Goal: Task Accomplishment & Management: Manage account settings

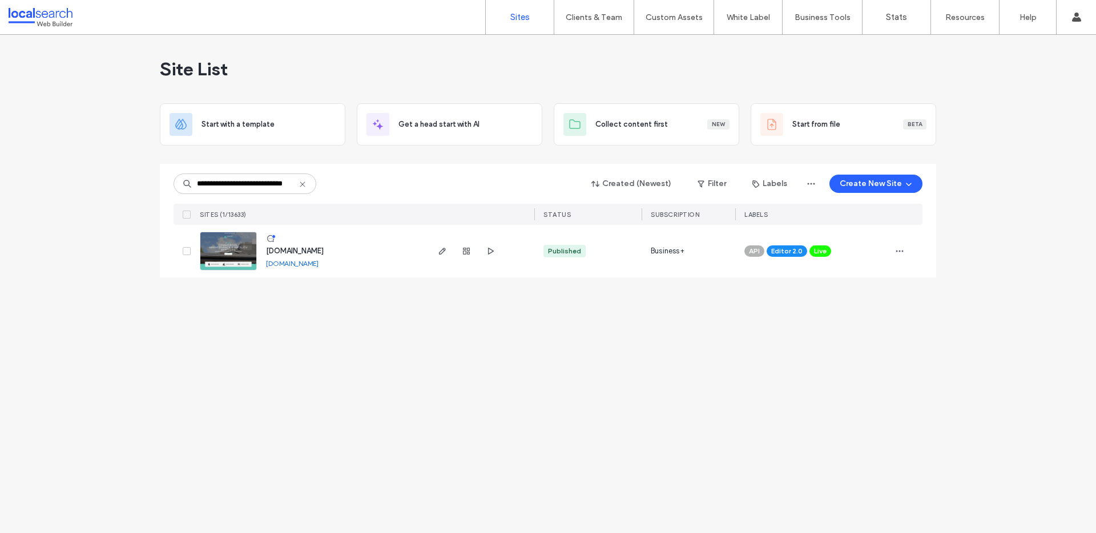
scroll to position [0, 27]
type input "**********"
click at [224, 265] on img at bounding box center [228, 271] width 56 height 78
click at [464, 254] on use "button" at bounding box center [466, 251] width 7 height 7
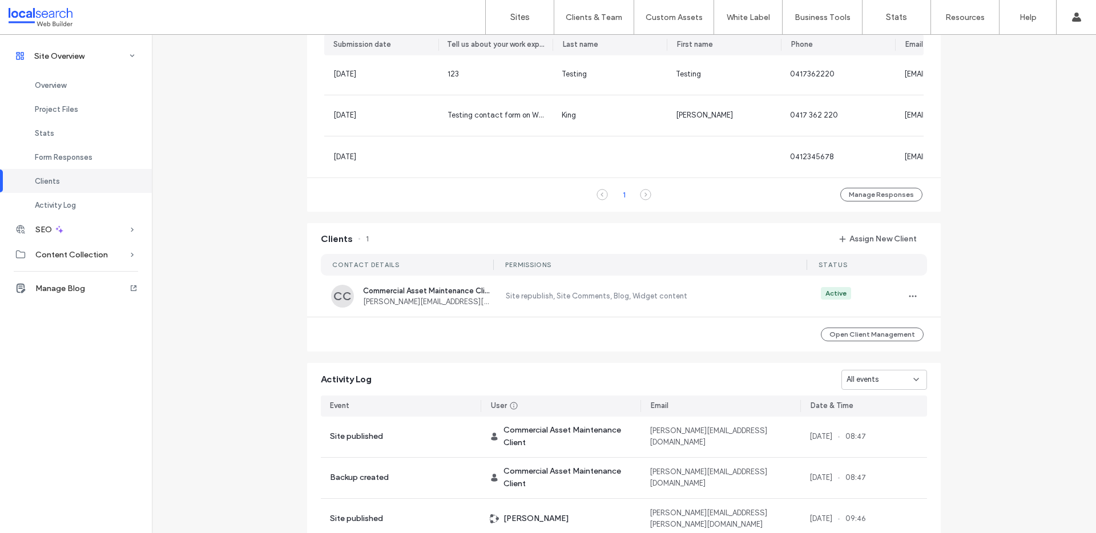
scroll to position [532, 0]
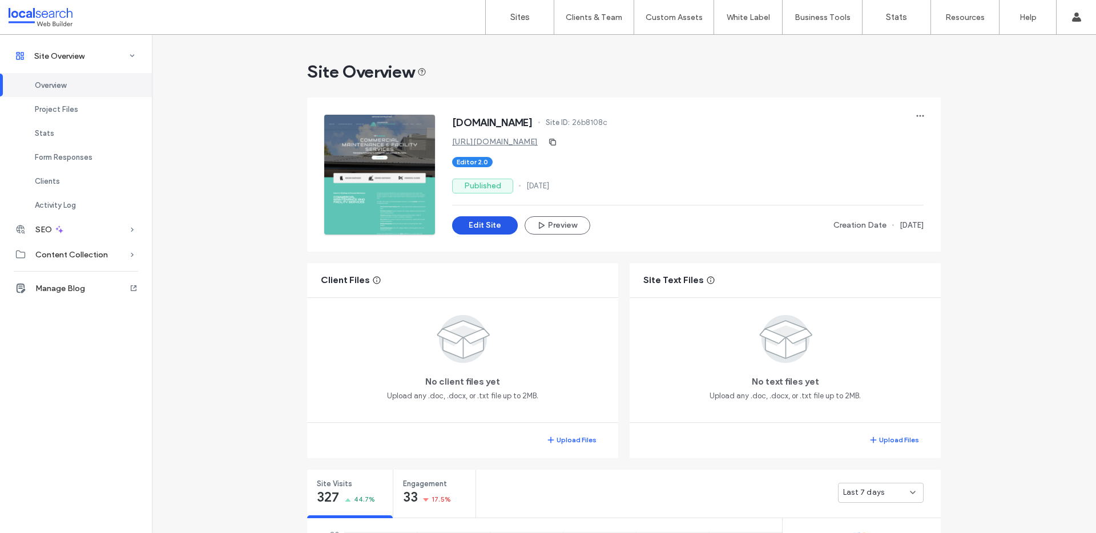
click at [480, 224] on button "Edit Site" at bounding box center [485, 225] width 66 height 18
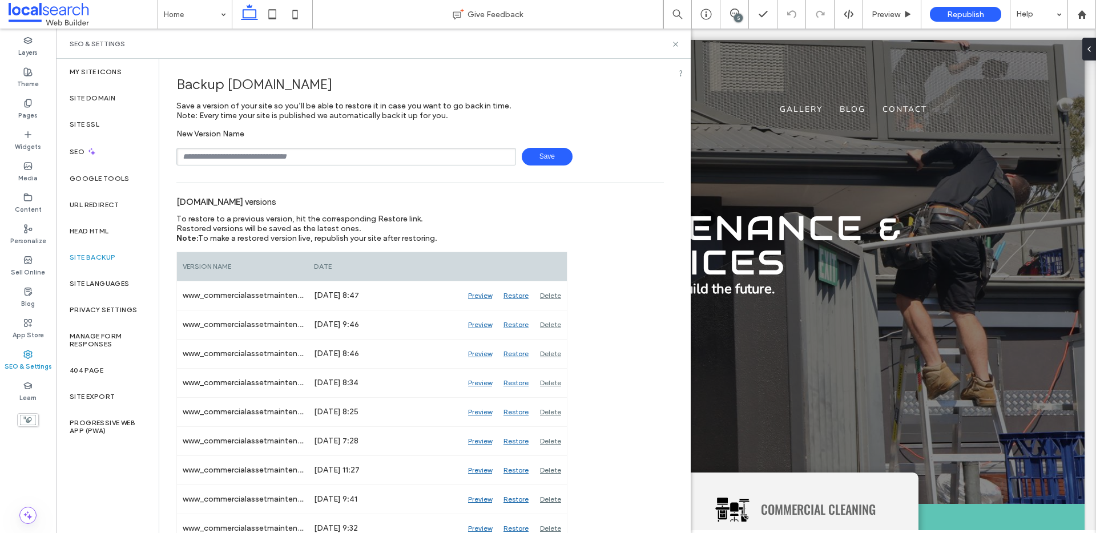
click at [268, 151] on input "text" at bounding box center [346, 157] width 340 height 18
type input "**********"
click at [675, 45] on icon at bounding box center [675, 44] width 9 height 9
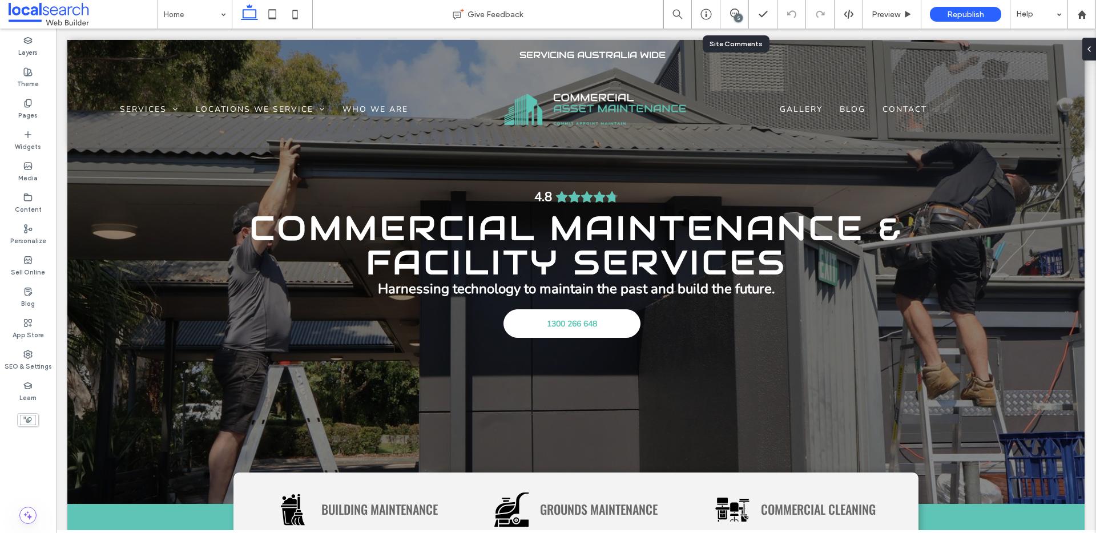
click at [733, 18] on div "5" at bounding box center [735, 14] width 28 height 11
click at [734, 17] on div "5" at bounding box center [738, 18] width 9 height 9
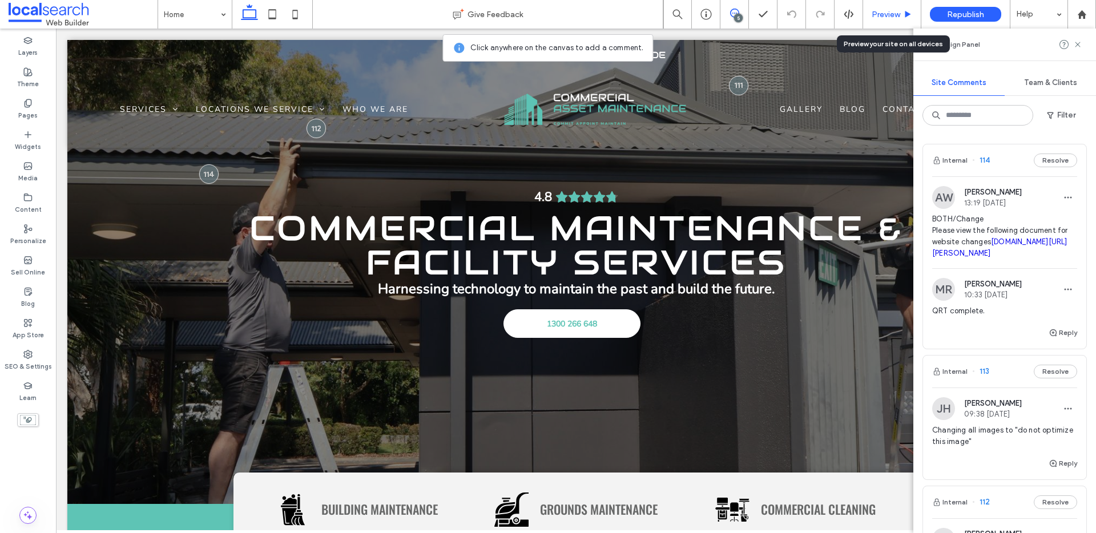
click at [882, 12] on span "Preview" at bounding box center [886, 15] width 29 height 10
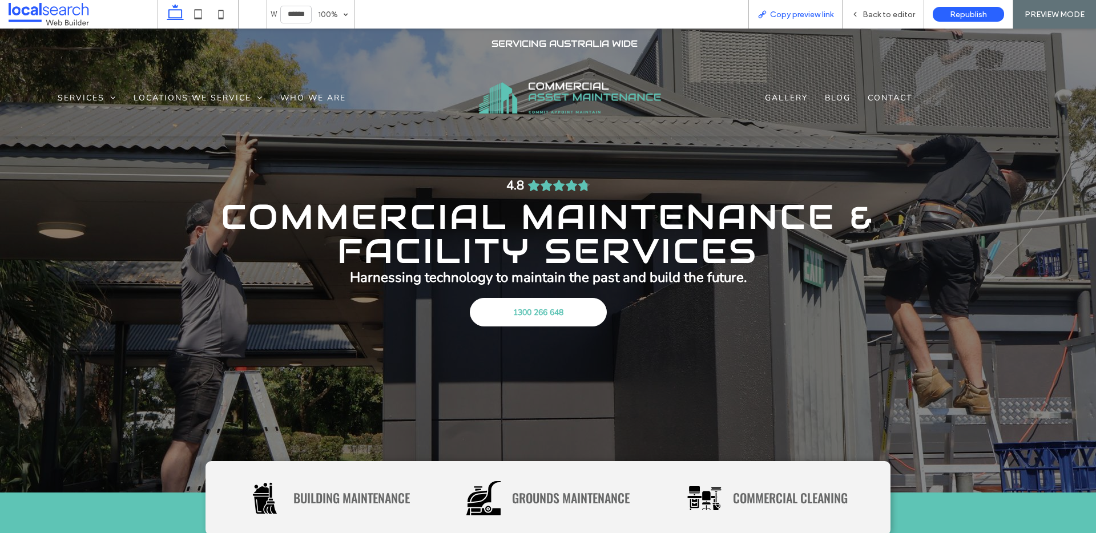
click at [810, 17] on span "Copy preview link" at bounding box center [801, 15] width 63 height 10
click at [883, 17] on span "Back to editor" at bounding box center [889, 15] width 53 height 10
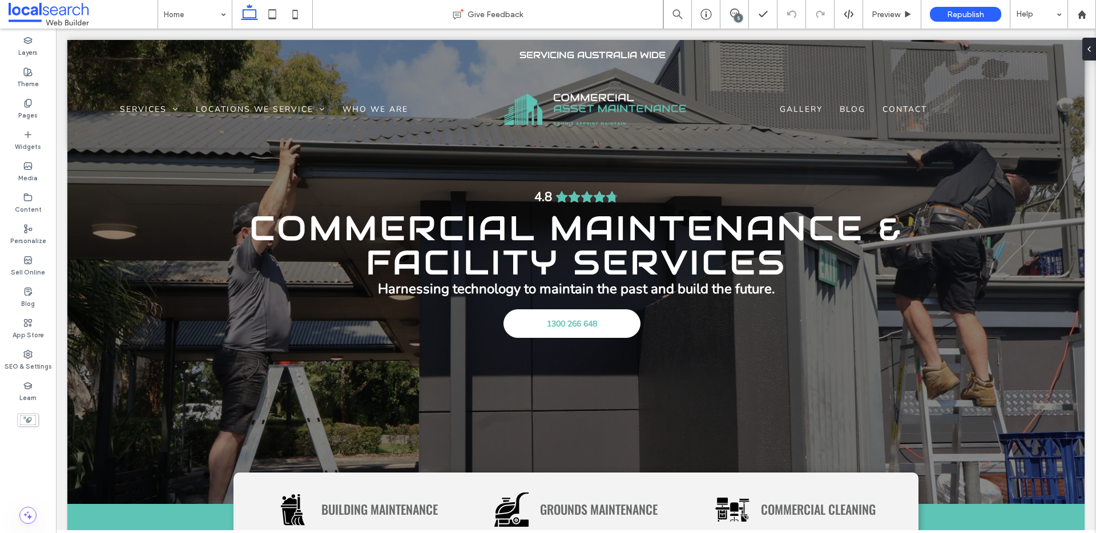
click at [741, 18] on div "5" at bounding box center [738, 18] width 9 height 9
click at [19, 393] on label "SEO & Settings" at bounding box center [28, 401] width 50 height 16
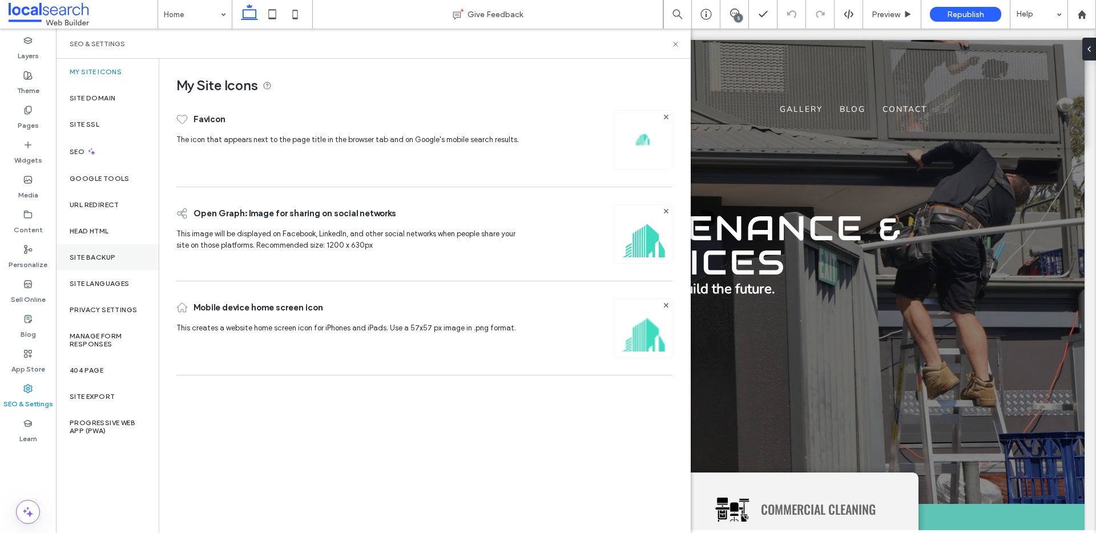
click at [103, 251] on div "Site Backup" at bounding box center [107, 257] width 103 height 26
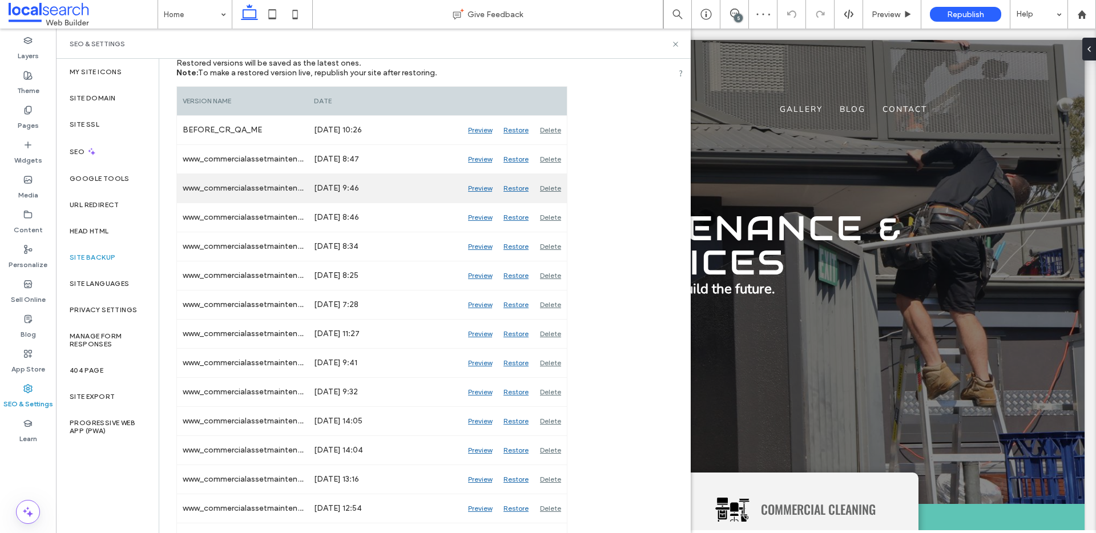
scroll to position [165, 0]
click at [476, 188] on div "Preview" at bounding box center [479, 189] width 35 height 29
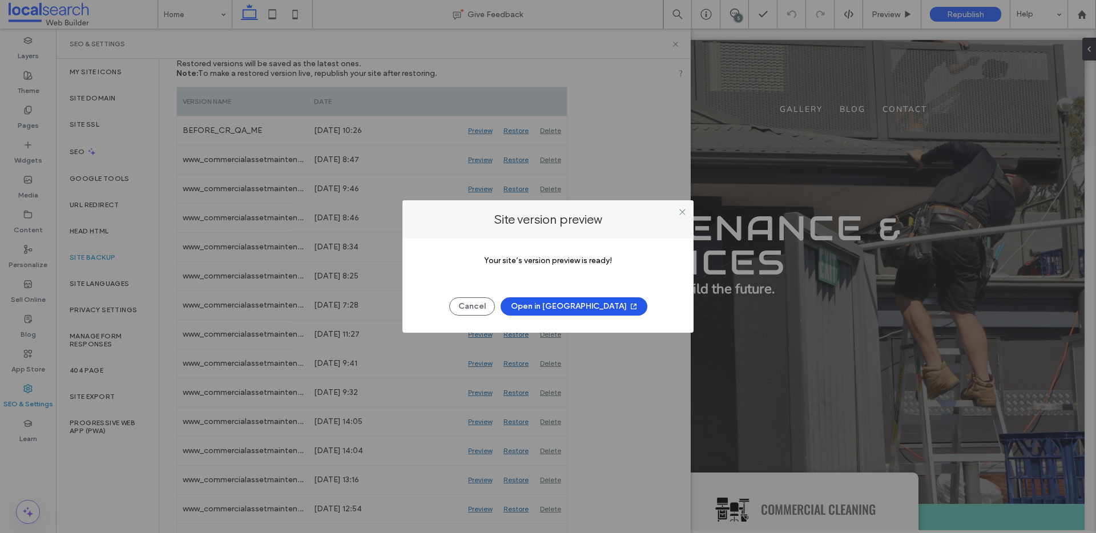
click at [593, 312] on button "Open in New Tab" at bounding box center [574, 306] width 147 height 18
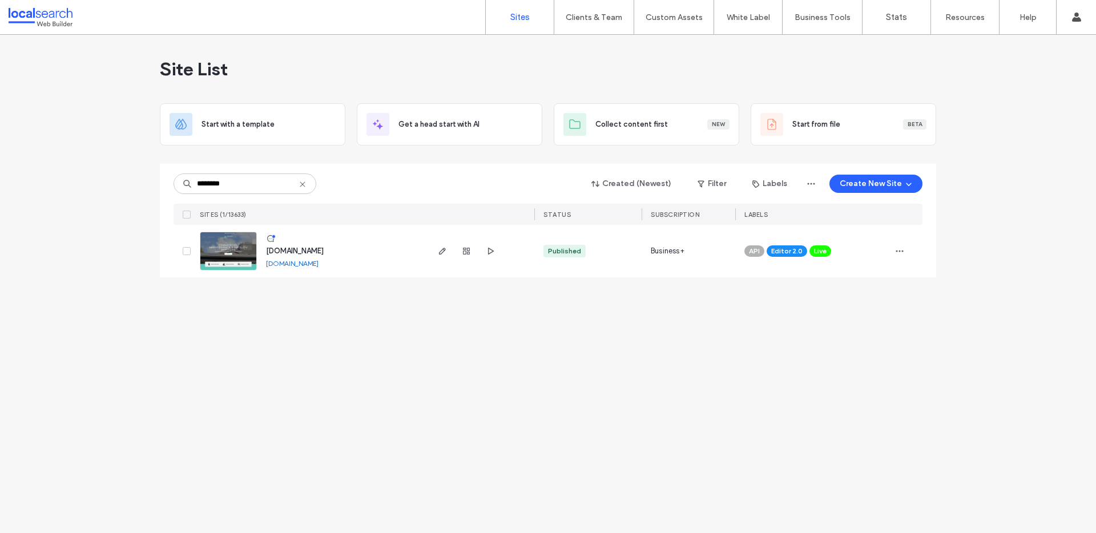
type input "********"
click at [252, 254] on img at bounding box center [228, 271] width 56 height 78
click at [238, 253] on img at bounding box center [228, 271] width 56 height 78
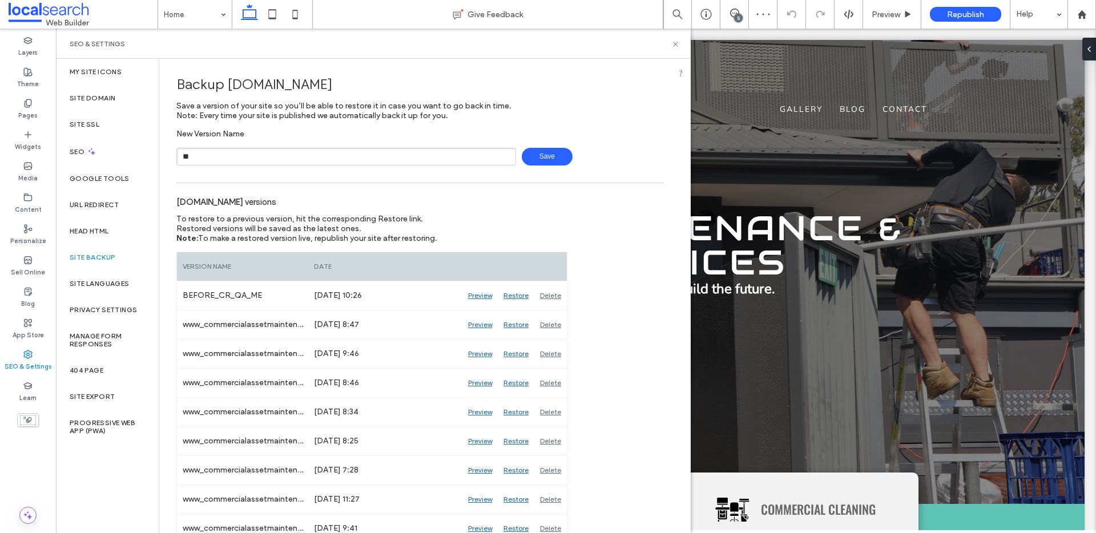
type input "*"
type input "**********"
click at [677, 42] on use at bounding box center [675, 44] width 5 height 5
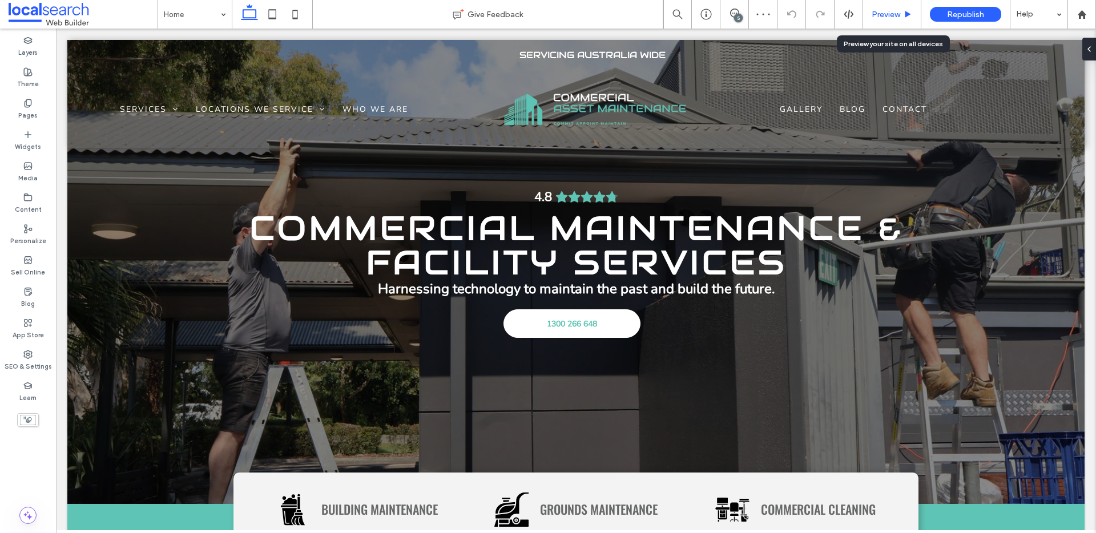
click at [877, 22] on div "Preview" at bounding box center [892, 14] width 58 height 29
click at [891, 12] on span "Preview" at bounding box center [886, 15] width 29 height 10
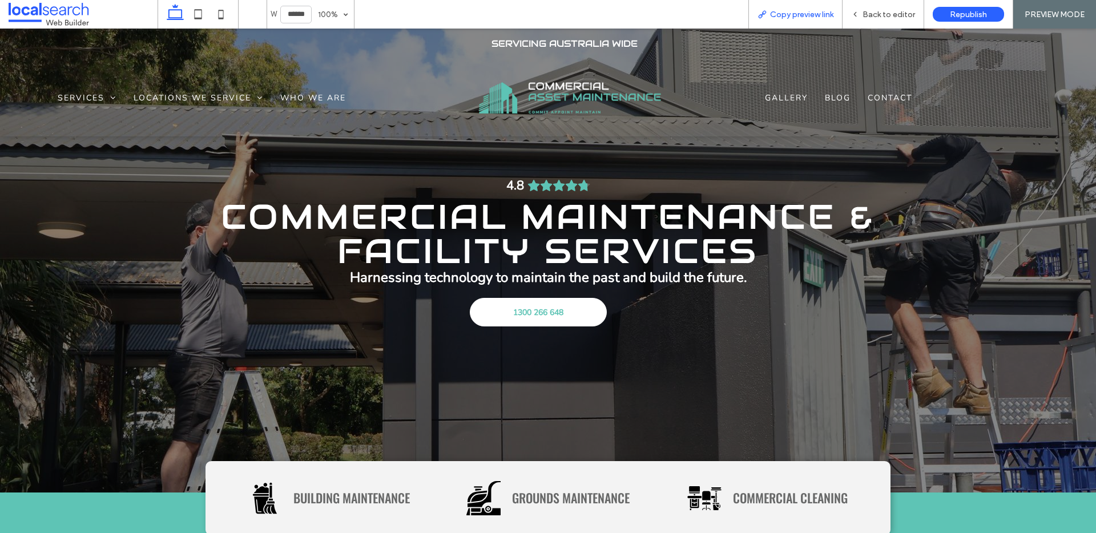
click at [810, 17] on span "Copy preview link" at bounding box center [801, 15] width 63 height 10
click at [903, 19] on div "Back to editor" at bounding box center [884, 14] width 82 height 29
click at [879, 15] on span "Back to editor" at bounding box center [889, 15] width 53 height 10
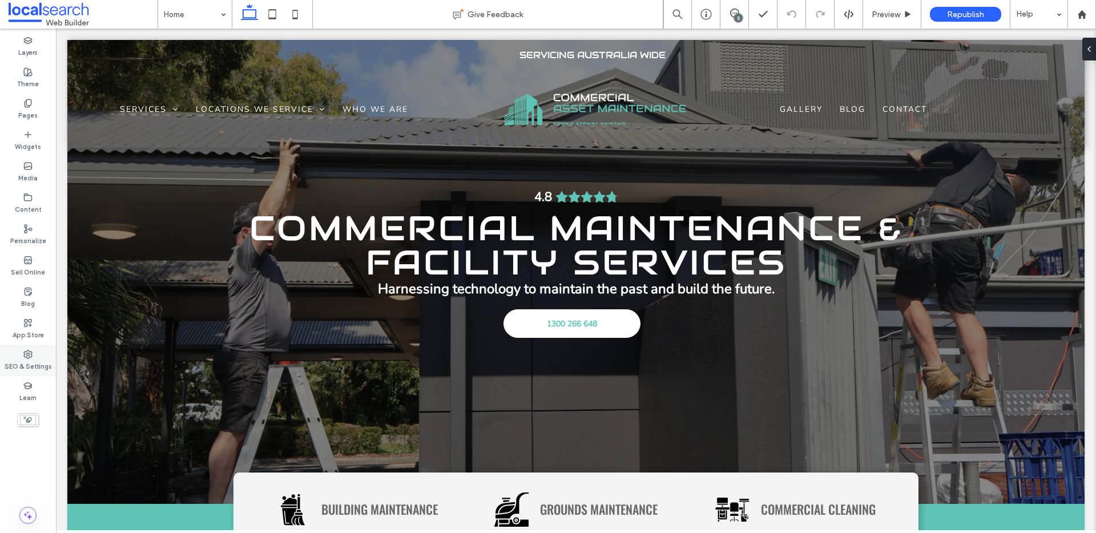
click at [36, 354] on div "SEO & Settings" at bounding box center [28, 360] width 56 height 31
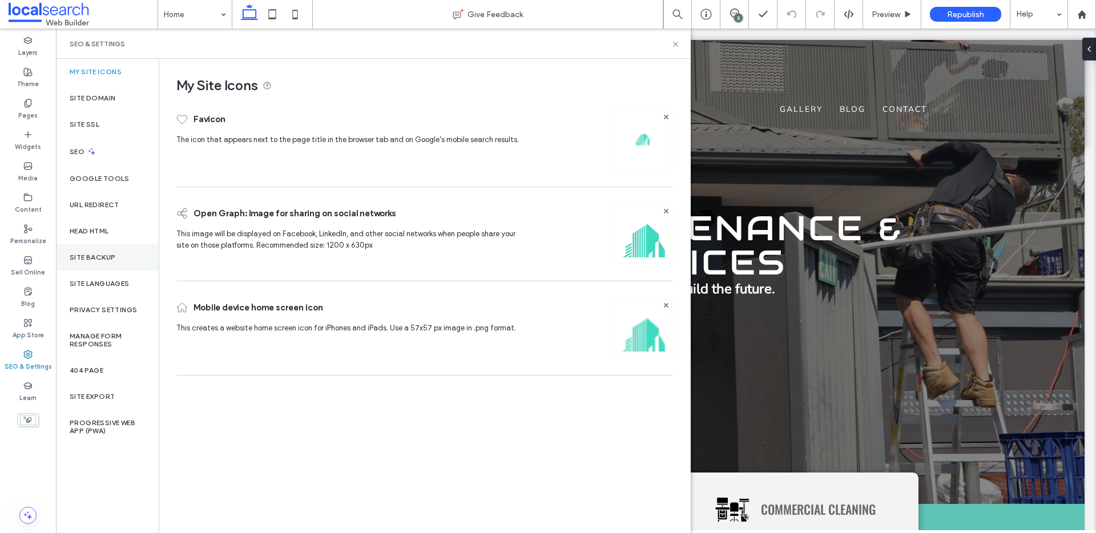
click at [91, 259] on label "Site Backup" at bounding box center [93, 258] width 46 height 8
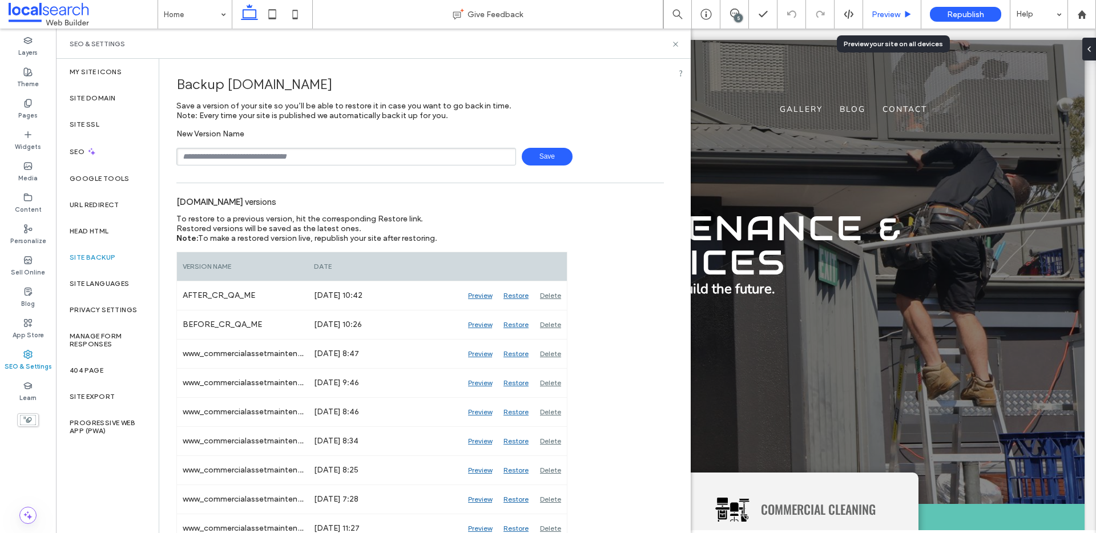
click at [894, 13] on span "Preview" at bounding box center [886, 15] width 29 height 10
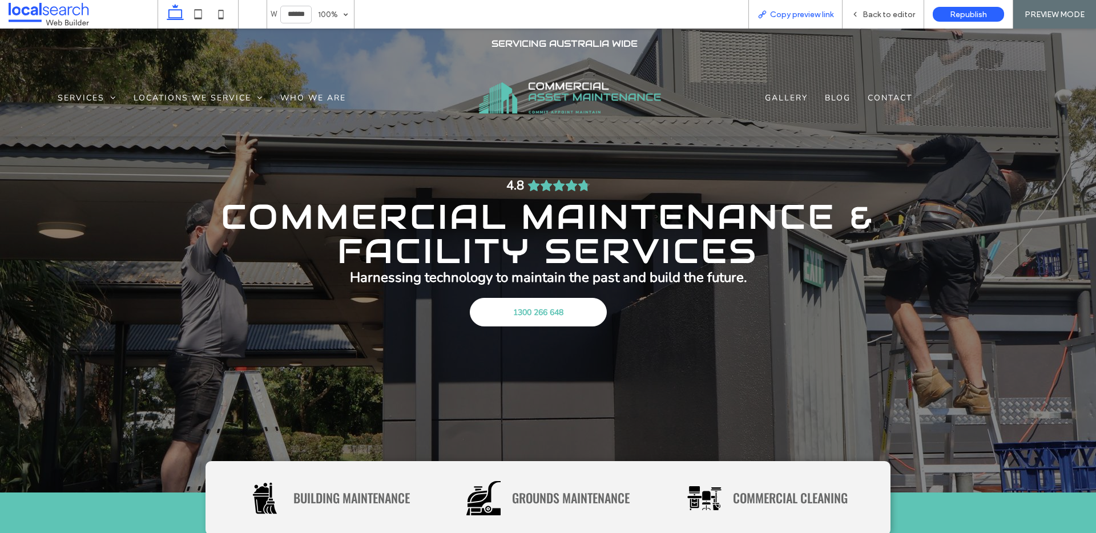
click at [798, 17] on span "Copy preview link" at bounding box center [801, 15] width 63 height 10
click at [904, 14] on span "Back to editor" at bounding box center [889, 15] width 53 height 10
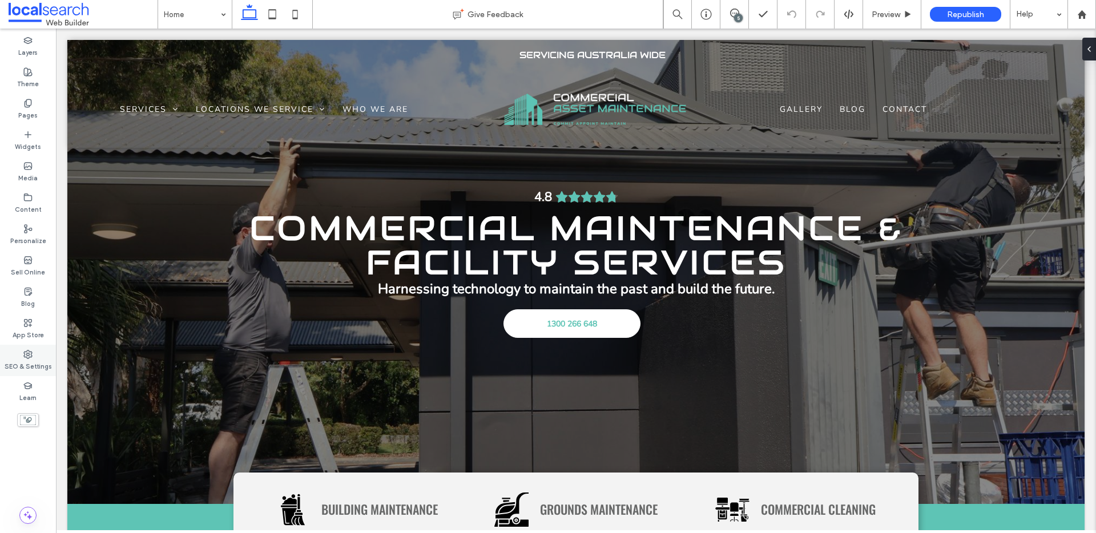
click at [26, 353] on icon at bounding box center [27, 354] width 9 height 9
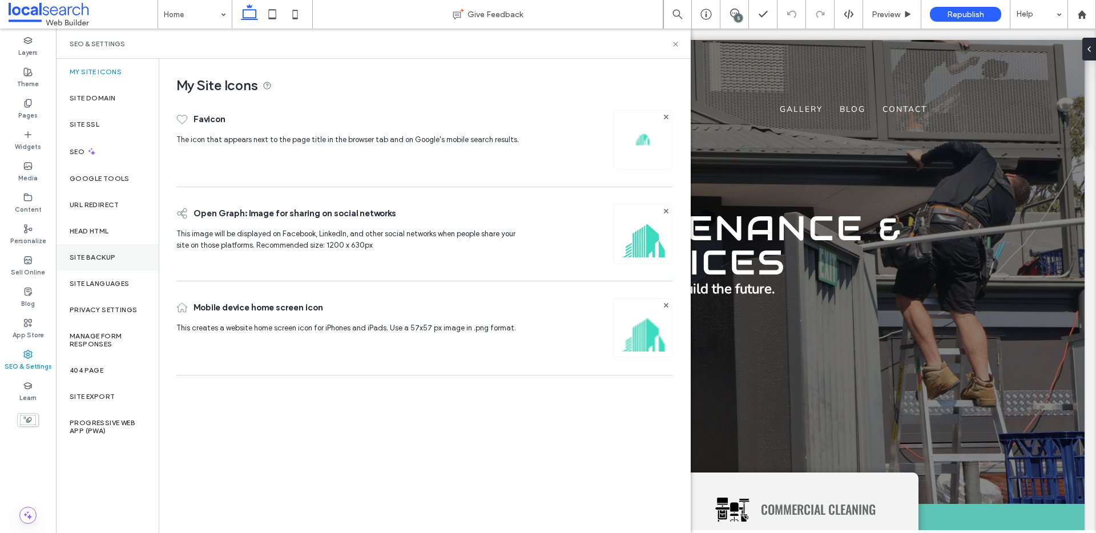
click at [92, 263] on div "Site Backup" at bounding box center [107, 257] width 103 height 26
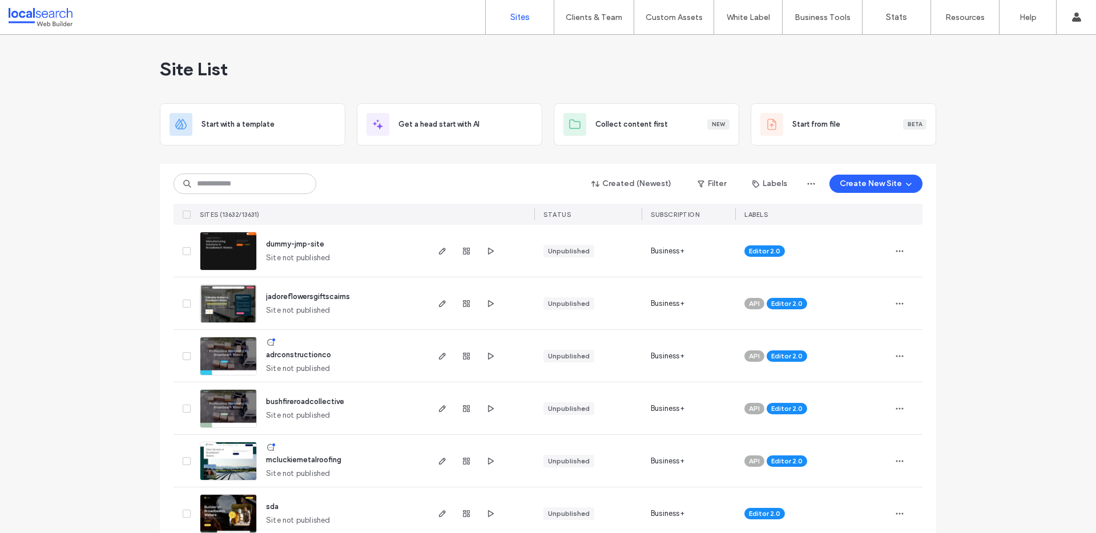
click at [231, 187] on input at bounding box center [245, 184] width 143 height 21
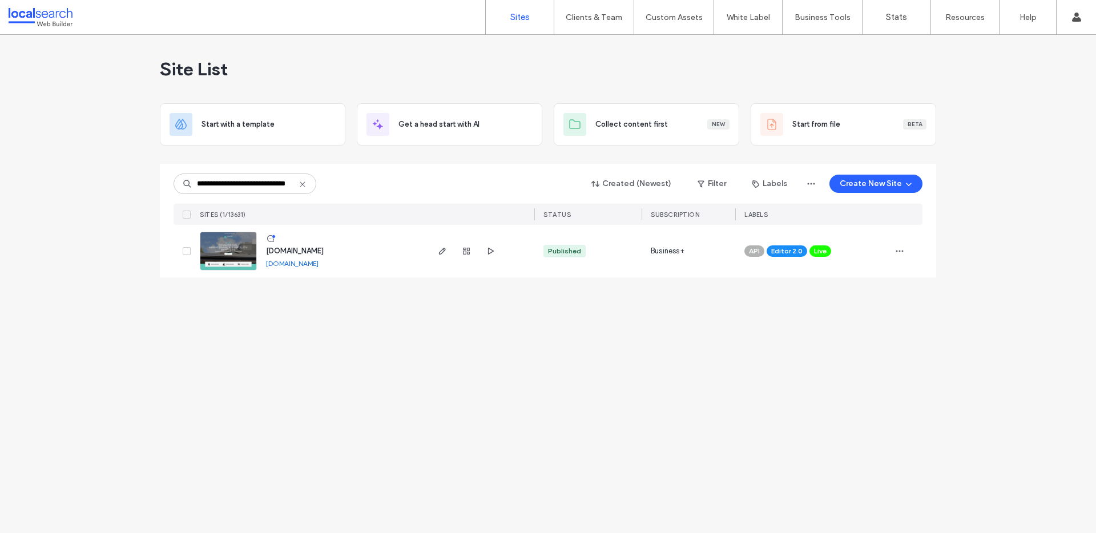
type input "**********"
click at [286, 265] on link "[DOMAIN_NAME]" at bounding box center [292, 263] width 53 height 9
click at [240, 262] on link at bounding box center [228, 251] width 57 height 39
click at [240, 181] on input "********" at bounding box center [245, 184] width 143 height 21
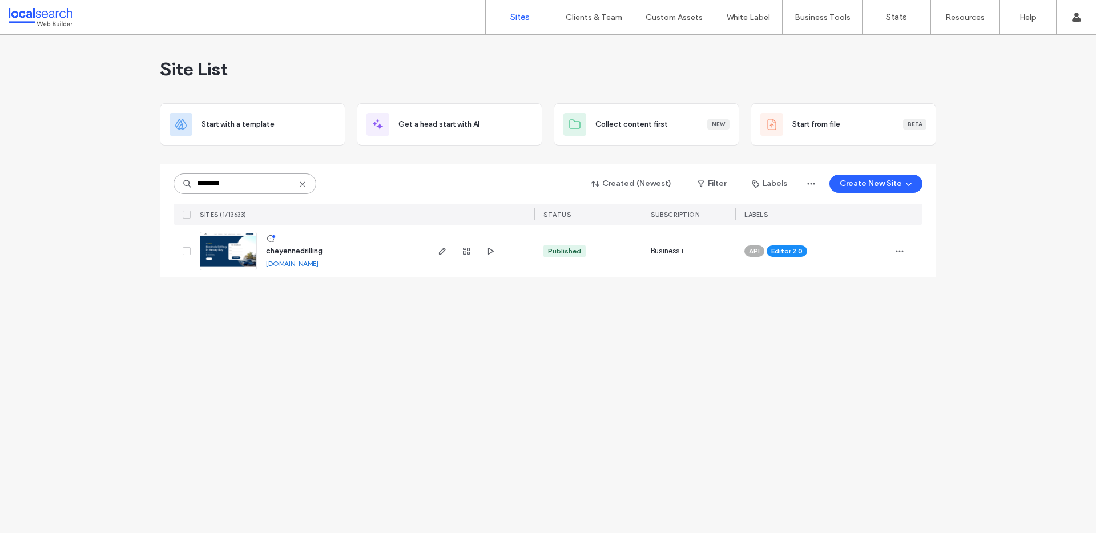
paste input
type input "********"
drag, startPoint x: 238, startPoint y: 258, endPoint x: 266, endPoint y: 92, distance: 168.6
click at [238, 258] on link at bounding box center [228, 251] width 57 height 39
click at [518, 432] on div "Site List Start with a template Get a head start with AI Collect content first …" at bounding box center [548, 284] width 1096 height 498
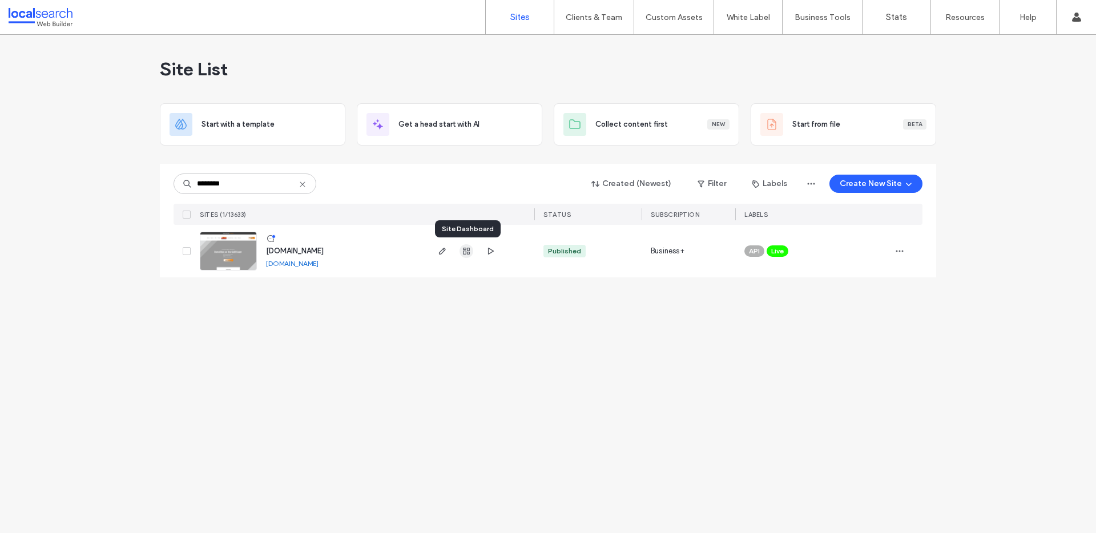
click at [464, 248] on use "button" at bounding box center [466, 251] width 7 height 7
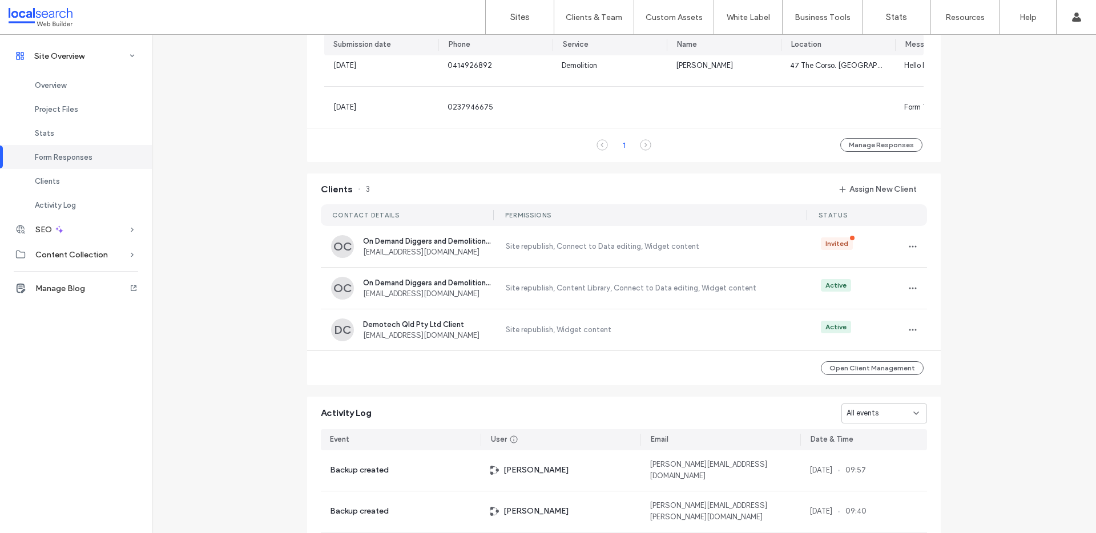
scroll to position [869, 0]
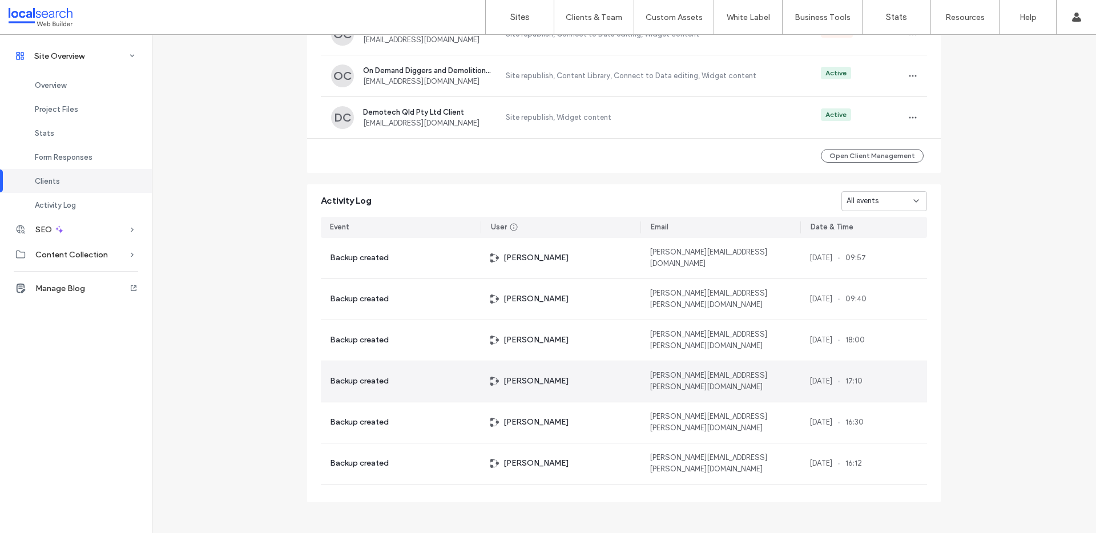
scroll to position [1009, 0]
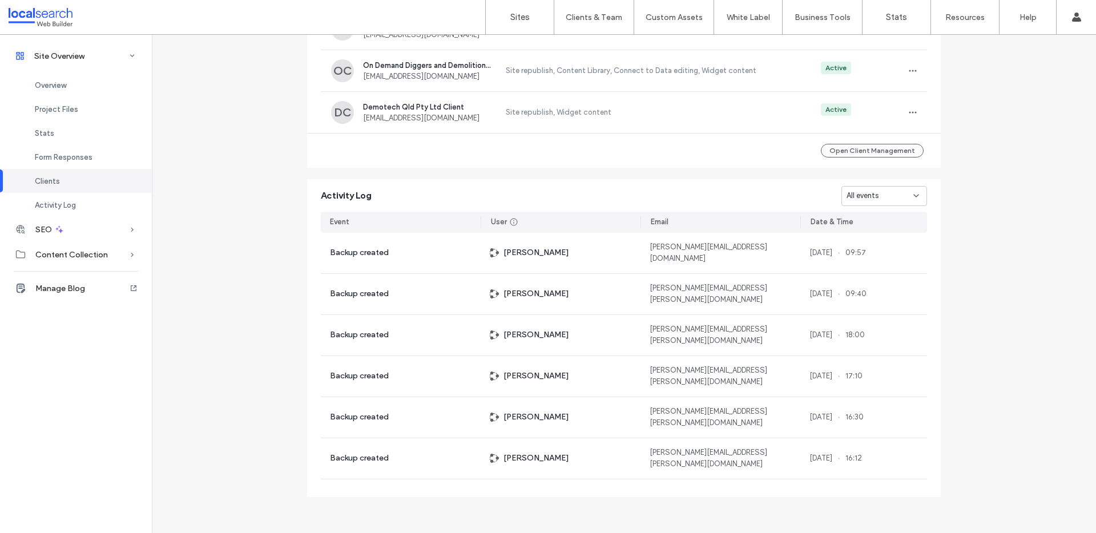
click at [914, 198] on icon at bounding box center [916, 195] width 9 height 9
click at [891, 251] on span "Site published" at bounding box center [867, 256] width 49 height 11
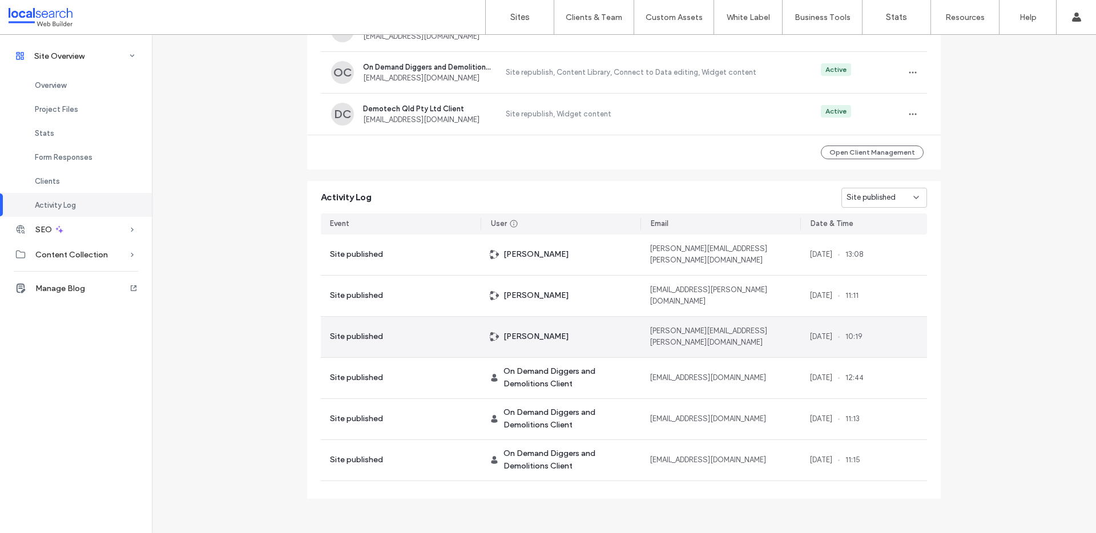
scroll to position [1000, 0]
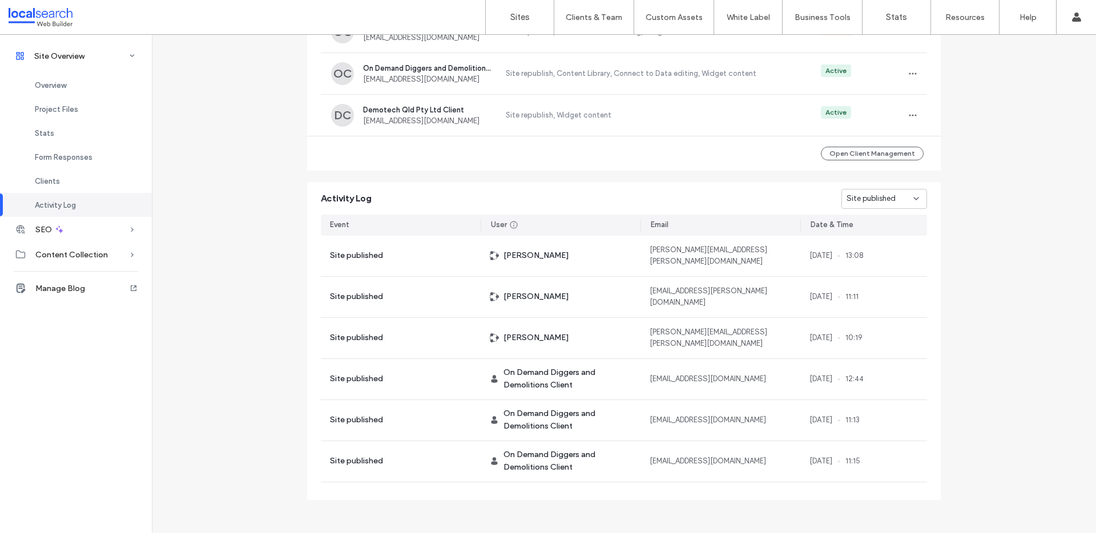
click at [869, 200] on span "Site published" at bounding box center [871, 198] width 49 height 11
drag, startPoint x: 890, startPoint y: 246, endPoint x: 875, endPoint y: 223, distance: 28.0
click at [875, 223] on div "All events Backup created Site published Page created Site restored Domain assi…" at bounding box center [880, 275] width 85 height 120
click at [875, 223] on div "All events" at bounding box center [880, 225] width 85 height 20
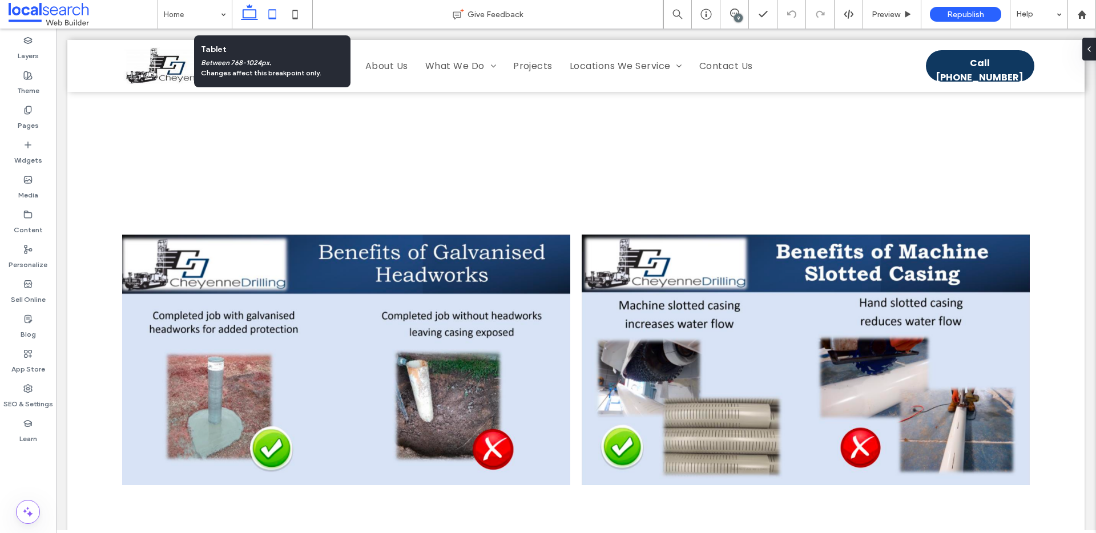
click at [276, 18] on use at bounding box center [272, 14] width 7 height 10
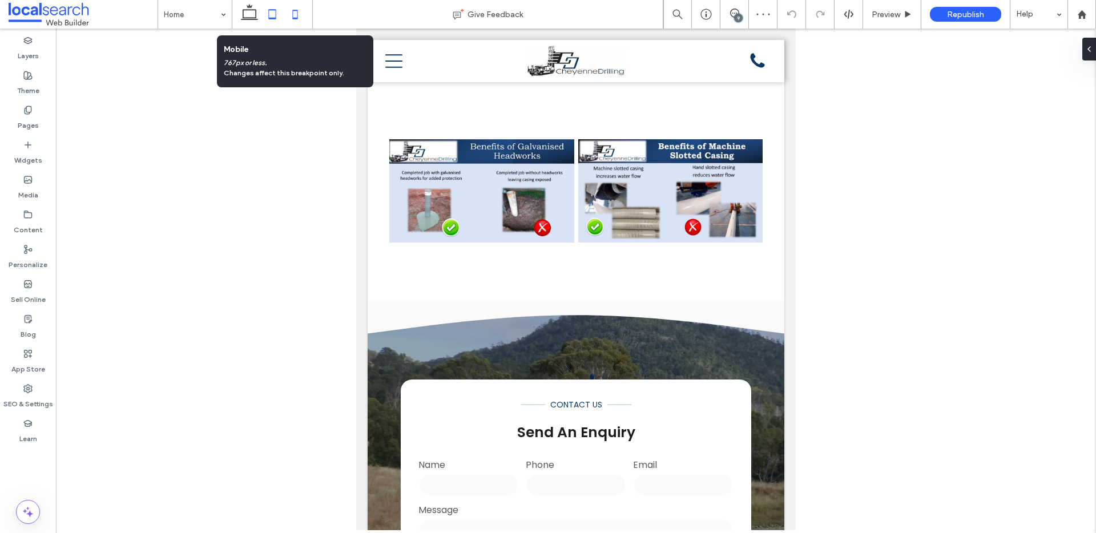
click at [300, 14] on icon at bounding box center [295, 14] width 23 height 23
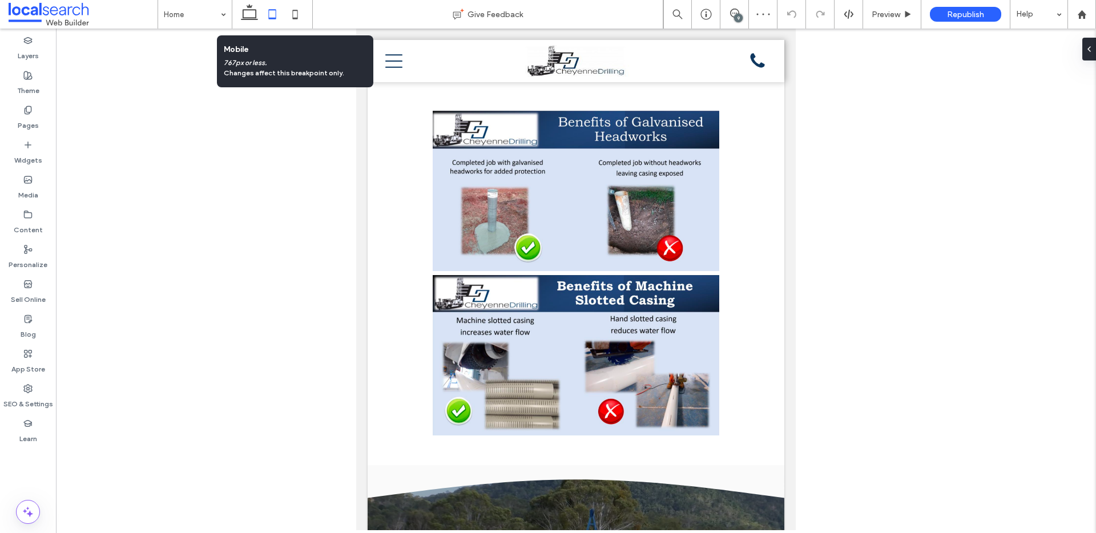
scroll to position [2093, 0]
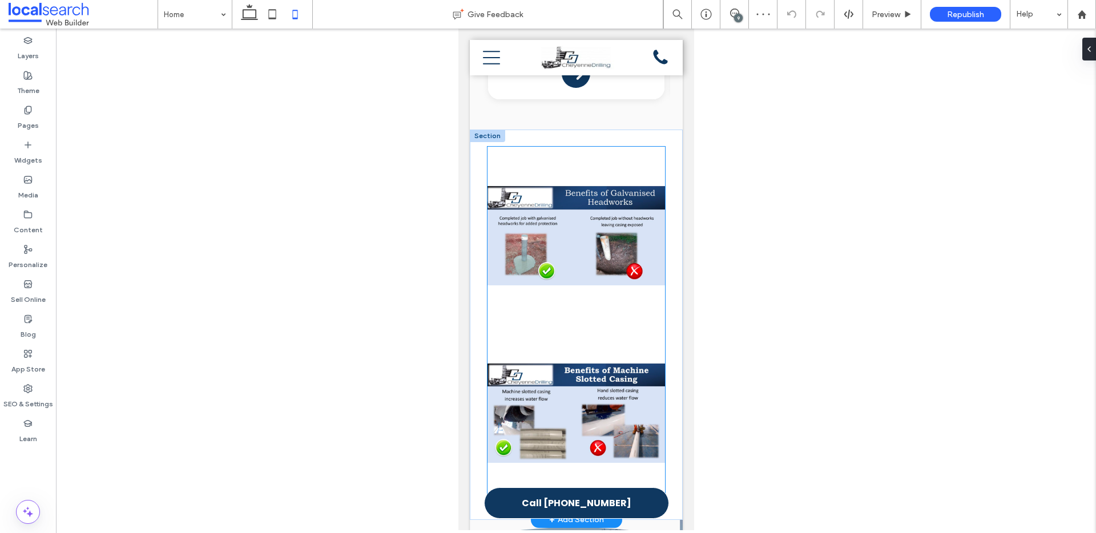
click at [552, 147] on link at bounding box center [576, 236] width 178 height 178
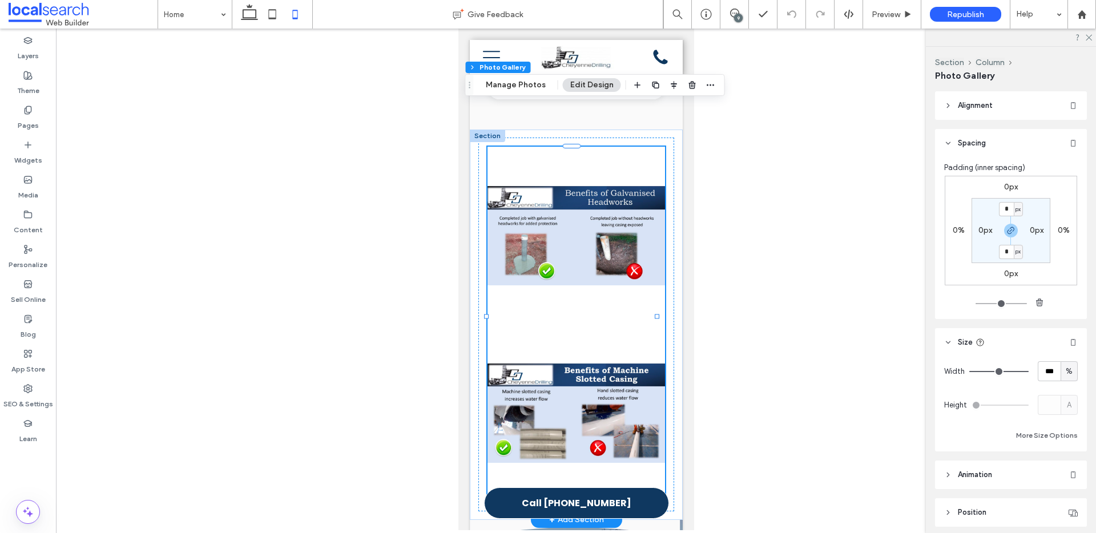
click at [570, 325] on link at bounding box center [576, 414] width 178 height 178
click at [524, 85] on button "Manage Photos" at bounding box center [515, 85] width 75 height 14
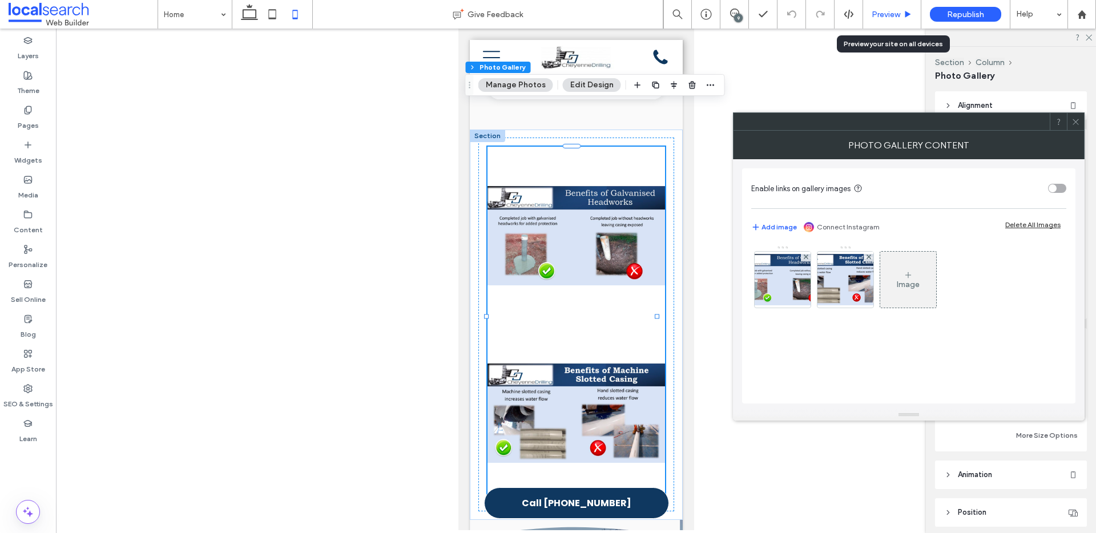
click at [898, 16] on span "Preview" at bounding box center [886, 15] width 29 height 10
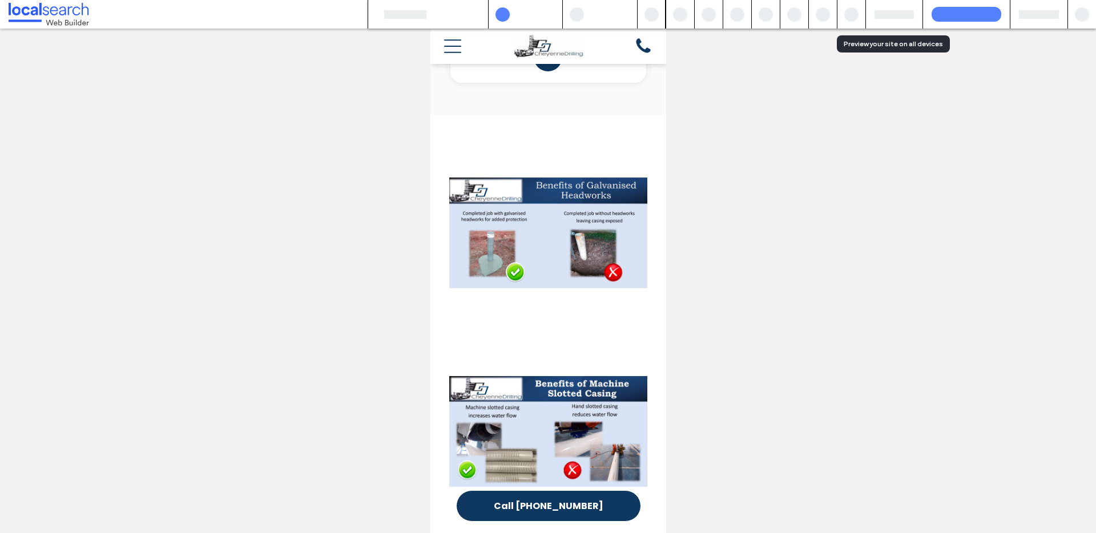
scroll to position [2083, 0]
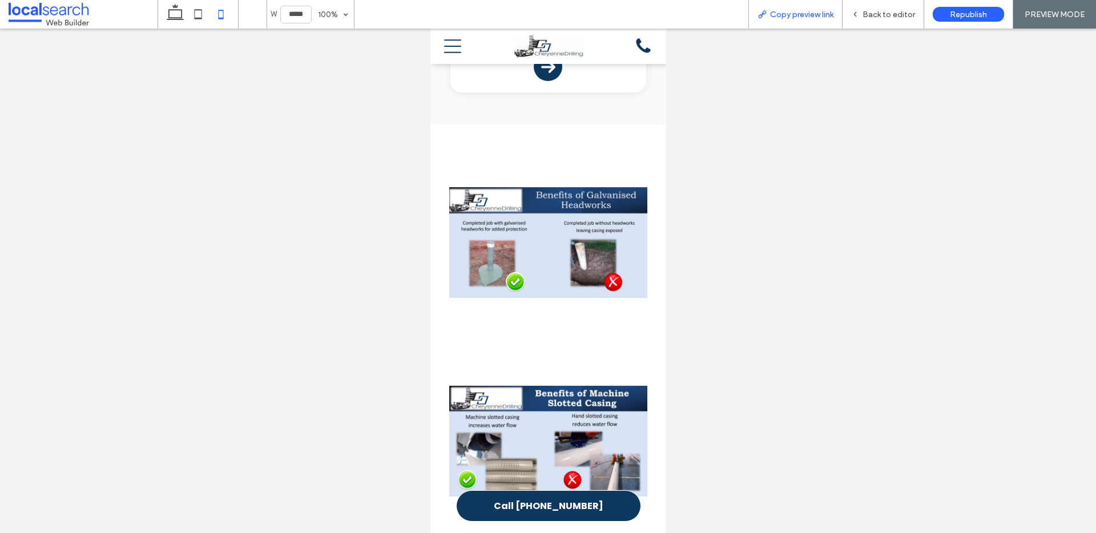
click at [808, 15] on span "Copy preview link" at bounding box center [801, 15] width 63 height 10
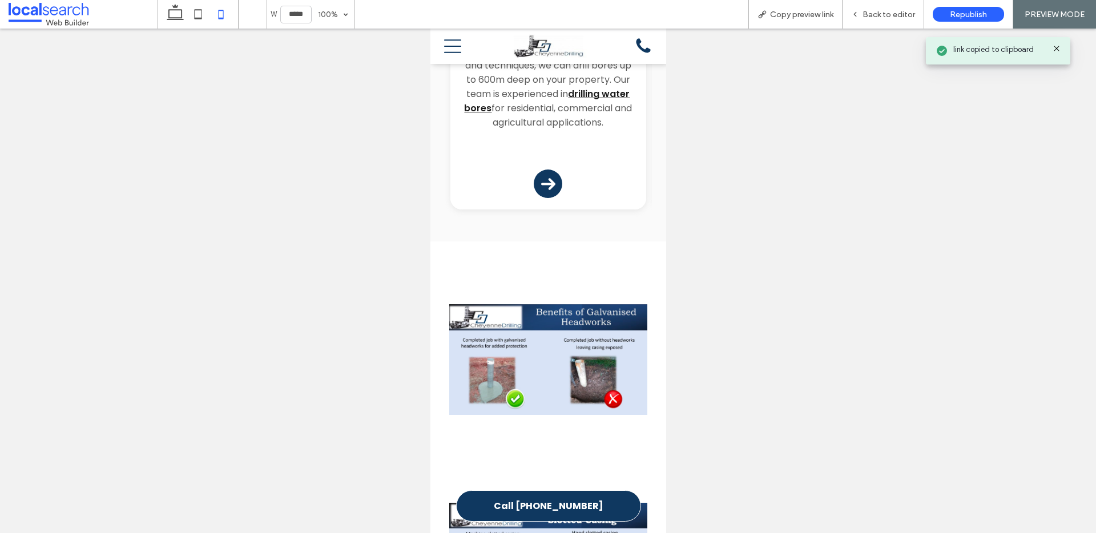
scroll to position [1862, 0]
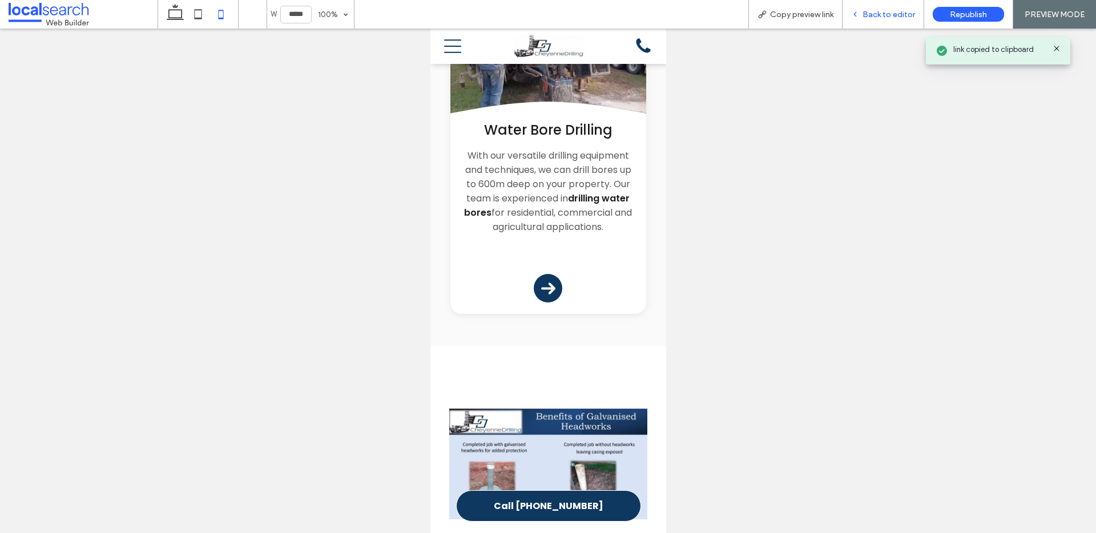
click at [872, 19] on span "Back to editor" at bounding box center [889, 15] width 53 height 10
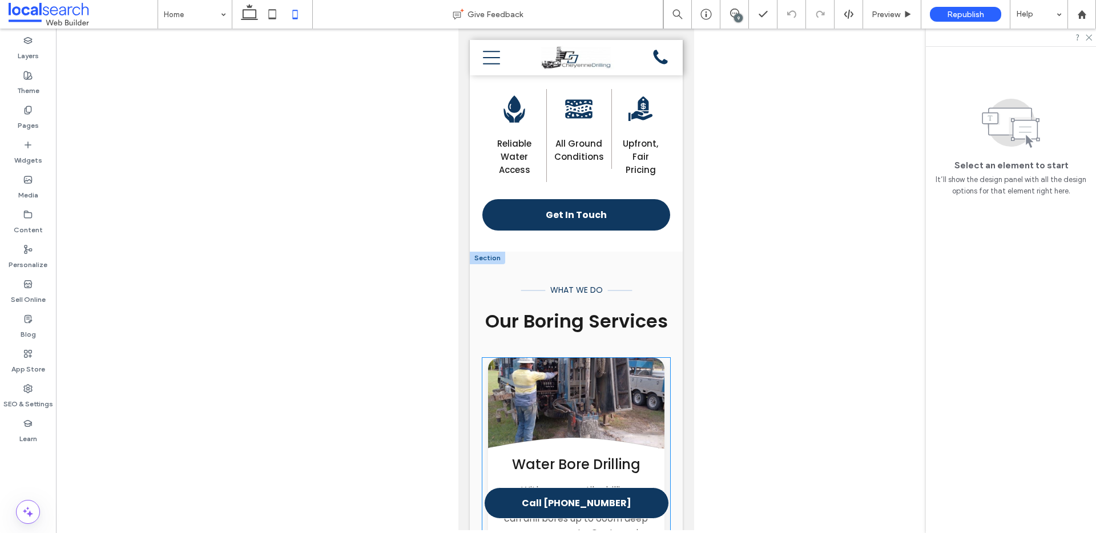
scroll to position [1495, 0]
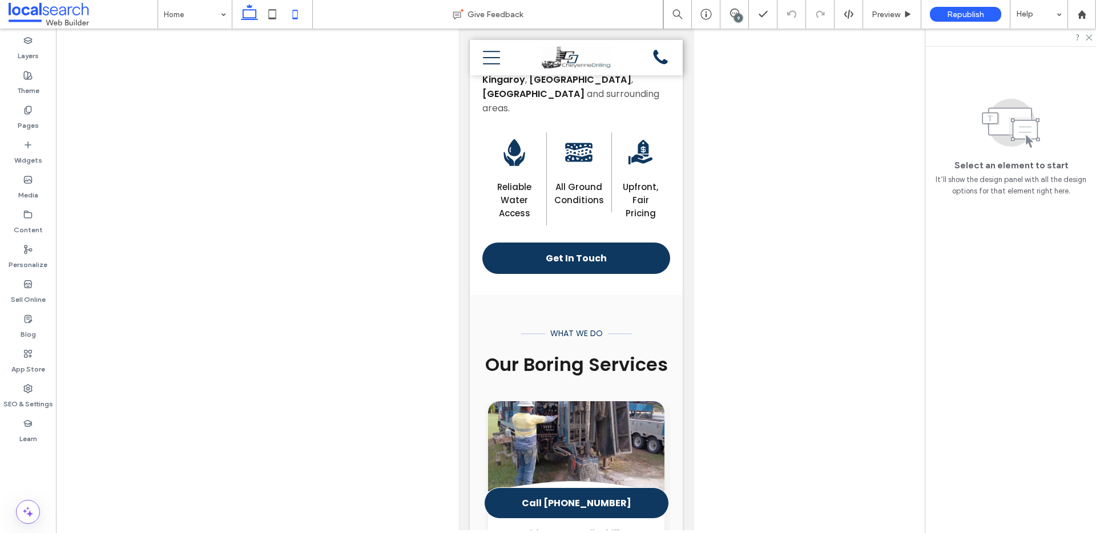
click at [247, 7] on icon at bounding box center [249, 14] width 23 height 23
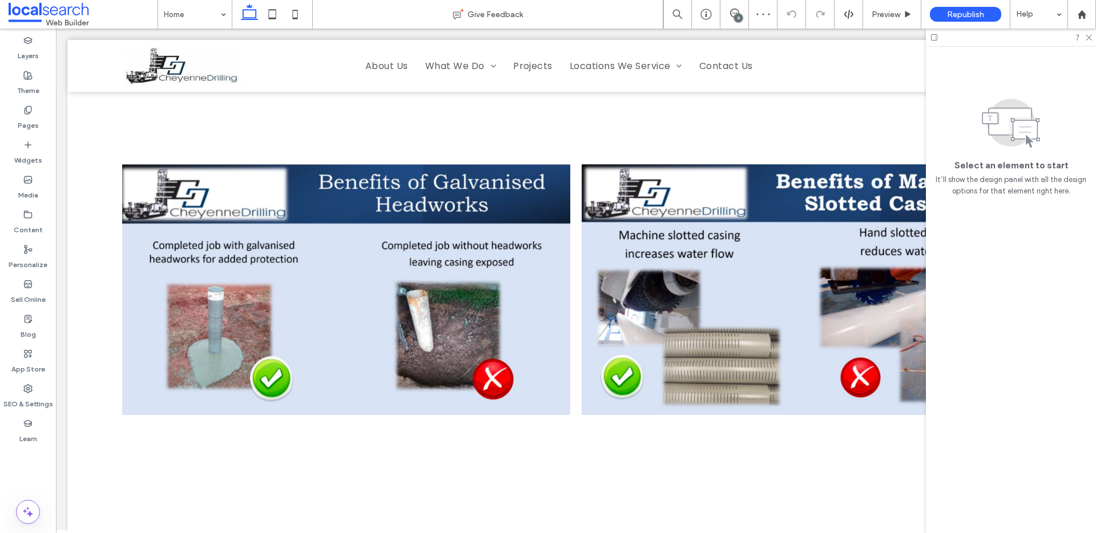
scroll to position [2401, 0]
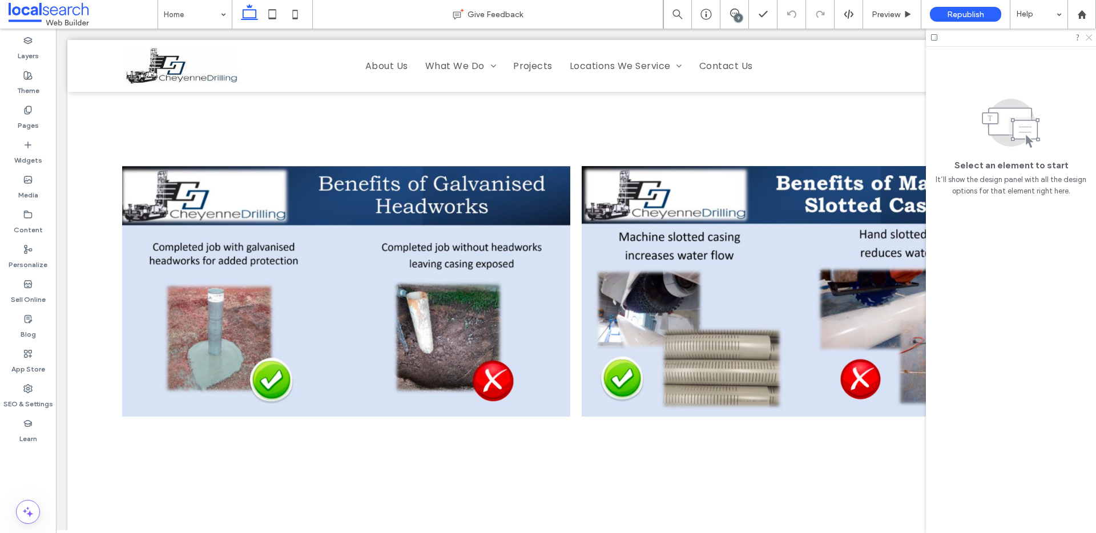
click at [1091, 38] on icon at bounding box center [1088, 36] width 7 height 7
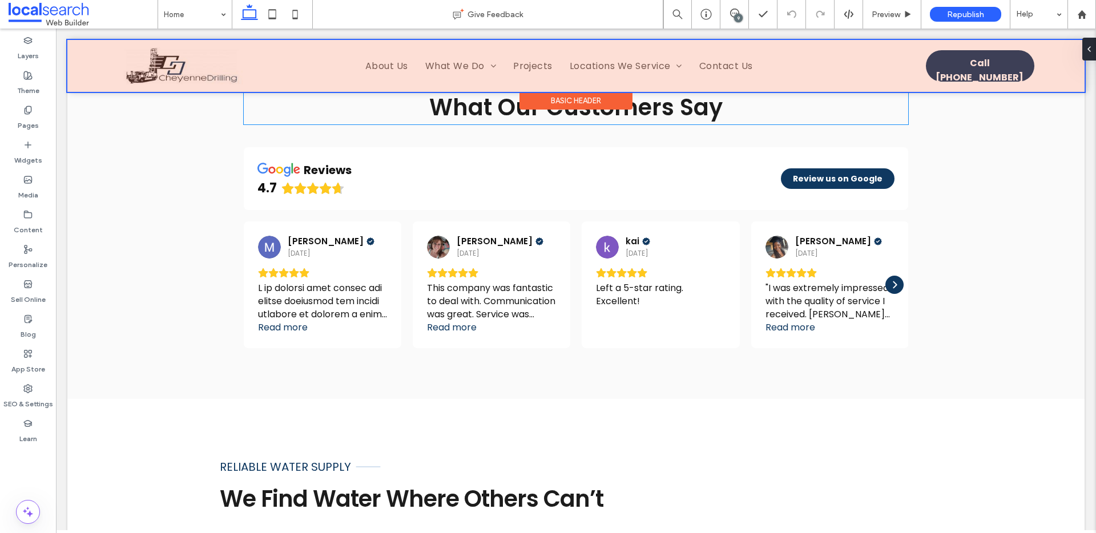
scroll to position [3348, 0]
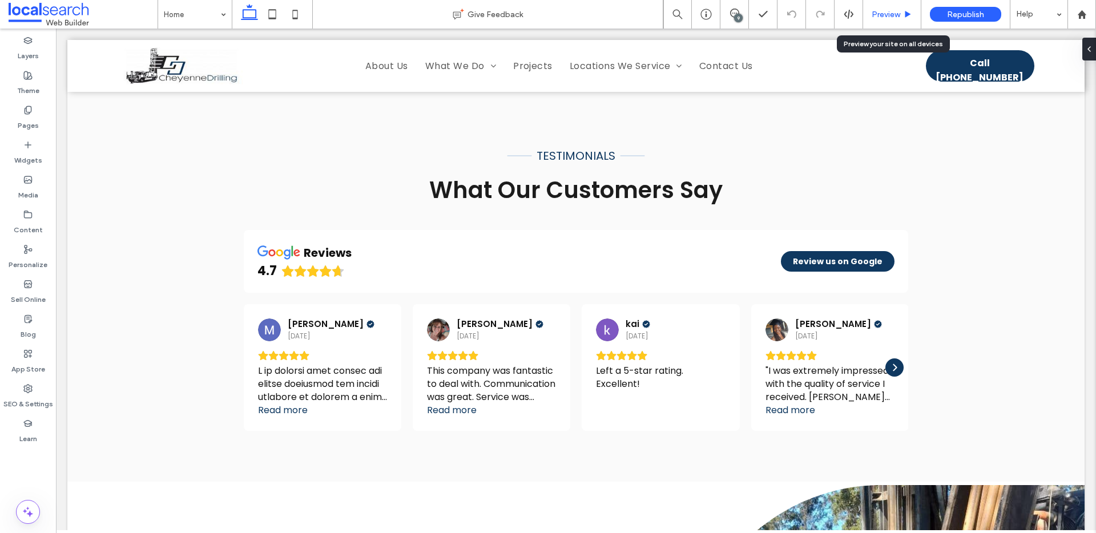
click at [886, 11] on span "Preview" at bounding box center [886, 15] width 29 height 10
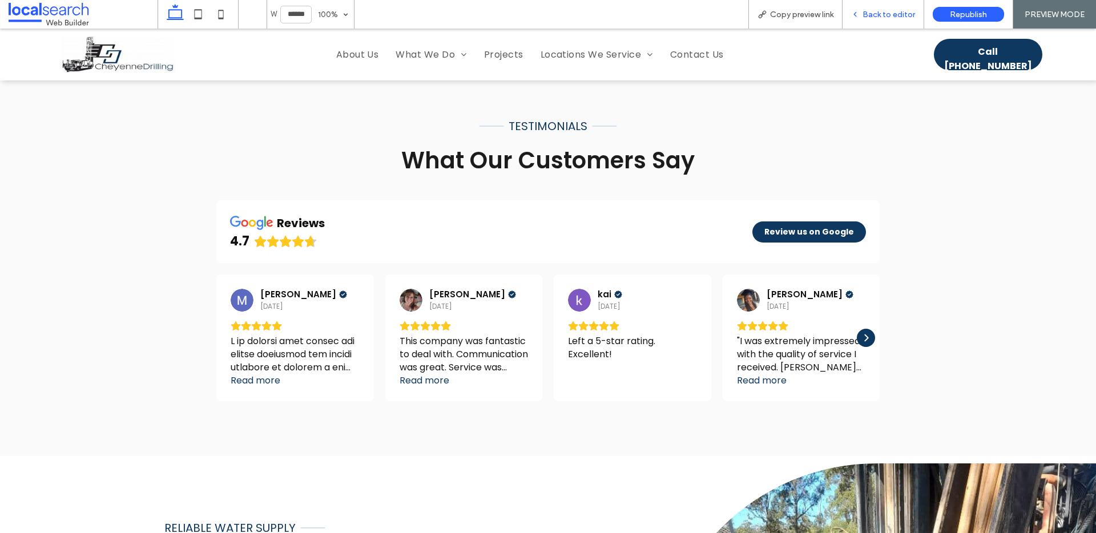
click at [891, 13] on span "Back to editor" at bounding box center [889, 15] width 53 height 10
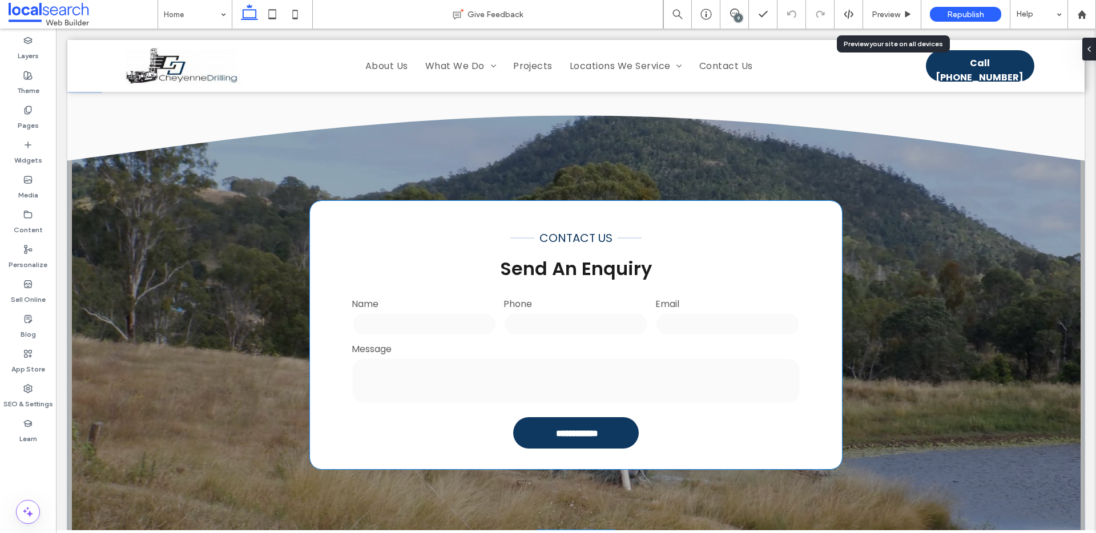
scroll to position [2352, 0]
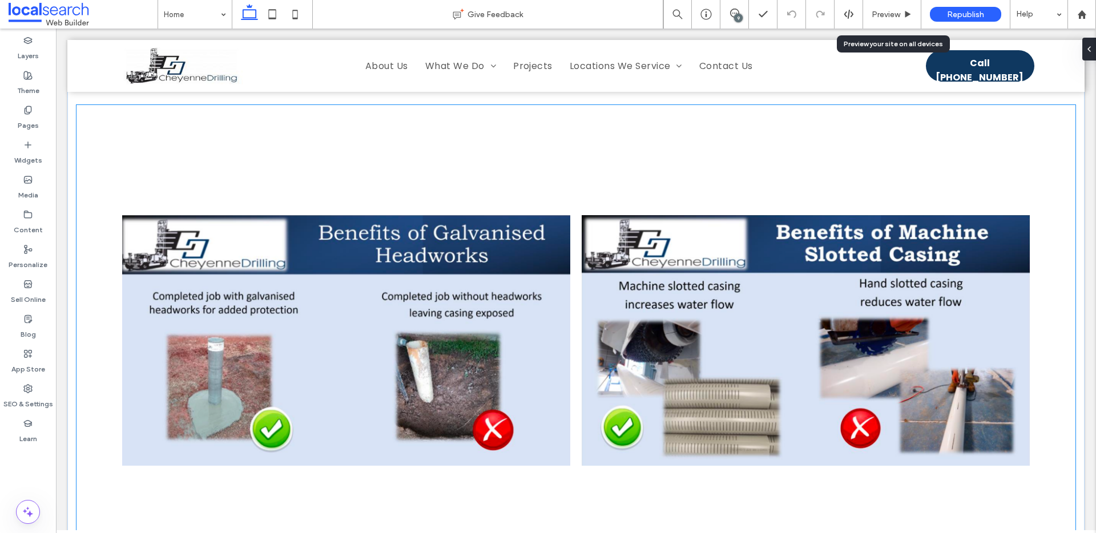
click at [168, 262] on link at bounding box center [346, 340] width 448 height 448
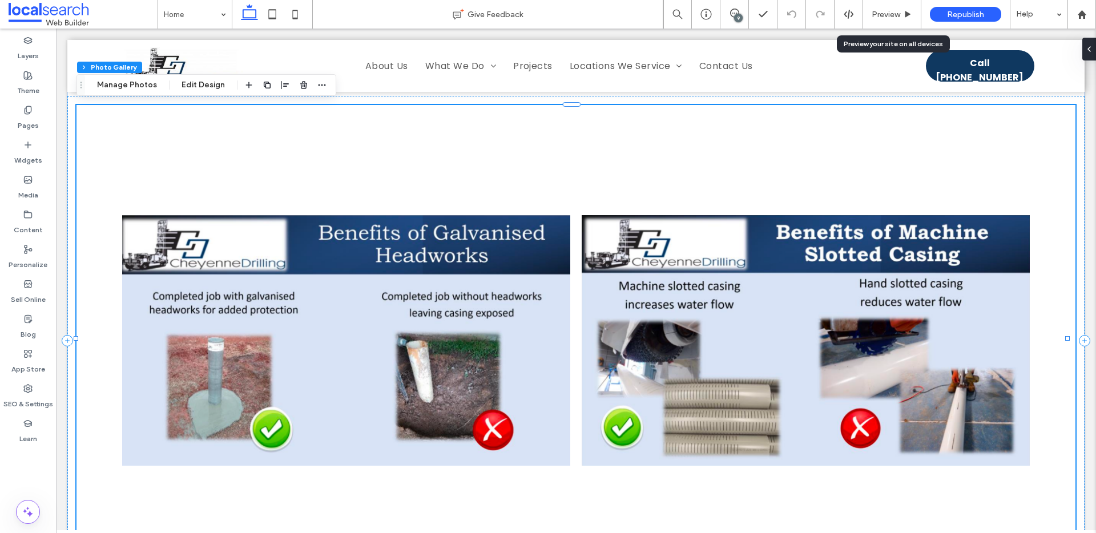
click at [203, 252] on link at bounding box center [346, 340] width 448 height 448
click at [201, 88] on button "Edit Design" at bounding box center [203, 85] width 58 height 14
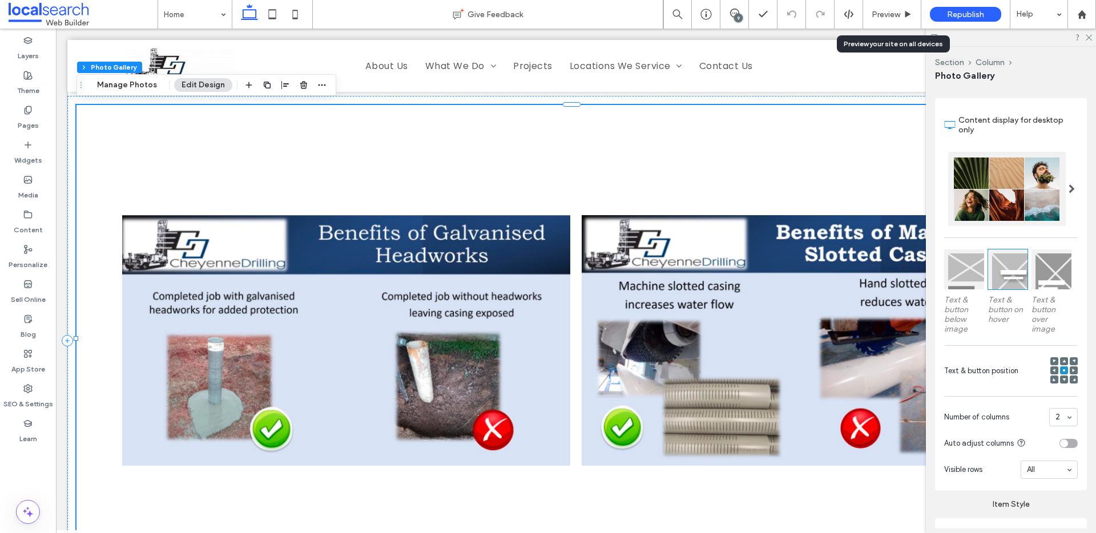
scroll to position [582, 0]
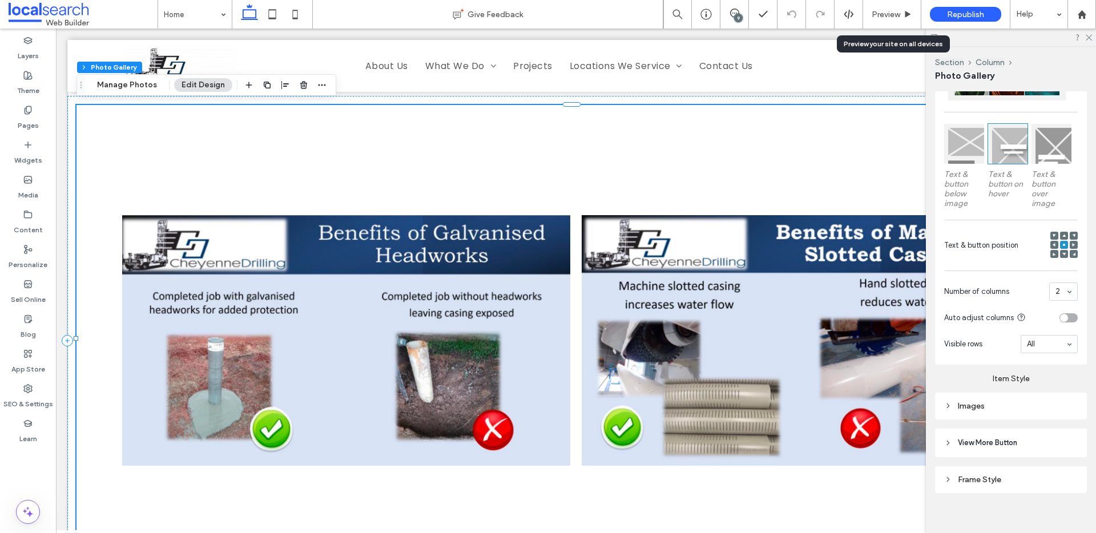
click at [986, 409] on div "Images" at bounding box center [1011, 406] width 134 height 15
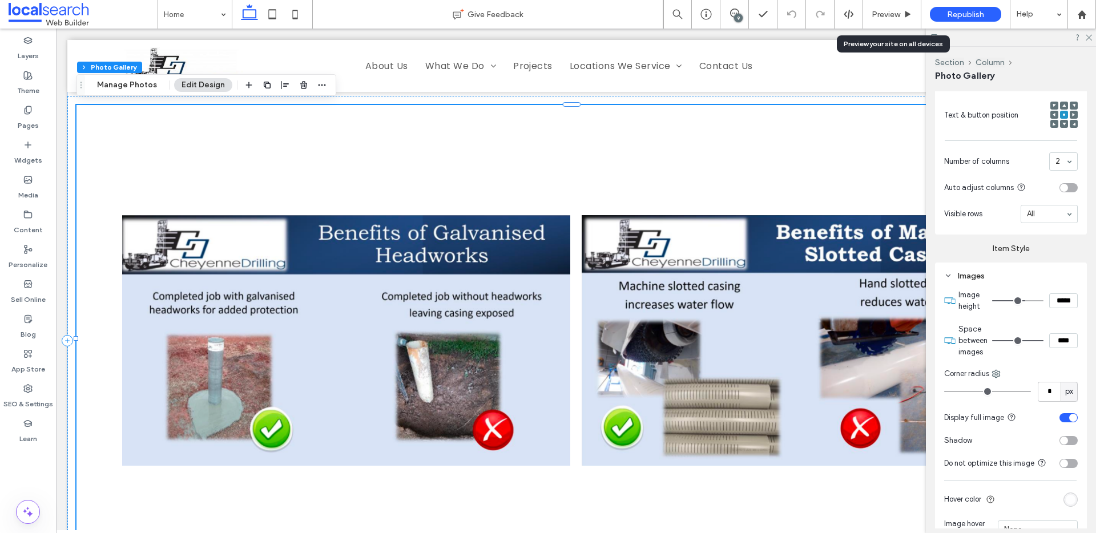
scroll to position [763, 0]
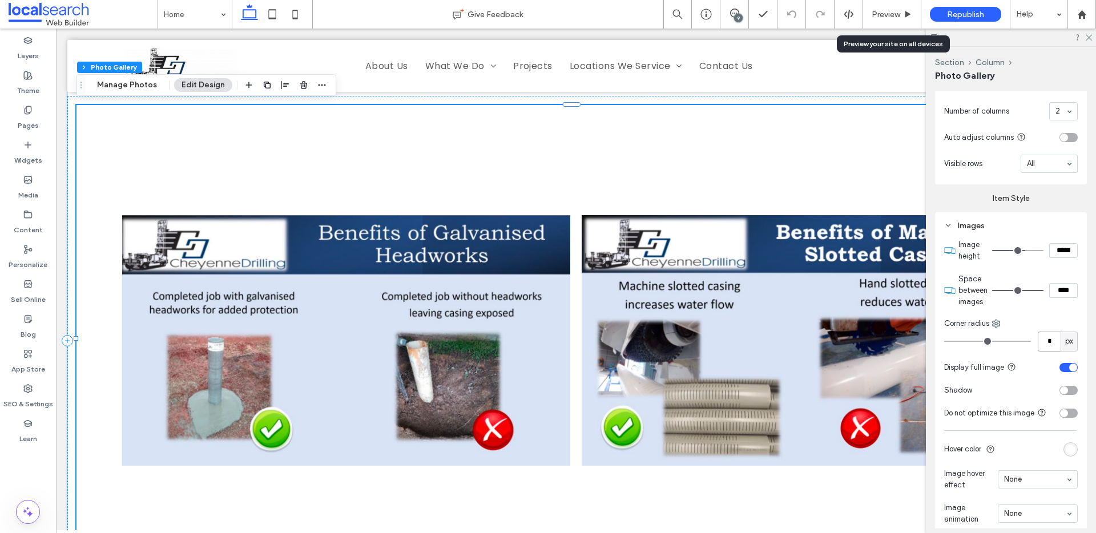
click at [1042, 337] on input "*" at bounding box center [1049, 342] width 23 height 20
type input "**"
click at [1069, 364] on div "toggle" at bounding box center [1073, 368] width 8 height 8
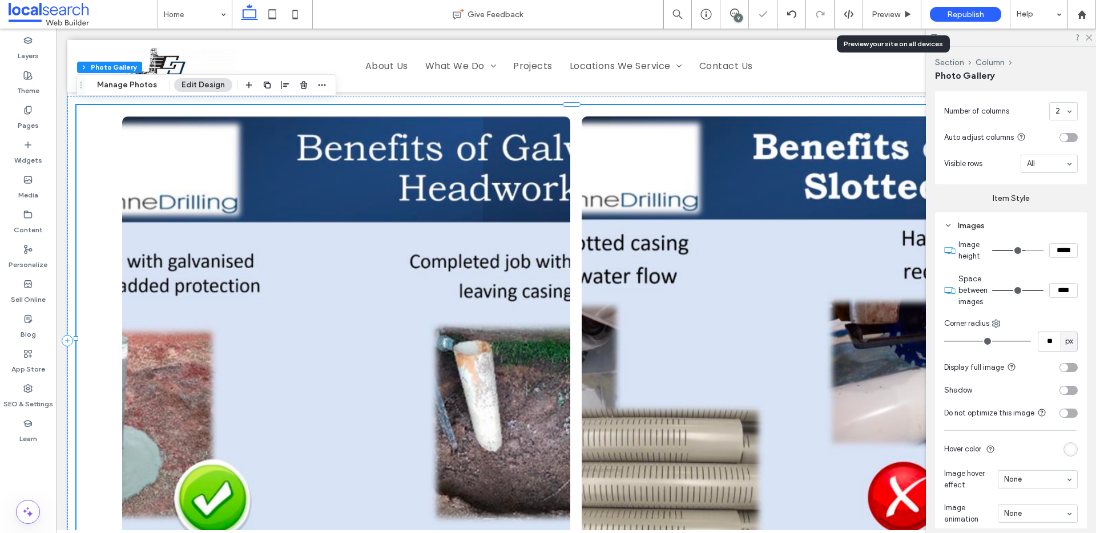
click at [1064, 363] on div "toggle" at bounding box center [1069, 367] width 18 height 9
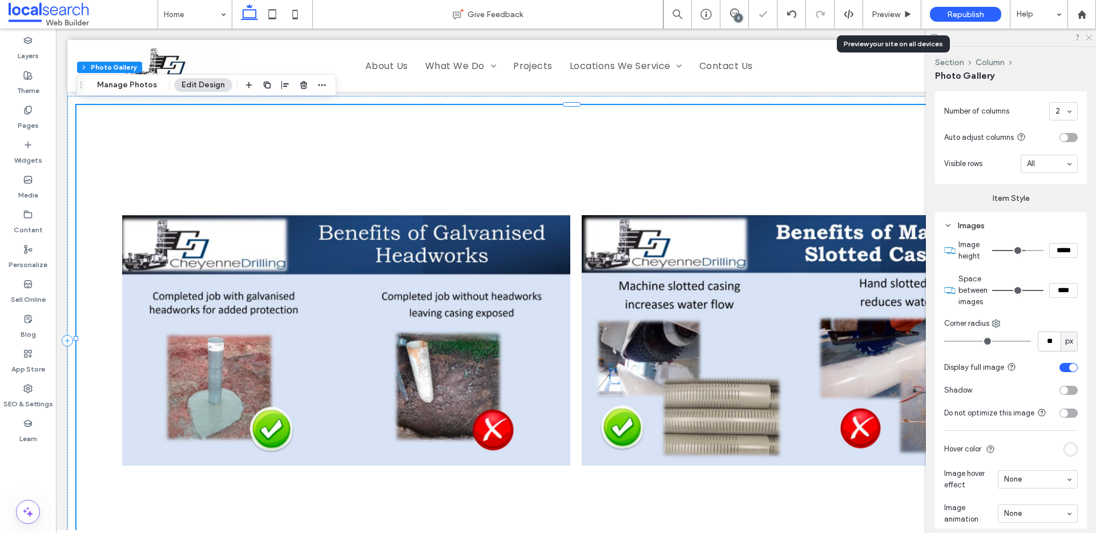
click at [1087, 33] on icon at bounding box center [1088, 36] width 7 height 7
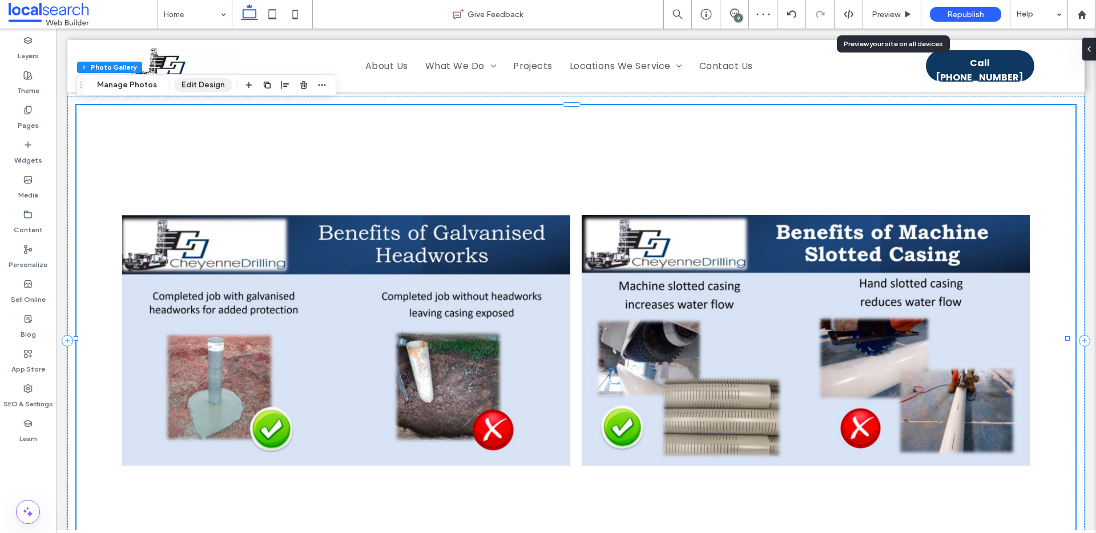
click at [194, 87] on button "Edit Design" at bounding box center [203, 85] width 58 height 14
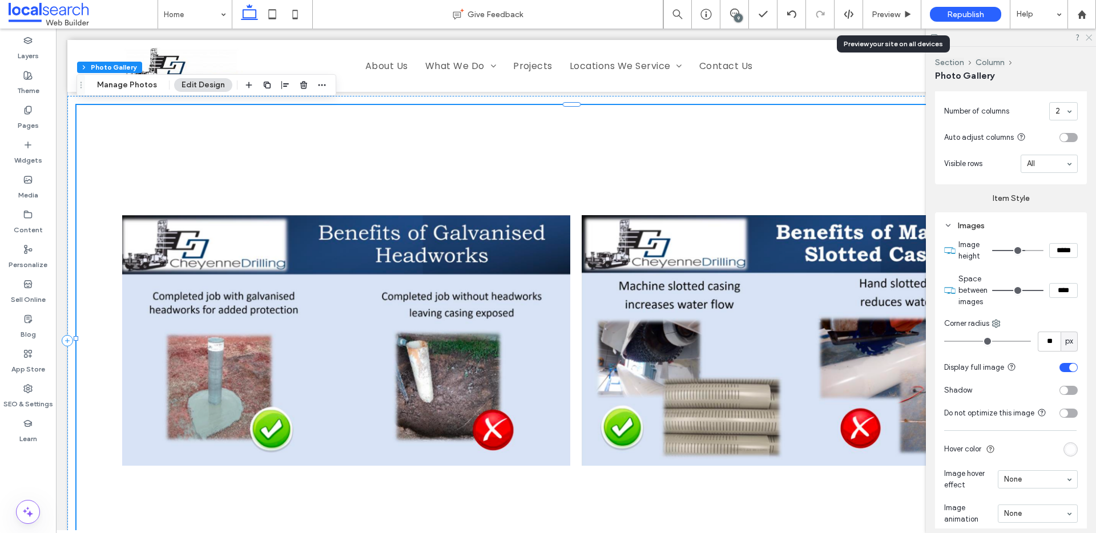
click at [1085, 38] on icon at bounding box center [1088, 36] width 7 height 7
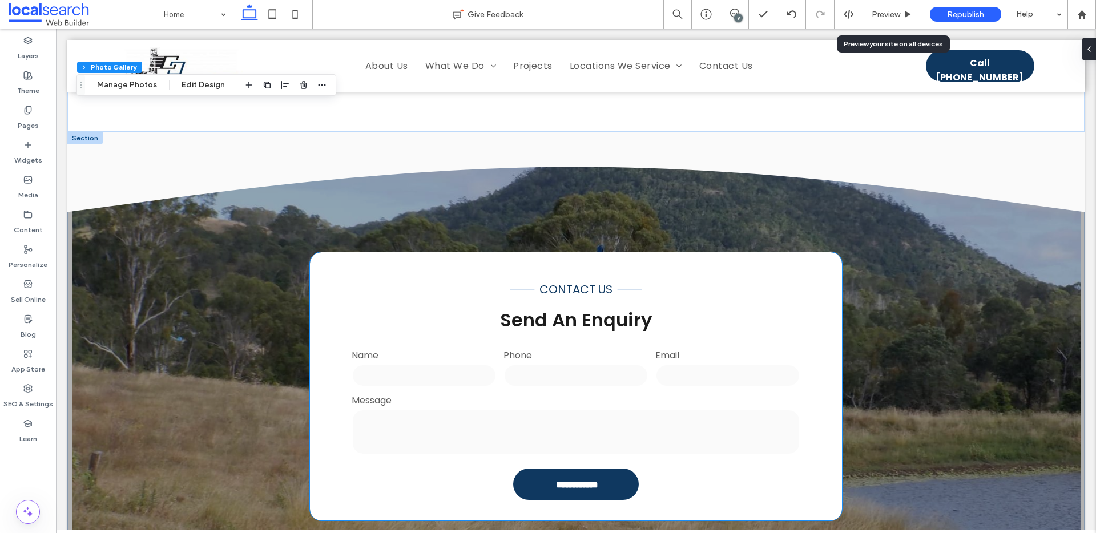
scroll to position [2476, 0]
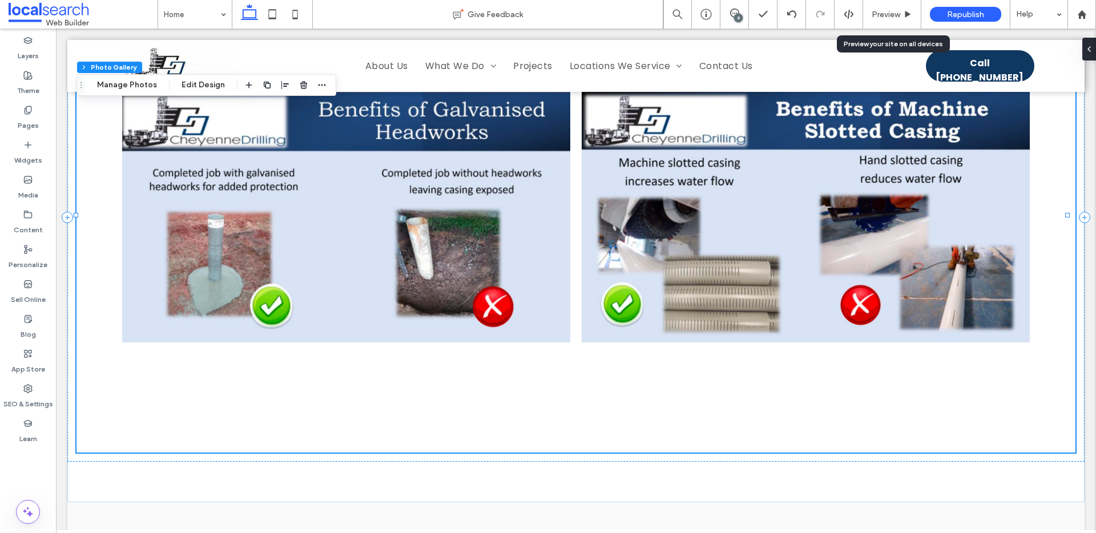
click at [741, 16] on div "9" at bounding box center [738, 18] width 9 height 9
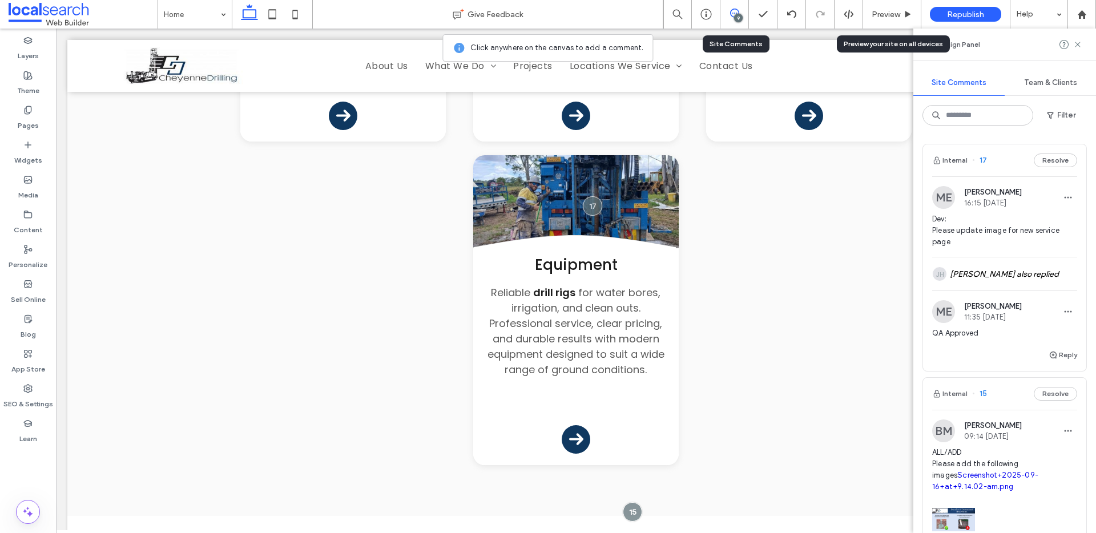
scroll to position [1846, 0]
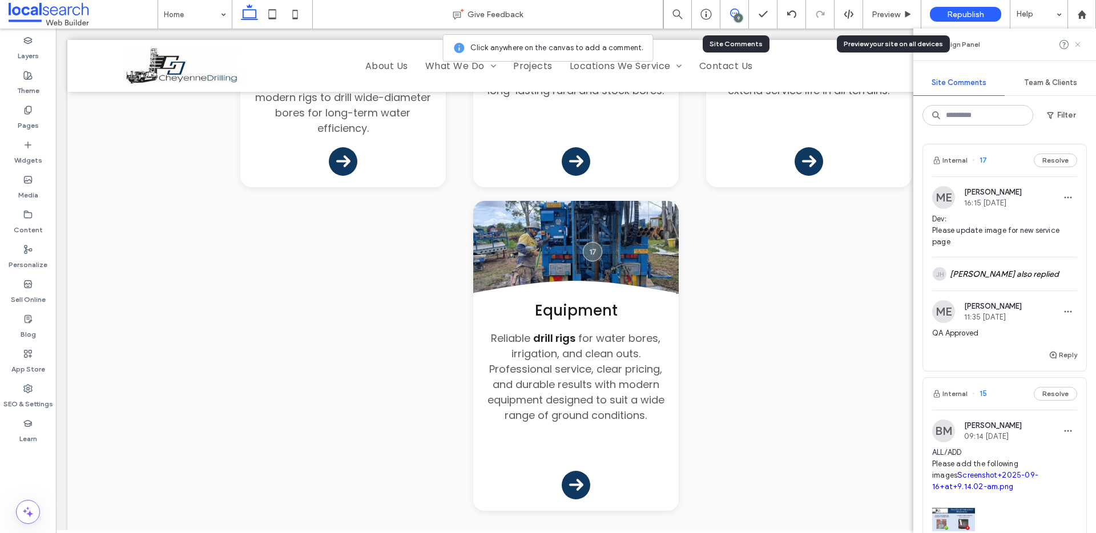
click at [1077, 44] on use at bounding box center [1077, 44] width 5 height 5
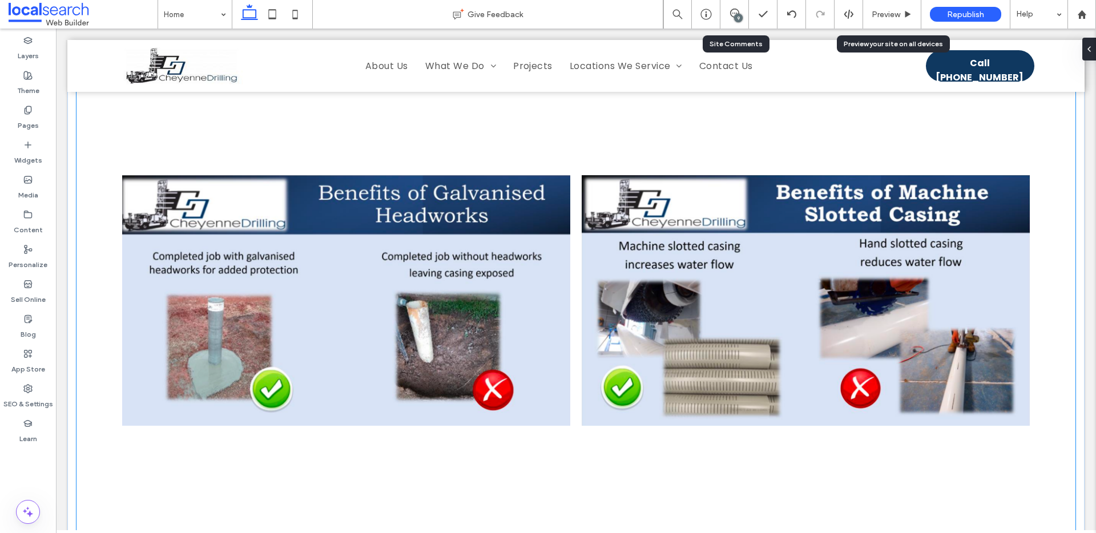
scroll to position [2211, 0]
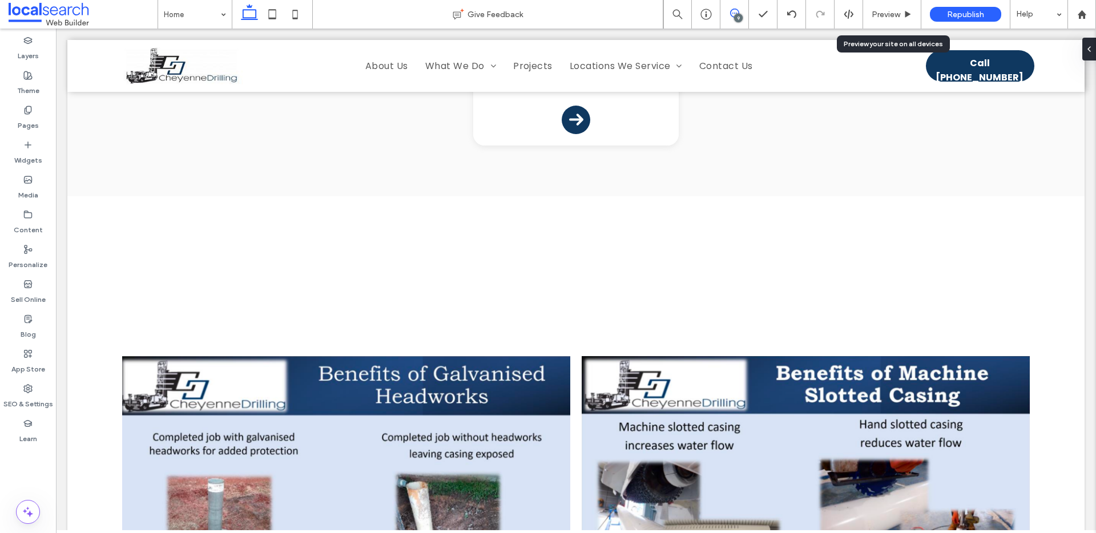
click at [734, 14] on icon at bounding box center [734, 13] width 9 height 9
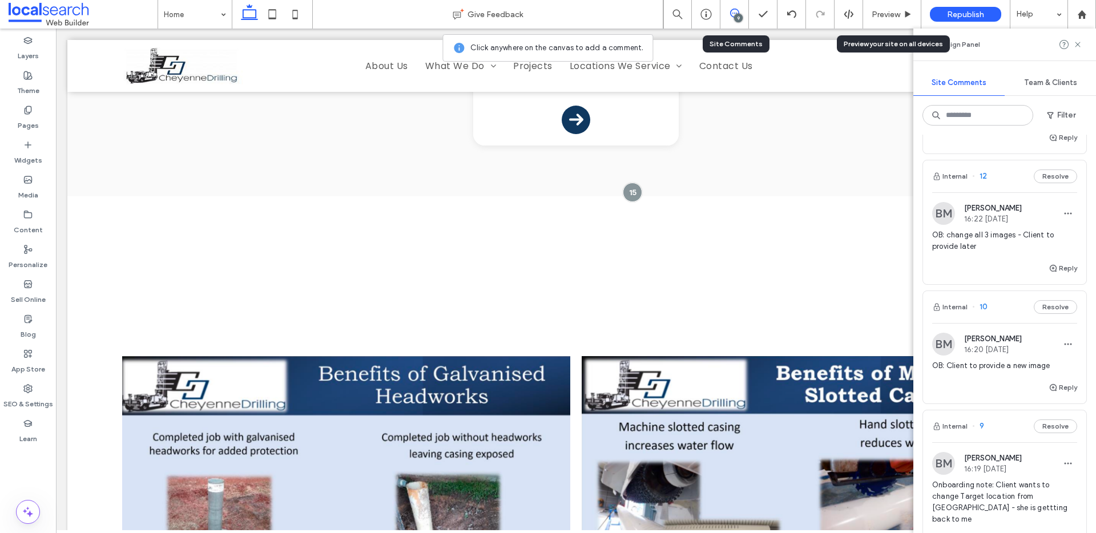
scroll to position [1126, 0]
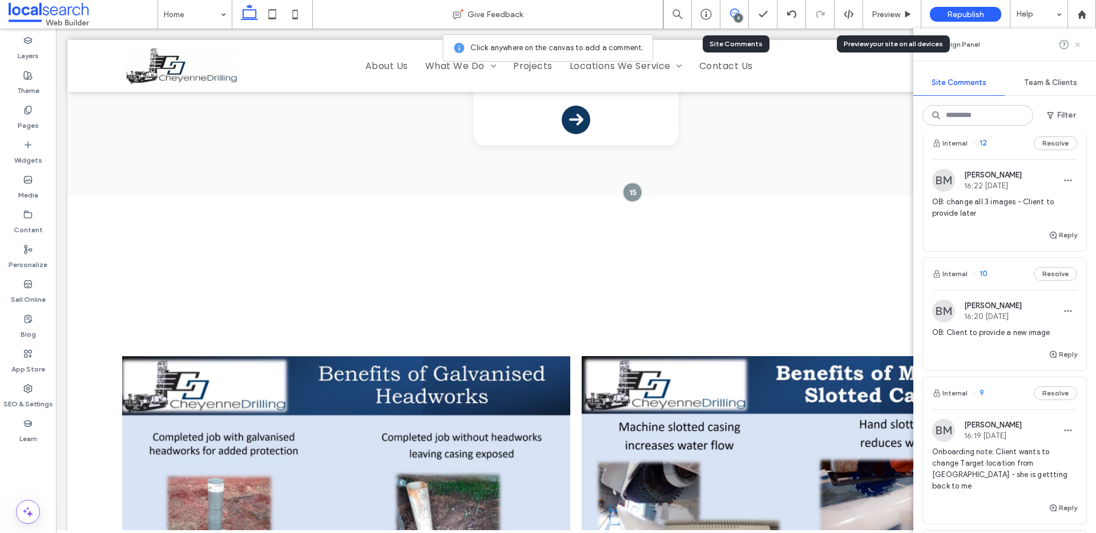
click at [1076, 45] on use at bounding box center [1077, 44] width 5 height 5
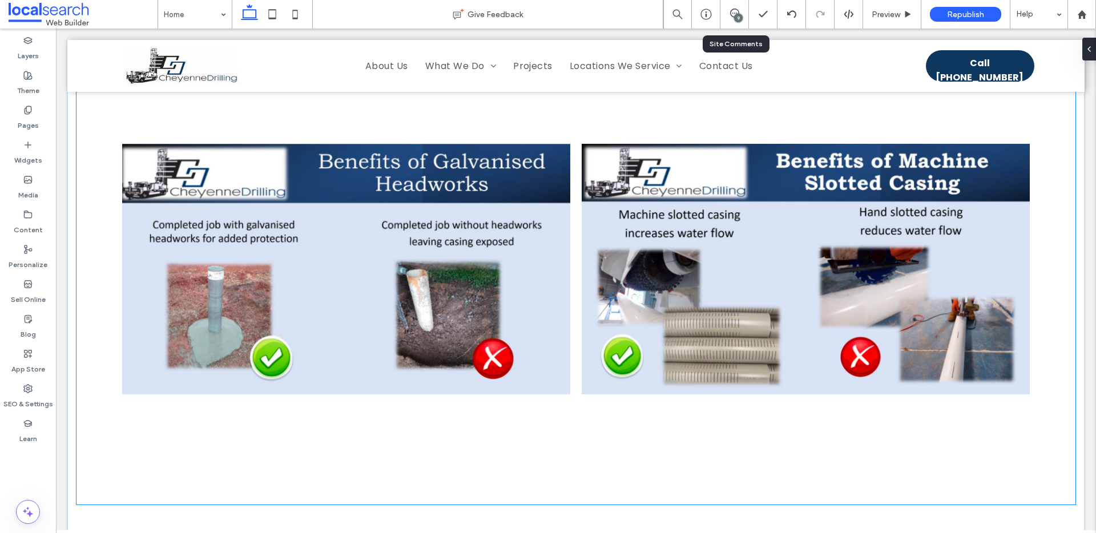
scroll to position [2245, 0]
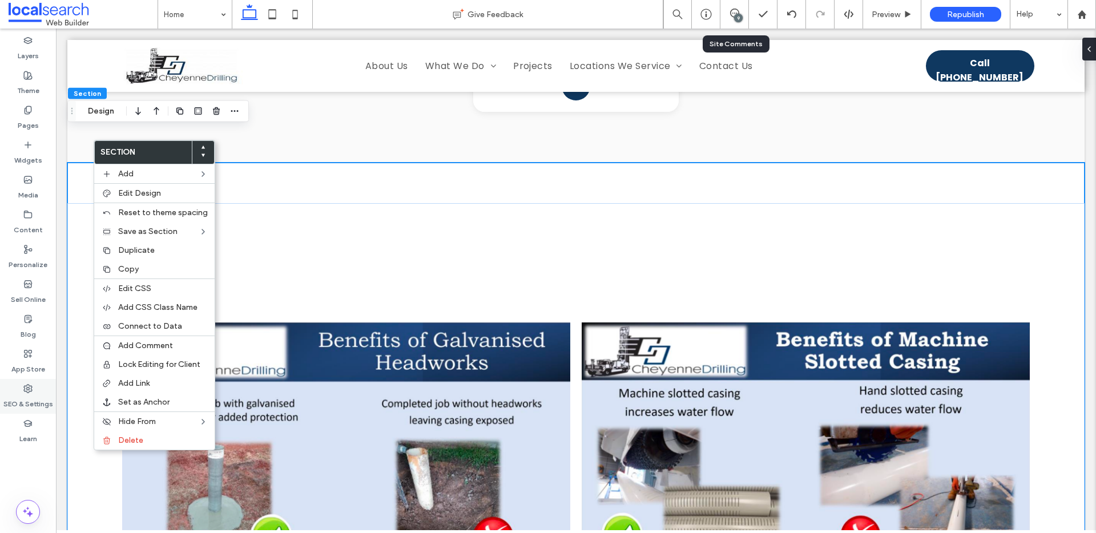
click at [23, 401] on label "SEO & Settings" at bounding box center [28, 401] width 50 height 16
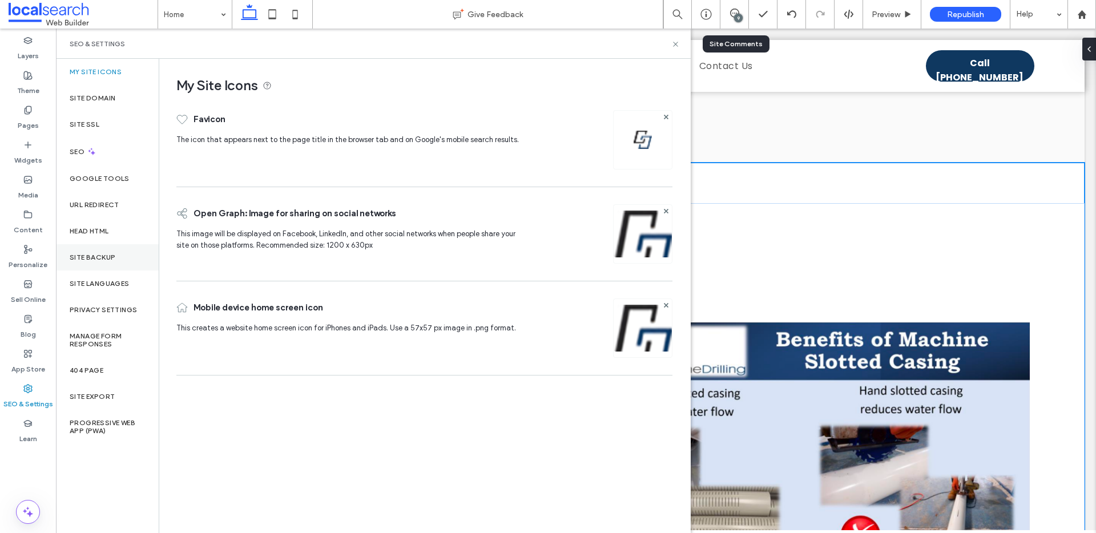
click at [96, 260] on label "Site Backup" at bounding box center [93, 258] width 46 height 8
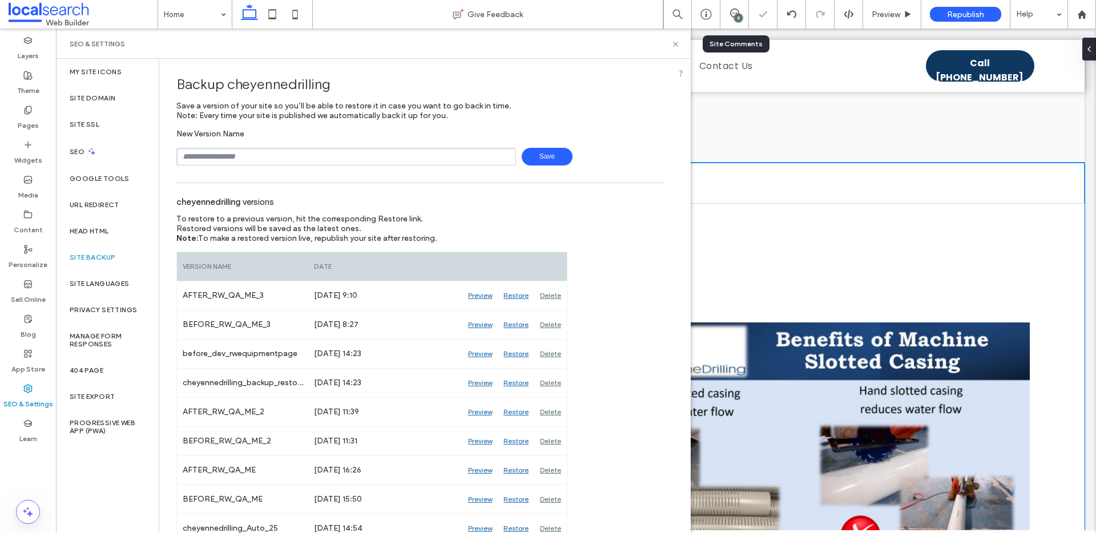
click at [220, 155] on input "text" at bounding box center [346, 157] width 340 height 18
type input "**********"
click at [553, 154] on span "Save" at bounding box center [547, 157] width 51 height 18
drag, startPoint x: 678, startPoint y: 43, endPoint x: 458, endPoint y: 180, distance: 259.5
click at [678, 43] on icon at bounding box center [675, 44] width 9 height 9
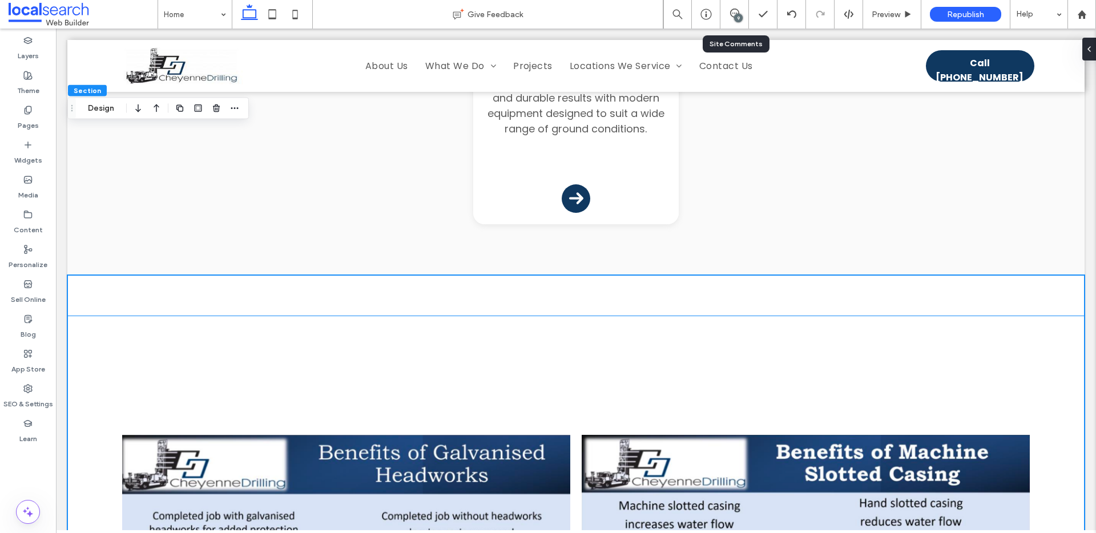
scroll to position [2026, 0]
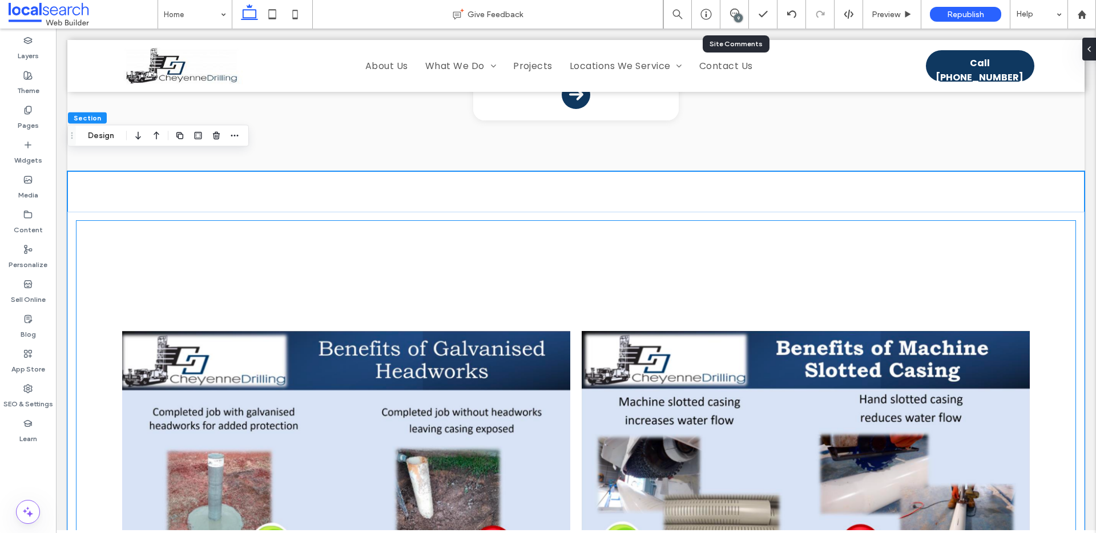
scroll to position [2290, 0]
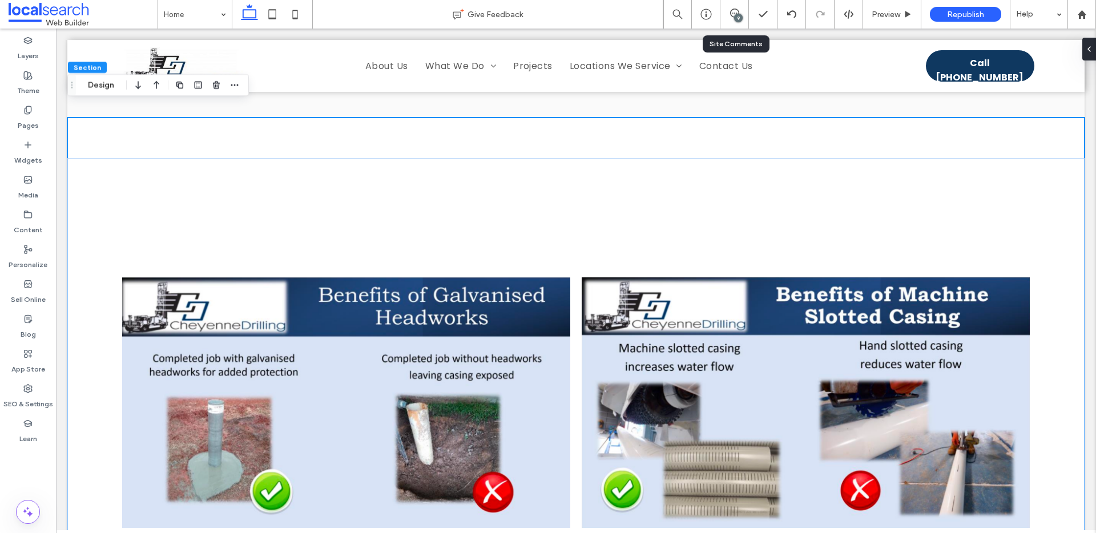
click at [178, 118] on div "Breathtaking colors of our planet Button Portraits of people from around the gl…" at bounding box center [575, 403] width 1017 height 571
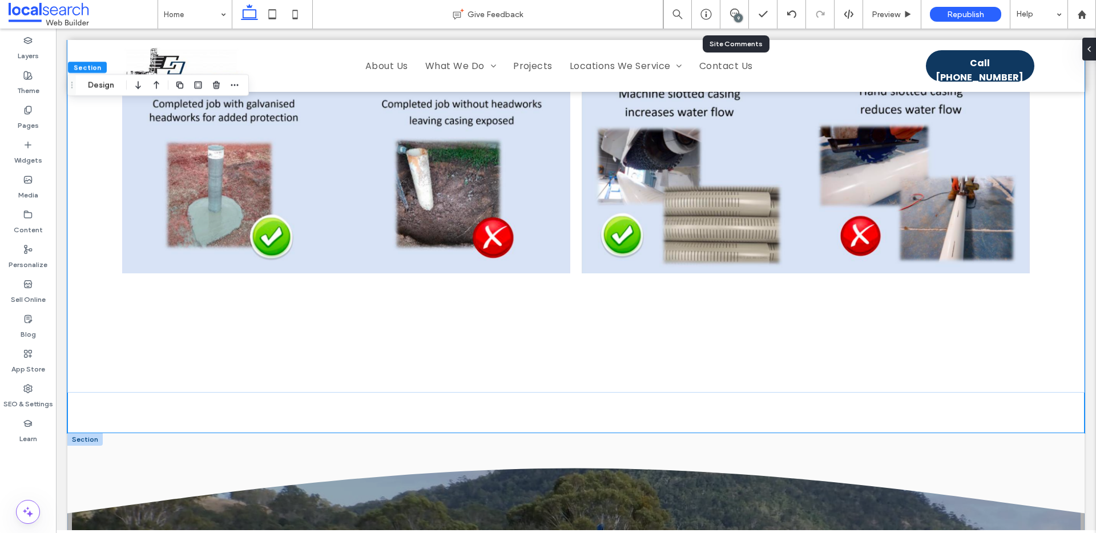
scroll to position [2672, 0]
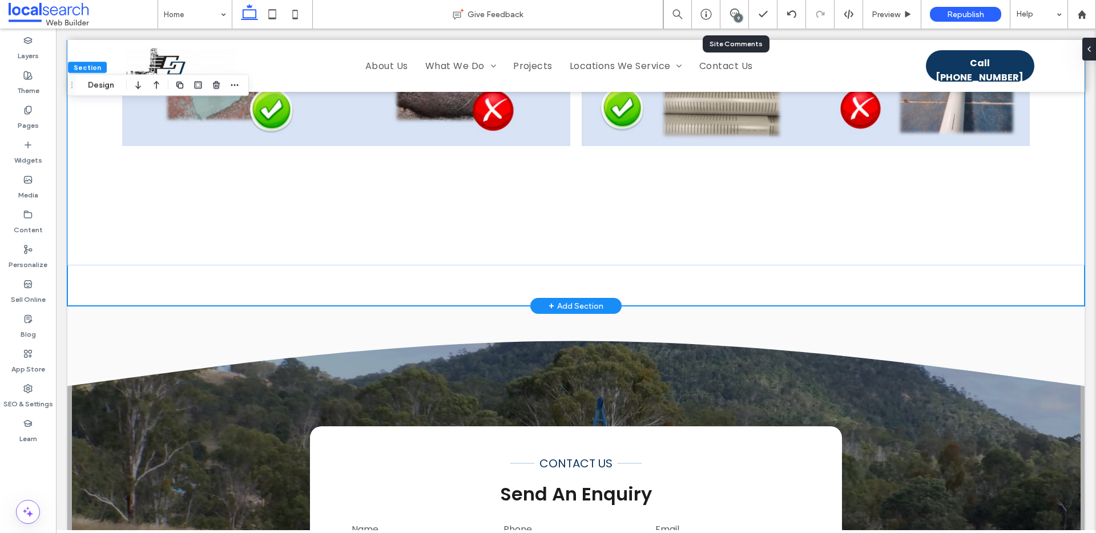
click at [572, 300] on div "+ Add Section" at bounding box center [576, 306] width 55 height 13
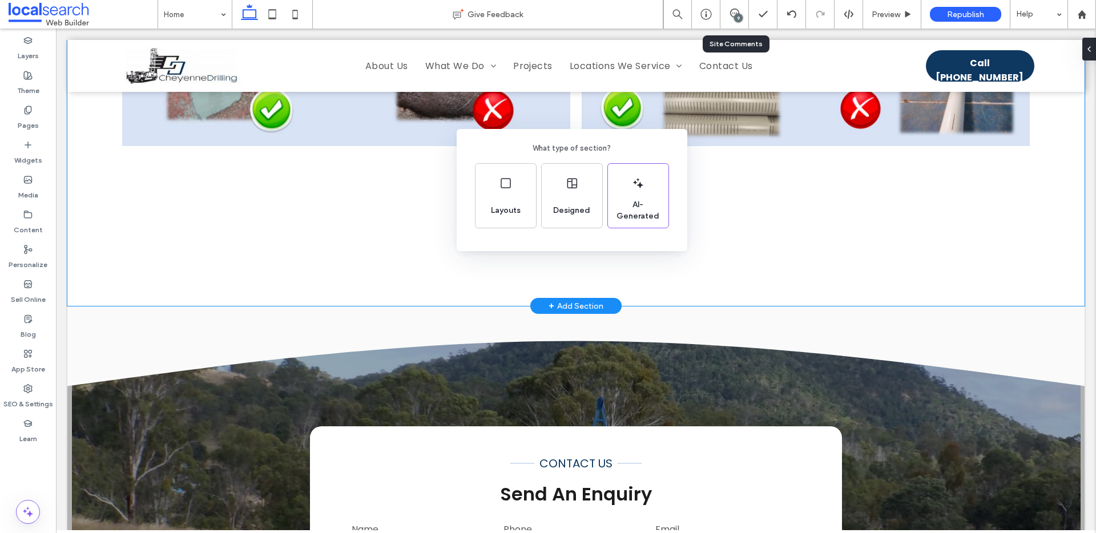
click at [739, 285] on div "What type of section? Layouts Designed AI-Generated" at bounding box center [548, 294] width 1096 height 589
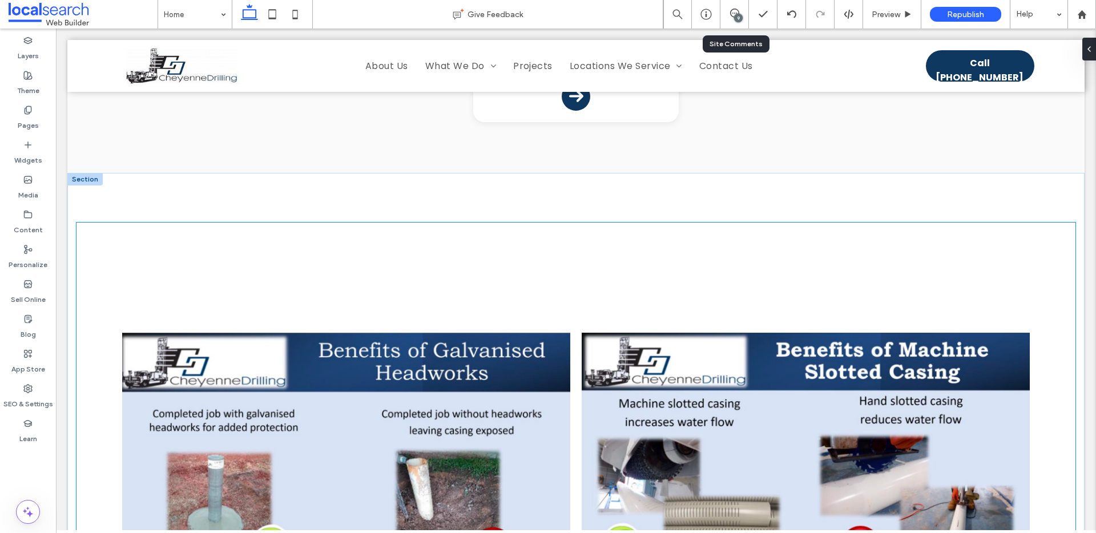
scroll to position [2184, 0]
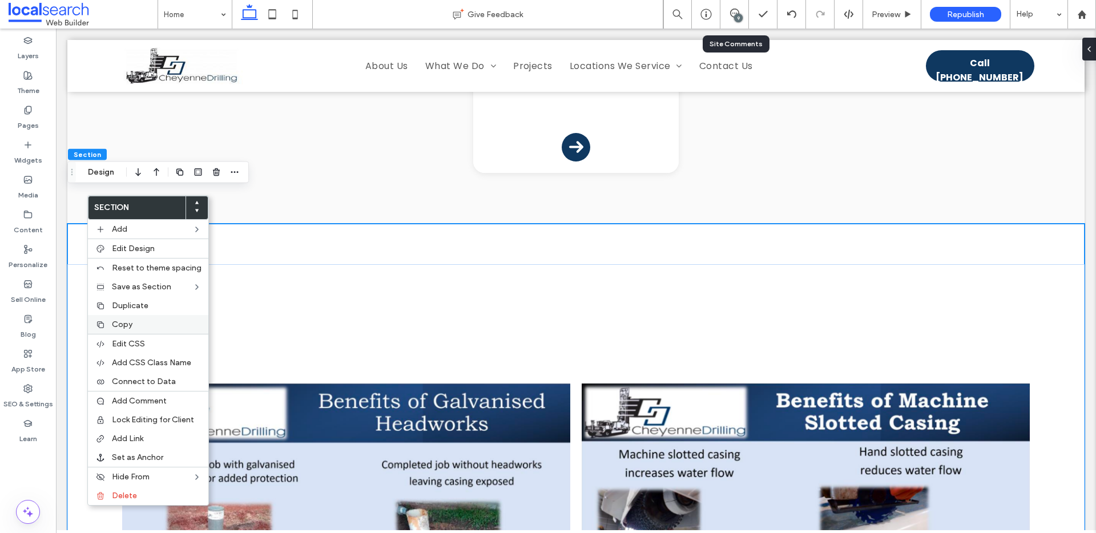
click at [130, 327] on span "Copy" at bounding box center [122, 325] width 21 height 10
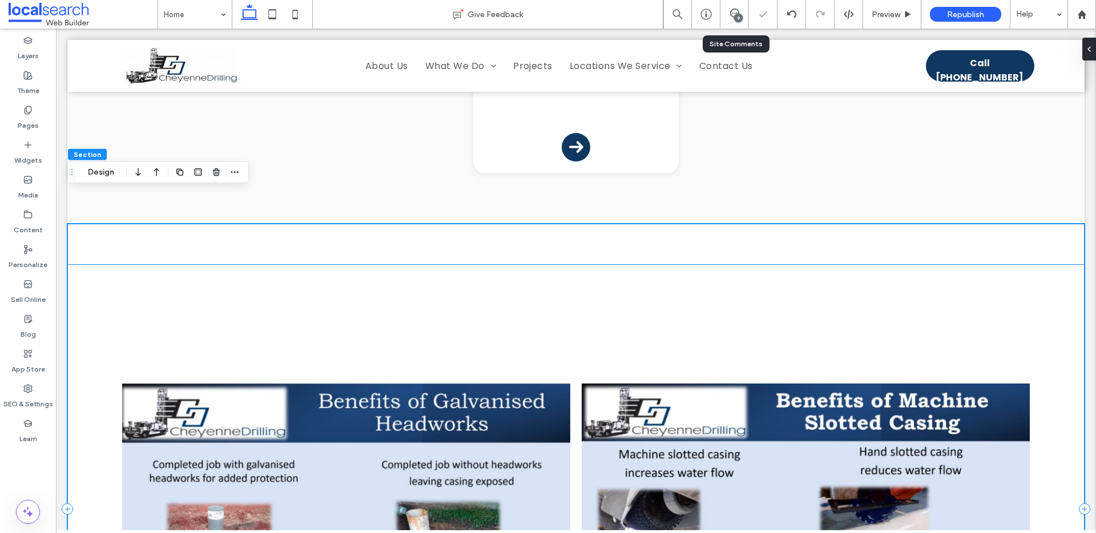
click at [139, 264] on div "Breathtaking colors of our planet Button Portraits of people from around the gl…" at bounding box center [575, 508] width 1017 height 489
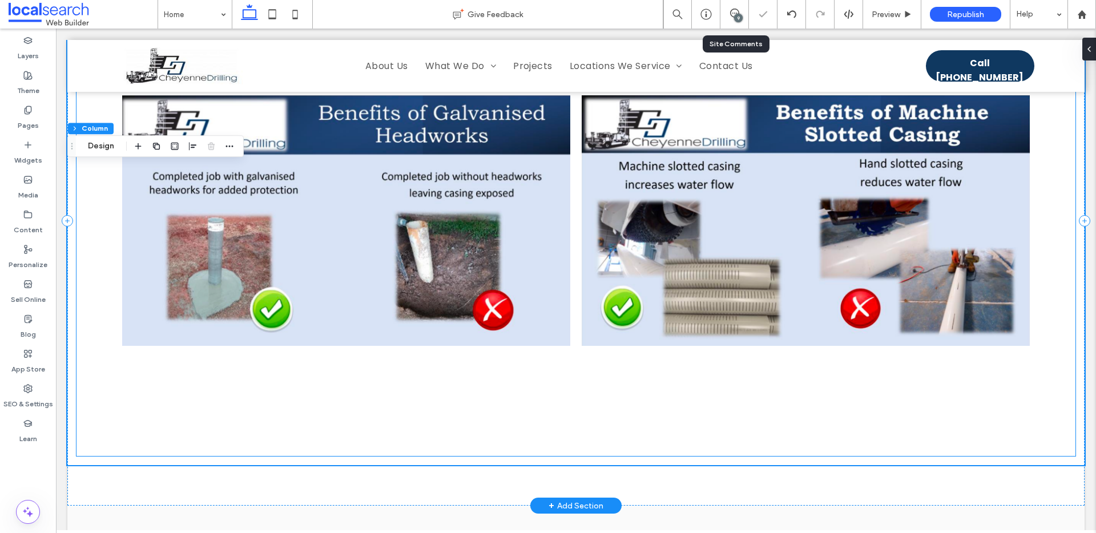
scroll to position [2581, 0]
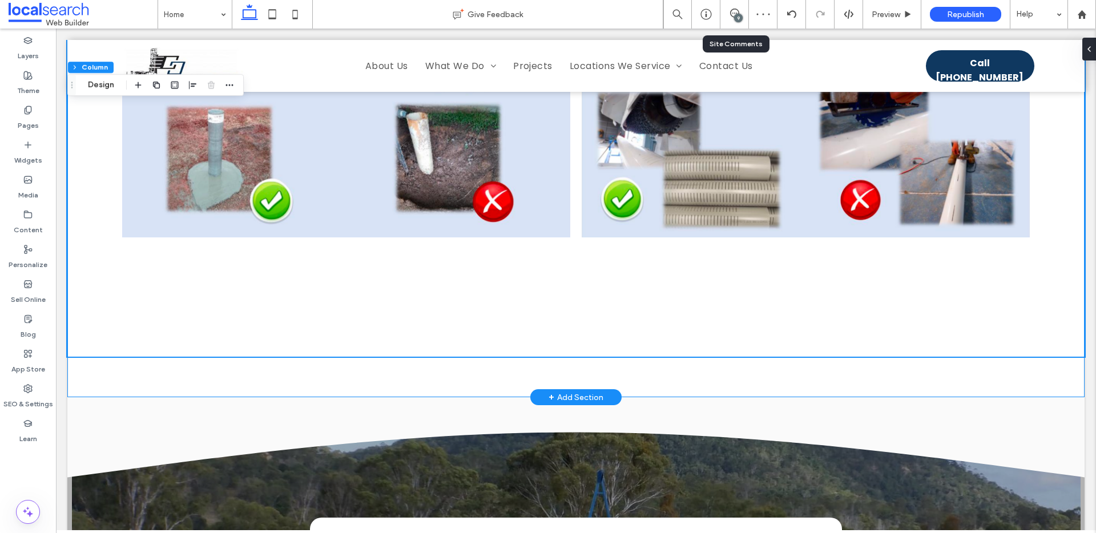
click at [105, 346] on div "Breathtaking colors of our planet Button Portraits of people from around the gl…" at bounding box center [575, 112] width 1017 height 571
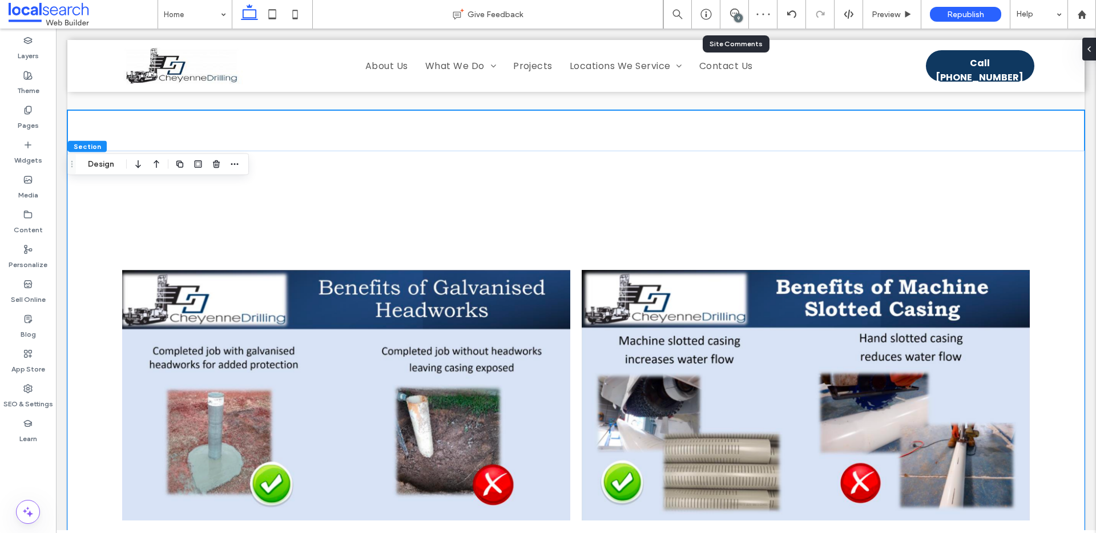
scroll to position [2045, 0]
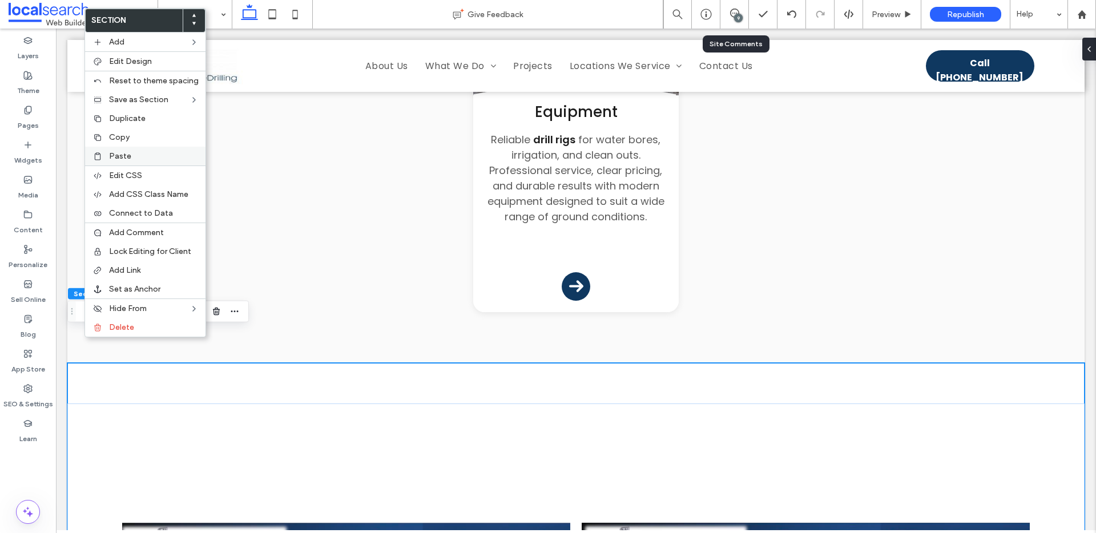
click at [136, 154] on label "Paste" at bounding box center [154, 156] width 90 height 10
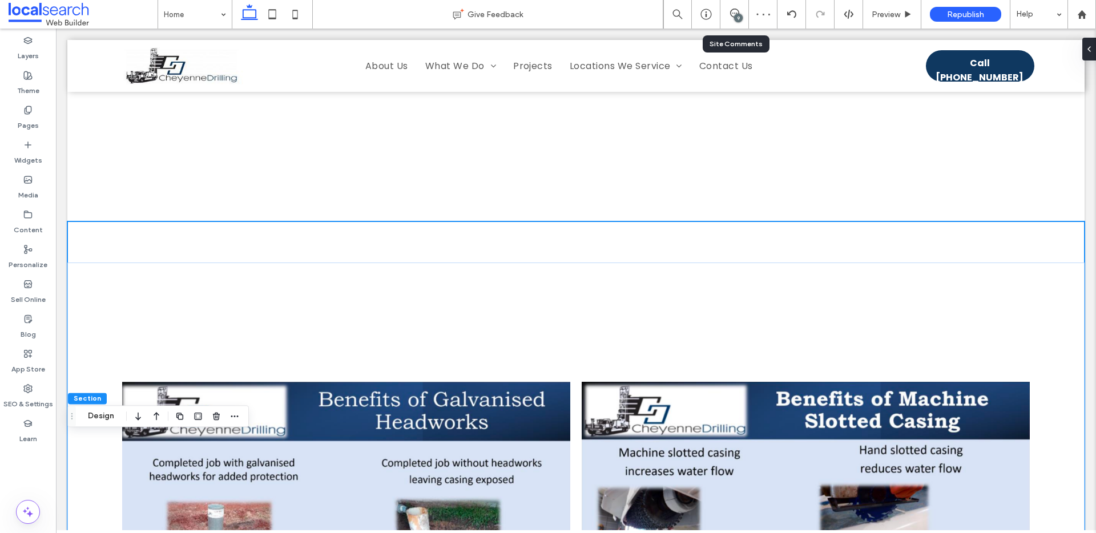
scroll to position [2879, 0]
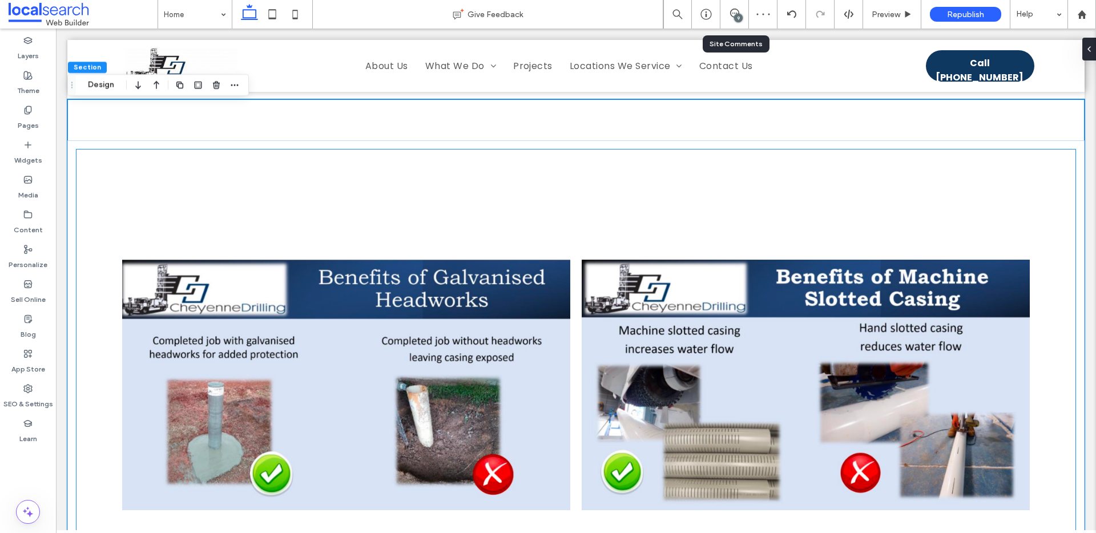
click at [155, 180] on link at bounding box center [346, 385] width 448 height 448
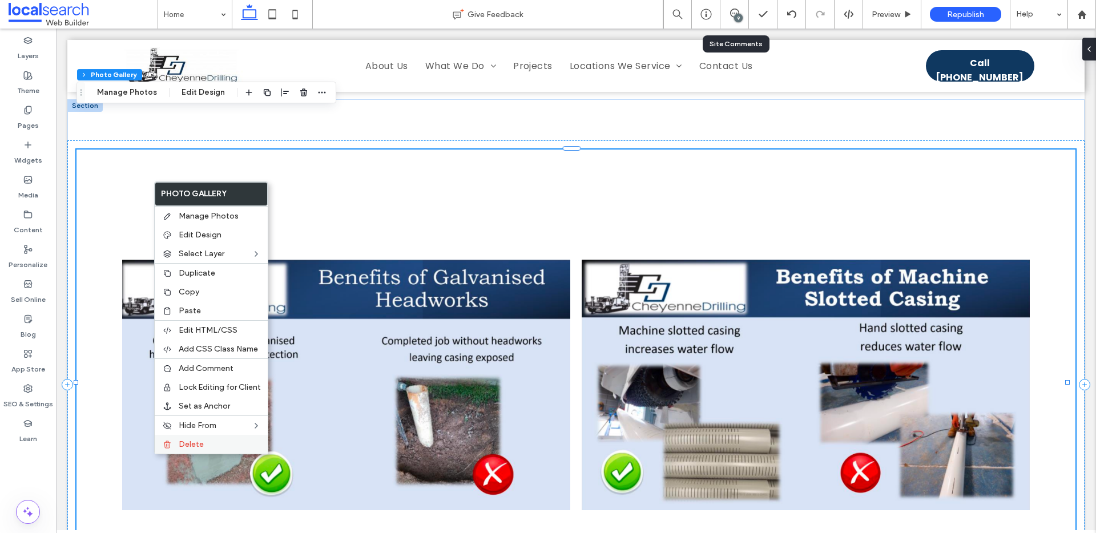
click at [195, 441] on span "Delete" at bounding box center [191, 445] width 25 height 10
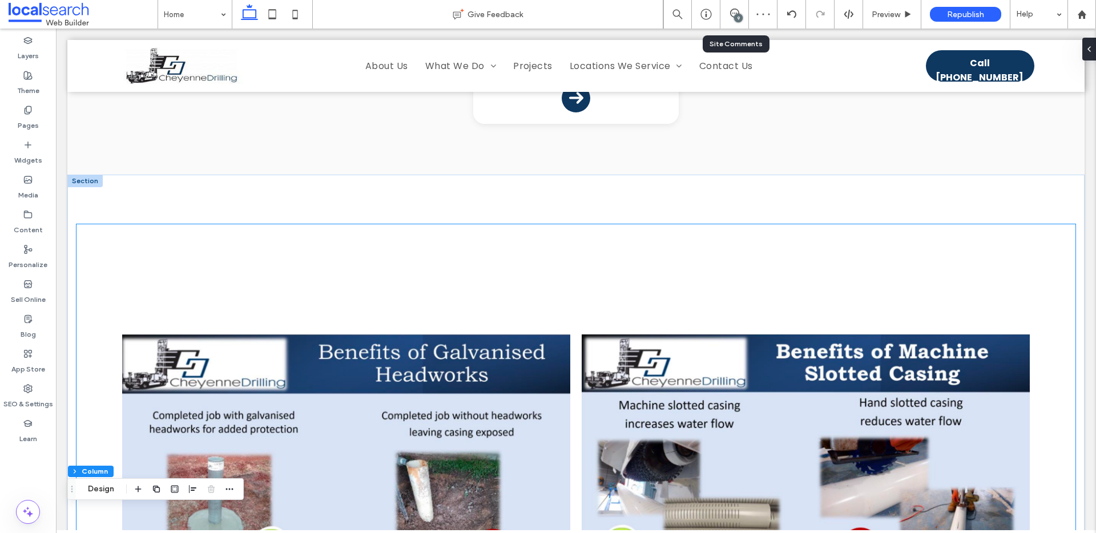
scroll to position [2224, 0]
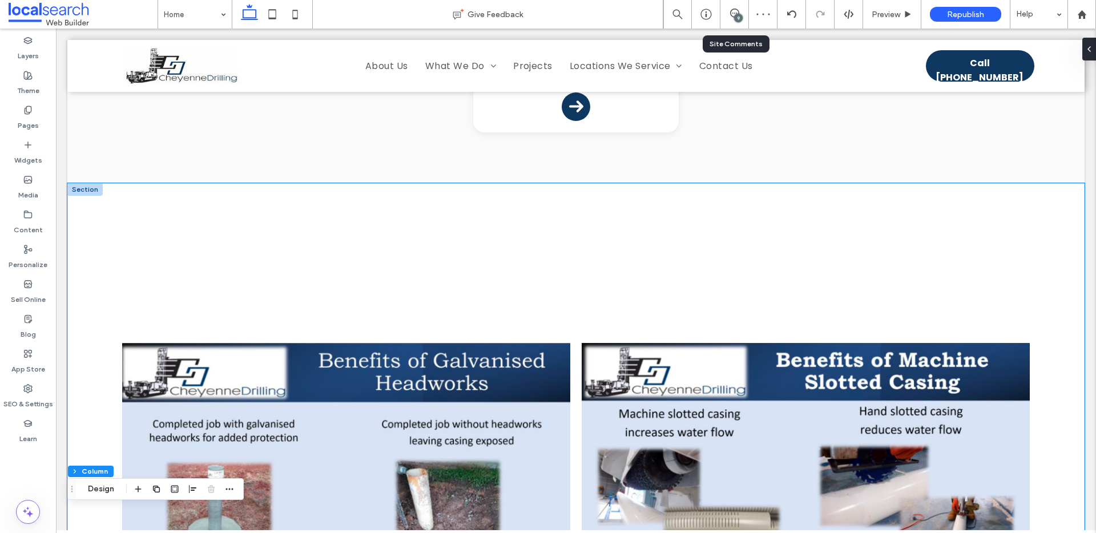
click at [426, 183] on div "Breathtaking colors of our planet Button Portraits of people from around the gl…" at bounding box center [575, 468] width 1017 height 571
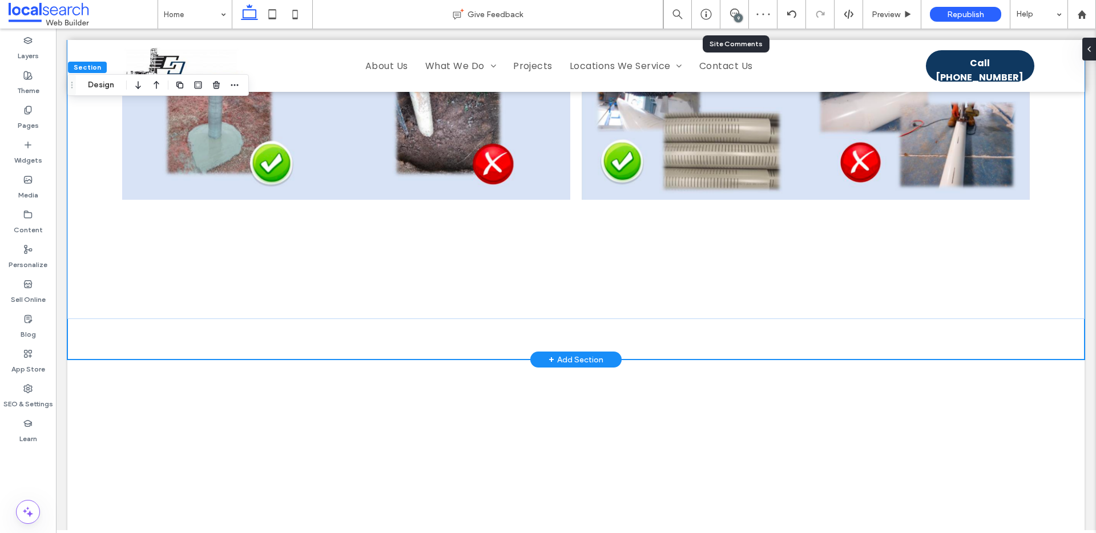
scroll to position [2726, 0]
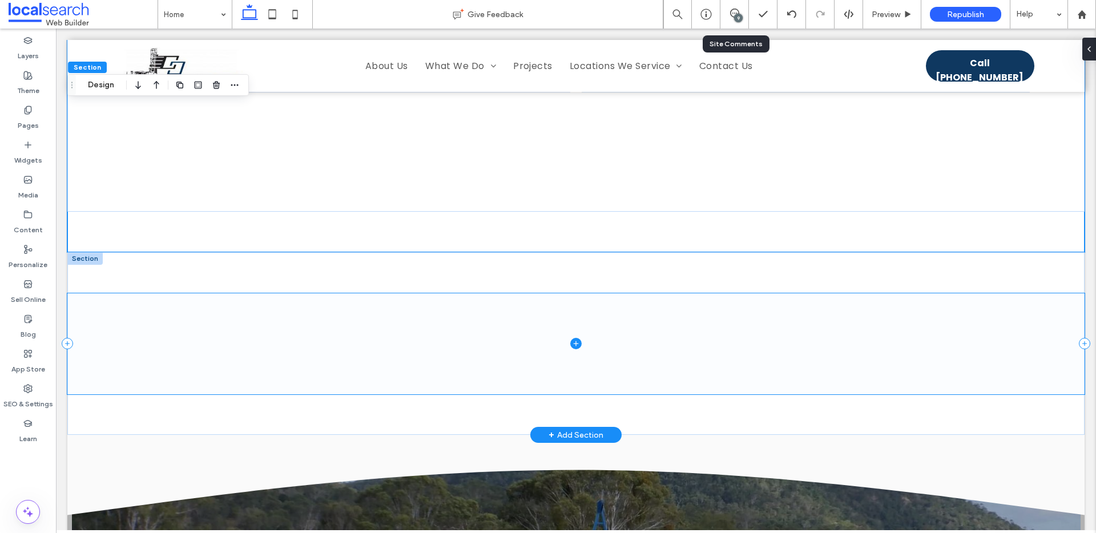
click at [432, 293] on span at bounding box center [575, 343] width 1017 height 101
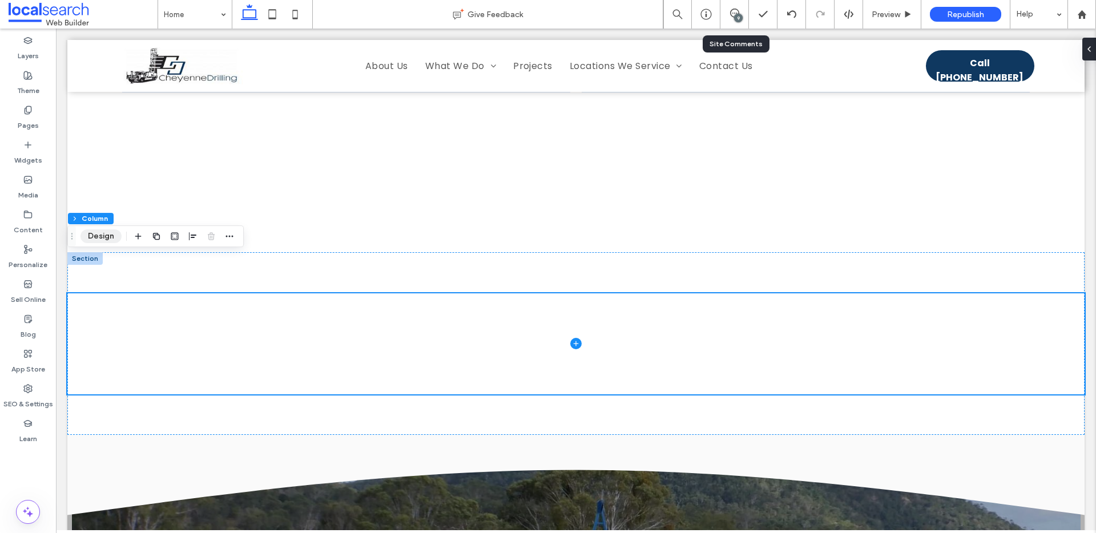
click at [113, 236] on button "Design" at bounding box center [101, 237] width 41 height 14
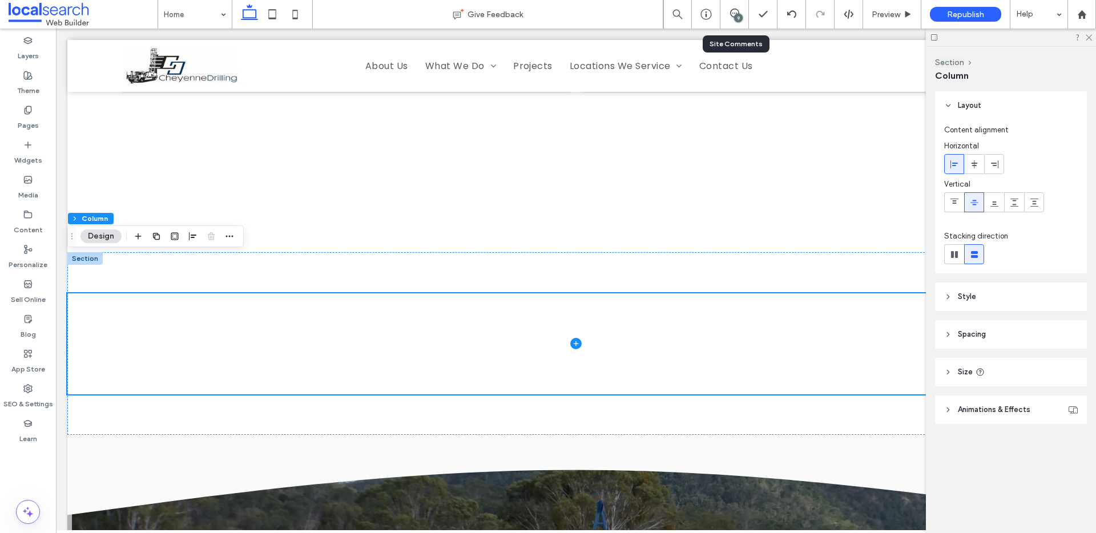
drag, startPoint x: 1091, startPoint y: 36, endPoint x: 1084, endPoint y: 37, distance: 7.5
click at [1091, 36] on icon at bounding box center [1088, 36] width 7 height 7
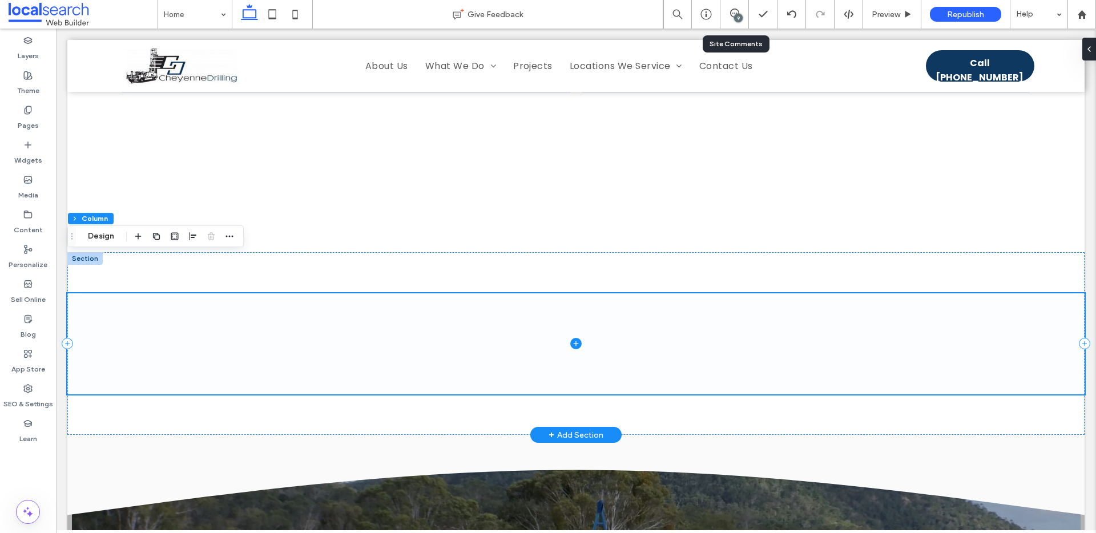
click at [571, 338] on icon at bounding box center [575, 343] width 11 height 11
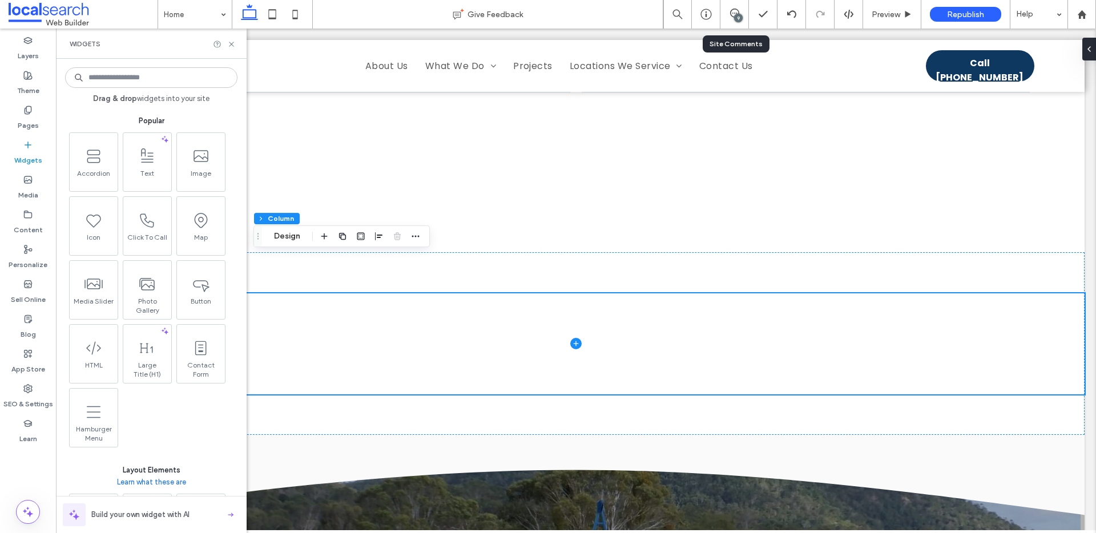
click at [142, 83] on input at bounding box center [151, 77] width 172 height 21
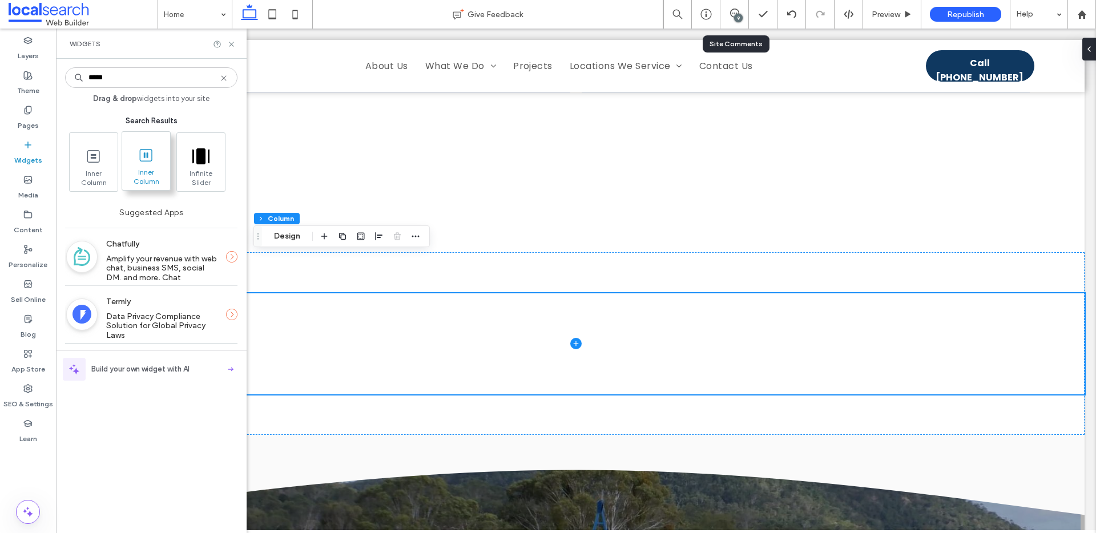
type input "*****"
click at [135, 158] on span at bounding box center [146, 155] width 48 height 26
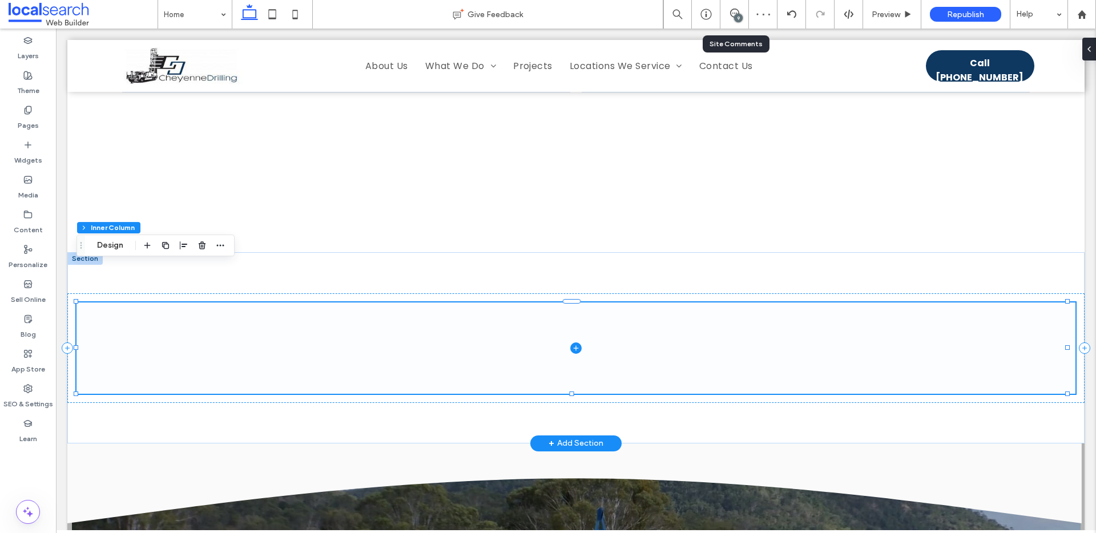
click at [565, 319] on span at bounding box center [576, 348] width 999 height 91
click at [574, 343] on icon at bounding box center [575, 348] width 11 height 11
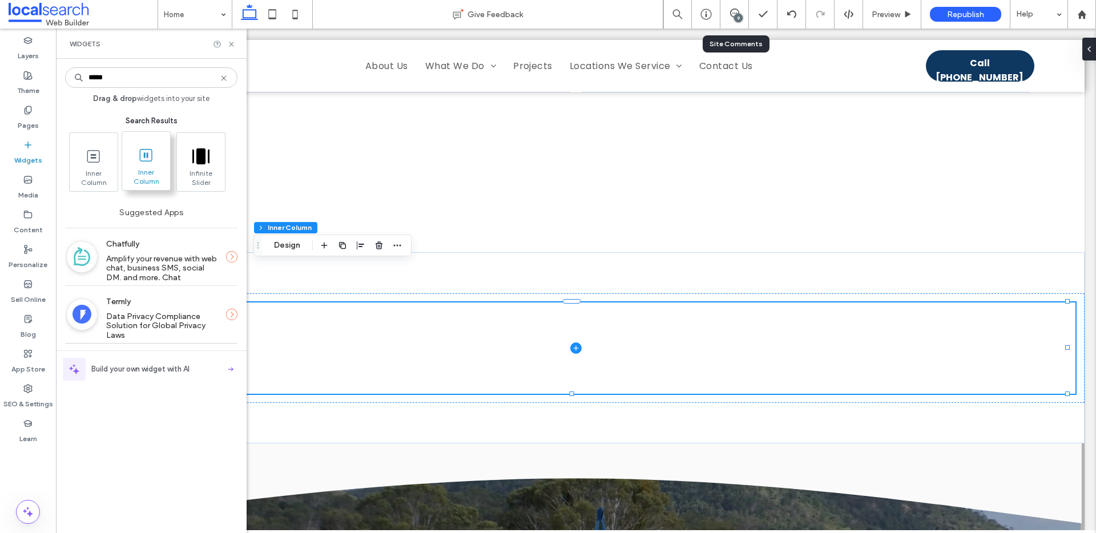
type input "*****"
click at [142, 160] on icon at bounding box center [146, 155] width 18 height 18
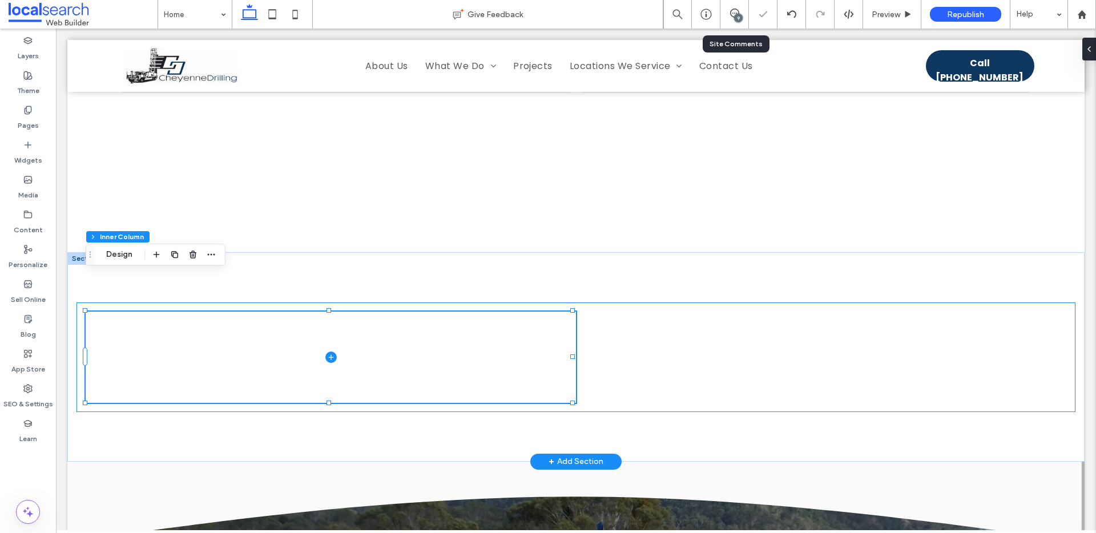
click at [635, 316] on div at bounding box center [576, 358] width 999 height 110
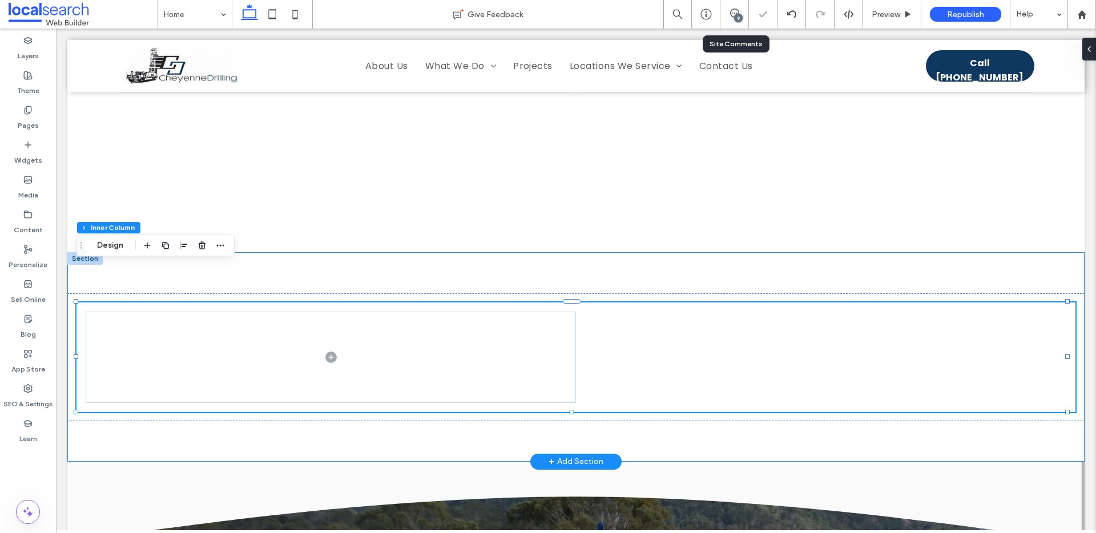
click at [317, 252] on div at bounding box center [575, 357] width 1017 height 210
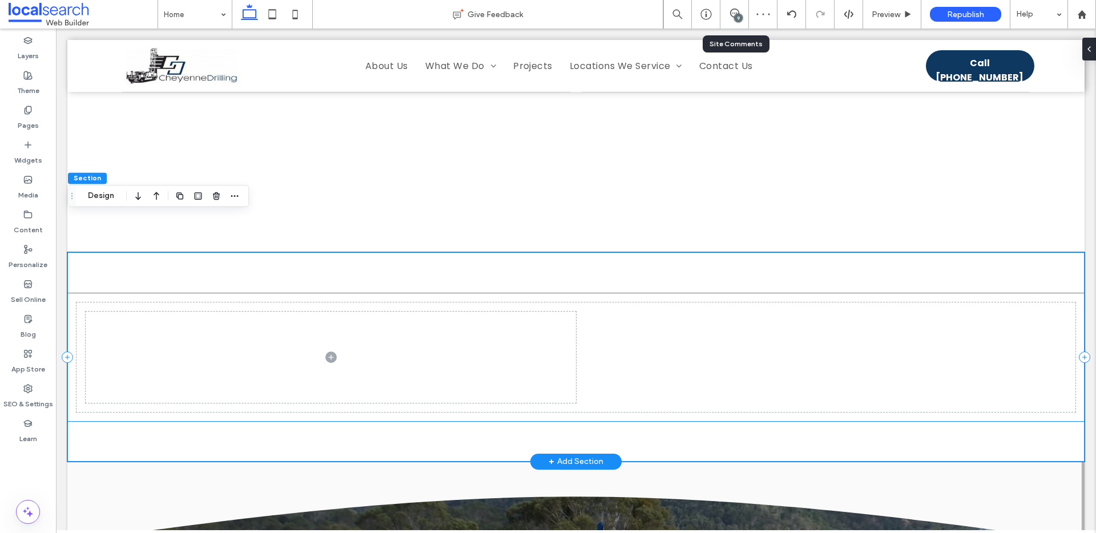
click at [245, 293] on div at bounding box center [575, 357] width 1017 height 128
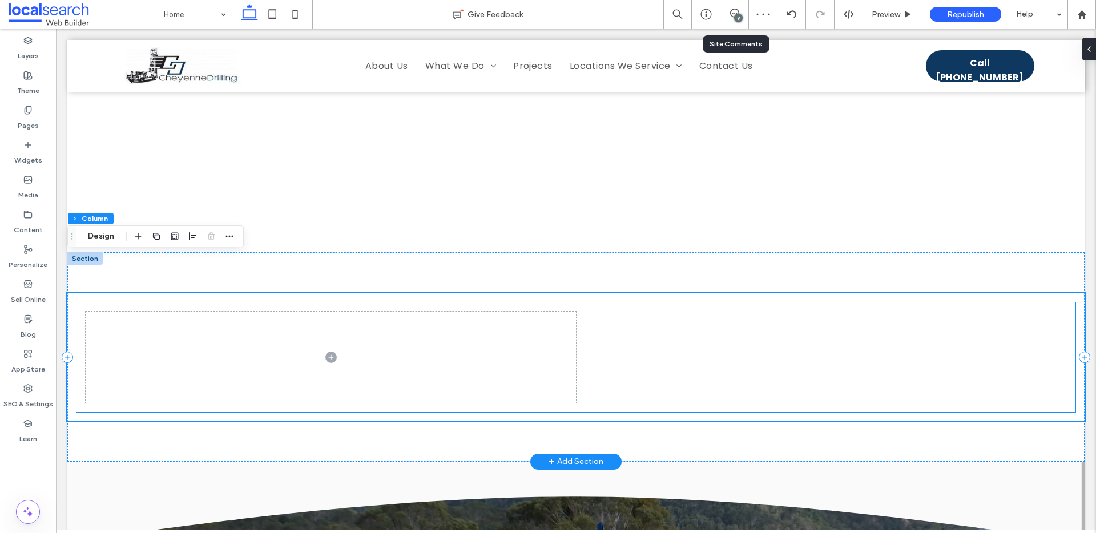
click at [104, 312] on span at bounding box center [331, 357] width 490 height 91
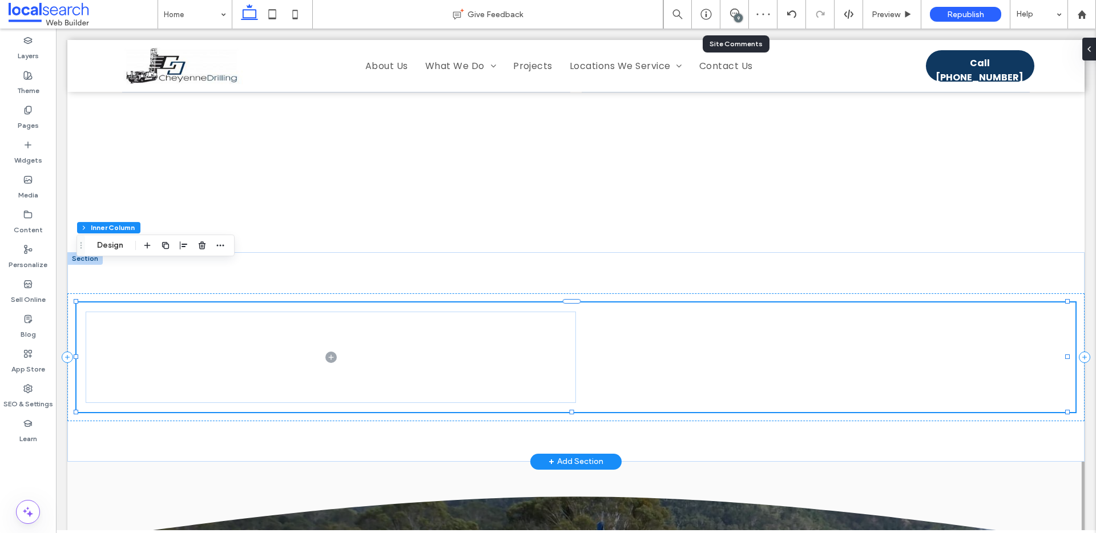
click at [493, 312] on span at bounding box center [331, 357] width 490 height 91
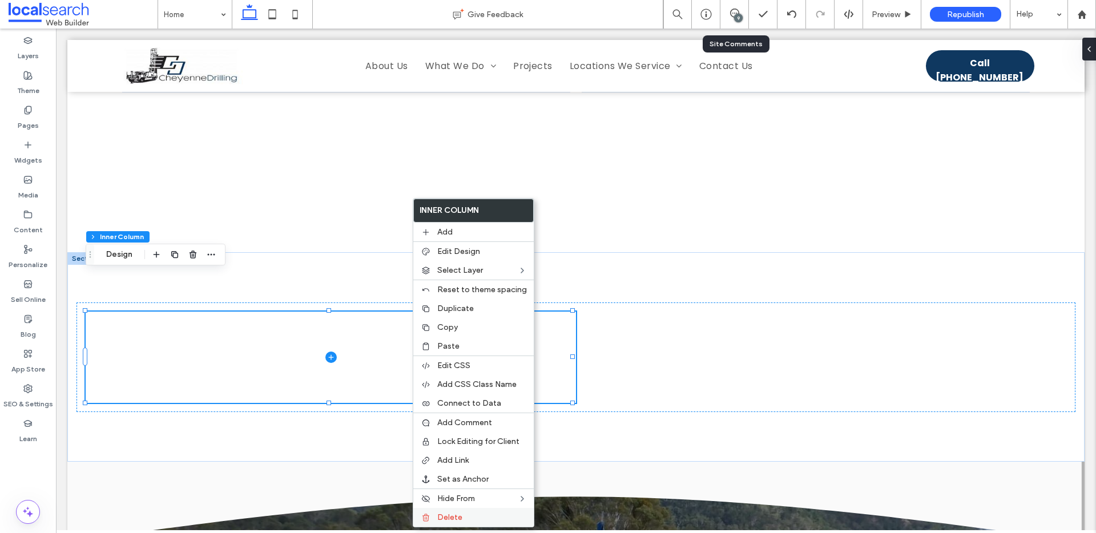
click at [450, 516] on span "Delete" at bounding box center [449, 518] width 25 height 10
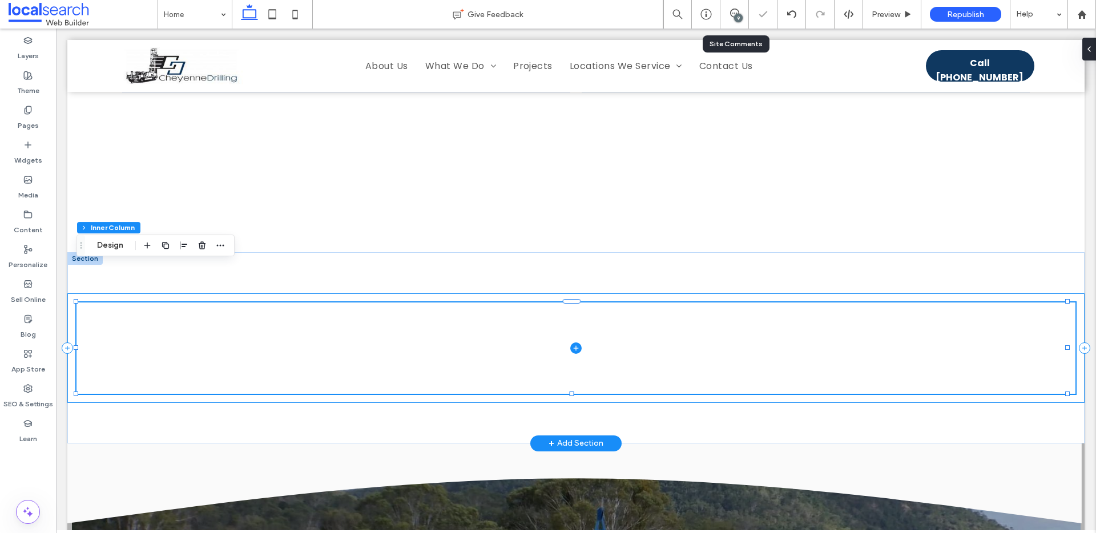
click at [73, 293] on div at bounding box center [575, 348] width 1017 height 110
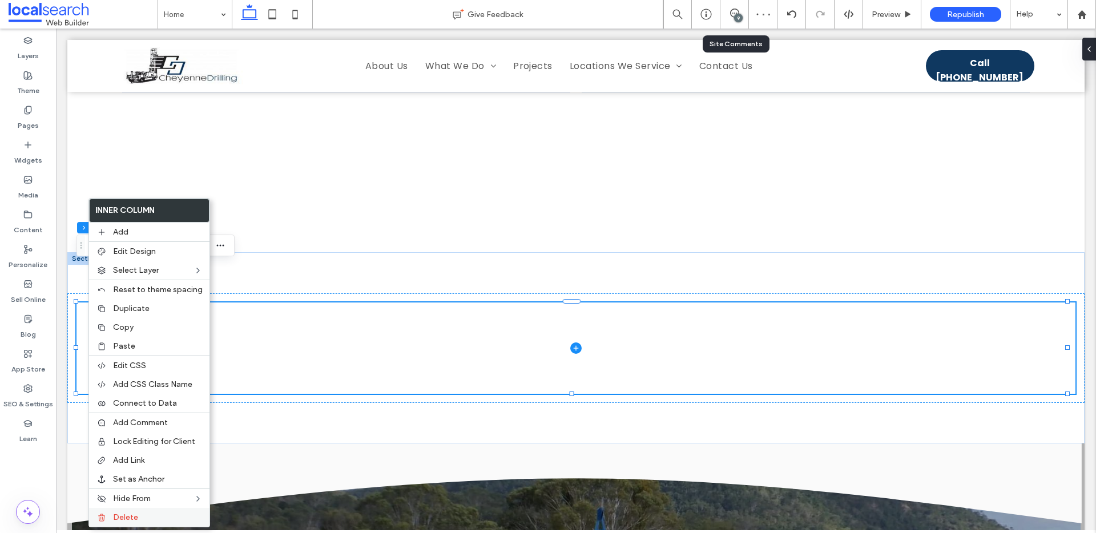
click at [124, 518] on span "Delete" at bounding box center [125, 518] width 25 height 10
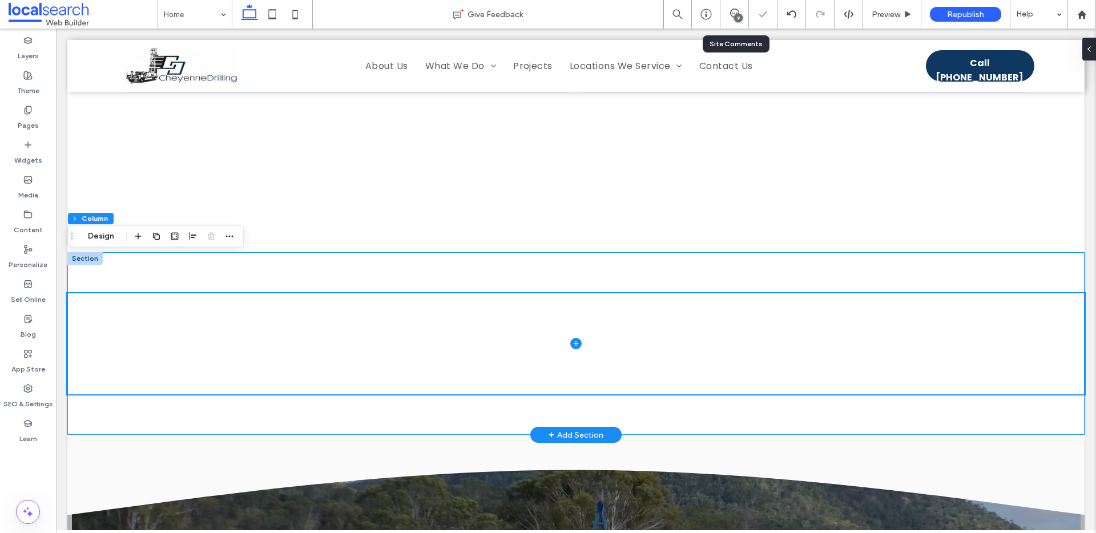
click at [302, 252] on div at bounding box center [575, 343] width 1017 height 183
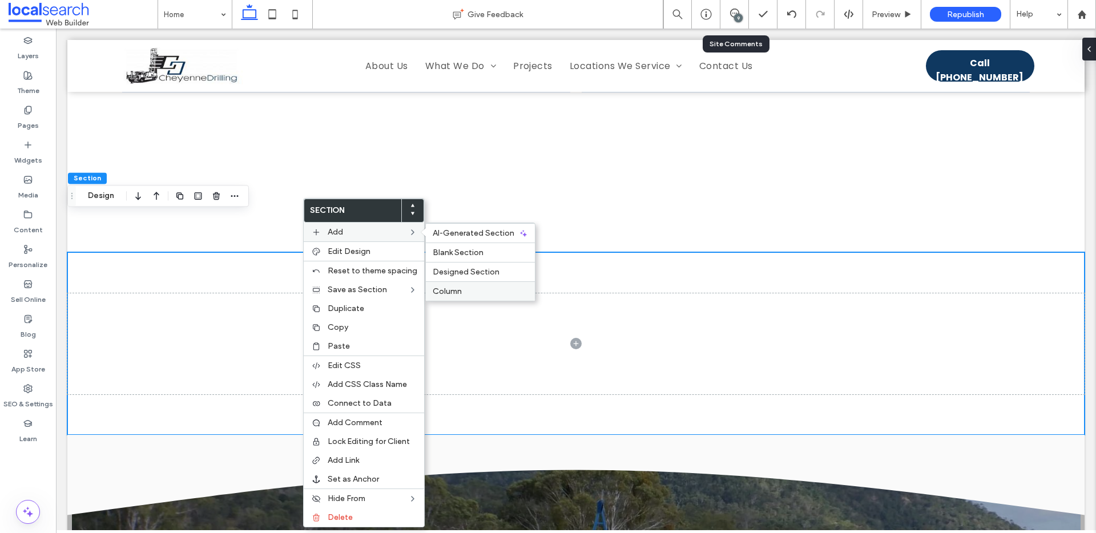
click at [458, 289] on span "Column" at bounding box center [447, 292] width 29 height 10
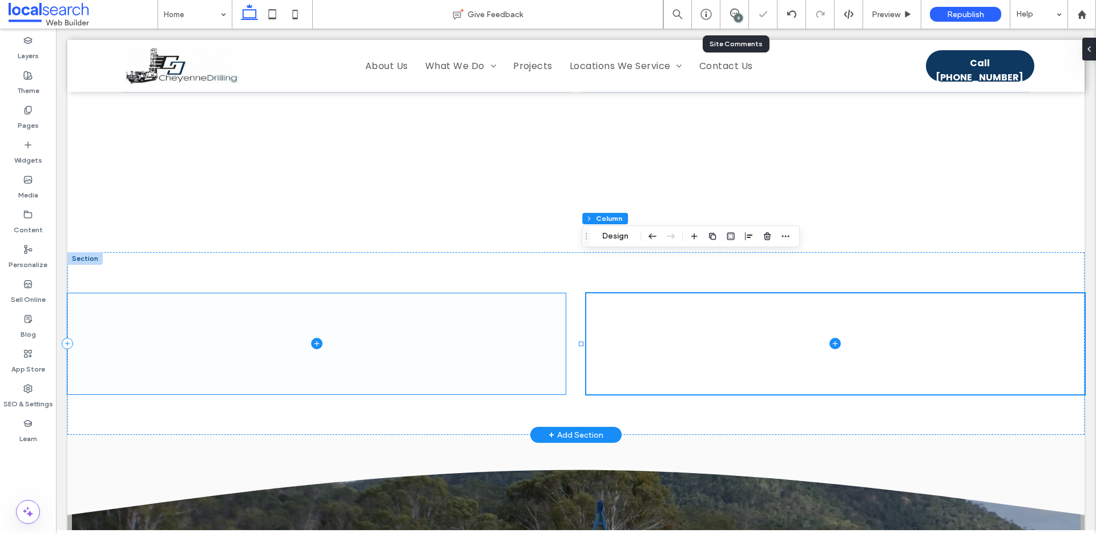
click at [500, 300] on span at bounding box center [316, 343] width 498 height 101
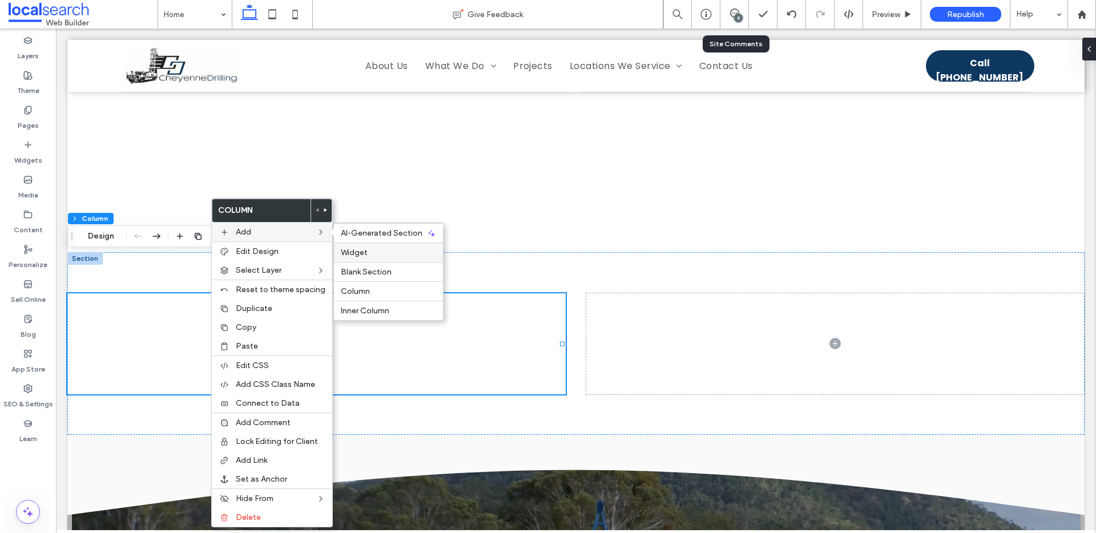
click at [387, 252] on label "Widget" at bounding box center [388, 253] width 95 height 10
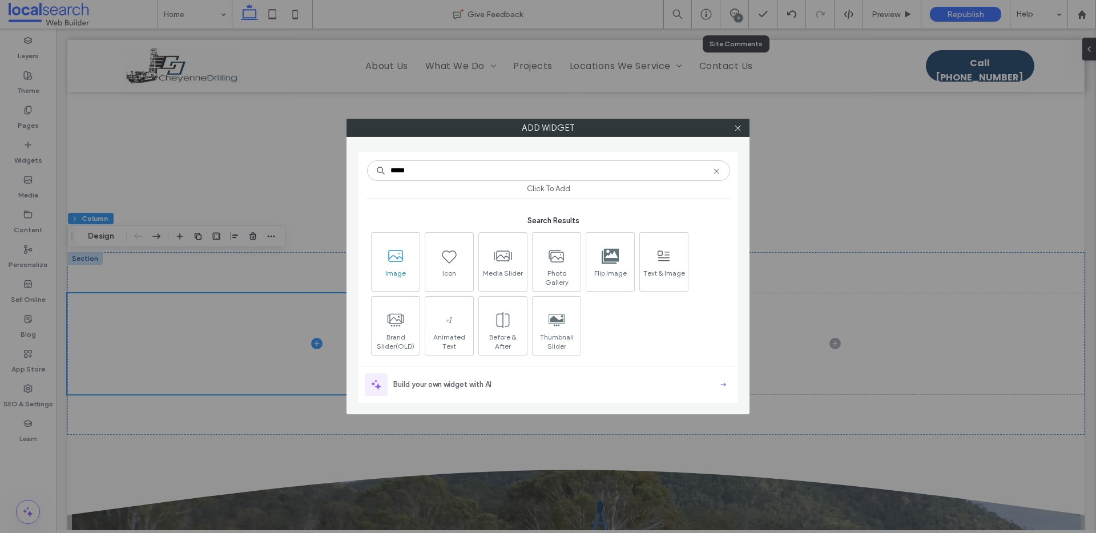
type input "*****"
click at [391, 265] on icon at bounding box center [396, 256] width 18 height 18
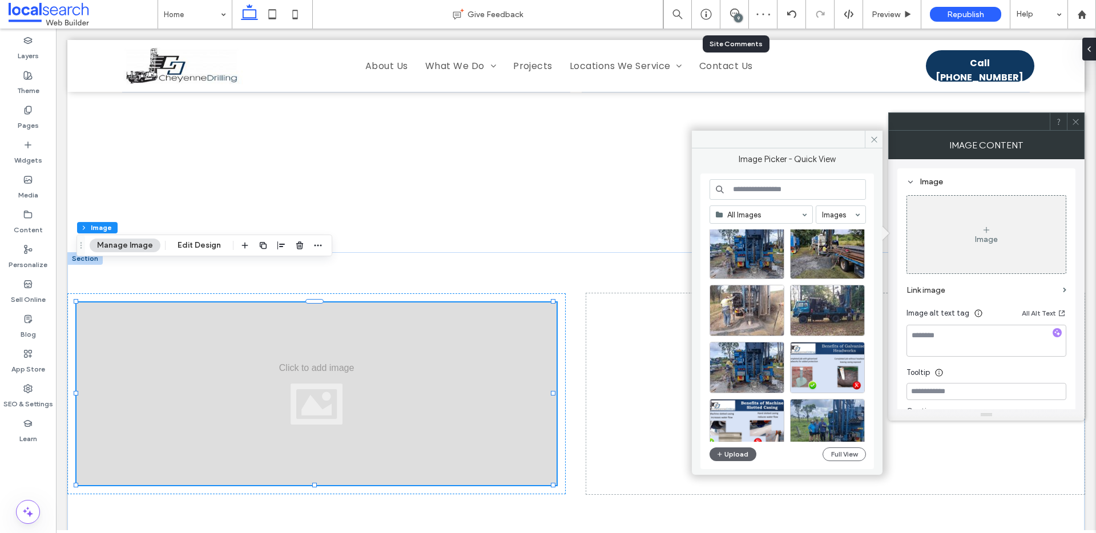
scroll to position [39, 0]
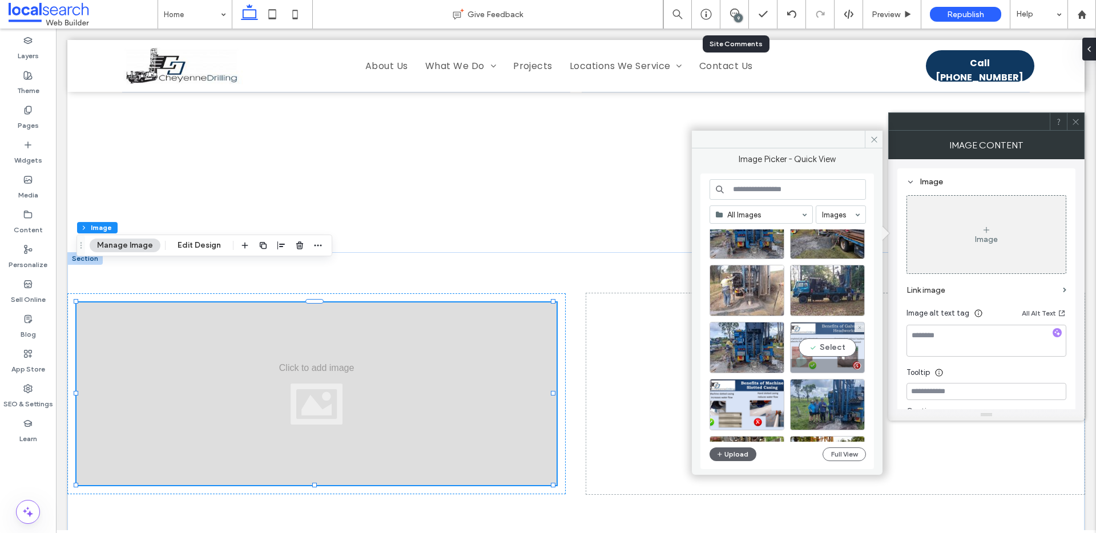
click at [832, 349] on div "Select" at bounding box center [827, 347] width 75 height 51
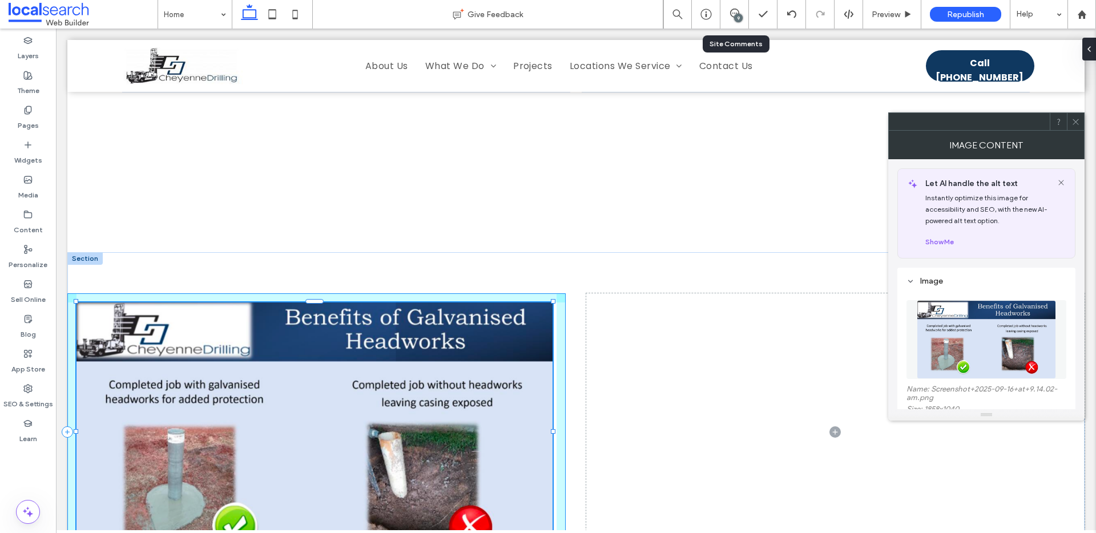
drag, startPoint x: 315, startPoint y: 448, endPoint x: 315, endPoint y: 486, distance: 38.8
click at [315, 486] on div "100% , 454px" at bounding box center [575, 431] width 1017 height 359
type input "***"
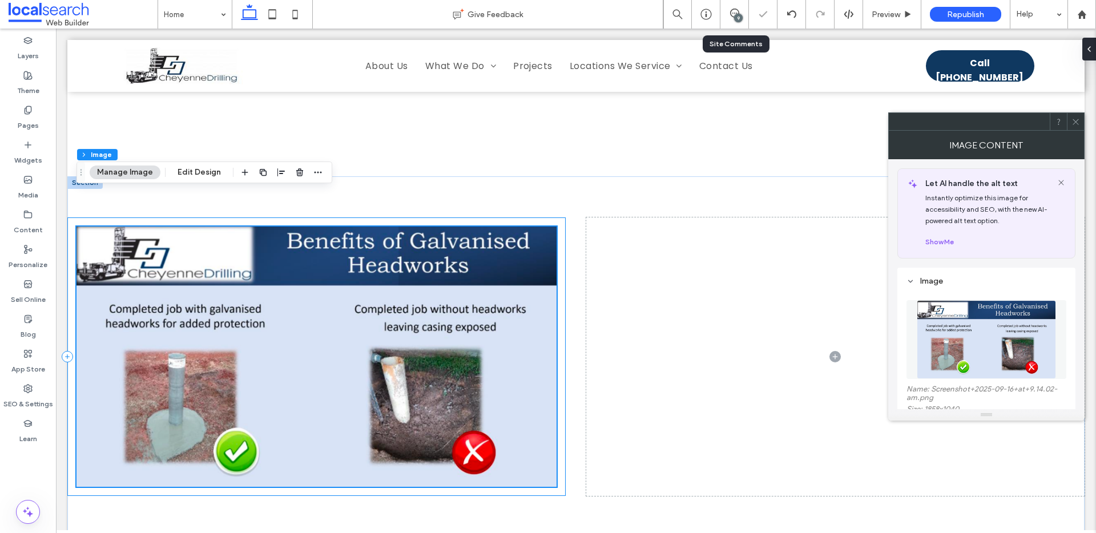
scroll to position [2798, 0]
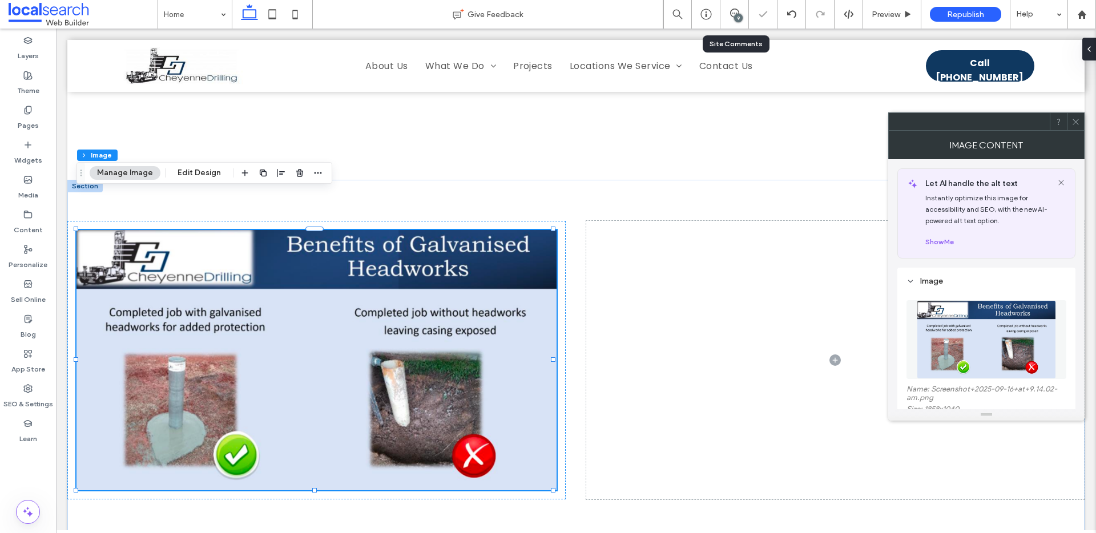
click at [1078, 120] on icon at bounding box center [1076, 122] width 9 height 9
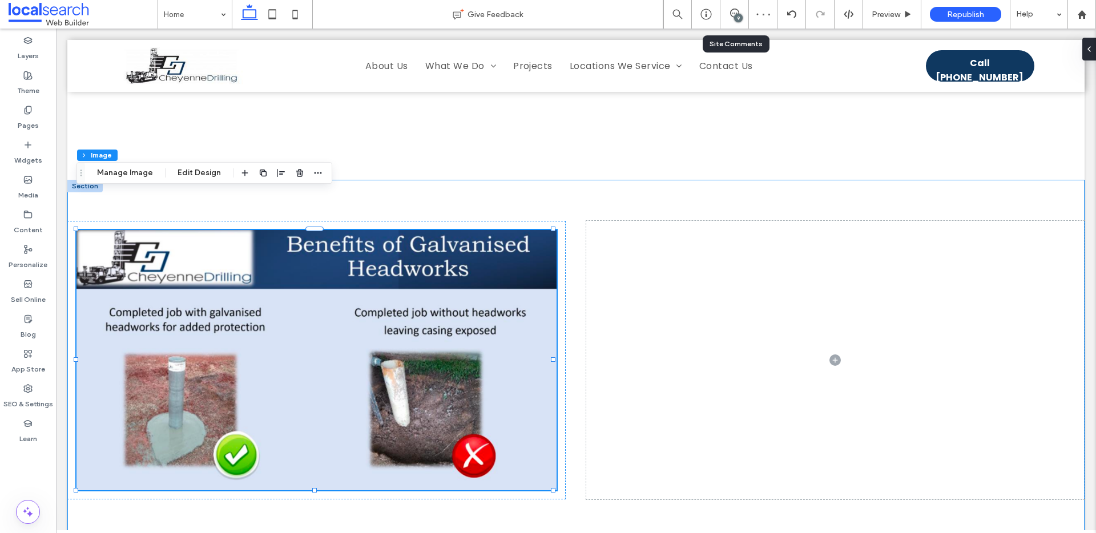
click at [441, 180] on div "100% , 456px" at bounding box center [575, 360] width 1017 height 360
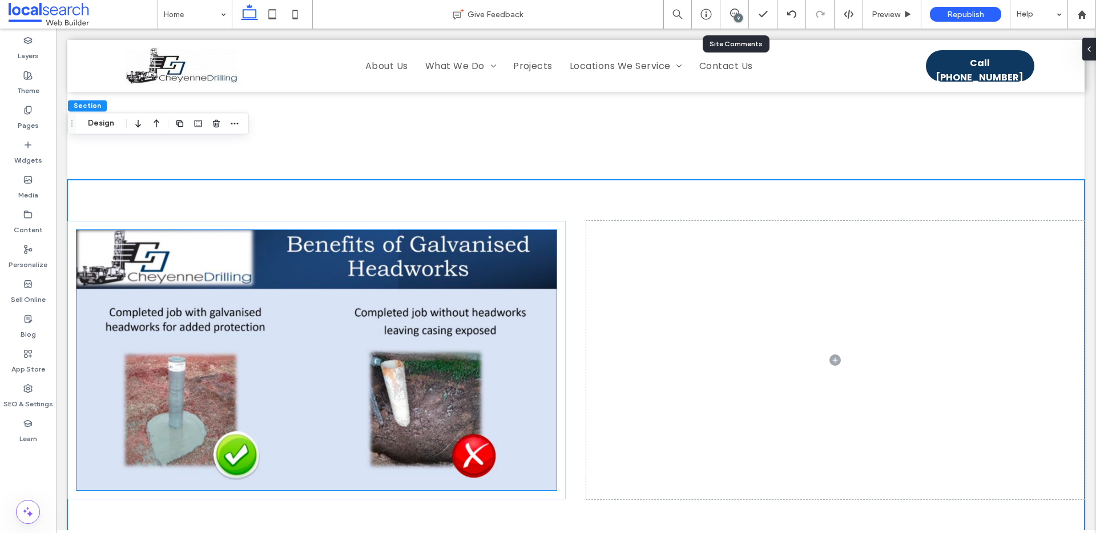
click at [364, 230] on img at bounding box center [317, 360] width 480 height 260
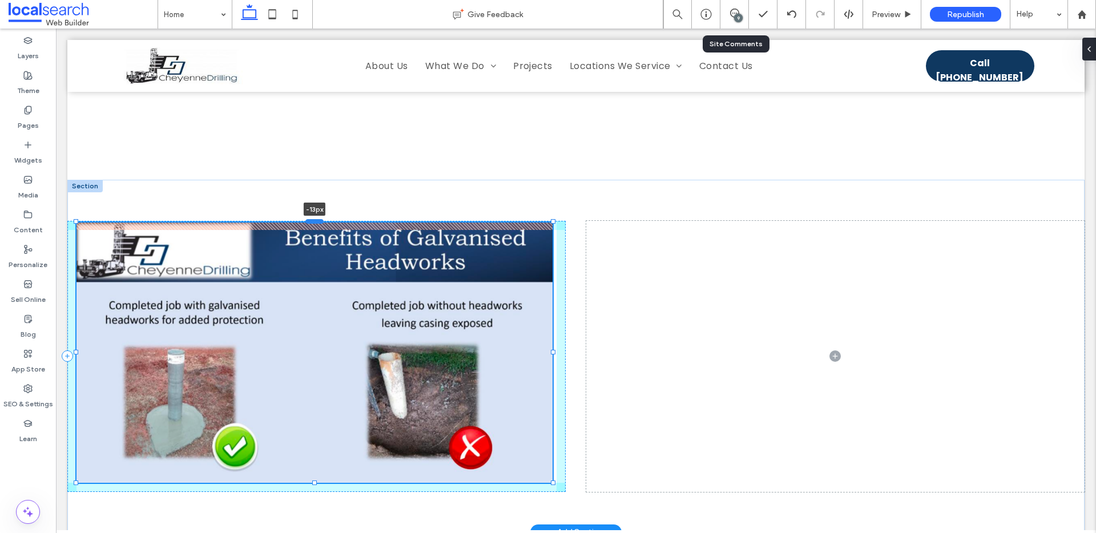
drag, startPoint x: 317, startPoint y: 192, endPoint x: 318, endPoint y: 185, distance: 7.5
click at [318, 219] on div at bounding box center [314, 221] width 18 height 5
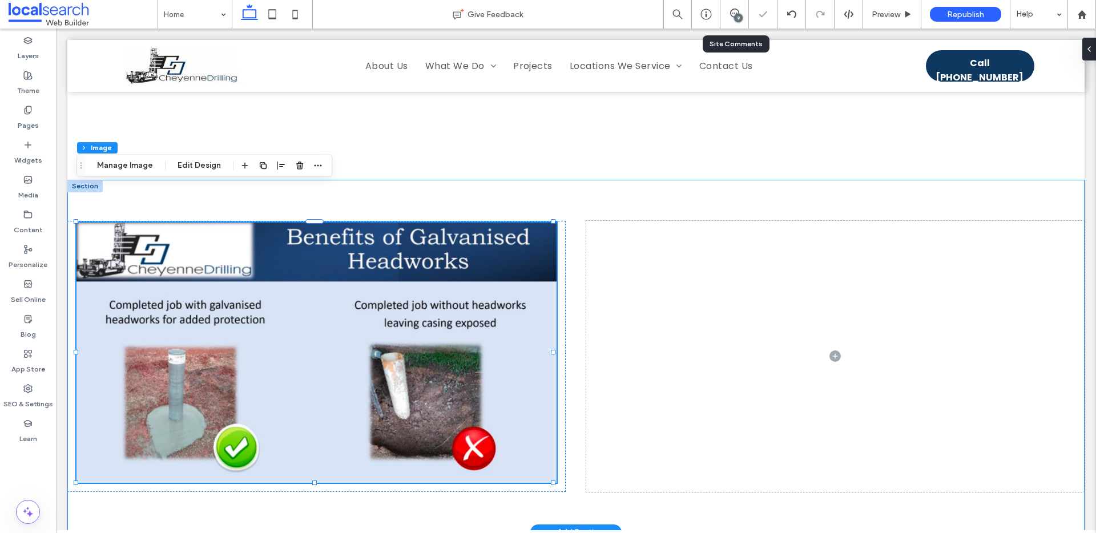
click at [414, 180] on div "-13px" at bounding box center [575, 356] width 1017 height 353
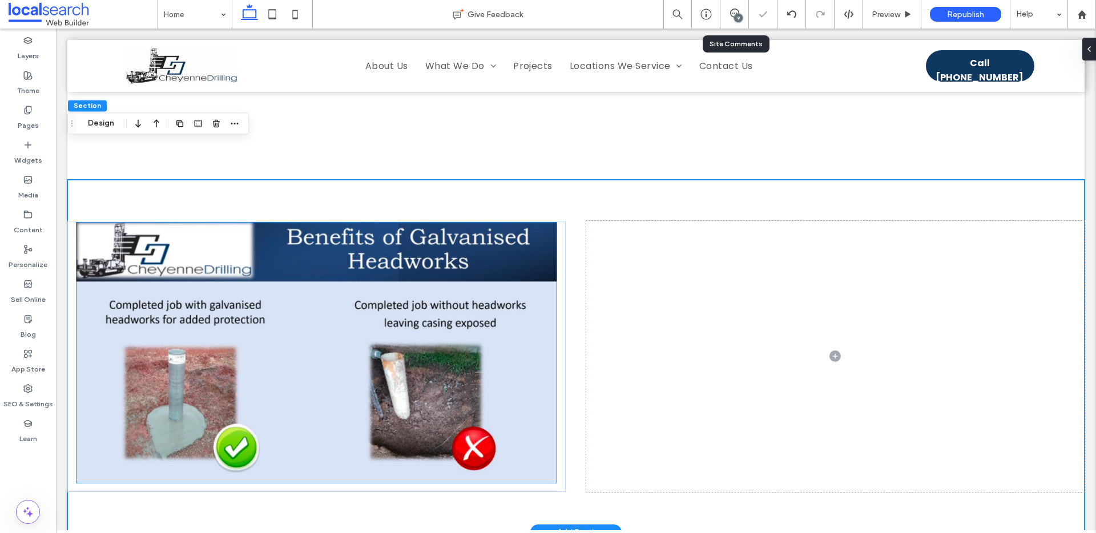
click at [531, 324] on img at bounding box center [317, 353] width 480 height 260
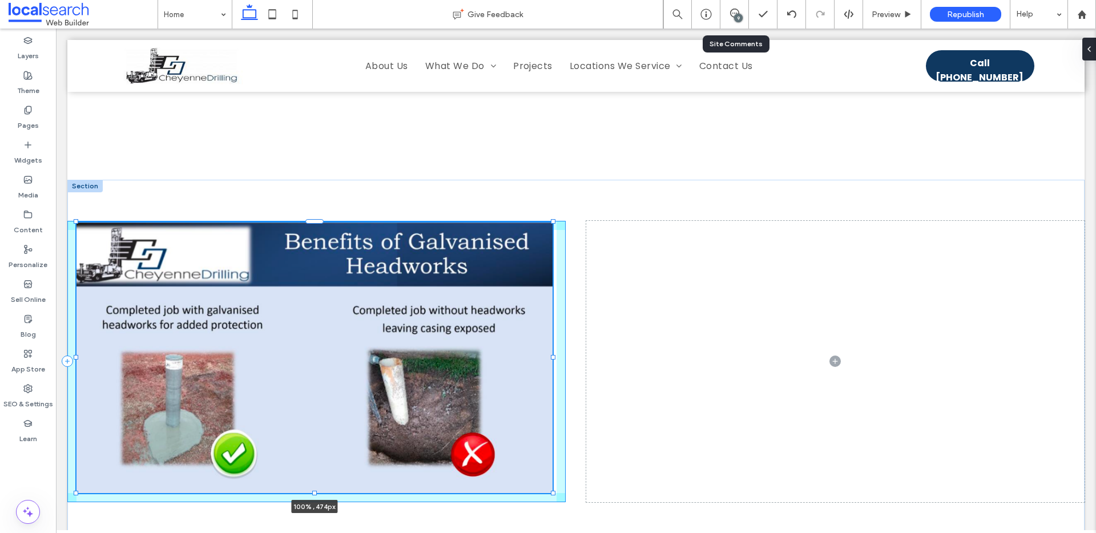
click at [313, 449] on div "100% , 474px" at bounding box center [575, 361] width 1017 height 363
type input "***"
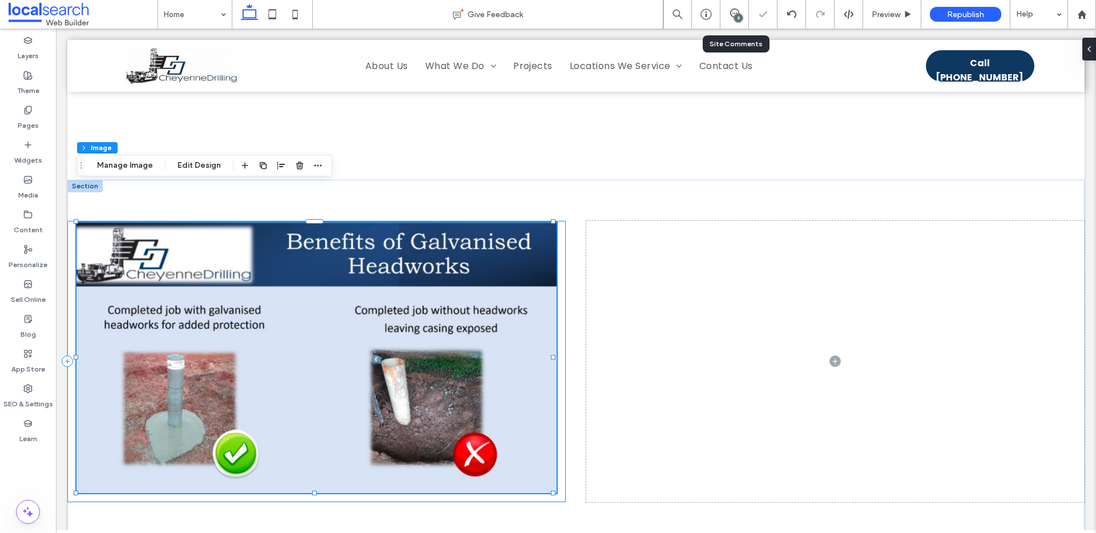
click at [554, 255] on div "100% , 474px" at bounding box center [316, 361] width 498 height 281
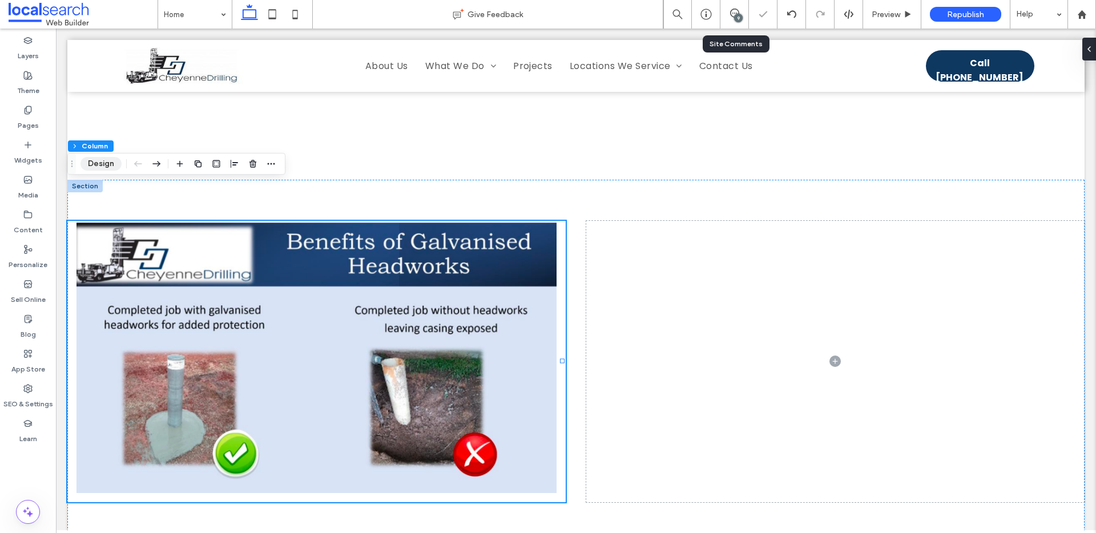
click at [97, 166] on button "Design" at bounding box center [101, 164] width 41 height 14
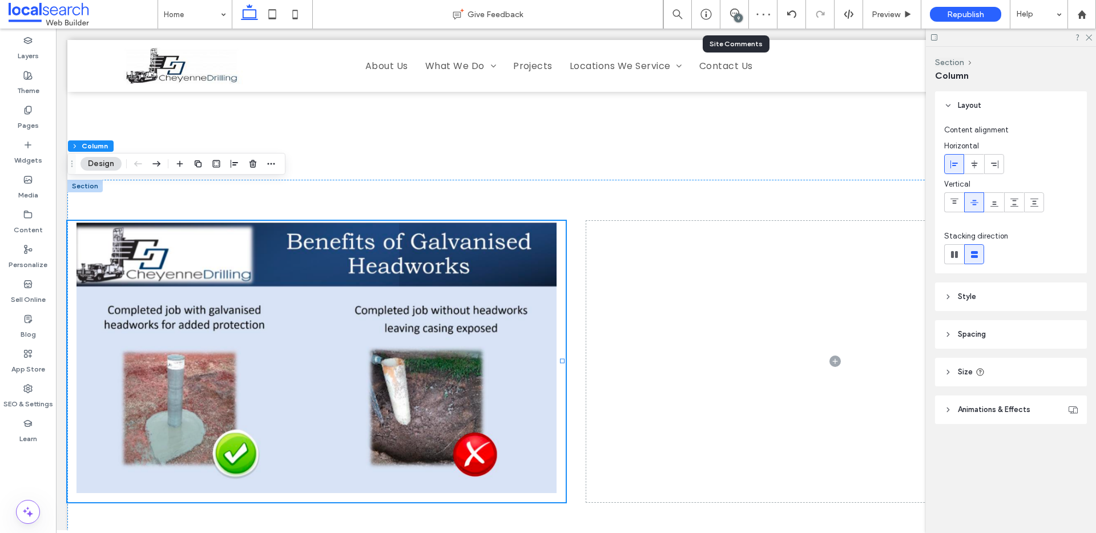
click at [979, 338] on span "Spacing" at bounding box center [972, 334] width 28 height 11
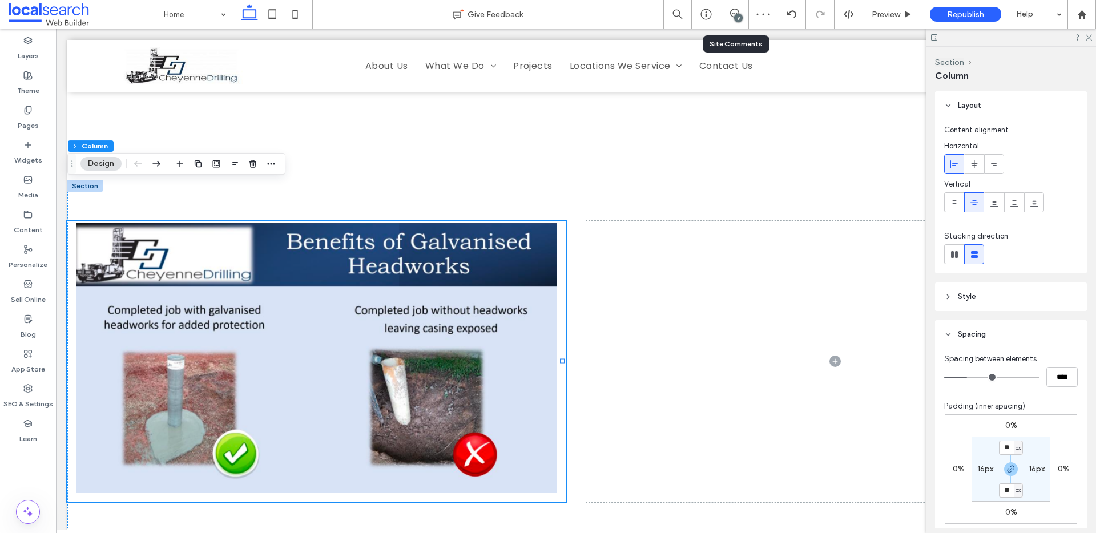
click at [982, 467] on label "16px" at bounding box center [985, 469] width 16 height 10
type input "*"
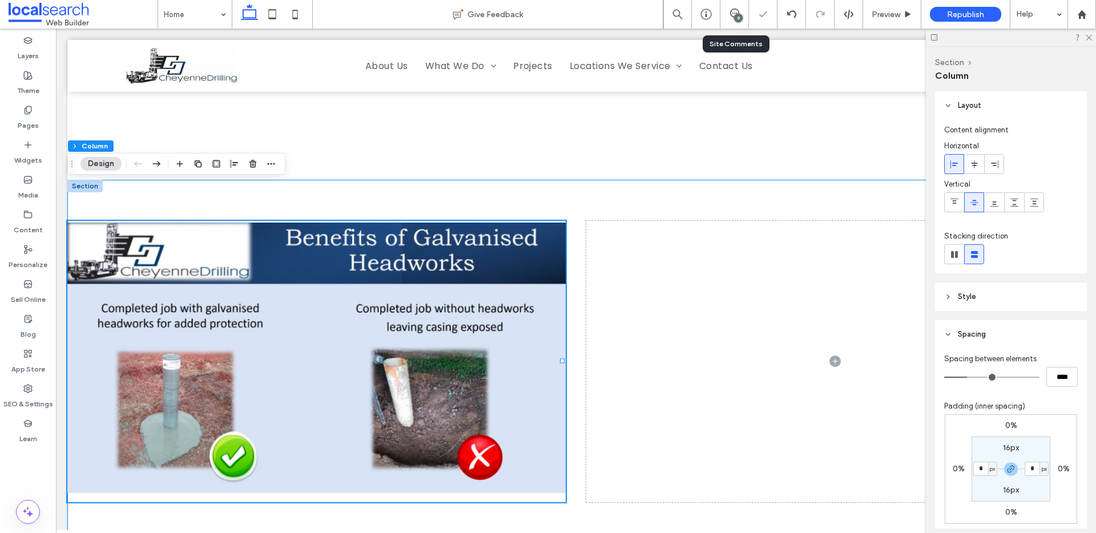
click at [616, 180] on div at bounding box center [575, 361] width 1017 height 363
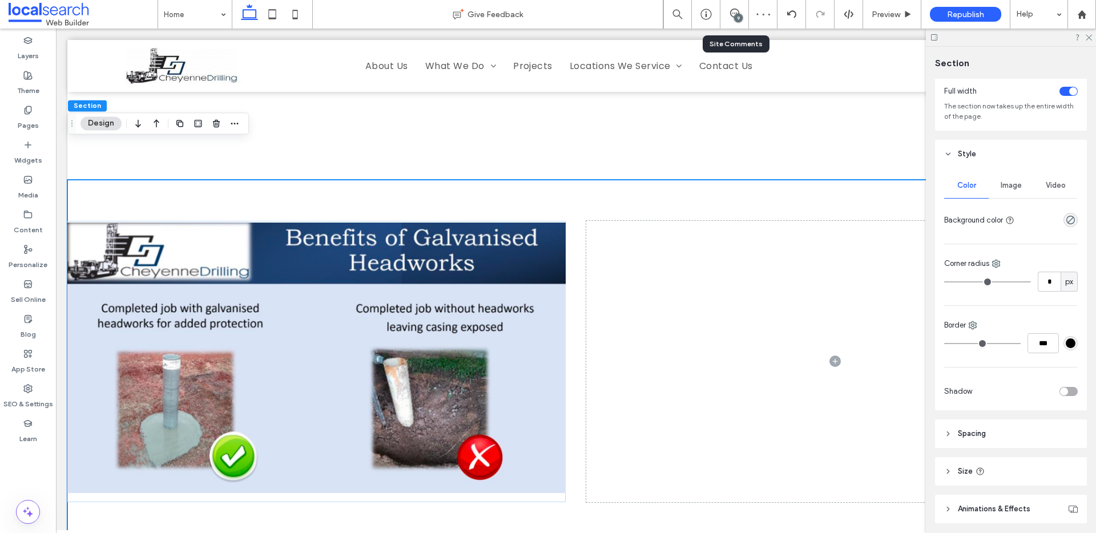
scroll to position [105, 0]
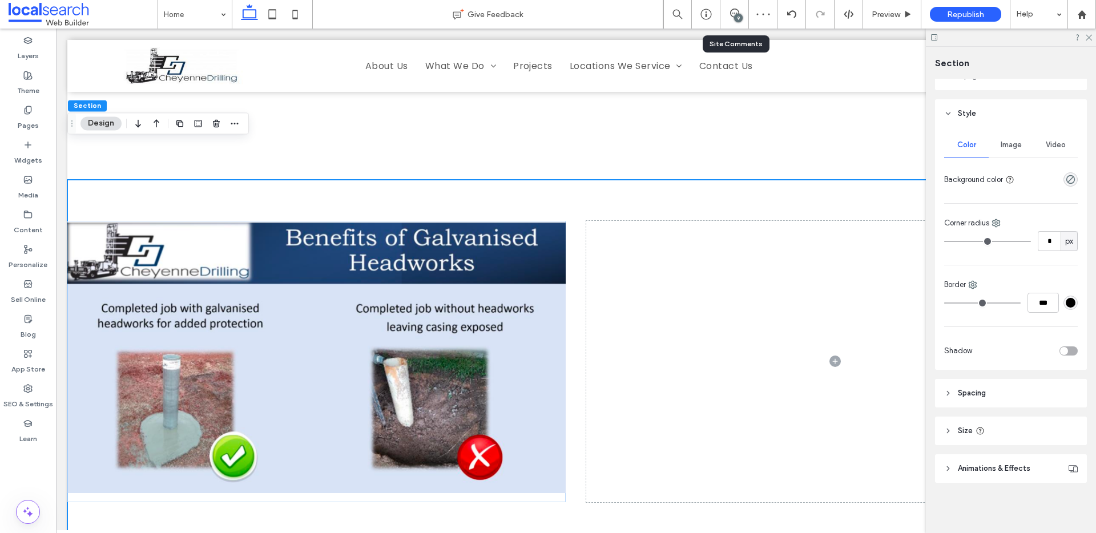
click at [1013, 396] on header "Spacing" at bounding box center [1011, 393] width 152 height 29
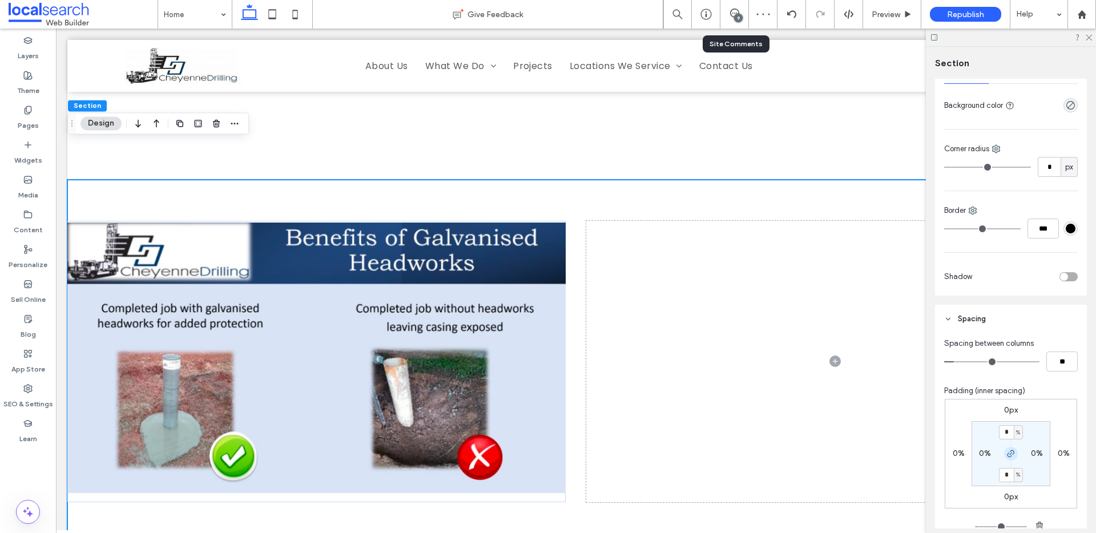
scroll to position [186, 0]
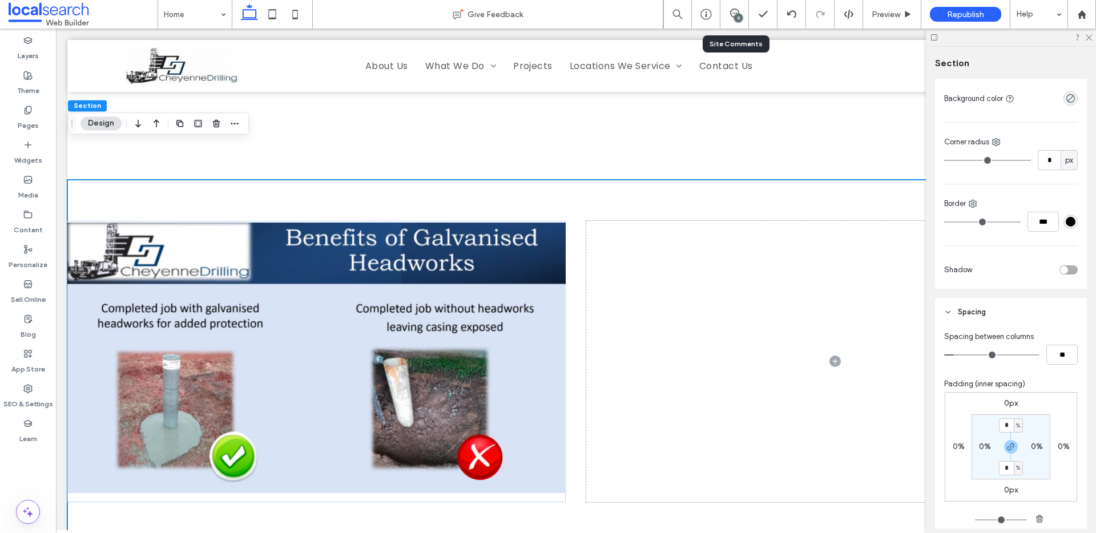
click at [986, 446] on label "0%" at bounding box center [985, 447] width 12 height 10
type input "*"
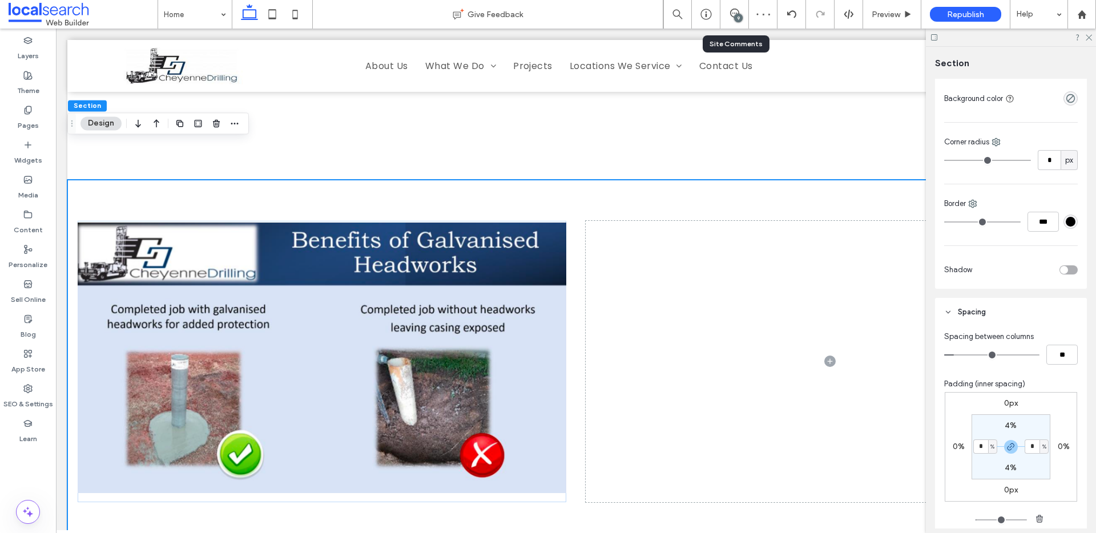
click at [991, 446] on span "%" at bounding box center [993, 446] width 4 height 11
click at [983, 368] on span "px" at bounding box center [985, 369] width 8 height 11
type input "**"
type input "****"
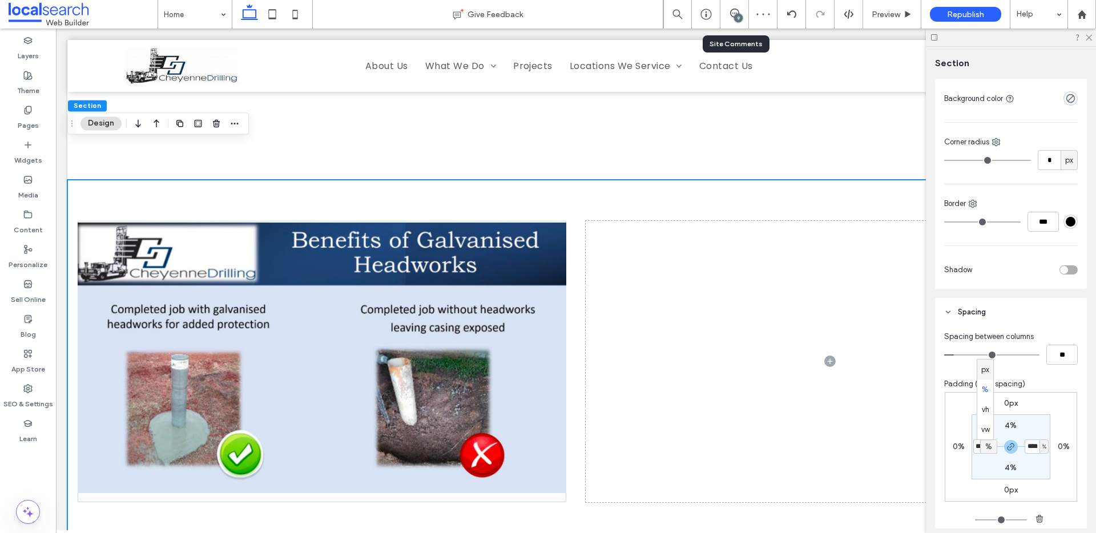
type input "**"
click at [982, 445] on input "****" at bounding box center [980, 447] width 15 height 14
type input "**"
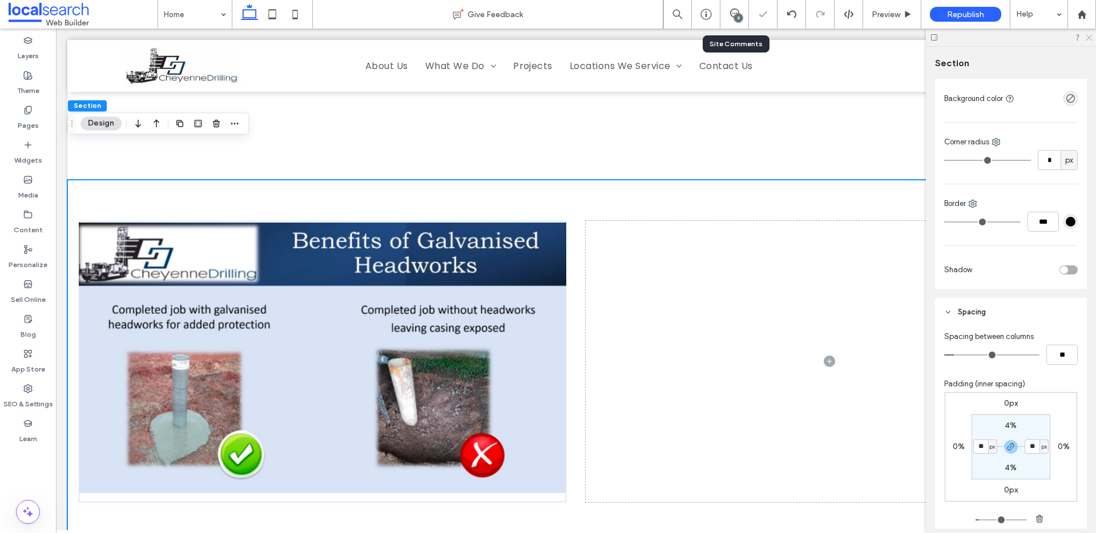
click at [1085, 39] on icon at bounding box center [1088, 36] width 7 height 7
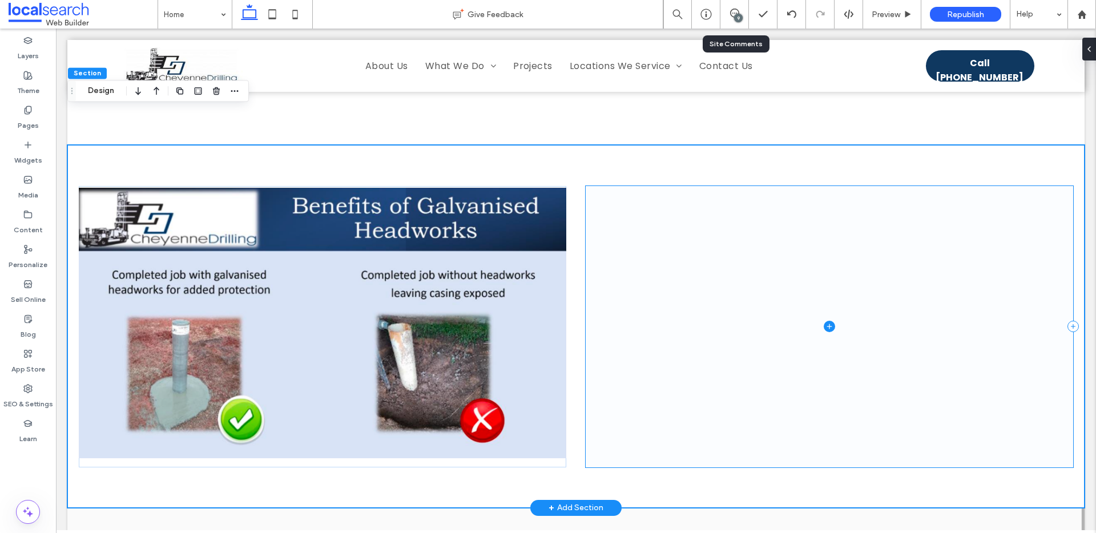
scroll to position [2831, 0]
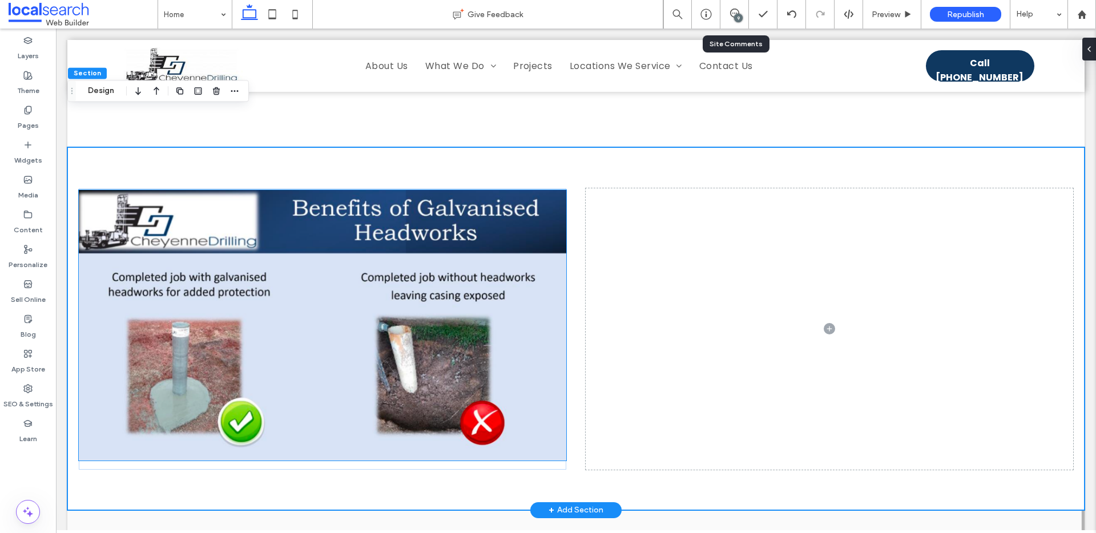
click at [513, 243] on img at bounding box center [323, 325] width 488 height 271
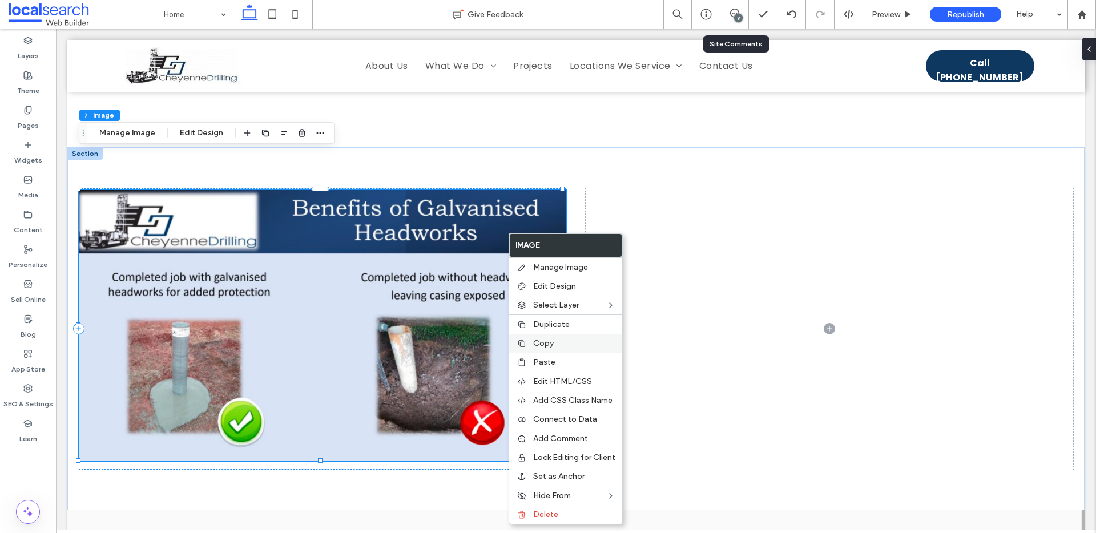
click at [546, 343] on span "Copy" at bounding box center [543, 344] width 21 height 10
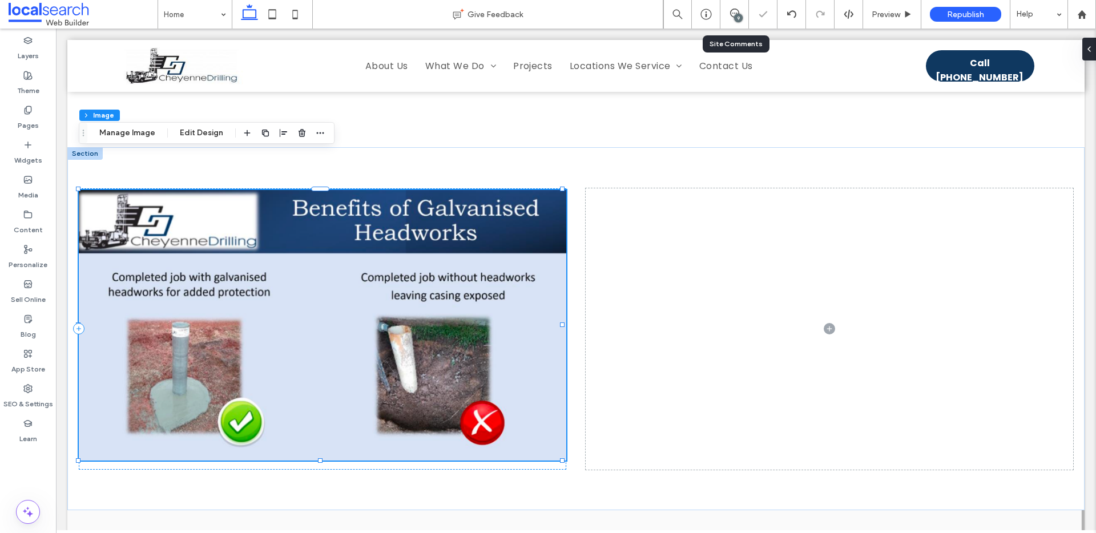
click at [697, 260] on span at bounding box center [830, 328] width 488 height 281
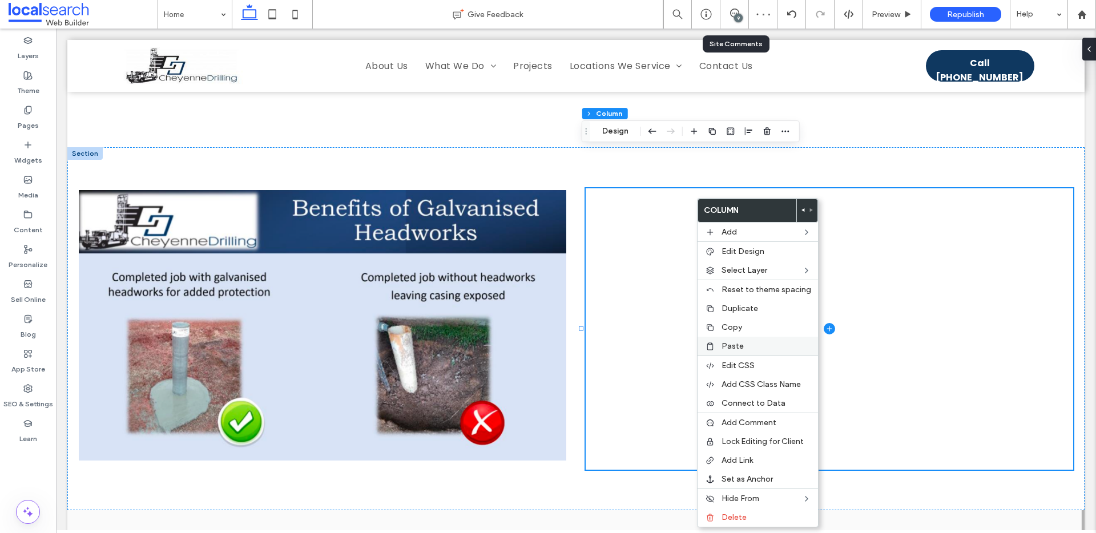
click at [730, 345] on span "Paste" at bounding box center [733, 346] width 22 height 10
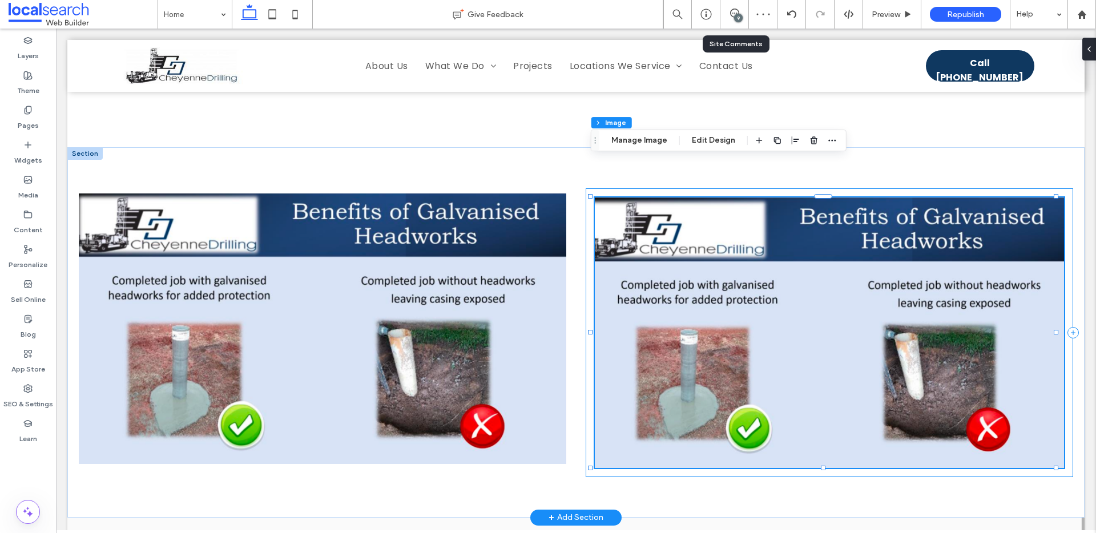
drag, startPoint x: 588, startPoint y: 216, endPoint x: 604, endPoint y: 196, distance: 25.6
click at [588, 216] on div at bounding box center [830, 332] width 488 height 289
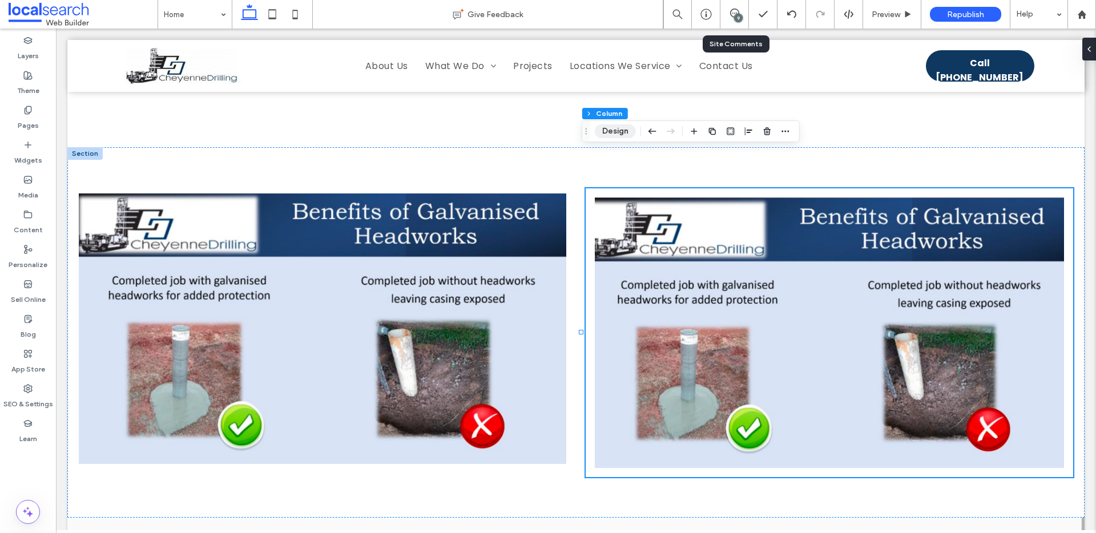
click at [621, 128] on button "Design" at bounding box center [615, 131] width 41 height 14
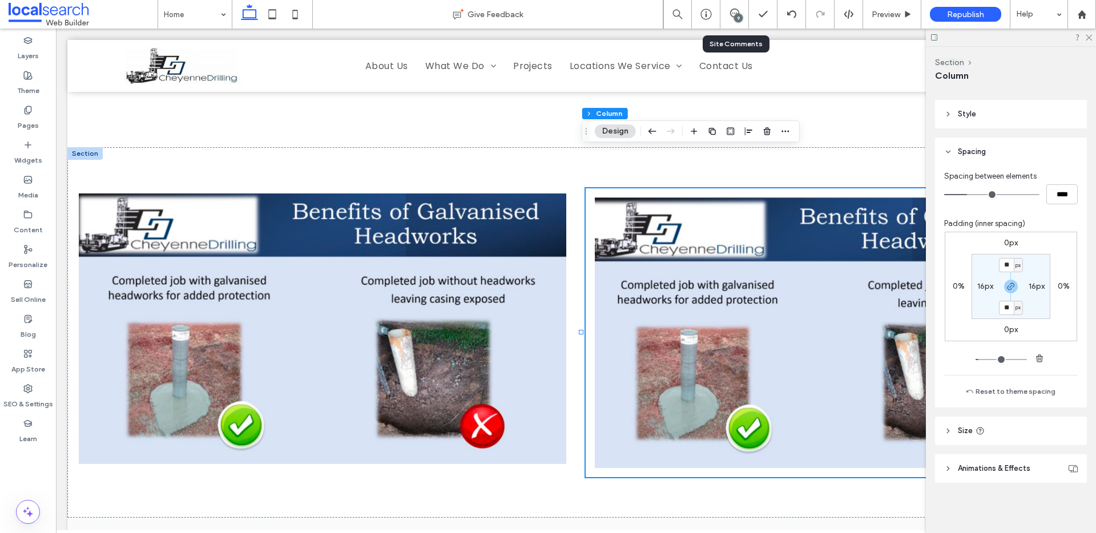
scroll to position [180, 0]
click at [980, 287] on label "16px" at bounding box center [985, 289] width 16 height 10
type input "*"
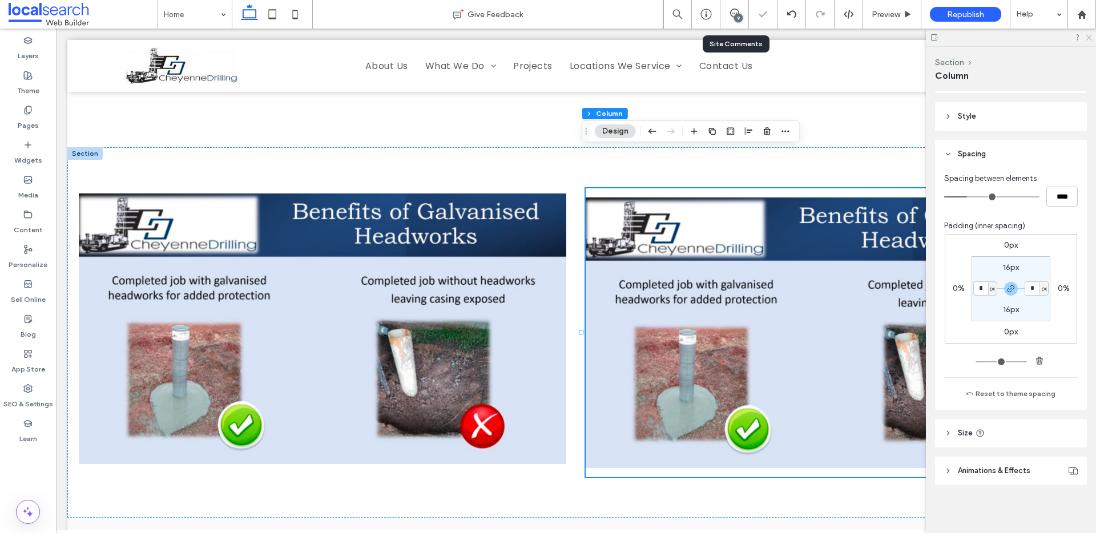
click at [1088, 36] on use at bounding box center [1089, 38] width 6 height 6
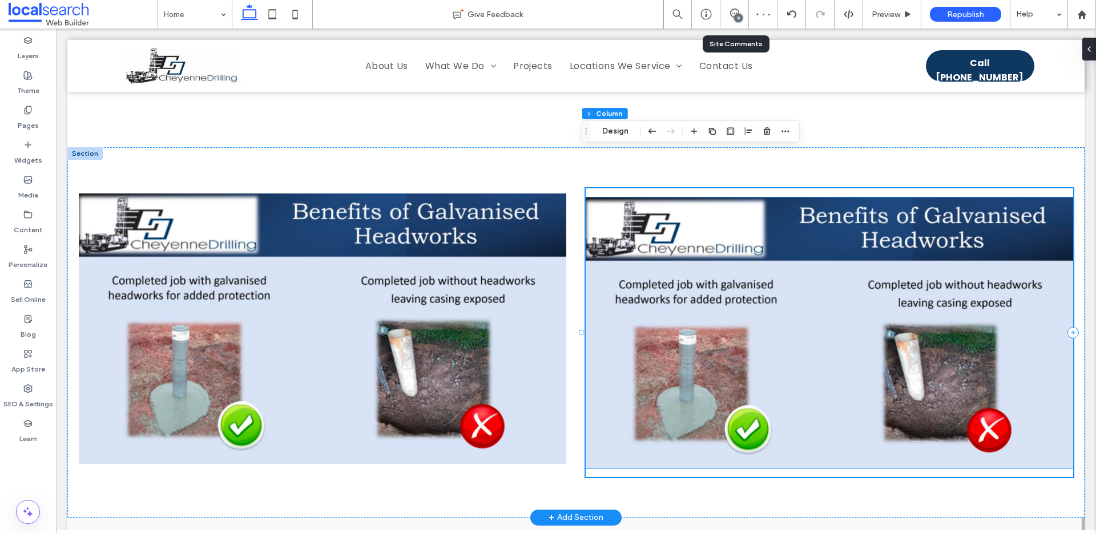
click at [721, 226] on img at bounding box center [830, 333] width 488 height 271
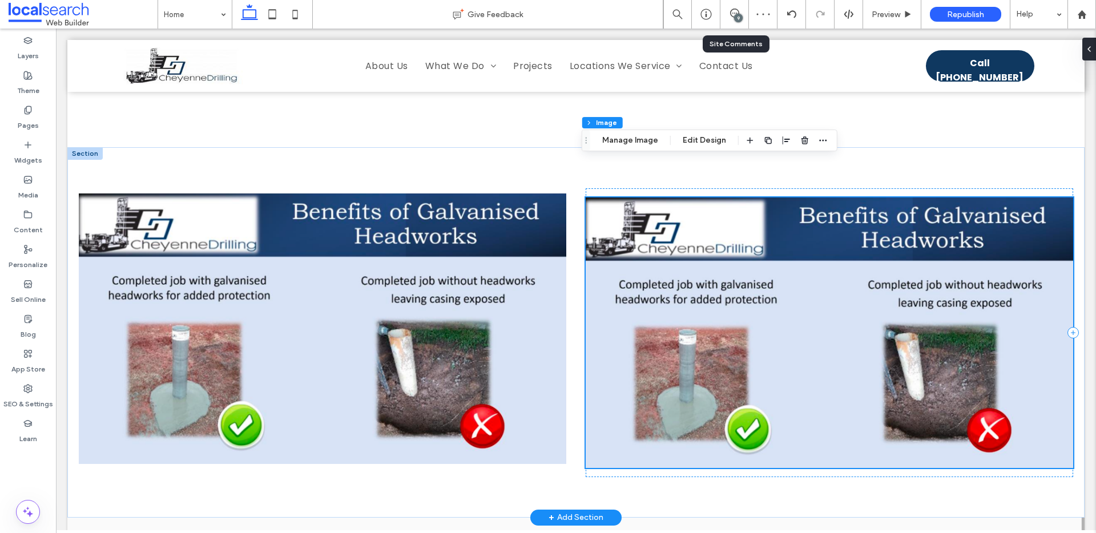
scroll to position [2853, 0]
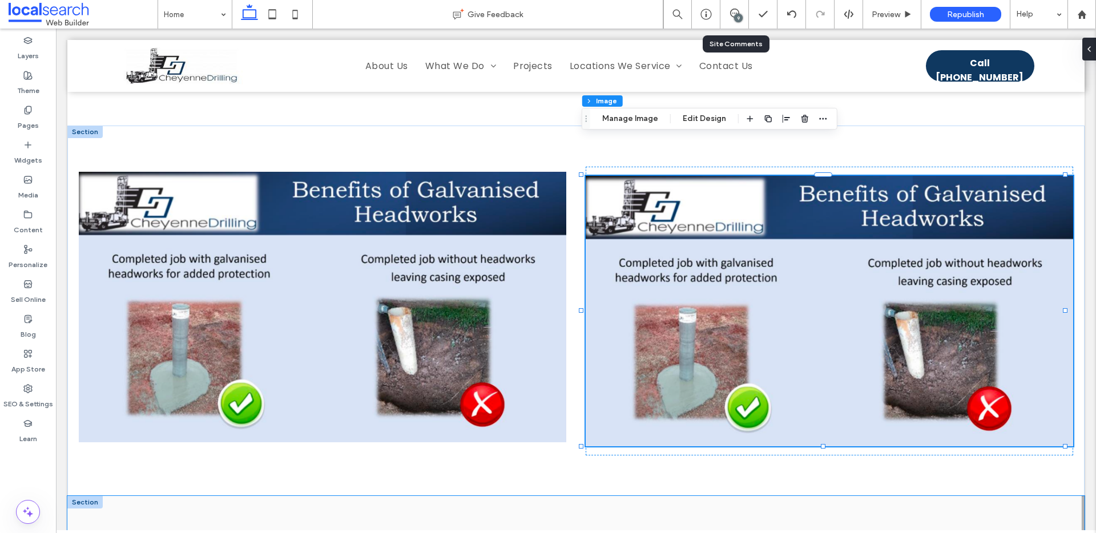
drag, startPoint x: 769, startPoint y: 477, endPoint x: 762, endPoint y: 458, distance: 19.7
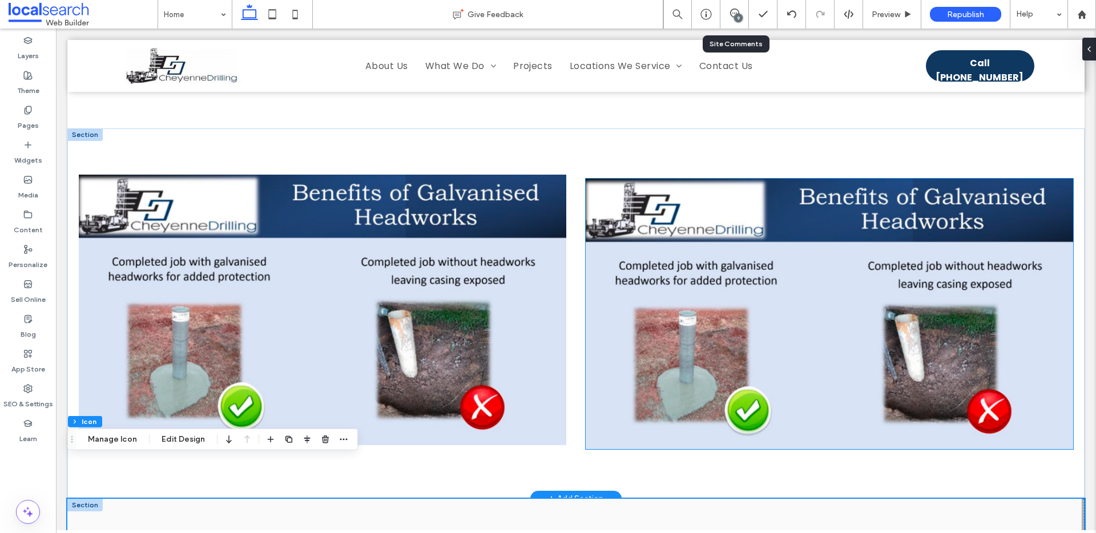
scroll to position [2848, 0]
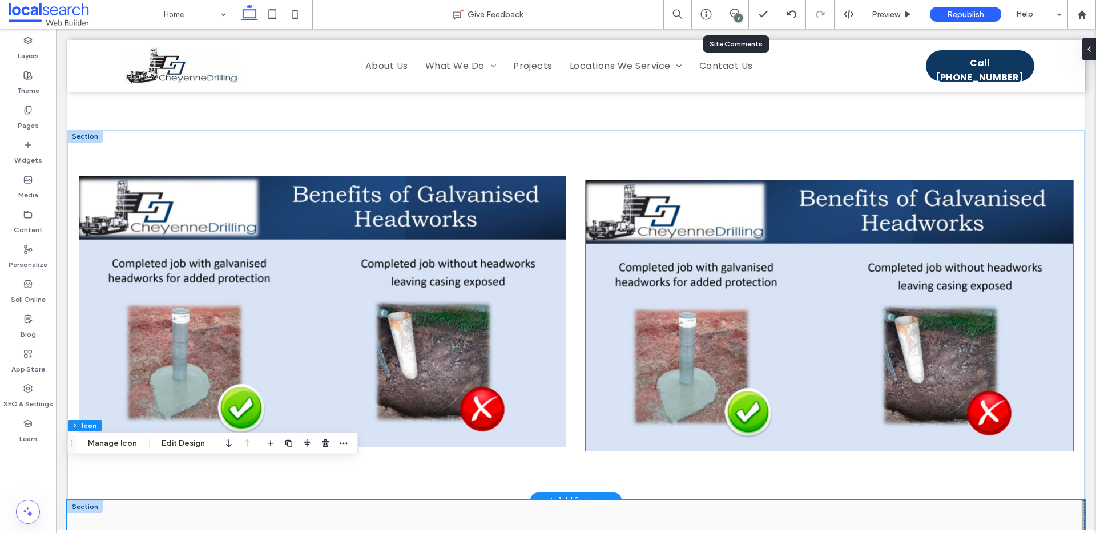
click at [677, 239] on img at bounding box center [830, 315] width 488 height 271
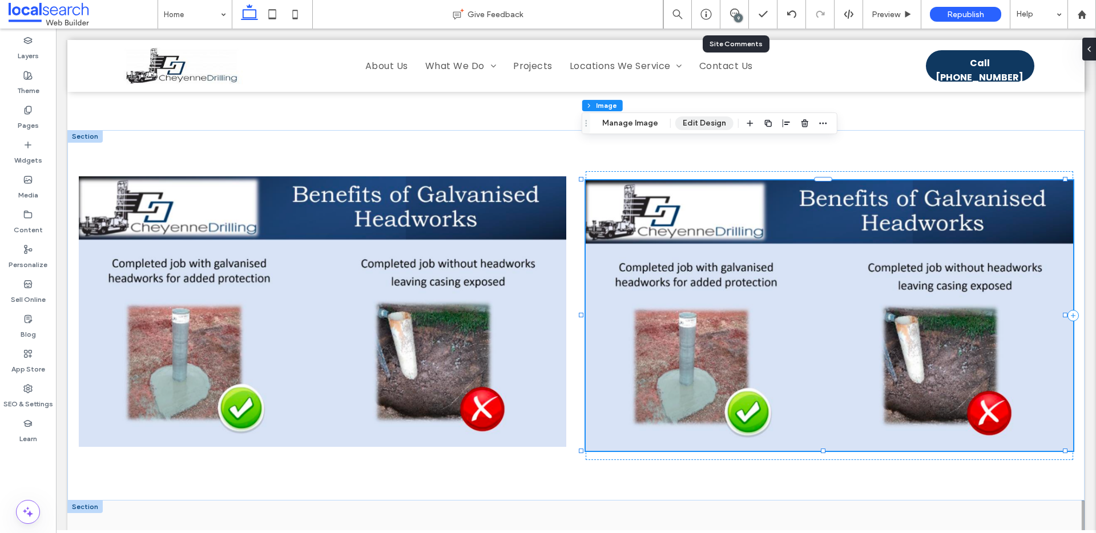
click at [689, 125] on button "Edit Design" at bounding box center [704, 123] width 58 height 14
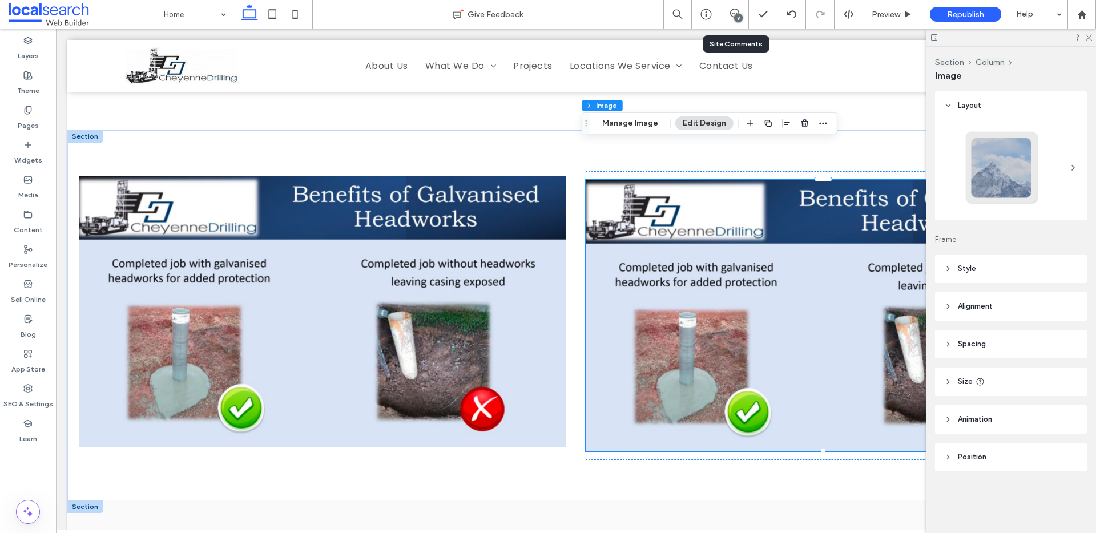
click at [970, 347] on span "Spacing" at bounding box center [972, 344] width 28 height 11
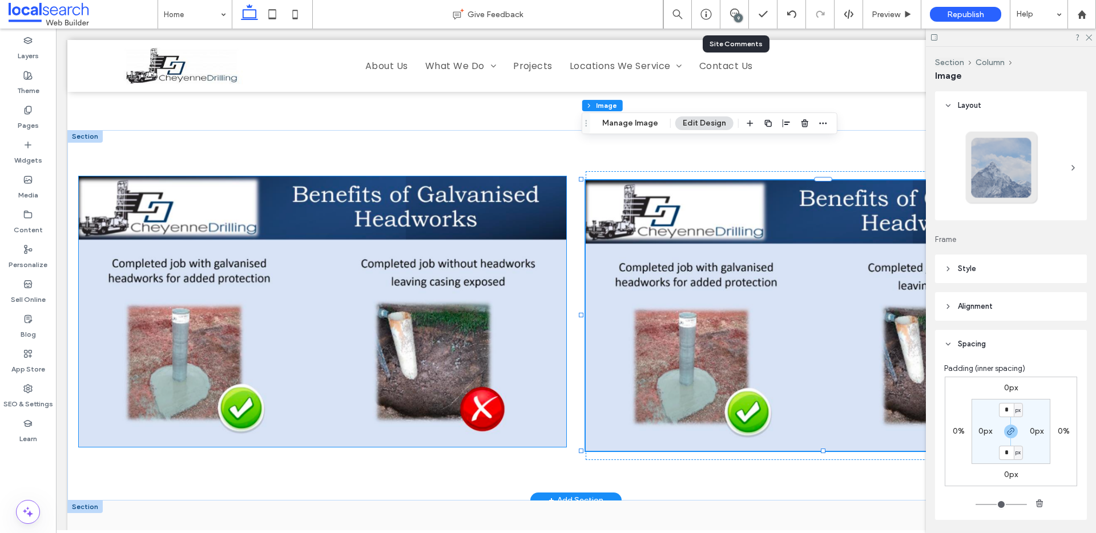
click at [512, 176] on img at bounding box center [323, 311] width 488 height 271
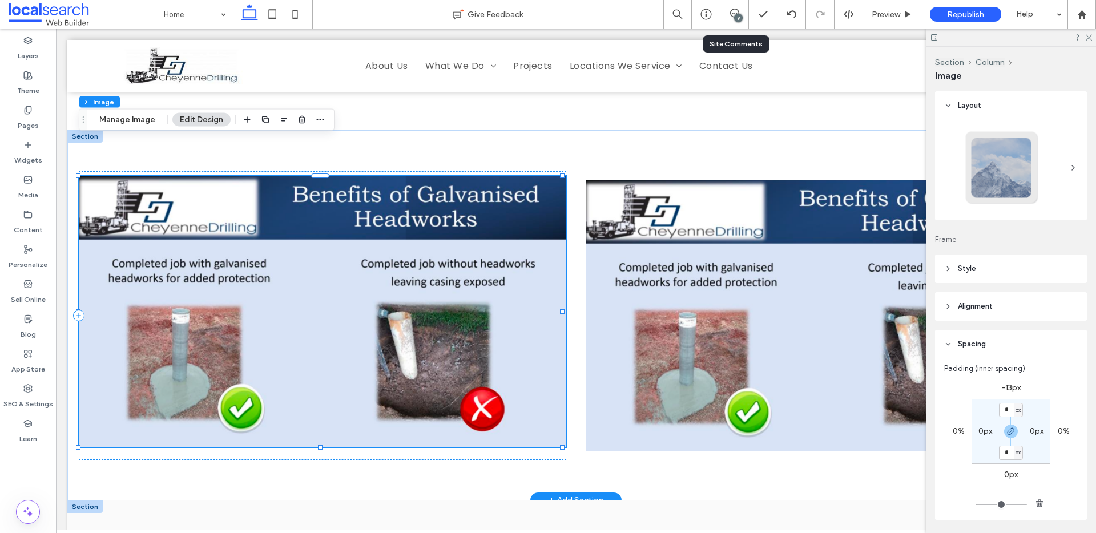
click at [408, 186] on img at bounding box center [323, 311] width 488 height 271
click at [602, 180] on img at bounding box center [830, 315] width 488 height 271
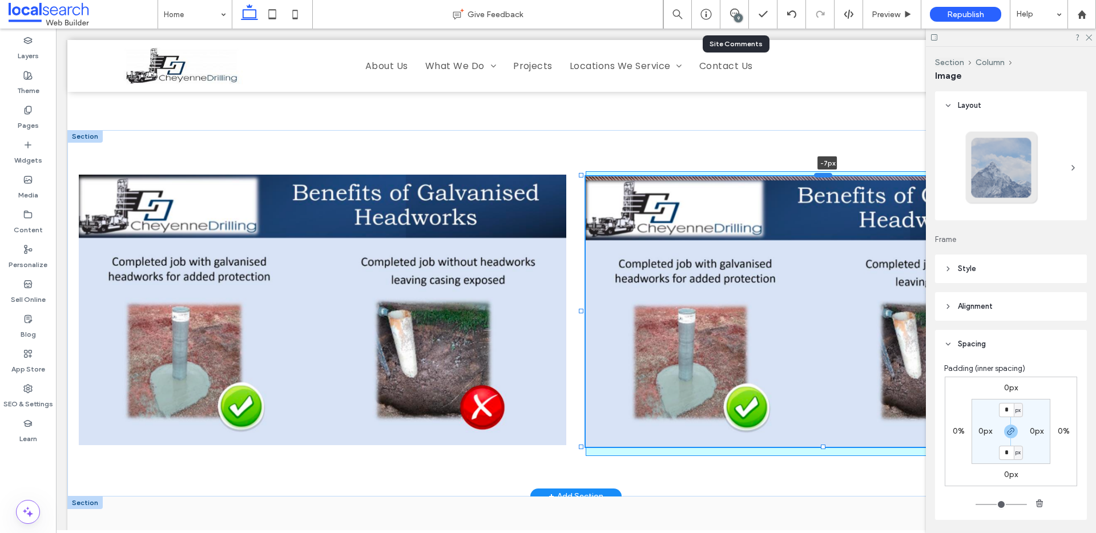
click at [826, 173] on div at bounding box center [823, 175] width 18 height 5
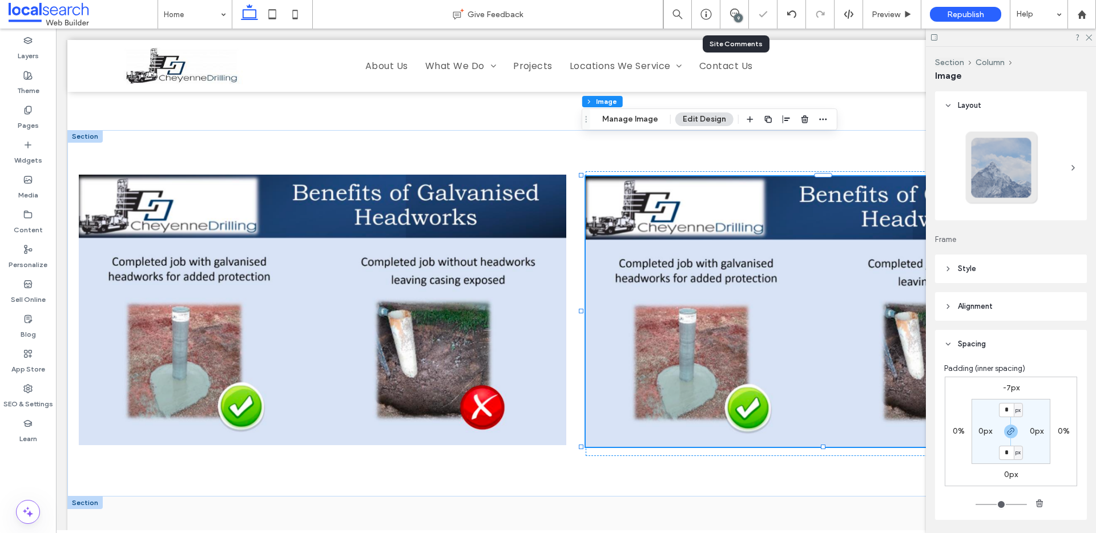
click at [1093, 36] on div at bounding box center [1011, 38] width 170 height 18
click at [1088, 36] on use at bounding box center [1089, 38] width 6 height 6
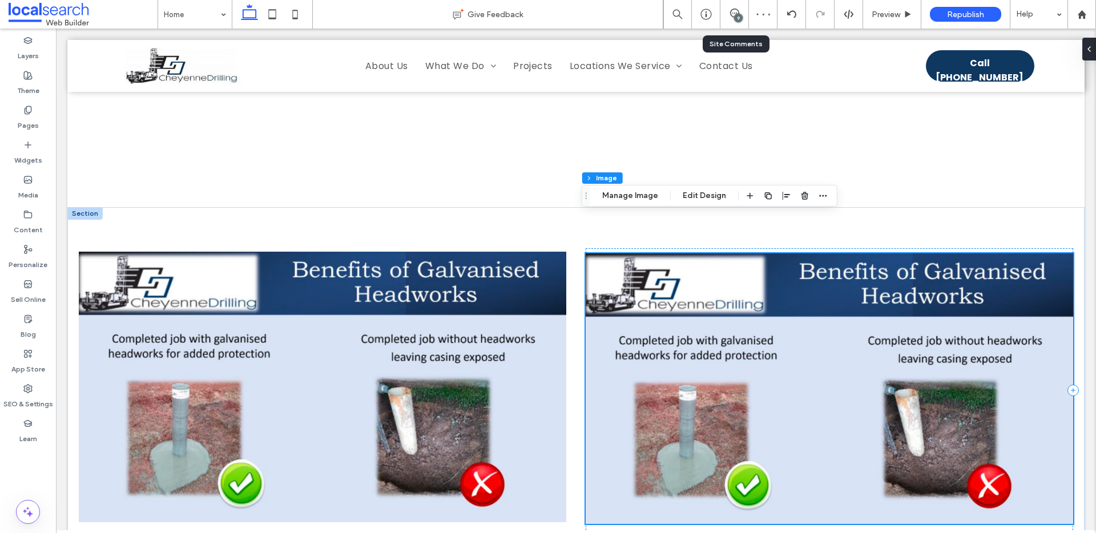
click at [964, 297] on img at bounding box center [830, 389] width 488 height 271
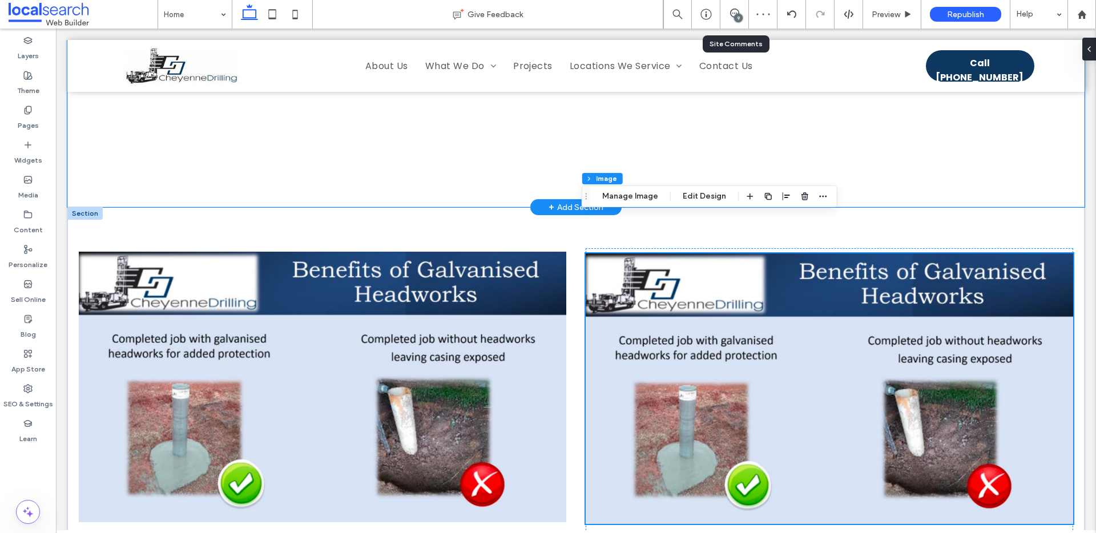
scroll to position [2769, 0]
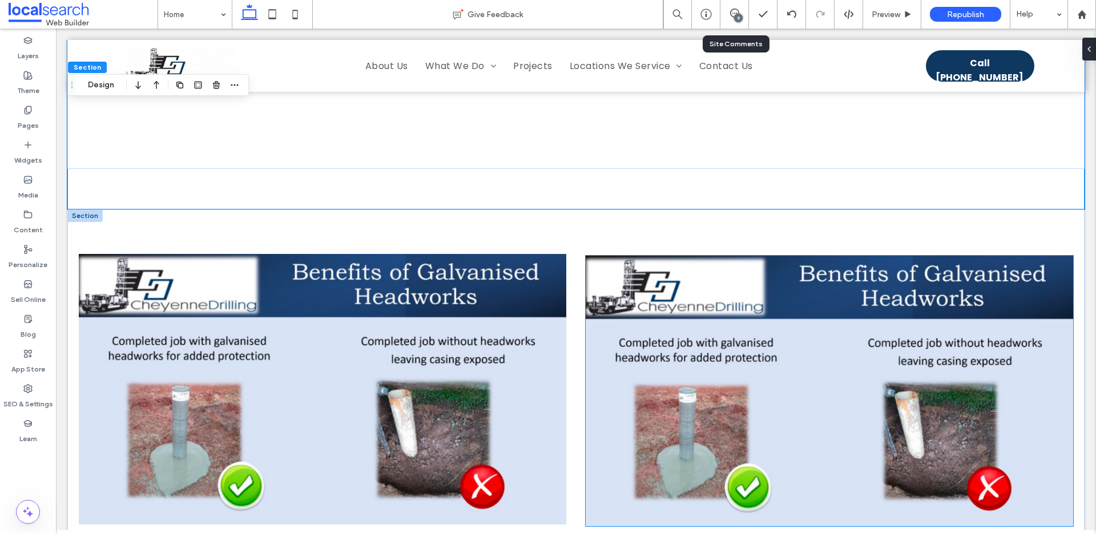
click at [657, 291] on img at bounding box center [830, 391] width 488 height 271
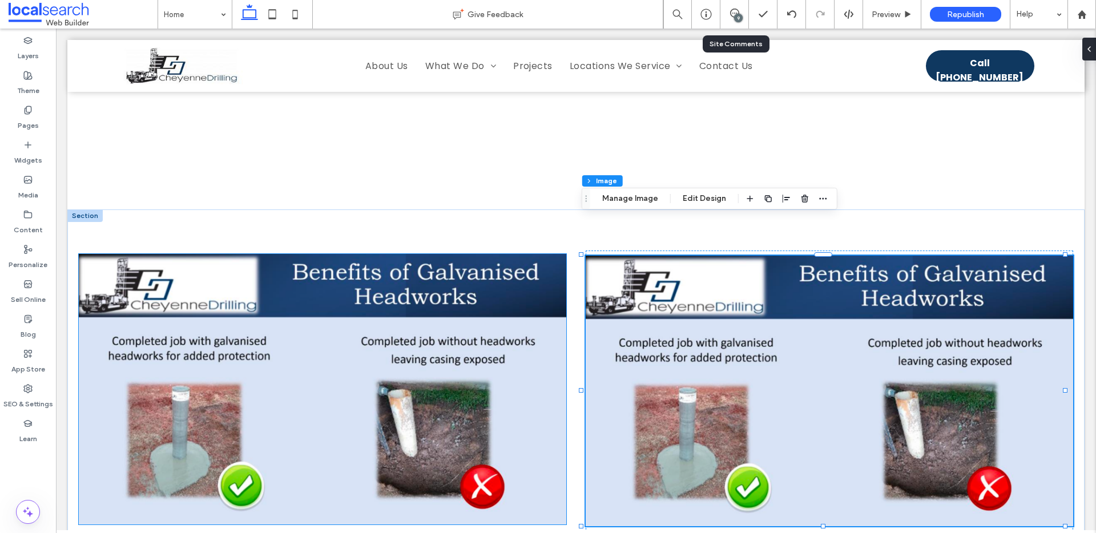
click at [466, 254] on img at bounding box center [323, 389] width 488 height 271
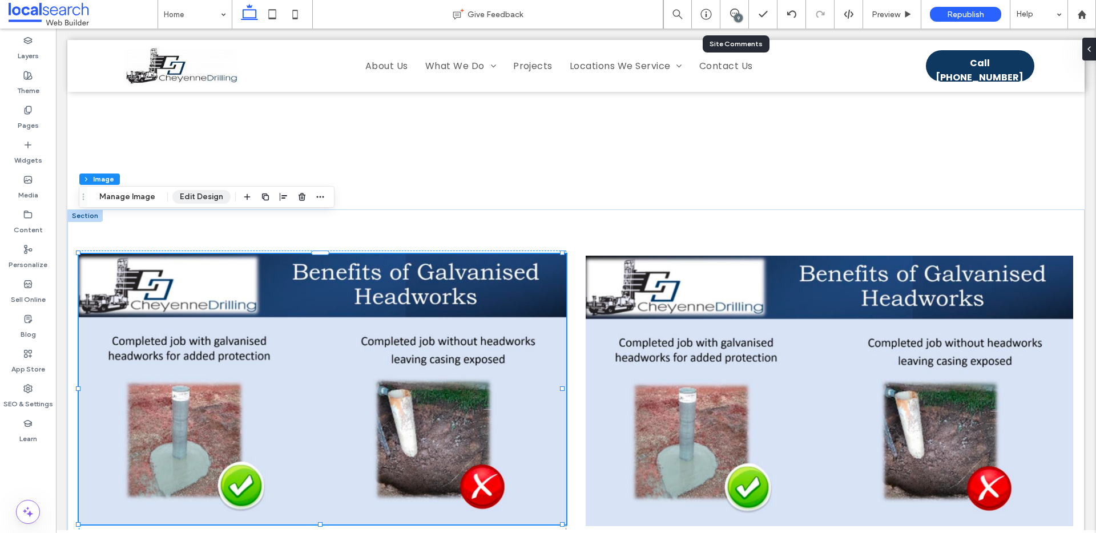
click at [198, 196] on button "Edit Design" at bounding box center [201, 197] width 58 height 14
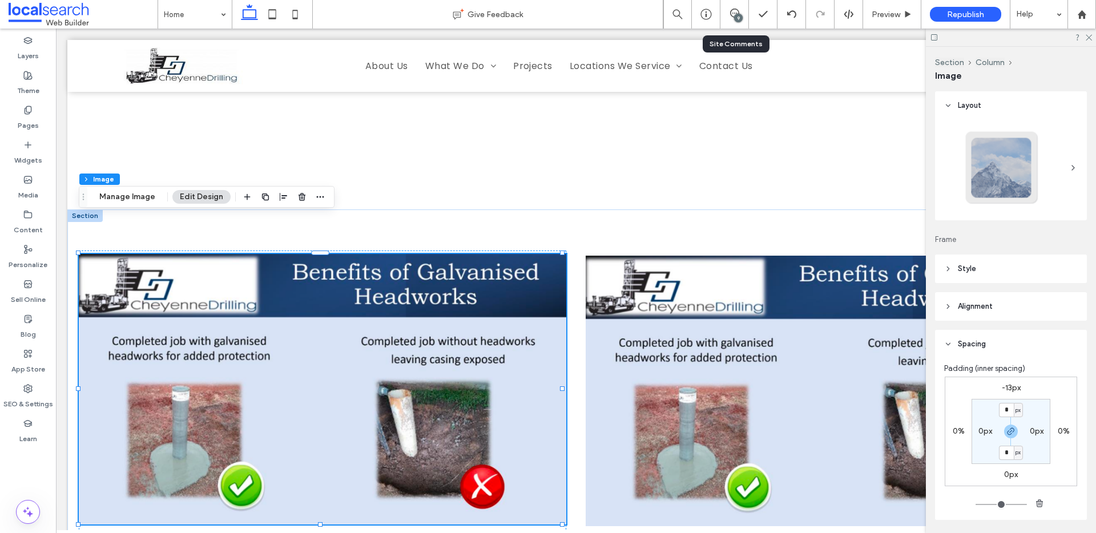
click at [1011, 387] on label "-13px" at bounding box center [1011, 388] width 19 height 10
type input "*"
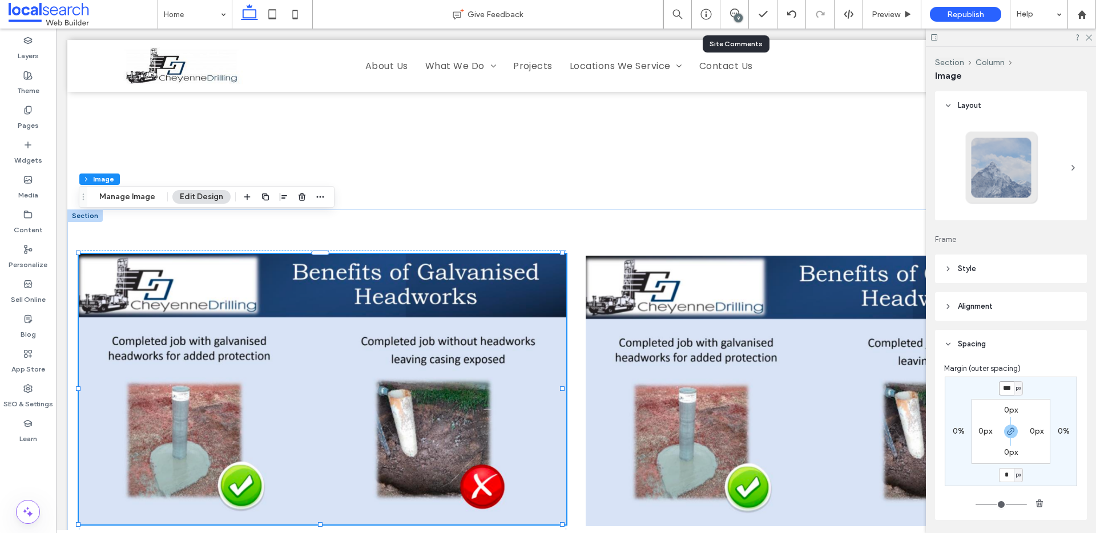
click at [1001, 389] on input "***" at bounding box center [1006, 388] width 15 height 14
type input "*"
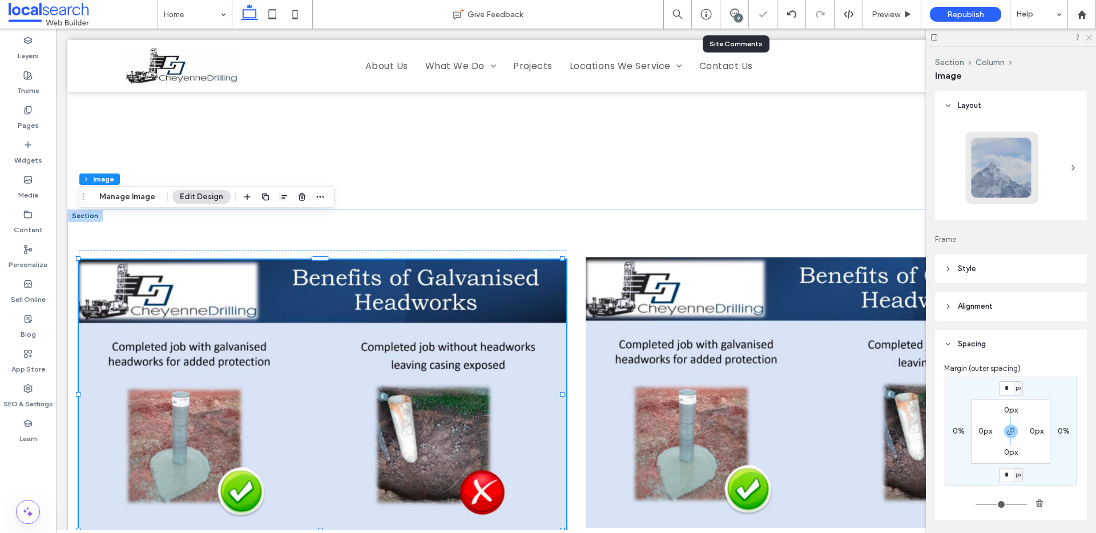
click at [1091, 35] on icon at bounding box center [1088, 36] width 7 height 7
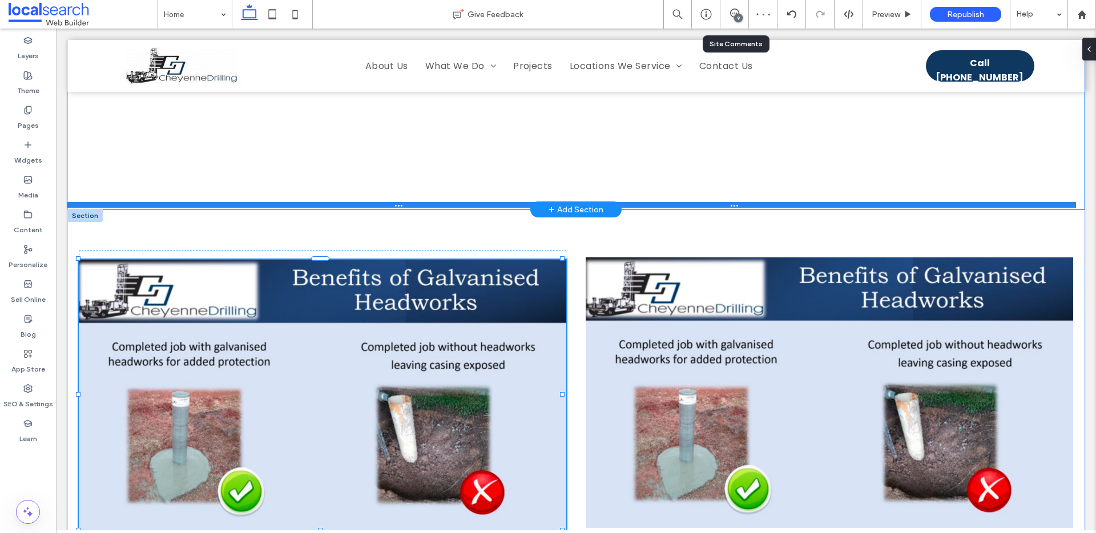
click at [867, 202] on div at bounding box center [571, 205] width 1009 height 6
type input "***"
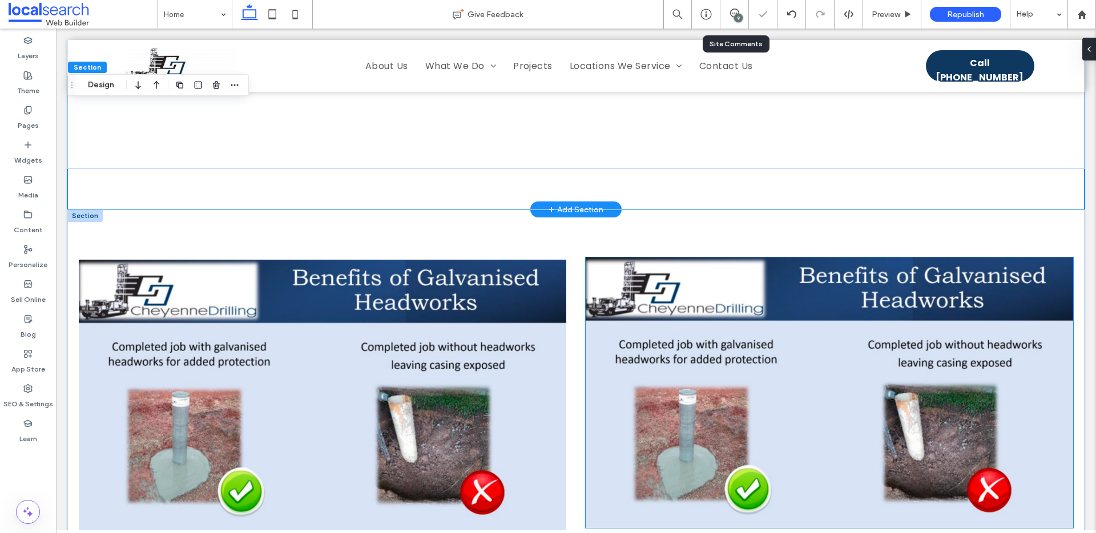
click at [757, 301] on img at bounding box center [830, 393] width 488 height 271
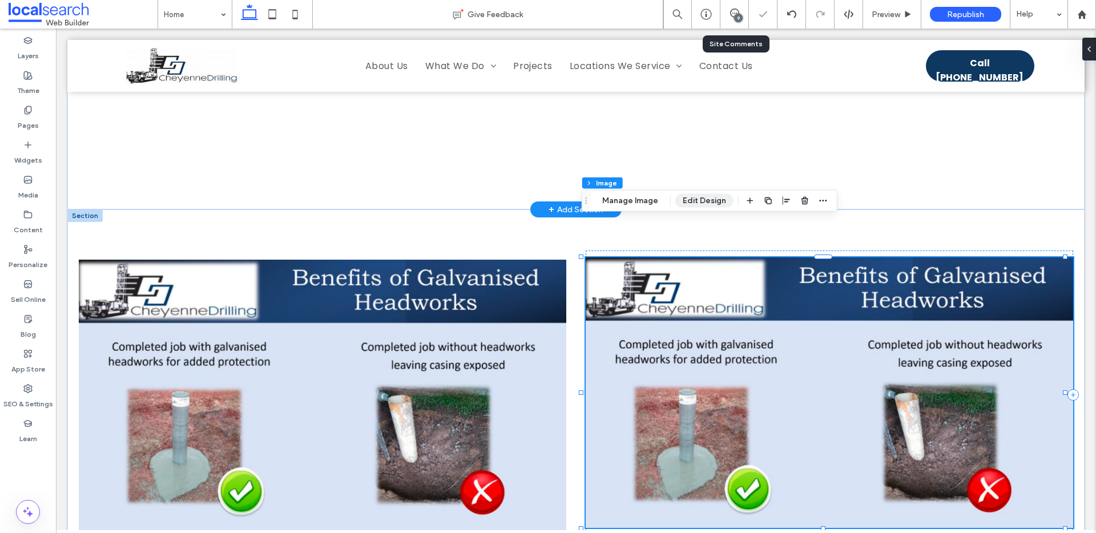
click at [701, 197] on button "Edit Design" at bounding box center [704, 201] width 58 height 14
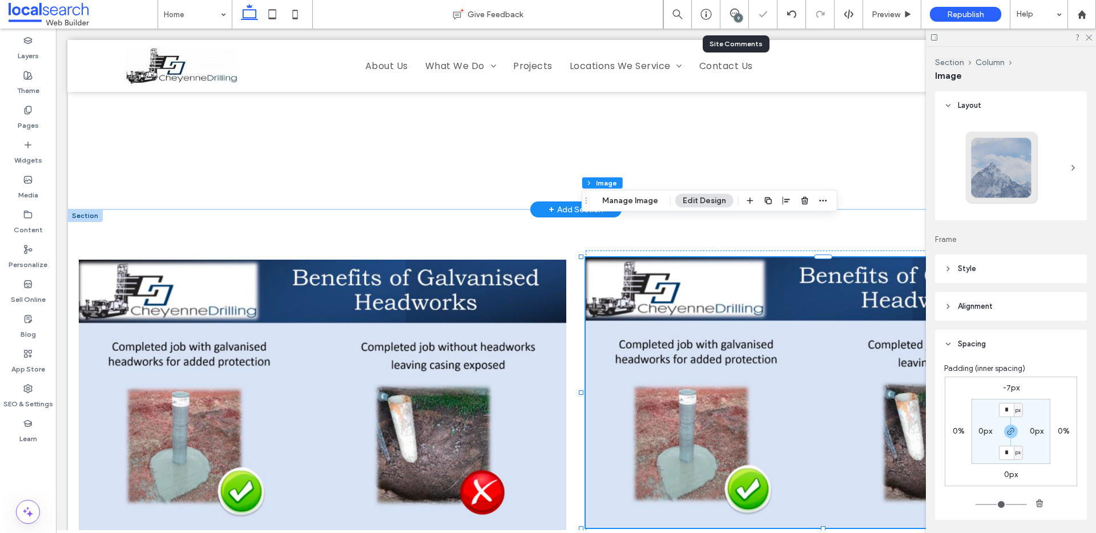
click at [1006, 379] on div "-7px 0% 0px 0% * px 0px * px 0px" at bounding box center [1011, 432] width 132 height 110
click at [1008, 384] on label "-7px" at bounding box center [1011, 388] width 17 height 10
type input "*"
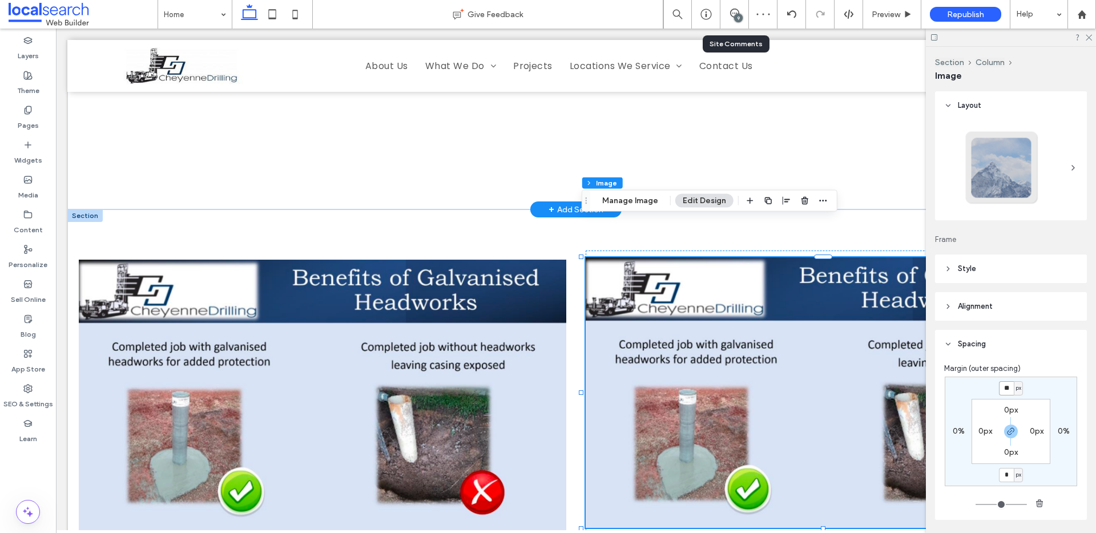
click at [1003, 391] on input "**" at bounding box center [1006, 388] width 15 height 14
type input "*"
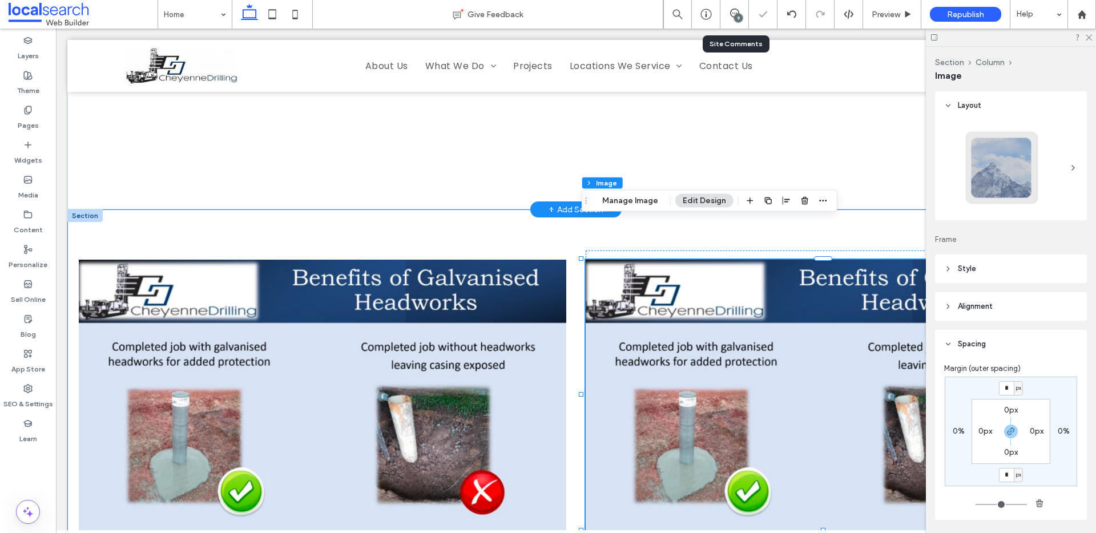
click at [831, 210] on div at bounding box center [575, 395] width 1017 height 371
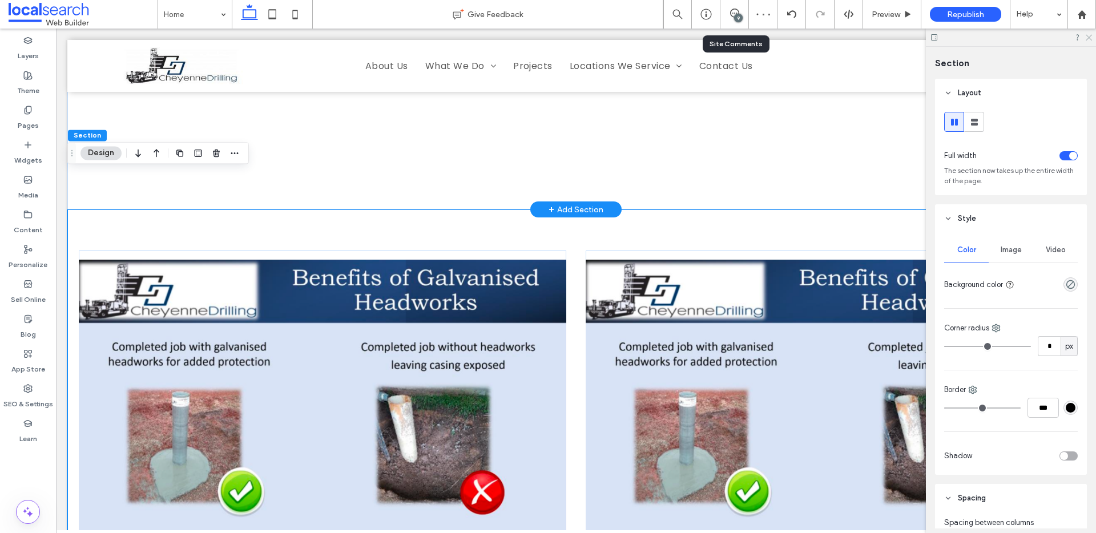
click at [1087, 37] on icon at bounding box center [1088, 36] width 7 height 7
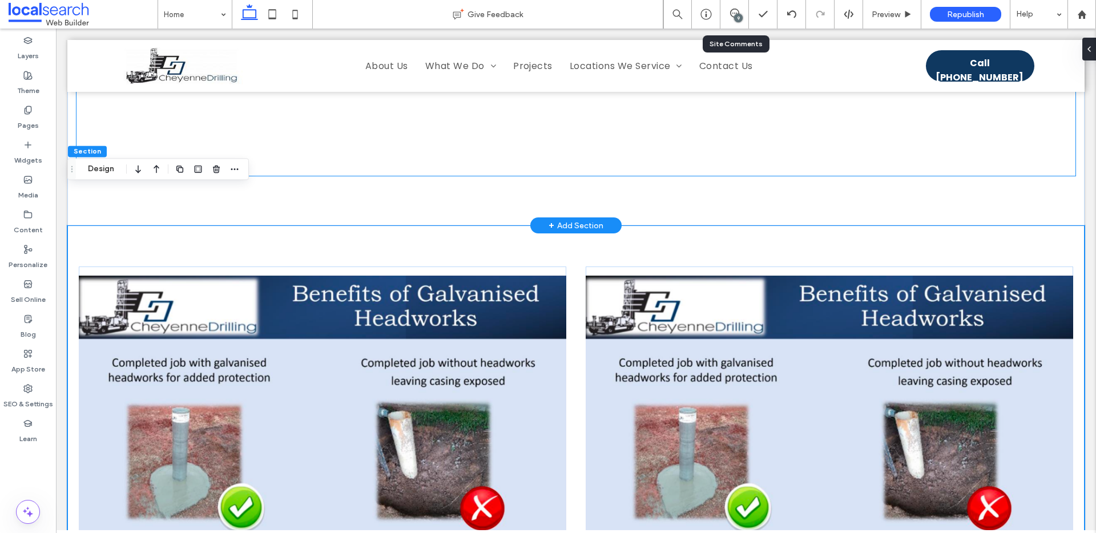
scroll to position [2621, 0]
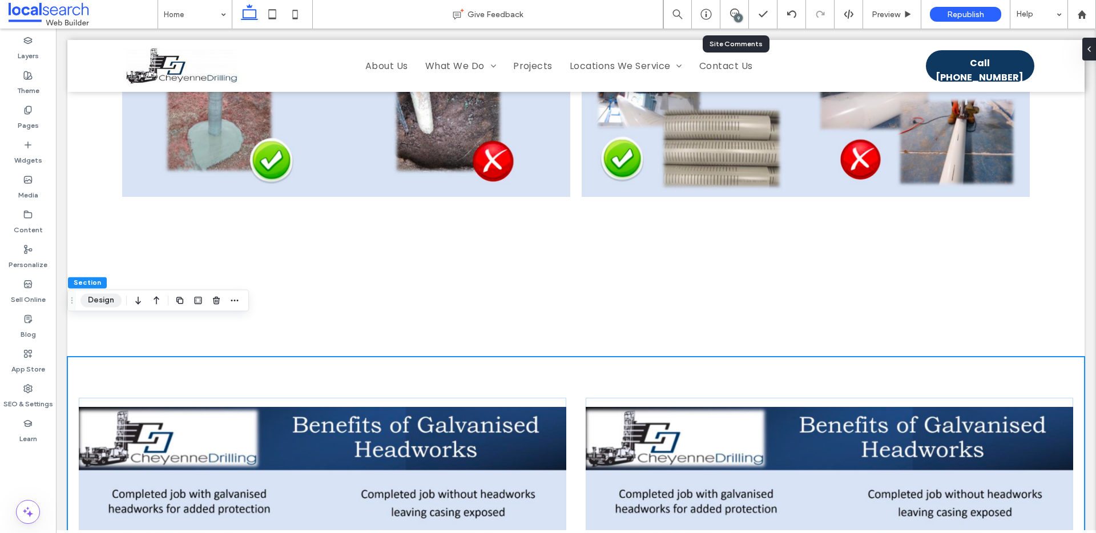
click at [95, 299] on button "Design" at bounding box center [101, 300] width 41 height 14
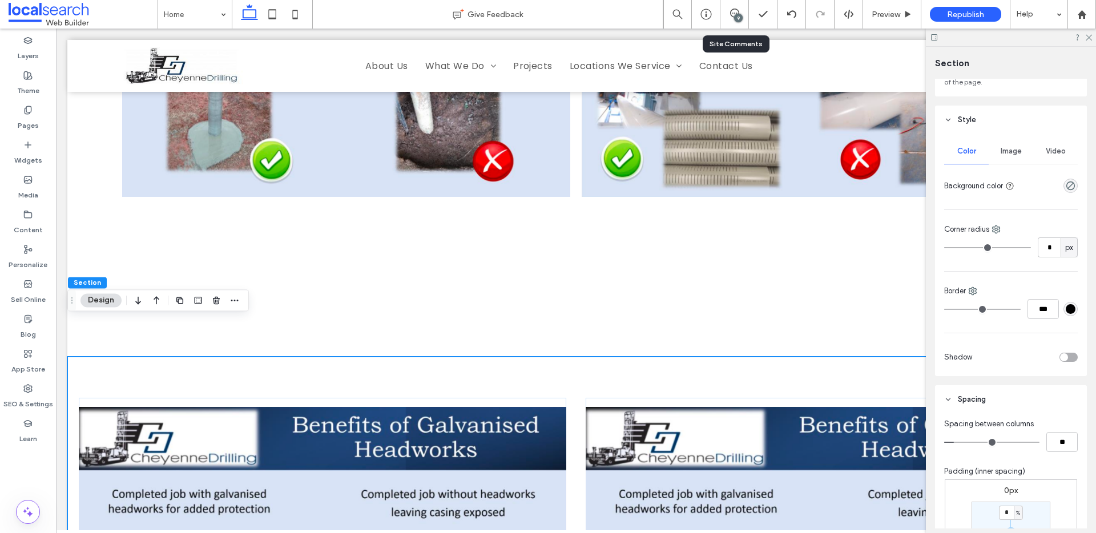
scroll to position [226, 0]
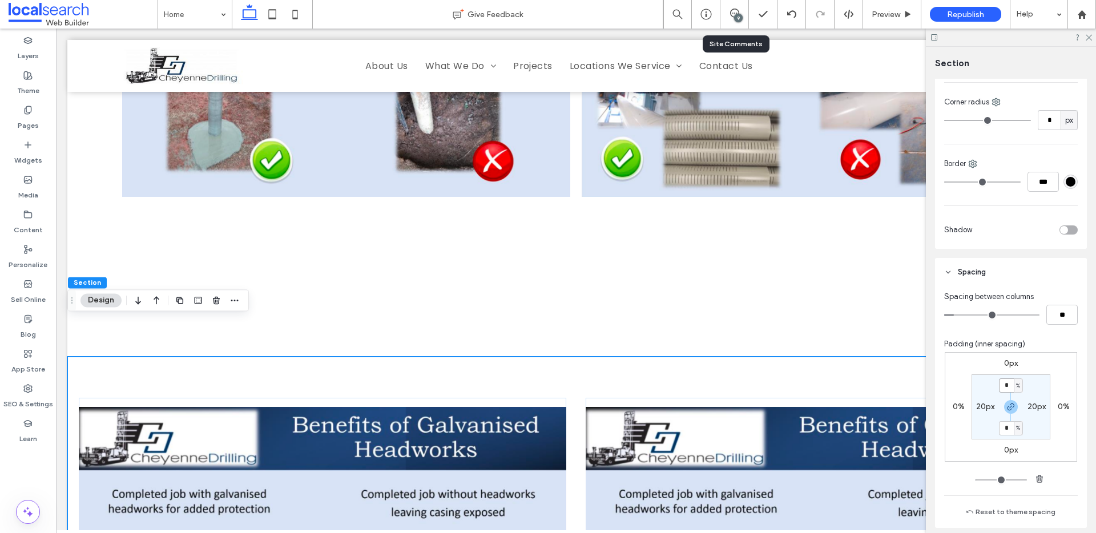
click at [1009, 382] on input "*" at bounding box center [1006, 386] width 15 height 14
type input "*"
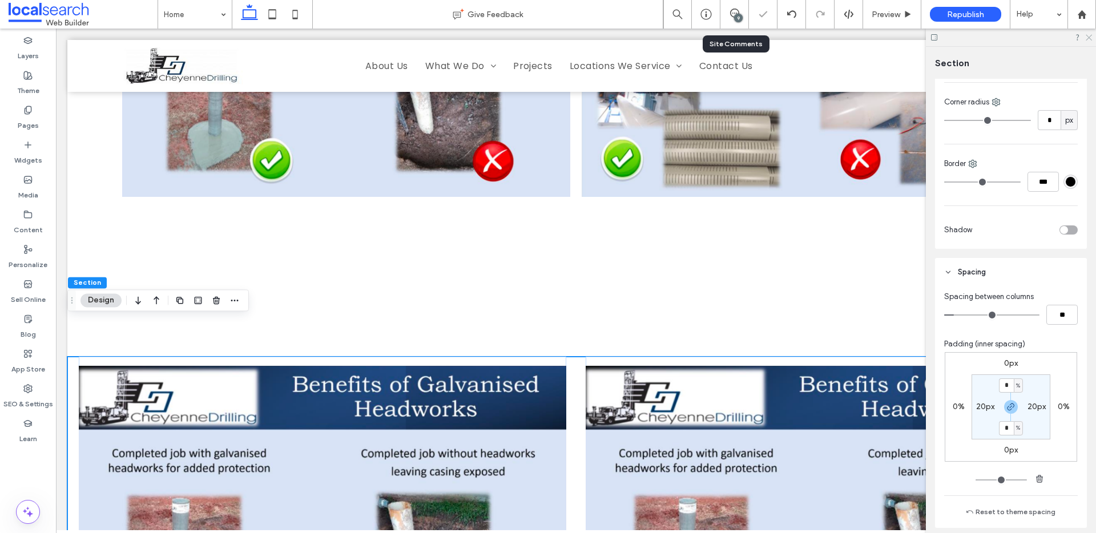
click at [1089, 34] on icon at bounding box center [1088, 36] width 7 height 7
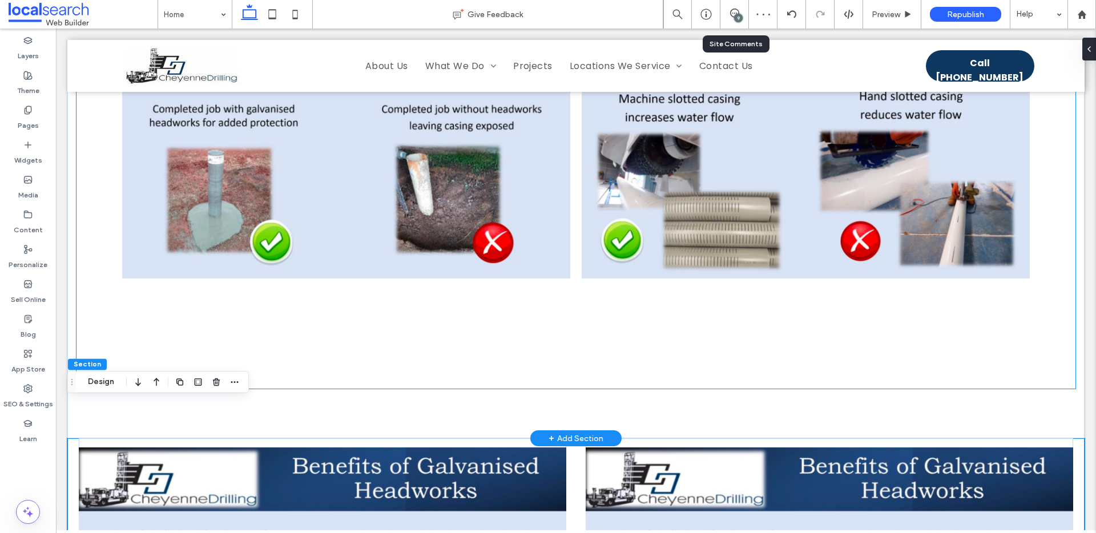
scroll to position [2896, 0]
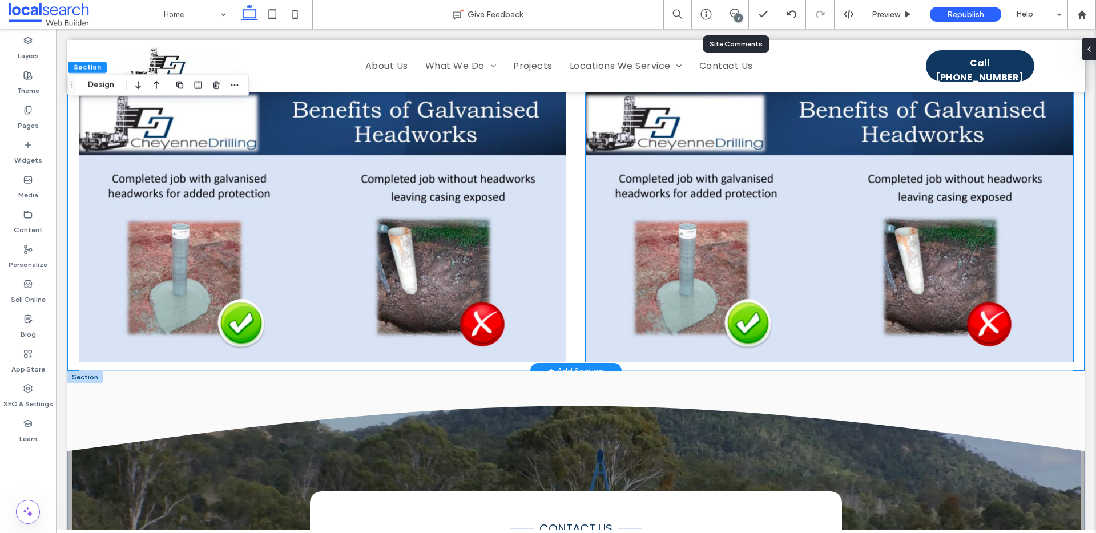
click at [720, 208] on img at bounding box center [830, 226] width 488 height 271
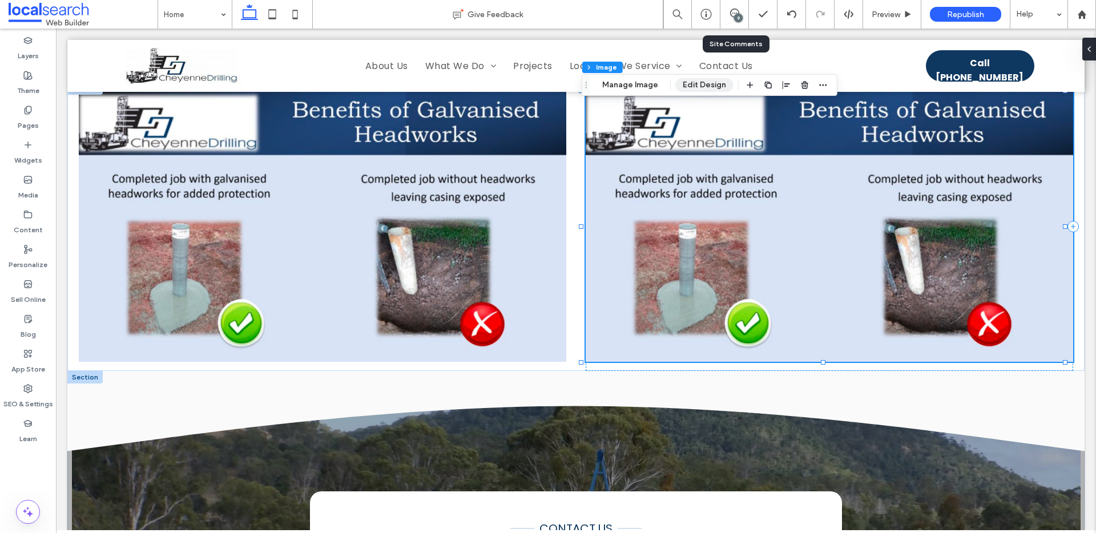
click at [712, 84] on button "Edit Design" at bounding box center [704, 85] width 58 height 14
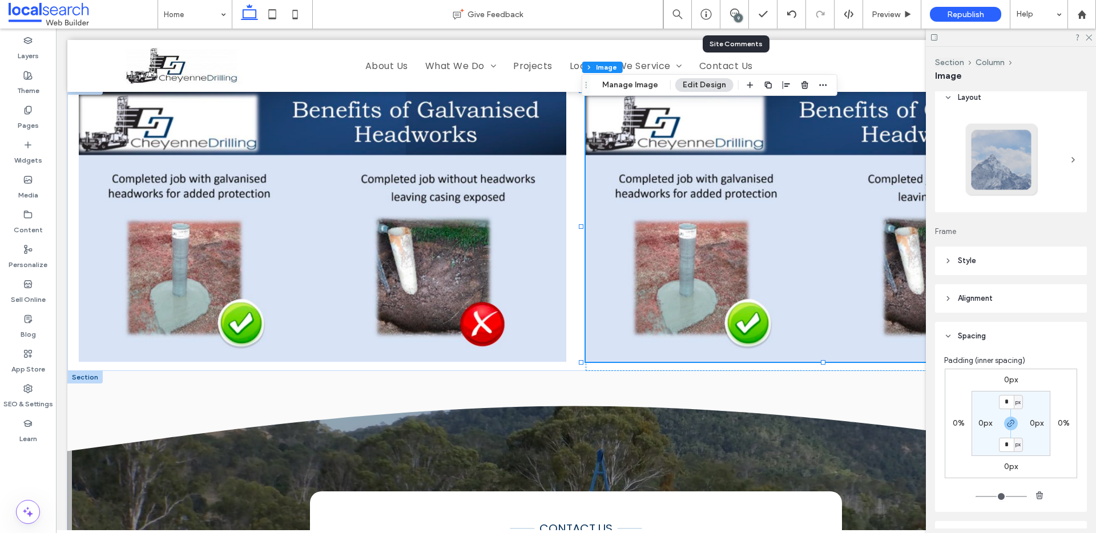
scroll to position [18, 0]
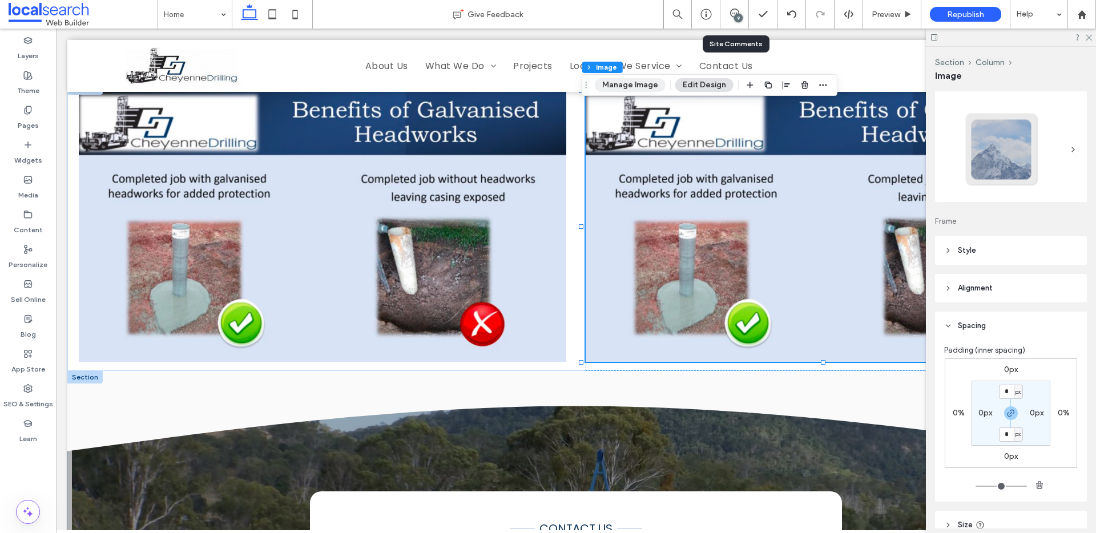
click at [644, 86] on button "Manage Image" at bounding box center [630, 85] width 71 height 14
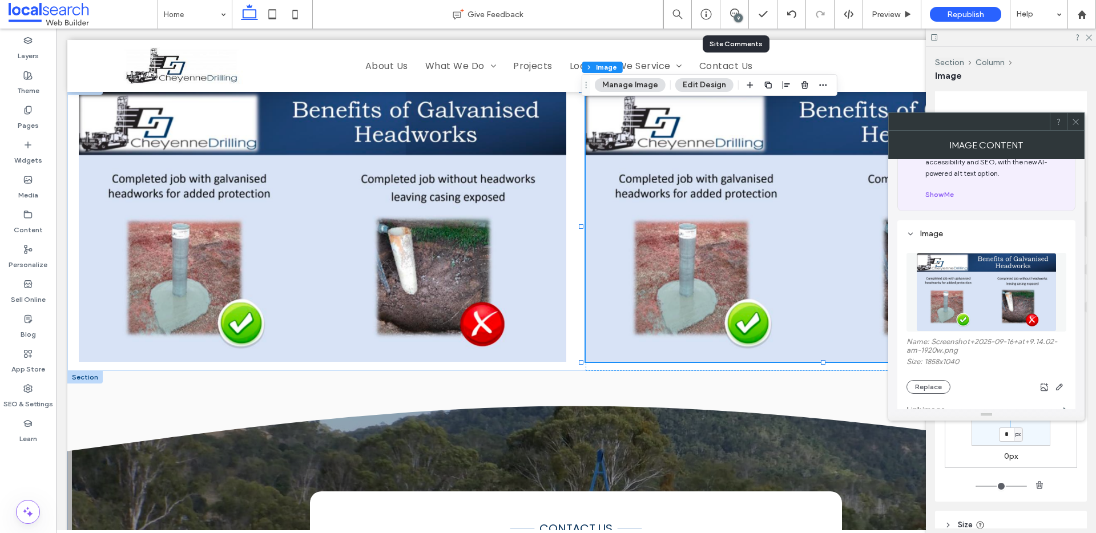
scroll to position [99, 0]
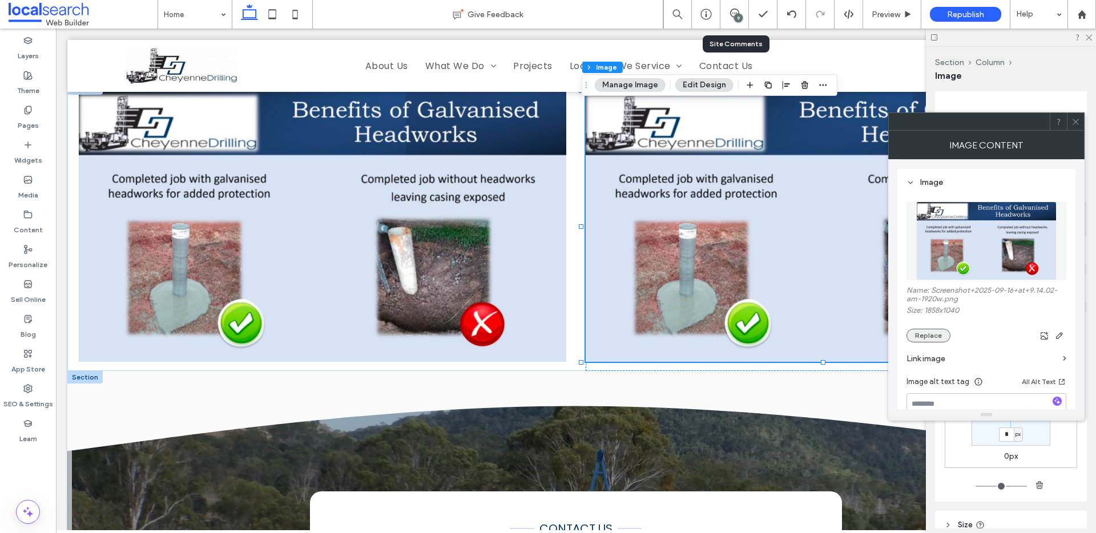
click at [941, 331] on button "Replace" at bounding box center [929, 336] width 44 height 14
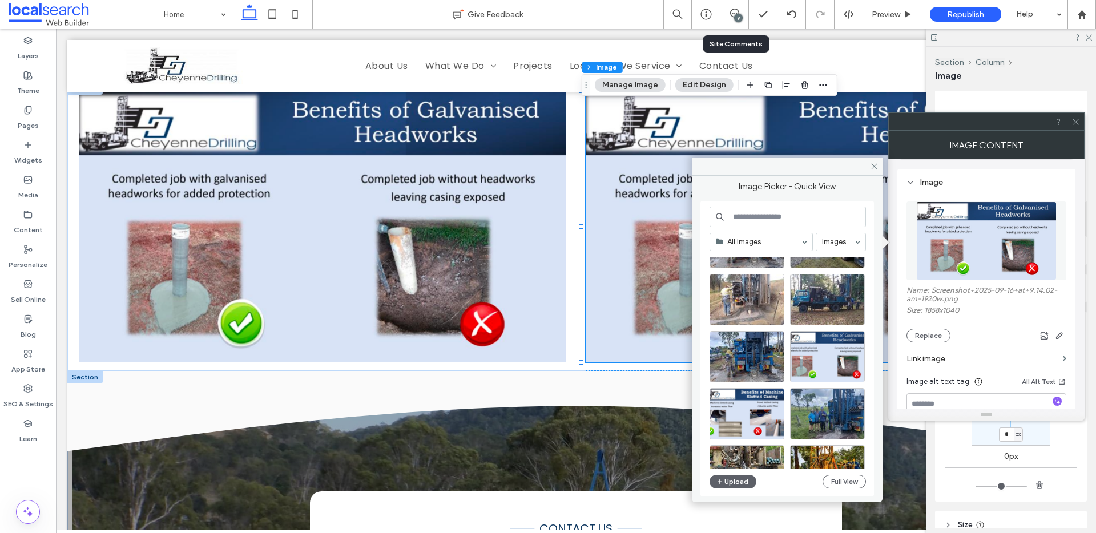
scroll to position [74, 0]
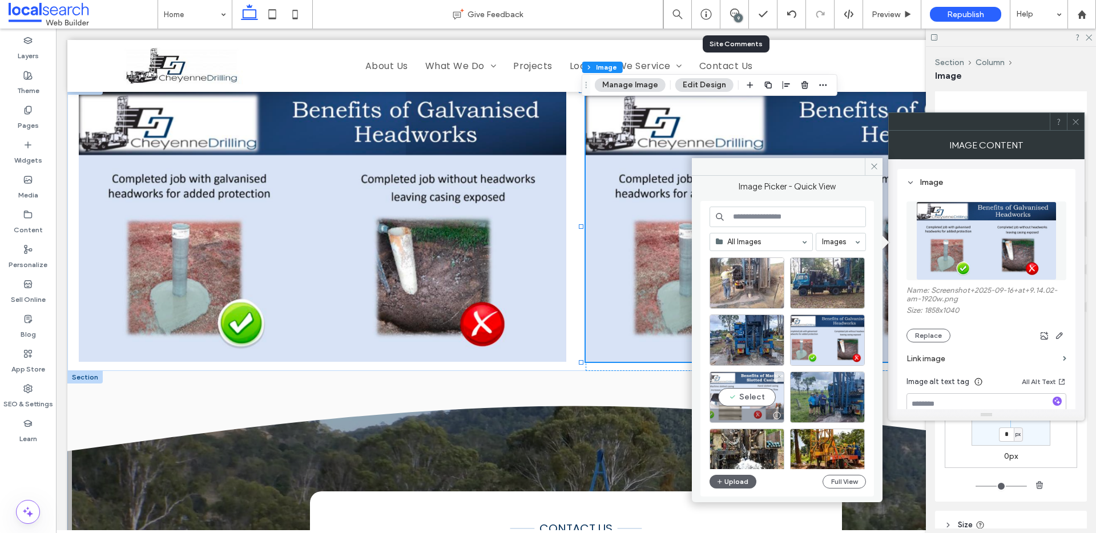
click at [743, 396] on div "Select" at bounding box center [747, 397] width 75 height 51
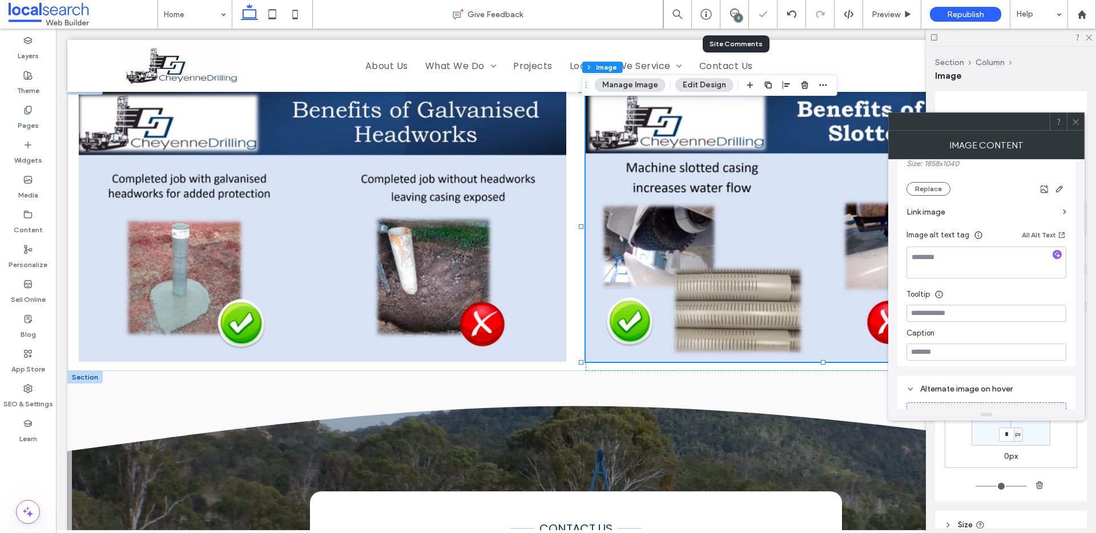
scroll to position [244, 0]
click at [509, 224] on img at bounding box center [323, 226] width 488 height 271
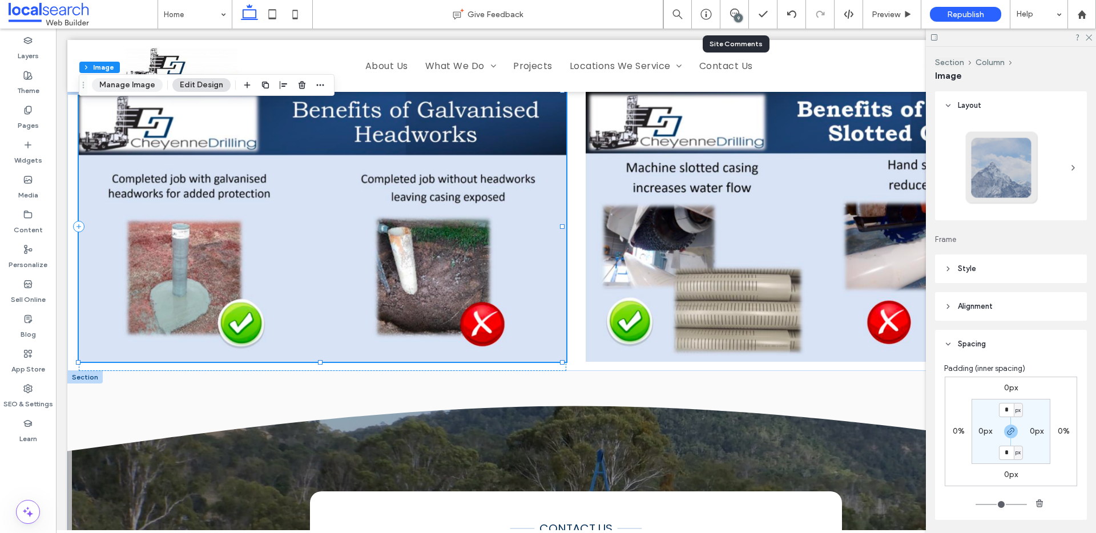
click at [131, 90] on button "Manage Image" at bounding box center [127, 85] width 71 height 14
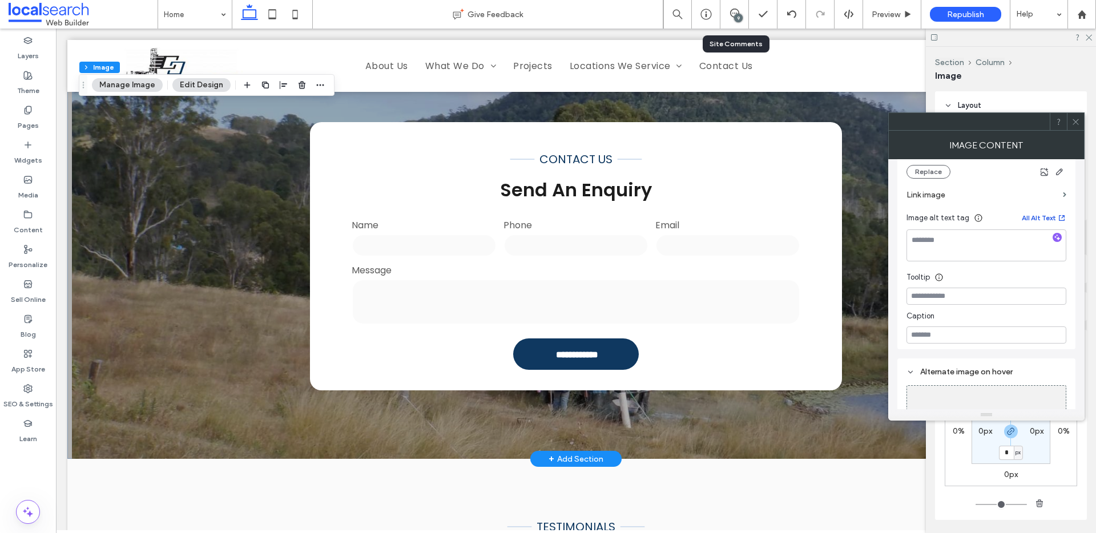
scroll to position [223, 0]
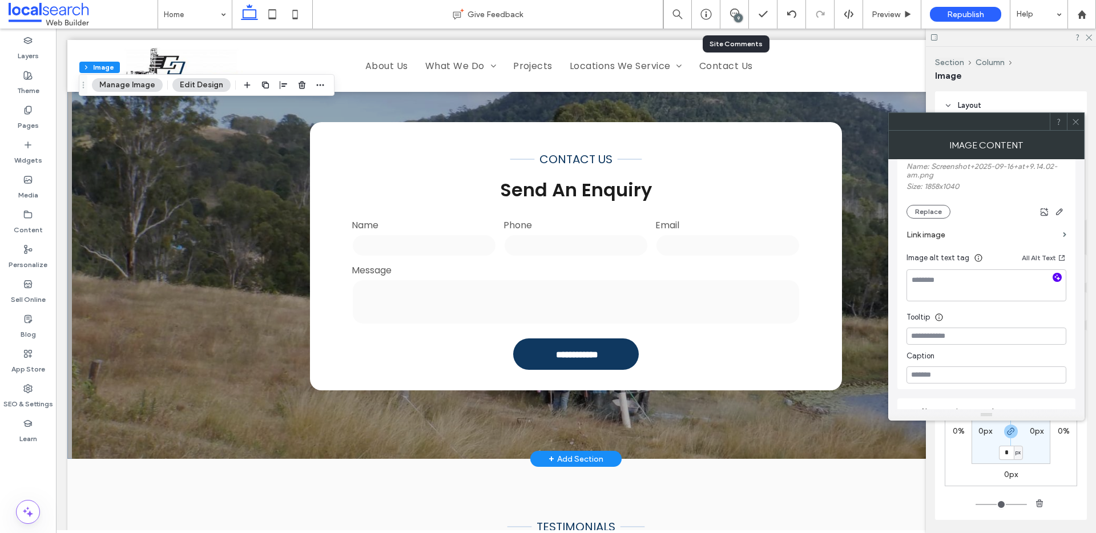
click at [1056, 276] on icon "button" at bounding box center [1057, 277] width 8 height 8
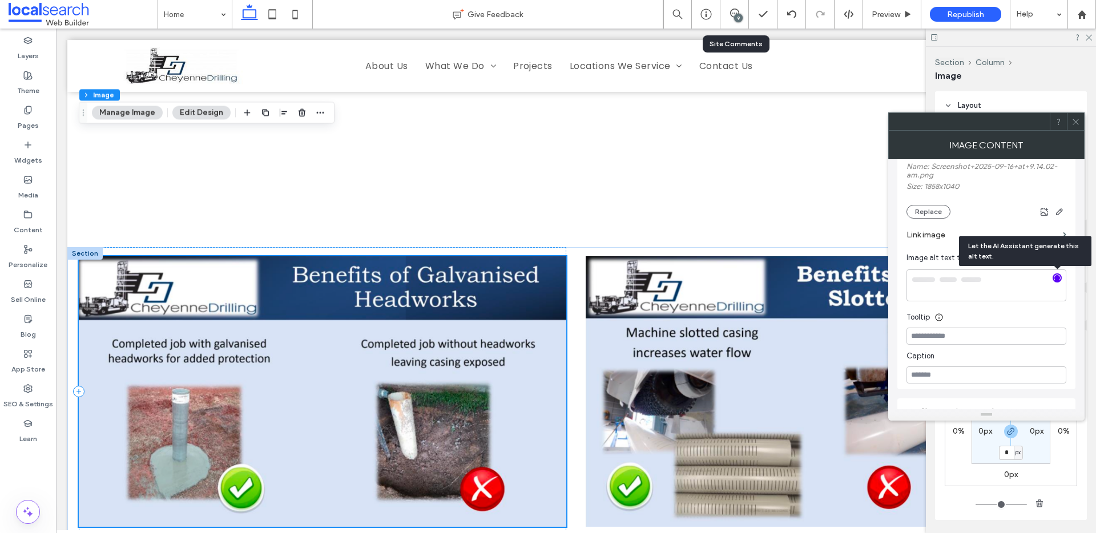
scroll to position [2609, 0]
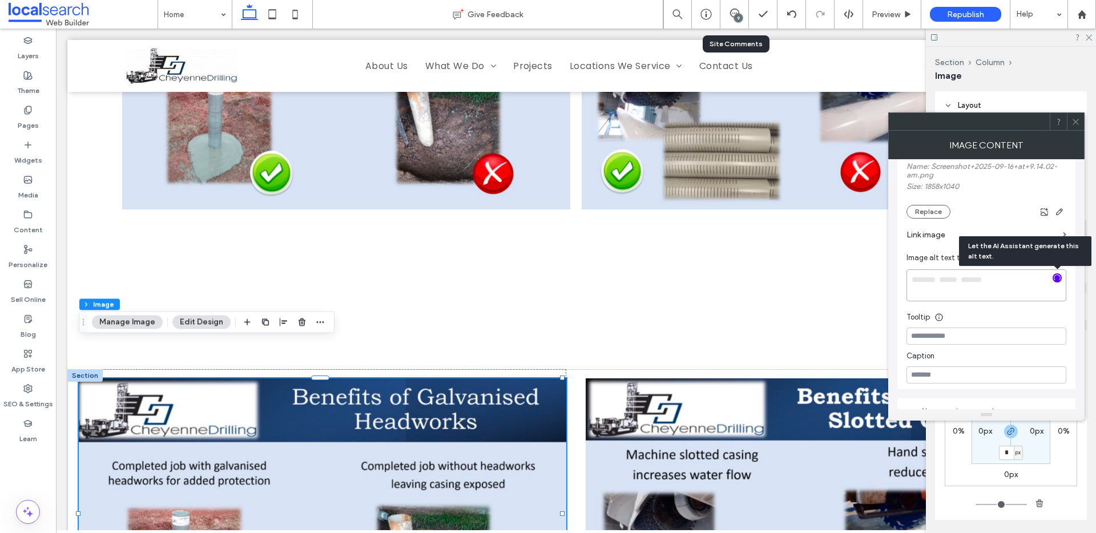
type textarea "**********"
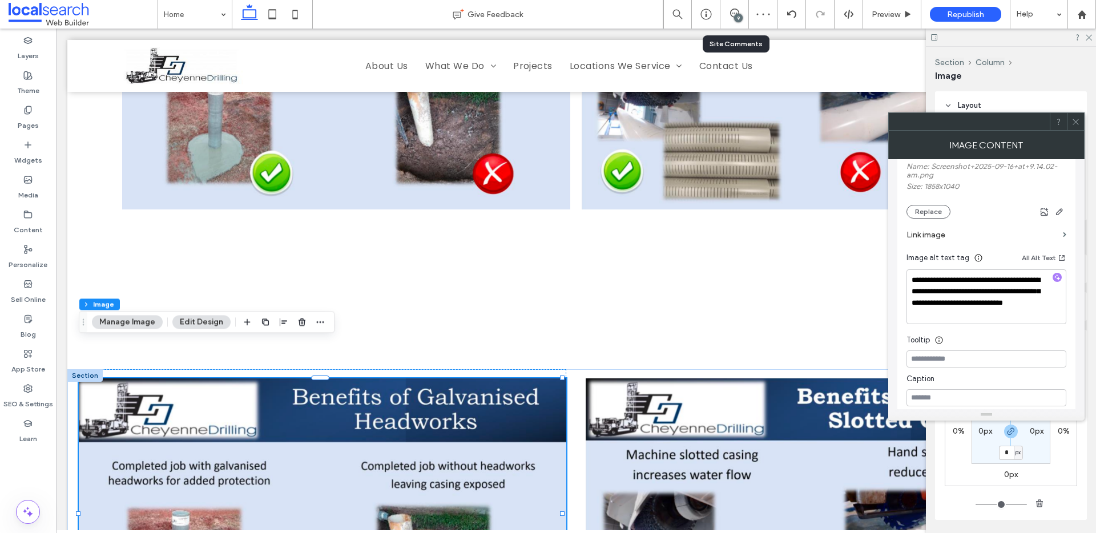
click at [1079, 124] on icon at bounding box center [1076, 122] width 9 height 9
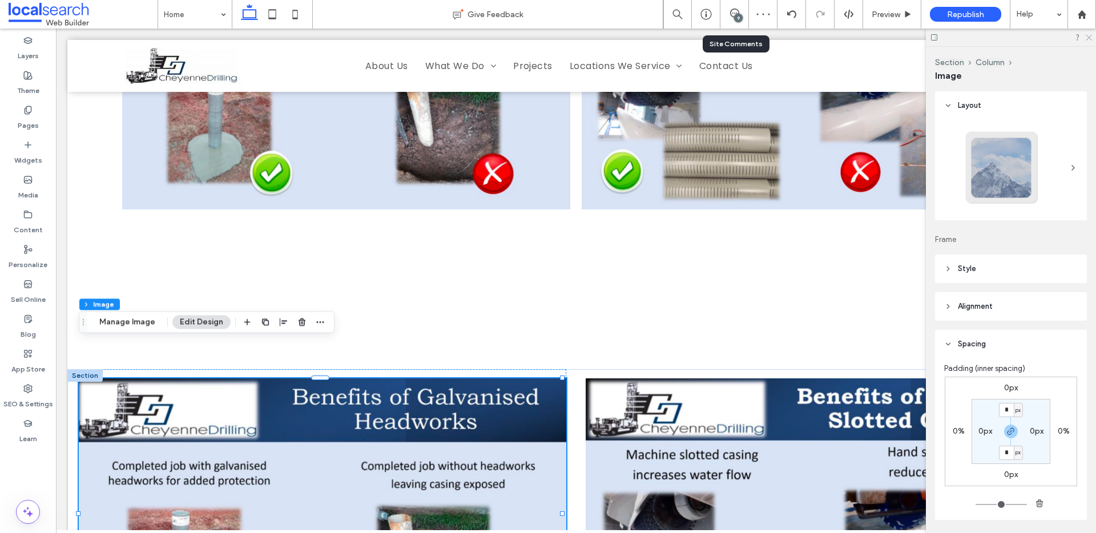
click at [1091, 38] on icon at bounding box center [1088, 36] width 7 height 7
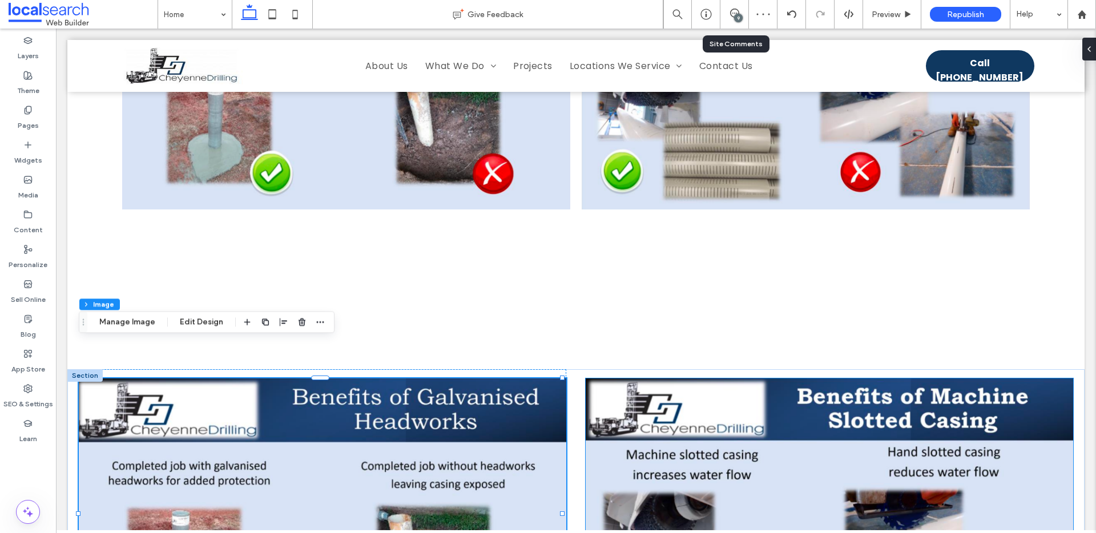
click at [695, 389] on img at bounding box center [830, 514] width 488 height 271
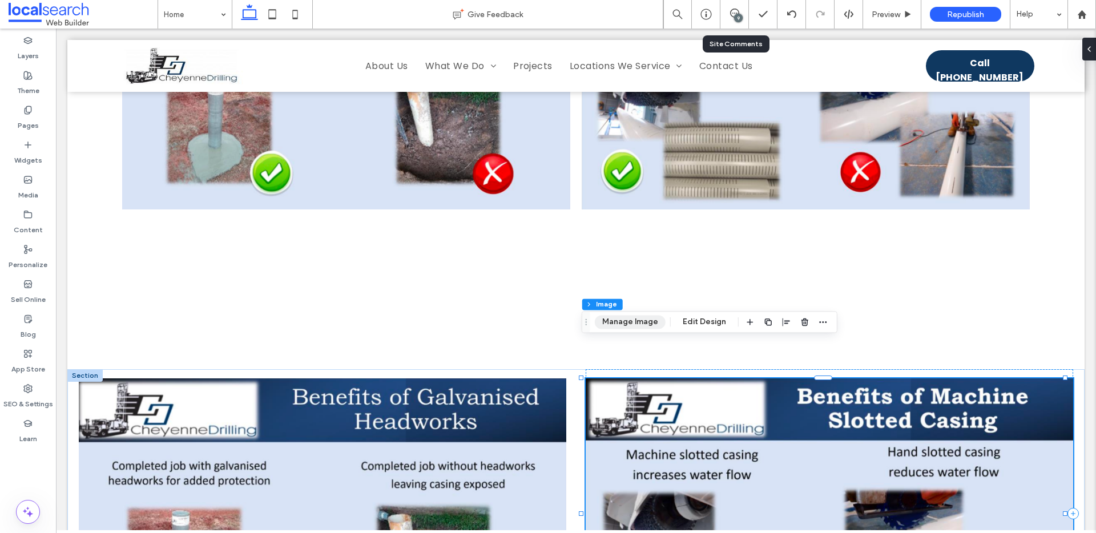
click at [629, 324] on button "Manage Image" at bounding box center [630, 322] width 71 height 14
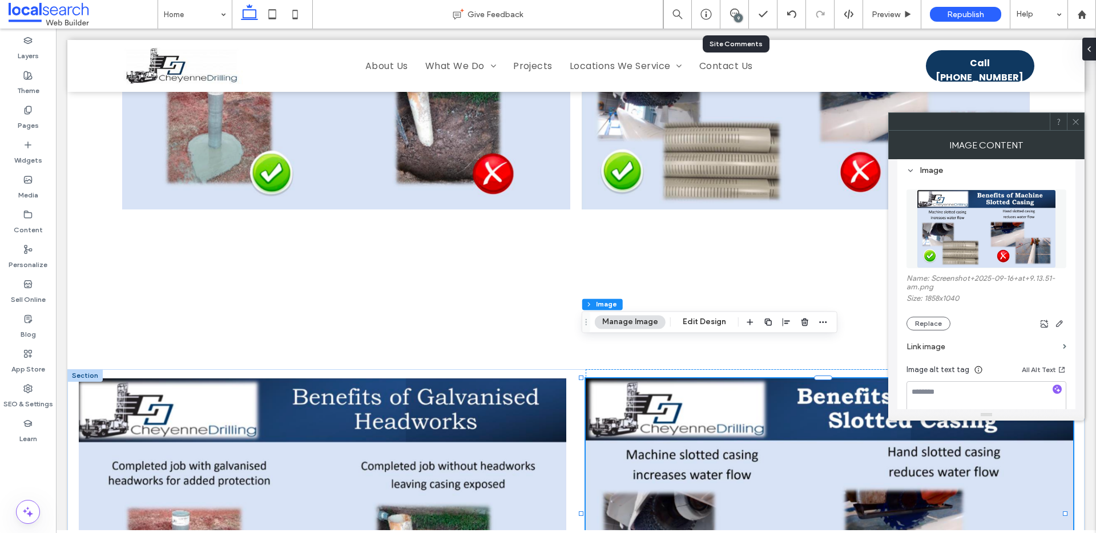
scroll to position [215, 0]
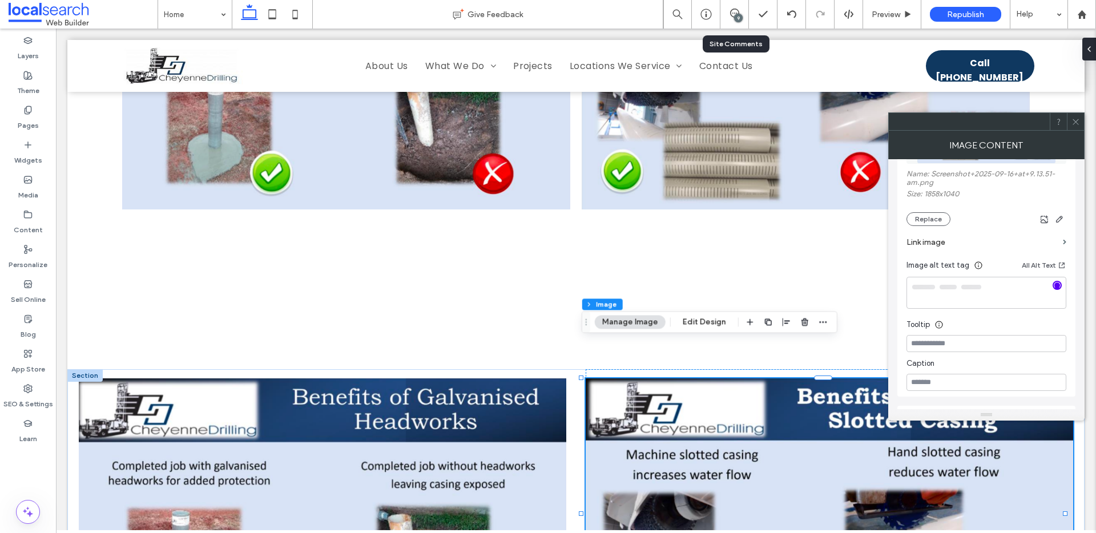
click at [1079, 122] on icon at bounding box center [1076, 122] width 9 height 9
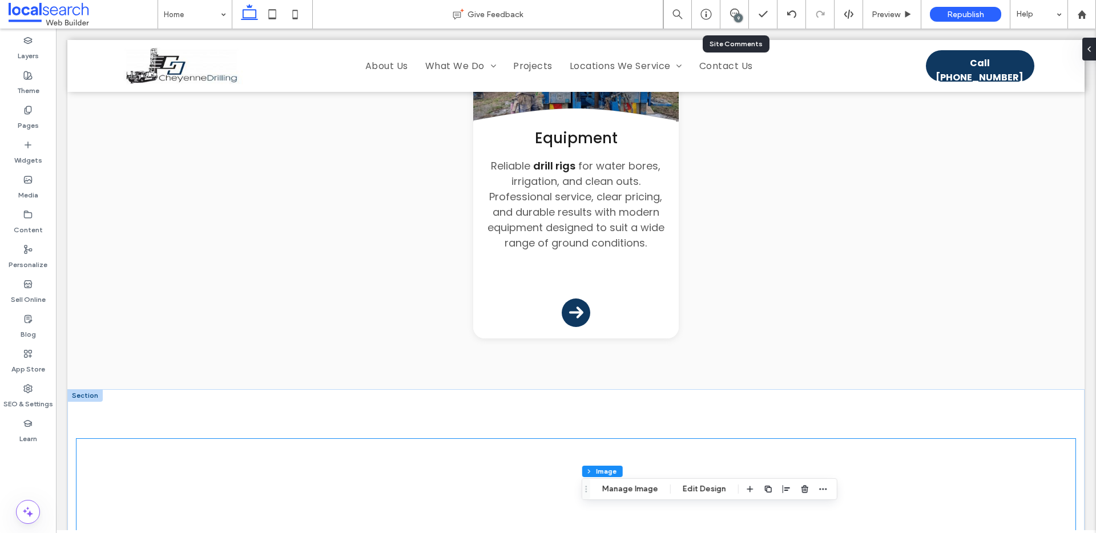
scroll to position [2421, 0]
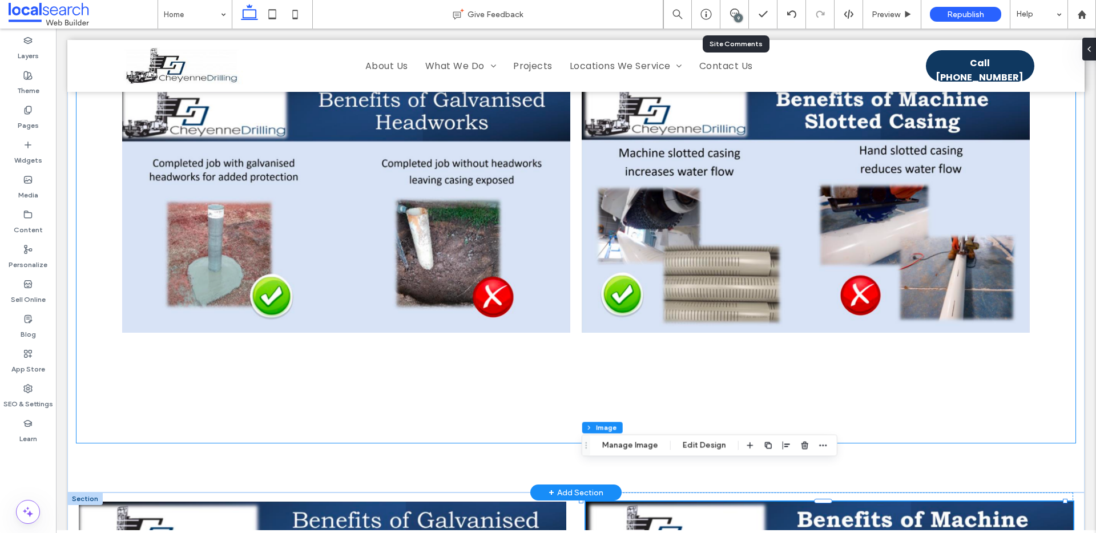
click at [397, 235] on link at bounding box center [346, 207] width 448 height 448
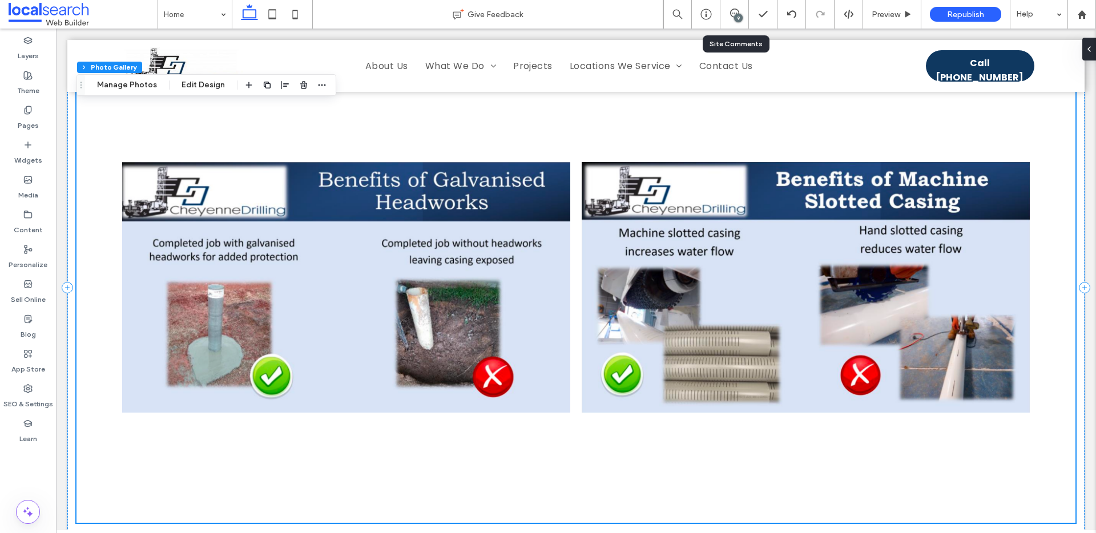
click at [396, 258] on link at bounding box center [346, 287] width 448 height 448
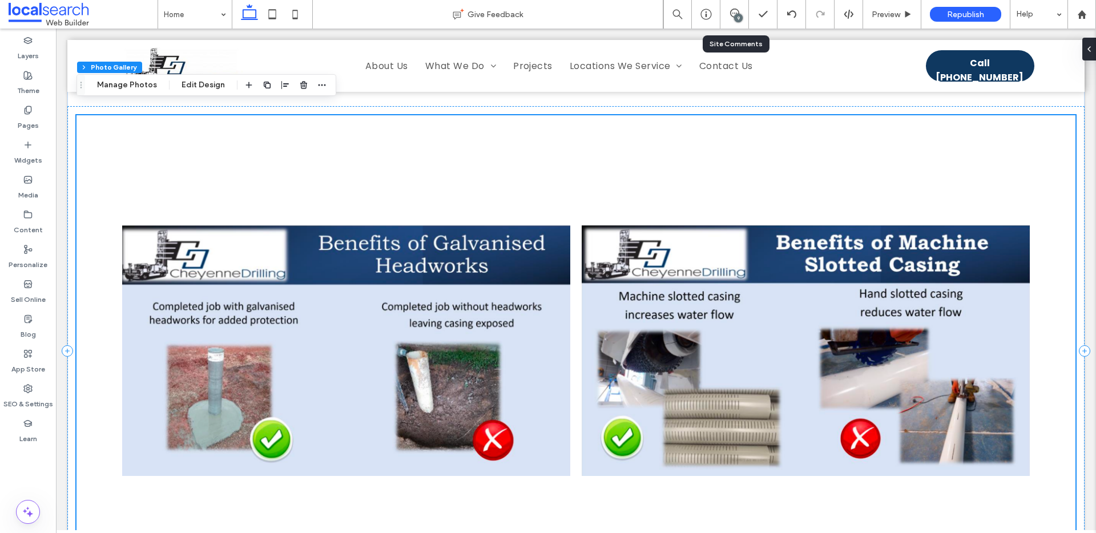
scroll to position [2207, 0]
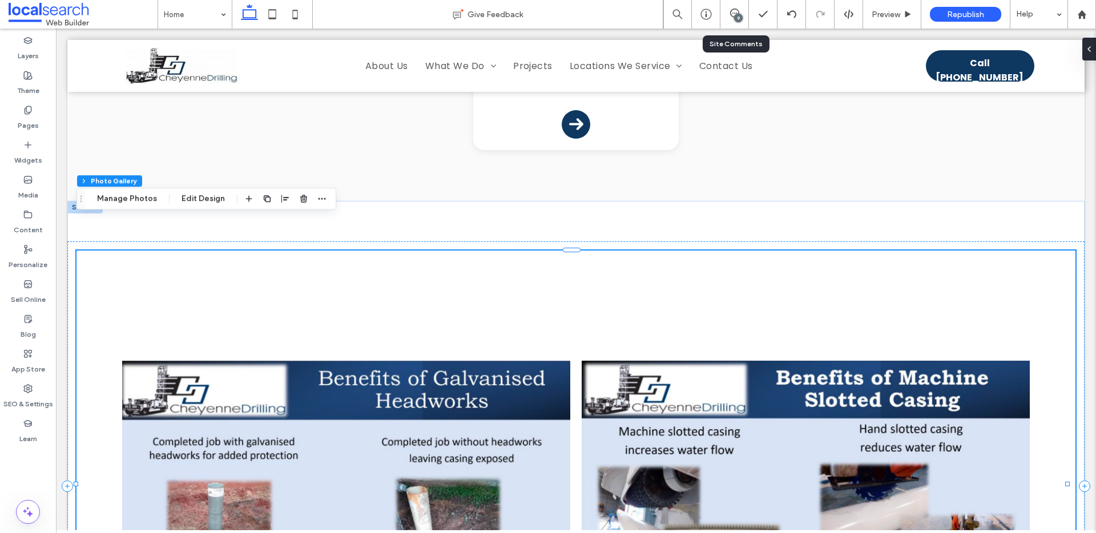
click at [311, 266] on link at bounding box center [346, 486] width 448 height 448
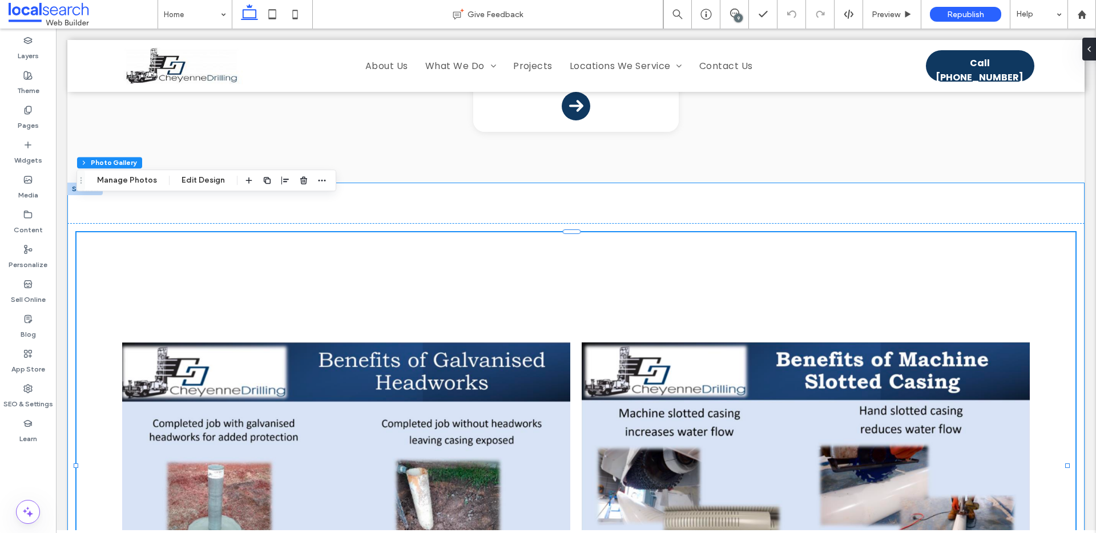
click at [309, 183] on div "Breathtaking colors of our planet Button Portraits of people from around the gl…" at bounding box center [575, 468] width 1017 height 571
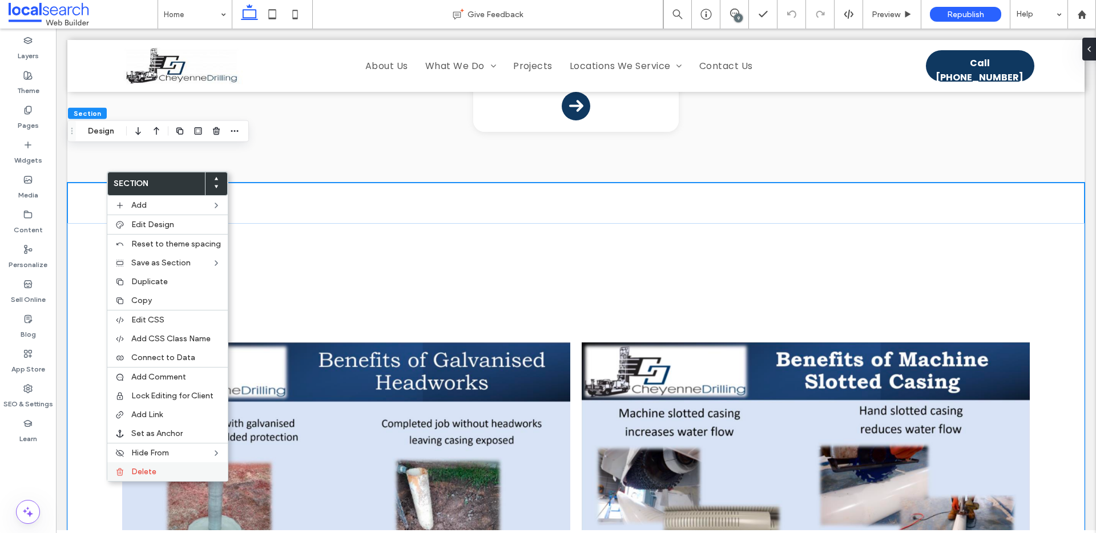
click at [144, 473] on span "Delete" at bounding box center [143, 472] width 25 height 10
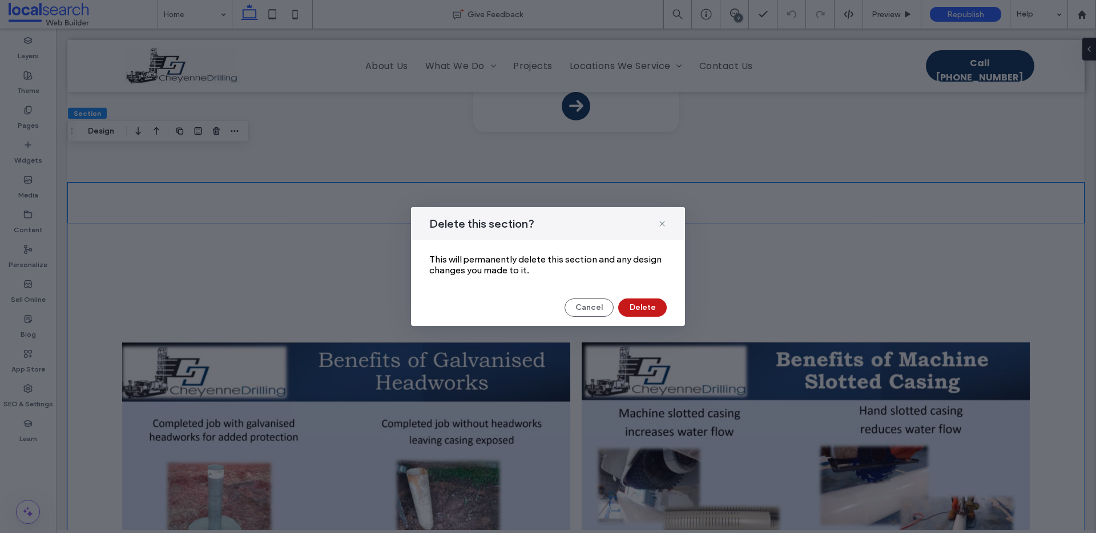
click at [635, 306] on button "Delete" at bounding box center [642, 308] width 49 height 18
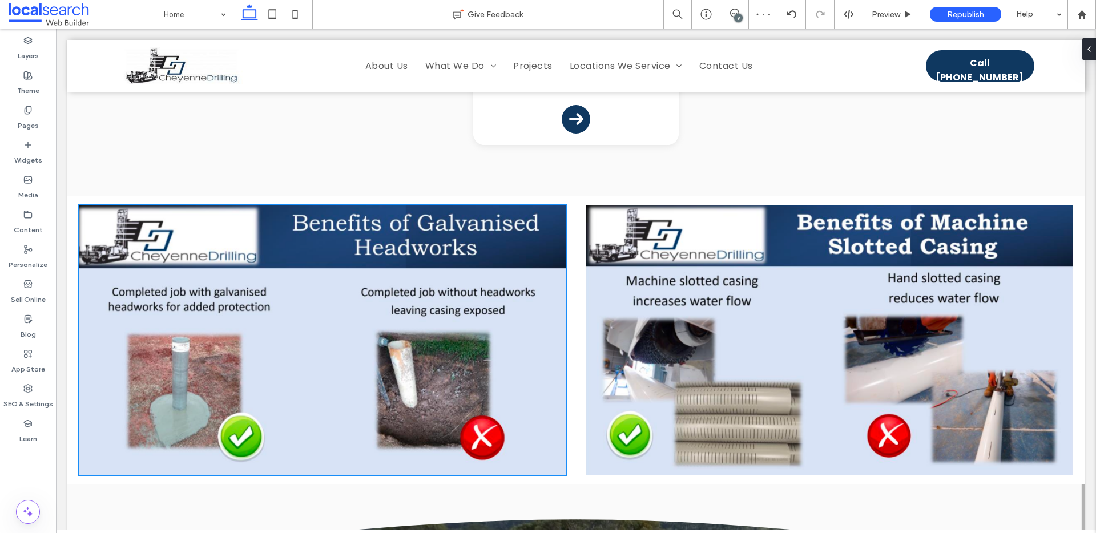
scroll to position [2206, 0]
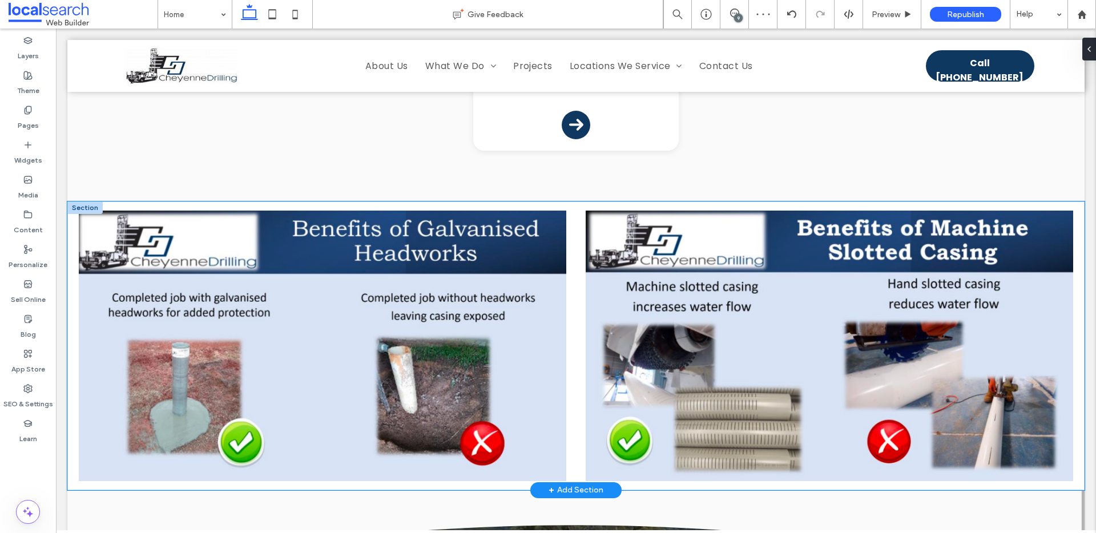
click at [74, 202] on div at bounding box center [575, 346] width 1017 height 289
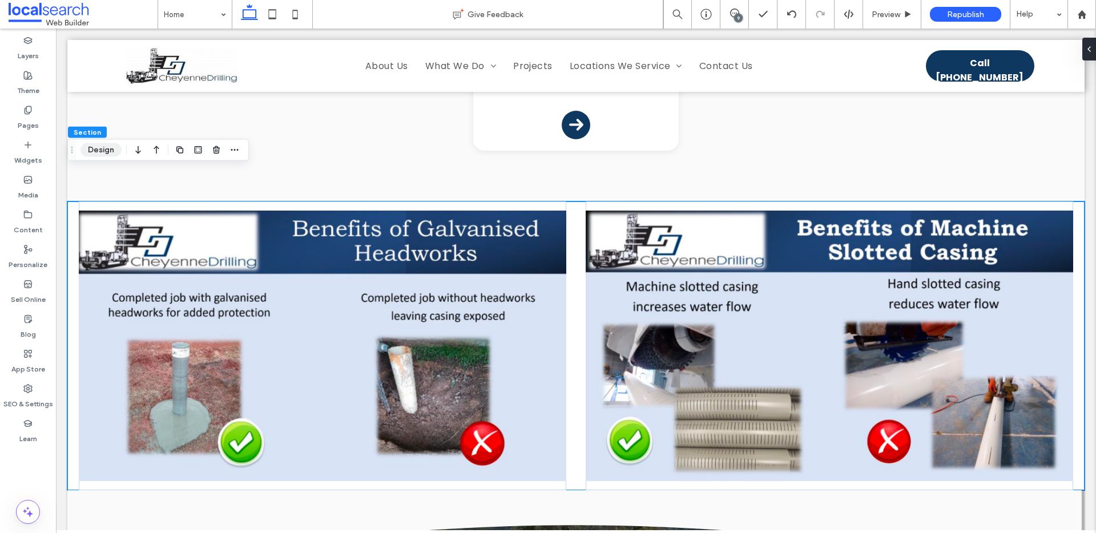
click at [103, 152] on button "Design" at bounding box center [101, 150] width 41 height 14
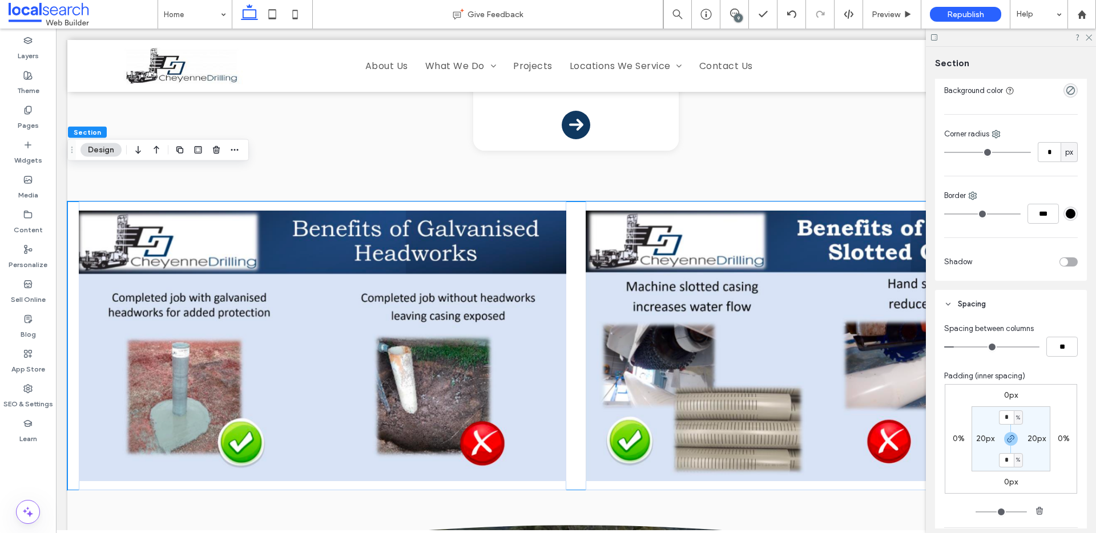
scroll to position [195, 0]
click at [1007, 418] on input "*" at bounding box center [1006, 417] width 15 height 14
click at [1008, 439] on use "button" at bounding box center [1011, 438] width 7 height 7
click at [1008, 417] on input "*" at bounding box center [1006, 417] width 15 height 14
type input "*"
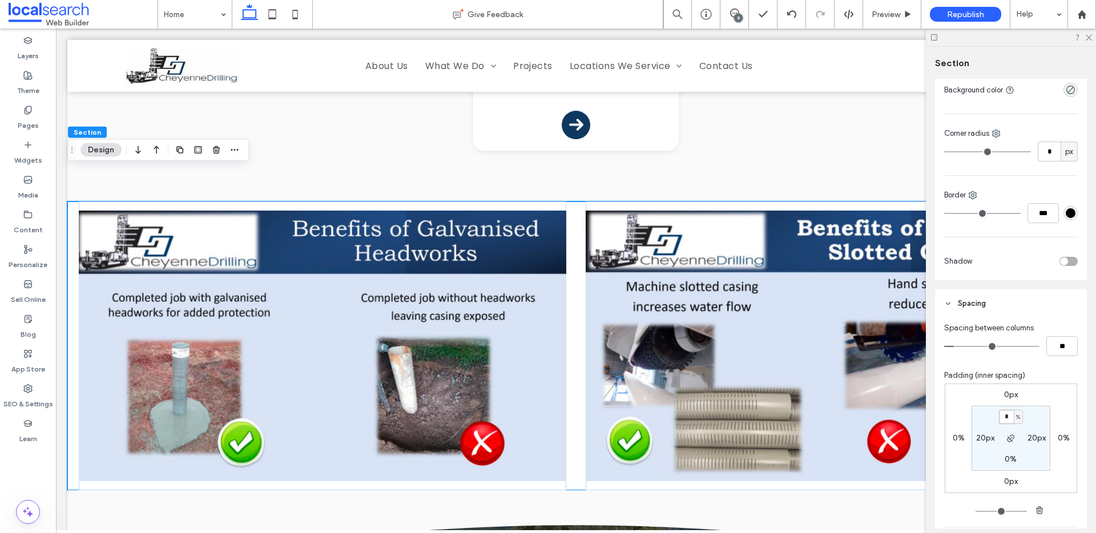
type input "*"
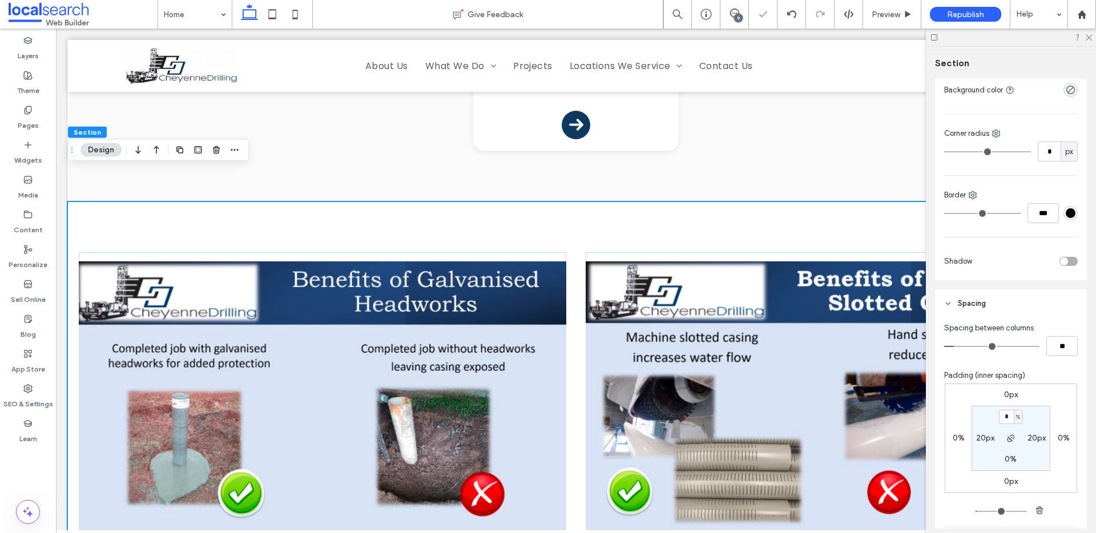
click at [1016, 419] on span "%" at bounding box center [1018, 417] width 4 height 11
click at [1016, 434] on div "px" at bounding box center [1011, 434] width 16 height 20
type input "****"
type input "**"
click at [1007, 420] on input "****" at bounding box center [1006, 417] width 15 height 14
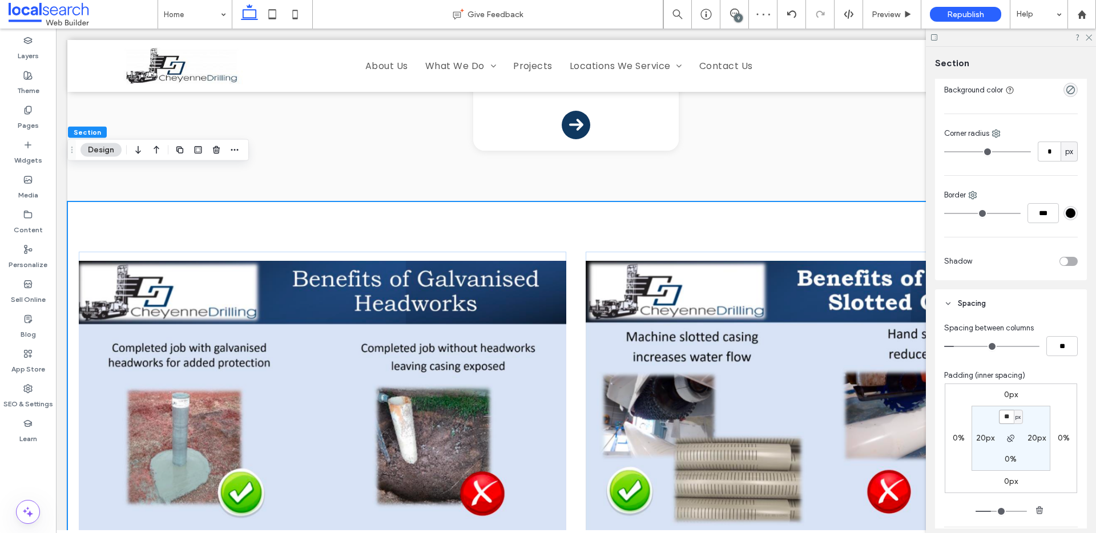
type input "**"
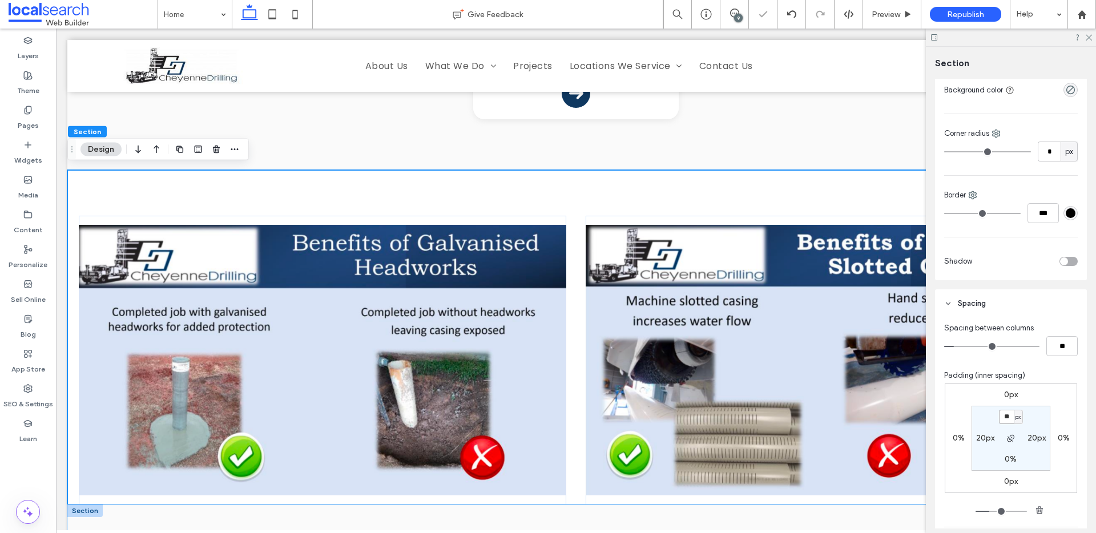
scroll to position [2403, 0]
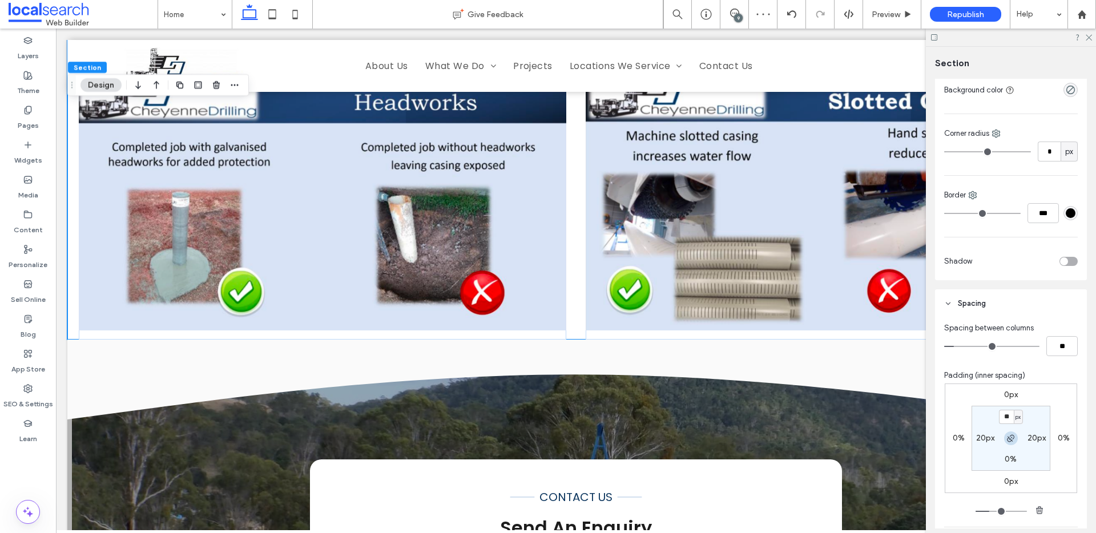
click at [1011, 435] on icon "button" at bounding box center [1011, 438] width 9 height 9
click at [1015, 459] on div "%" at bounding box center [1018, 459] width 7 height 11
click at [1011, 383] on span "px" at bounding box center [1011, 382] width 8 height 11
type input "*"
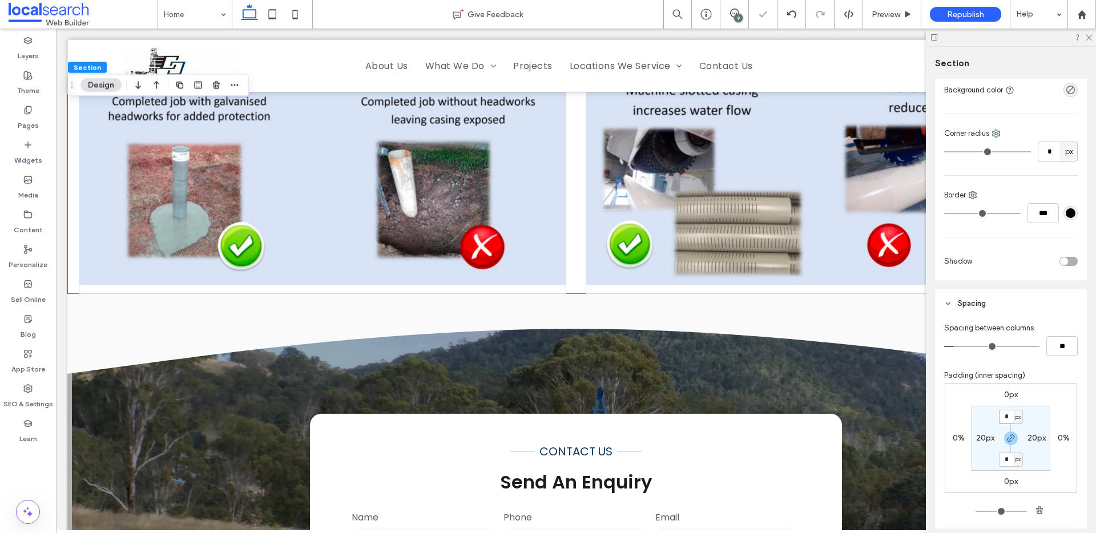
click at [1004, 420] on input "*" at bounding box center [1006, 417] width 15 height 14
type input "**"
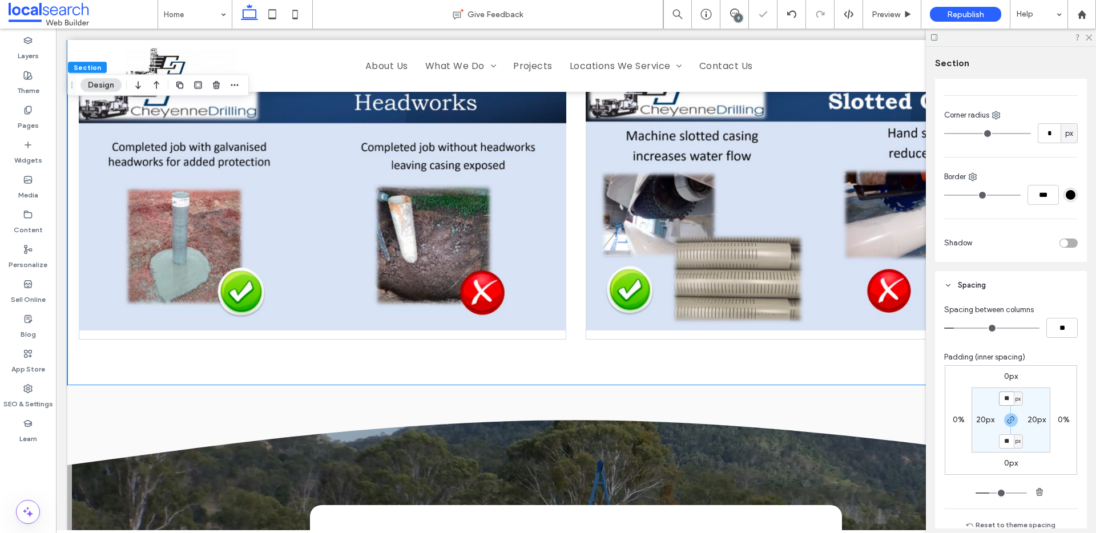
scroll to position [218, 0]
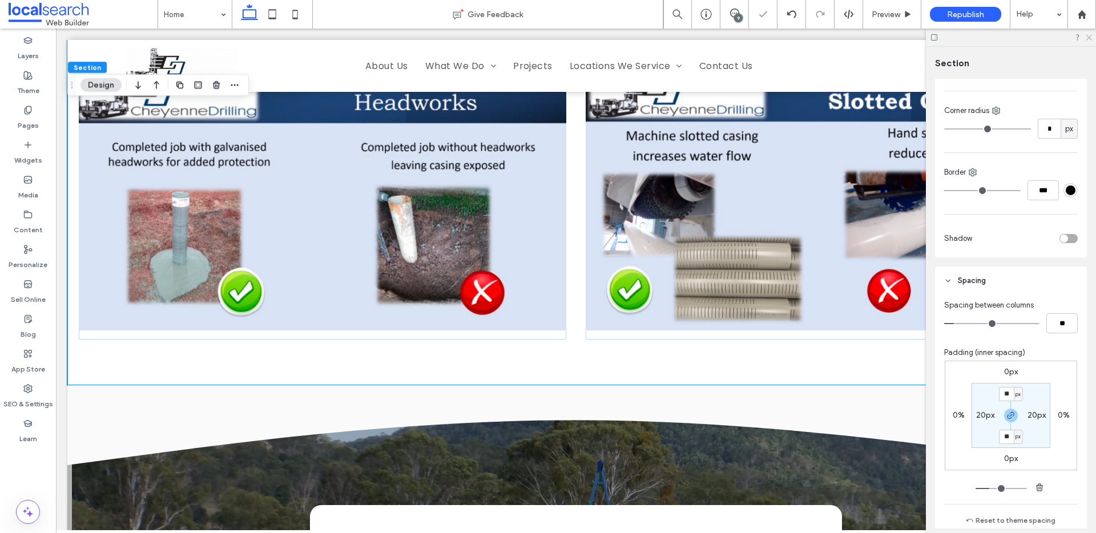
click at [1089, 37] on use at bounding box center [1089, 38] width 6 height 6
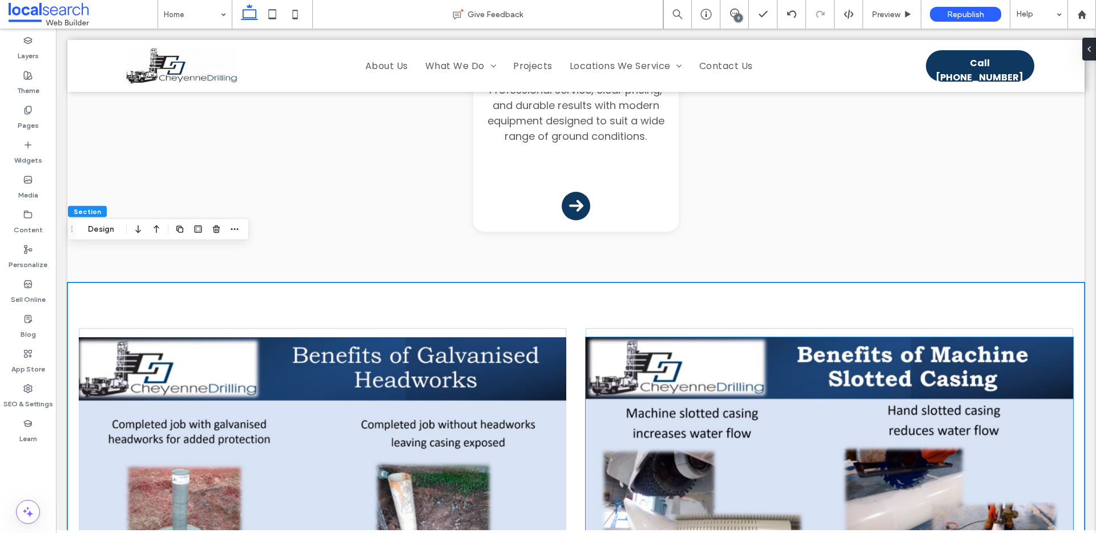
scroll to position [2127, 0]
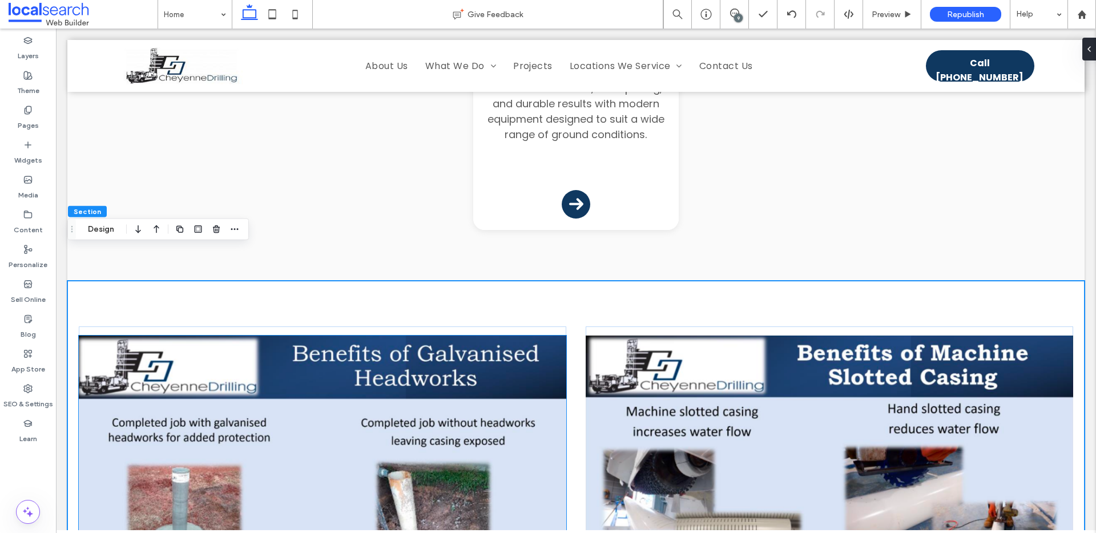
click at [493, 369] on img at bounding box center [323, 471] width 488 height 271
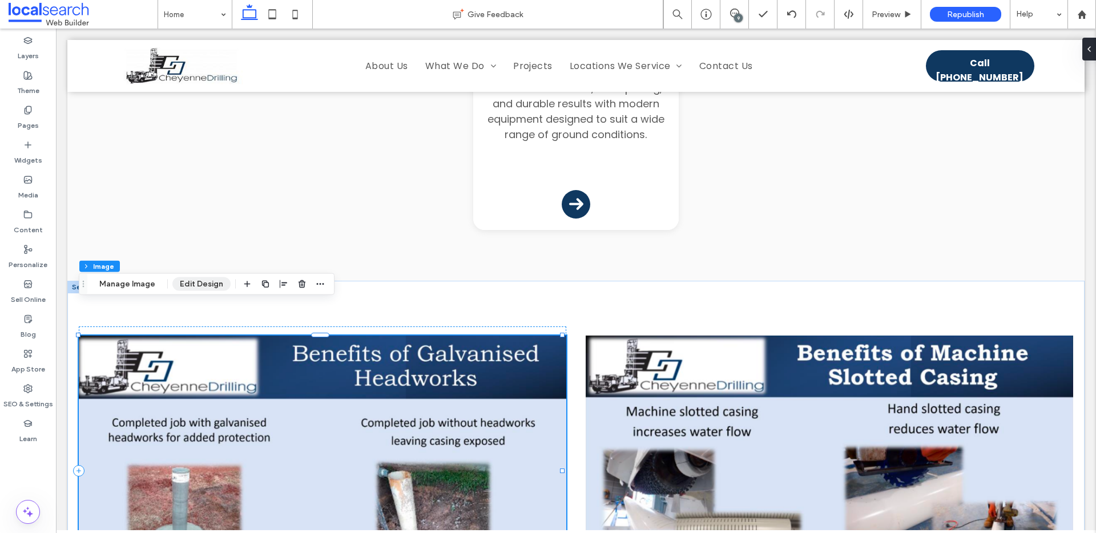
click at [203, 287] on button "Edit Design" at bounding box center [201, 284] width 58 height 14
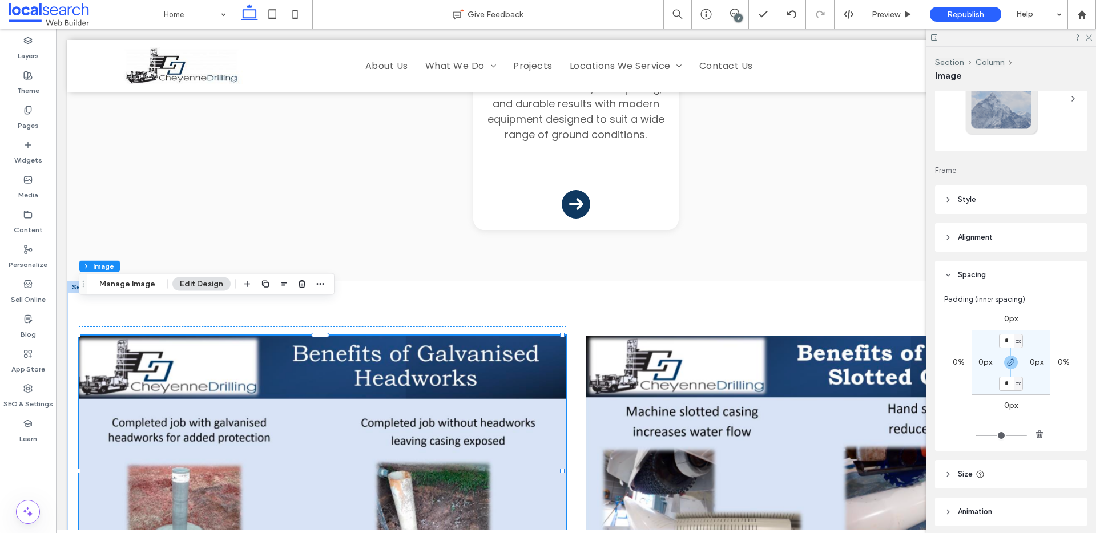
scroll to position [66, 0]
click at [960, 199] on span "Style" at bounding box center [967, 202] width 18 height 11
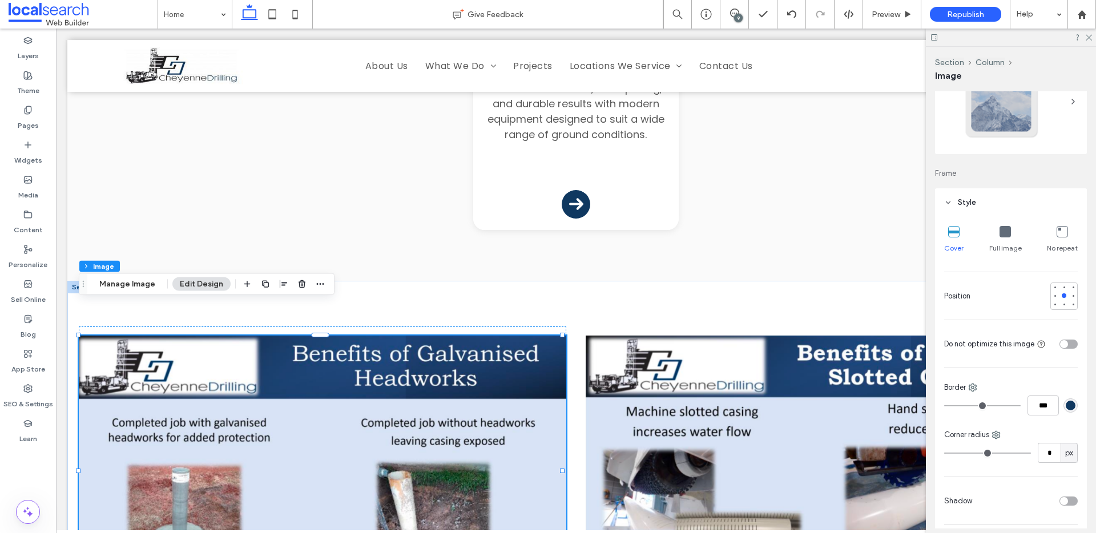
scroll to position [91, 0]
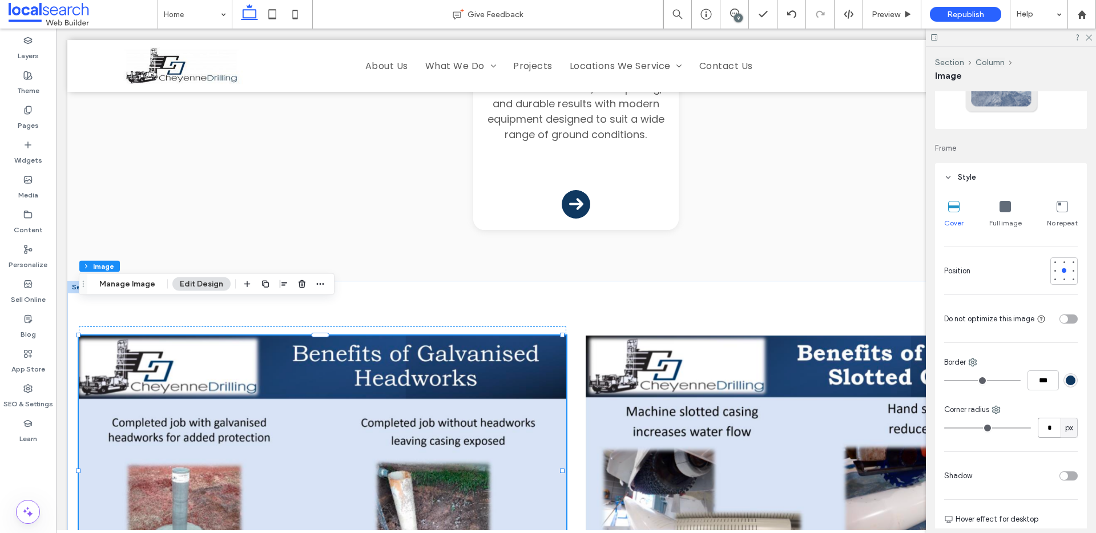
click at [1050, 423] on input "*" at bounding box center [1049, 428] width 23 height 20
type input "**"
type input "*"
type input "**"
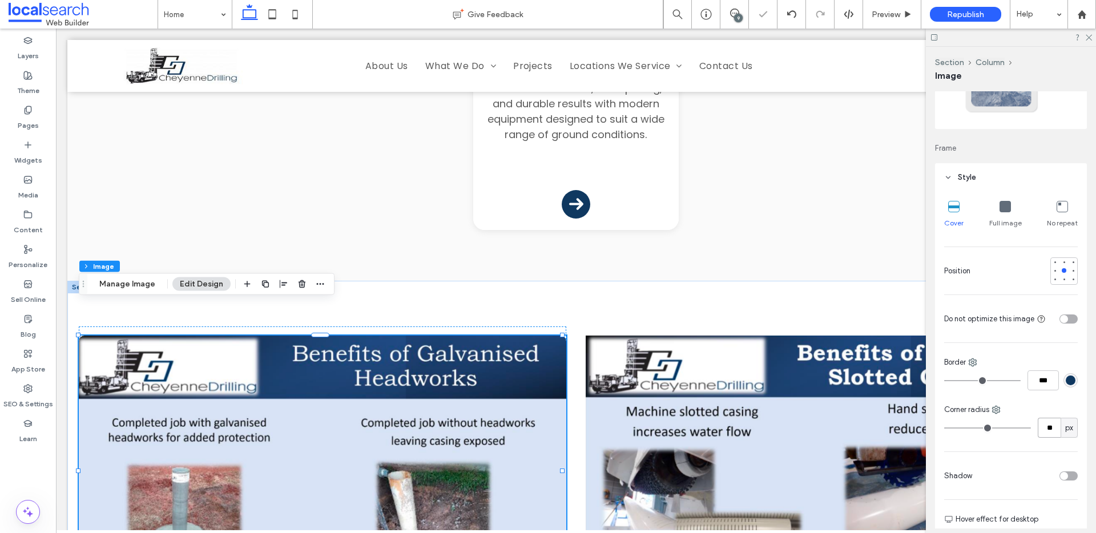
type input "**"
click at [1092, 39] on icon at bounding box center [1088, 36] width 7 height 7
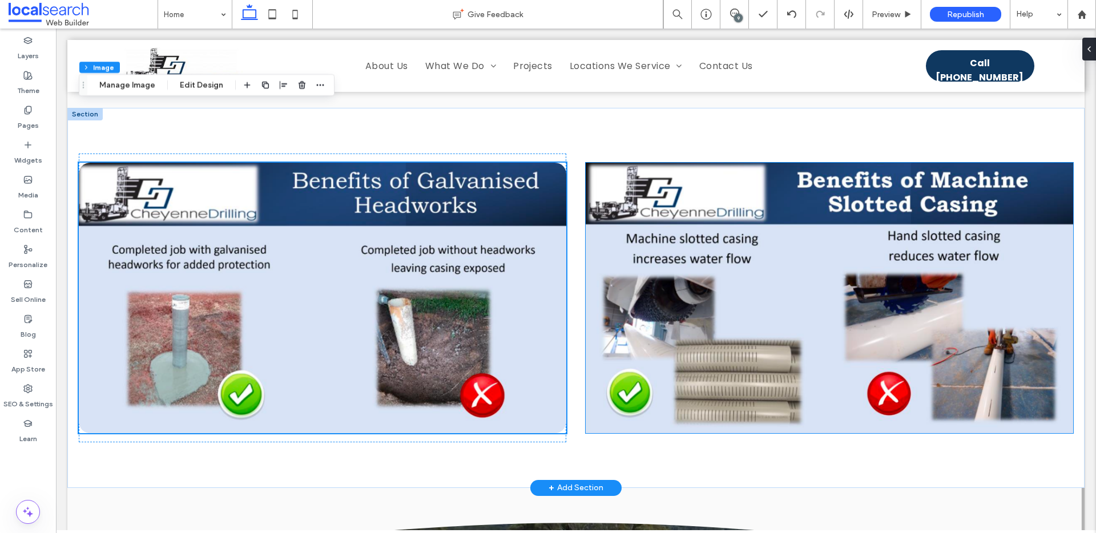
scroll to position [2293, 0]
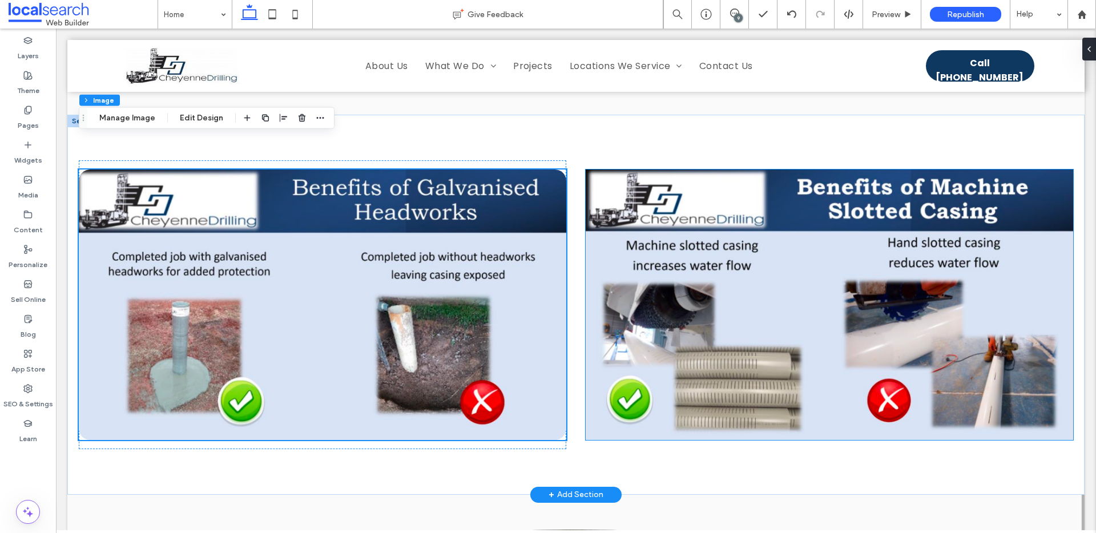
click at [745, 273] on img at bounding box center [830, 305] width 488 height 271
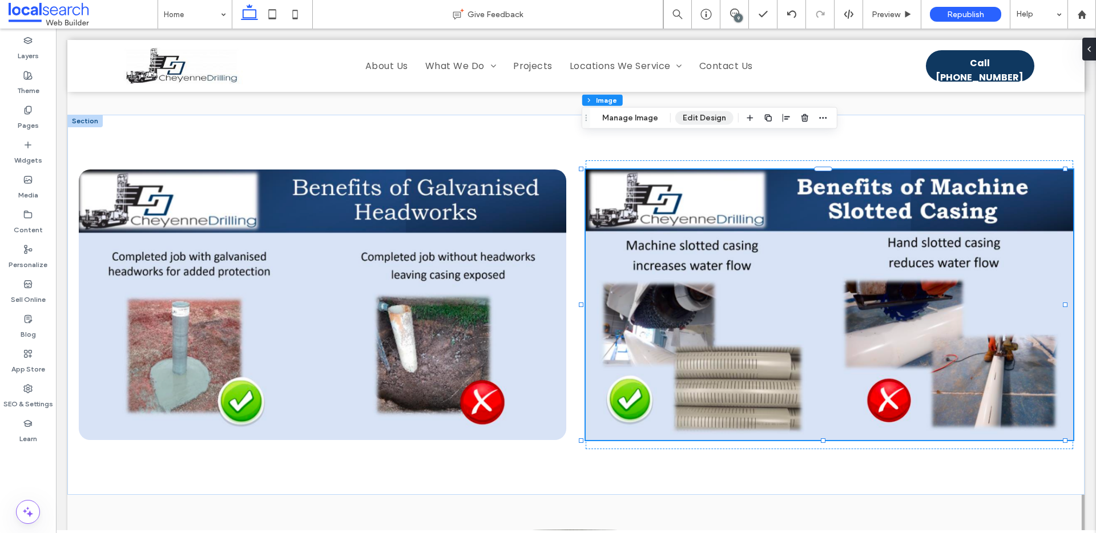
click at [688, 115] on button "Edit Design" at bounding box center [704, 118] width 58 height 14
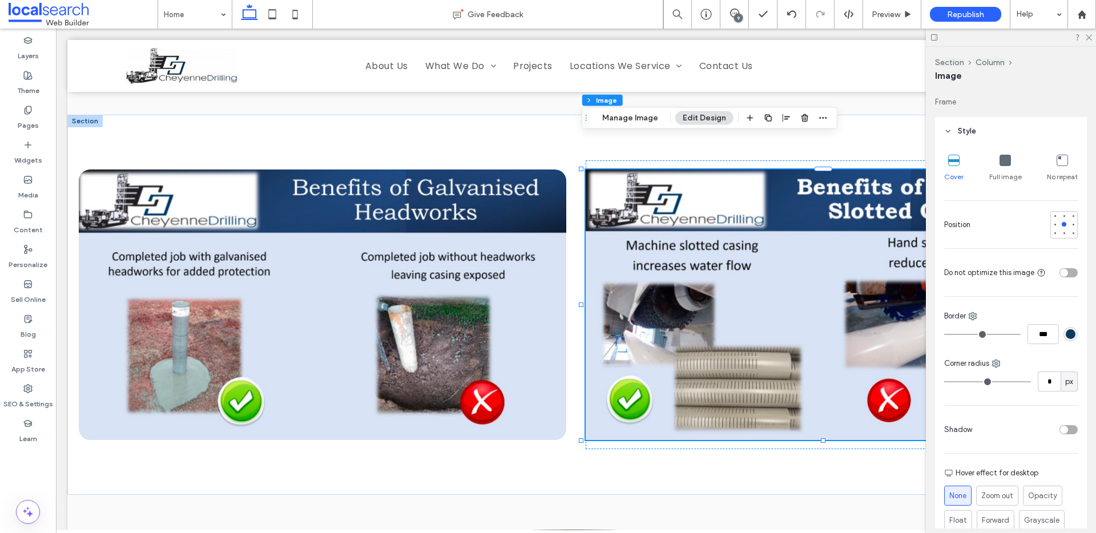
scroll to position [243, 0]
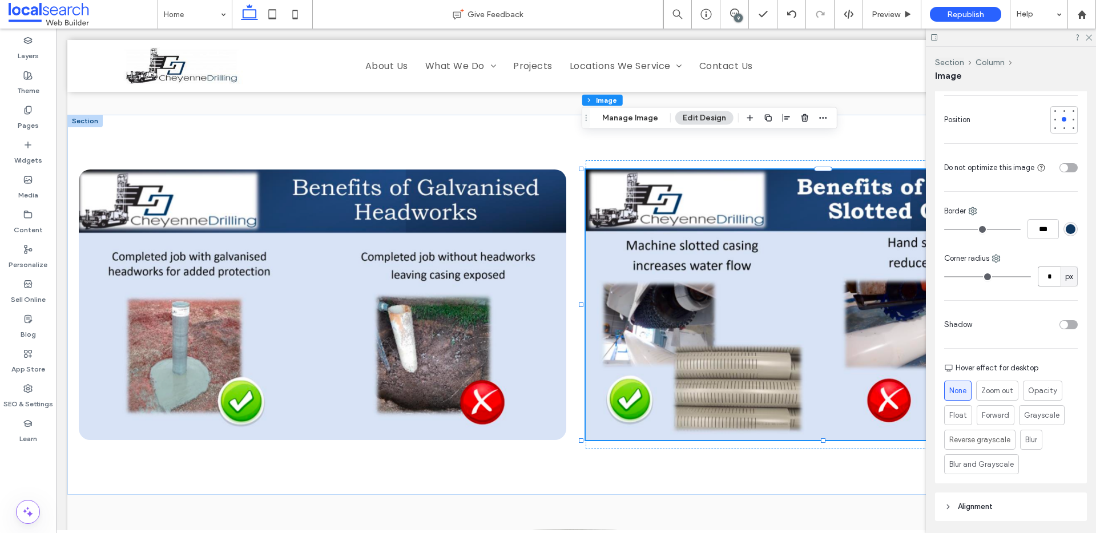
click at [1047, 281] on input "*" at bounding box center [1049, 277] width 23 height 20
type input "**"
click at [1091, 38] on icon at bounding box center [1088, 36] width 7 height 7
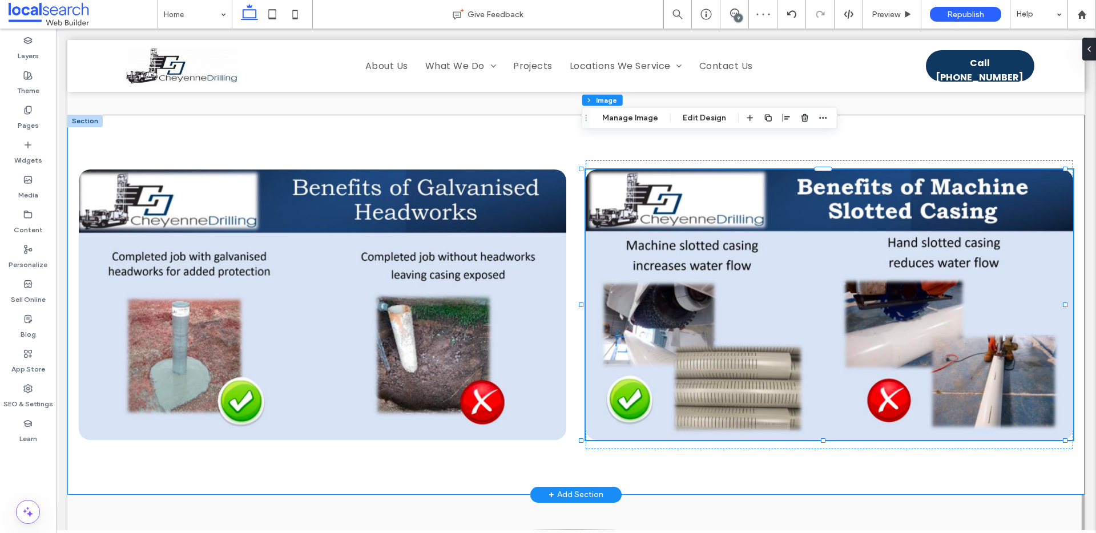
click at [978, 115] on div at bounding box center [575, 305] width 1017 height 380
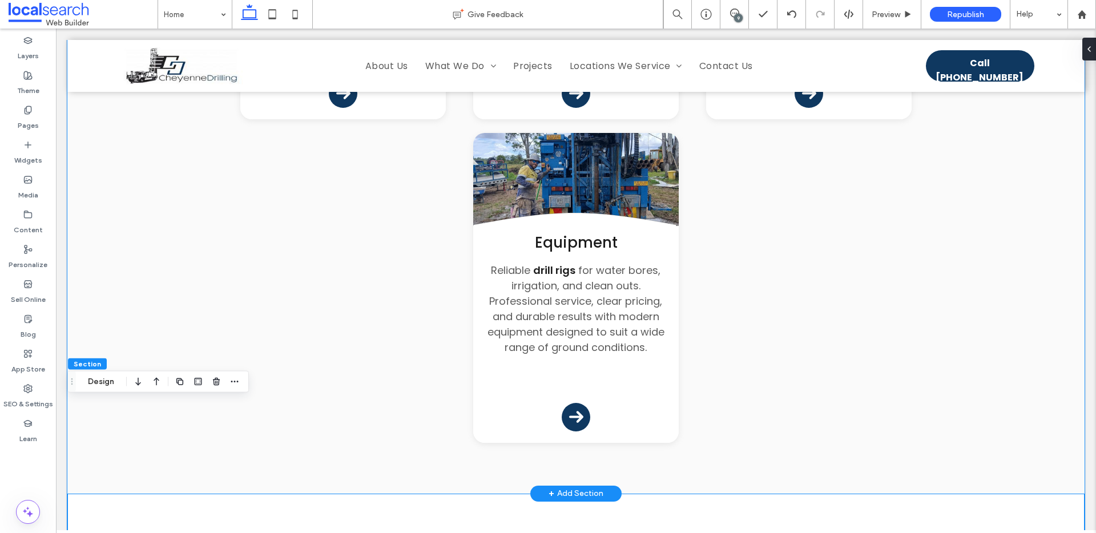
scroll to position [1901, 0]
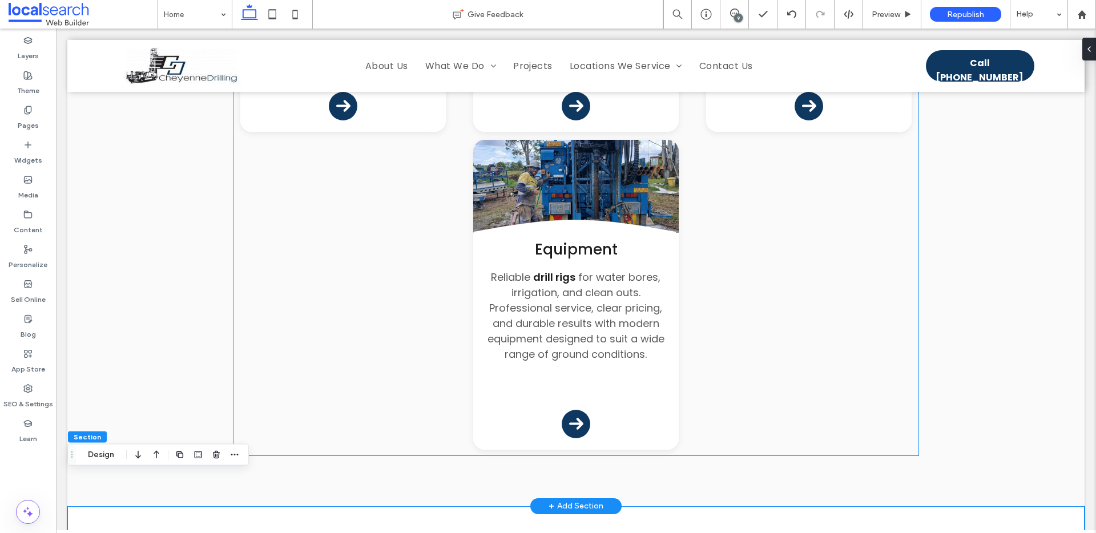
click at [597, 151] on link at bounding box center [576, 191] width 206 height 103
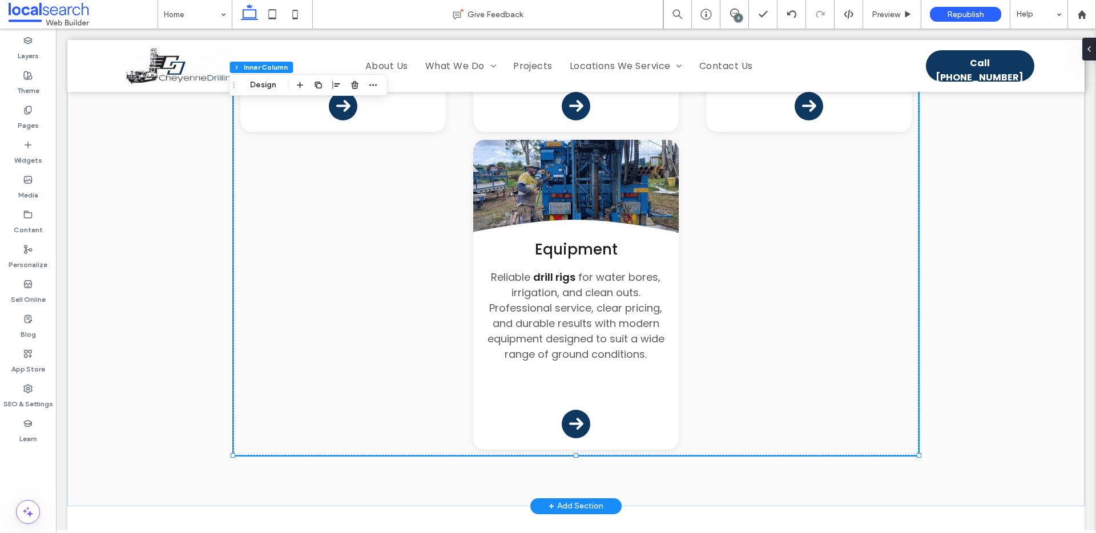
click at [589, 154] on link at bounding box center [576, 191] width 206 height 103
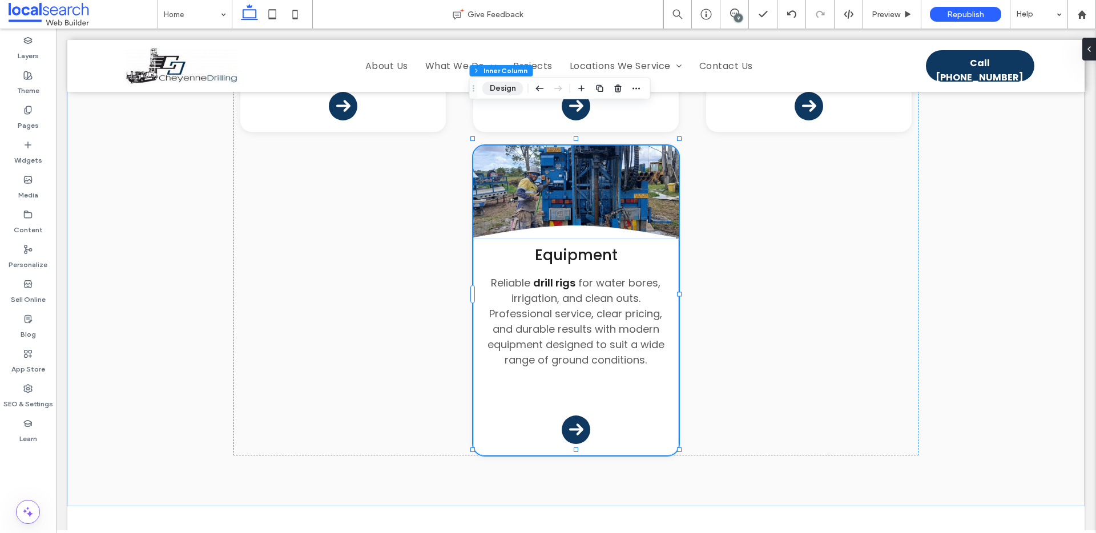
click at [512, 88] on button "Design" at bounding box center [502, 89] width 41 height 14
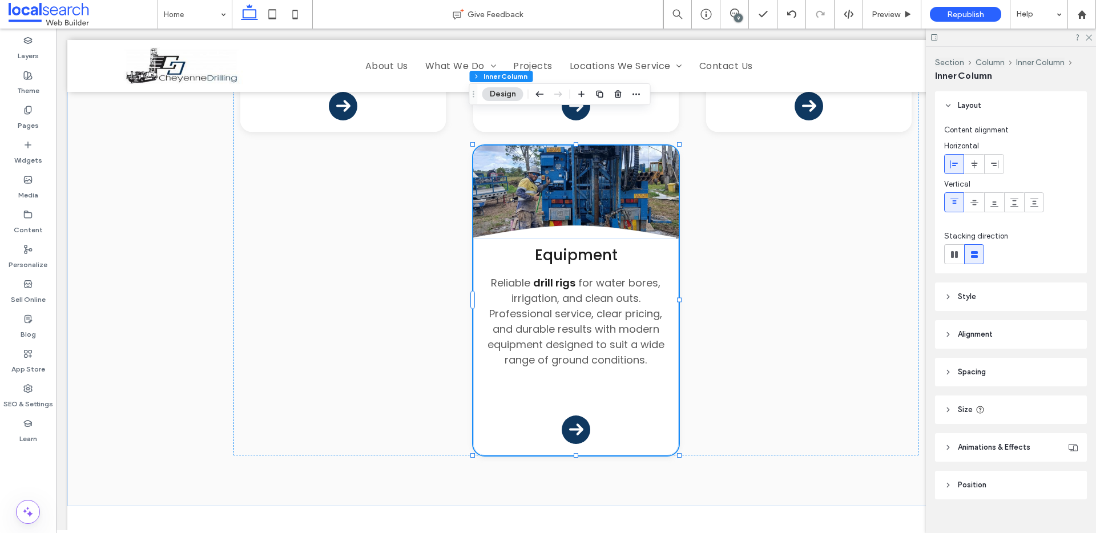
scroll to position [17, 0]
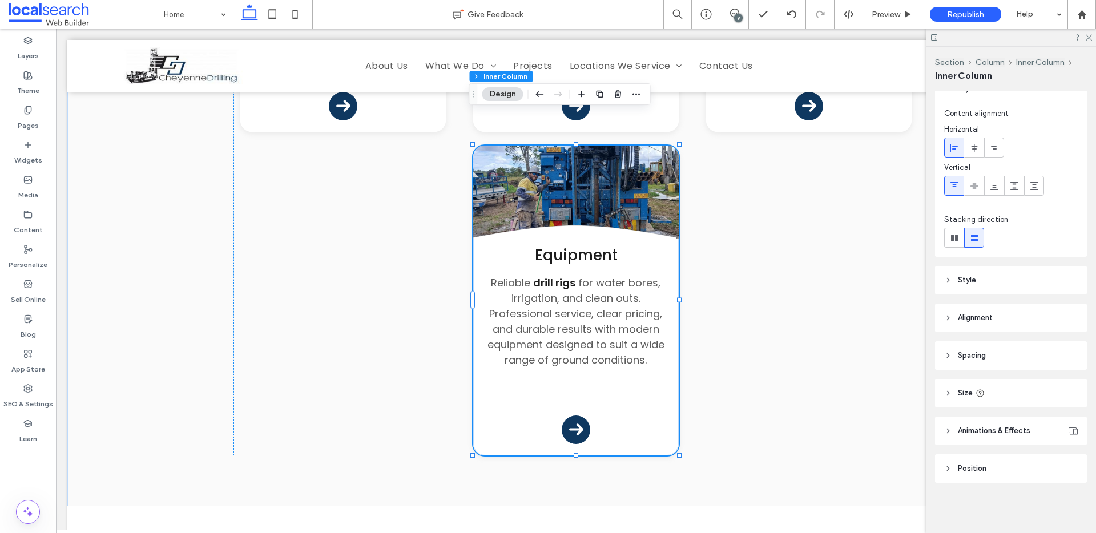
click at [948, 278] on icon at bounding box center [948, 280] width 8 height 8
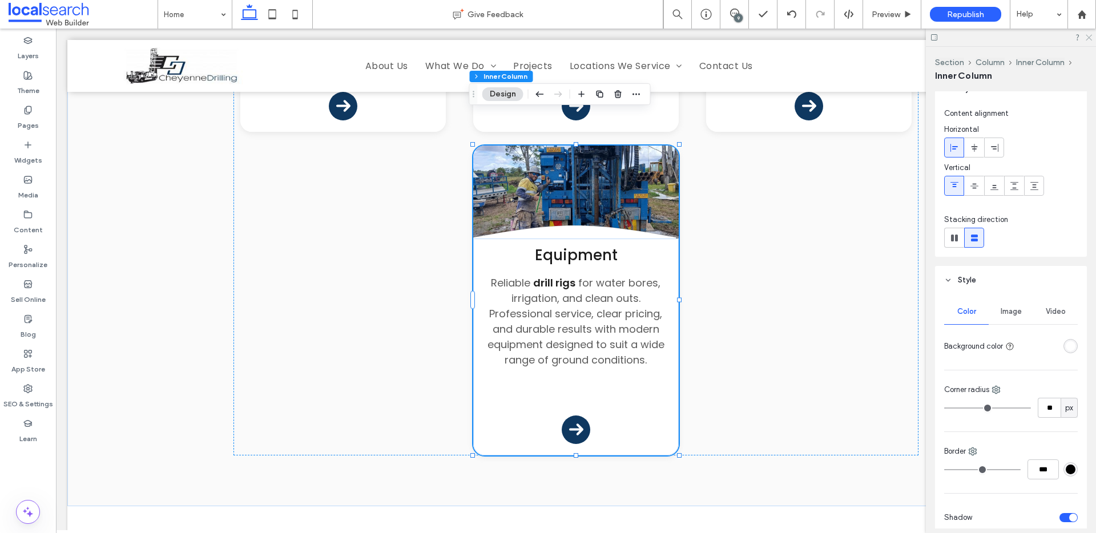
click at [1087, 38] on icon at bounding box center [1088, 36] width 7 height 7
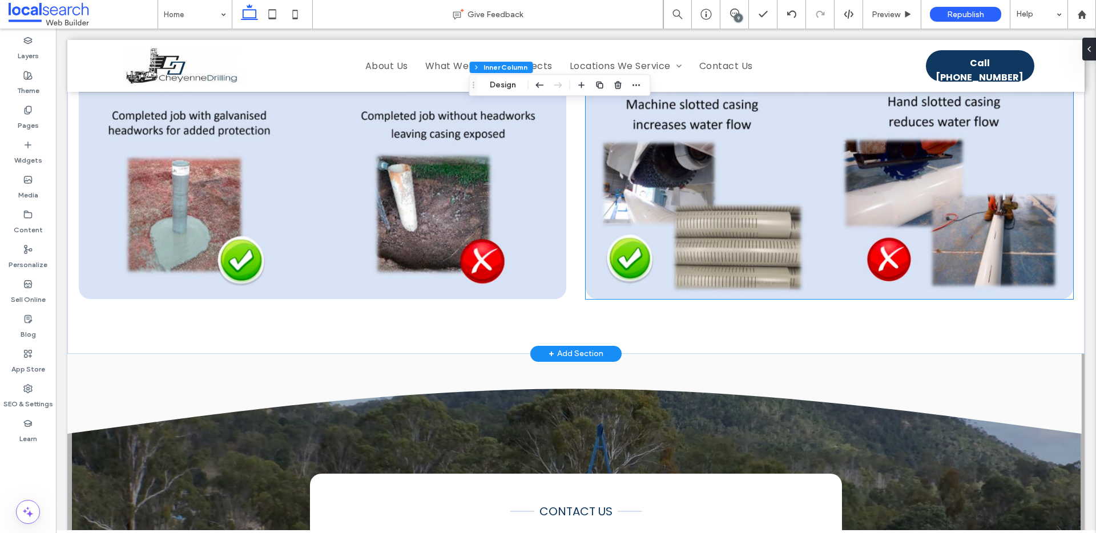
scroll to position [2380, 0]
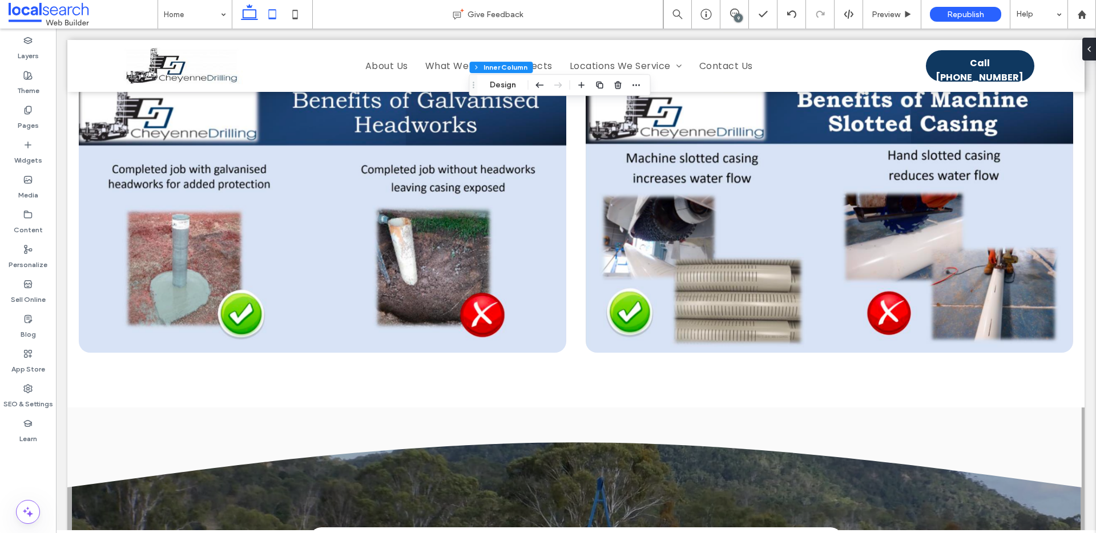
click at [271, 19] on use at bounding box center [272, 14] width 7 height 10
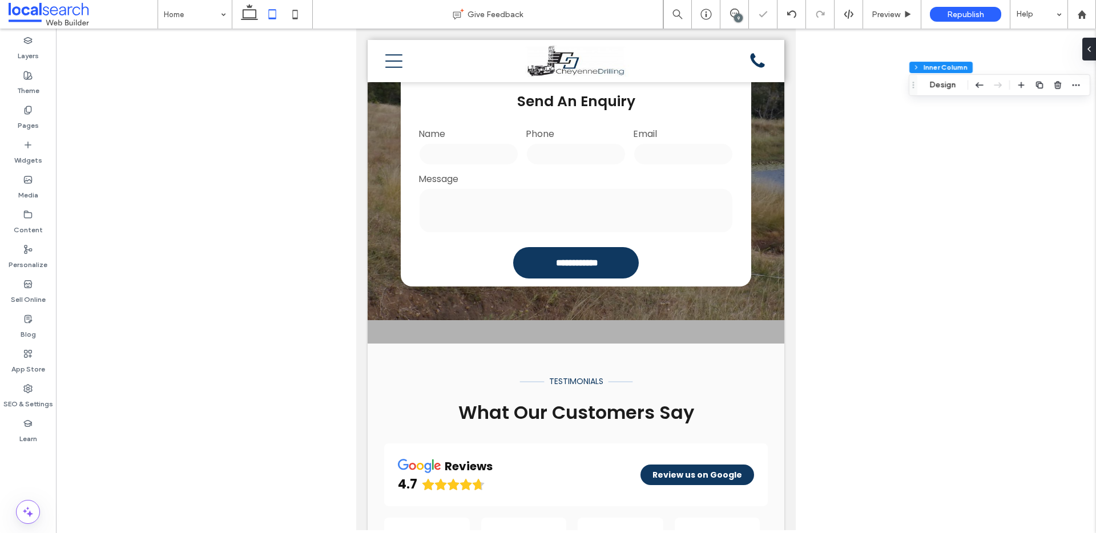
type input "**"
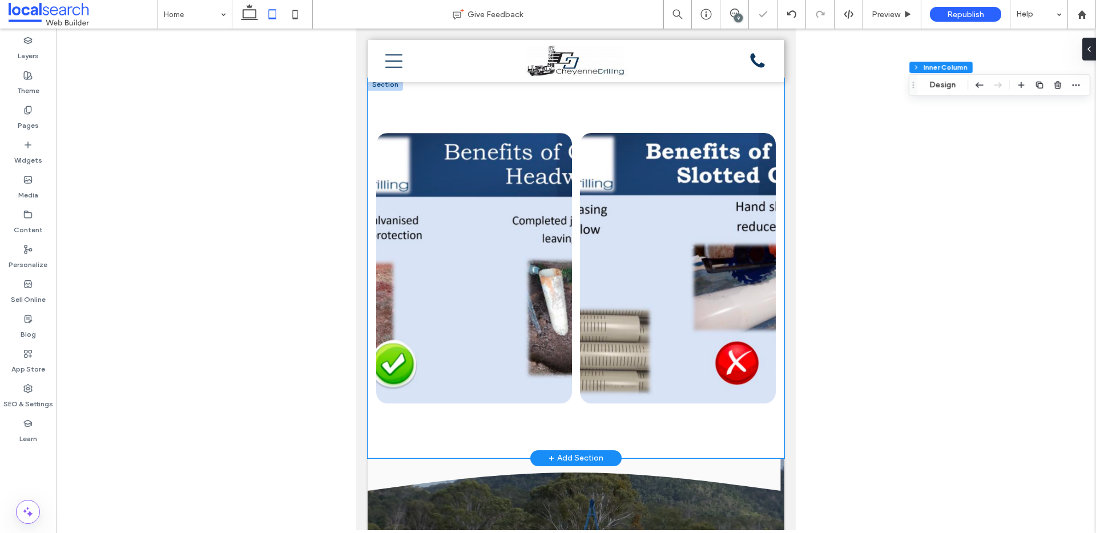
click at [440, 109] on div at bounding box center [576, 268] width 417 height 380
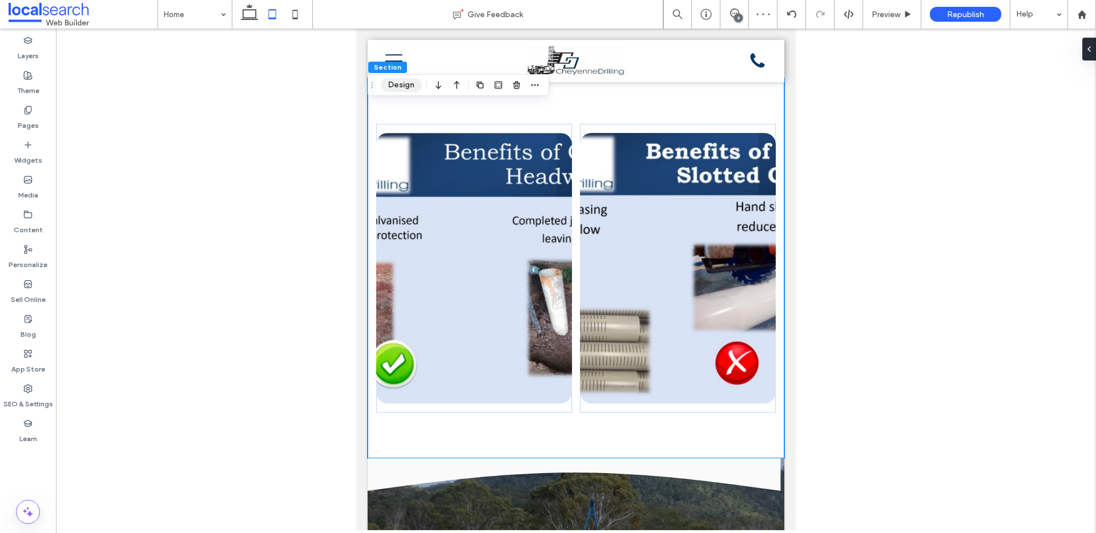
click at [396, 86] on button "Design" at bounding box center [401, 85] width 41 height 14
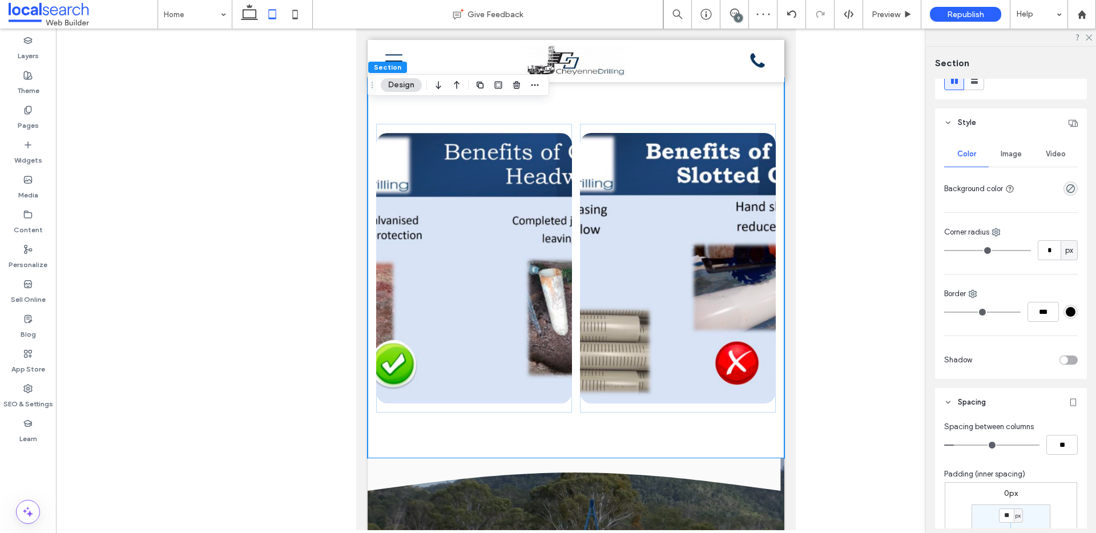
scroll to position [0, 0]
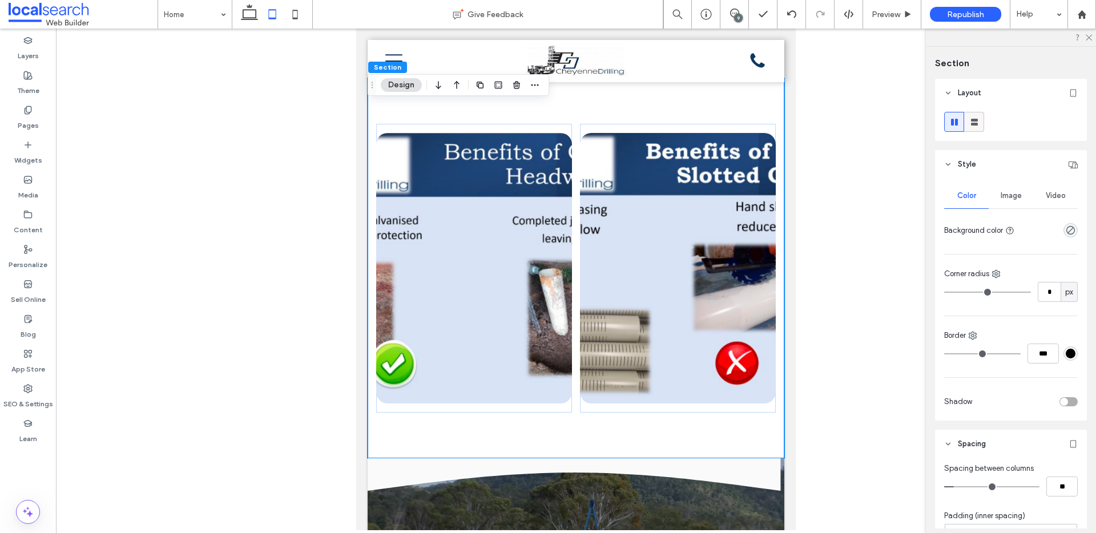
click at [977, 119] on use at bounding box center [974, 122] width 7 height 7
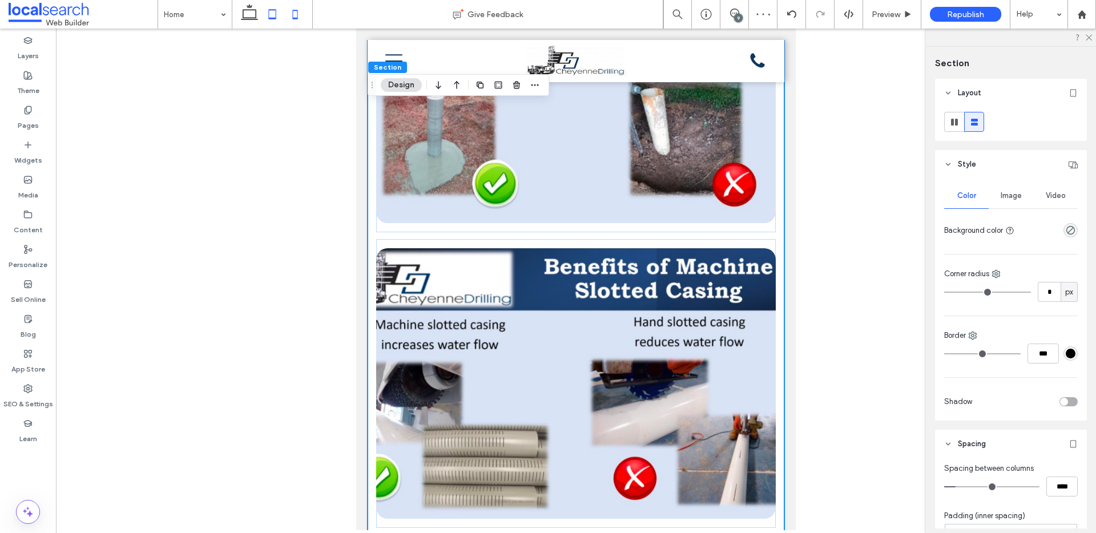
click at [297, 18] on use at bounding box center [295, 14] width 5 height 9
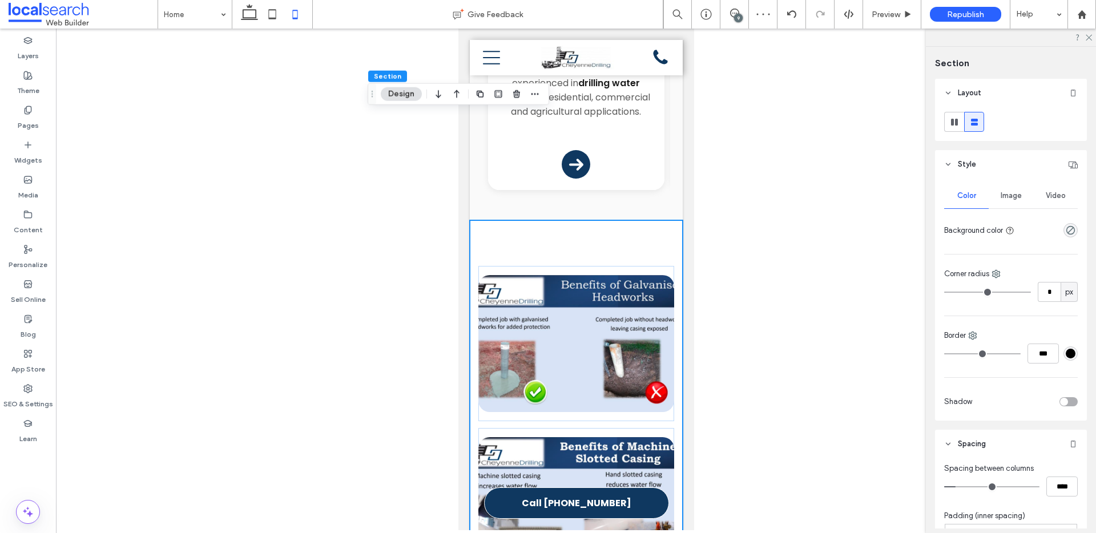
scroll to position [1998, 0]
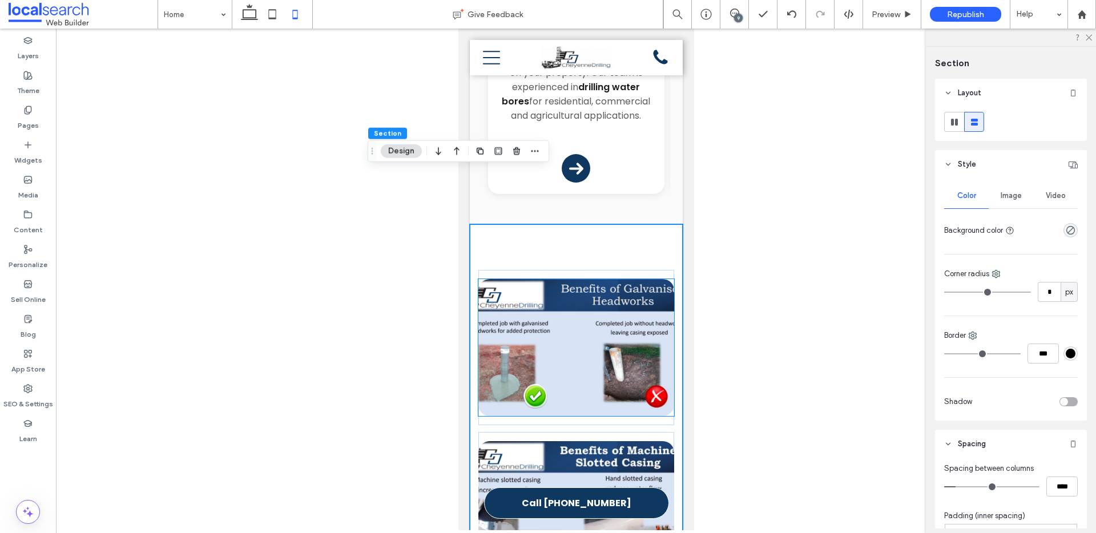
click at [602, 283] on img at bounding box center [576, 347] width 196 height 137
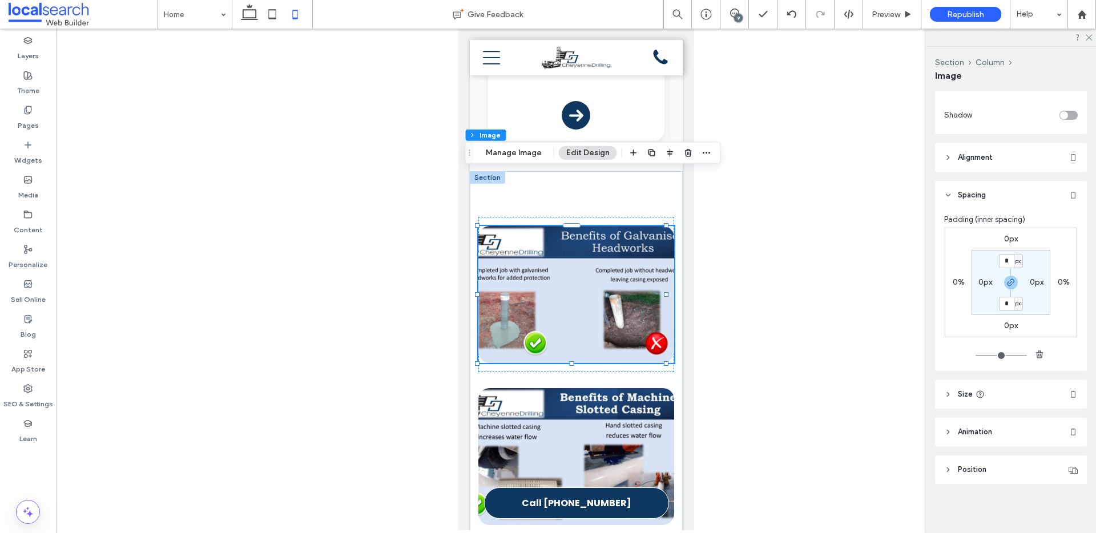
scroll to position [453, 0]
click at [952, 389] on icon at bounding box center [948, 393] width 8 height 8
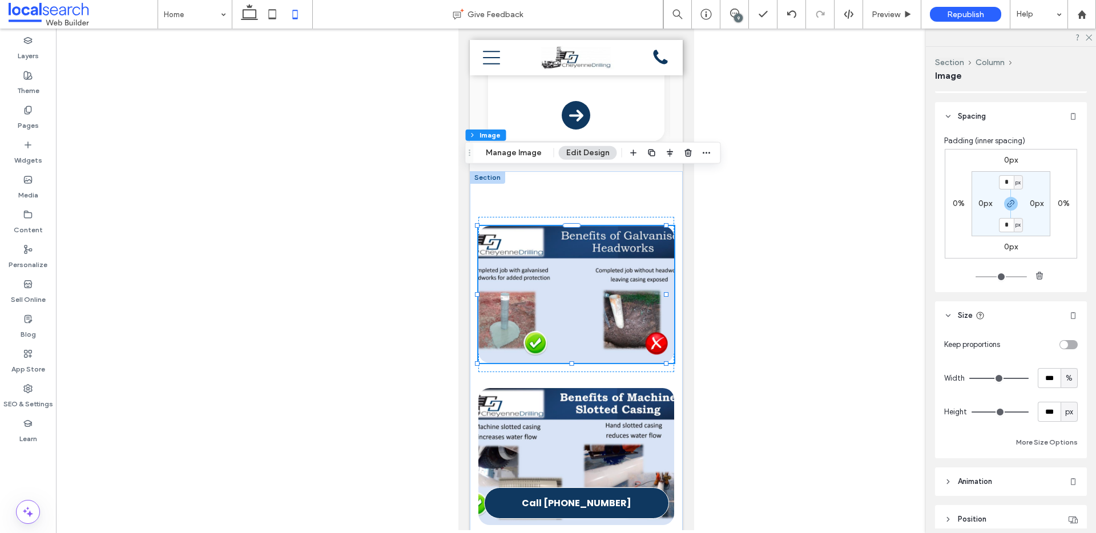
scroll to position [541, 0]
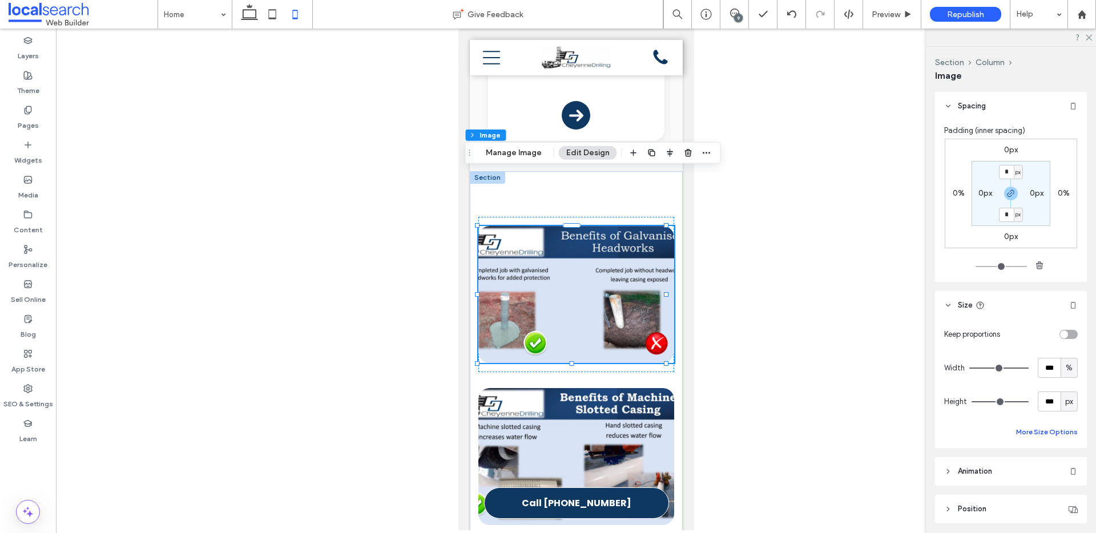
click at [1021, 431] on button "More Size Options" at bounding box center [1047, 432] width 62 height 14
click at [1021, 431] on button "Fewer Size Options" at bounding box center [1046, 432] width 63 height 14
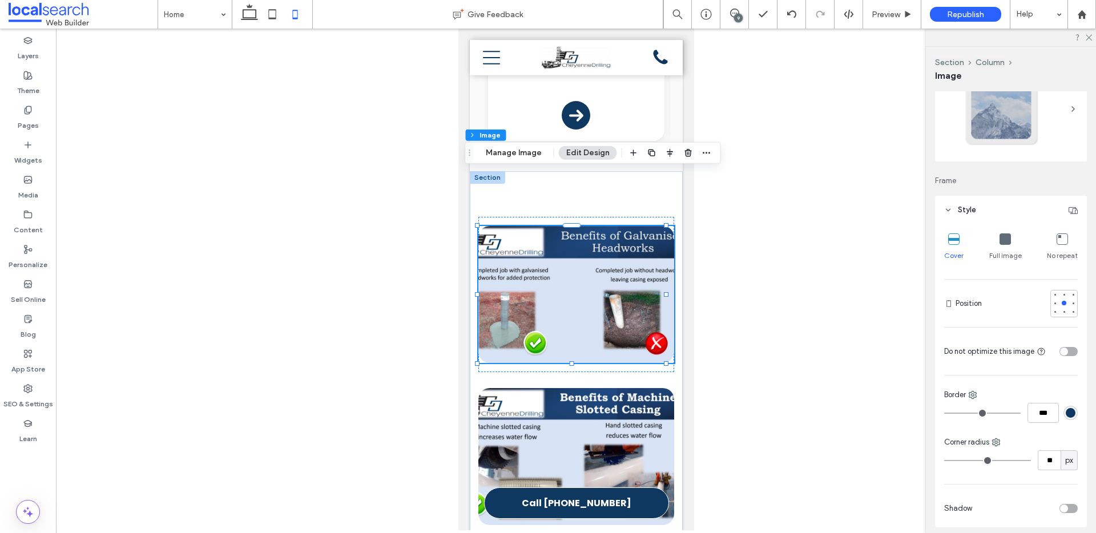
scroll to position [38, 0]
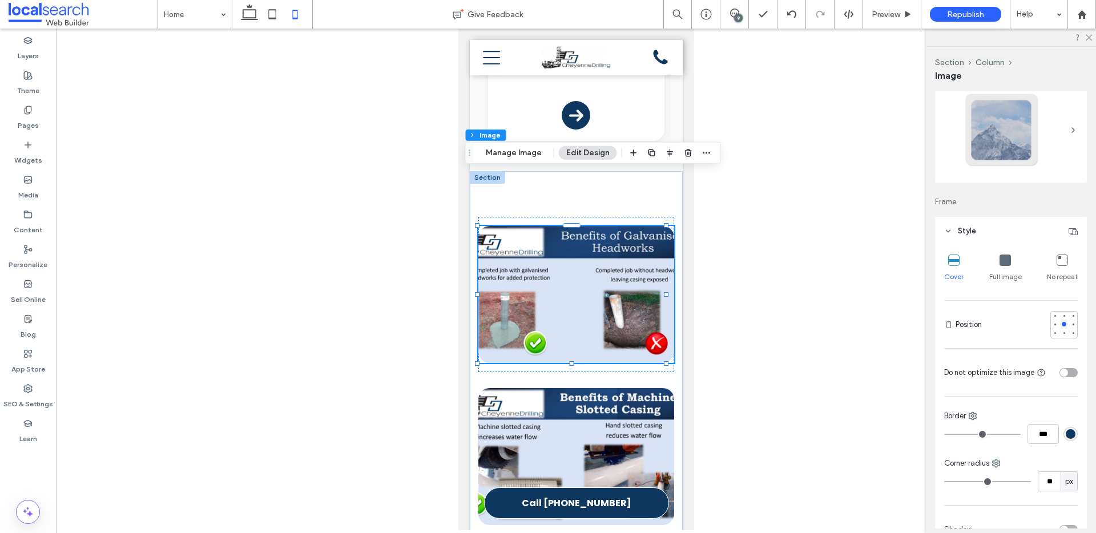
click at [1000, 263] on icon at bounding box center [1005, 260] width 11 height 11
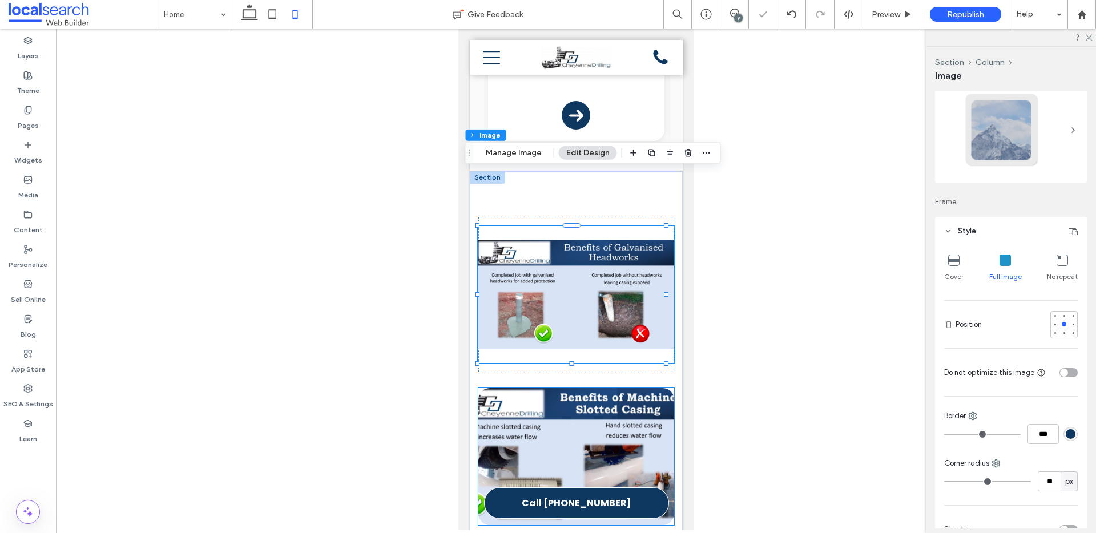
click at [640, 388] on img at bounding box center [576, 456] width 196 height 137
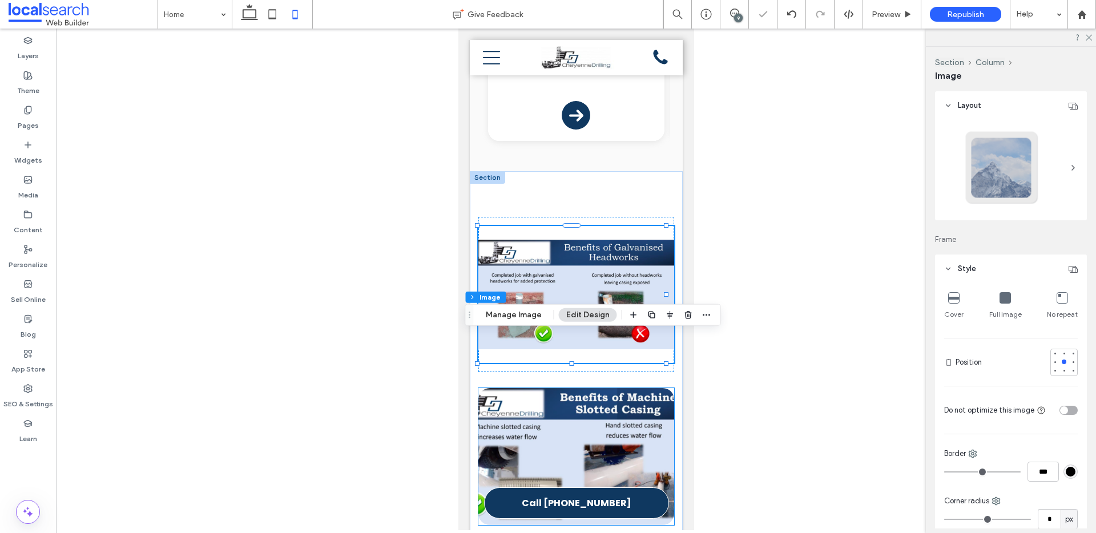
type input "**"
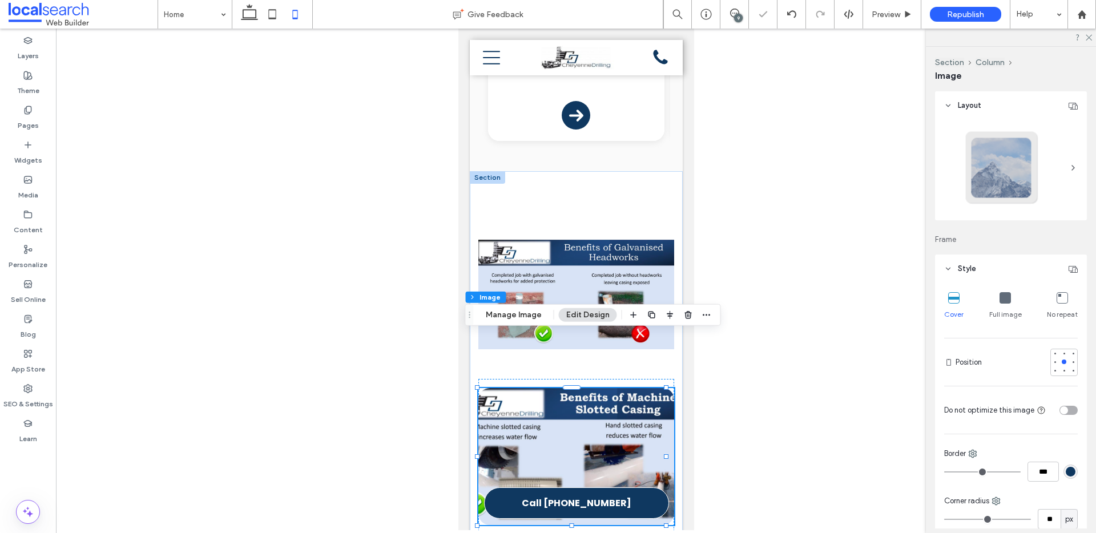
click at [1000, 302] on icon at bounding box center [1005, 297] width 11 height 11
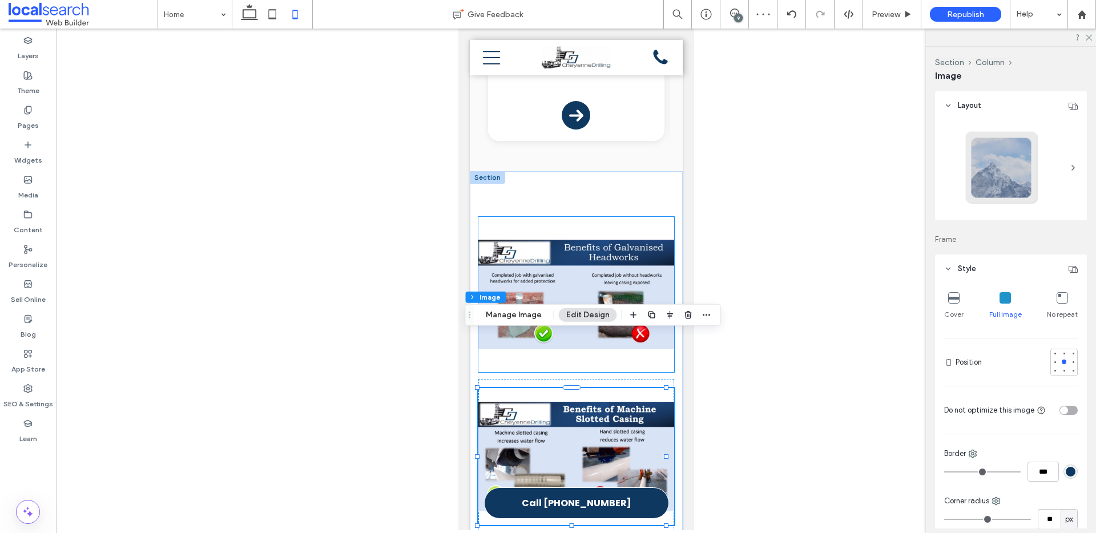
click at [600, 217] on div at bounding box center [576, 294] width 196 height 155
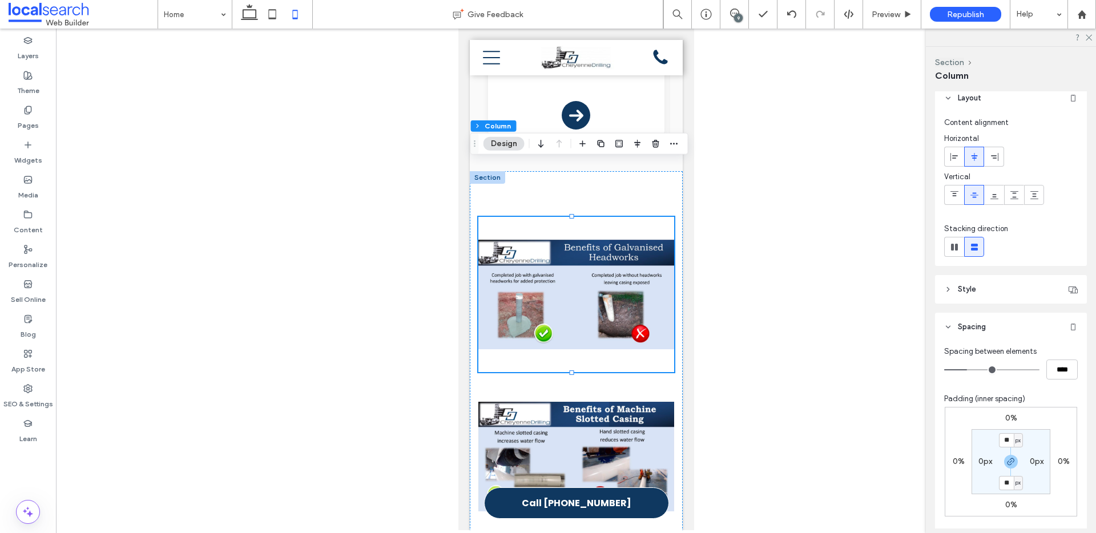
scroll to position [18, 0]
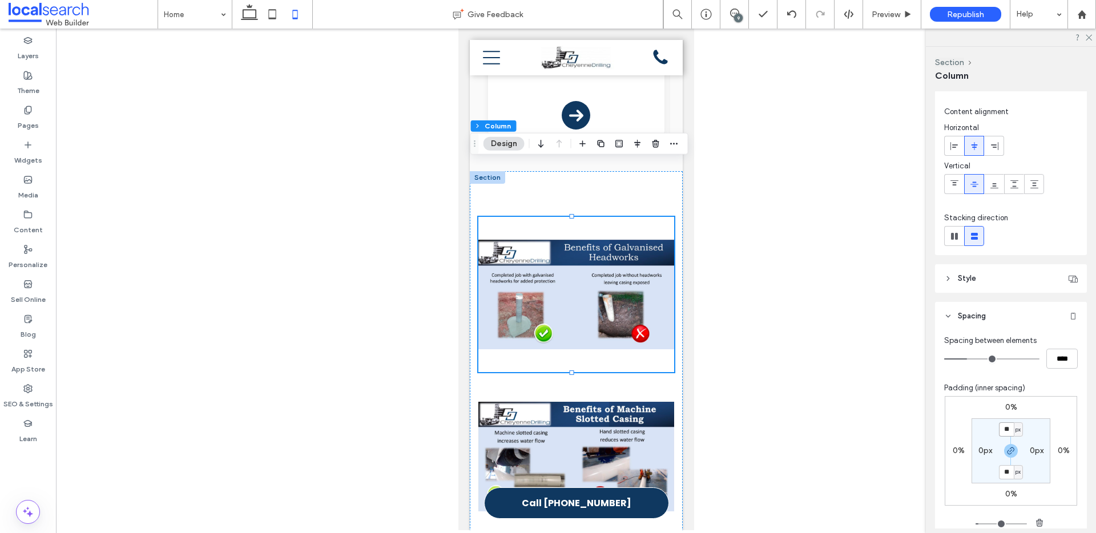
click at [1007, 427] on input "**" at bounding box center [1006, 430] width 15 height 14
type input "*"
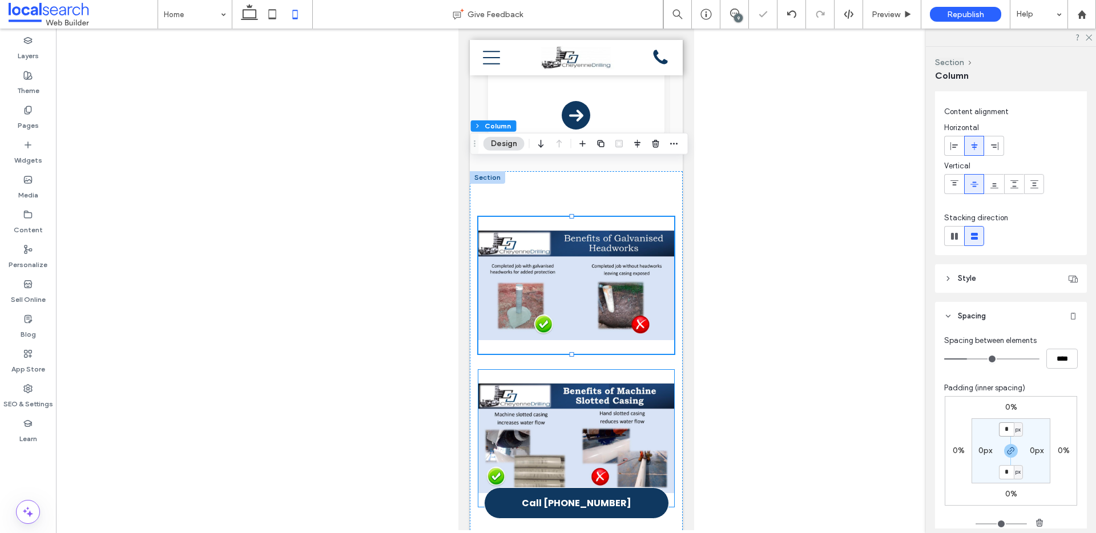
click at [600, 370] on img at bounding box center [576, 438] width 196 height 137
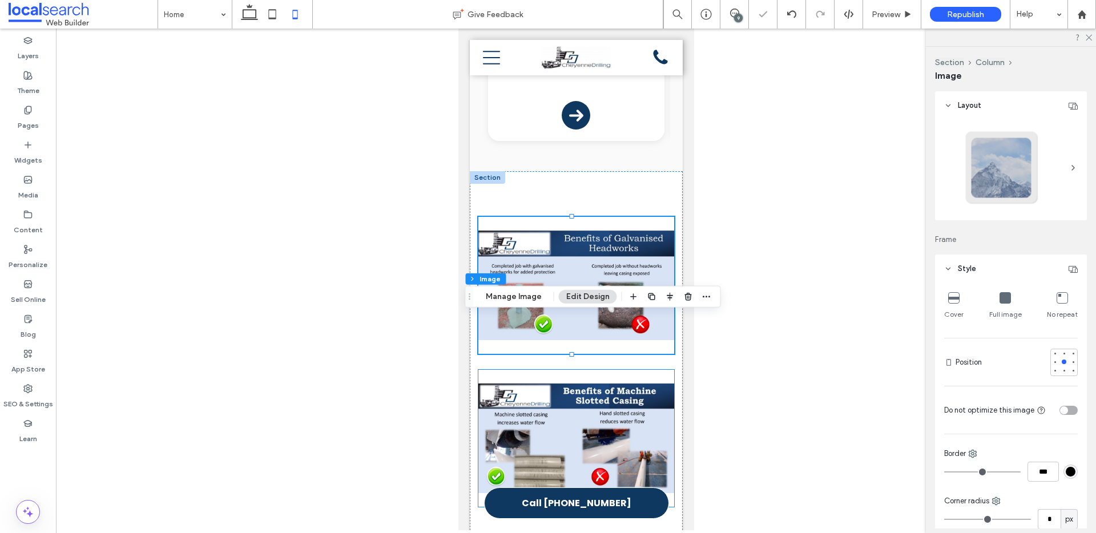
type input "**"
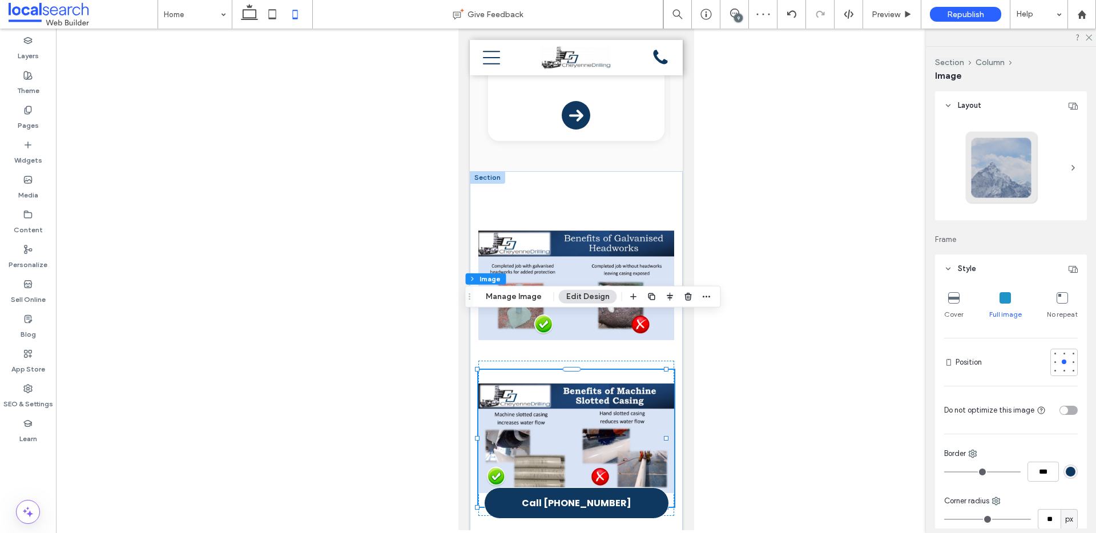
scroll to position [90, 0]
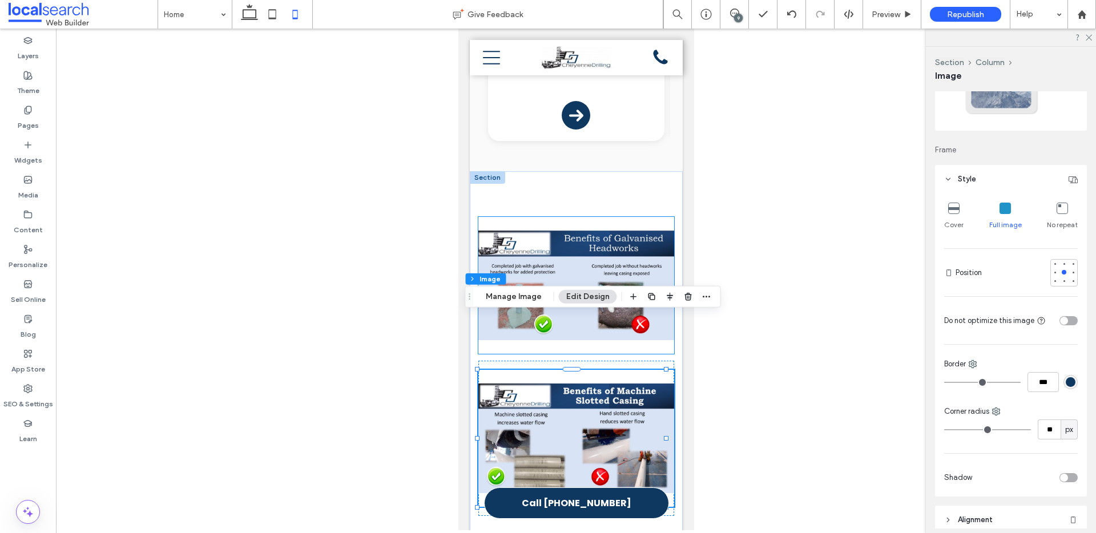
click at [642, 219] on img at bounding box center [576, 285] width 196 height 137
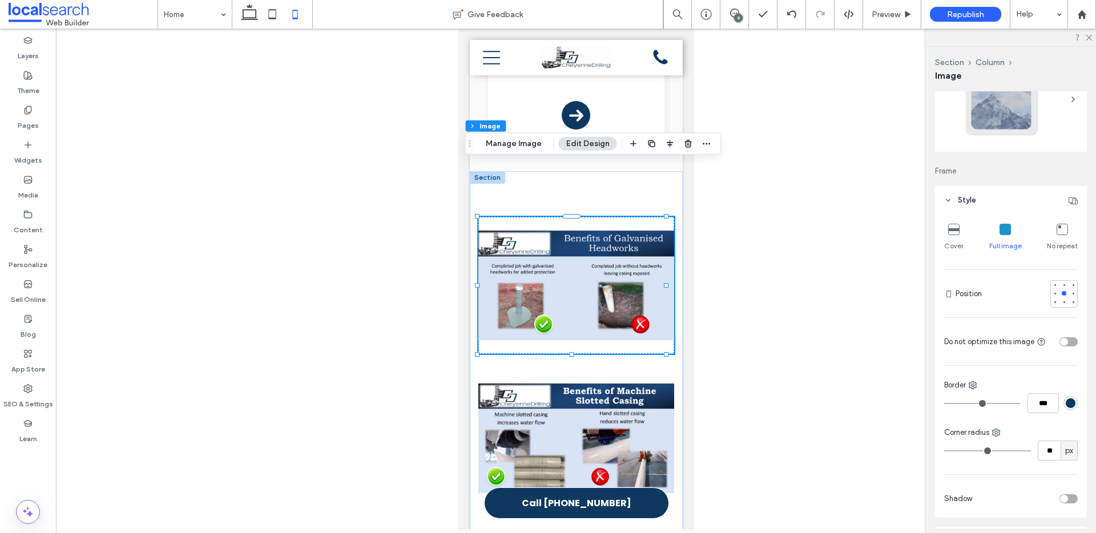
scroll to position [74, 0]
click at [612, 221] on img at bounding box center [576, 285] width 196 height 137
drag, startPoint x: 858, startPoint y: 365, endPoint x: 832, endPoint y: 364, distance: 25.1
click at [858, 365] on div at bounding box center [576, 280] width 1040 height 502
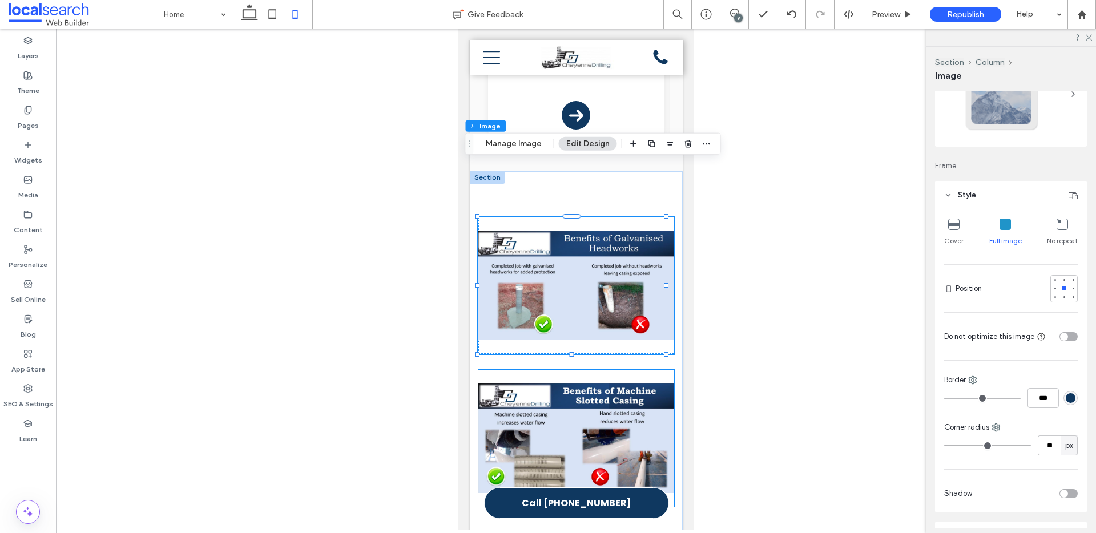
click at [639, 382] on img at bounding box center [576, 438] width 196 height 137
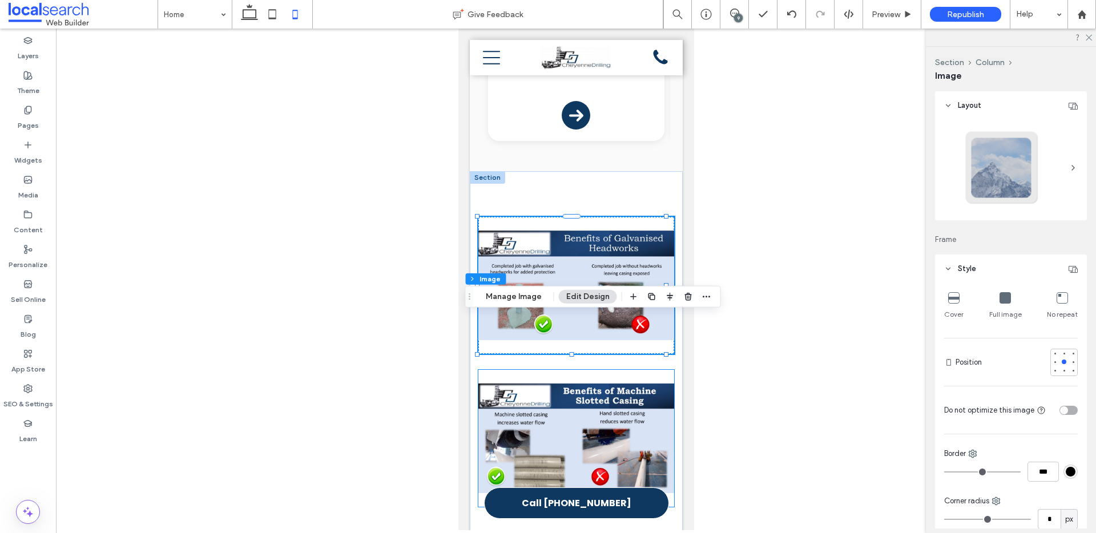
type input "**"
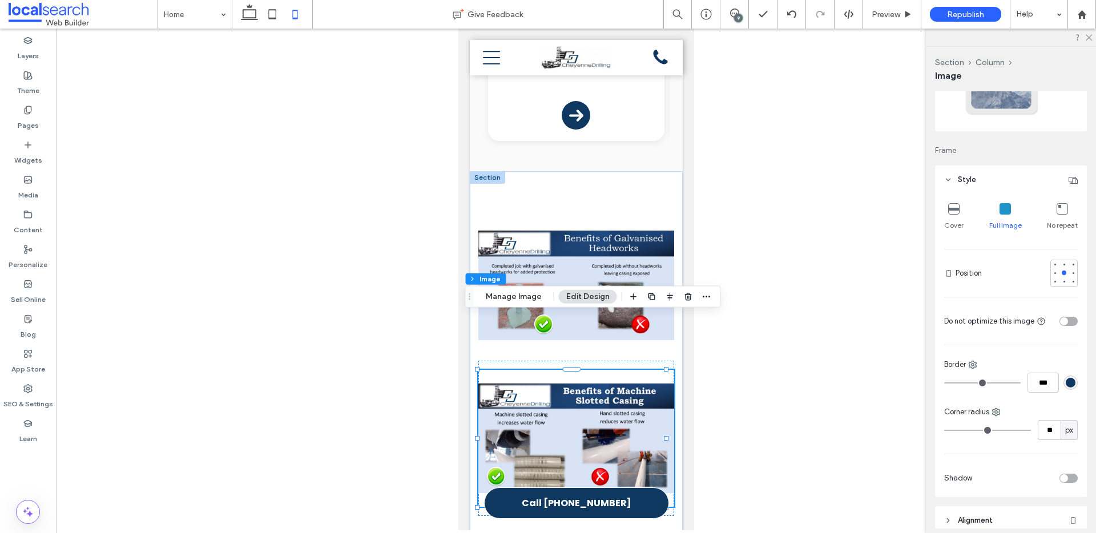
scroll to position [94, 0]
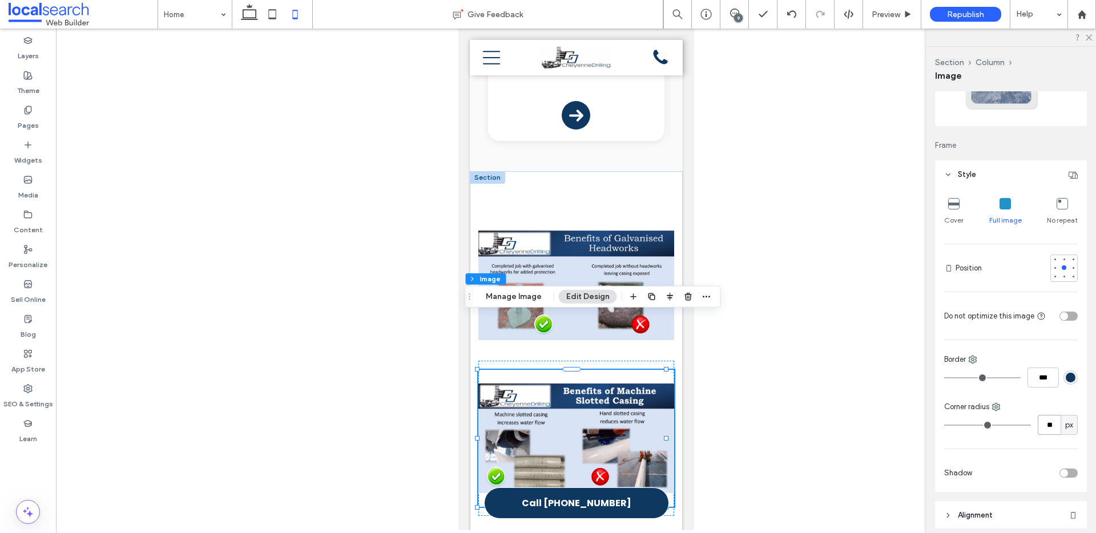
click at [1045, 429] on input "**" at bounding box center [1049, 425] width 23 height 20
type input "*"
click at [577, 217] on img at bounding box center [576, 285] width 196 height 137
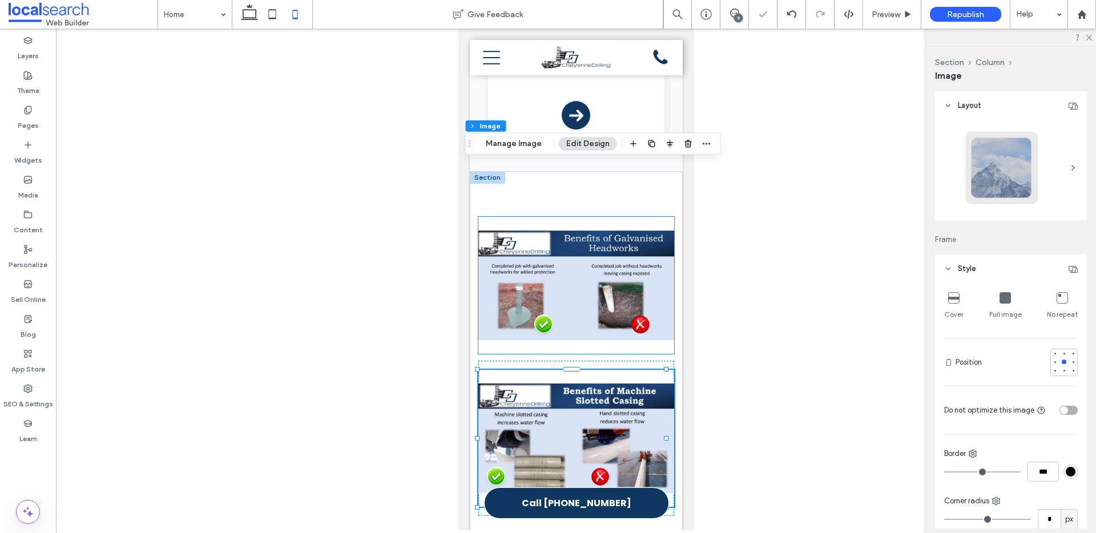
type input "**"
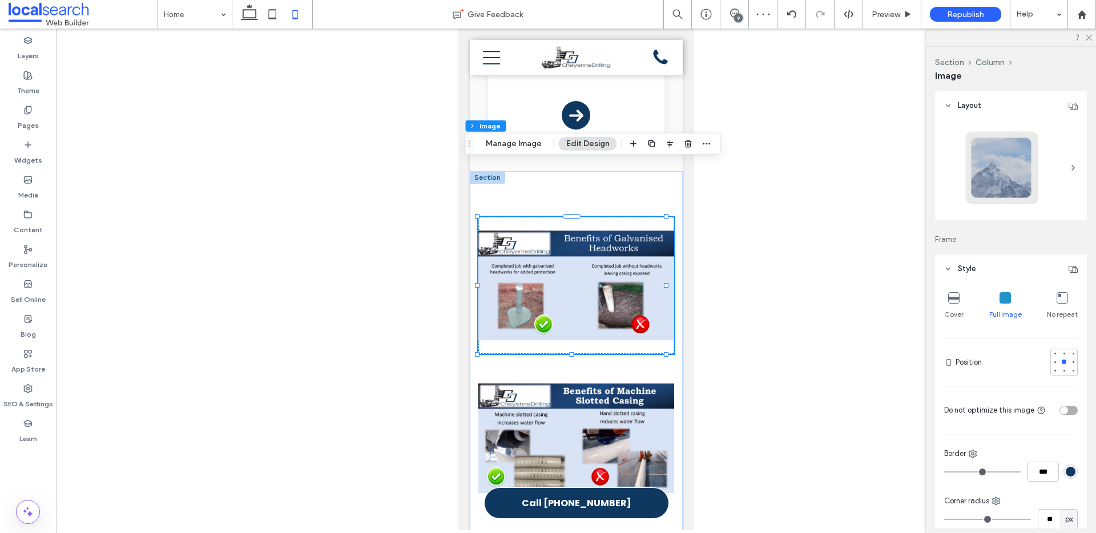
click at [619, 290] on img at bounding box center [576, 285] width 196 height 137
click at [534, 143] on button "Manage Image" at bounding box center [513, 144] width 71 height 14
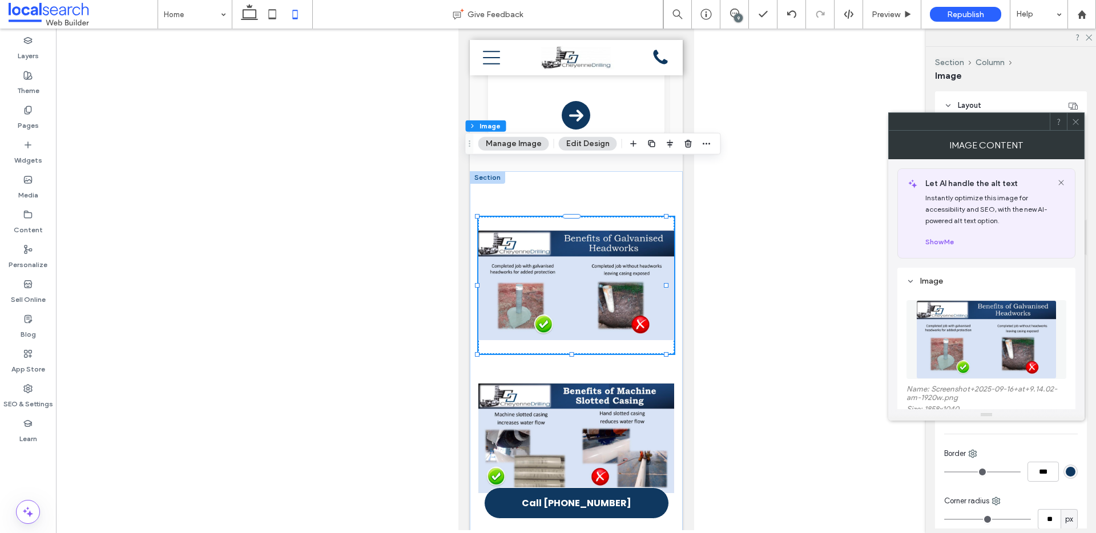
scroll to position [100, 0]
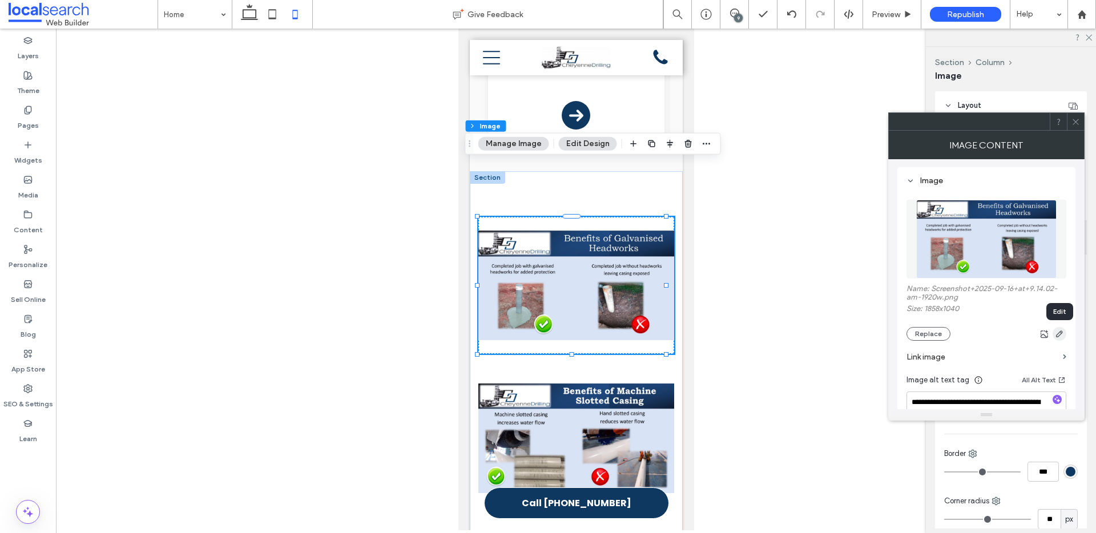
click at [1058, 333] on use "button" at bounding box center [1059, 334] width 7 height 7
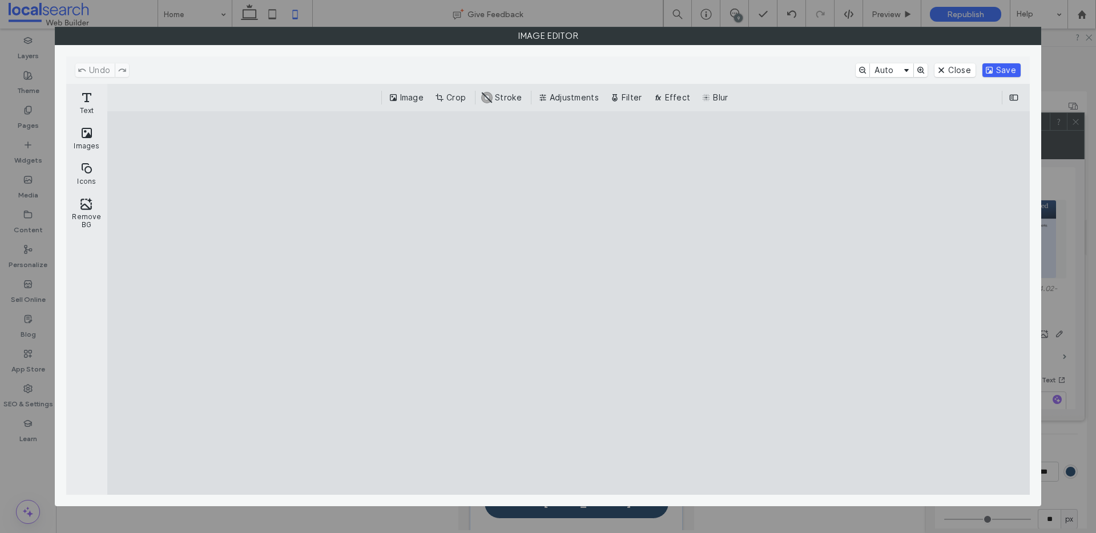
click at [1003, 70] on button "Save" at bounding box center [1002, 70] width 38 height 14
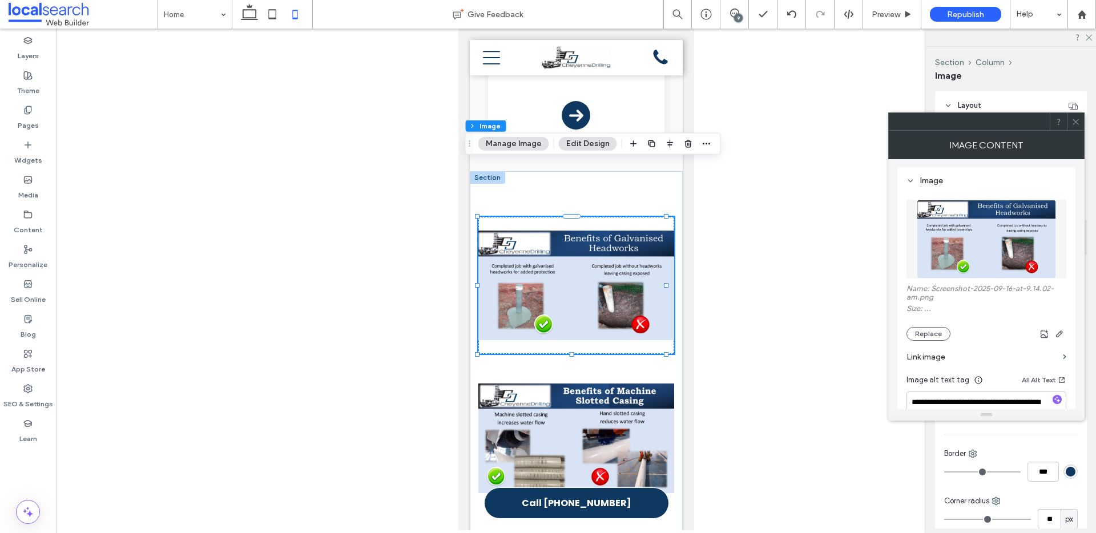
click at [750, 367] on div at bounding box center [576, 280] width 1040 height 502
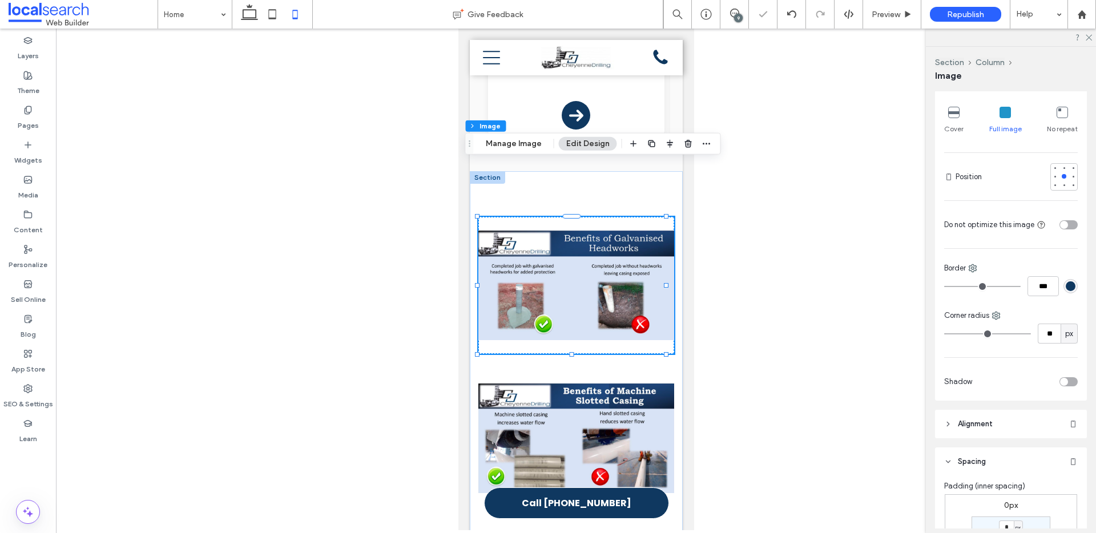
scroll to position [197, 0]
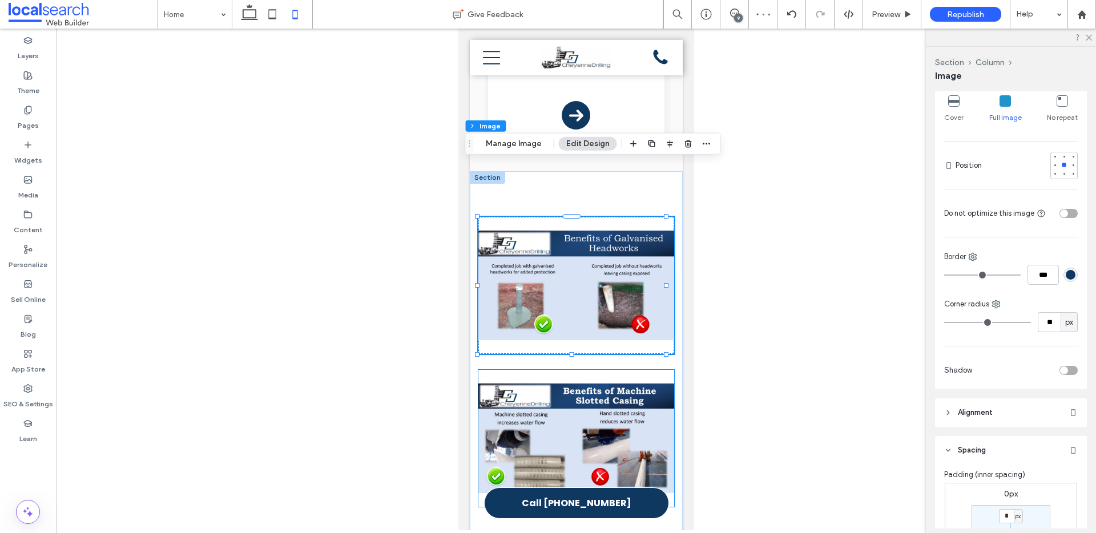
click at [638, 374] on img at bounding box center [576, 438] width 196 height 137
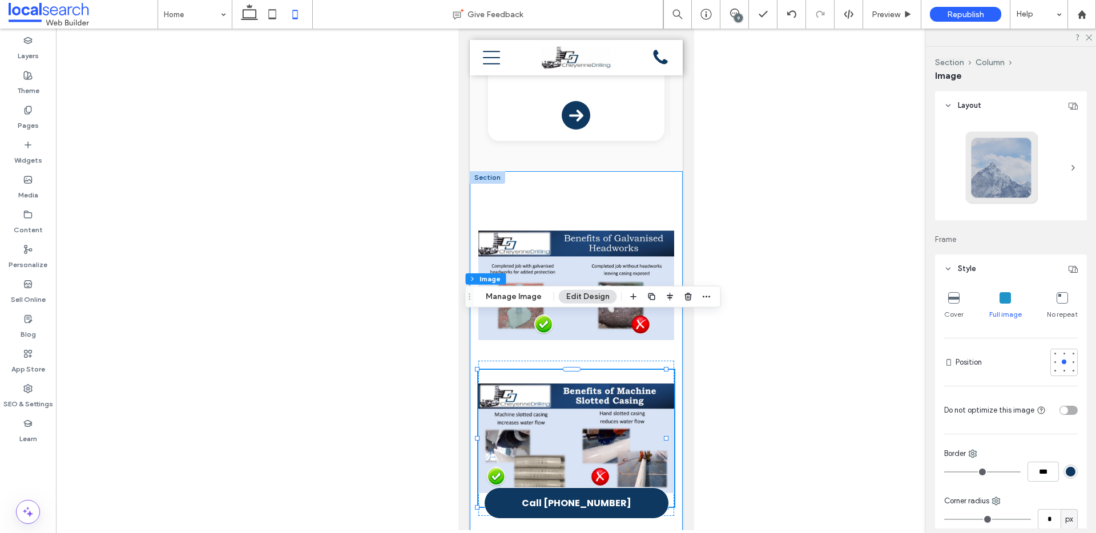
click at [553, 171] on div at bounding box center [575, 366] width 213 height 391
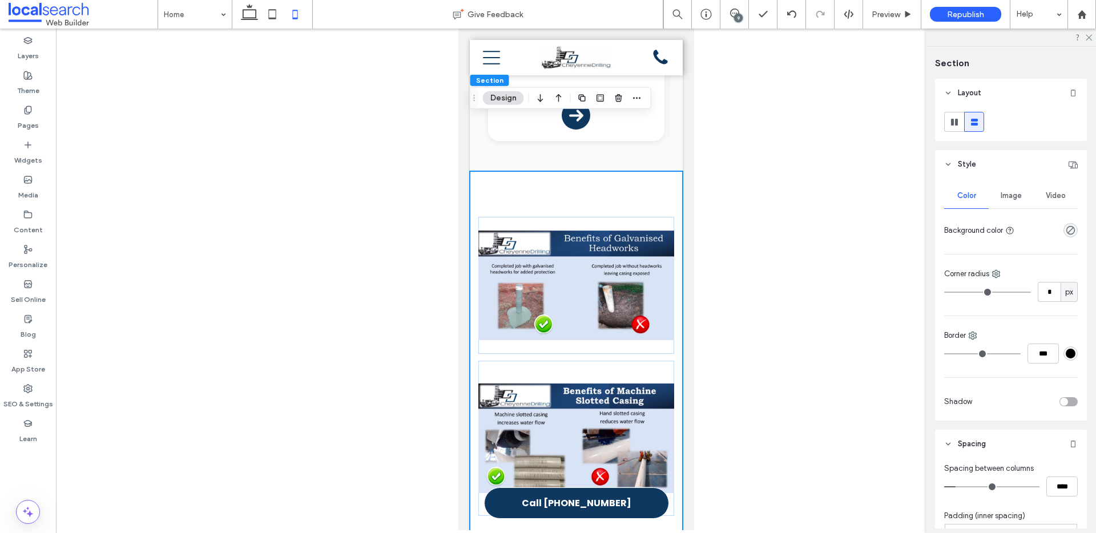
click at [548, 171] on div at bounding box center [575, 366] width 213 height 391
click at [507, 103] on button "Design" at bounding box center [503, 98] width 41 height 14
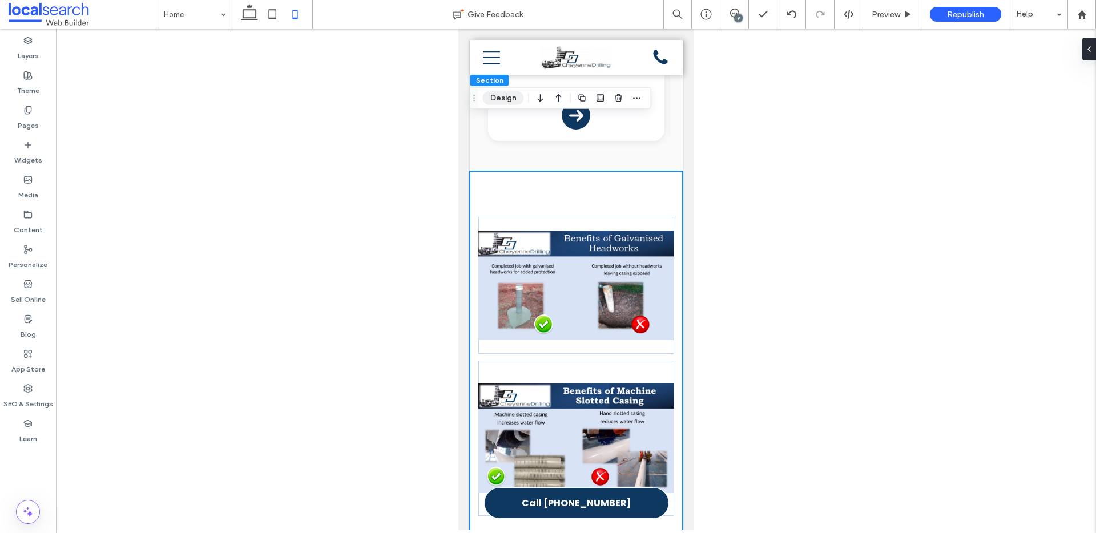
click at [492, 98] on button "Design" at bounding box center [503, 98] width 41 height 14
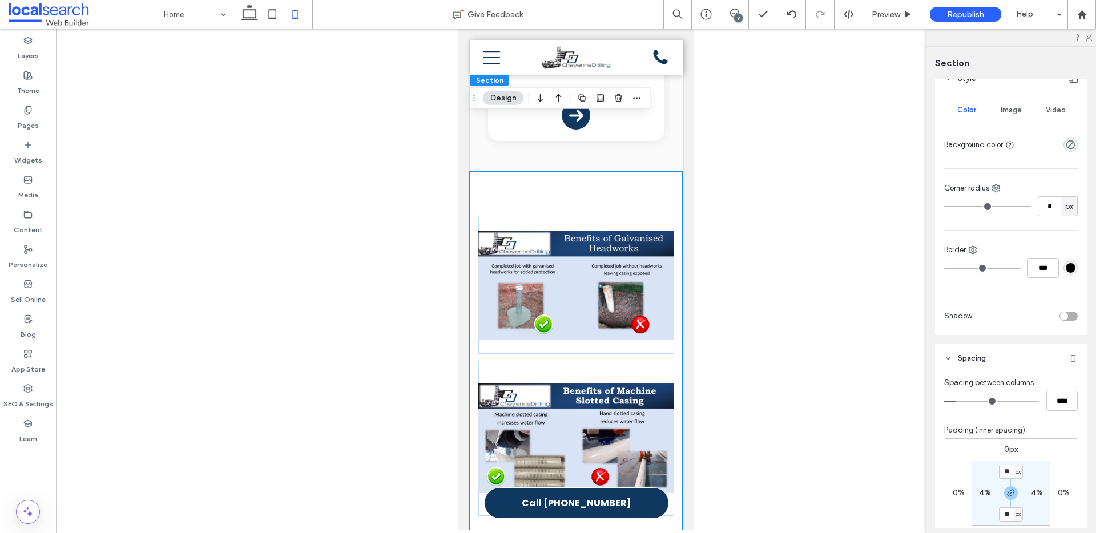
scroll to position [104, 0]
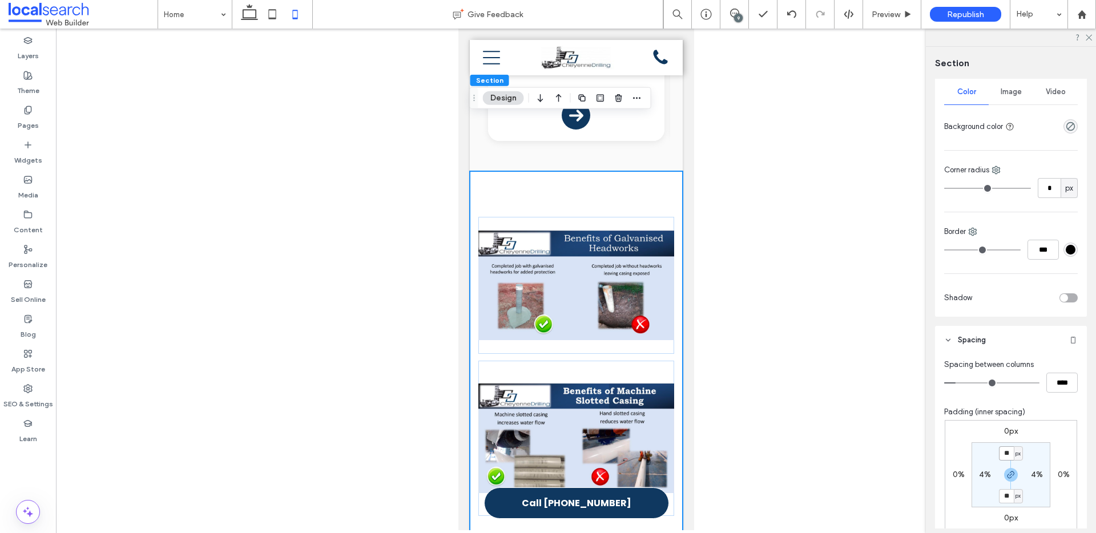
click at [1007, 449] on input "**" at bounding box center [1006, 453] width 15 height 14
type input "**"
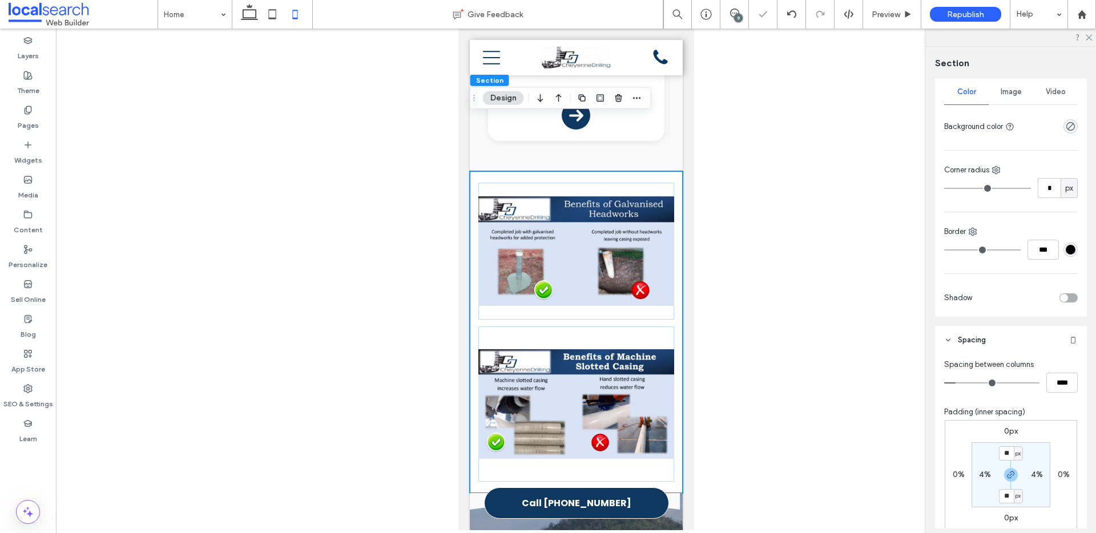
click at [774, 325] on div at bounding box center [576, 280] width 1040 height 502
click at [271, 15] on icon at bounding box center [272, 14] width 23 height 23
type input "**"
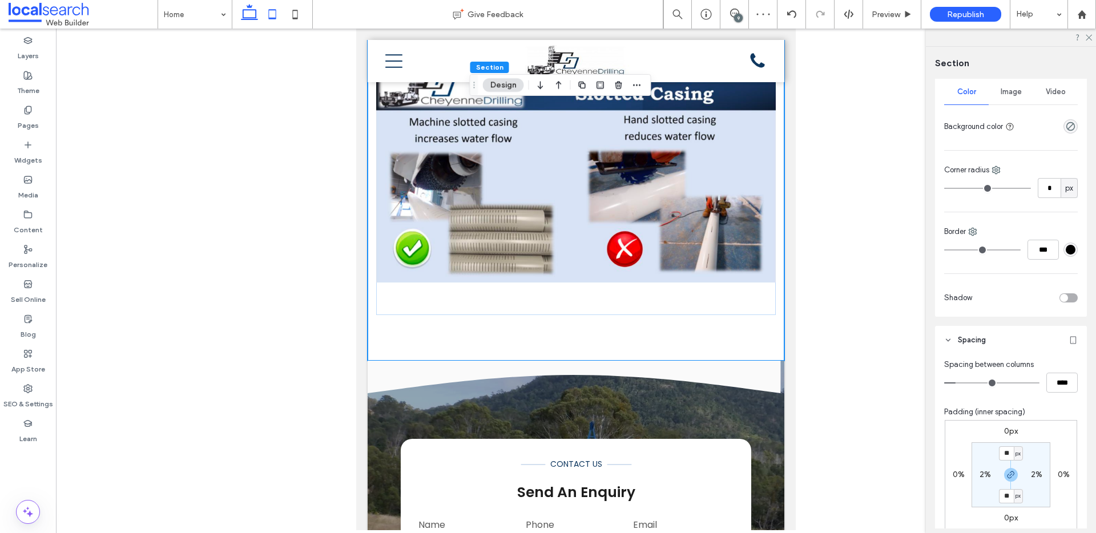
click at [251, 16] on icon at bounding box center [249, 14] width 23 height 23
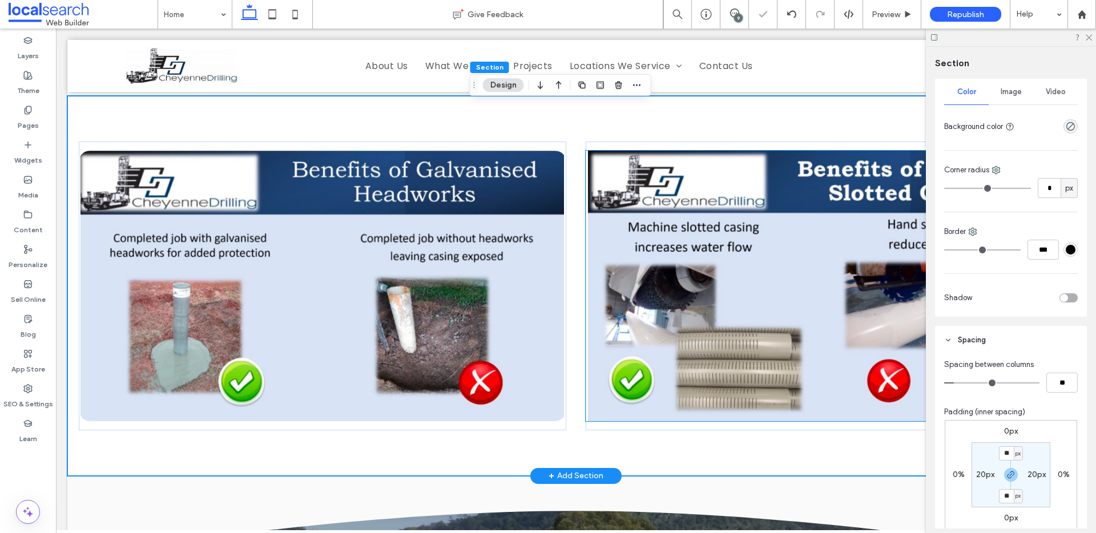
scroll to position [2278, 0]
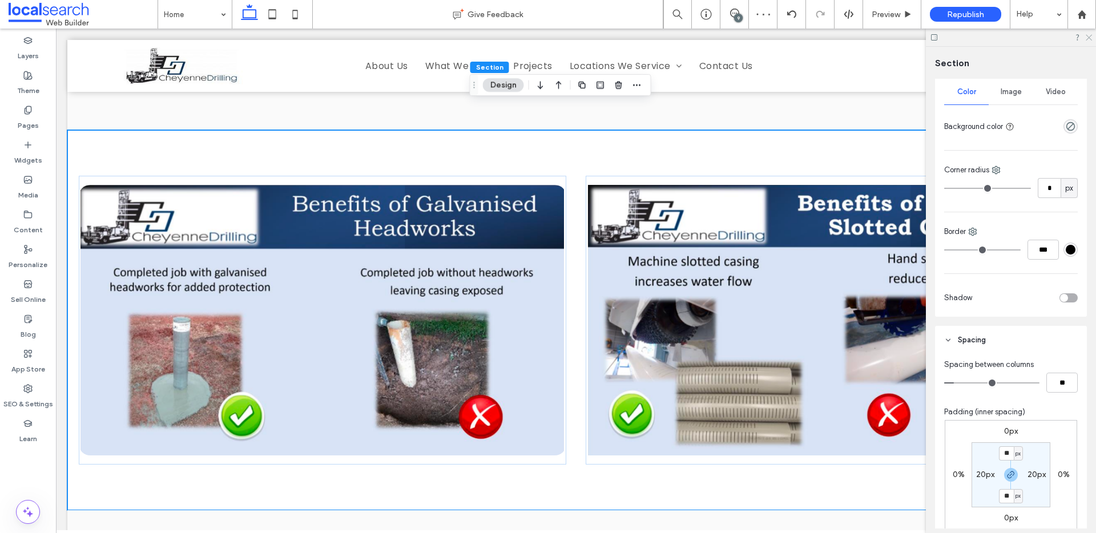
click at [1091, 37] on icon at bounding box center [1088, 36] width 7 height 7
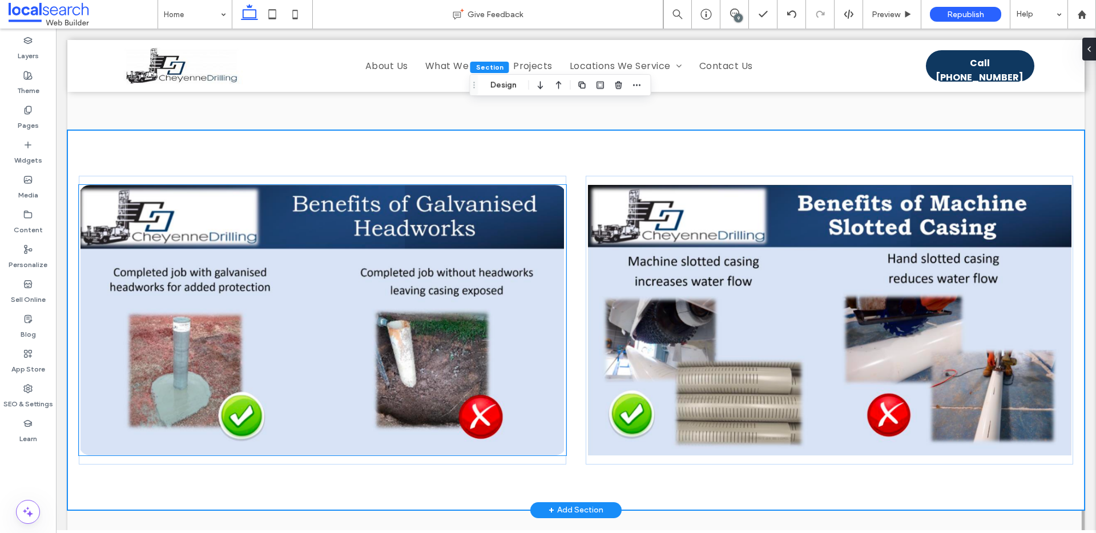
click at [444, 185] on img at bounding box center [323, 320] width 488 height 271
type input "**"
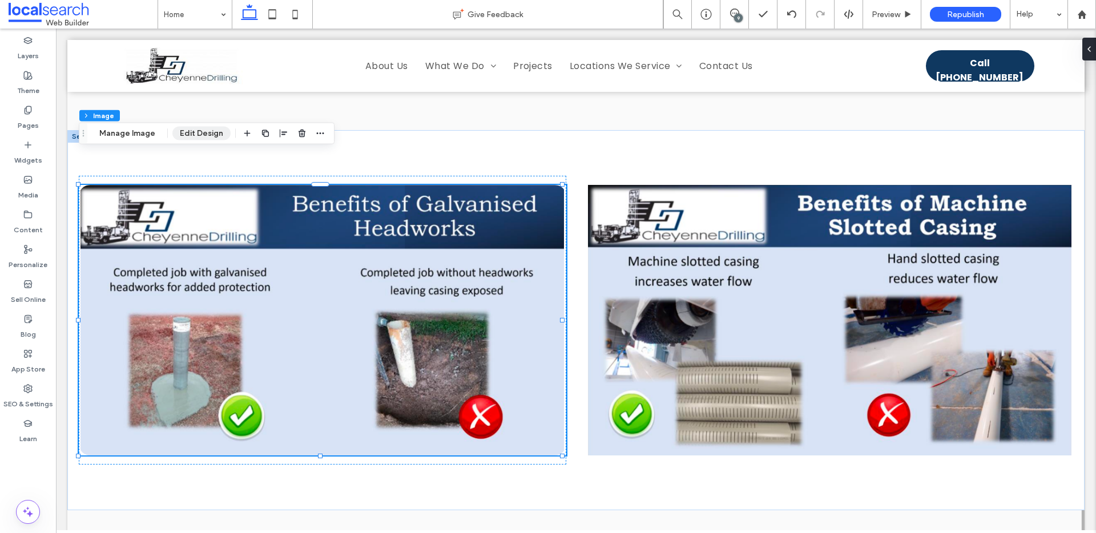
click at [194, 130] on button "Edit Design" at bounding box center [201, 134] width 58 height 14
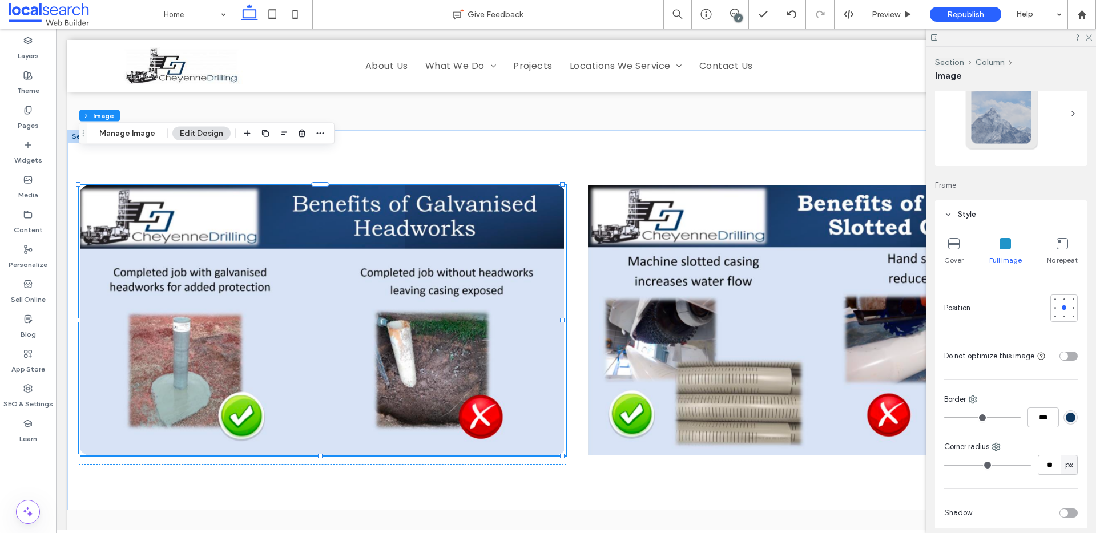
scroll to position [196, 0]
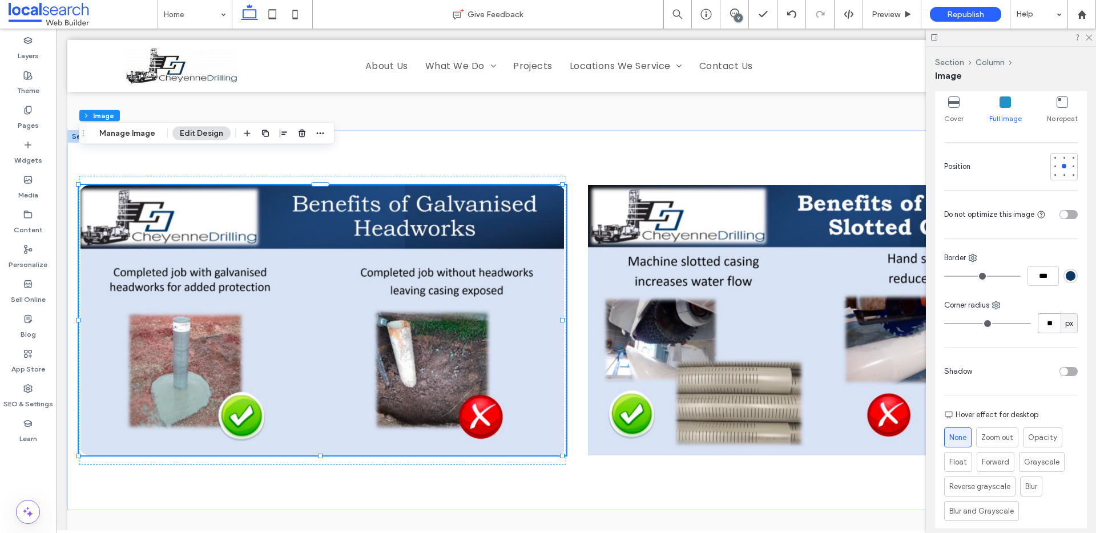
click at [1047, 330] on input "**" at bounding box center [1049, 323] width 23 height 20
type input "*"
click at [1088, 36] on icon at bounding box center [1088, 36] width 7 height 7
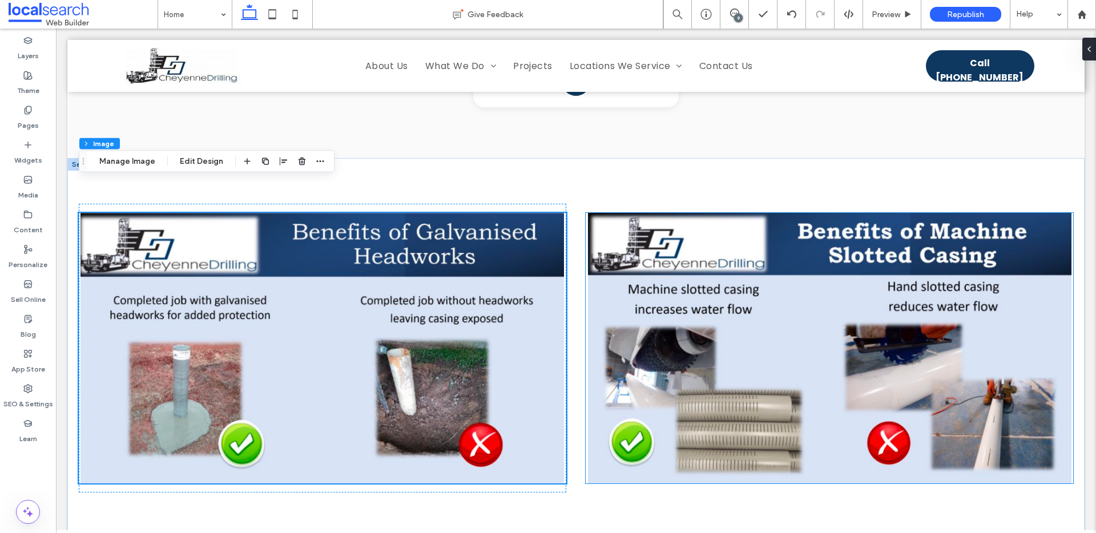
scroll to position [2007, 0]
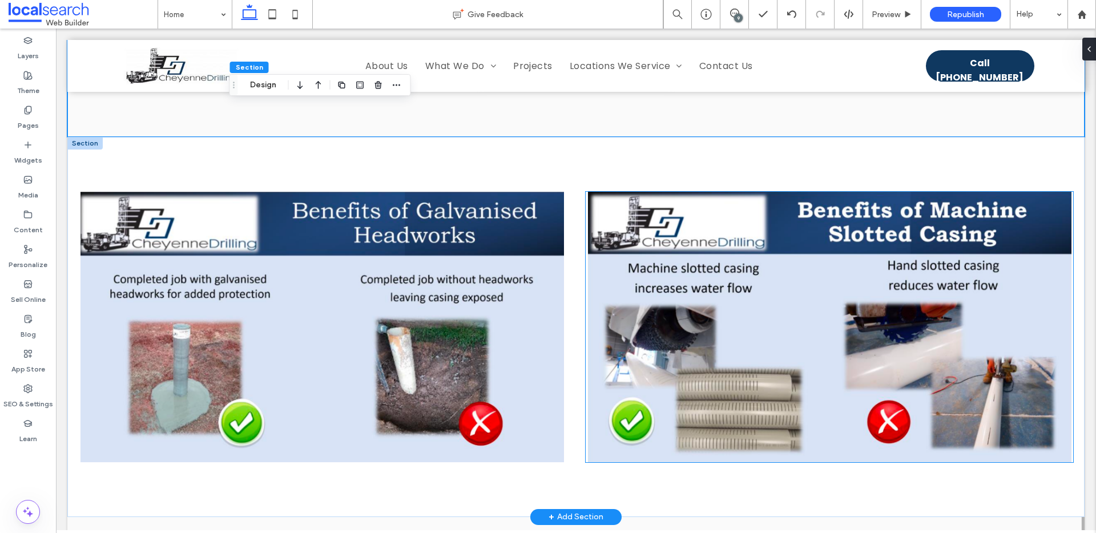
scroll to position [2324, 0]
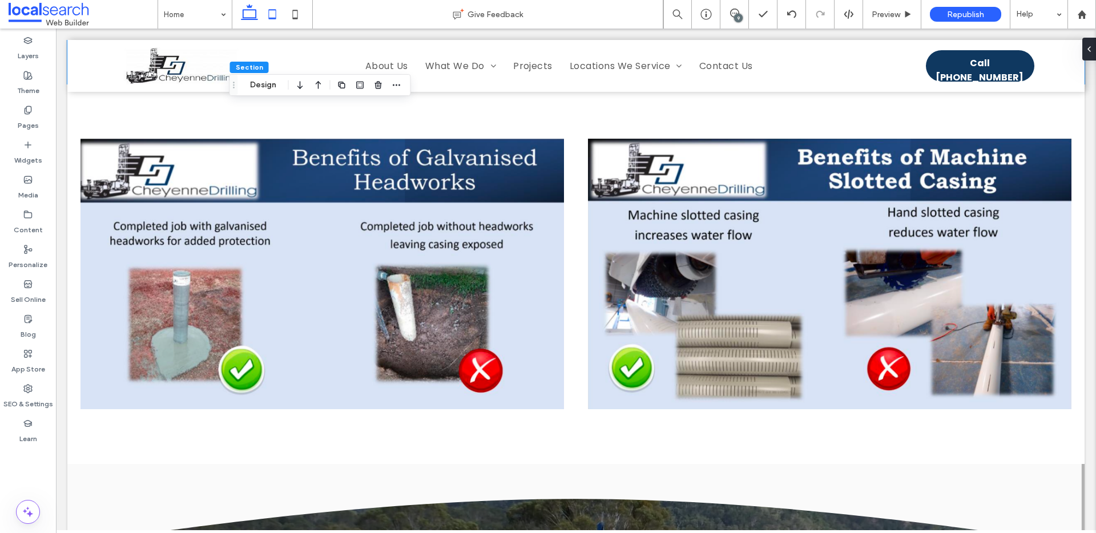
click at [270, 11] on icon at bounding box center [272, 14] width 23 height 23
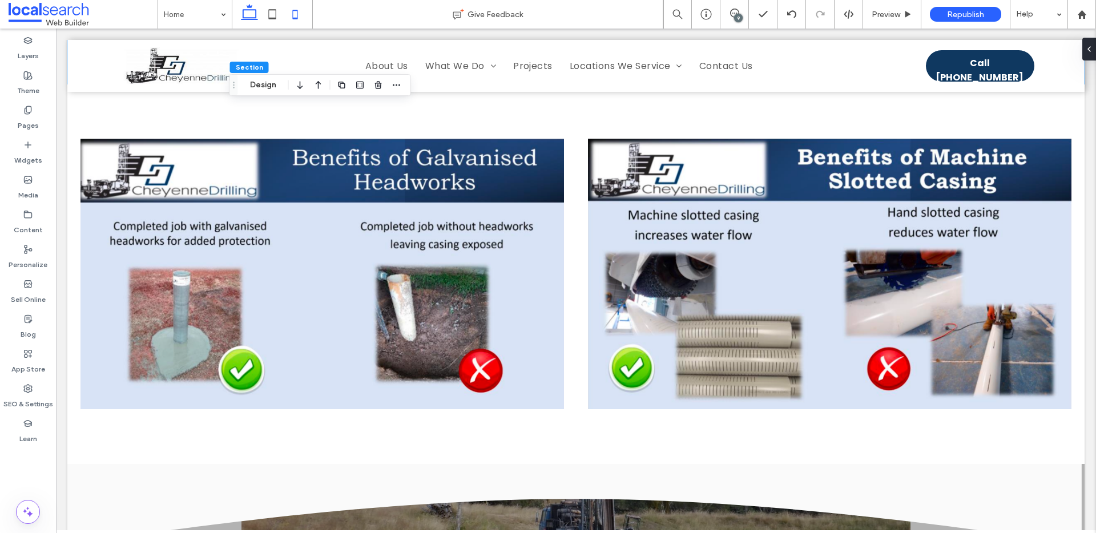
type input "**"
type input "****"
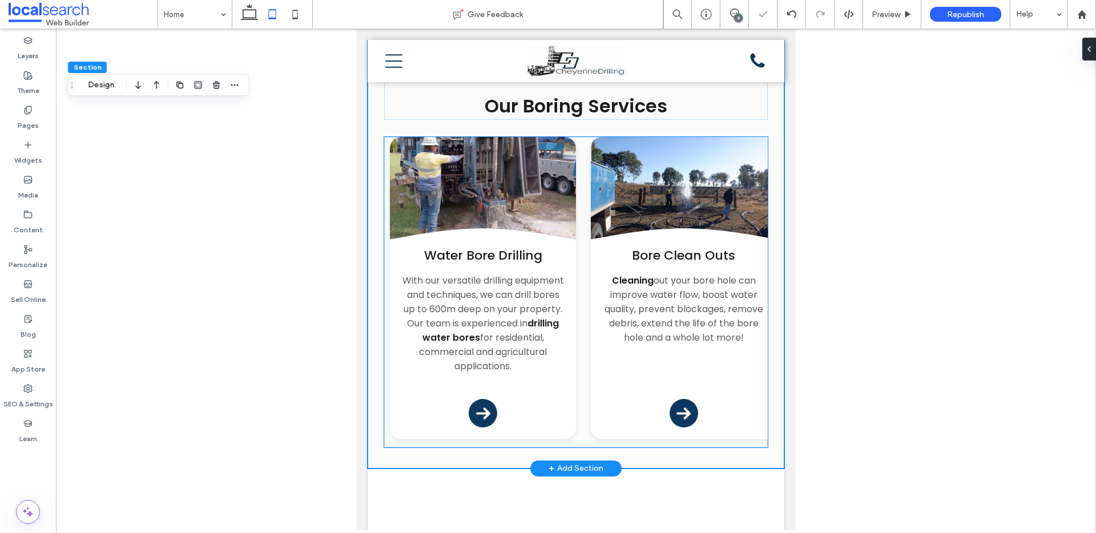
scroll to position [1868, 0]
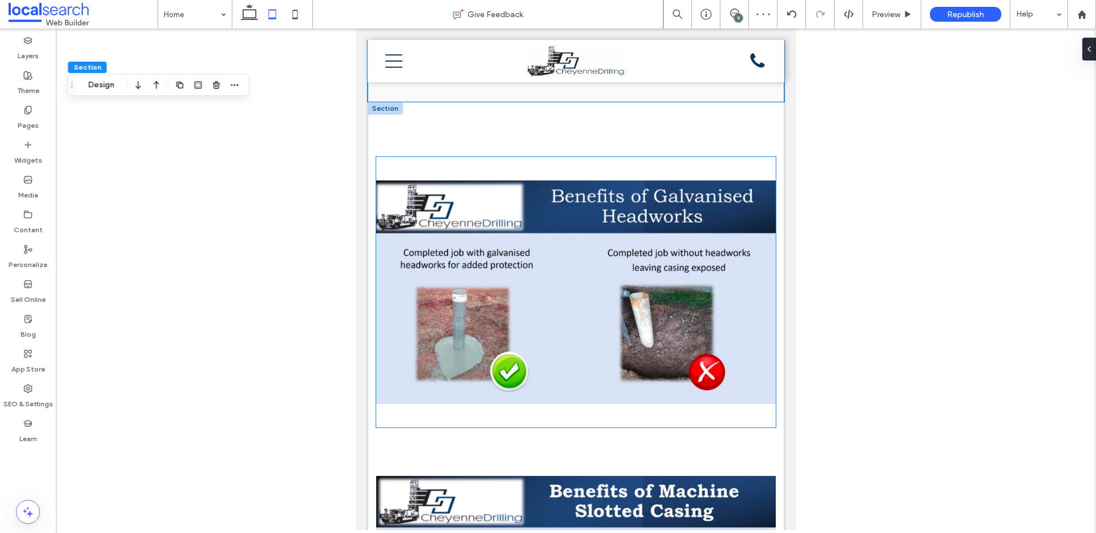
click at [639, 272] on img at bounding box center [576, 292] width 400 height 271
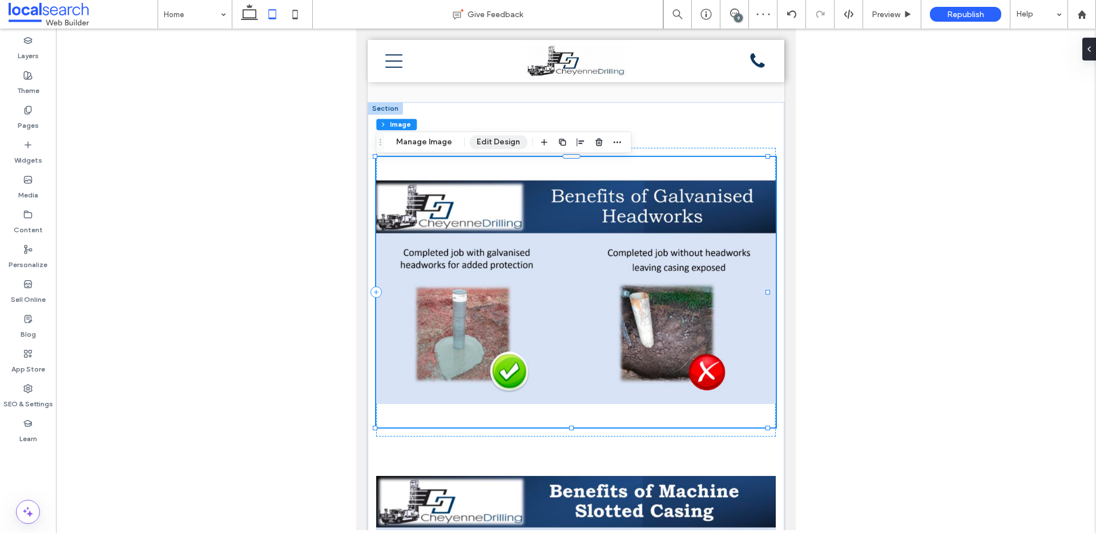
click at [489, 139] on button "Edit Design" at bounding box center [498, 142] width 58 height 14
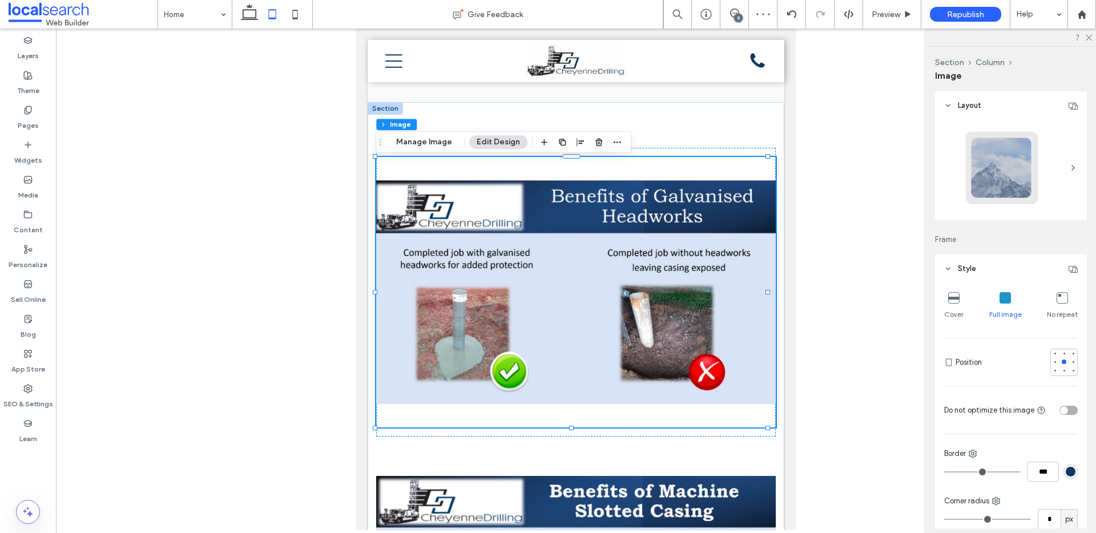
scroll to position [230, 0]
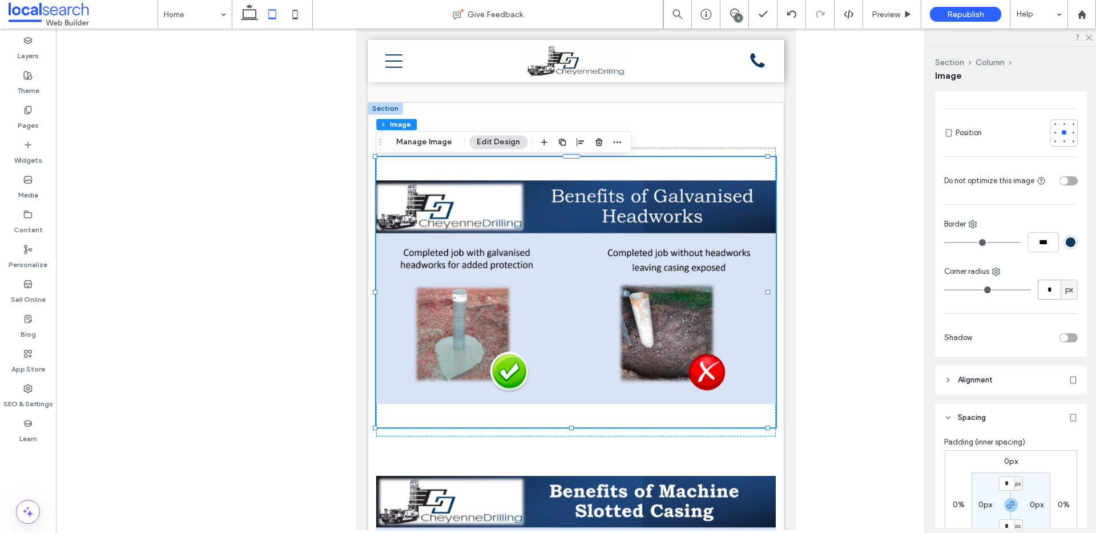
click at [1042, 284] on input "*" at bounding box center [1049, 290] width 23 height 20
type input "**"
type input "*"
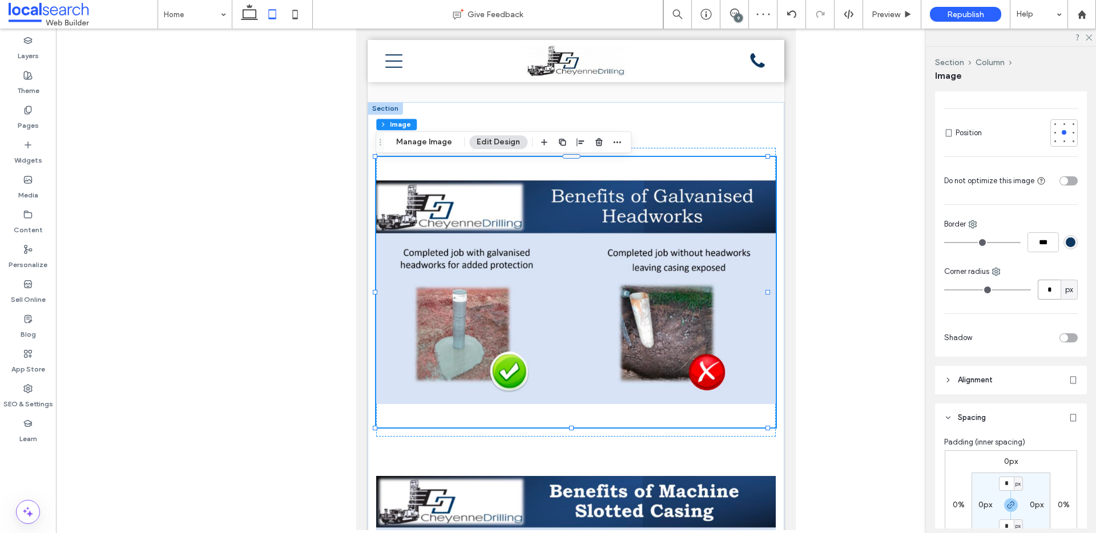
type input "*"
click at [252, 10] on icon at bounding box center [249, 14] width 23 height 23
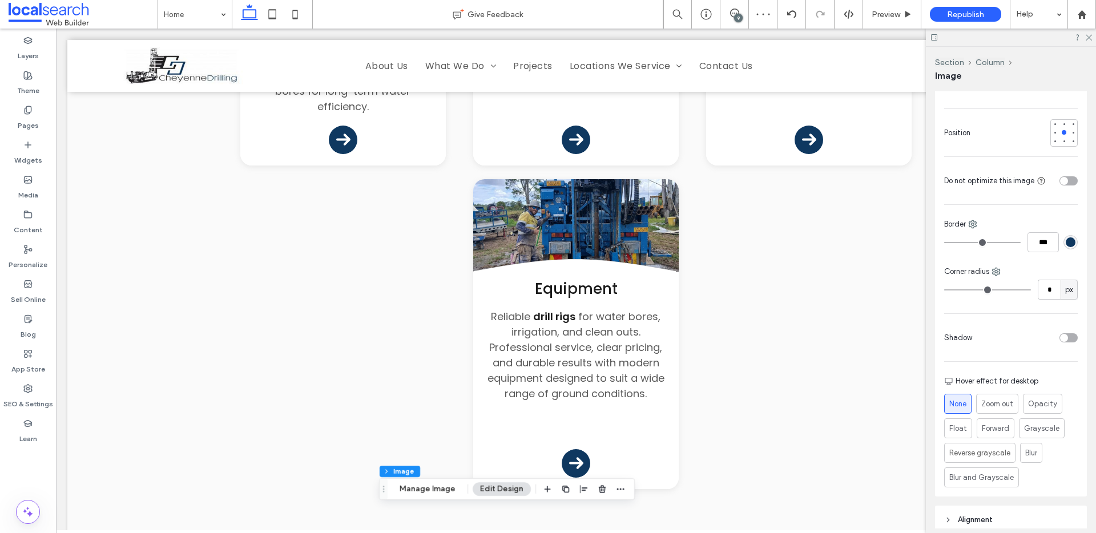
scroll to position [1527, 0]
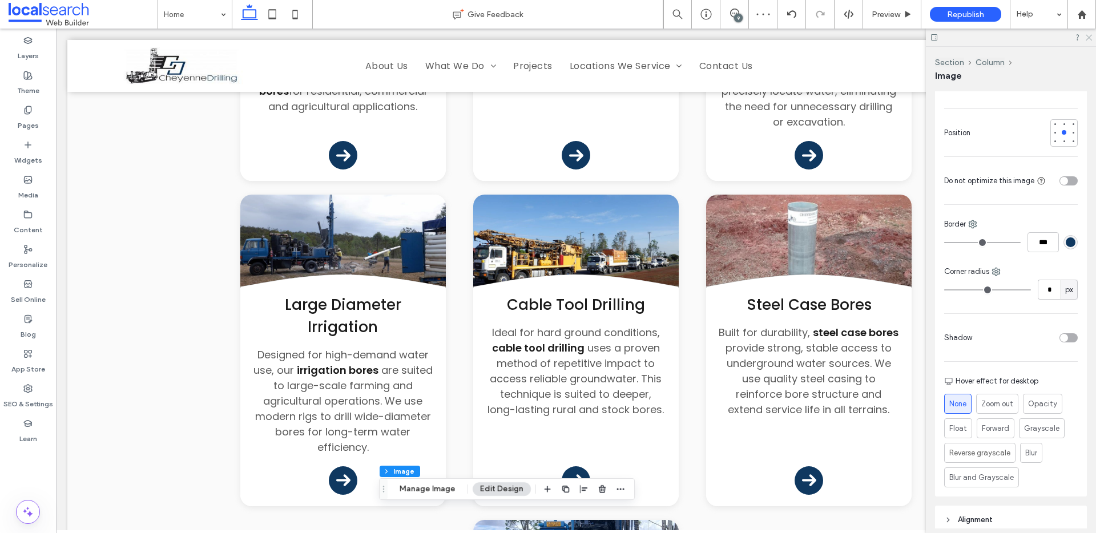
click at [1087, 35] on use at bounding box center [1089, 38] width 6 height 6
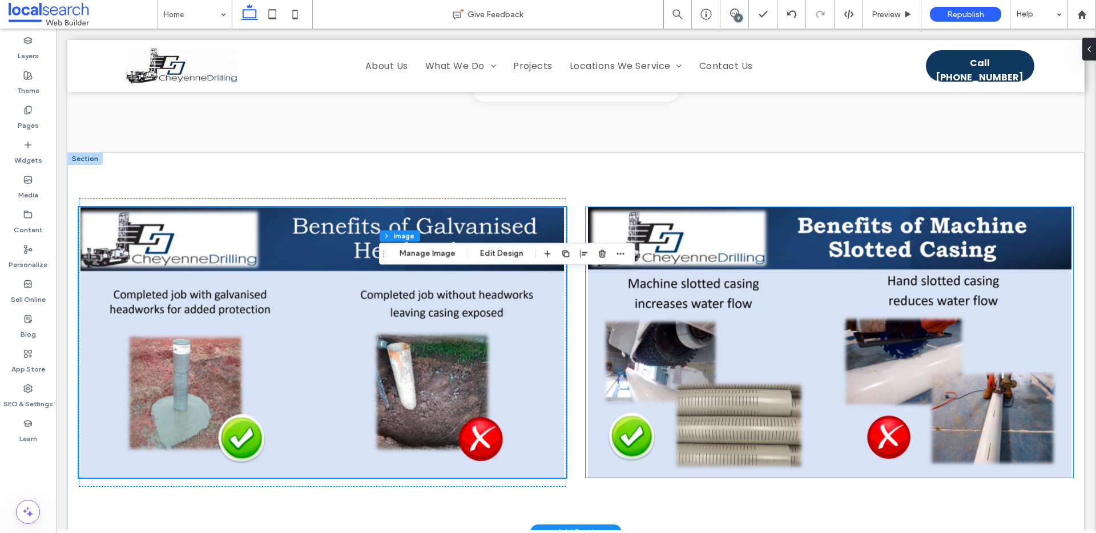
scroll to position [2256, 0]
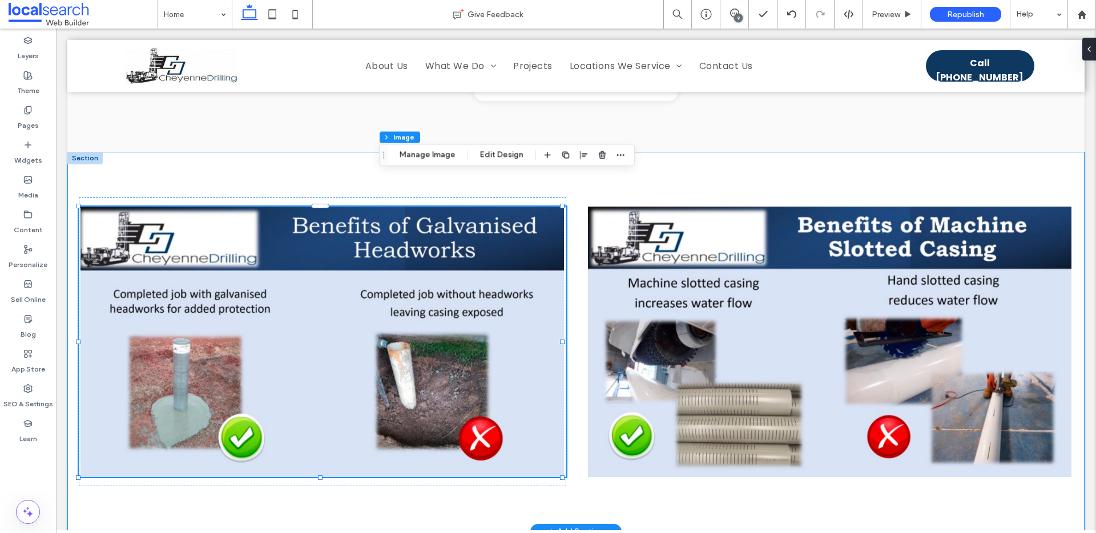
click at [928, 152] on div at bounding box center [575, 342] width 1017 height 380
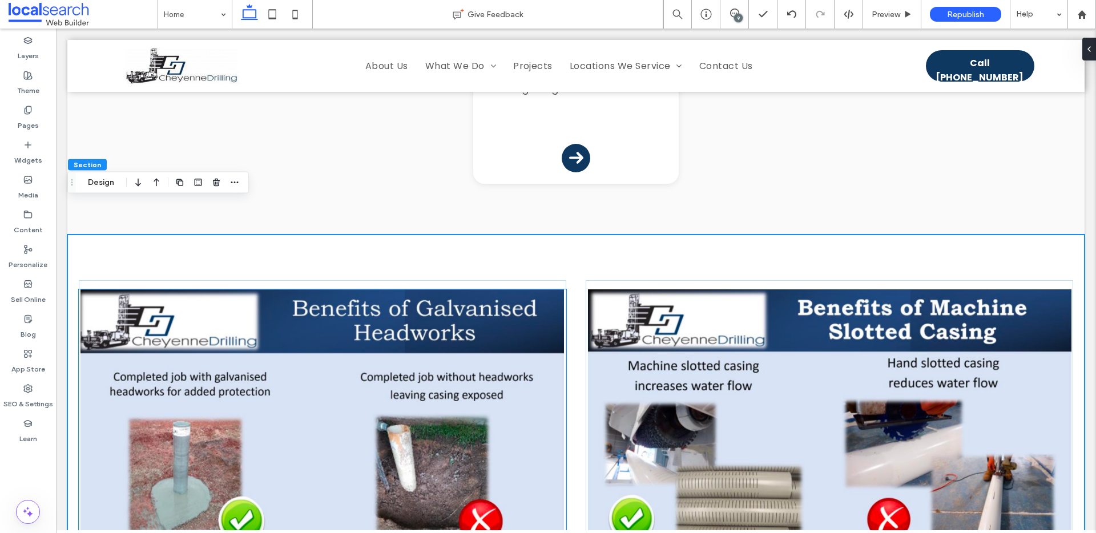
scroll to position [2174, 0]
click at [391, 333] on img at bounding box center [323, 424] width 488 height 271
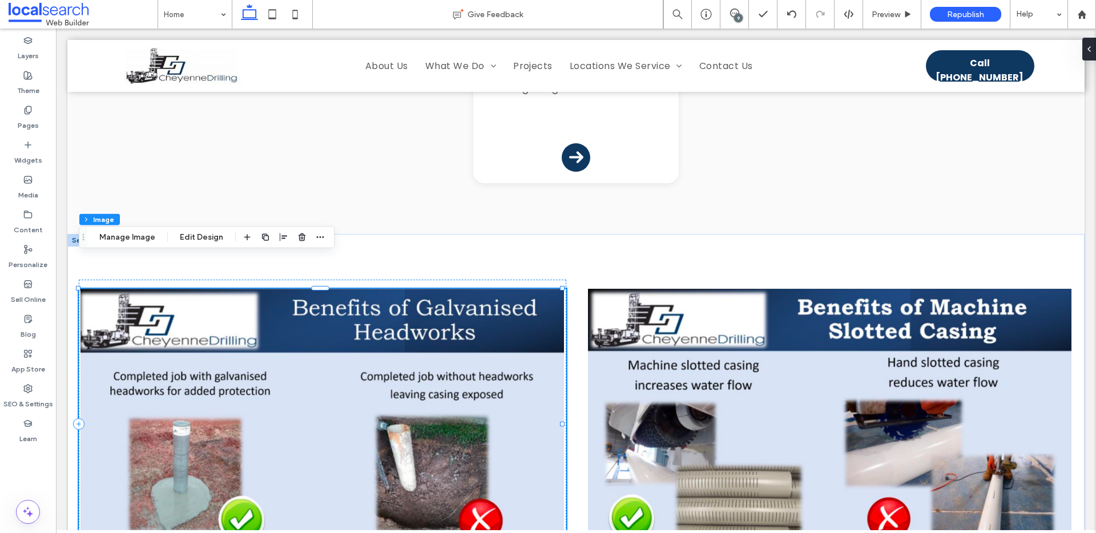
click at [391, 333] on img at bounding box center [323, 424] width 488 height 271
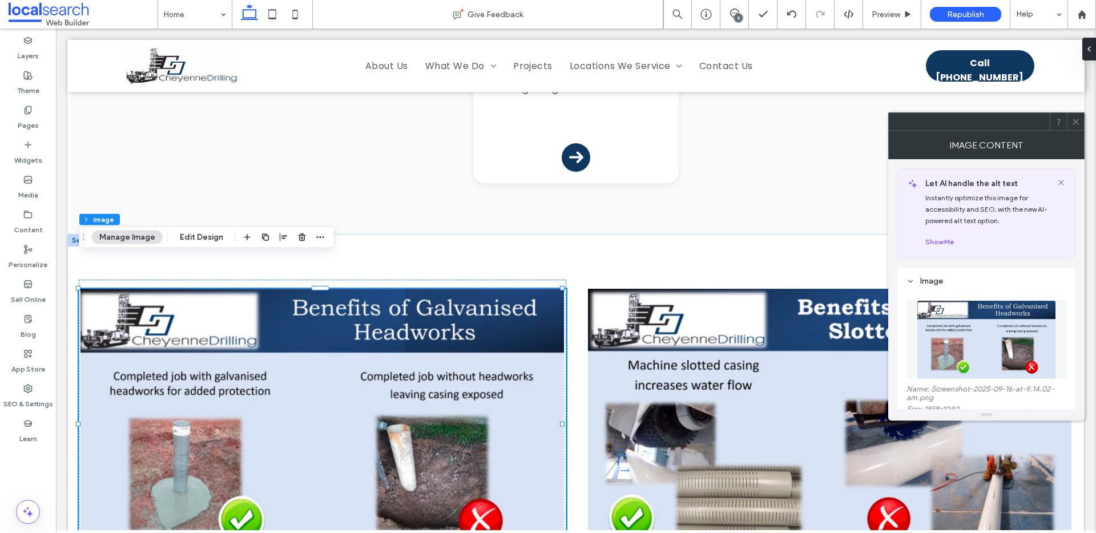
click at [1080, 118] on icon at bounding box center [1076, 122] width 9 height 9
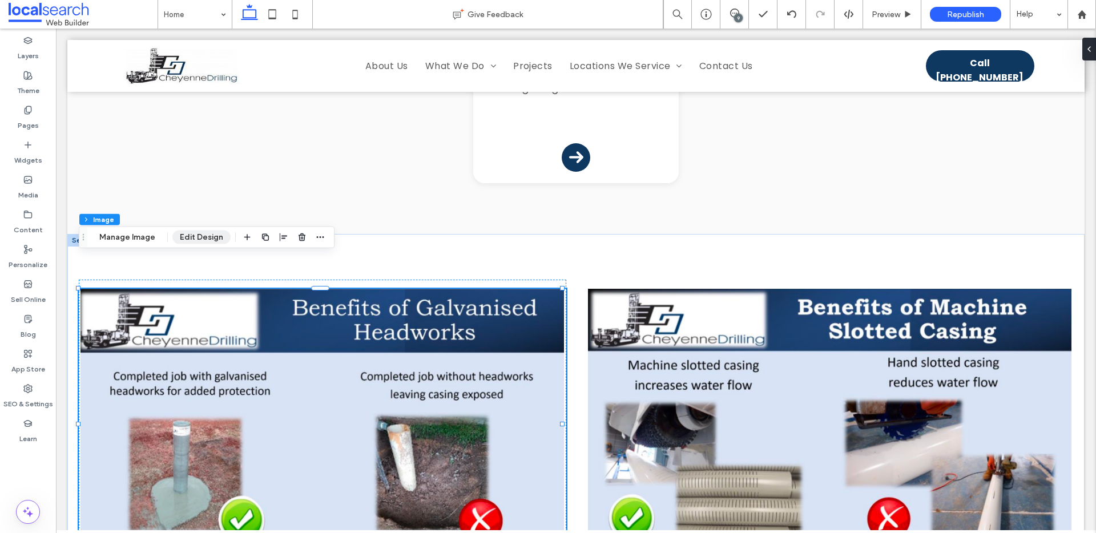
click at [200, 232] on button "Edit Design" at bounding box center [201, 238] width 58 height 14
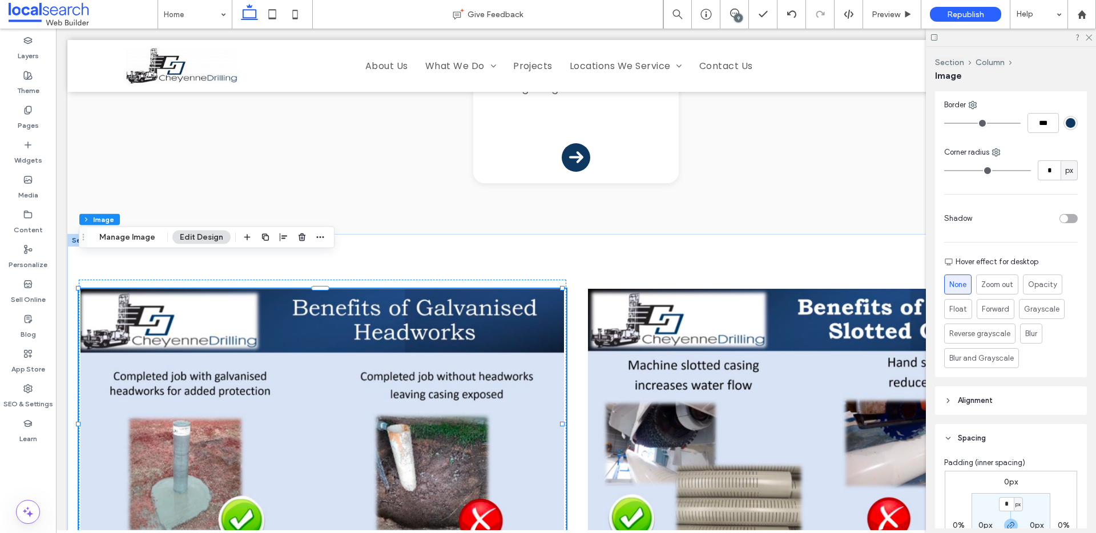
scroll to position [342, 0]
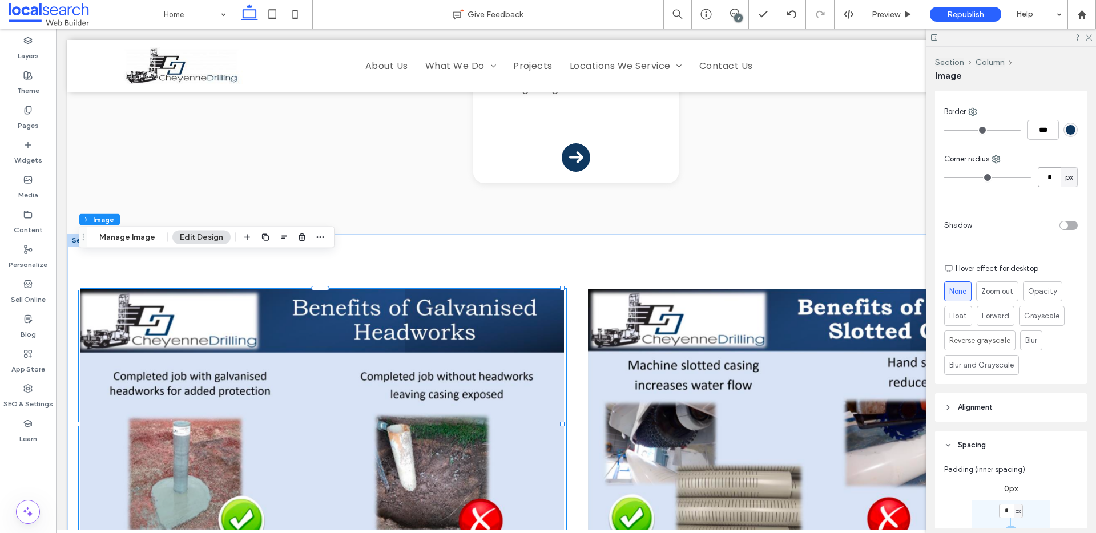
click at [1052, 175] on input "*" at bounding box center [1049, 177] width 23 height 20
type input "**"
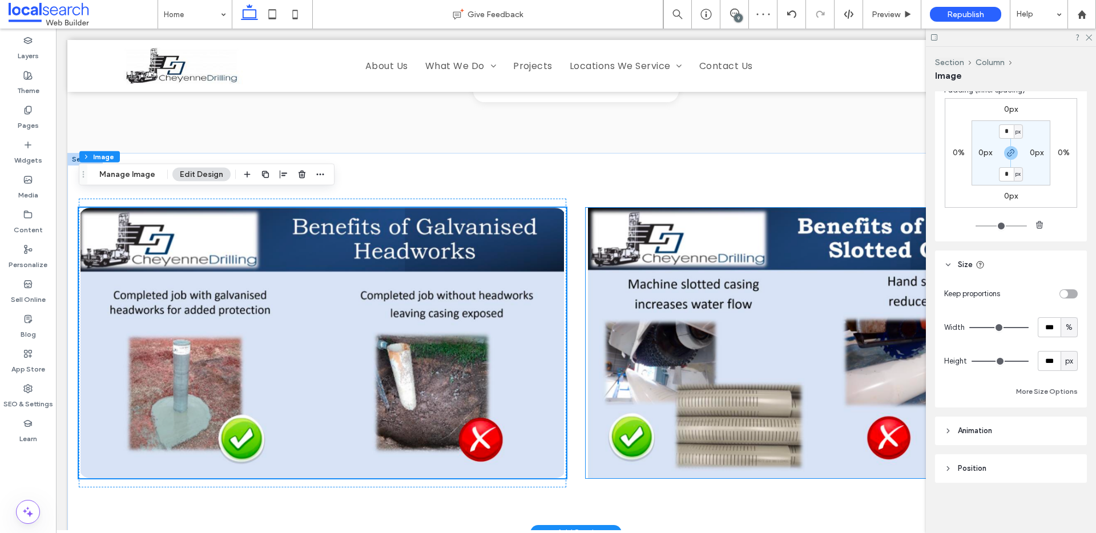
scroll to position [2256, 0]
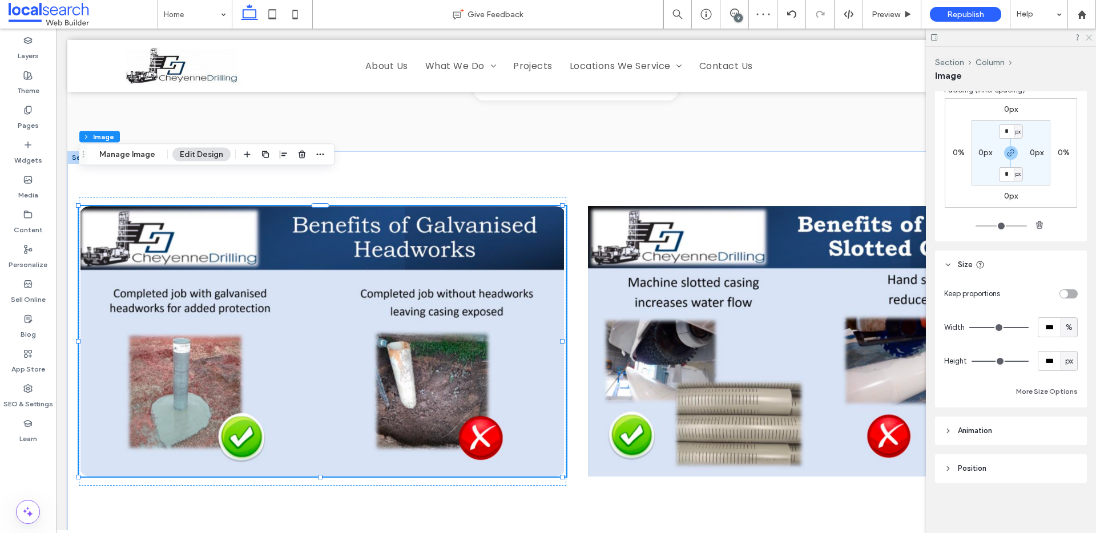
click at [1089, 35] on icon at bounding box center [1088, 36] width 7 height 7
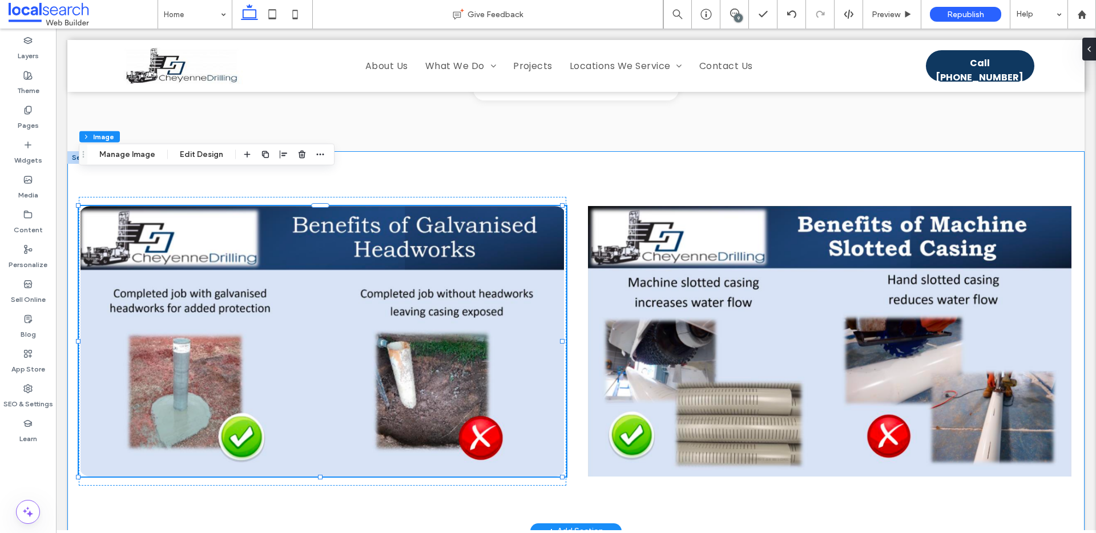
click at [843, 206] on img at bounding box center [830, 341] width 488 height 271
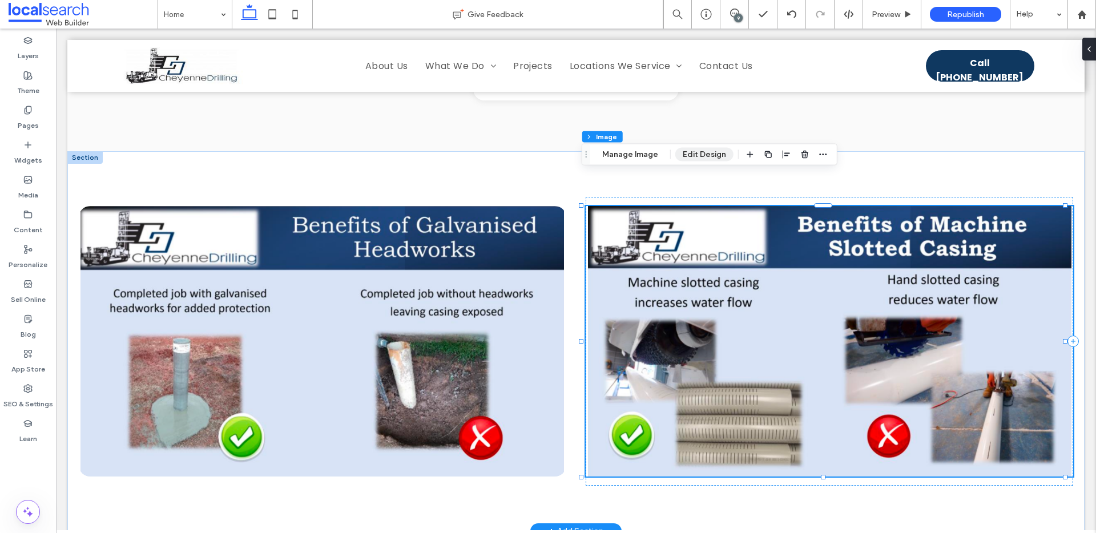
click at [695, 154] on button "Edit Design" at bounding box center [704, 155] width 58 height 14
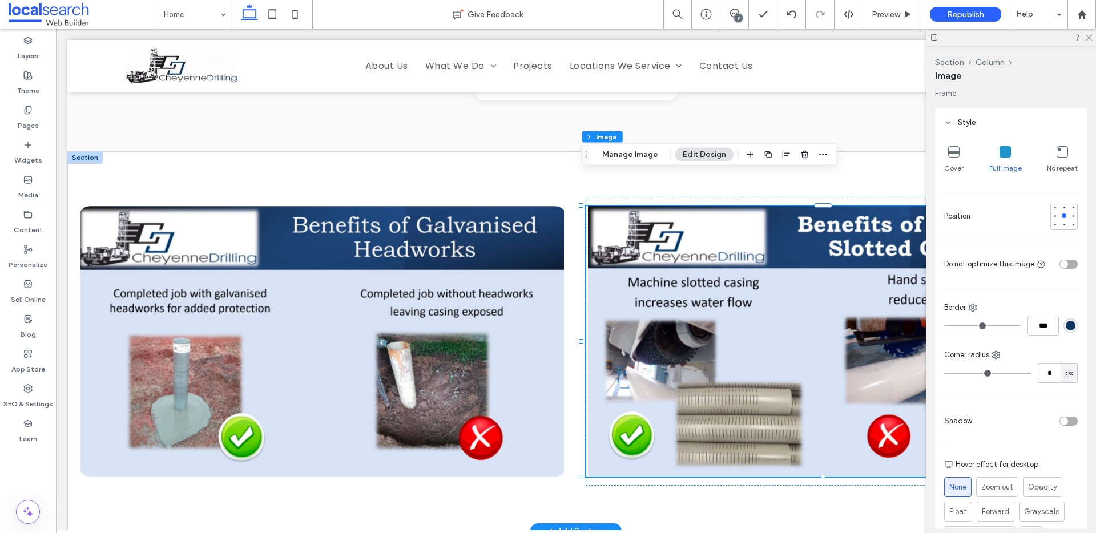
scroll to position [232, 0]
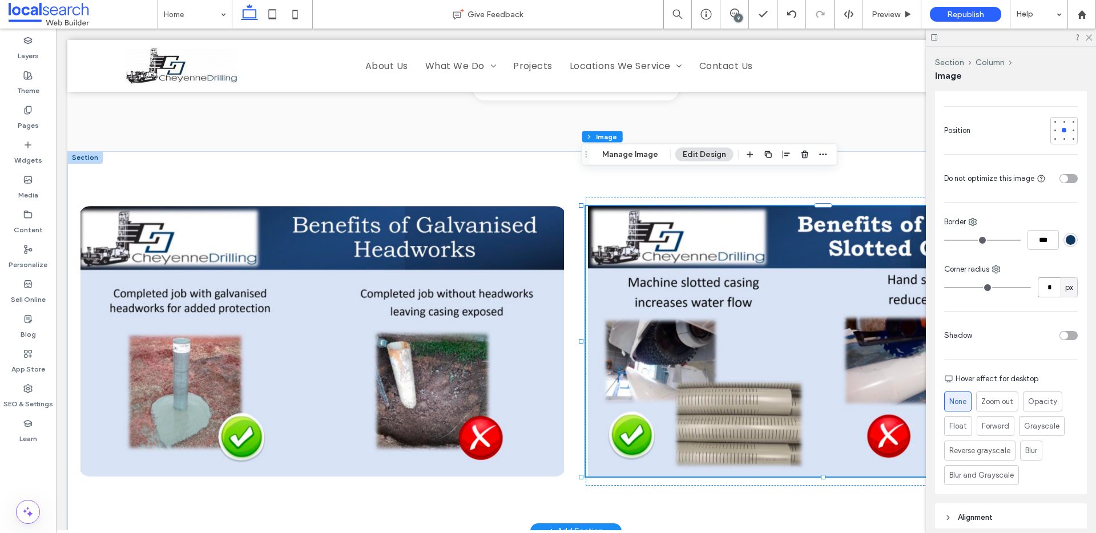
click at [1046, 289] on input "*" at bounding box center [1049, 287] width 23 height 20
type input "**"
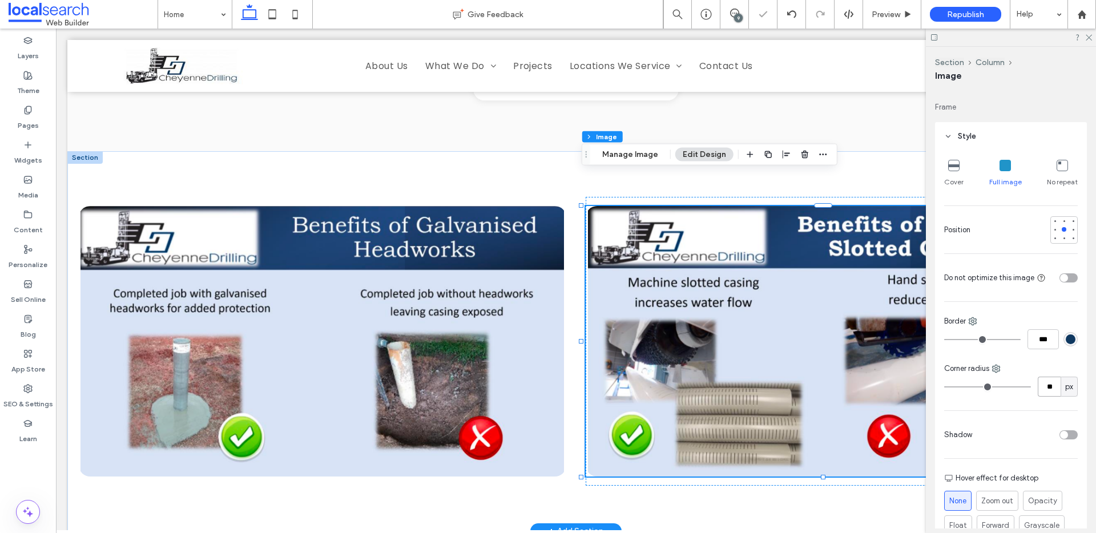
scroll to position [17, 0]
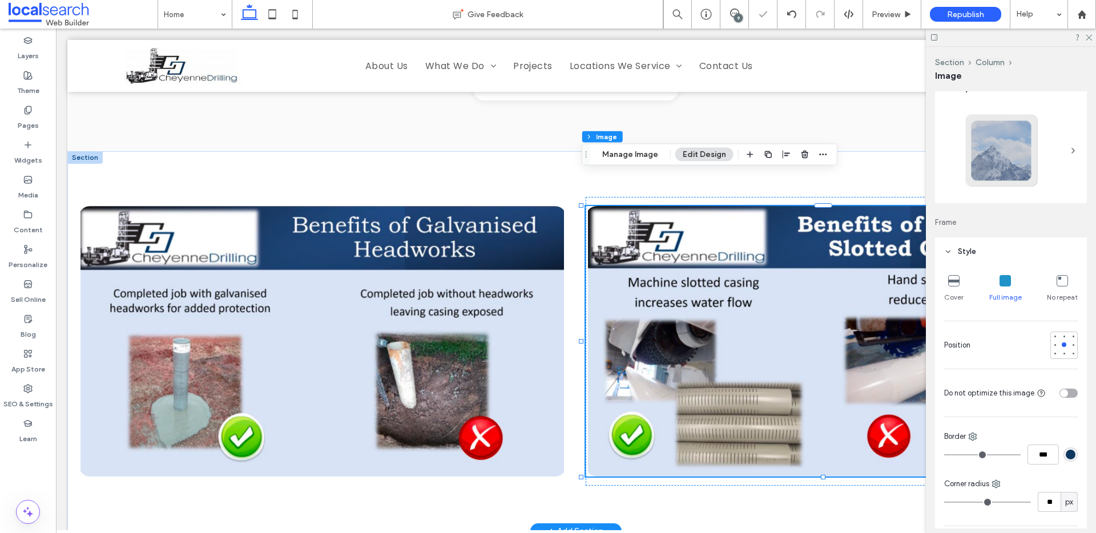
click at [1004, 280] on icon at bounding box center [1005, 280] width 11 height 11
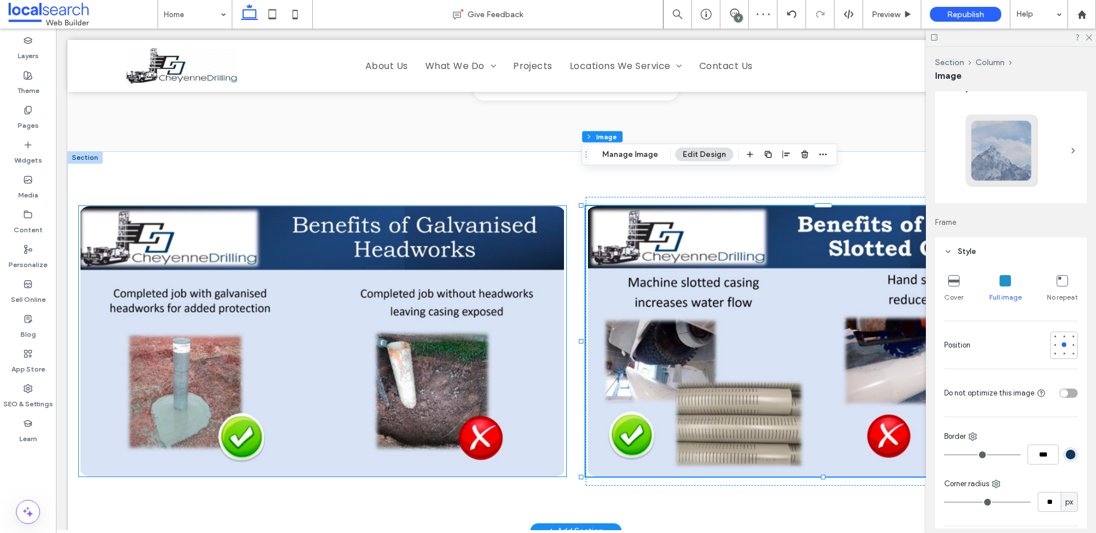
click at [425, 222] on img at bounding box center [323, 341] width 488 height 271
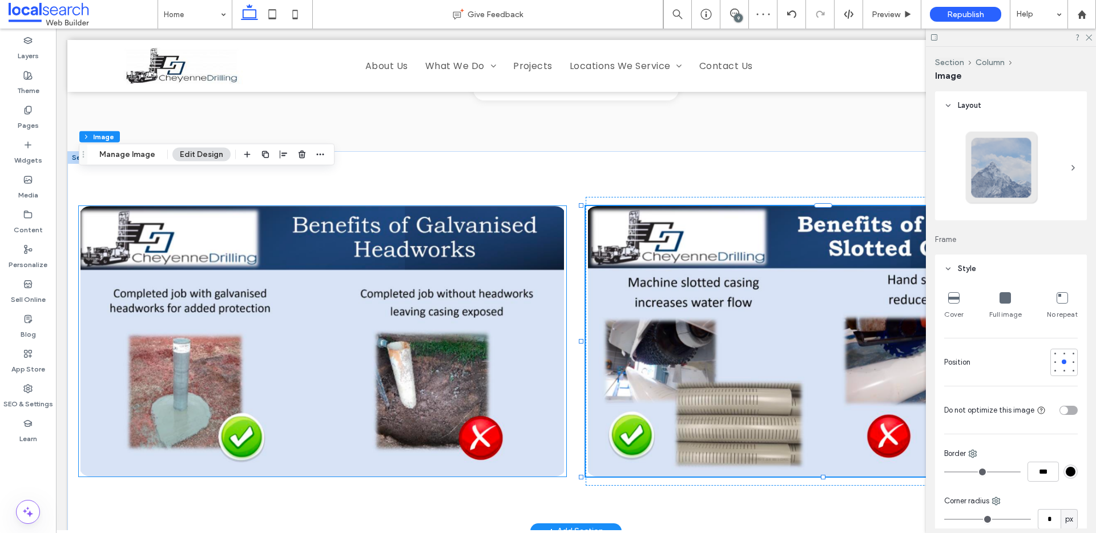
type input "**"
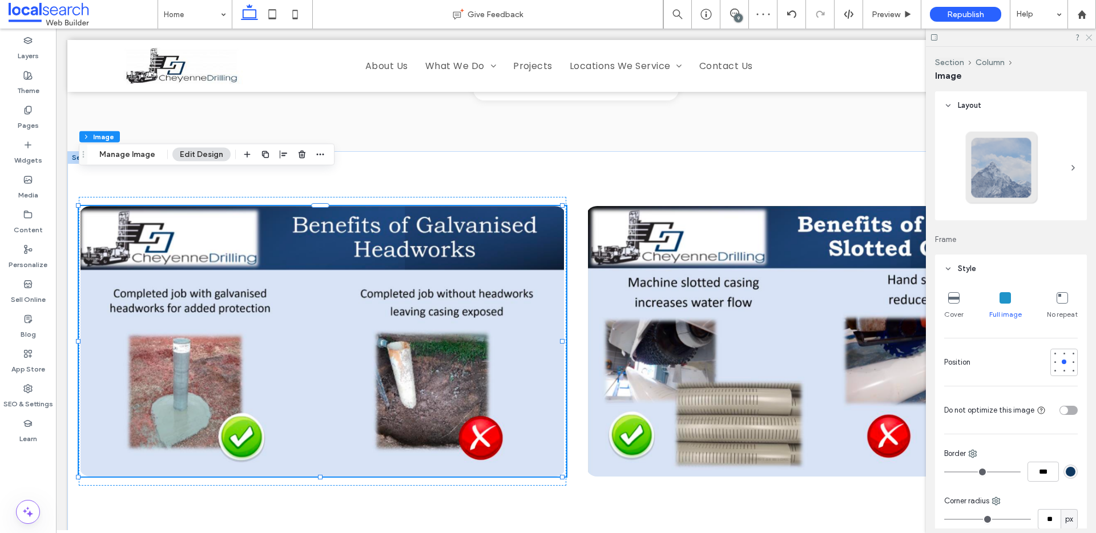
click at [1089, 35] on icon at bounding box center [1088, 36] width 7 height 7
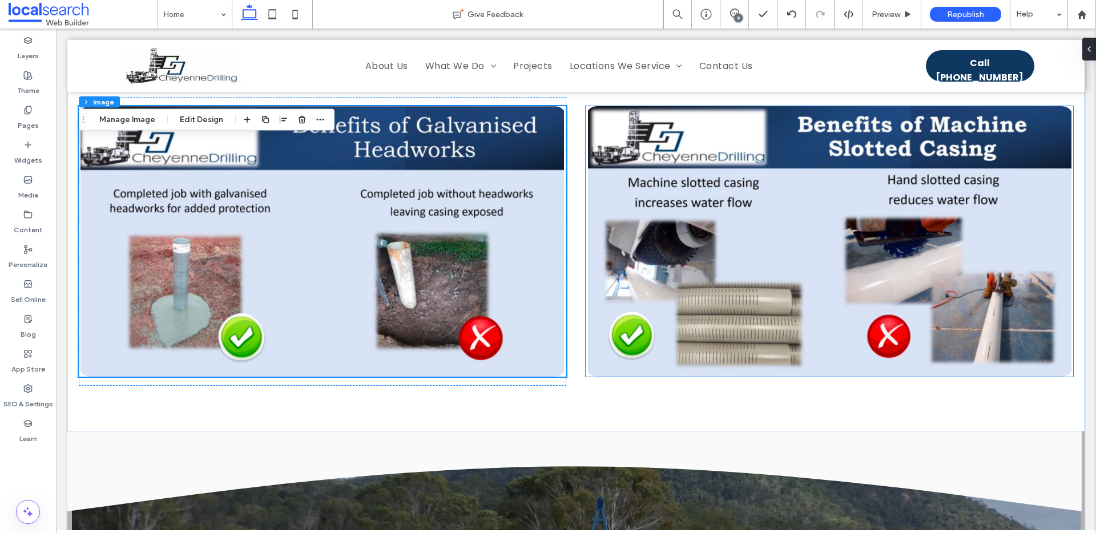
scroll to position [2358, 0]
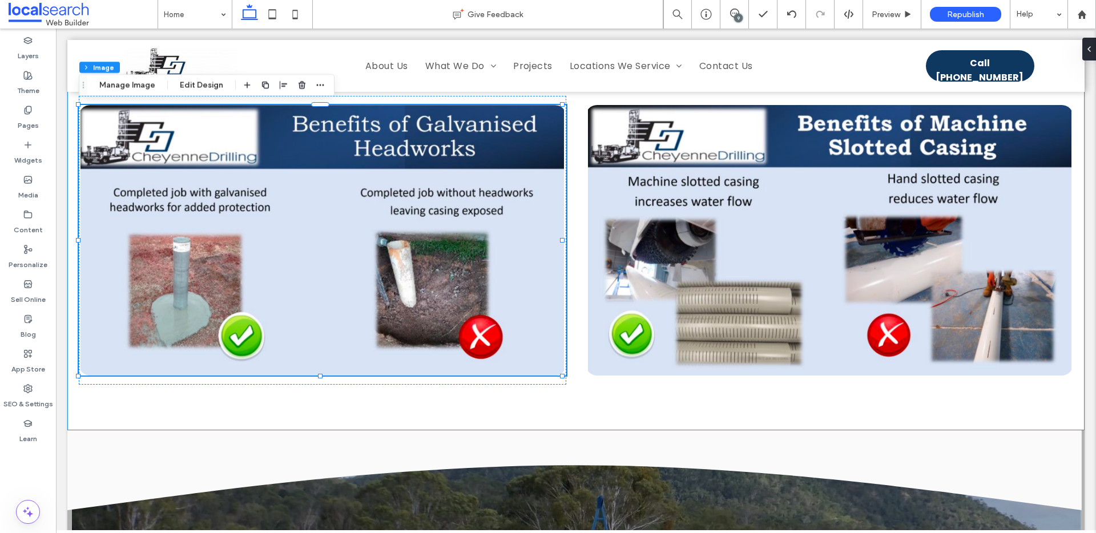
click at [895, 381] on div at bounding box center [575, 240] width 1017 height 380
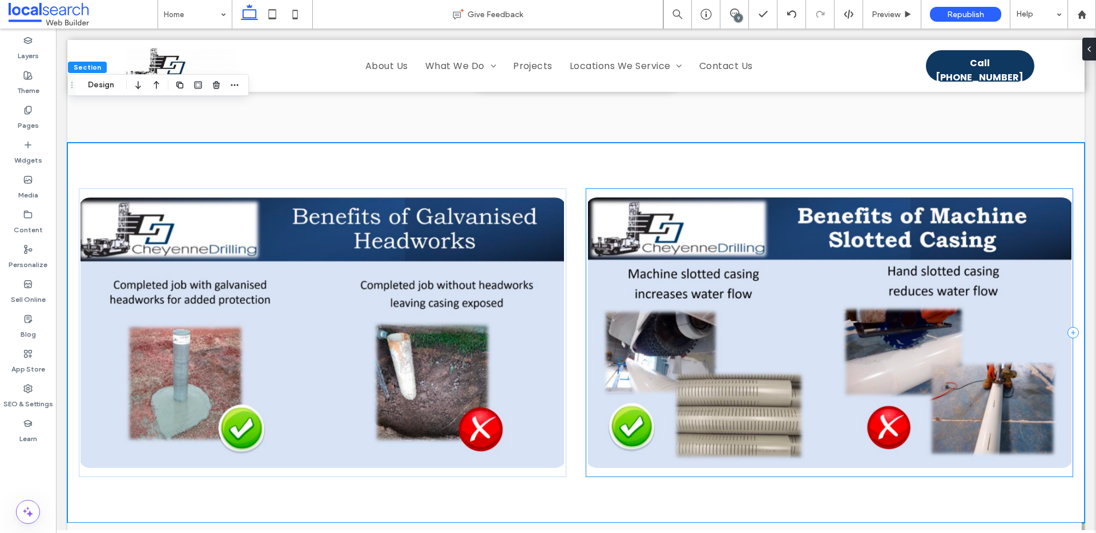
scroll to position [2131, 0]
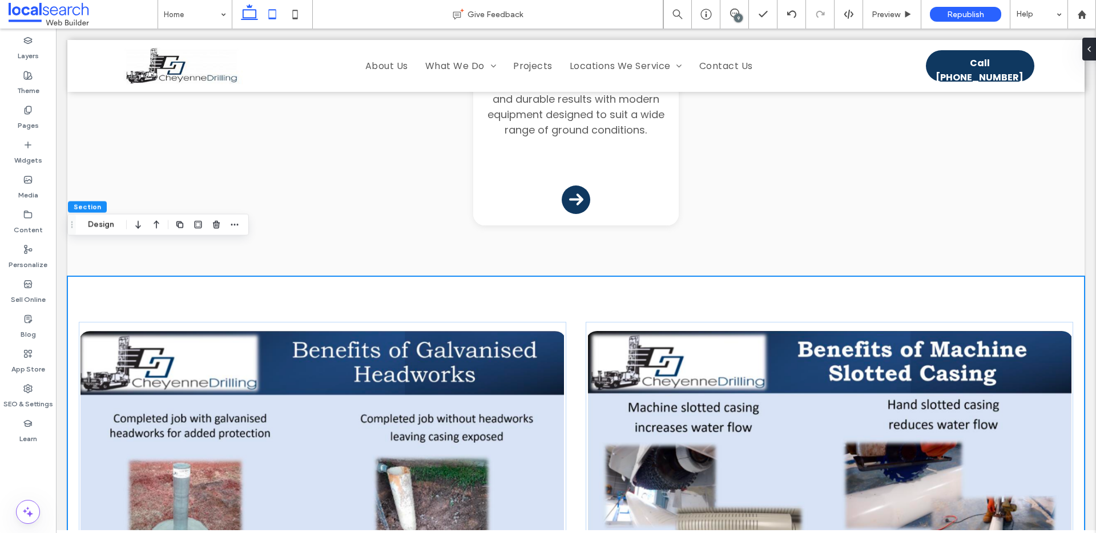
click at [281, 6] on icon at bounding box center [272, 14] width 23 height 23
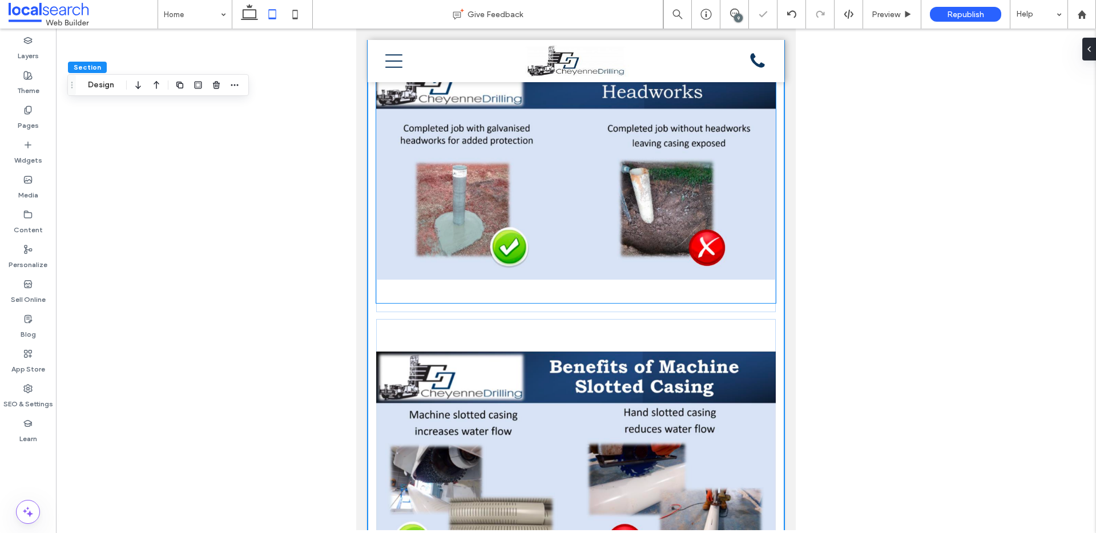
scroll to position [1943, 0]
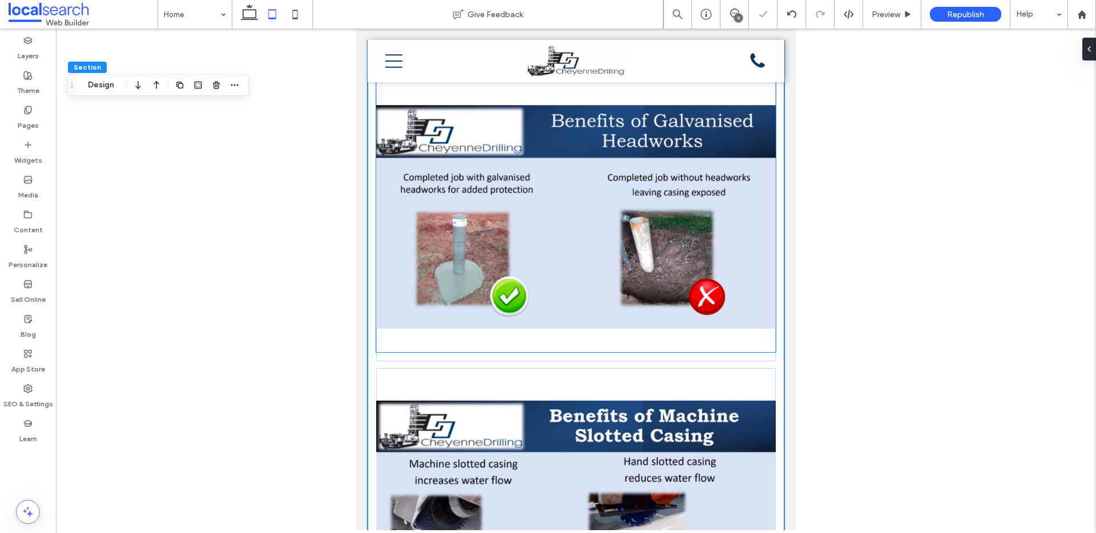
click at [549, 206] on img at bounding box center [576, 217] width 400 height 271
type input "**"
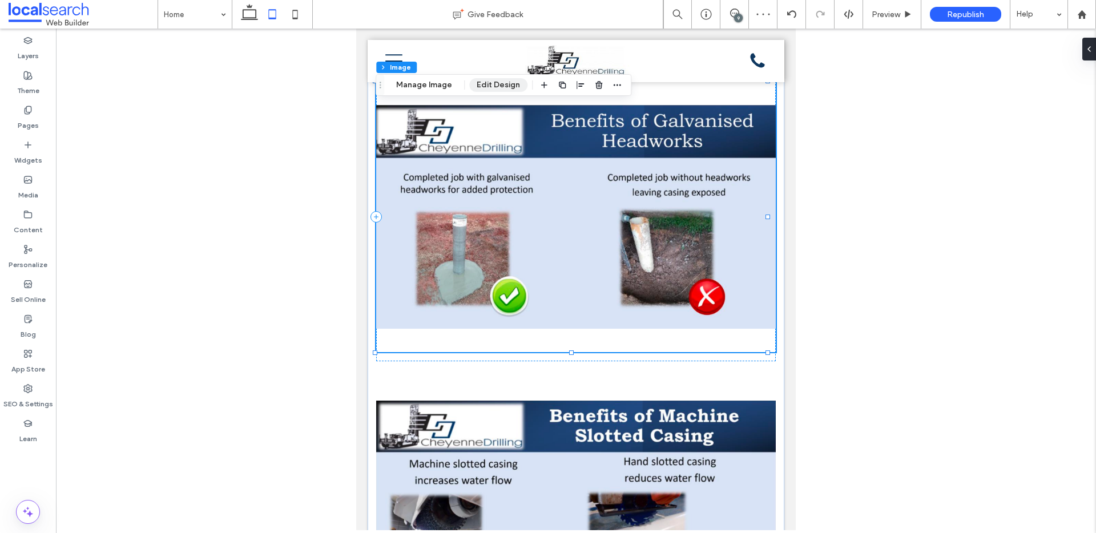
click at [502, 82] on button "Edit Design" at bounding box center [498, 85] width 58 height 14
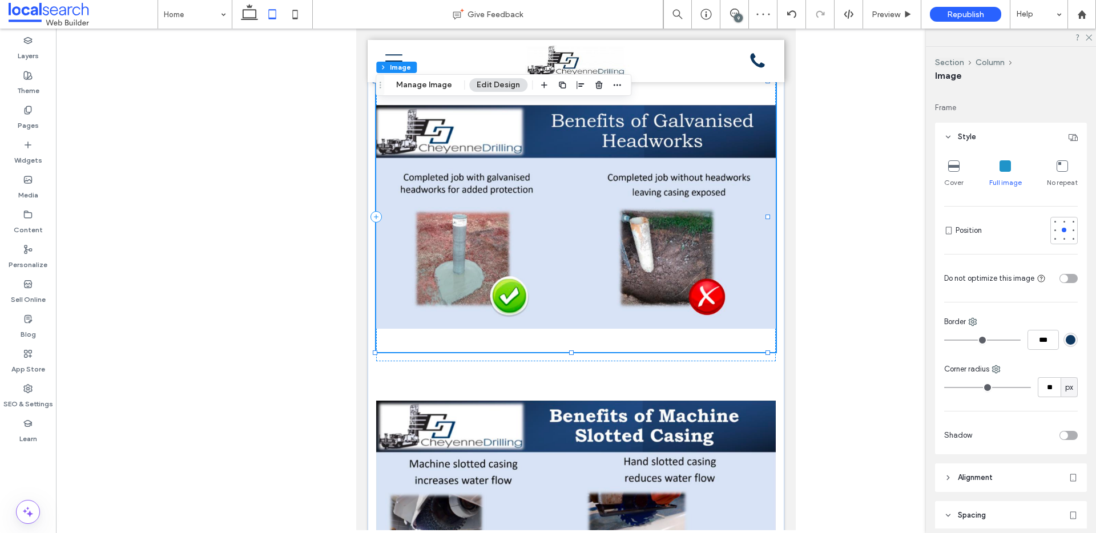
scroll to position [183, 0]
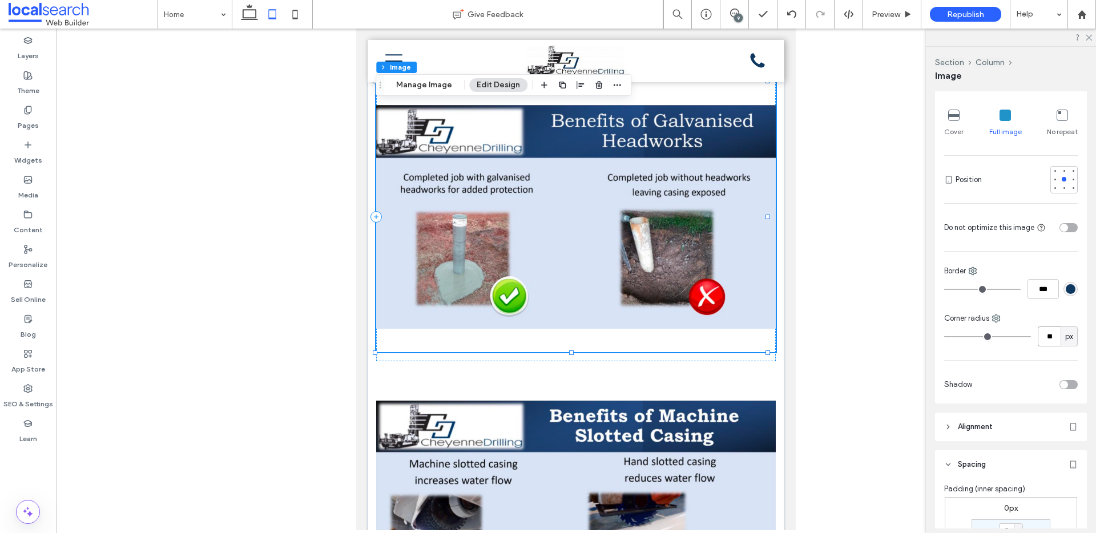
click at [1041, 335] on input "**" at bounding box center [1049, 337] width 23 height 20
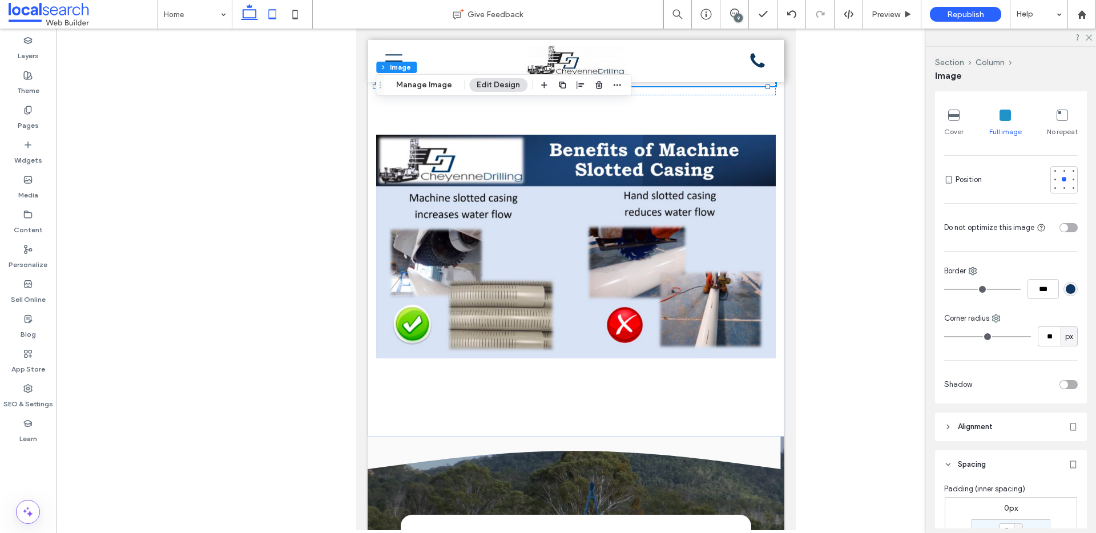
click at [255, 19] on icon at bounding box center [249, 14] width 23 height 23
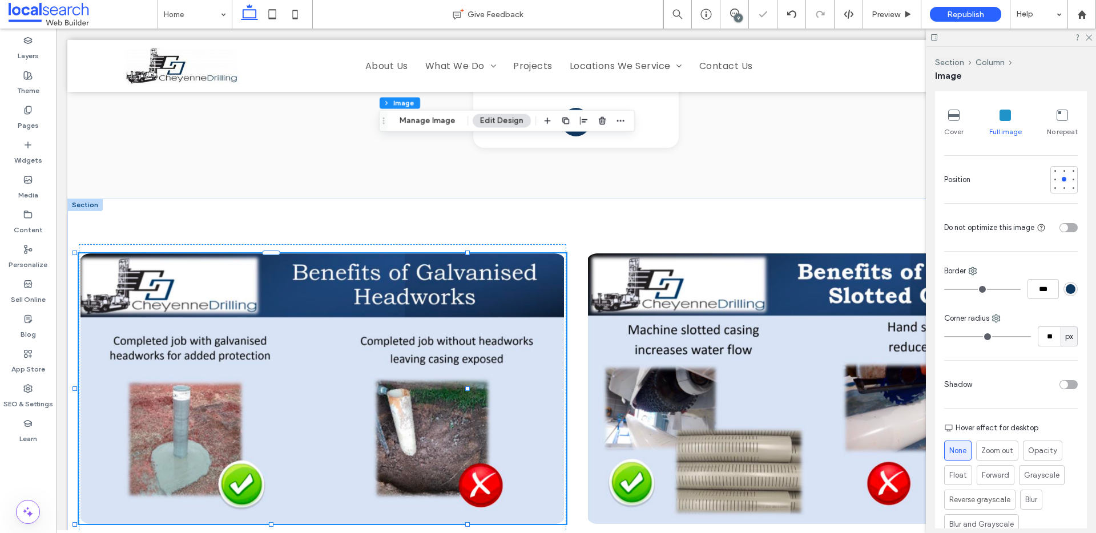
scroll to position [2290, 0]
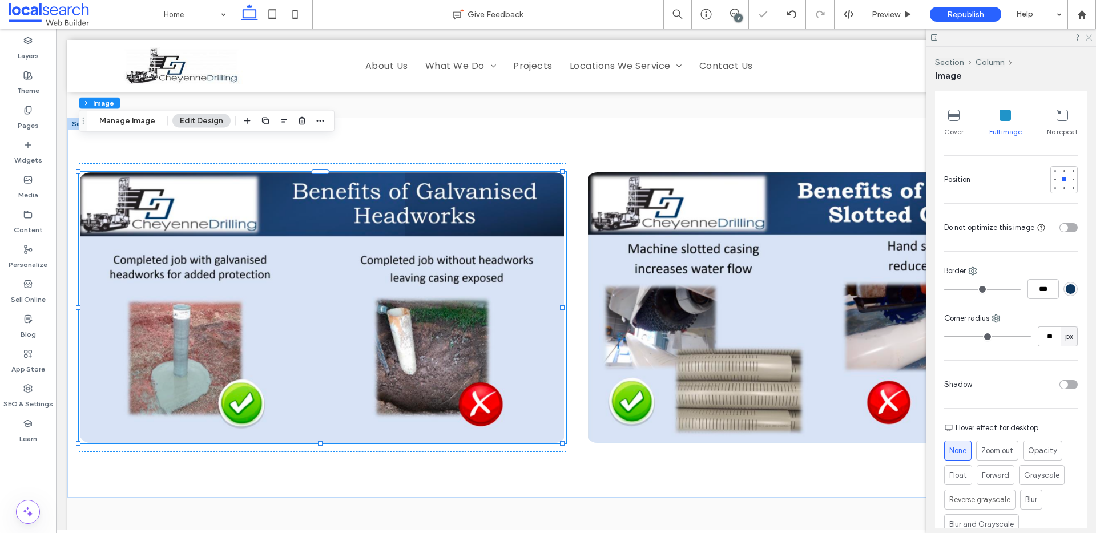
click at [1090, 40] on icon at bounding box center [1088, 36] width 7 height 7
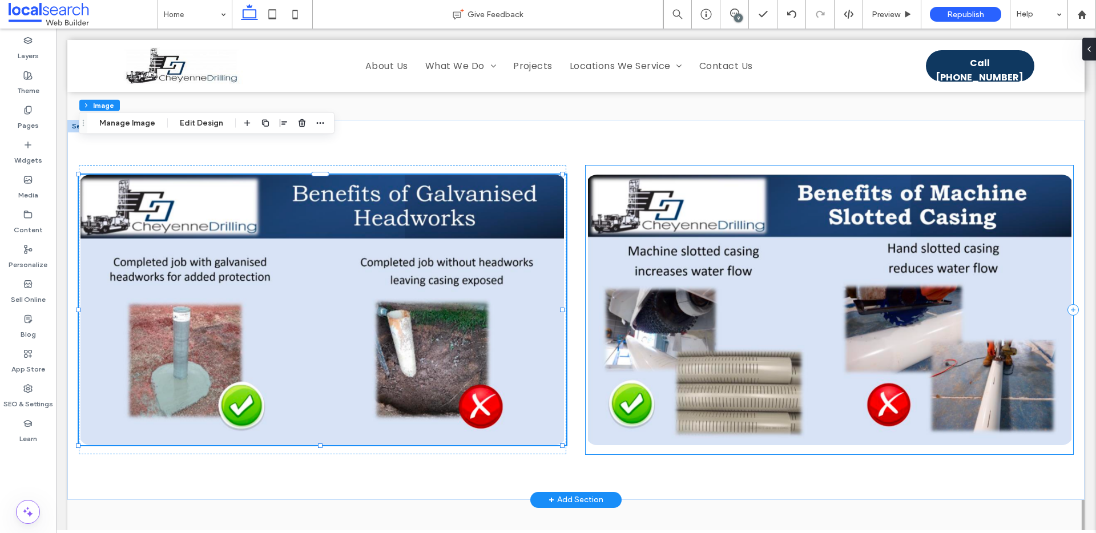
click at [657, 126] on div at bounding box center [575, 310] width 1017 height 380
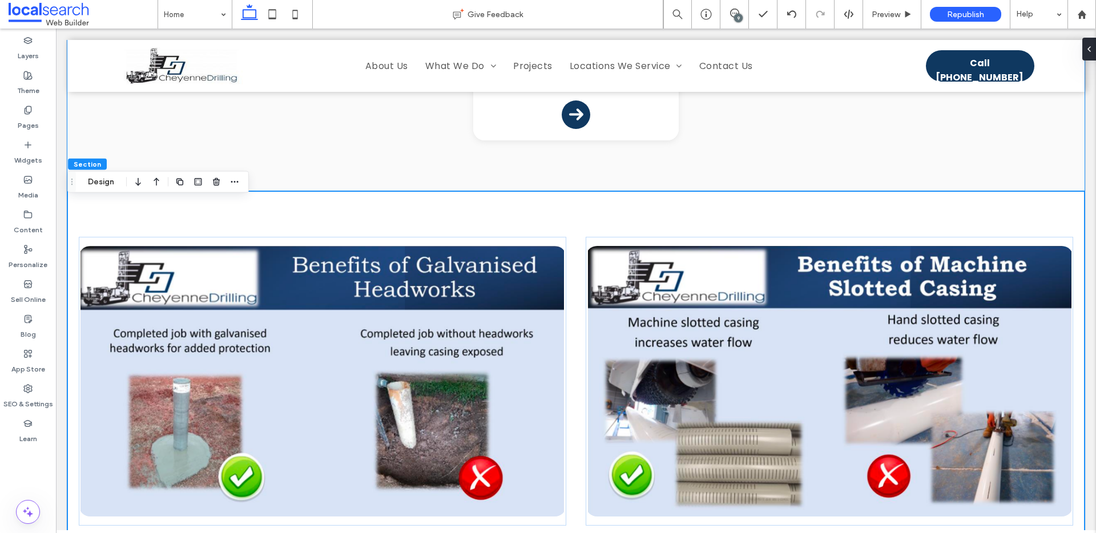
scroll to position [2268, 0]
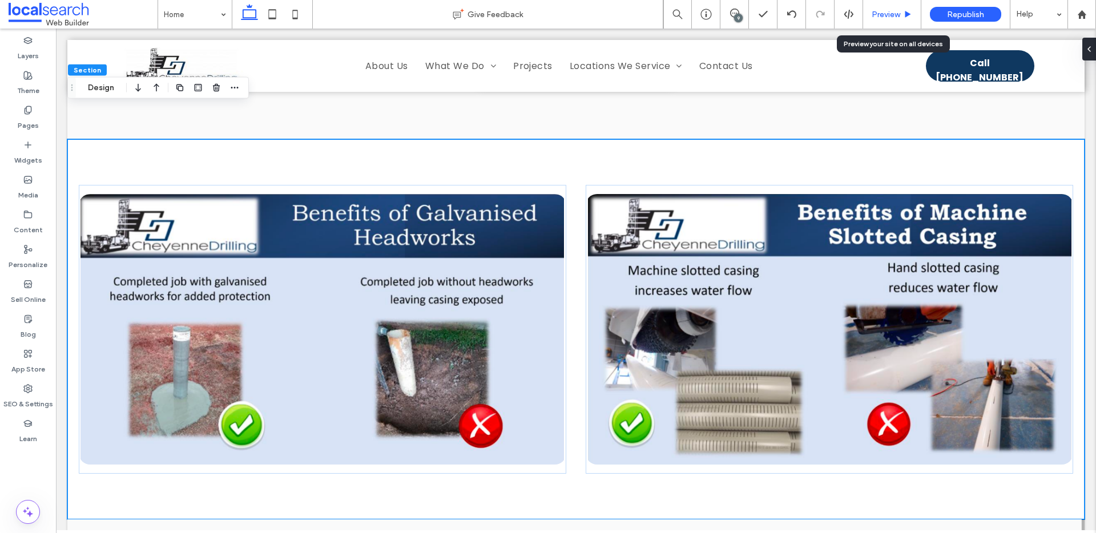
click at [891, 15] on span "Preview" at bounding box center [886, 15] width 29 height 10
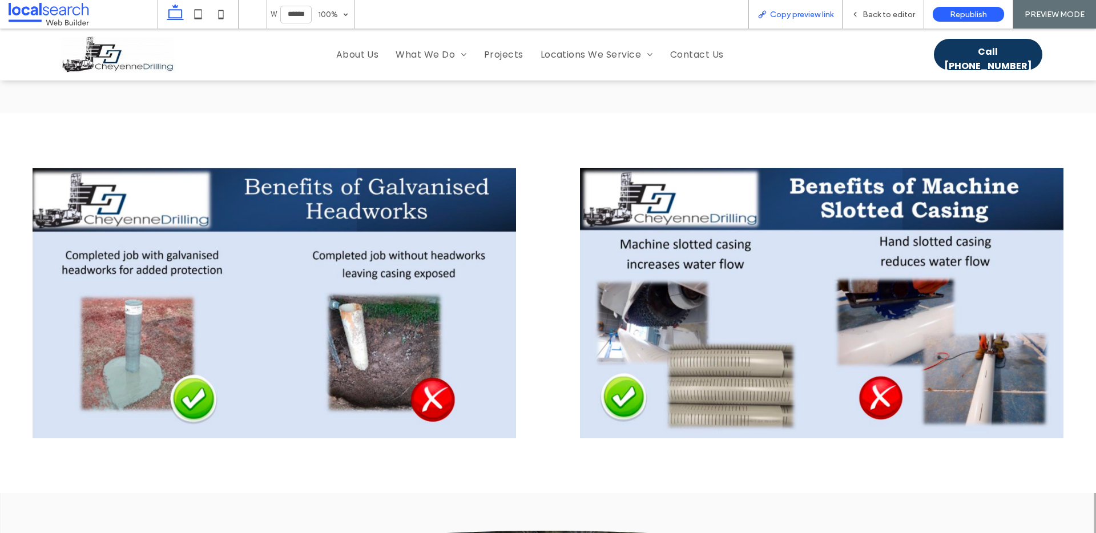
scroll to position [2271, 0]
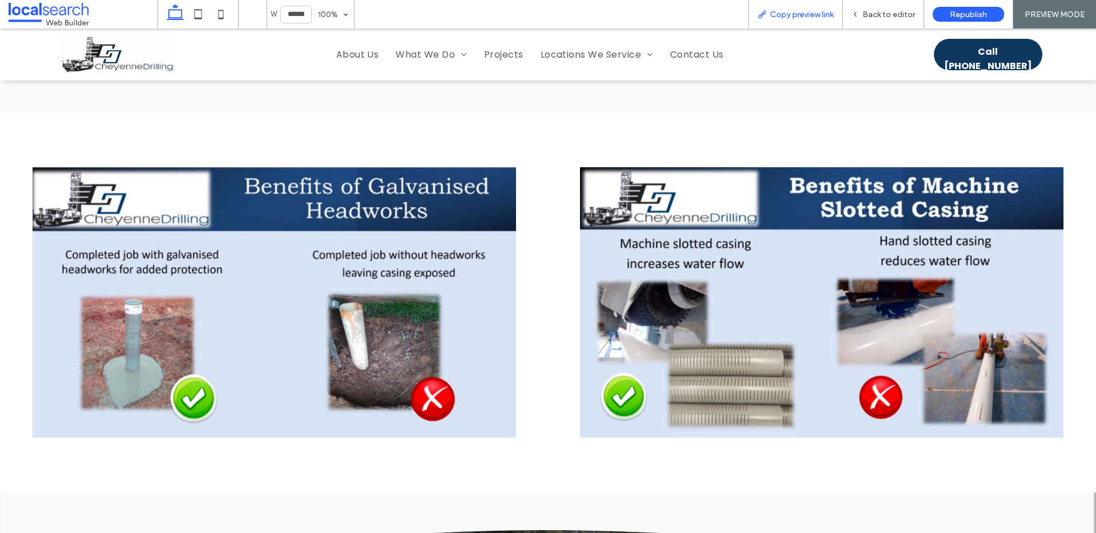
click at [793, 14] on span "Copy preview link" at bounding box center [801, 15] width 63 height 10
click at [882, 14] on span "Back to editor" at bounding box center [889, 15] width 53 height 10
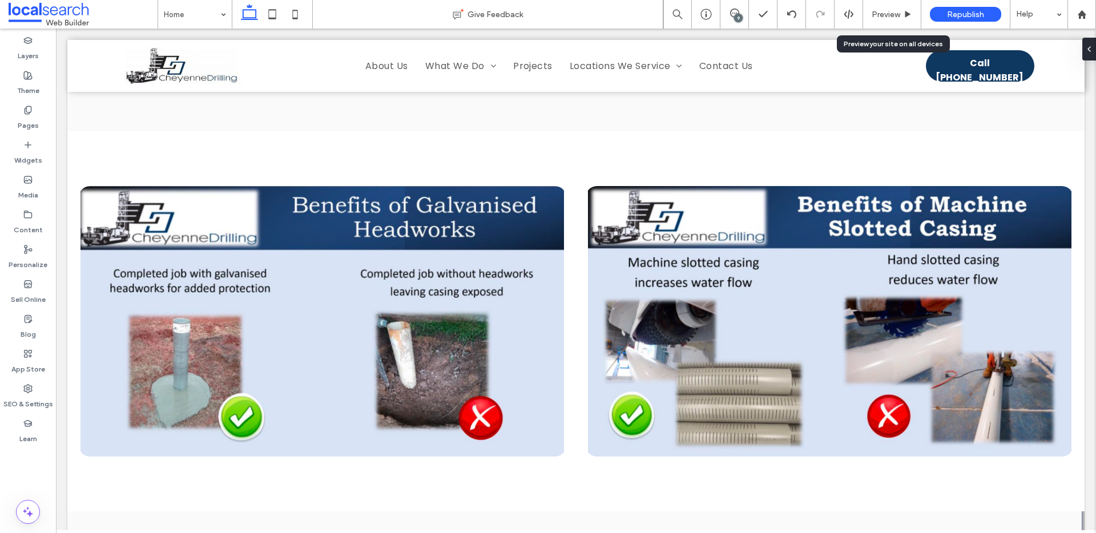
scroll to position [2268, 0]
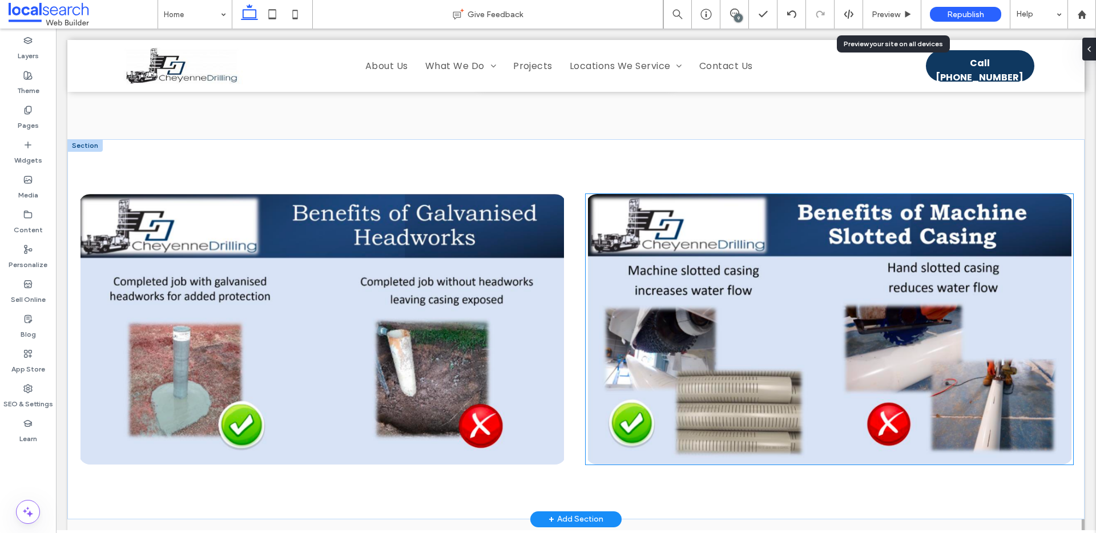
click at [670, 194] on img at bounding box center [830, 329] width 488 height 271
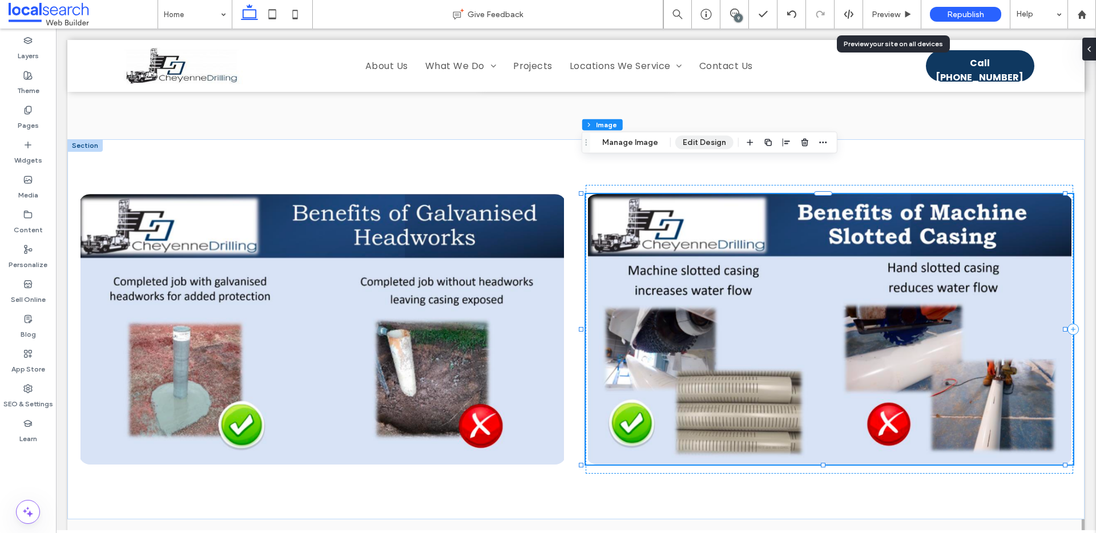
click at [696, 146] on button "Edit Design" at bounding box center [704, 143] width 58 height 14
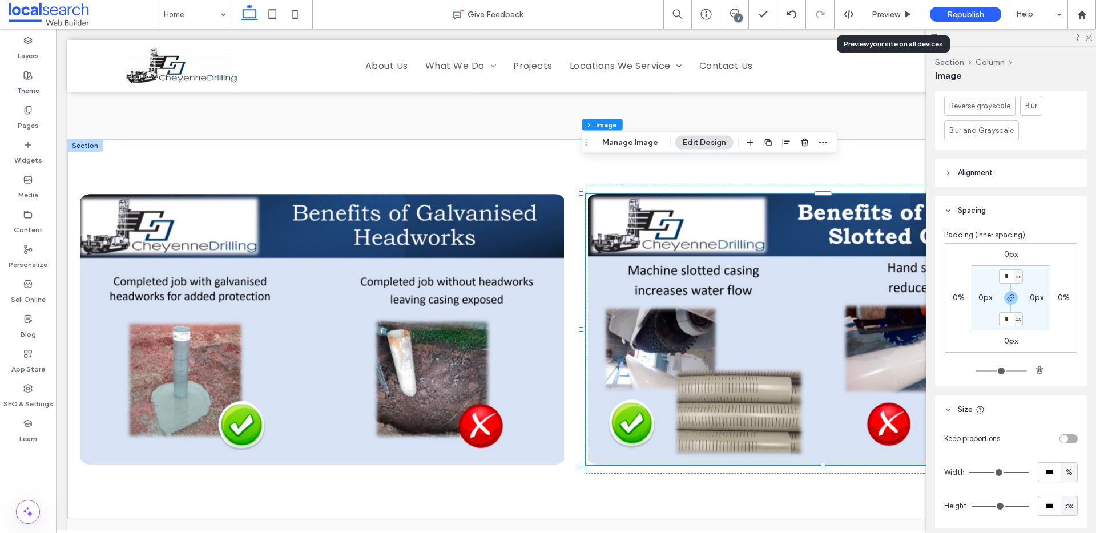
scroll to position [536, 0]
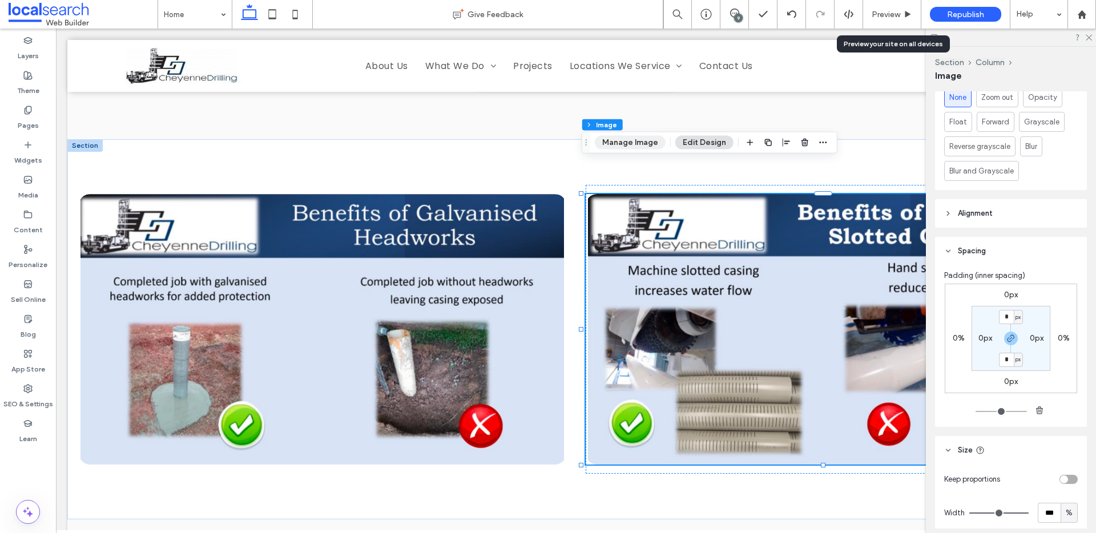
click at [649, 144] on button "Manage Image" at bounding box center [630, 143] width 71 height 14
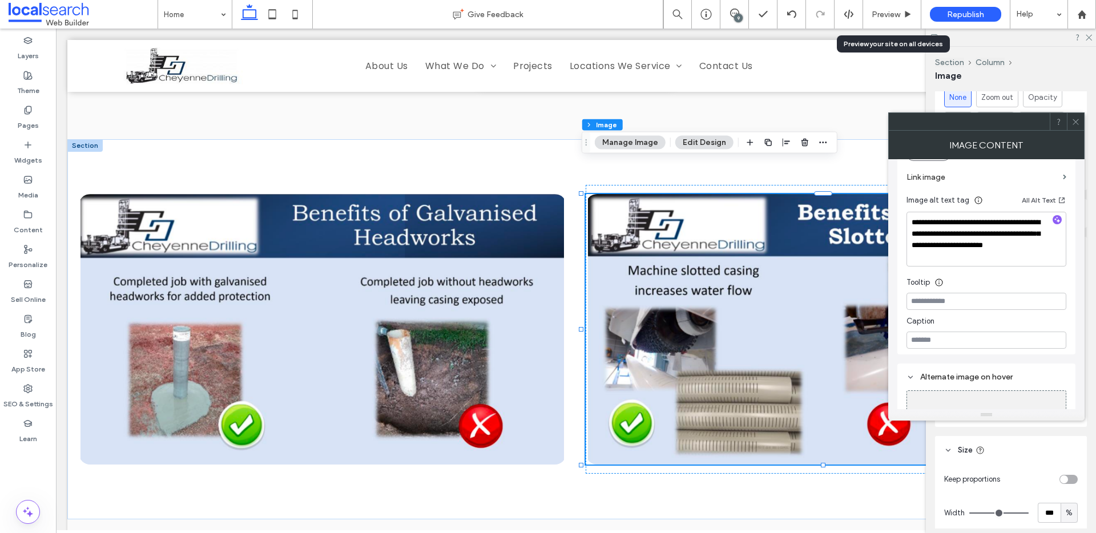
scroll to position [278, 0]
click at [1077, 121] on icon at bounding box center [1076, 122] width 9 height 9
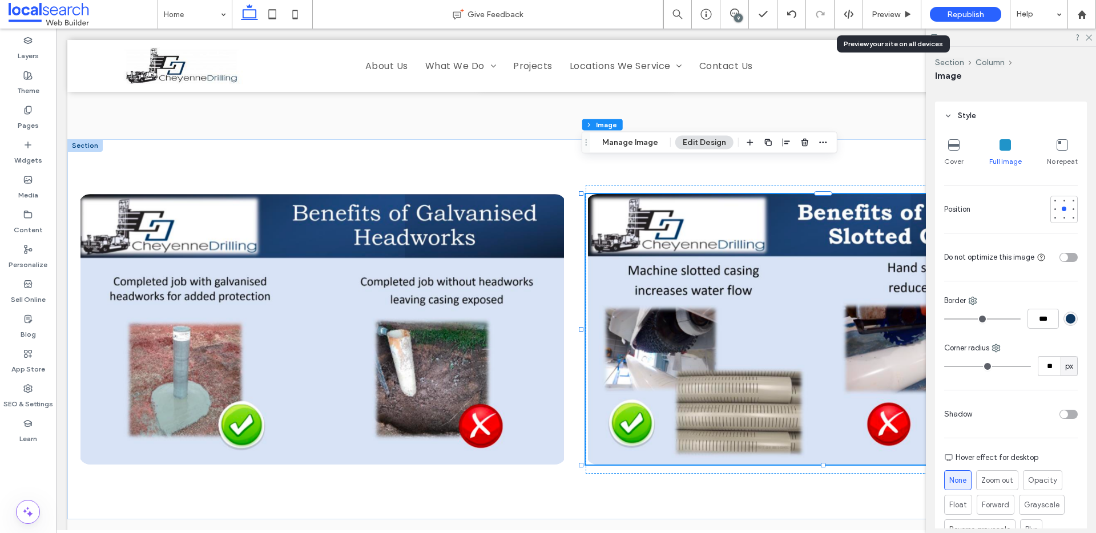
scroll to position [12, 0]
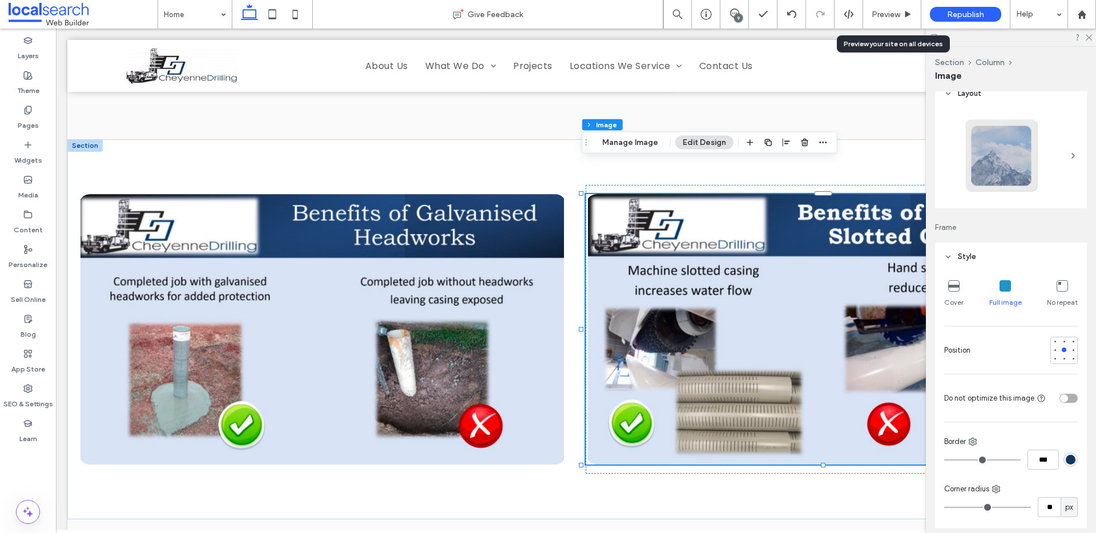
click at [951, 287] on icon at bounding box center [953, 285] width 11 height 11
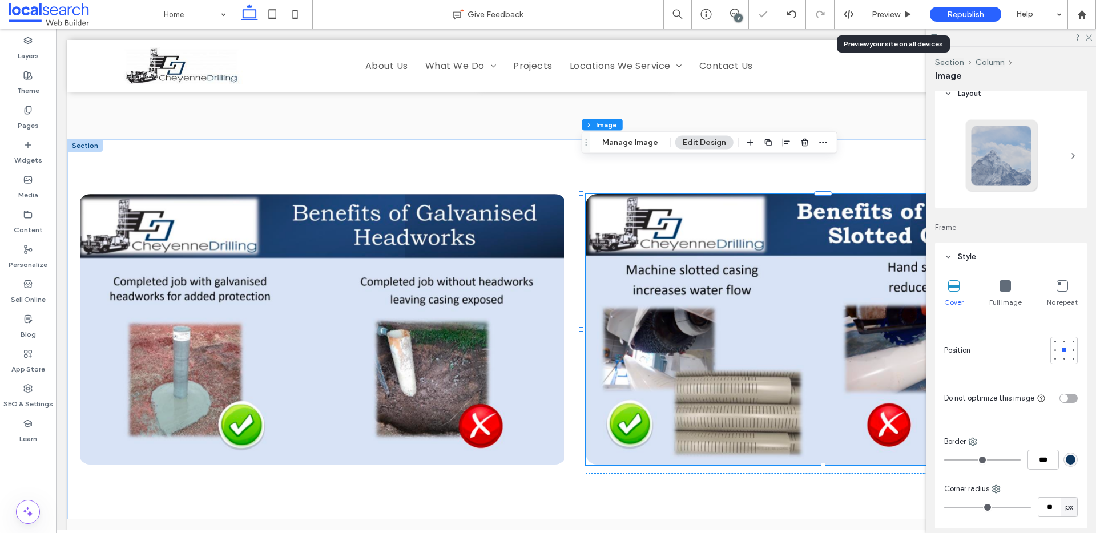
click at [952, 288] on icon at bounding box center [953, 285] width 11 height 11
click at [1004, 293] on div "Full image" at bounding box center [1005, 294] width 33 height 37
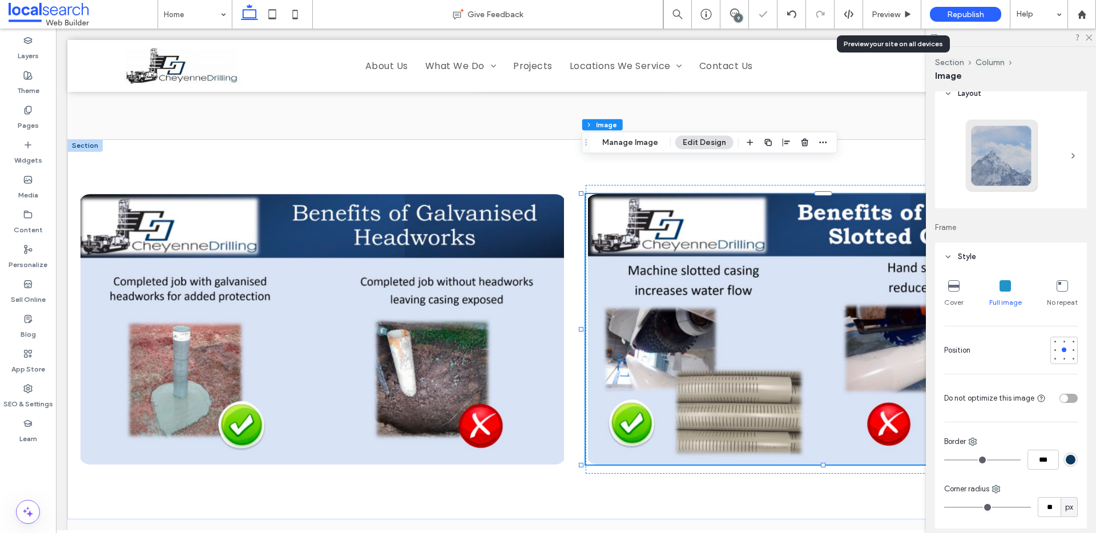
click at [959, 285] on icon at bounding box center [953, 285] width 11 height 11
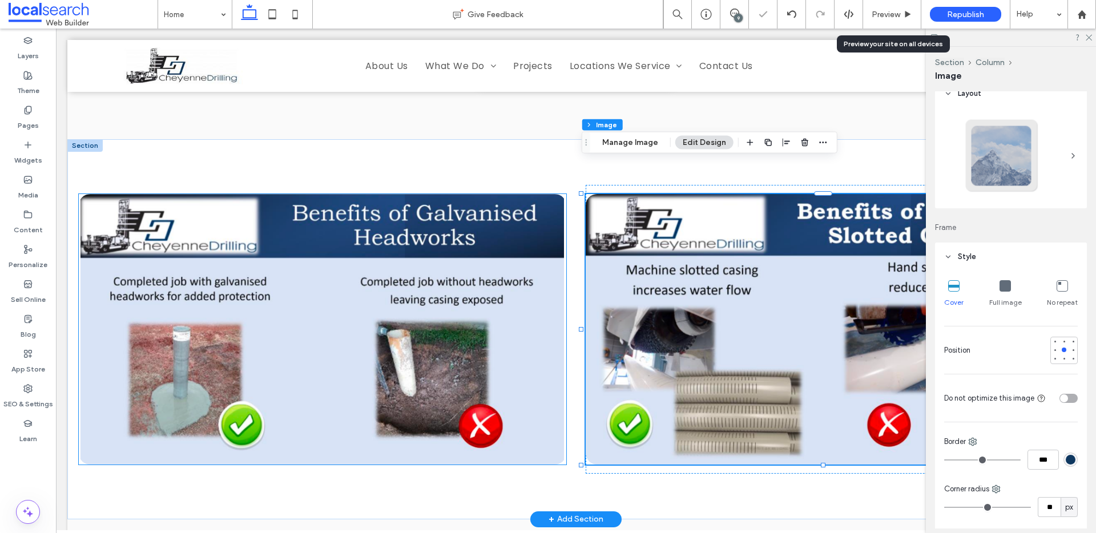
click at [411, 238] on img at bounding box center [323, 329] width 488 height 271
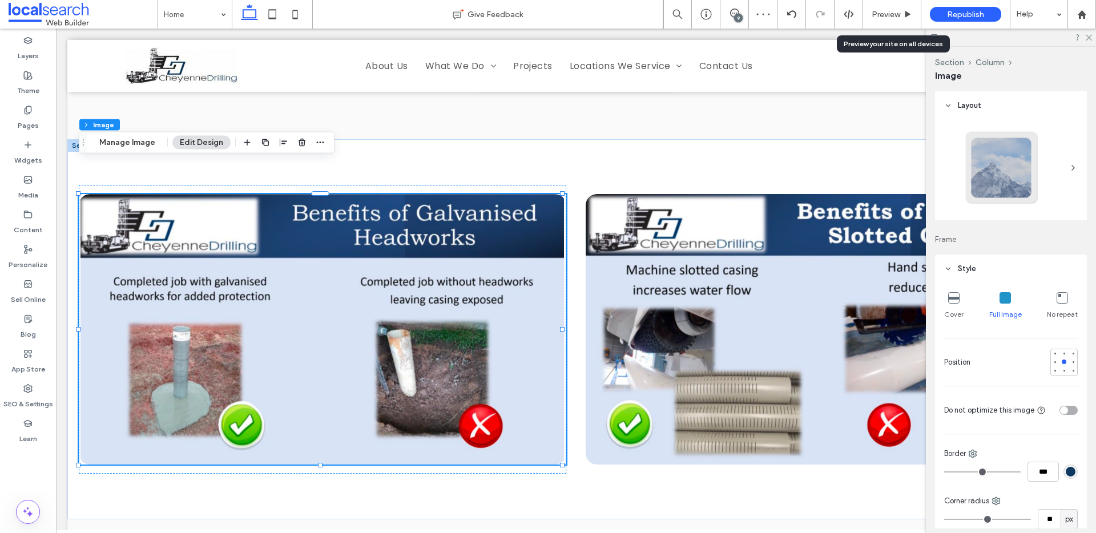
click at [957, 300] on icon at bounding box center [953, 297] width 11 height 11
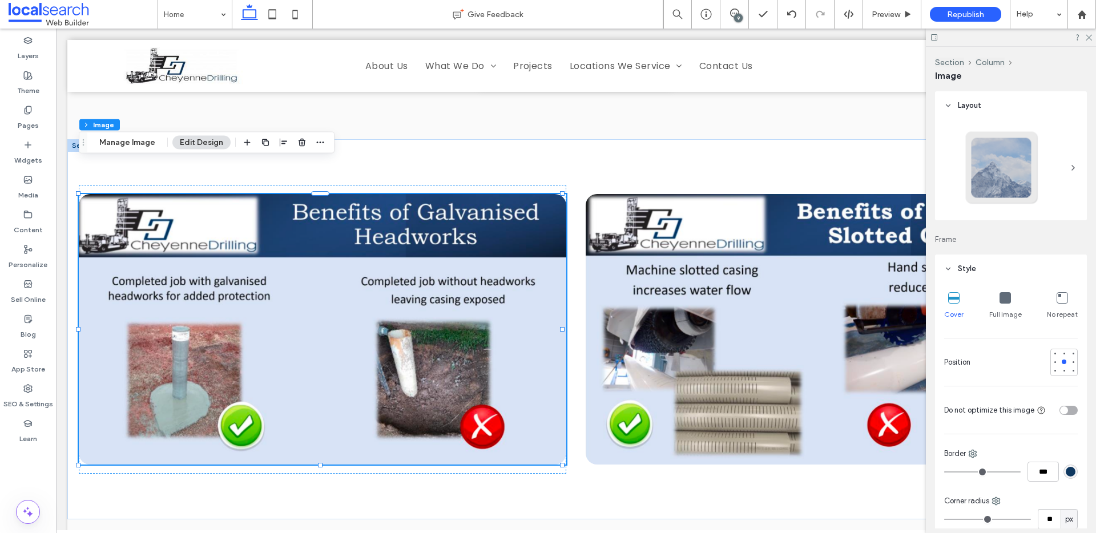
click at [1000, 305] on div "Full image" at bounding box center [1005, 306] width 33 height 37
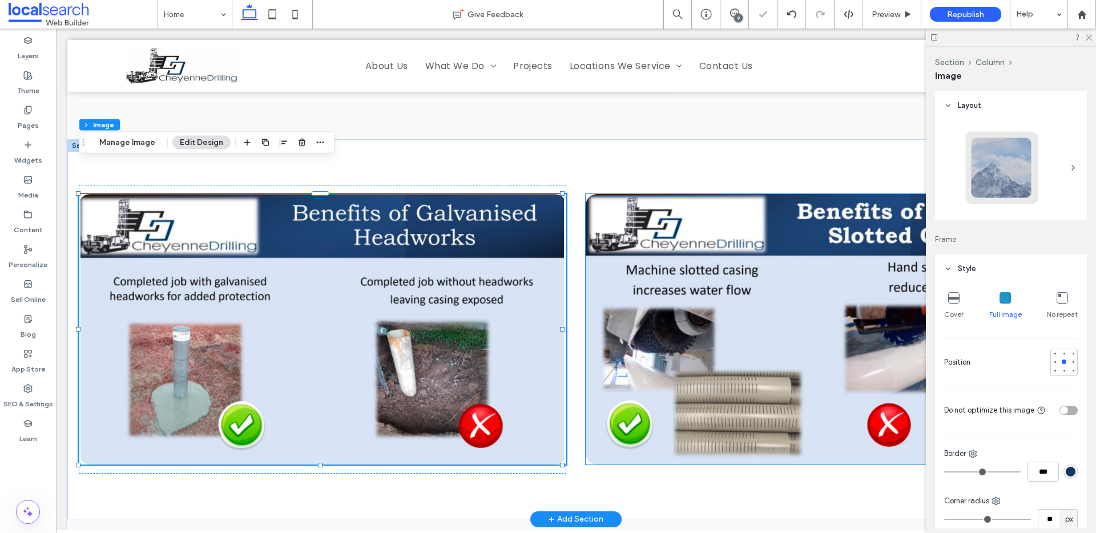
click at [727, 279] on img at bounding box center [830, 329] width 488 height 271
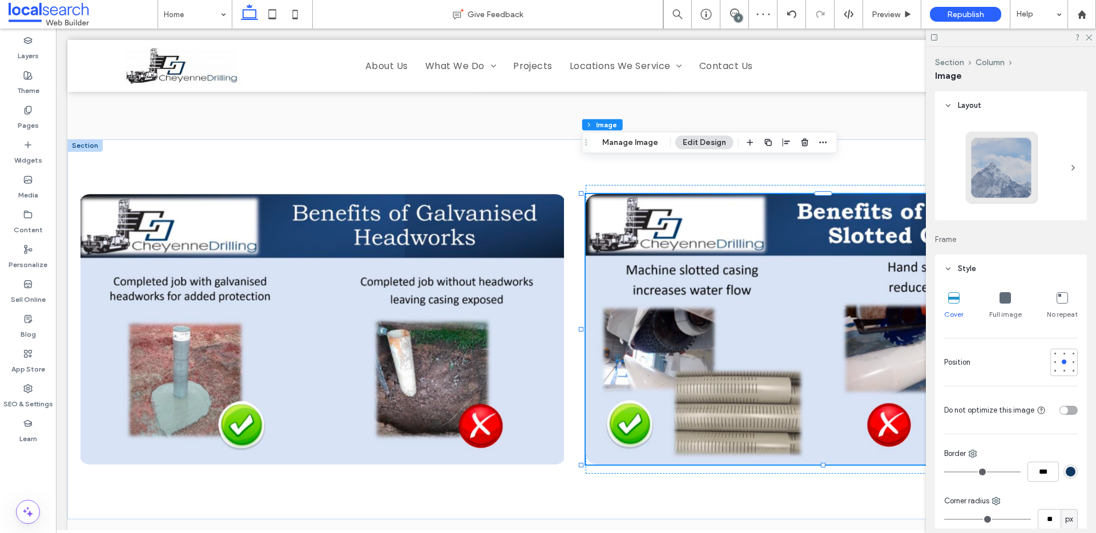
click at [1000, 303] on icon at bounding box center [1005, 297] width 11 height 11
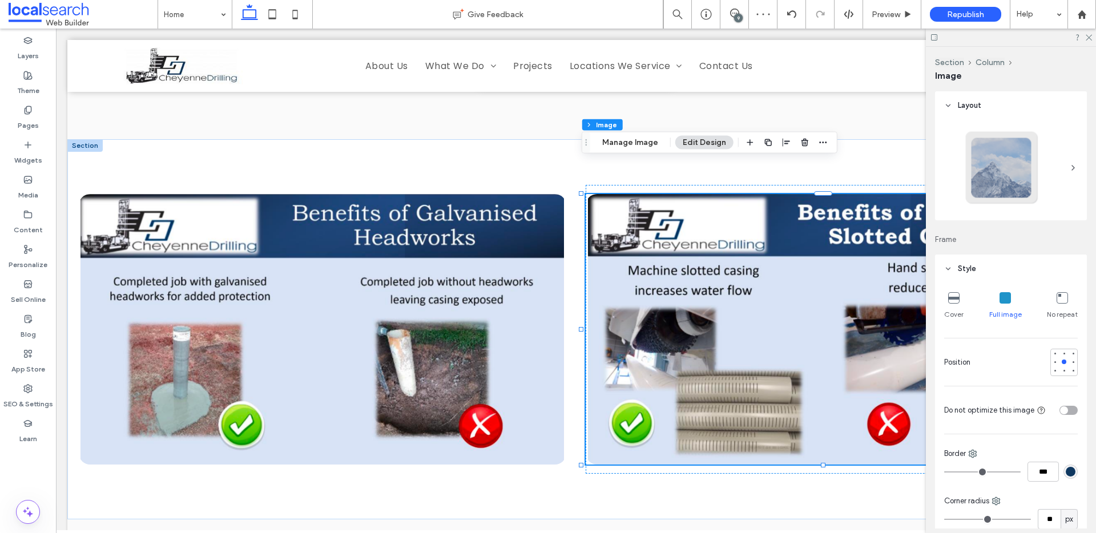
scroll to position [105, 0]
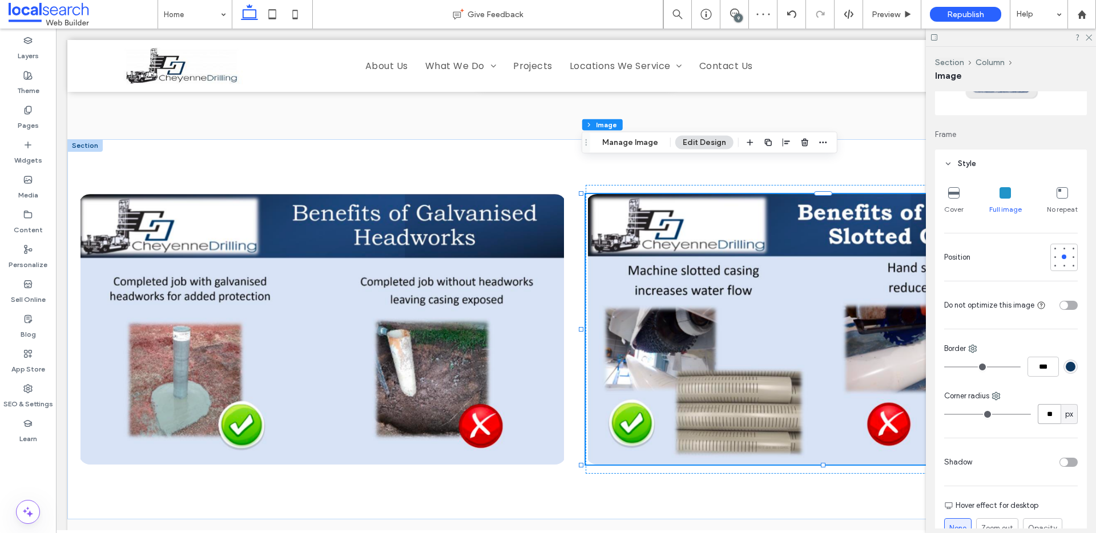
click at [1048, 409] on input "**" at bounding box center [1049, 414] width 23 height 20
type input "*"
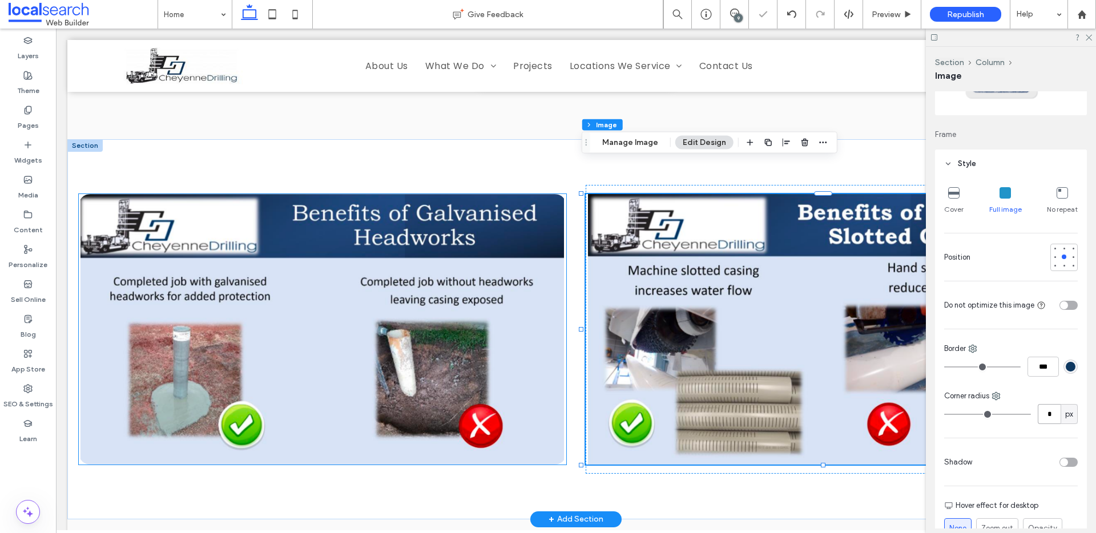
click at [371, 272] on img at bounding box center [323, 329] width 488 height 271
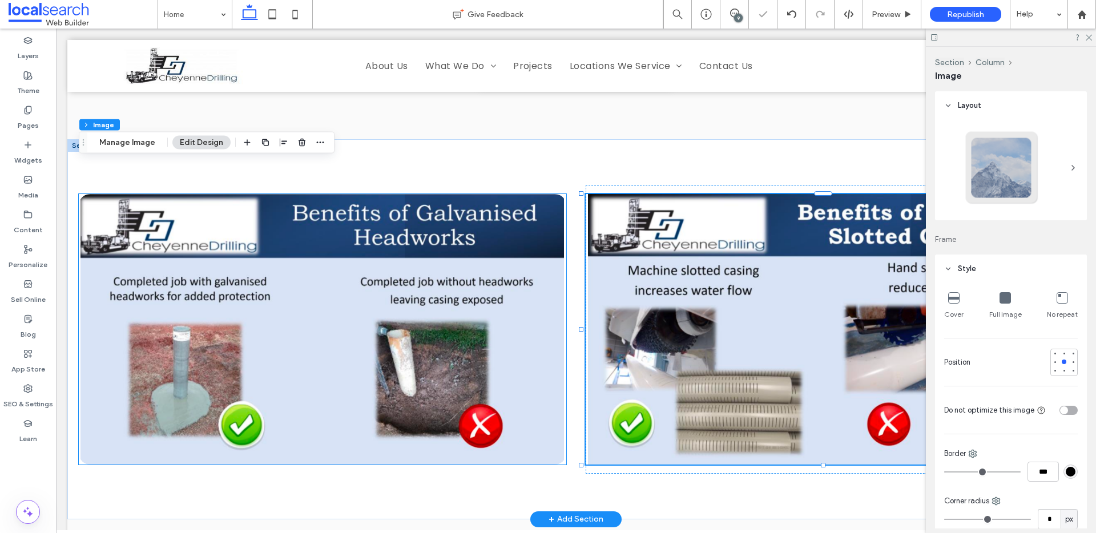
type input "**"
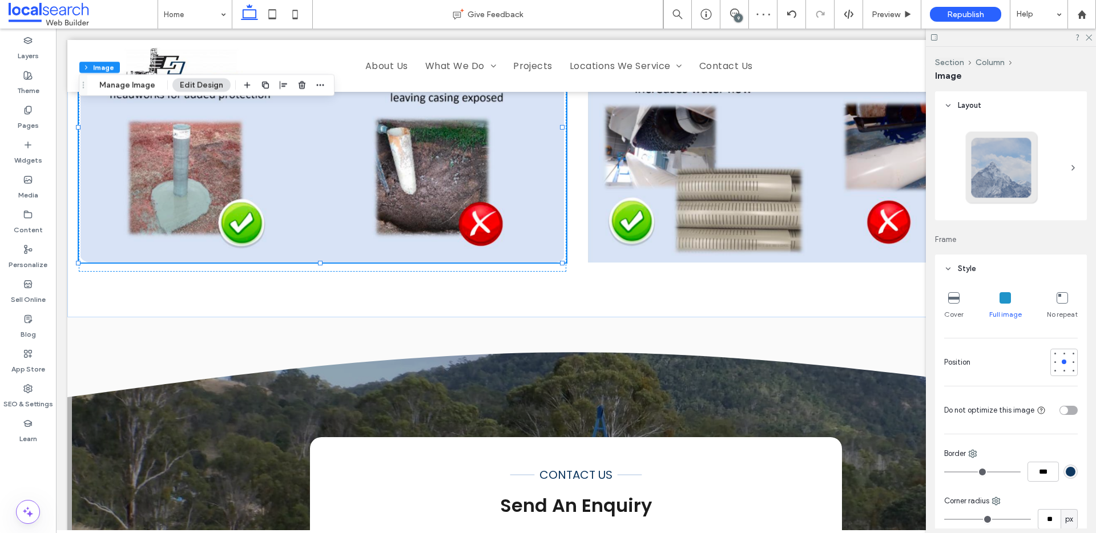
scroll to position [100, 0]
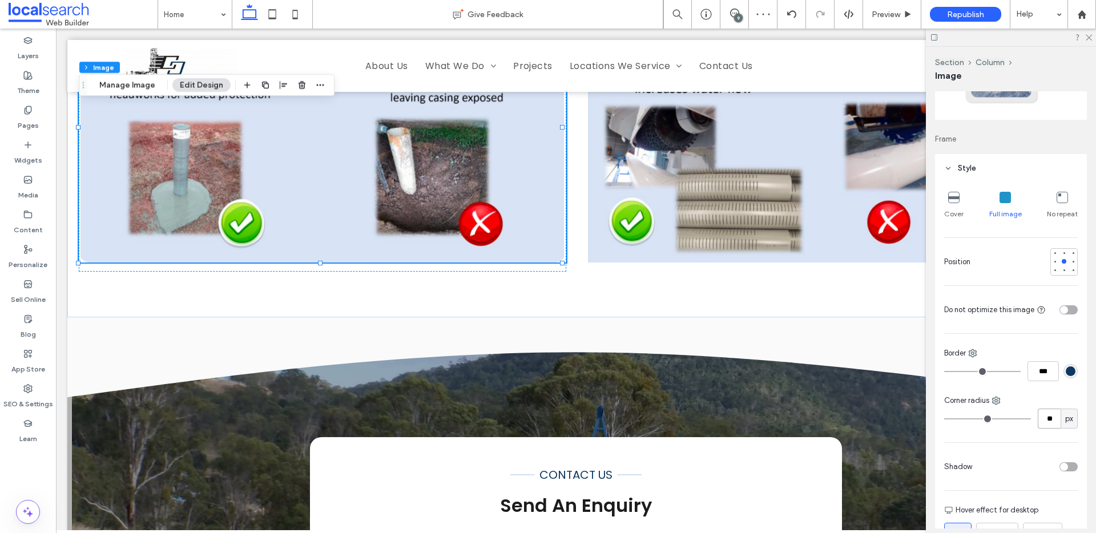
click at [1046, 419] on input "**" at bounding box center [1049, 419] width 23 height 20
type input "*"
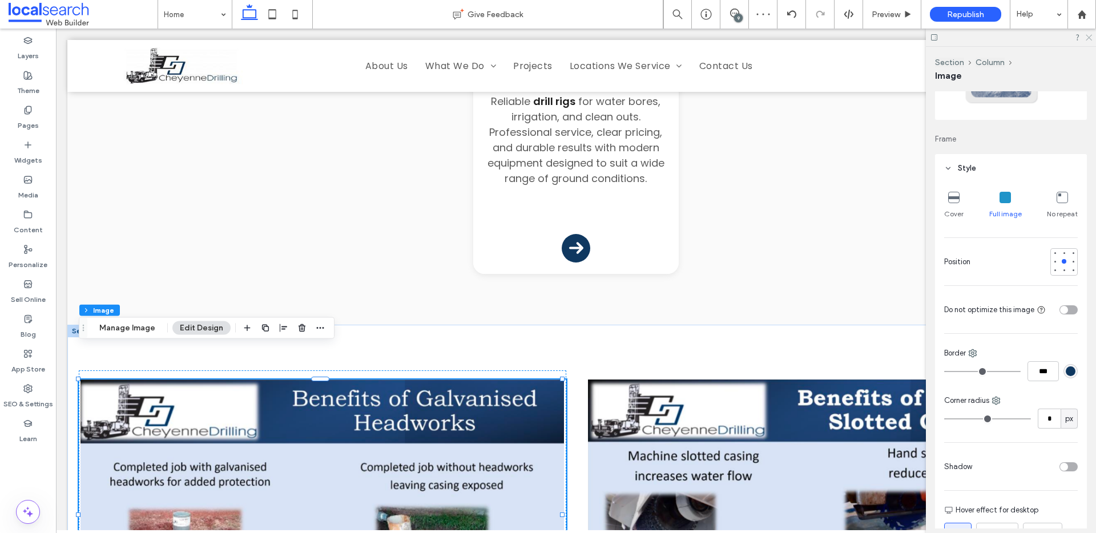
drag, startPoint x: 1089, startPoint y: 37, endPoint x: 1084, endPoint y: 39, distance: 5.9
click at [1089, 37] on use at bounding box center [1089, 38] width 6 height 6
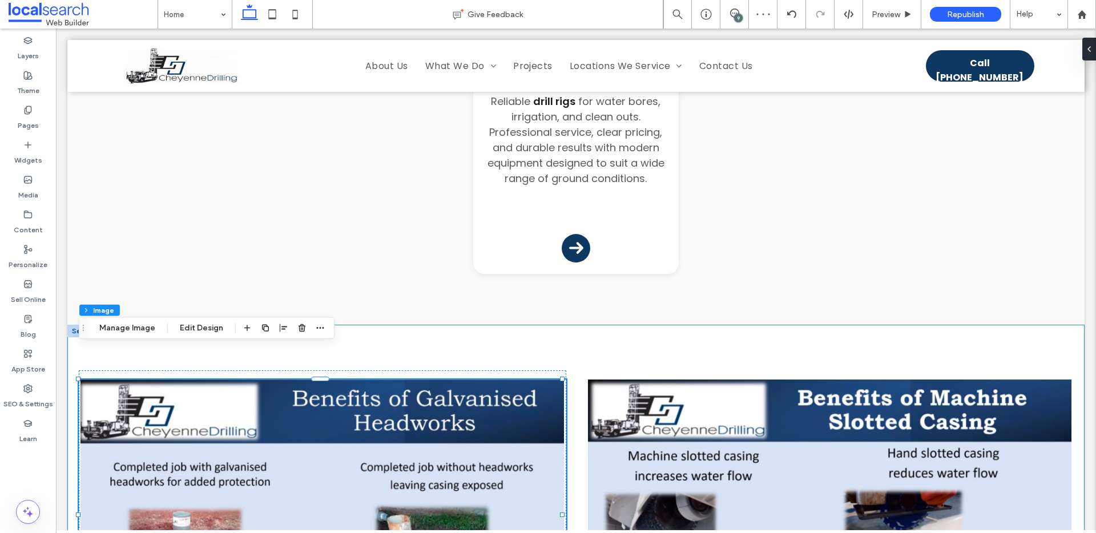
click at [129, 325] on div at bounding box center [575, 515] width 1017 height 380
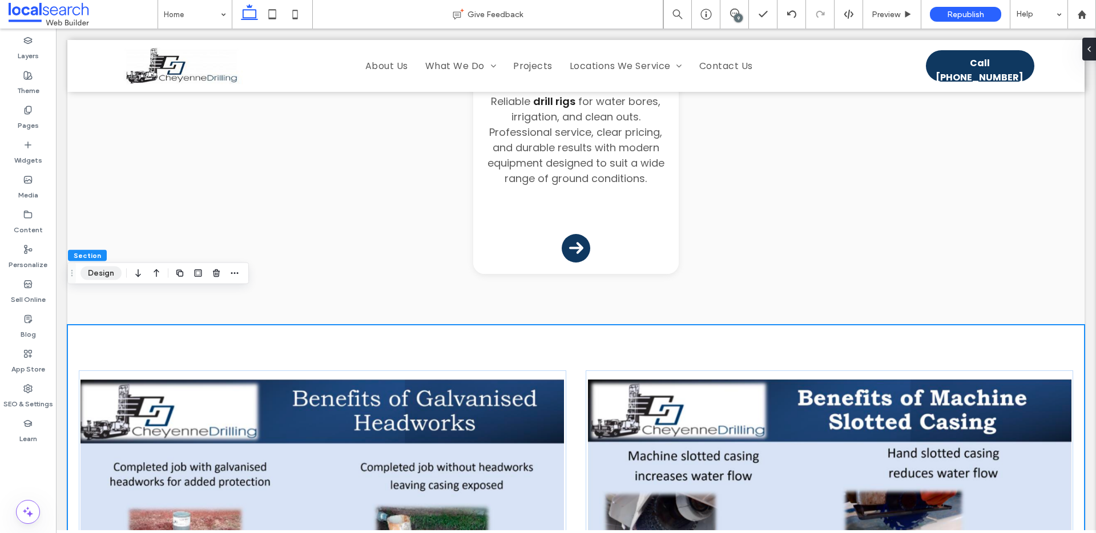
click at [98, 269] on button "Design" at bounding box center [101, 274] width 41 height 14
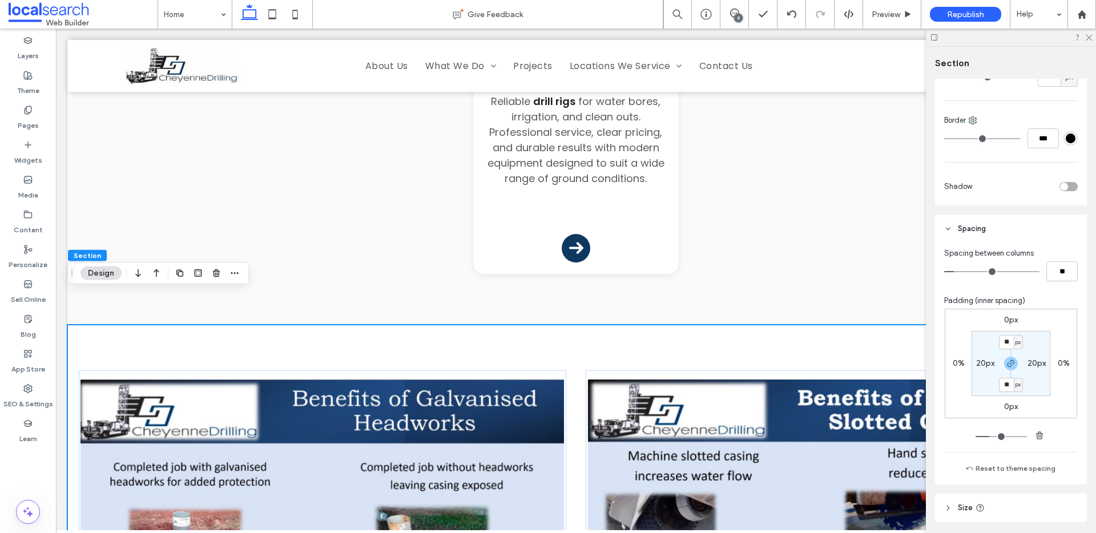
scroll to position [334, 0]
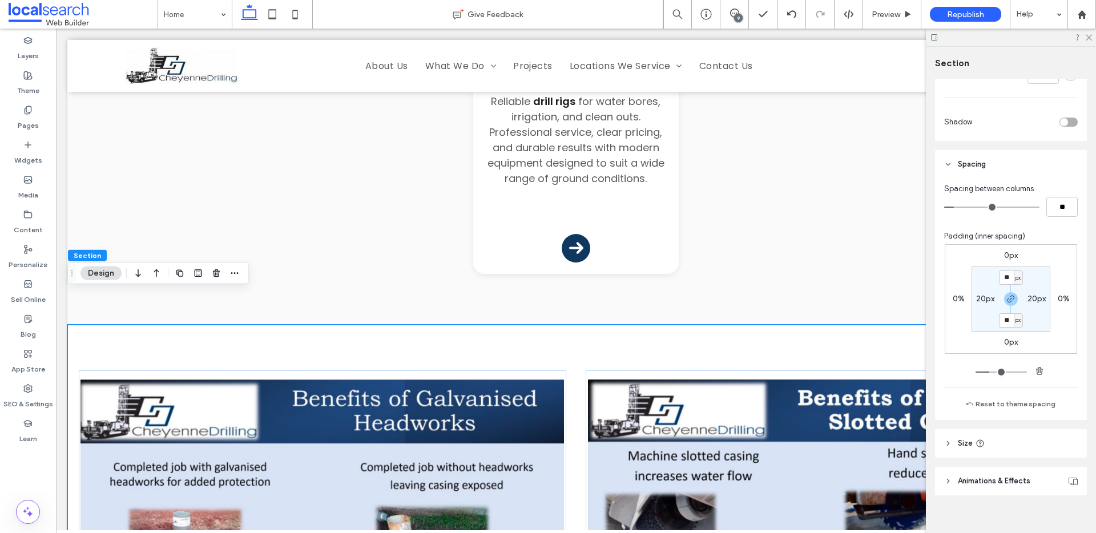
click at [983, 295] on label "20px" at bounding box center [985, 299] width 18 height 10
type input "**"
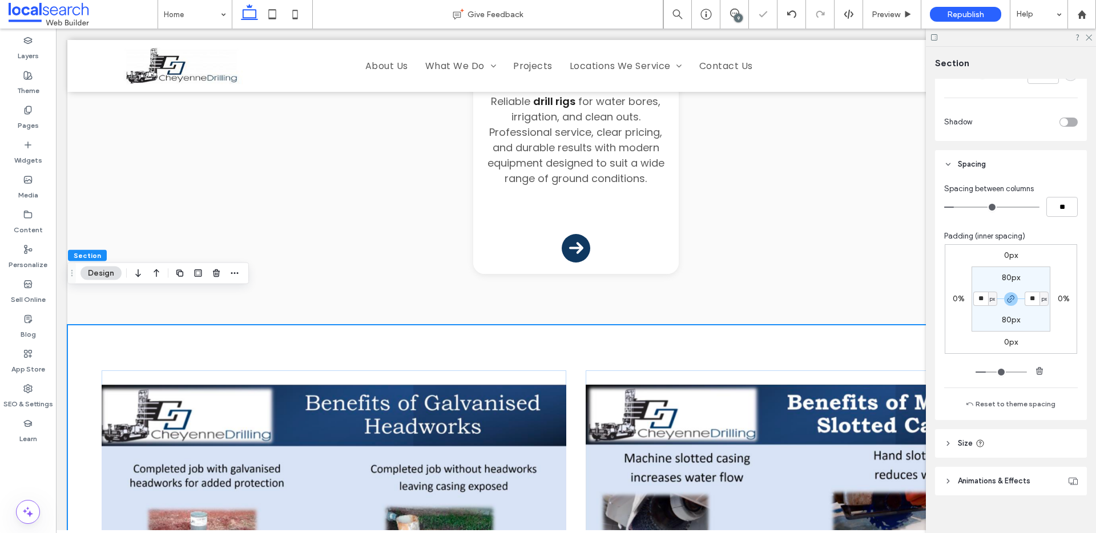
type input "*"
type input "**"
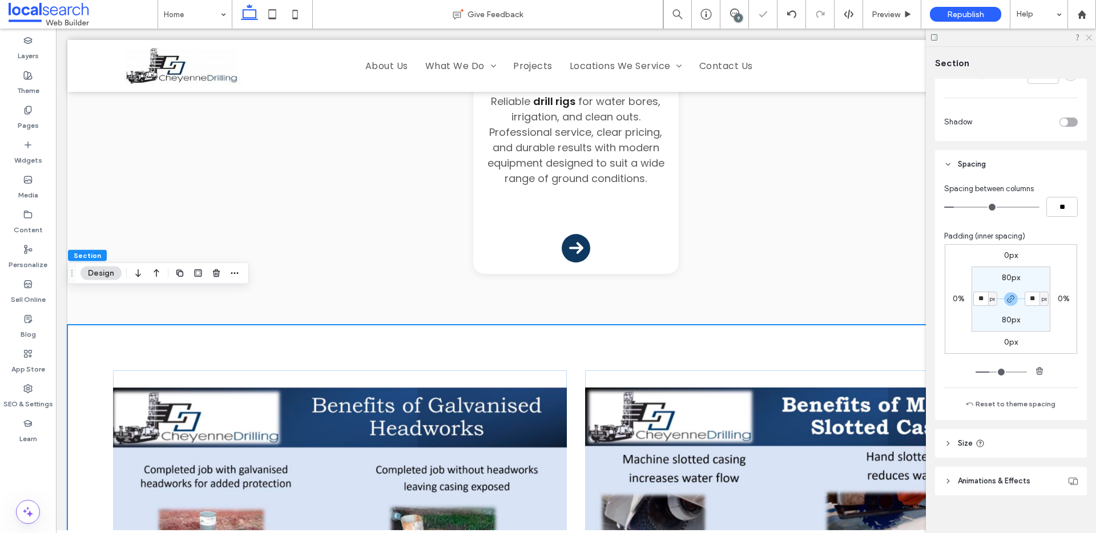
click at [1091, 37] on icon at bounding box center [1088, 36] width 7 height 7
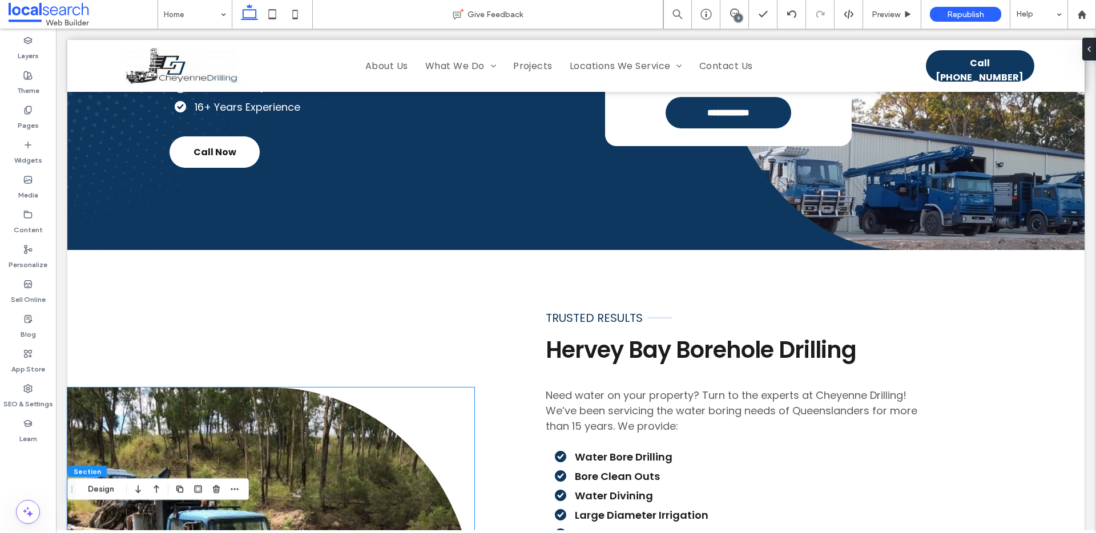
scroll to position [52, 0]
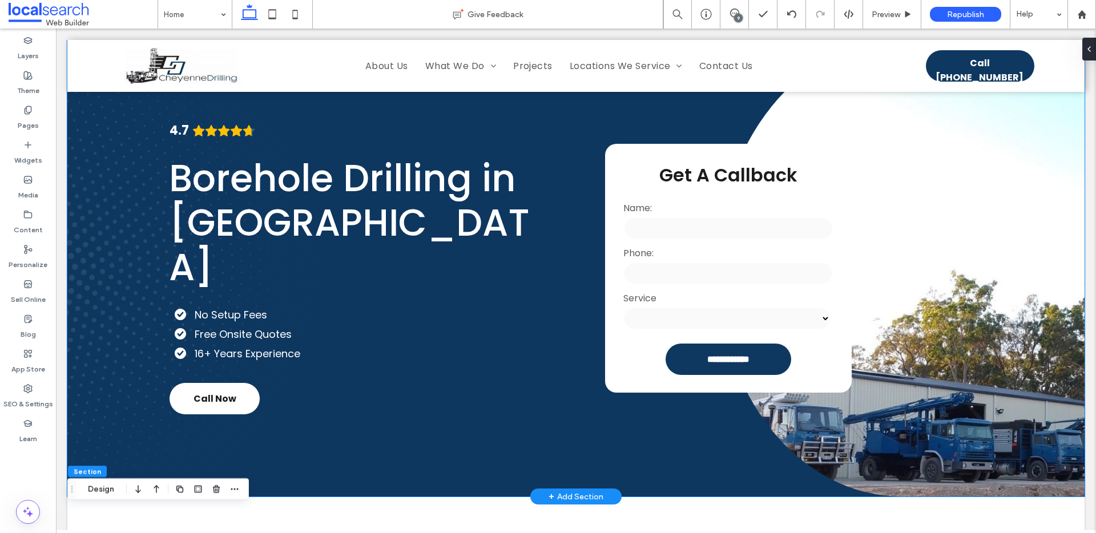
click at [150, 226] on div "4.7 Panel only seen by widget owner Edit widget Views 0%" at bounding box center [575, 268] width 1017 height 457
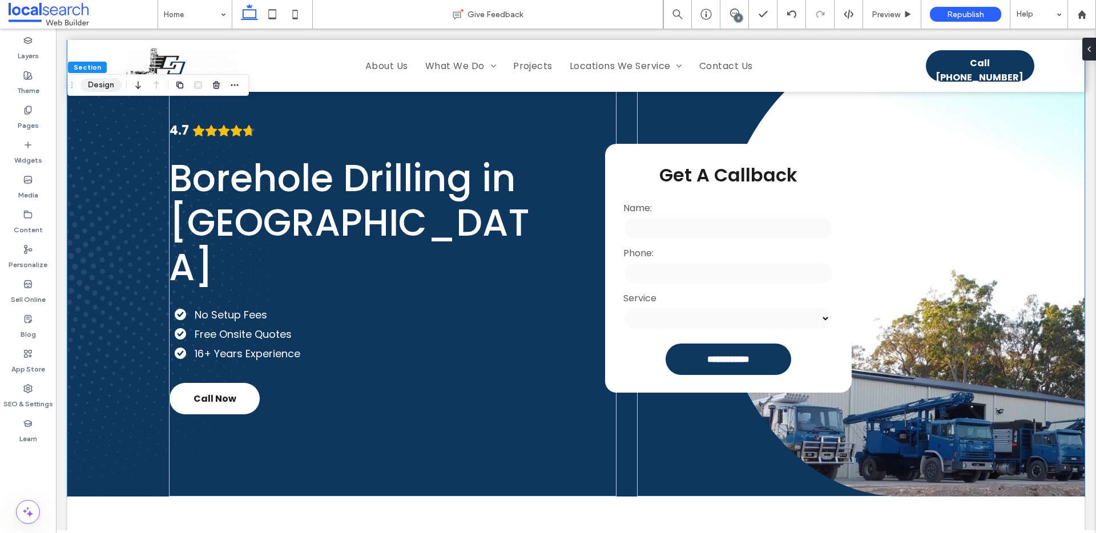
click at [102, 82] on button "Design" at bounding box center [101, 85] width 41 height 14
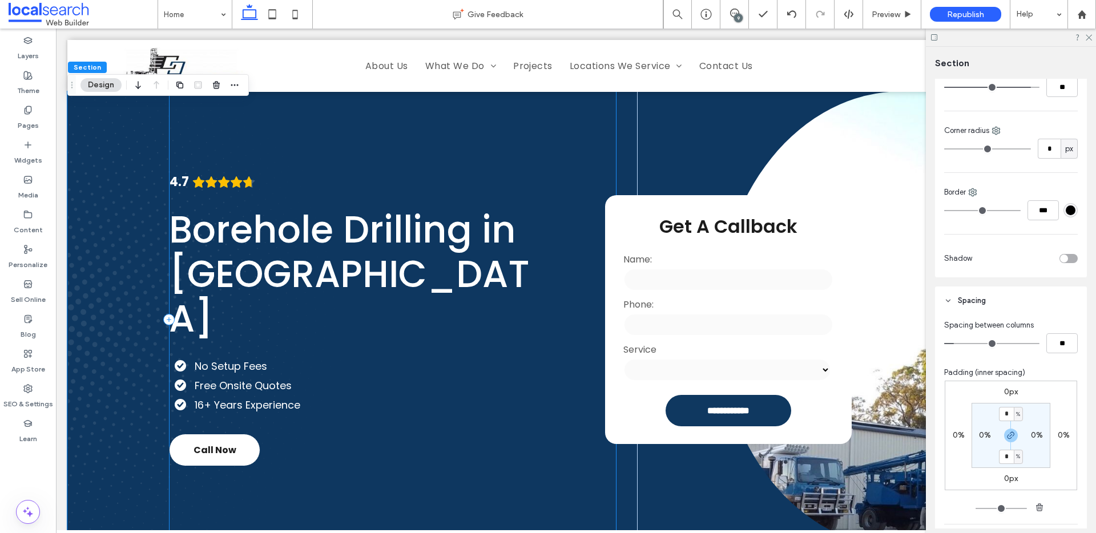
scroll to position [0, 0]
click at [287, 137] on div "4.7 Panel only seen by widget owner Edit widget Views 0% Share" at bounding box center [393, 320] width 448 height 457
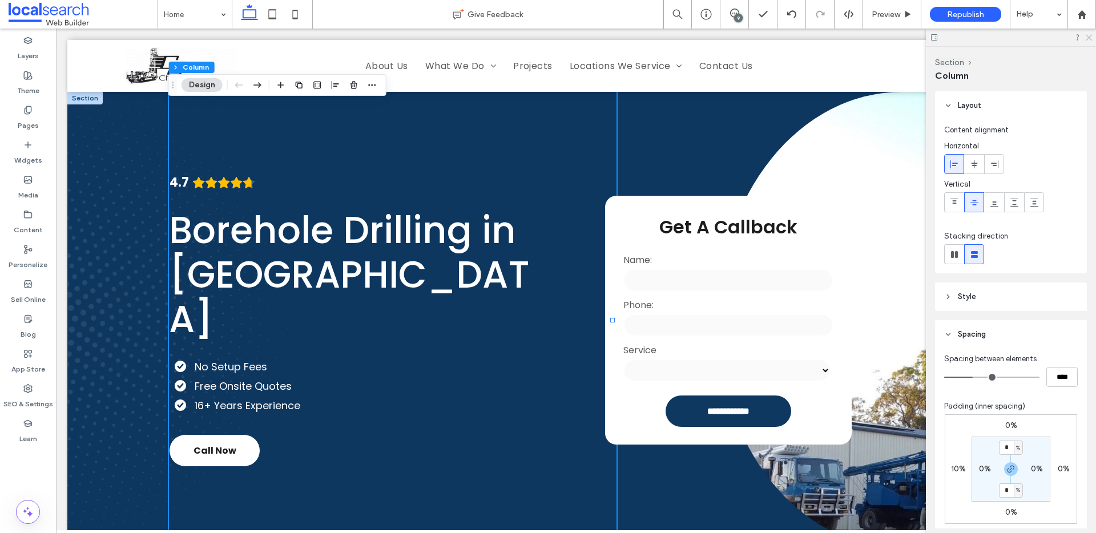
drag, startPoint x: 1089, startPoint y: 37, endPoint x: 553, endPoint y: 270, distance: 585.1
click at [1089, 37] on use at bounding box center [1089, 38] width 6 height 6
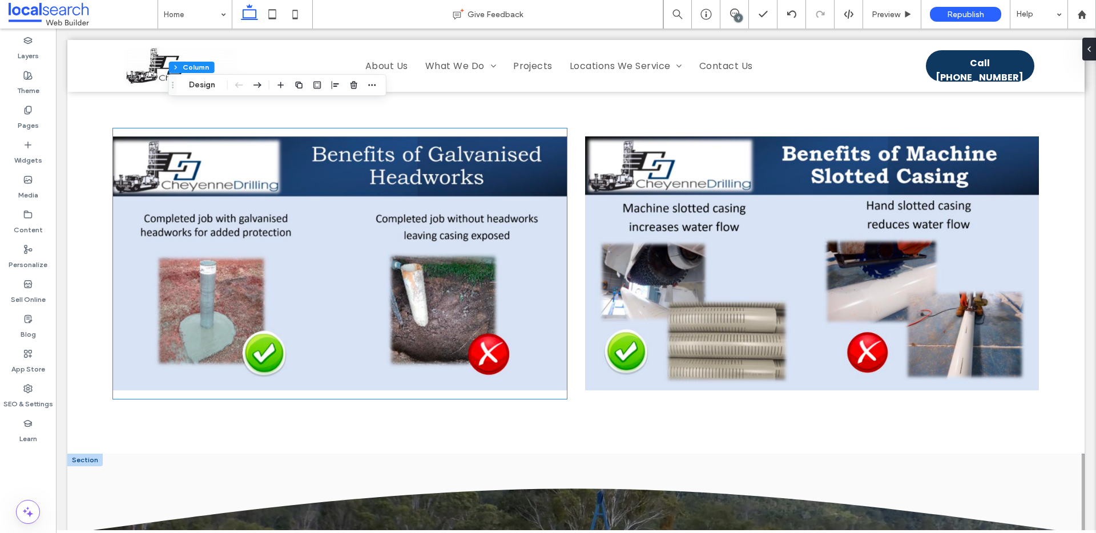
scroll to position [2411, 0]
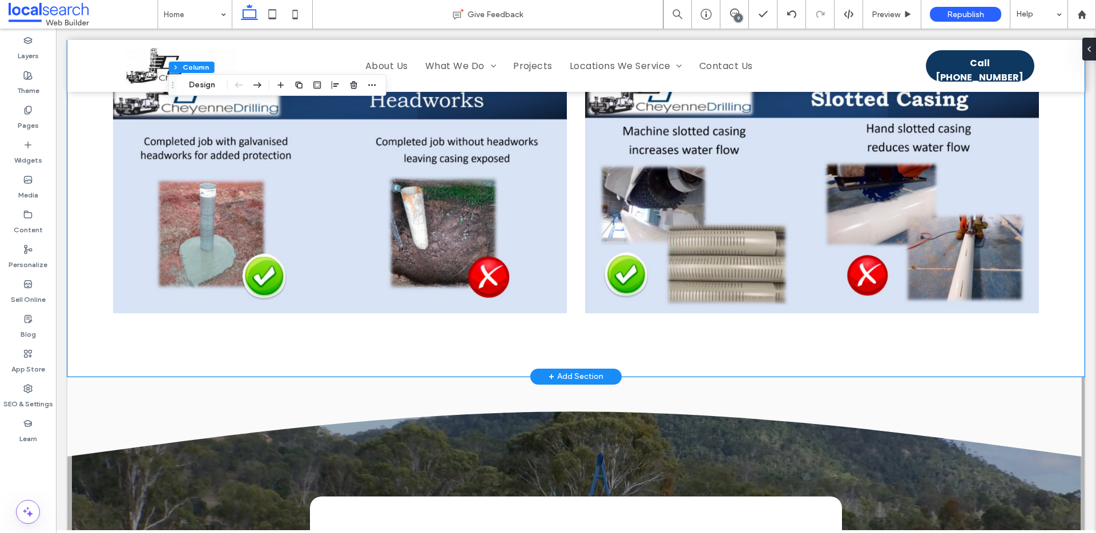
click at [99, 271] on div at bounding box center [575, 187] width 1017 height 380
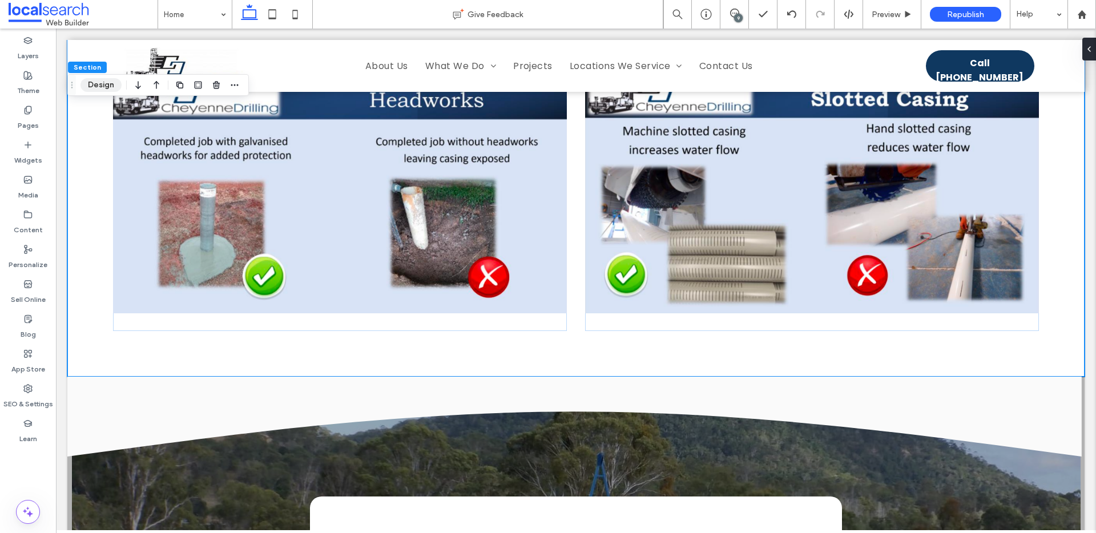
click at [104, 82] on button "Design" at bounding box center [101, 85] width 41 height 14
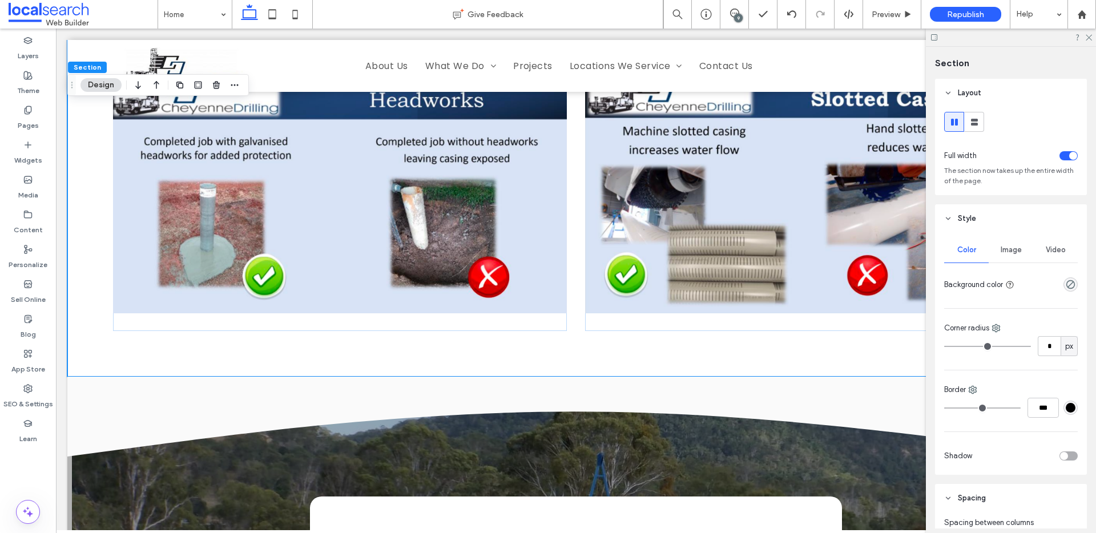
scroll to position [236, 0]
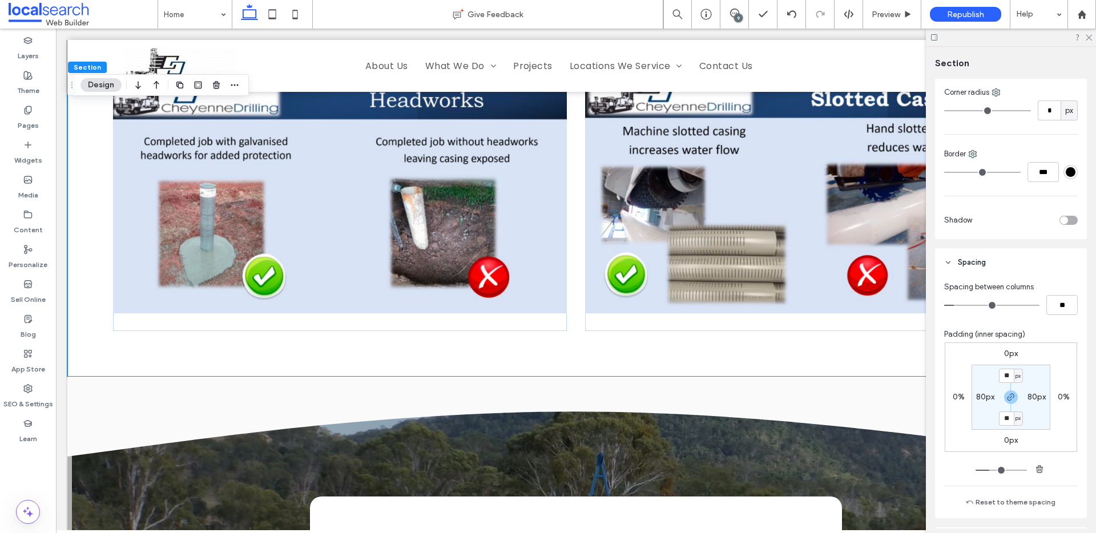
click at [977, 397] on label "80px" at bounding box center [985, 397] width 18 height 10
click at [990, 396] on span "px" at bounding box center [992, 397] width 5 height 11
click at [986, 433] on span "%" at bounding box center [985, 434] width 7 height 11
type input "*"
type input "***"
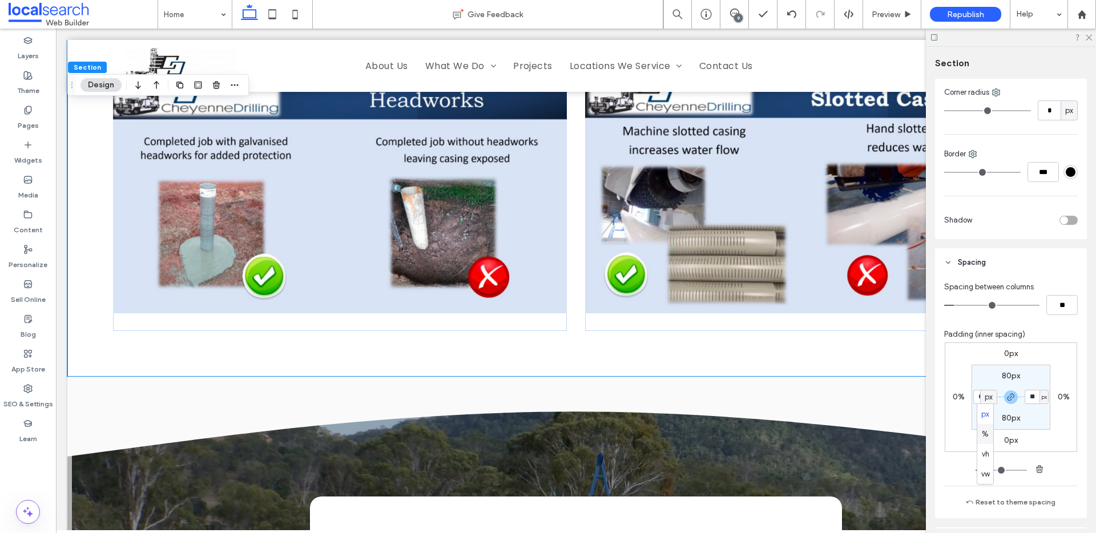
type input "***"
type input "*"
click at [979, 397] on input "***" at bounding box center [980, 397] width 15 height 14
type input "**"
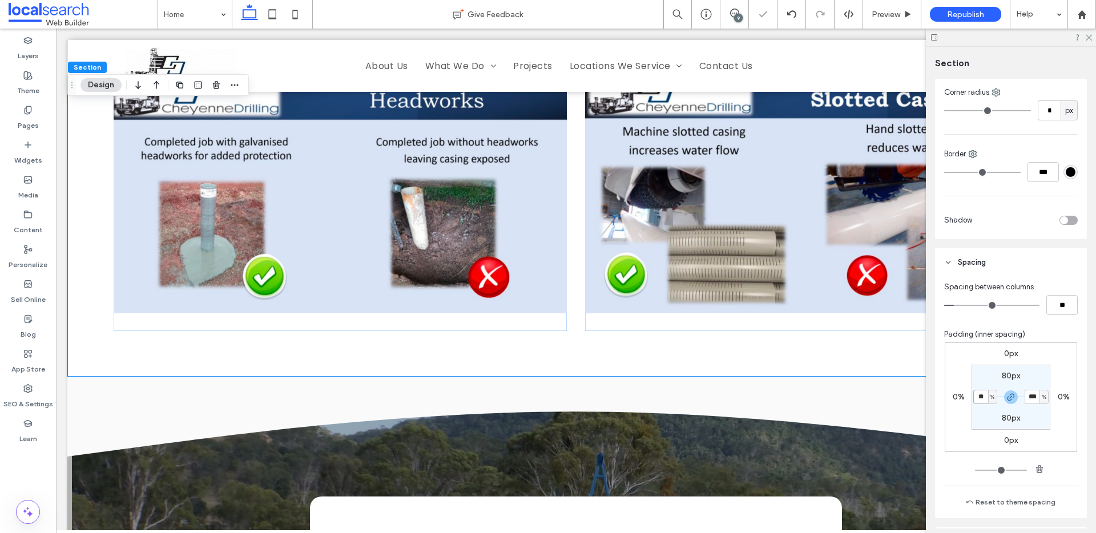
type input "**"
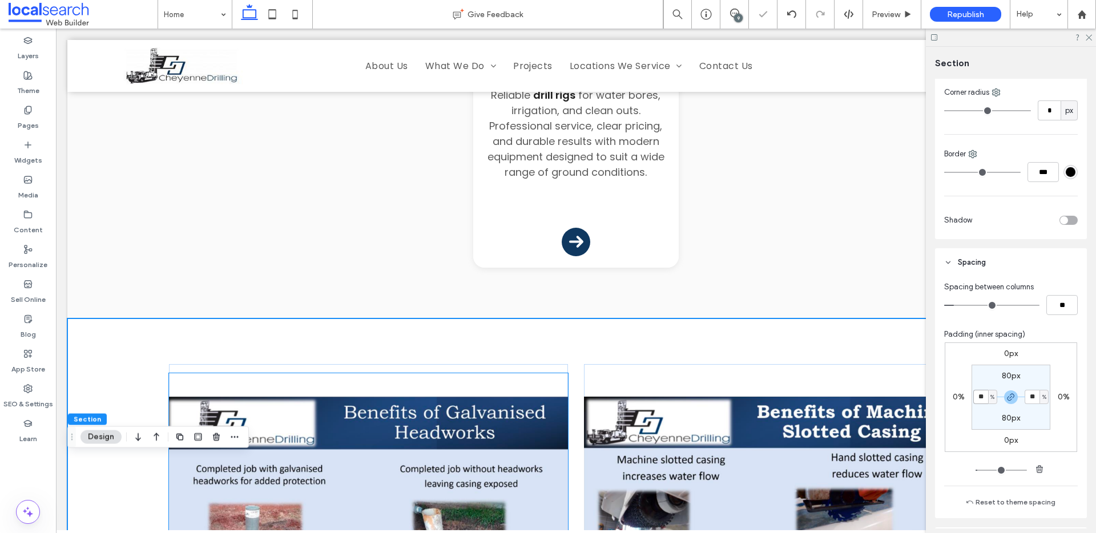
scroll to position [2302, 0]
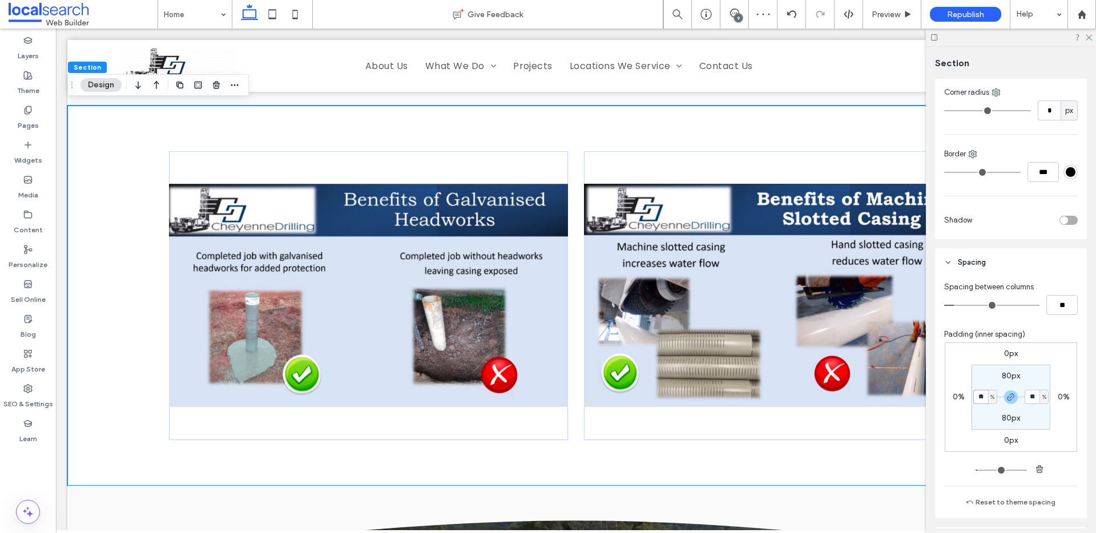
type input "*"
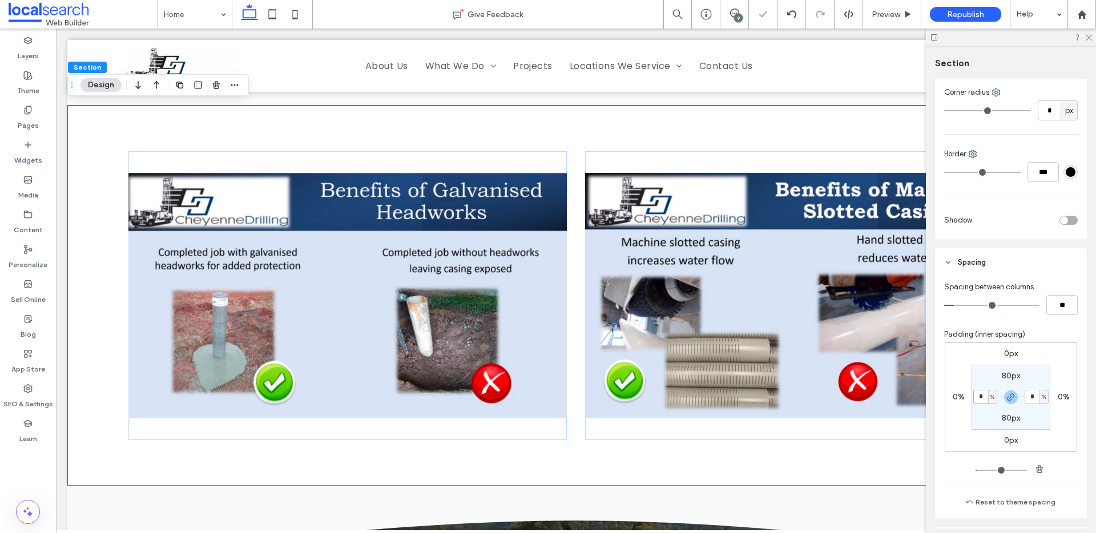
type input "*"
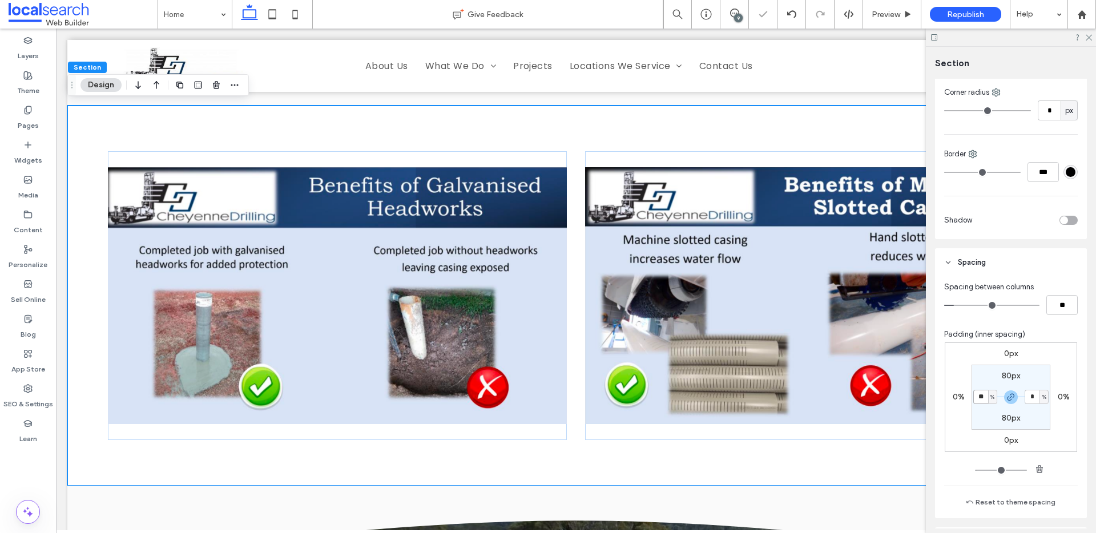
type input "*"
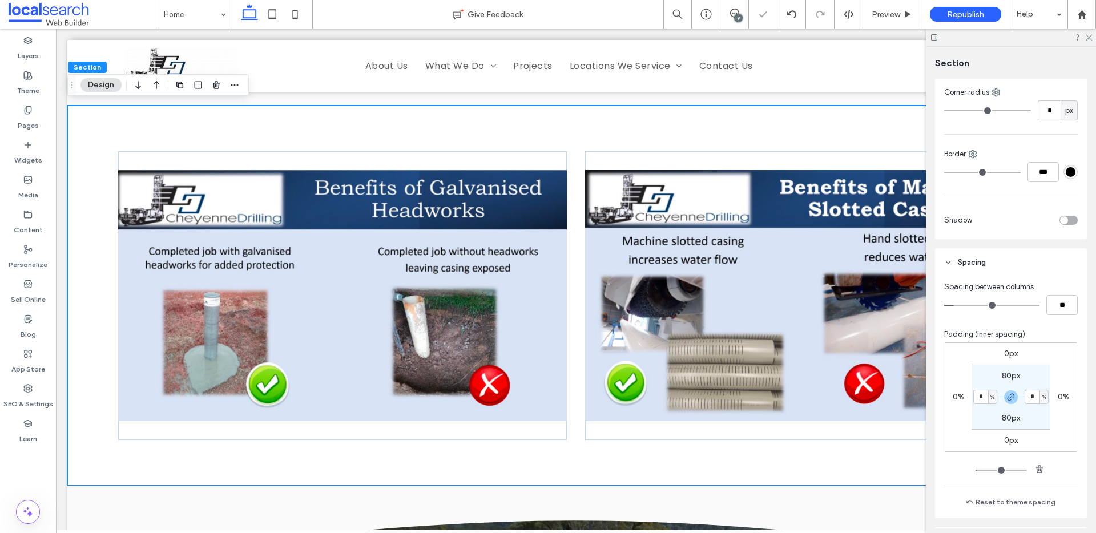
click at [992, 395] on div "%" at bounding box center [992, 397] width 7 height 11
click at [989, 409] on span "px" at bounding box center [985, 414] width 8 height 11
type input "**"
type input "****"
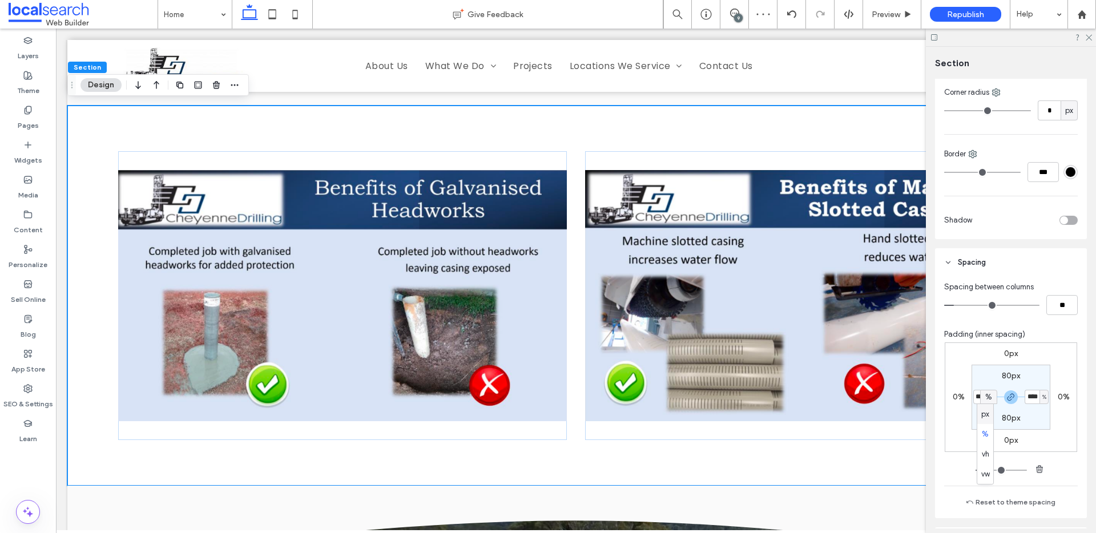
type input "**"
click at [982, 401] on input "****" at bounding box center [980, 397] width 15 height 14
type input "**"
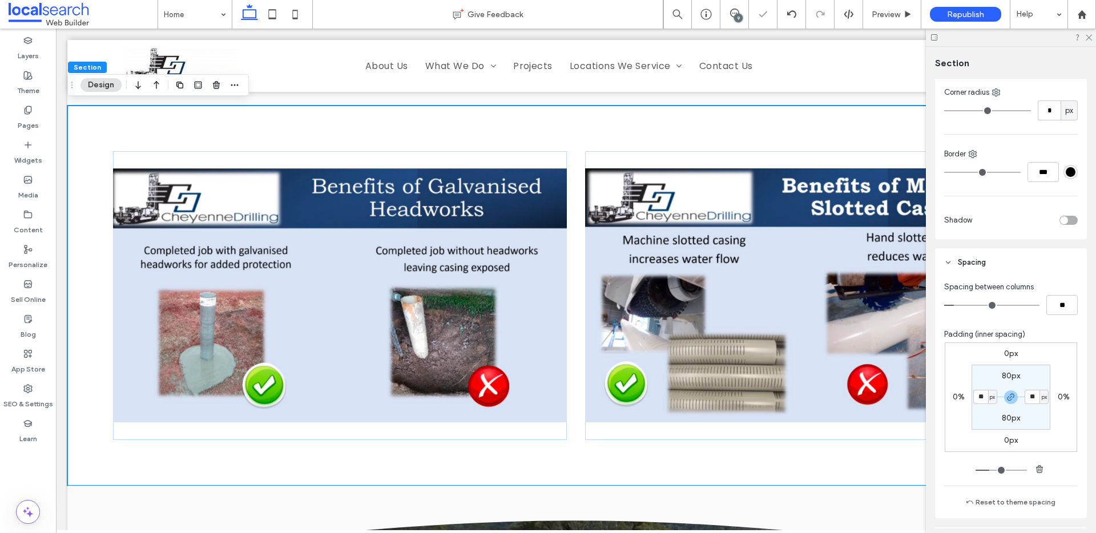
click at [1092, 37] on div at bounding box center [1011, 38] width 170 height 18
click at [1092, 38] on icon at bounding box center [1088, 36] width 7 height 7
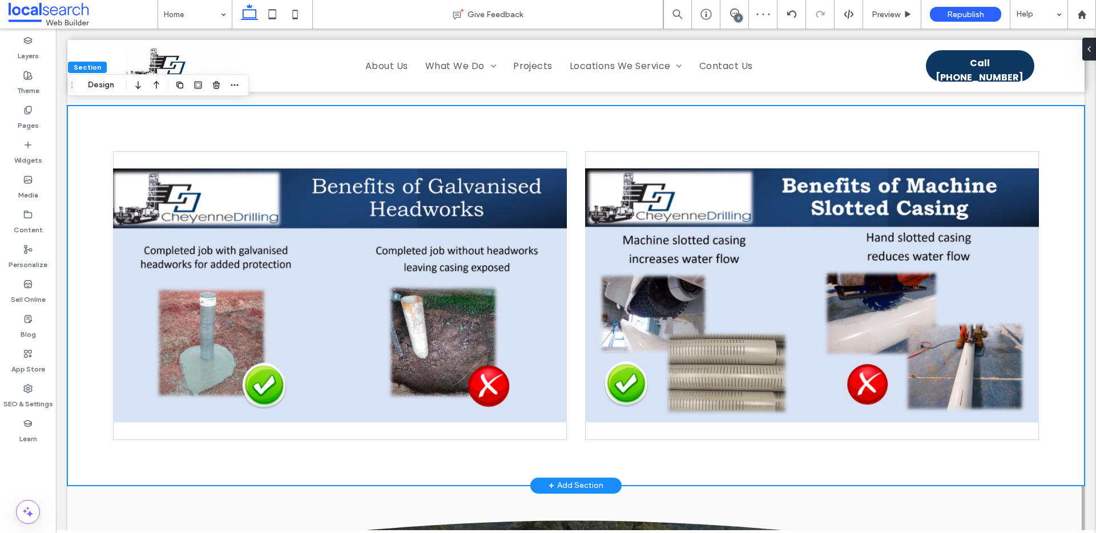
click at [1063, 274] on div at bounding box center [575, 296] width 1017 height 380
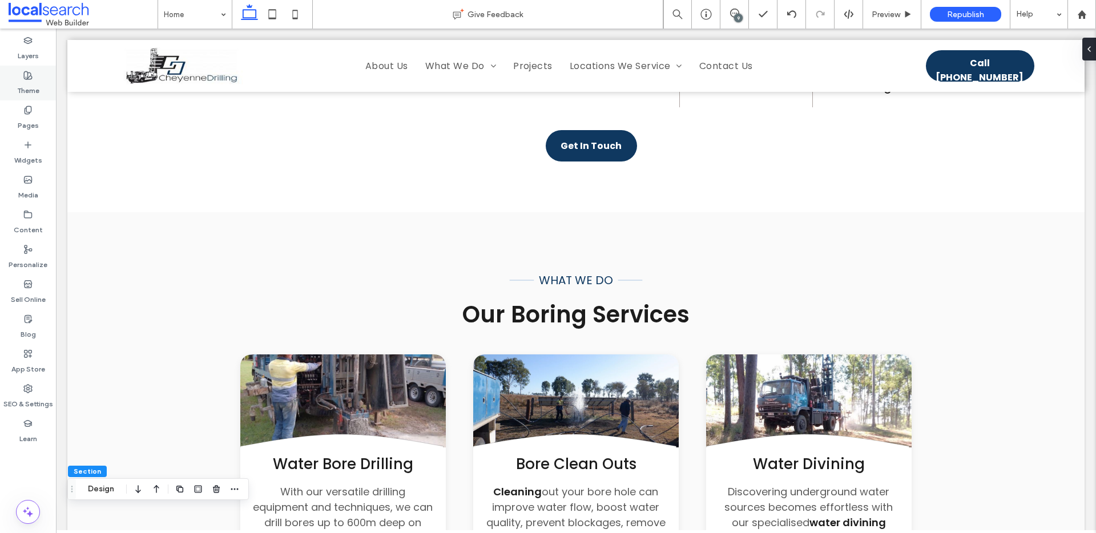
scroll to position [1008, 0]
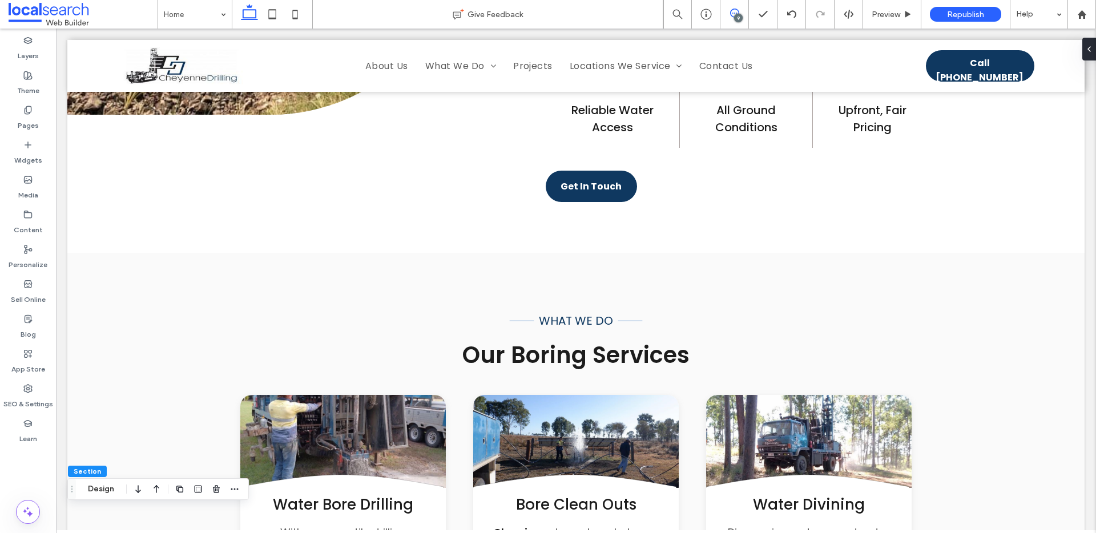
click at [732, 17] on icon at bounding box center [734, 13] width 9 height 9
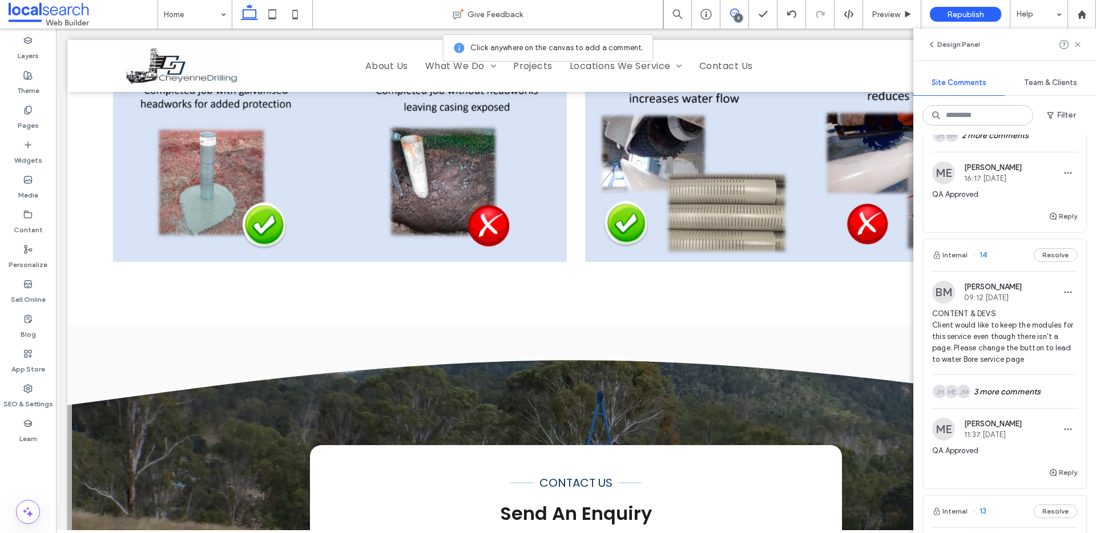
scroll to position [2224, 0]
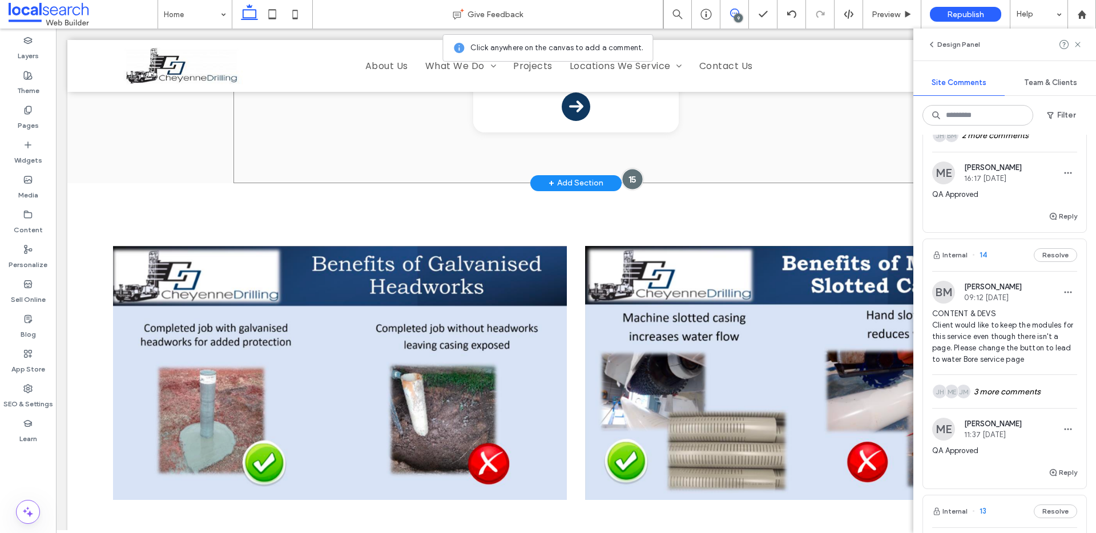
click at [629, 169] on div at bounding box center [632, 179] width 21 height 21
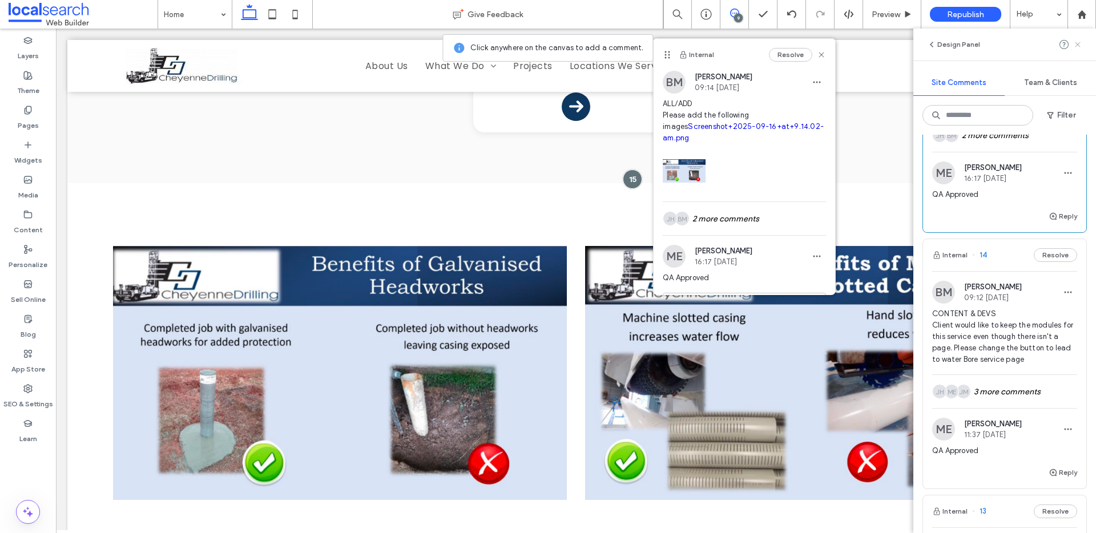
click at [1081, 42] on icon at bounding box center [1077, 44] width 9 height 9
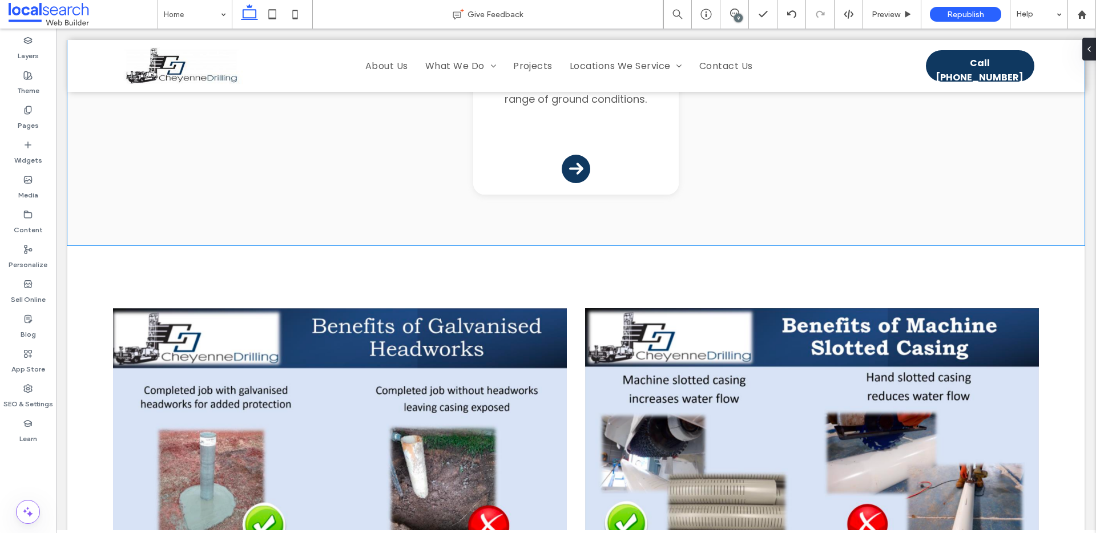
scroll to position [2257, 0]
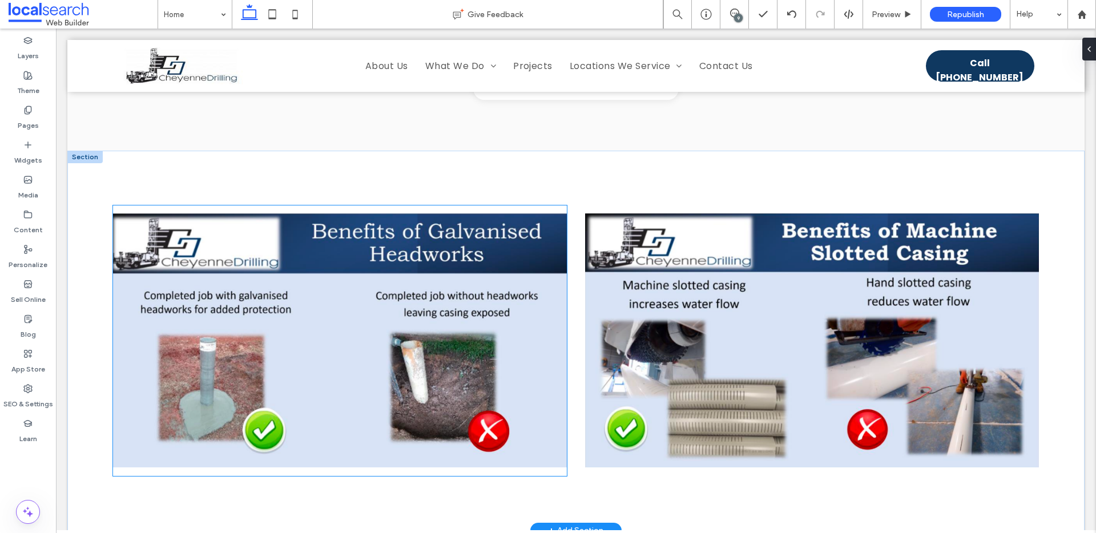
click at [162, 224] on img at bounding box center [340, 341] width 454 height 271
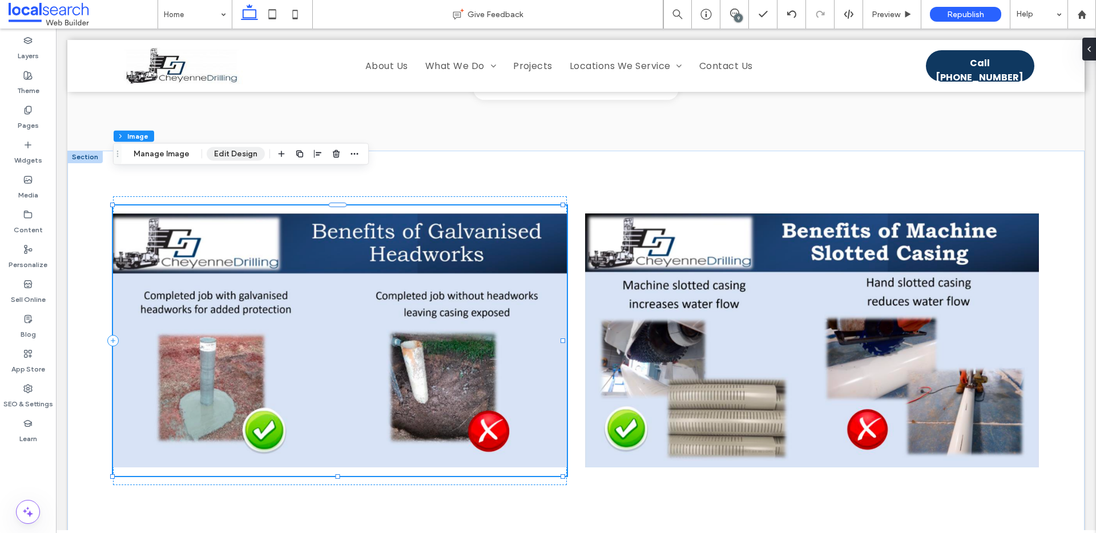
click at [221, 154] on button "Edit Design" at bounding box center [236, 154] width 58 height 14
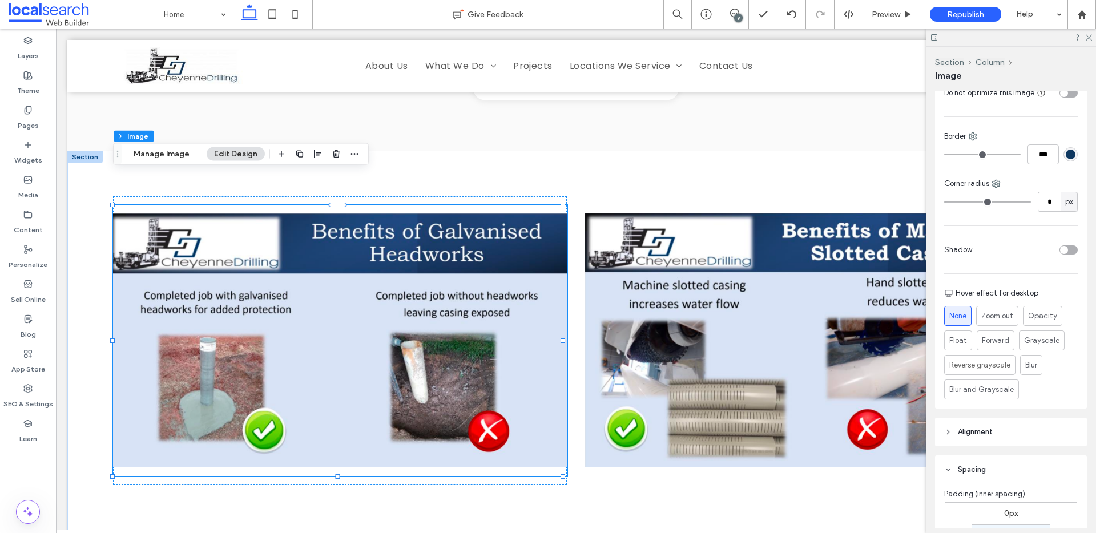
scroll to position [339, 0]
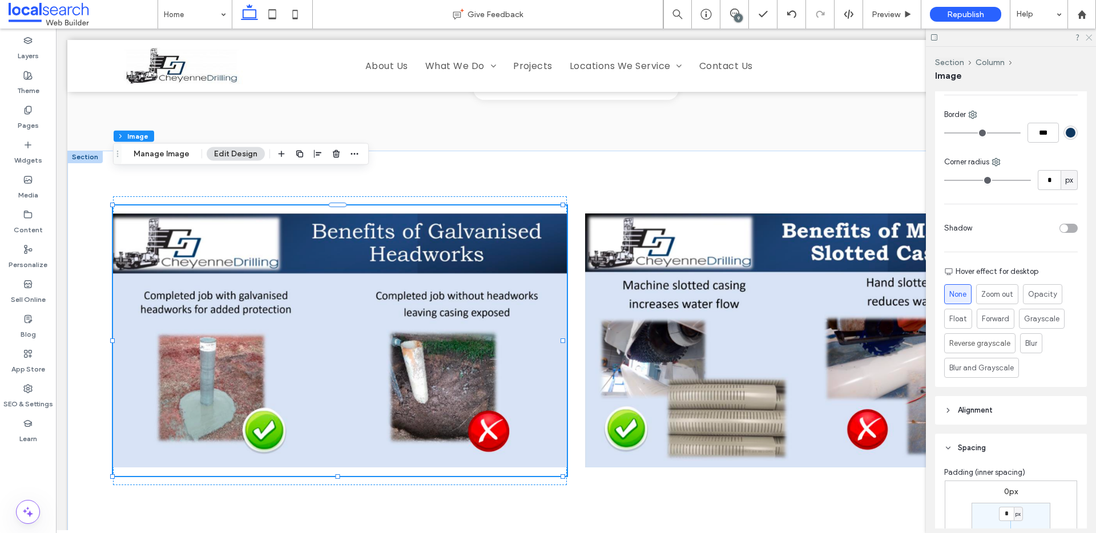
click at [1088, 39] on icon at bounding box center [1088, 36] width 7 height 7
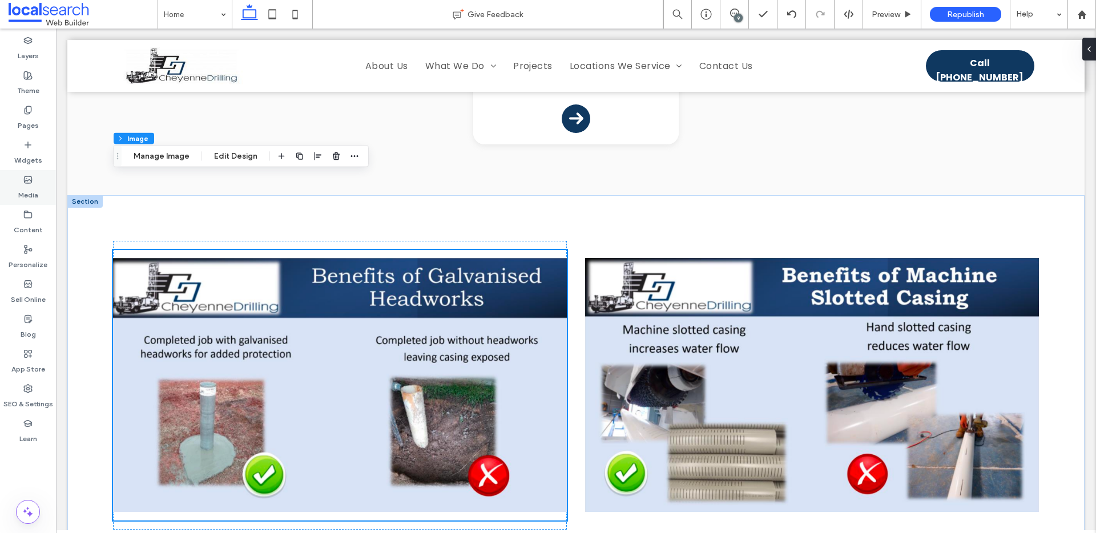
scroll to position [2161, 0]
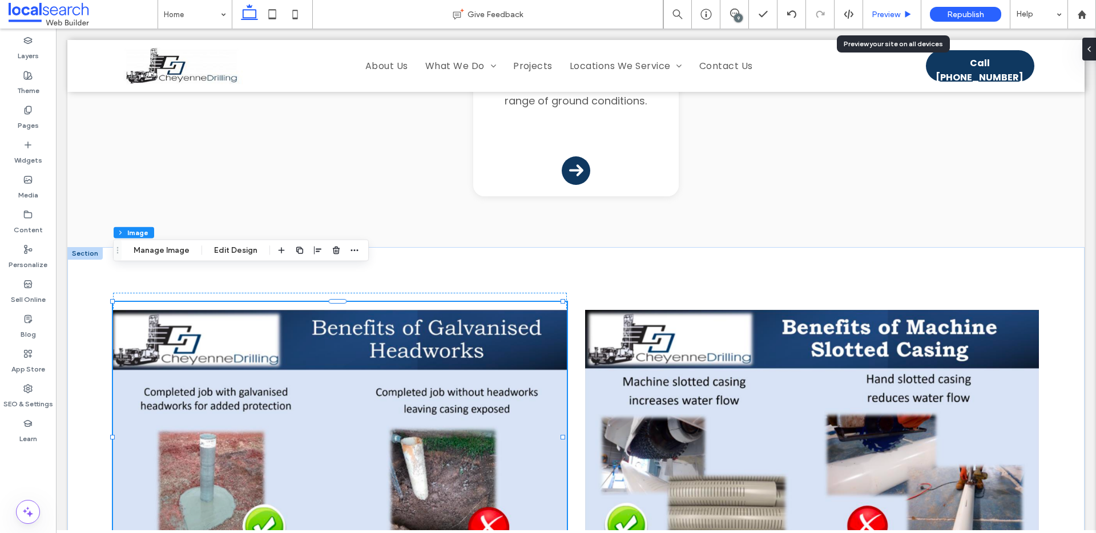
drag, startPoint x: 820, startPoint y: 1, endPoint x: 787, endPoint y: 0, distance: 33.1
click at [884, 16] on span "Preview" at bounding box center [886, 15] width 29 height 10
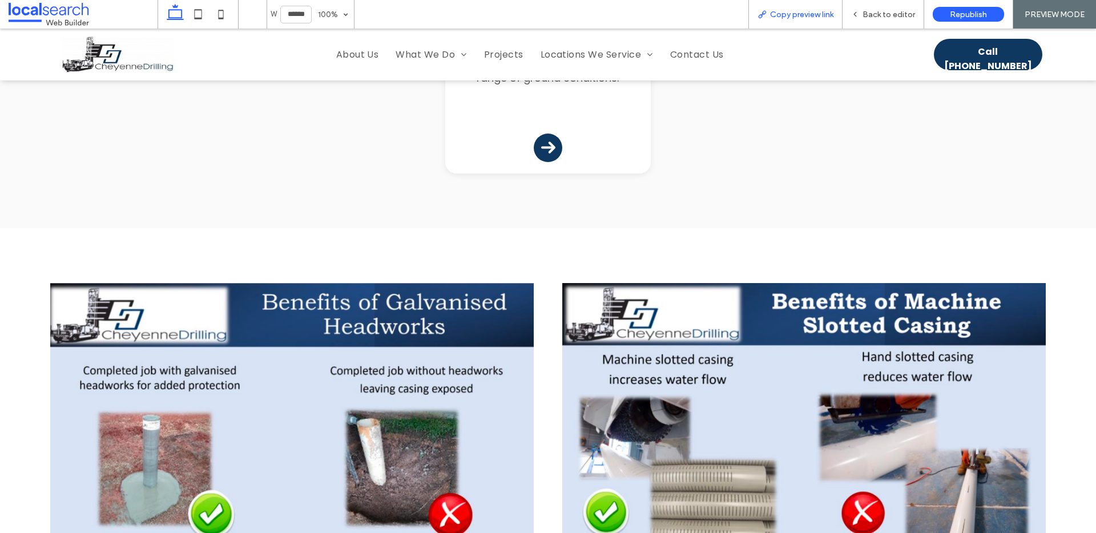
scroll to position [2163, 0]
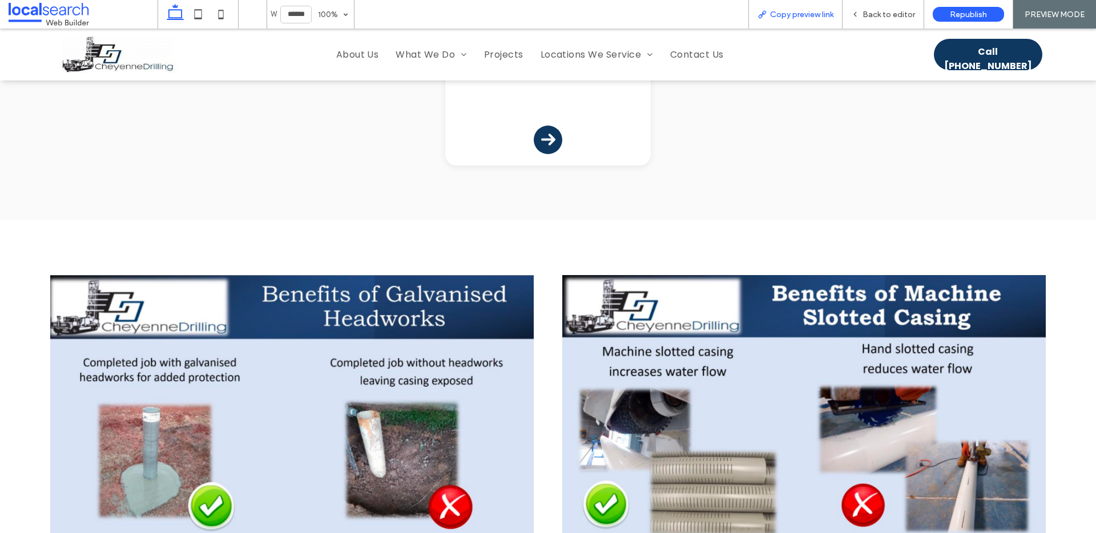
click at [799, 21] on div "Copy preview link" at bounding box center [796, 14] width 94 height 29
click at [798, 14] on span "Copy preview link" at bounding box center [801, 15] width 63 height 10
click at [890, 14] on span "Back to editor" at bounding box center [889, 15] width 53 height 10
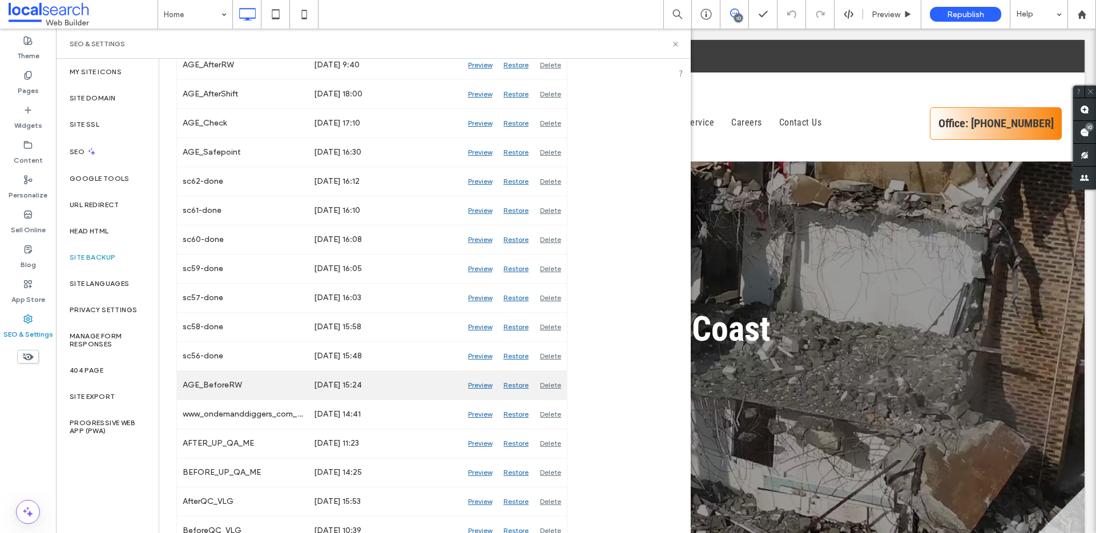
scroll to position [242, 0]
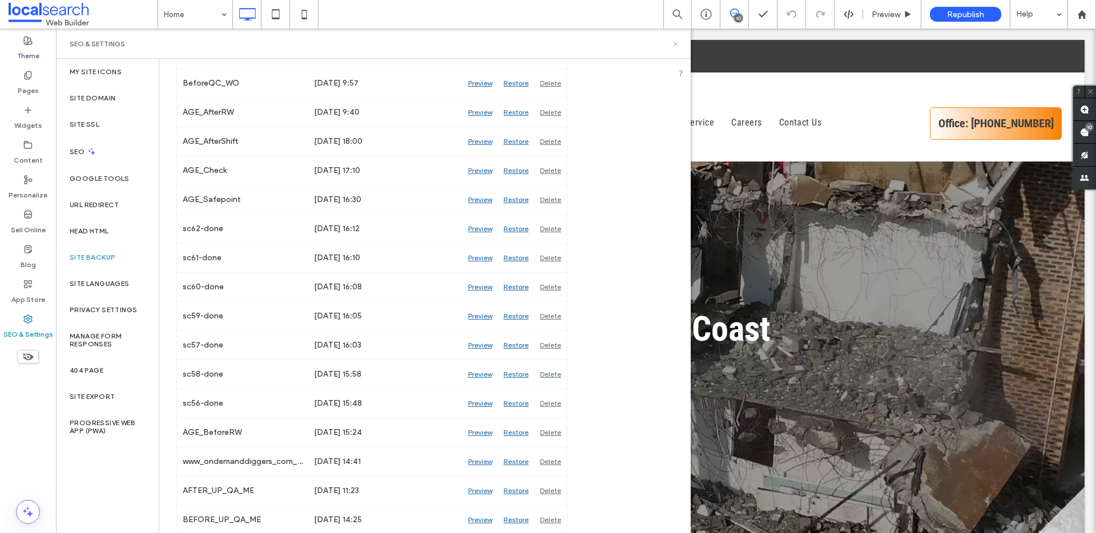
type input "*******"
click at [675, 42] on icon at bounding box center [675, 44] width 9 height 9
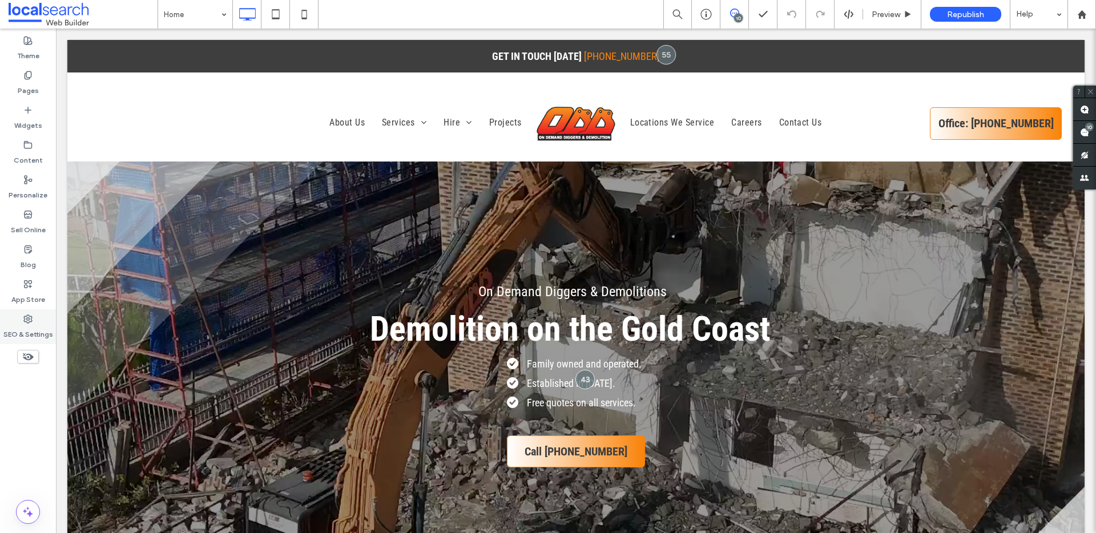
click at [31, 321] on icon at bounding box center [27, 319] width 9 height 9
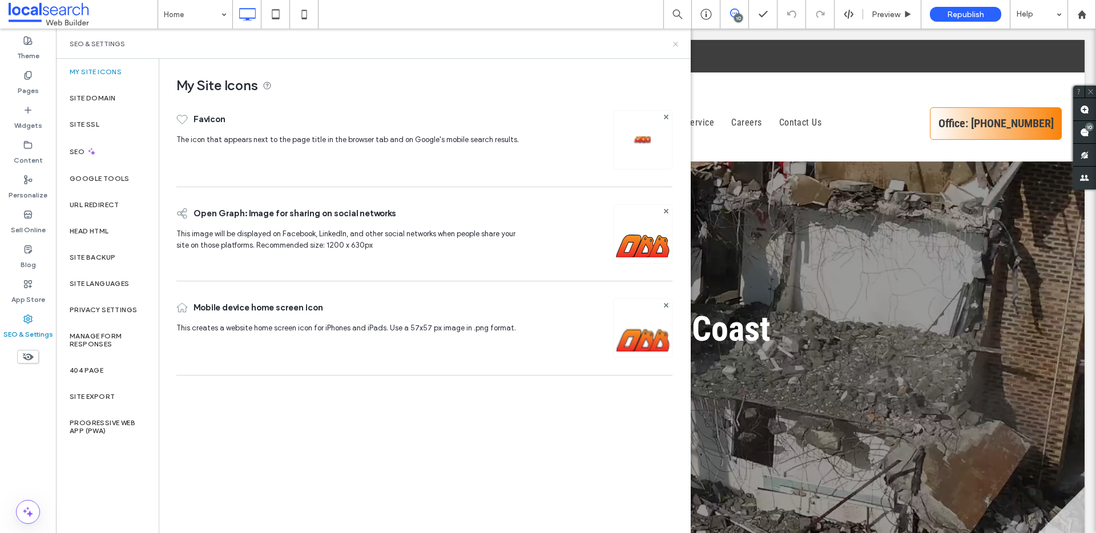
click at [675, 45] on icon at bounding box center [675, 44] width 9 height 9
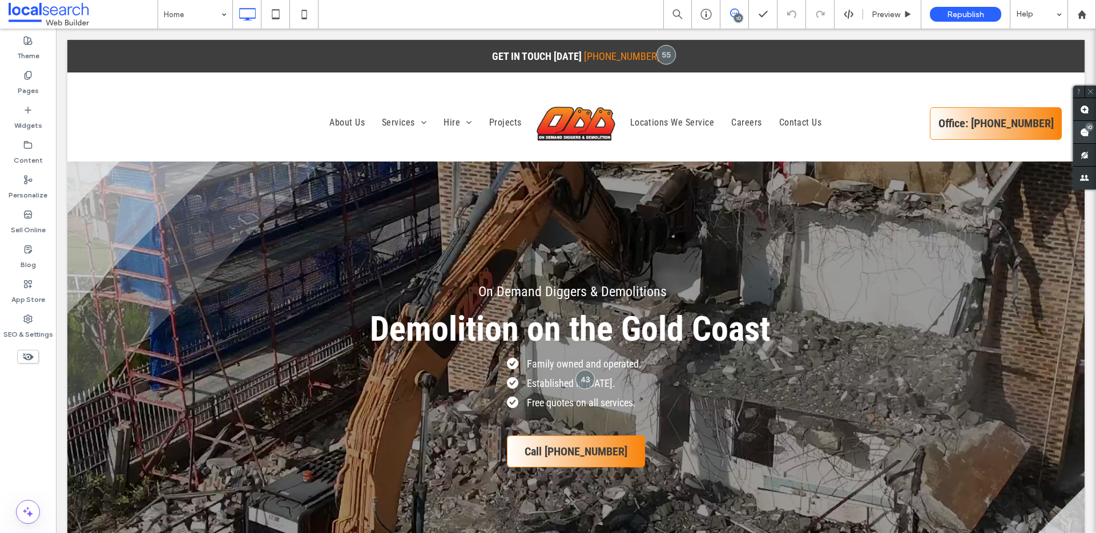
click at [1080, 135] on use at bounding box center [1084, 132] width 9 height 9
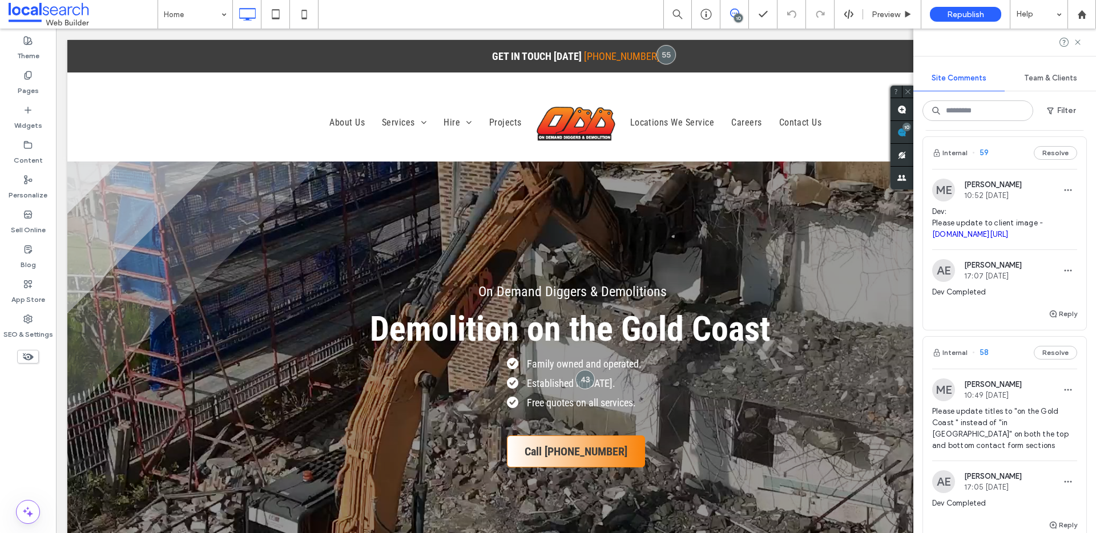
scroll to position [650, 0]
drag, startPoint x: 966, startPoint y: 331, endPoint x: 968, endPoint y: 325, distance: 5.9
click at [968, 280] on div "AE Angelo Evangelista 17:07 Sep 18 2025" at bounding box center [977, 268] width 90 height 23
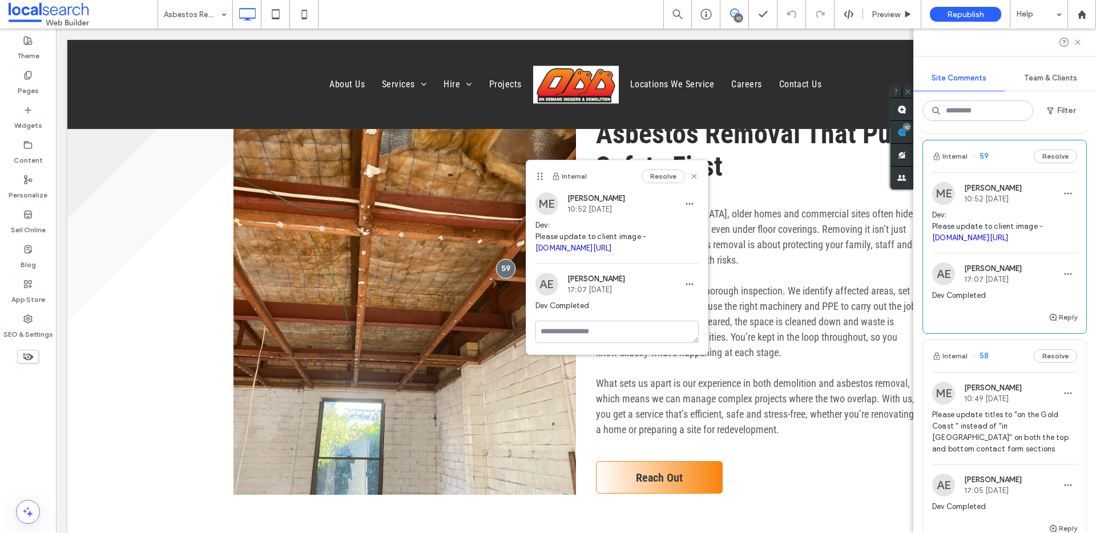
scroll to position [616, 0]
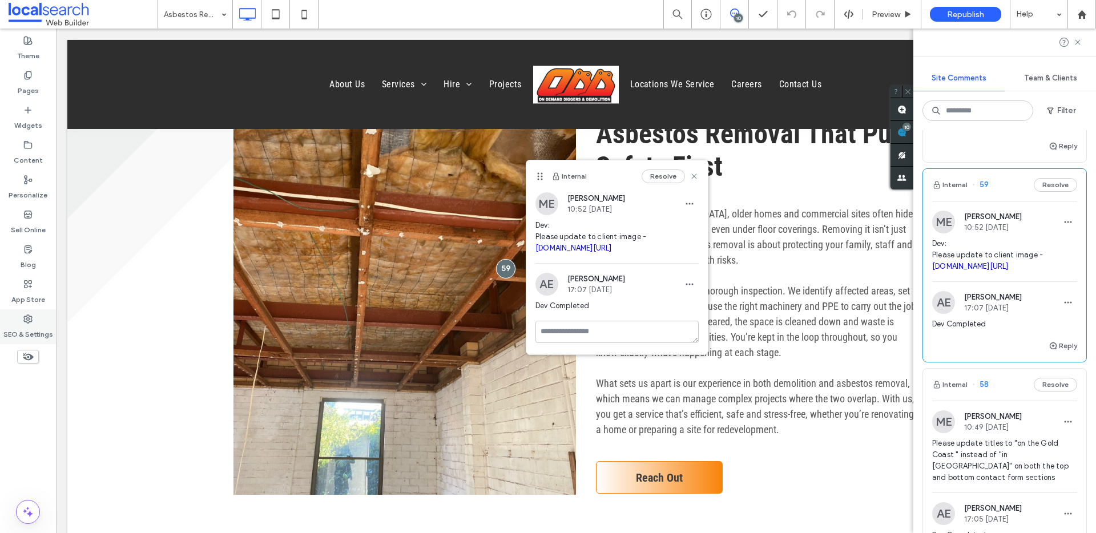
click at [20, 323] on div "SEO & Settings" at bounding box center [28, 326] width 56 height 35
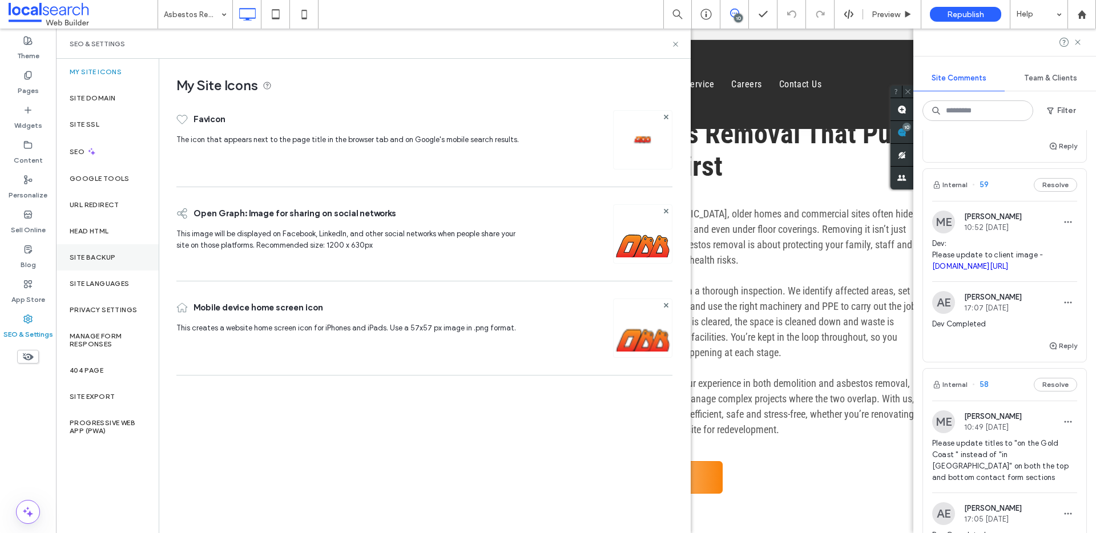
click at [86, 262] on div "Site Backup" at bounding box center [107, 257] width 103 height 26
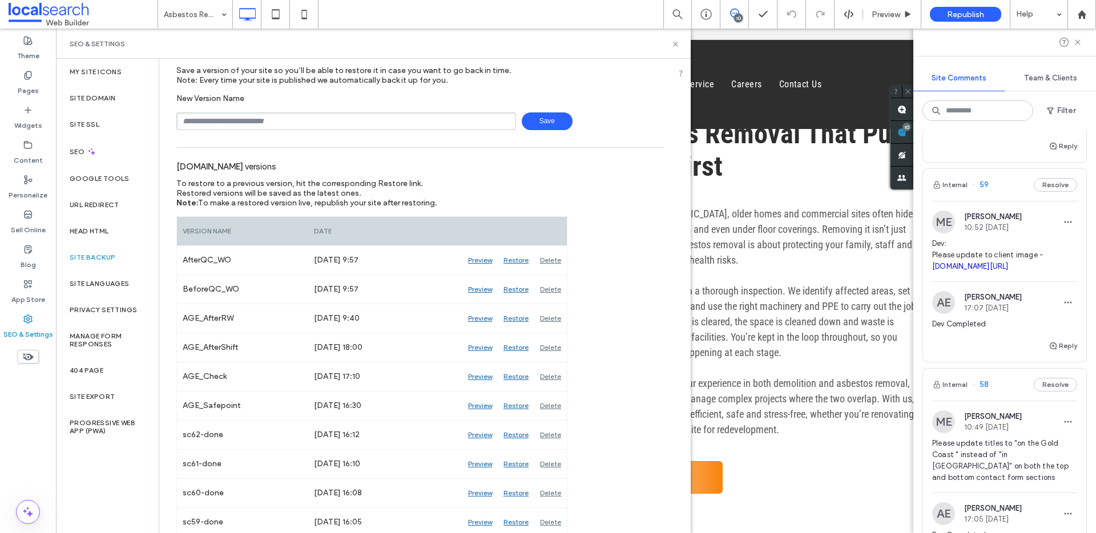
scroll to position [0, 0]
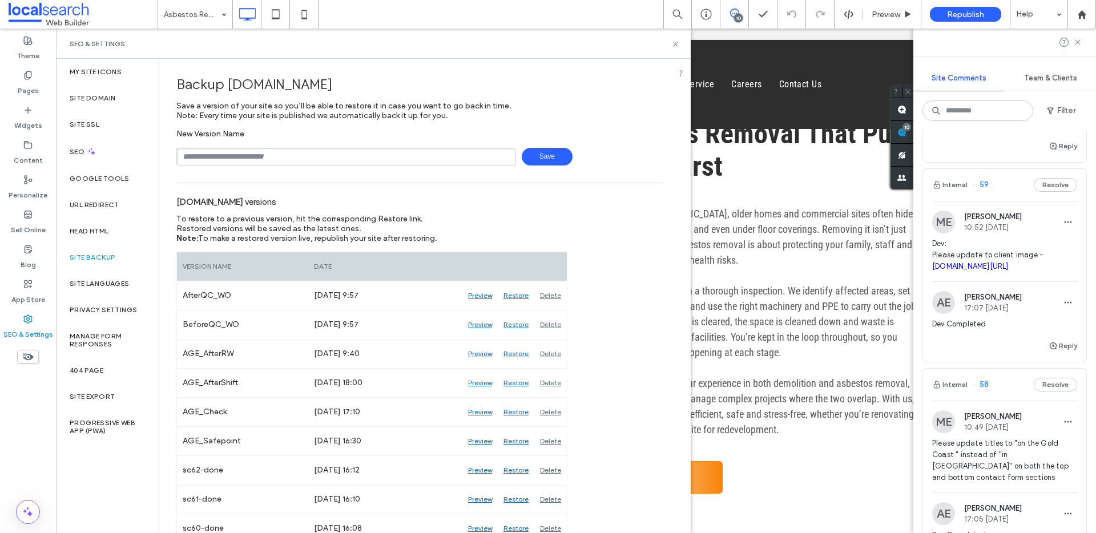
click at [328, 161] on input "text" at bounding box center [346, 157] width 340 height 18
type input "**********"
click at [675, 46] on icon at bounding box center [675, 44] width 9 height 9
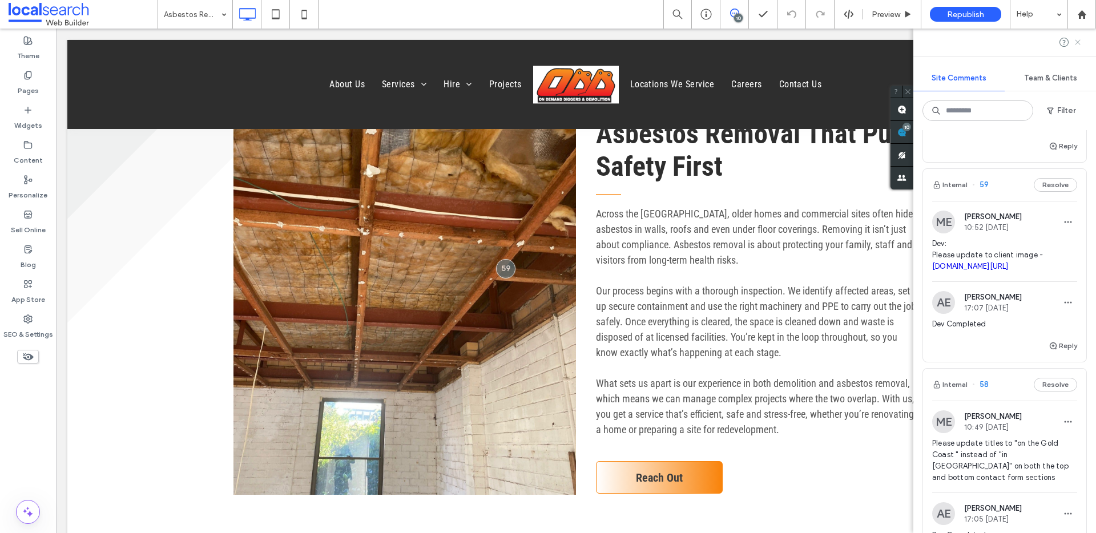
click at [1077, 44] on icon at bounding box center [1077, 42] width 9 height 9
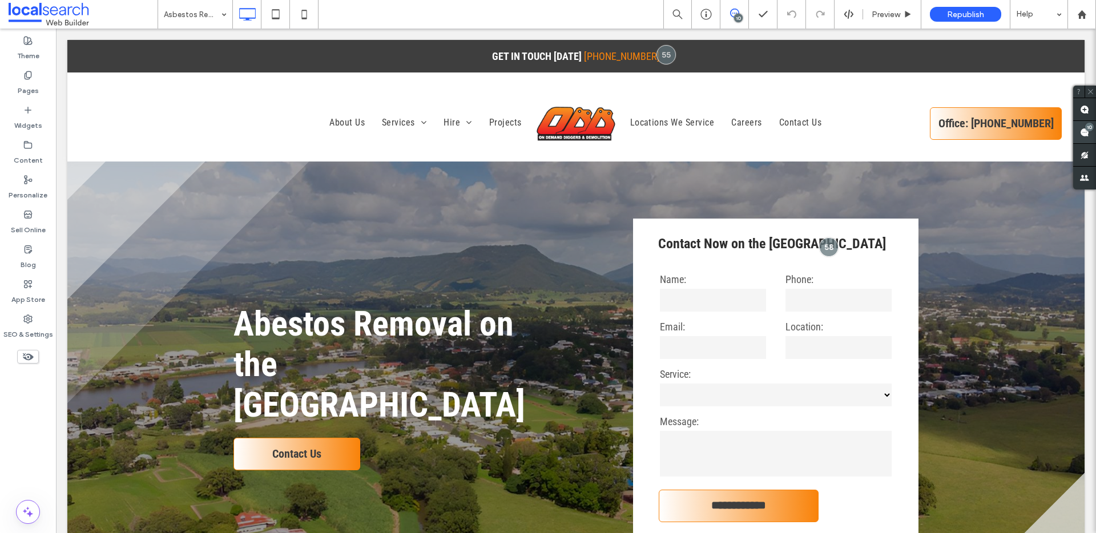
click at [1088, 132] on use at bounding box center [1084, 132] width 9 height 9
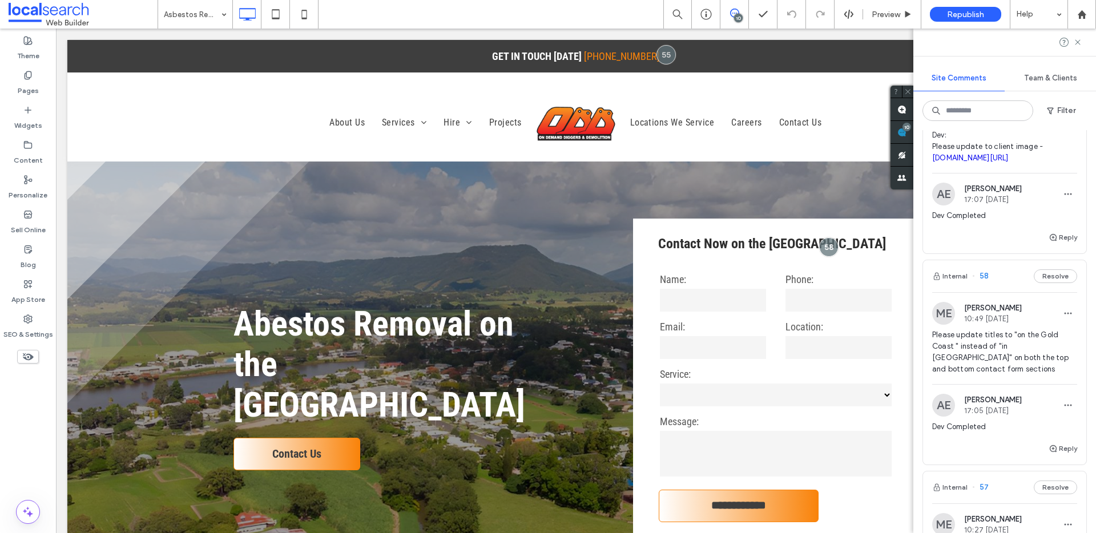
scroll to position [863, 0]
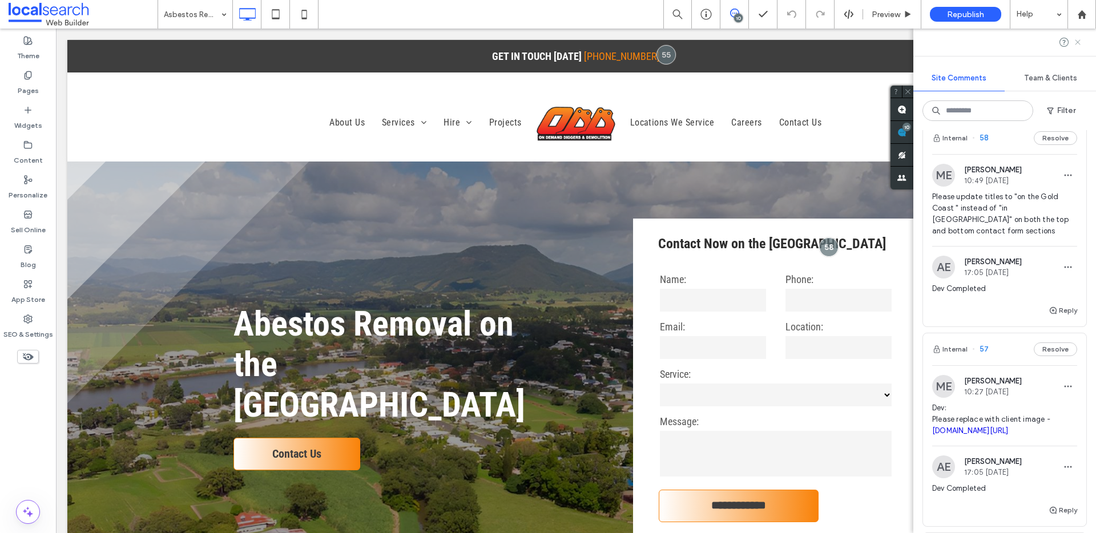
click at [1081, 38] on icon at bounding box center [1077, 42] width 9 height 9
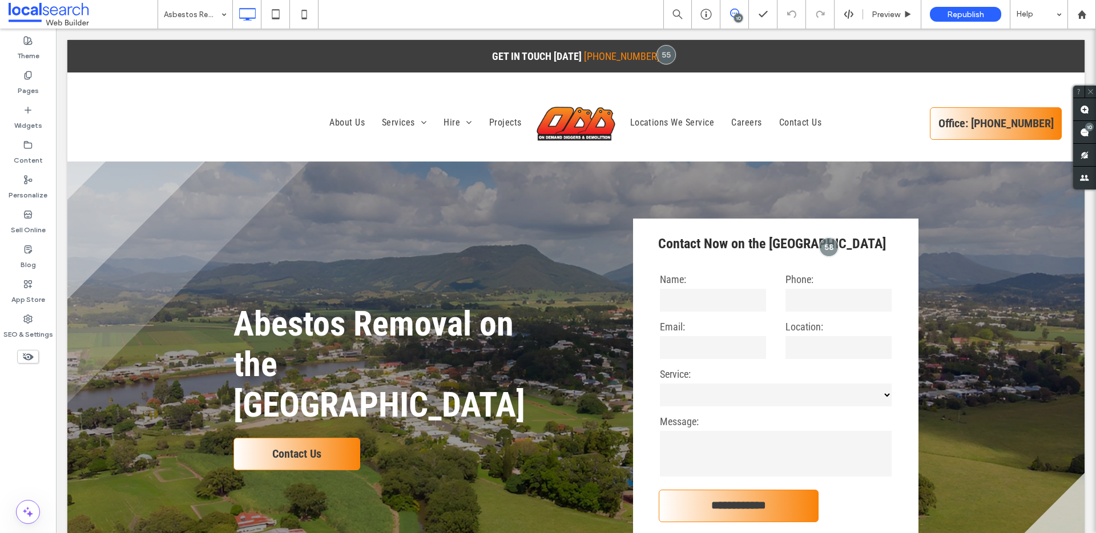
scroll to position [0, 0]
click at [31, 327] on label "SEO & Settings" at bounding box center [28, 332] width 50 height 16
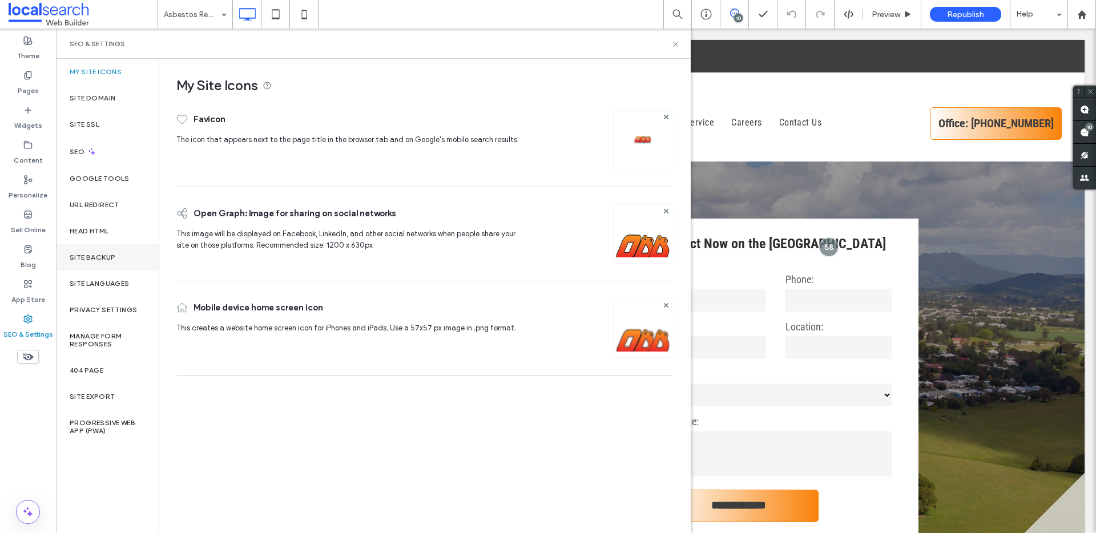
click at [94, 262] on div "Site Backup" at bounding box center [107, 257] width 103 height 26
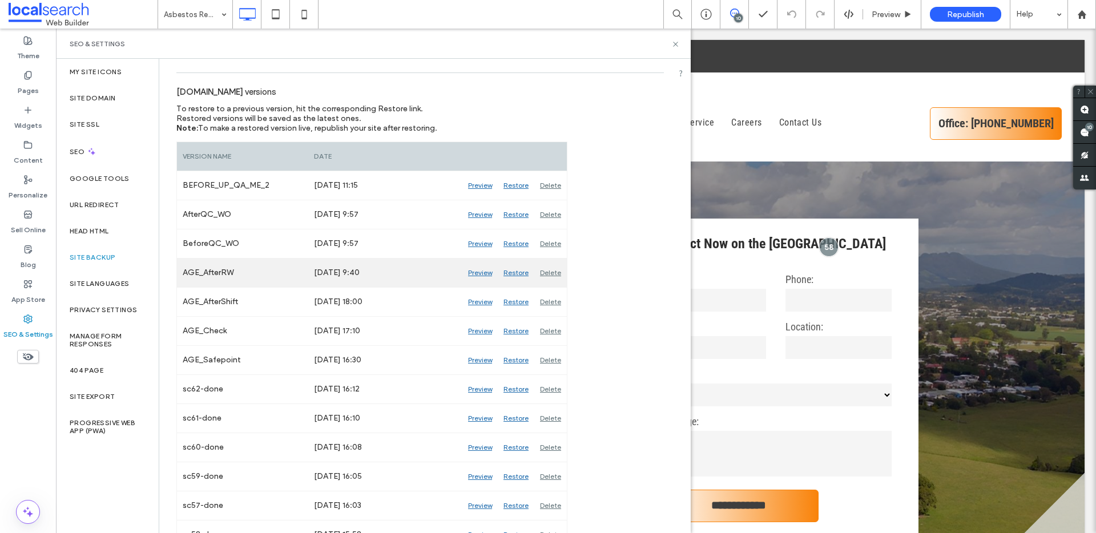
scroll to position [79, 0]
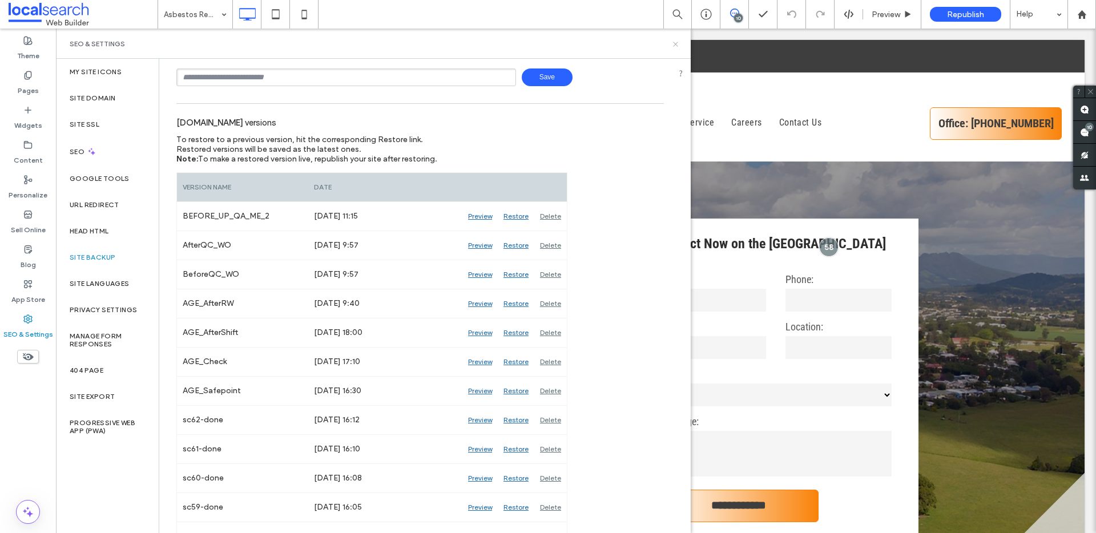
click at [675, 46] on icon at bounding box center [675, 44] width 9 height 9
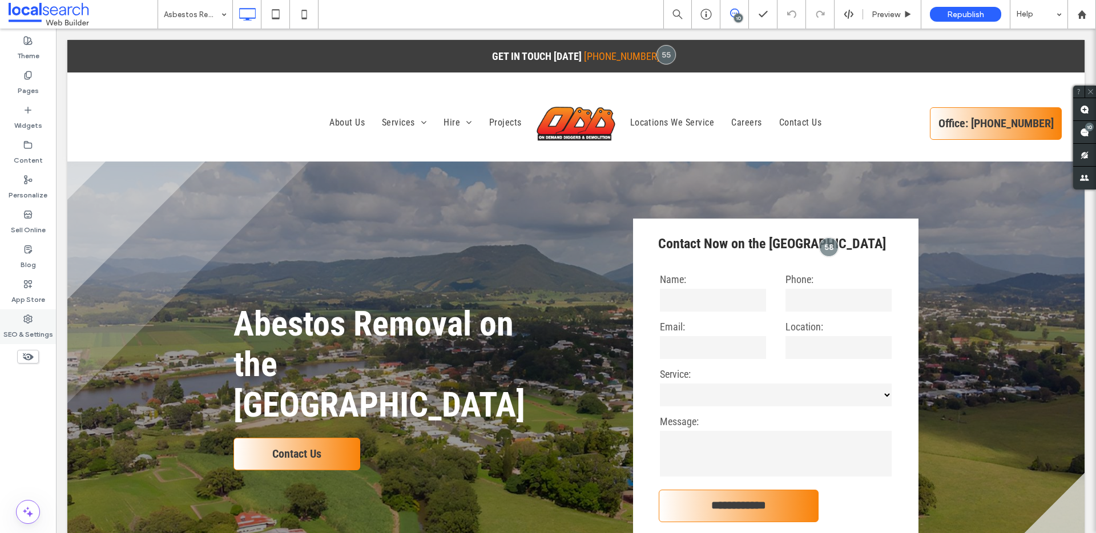
click at [29, 324] on label "SEO & Settings" at bounding box center [28, 332] width 50 height 16
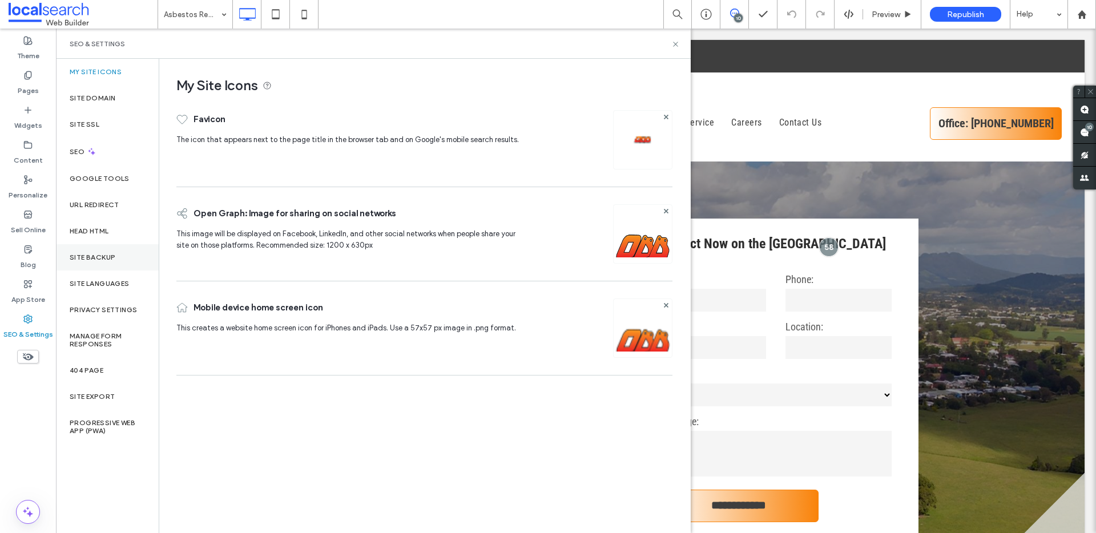
click at [108, 255] on label "Site Backup" at bounding box center [93, 258] width 46 height 8
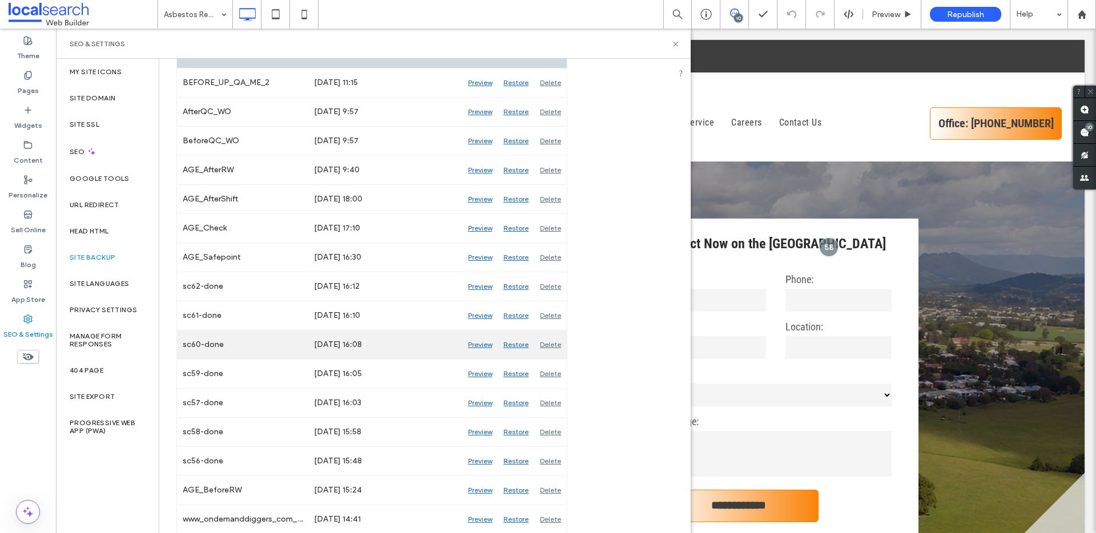
scroll to position [0, 0]
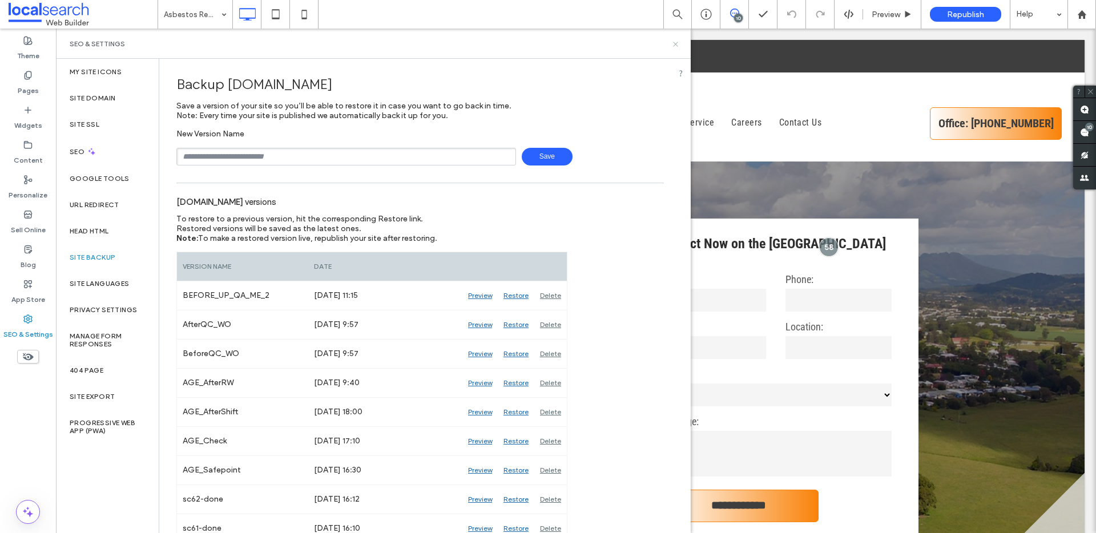
click at [675, 45] on icon at bounding box center [675, 44] width 9 height 9
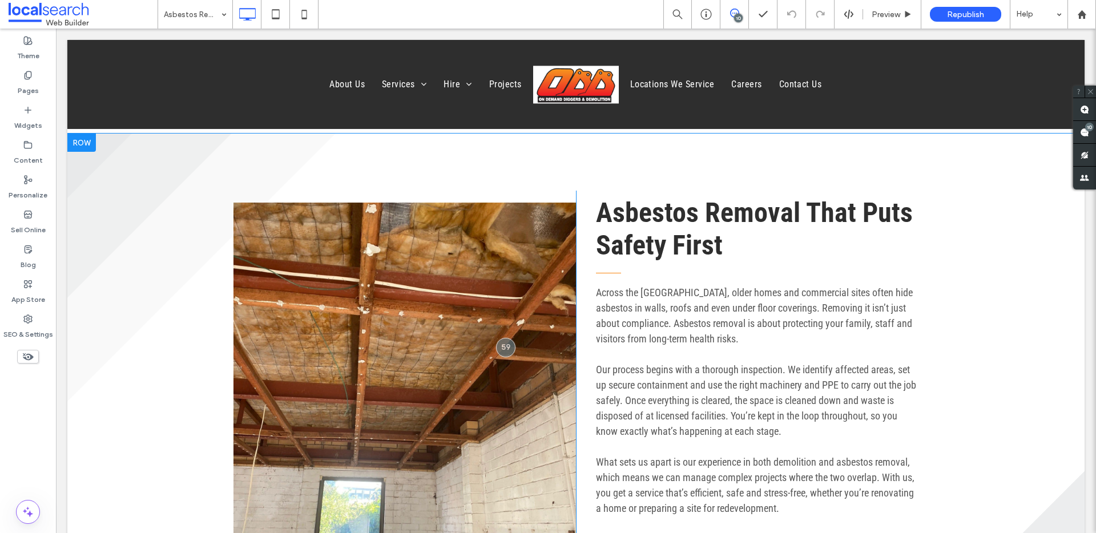
scroll to position [930, 0]
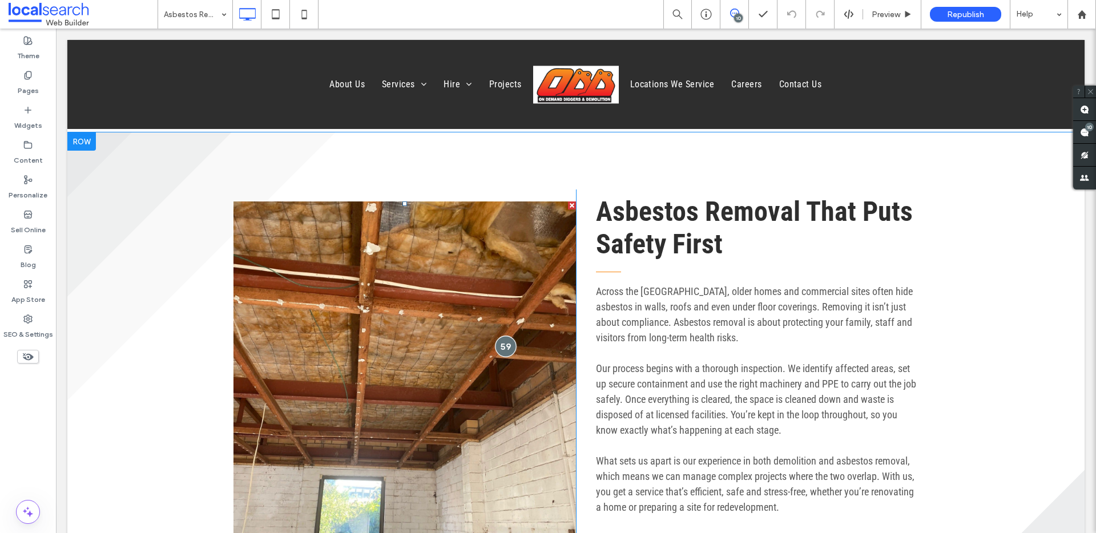
click at [508, 352] on div at bounding box center [506, 346] width 21 height 21
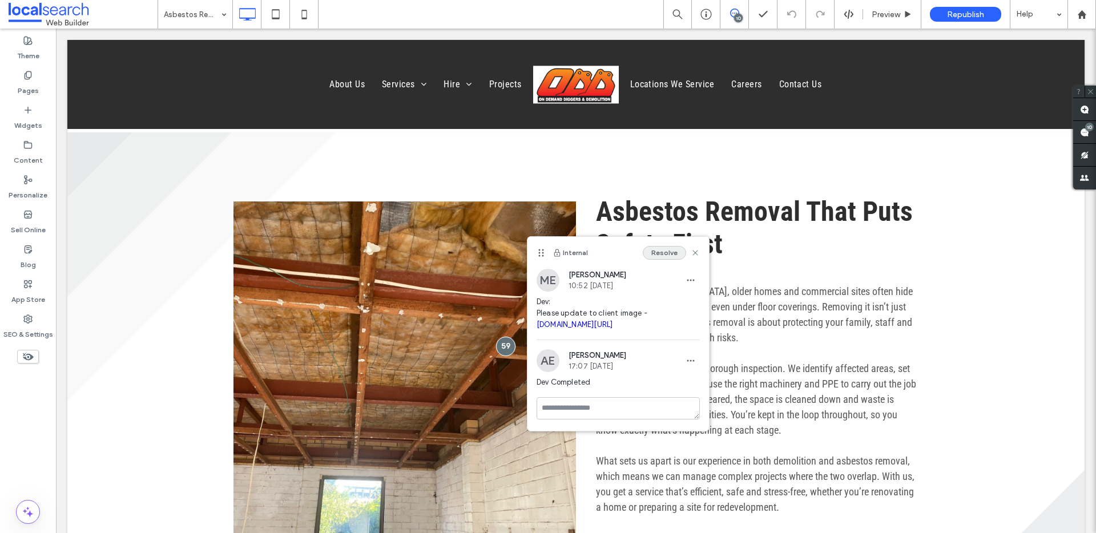
click at [670, 258] on button "Resolve" at bounding box center [664, 253] width 43 height 14
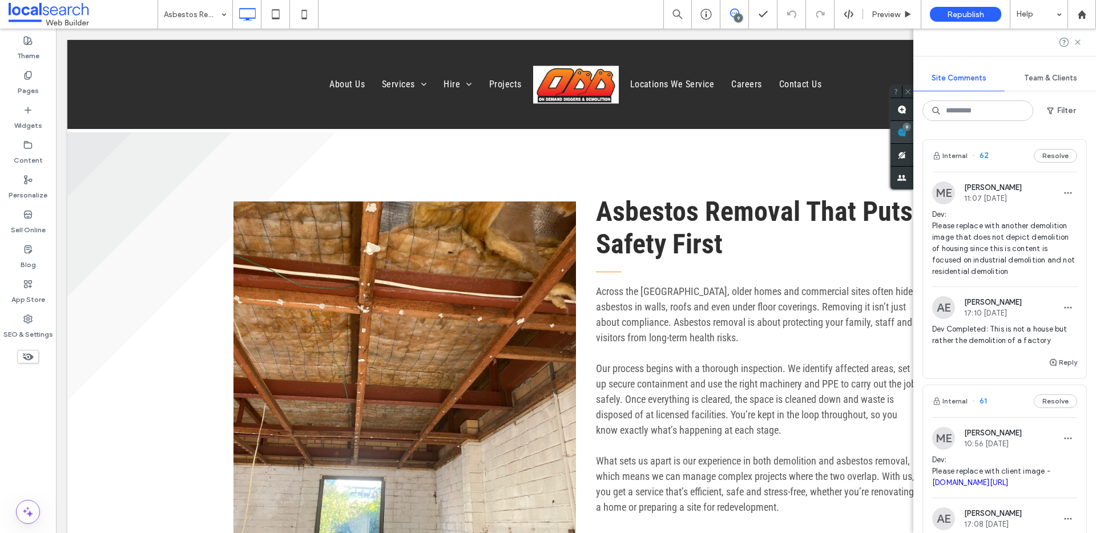
click at [907, 136] on use at bounding box center [902, 132] width 9 height 9
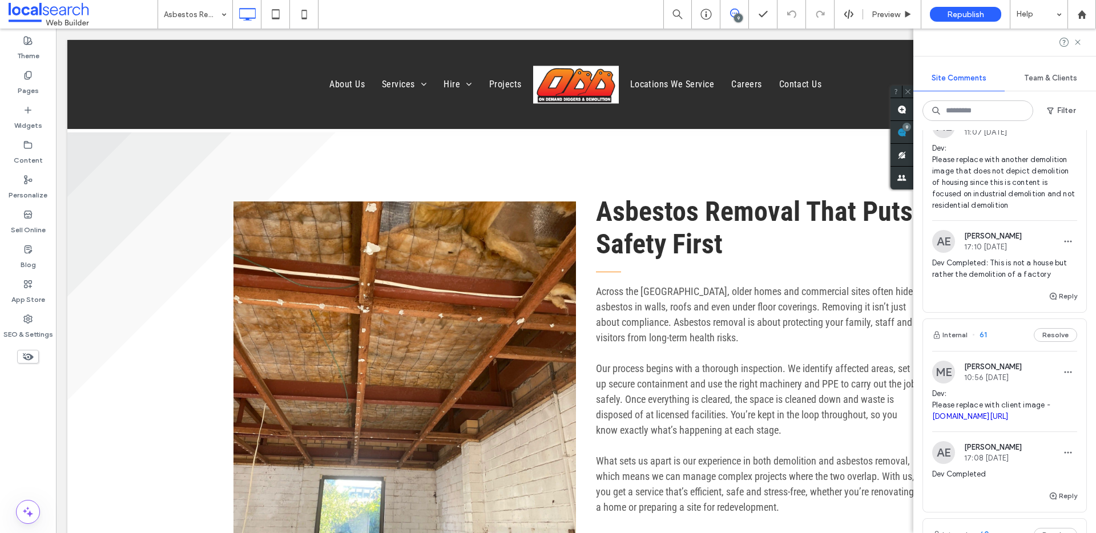
scroll to position [77, 0]
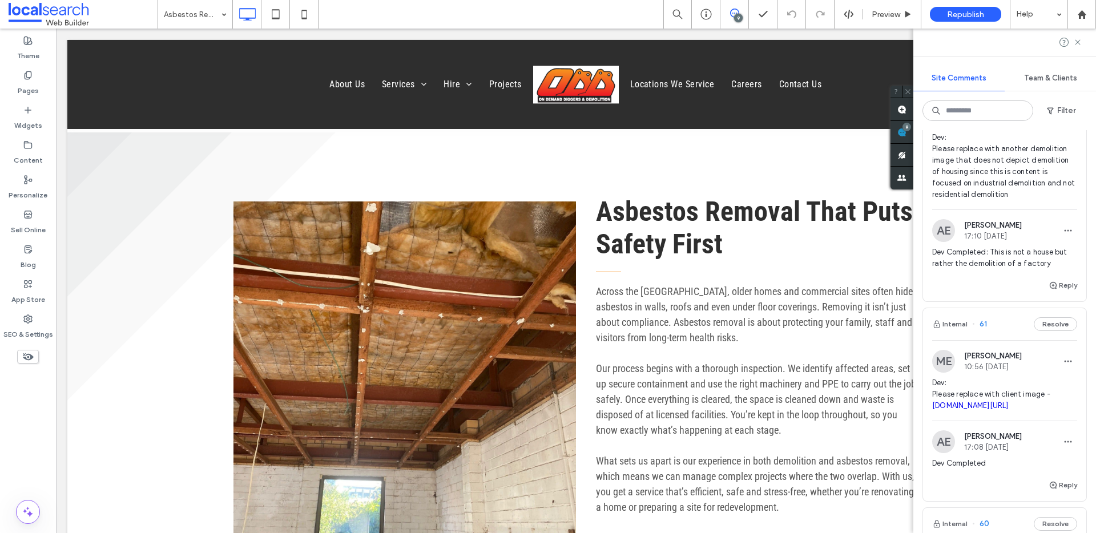
click at [984, 324] on span "61" at bounding box center [979, 324] width 15 height 11
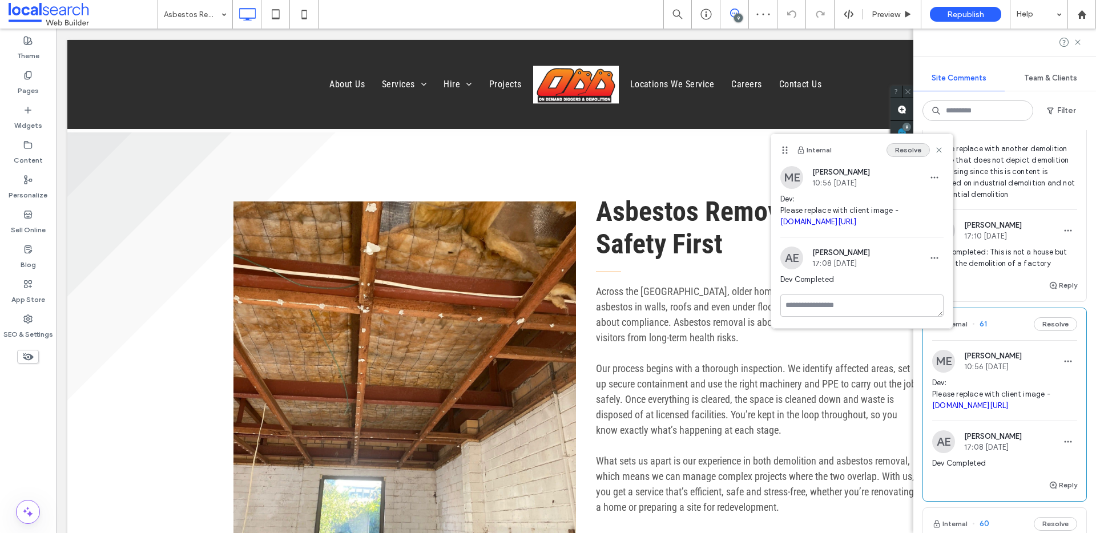
click at [917, 155] on button "Resolve" at bounding box center [908, 150] width 43 height 14
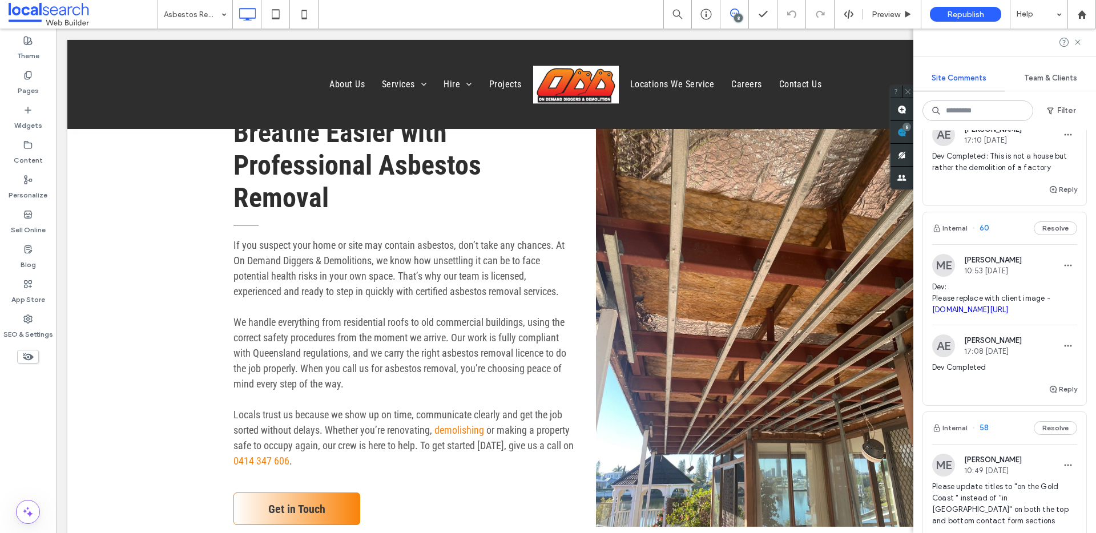
click at [983, 228] on span "60" at bounding box center [980, 228] width 17 height 11
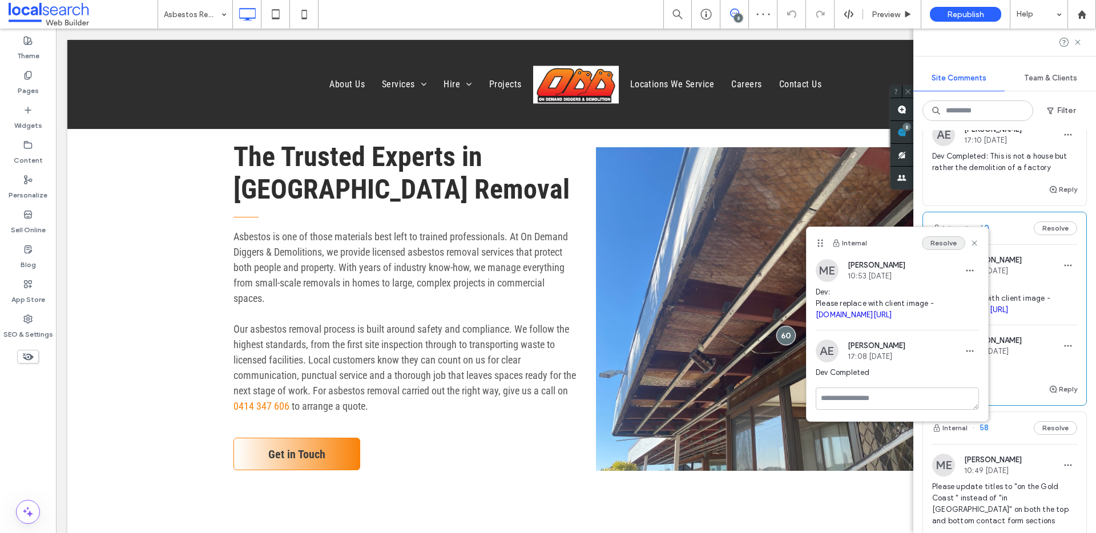
click at [948, 243] on button "Resolve" at bounding box center [943, 243] width 43 height 14
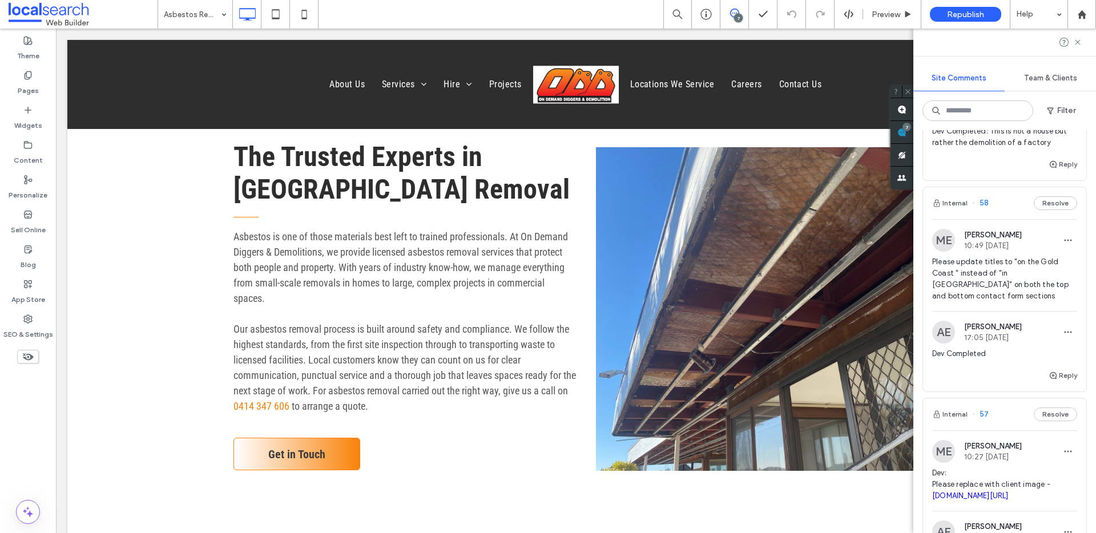
scroll to position [200, 0]
click at [984, 200] on span "58" at bounding box center [980, 200] width 17 height 11
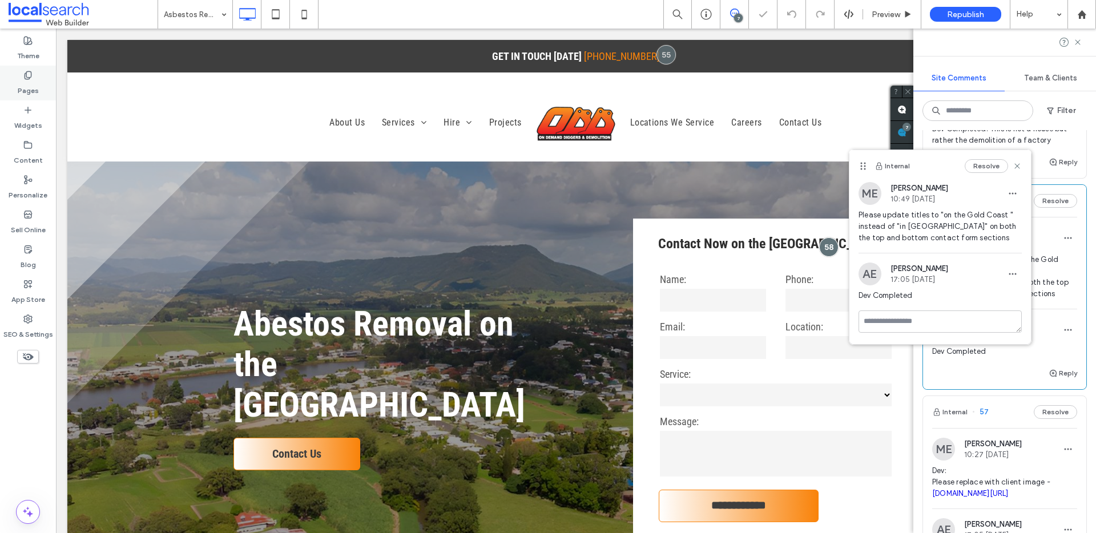
click at [36, 80] on label "Pages" at bounding box center [28, 88] width 21 height 16
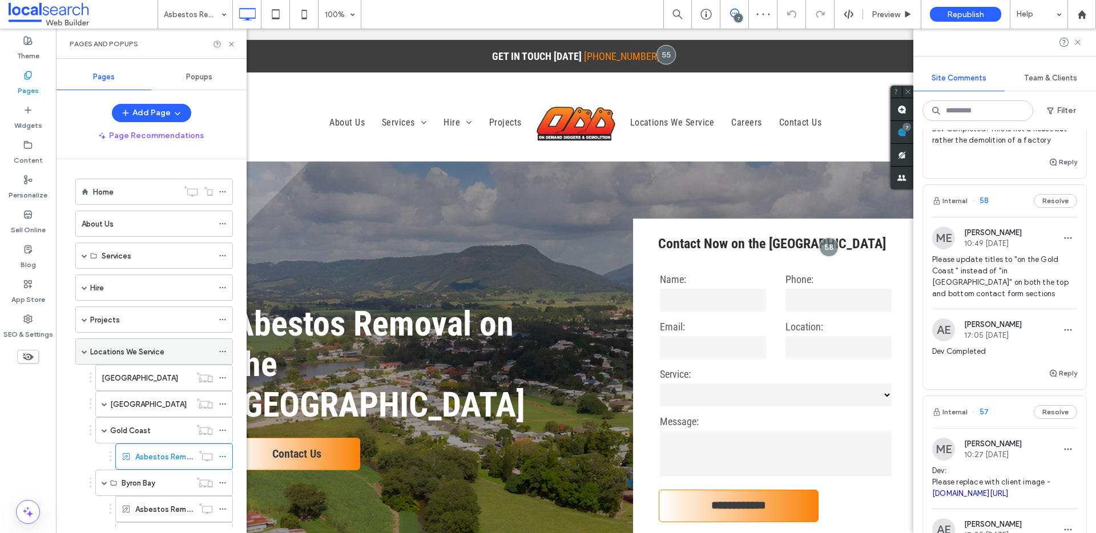
scroll to position [219, 0]
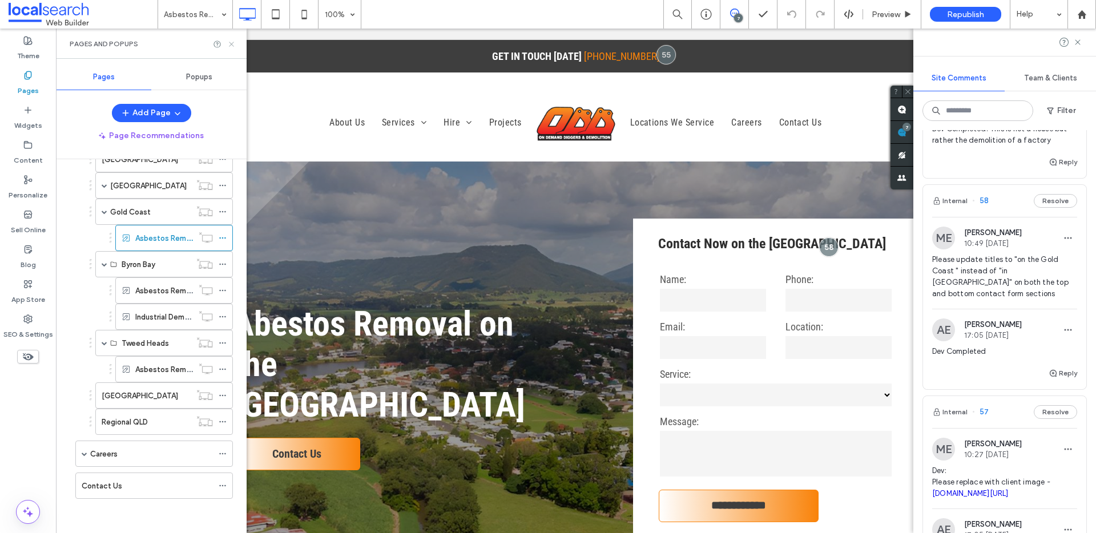
drag, startPoint x: 232, startPoint y: 44, endPoint x: 194, endPoint y: 25, distance: 42.9
click at [232, 44] on use at bounding box center [231, 44] width 5 height 5
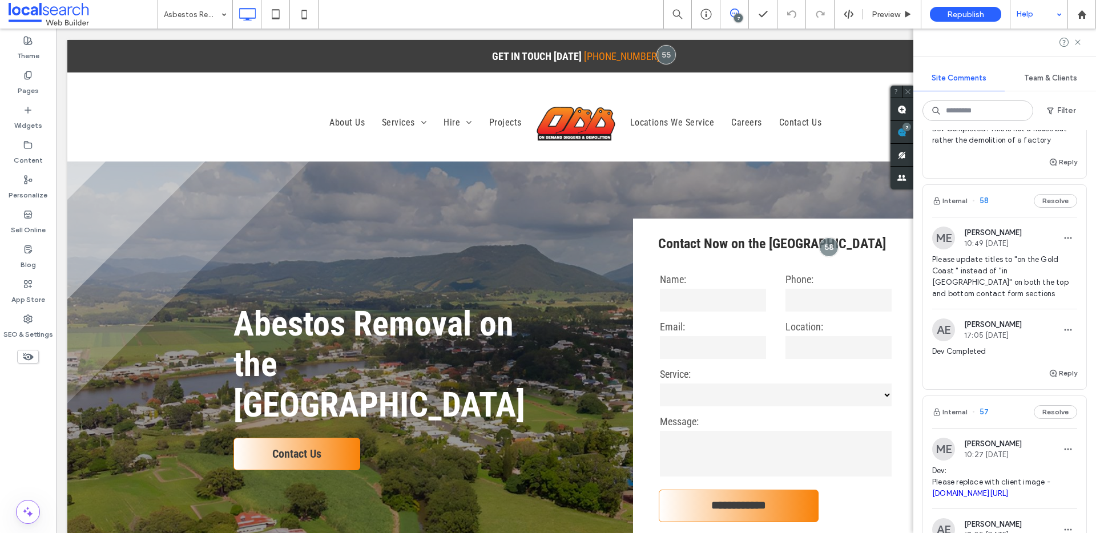
drag, startPoint x: 1080, startPoint y: 42, endPoint x: 1032, endPoint y: 26, distance: 50.0
click at [1079, 42] on icon at bounding box center [1077, 42] width 9 height 9
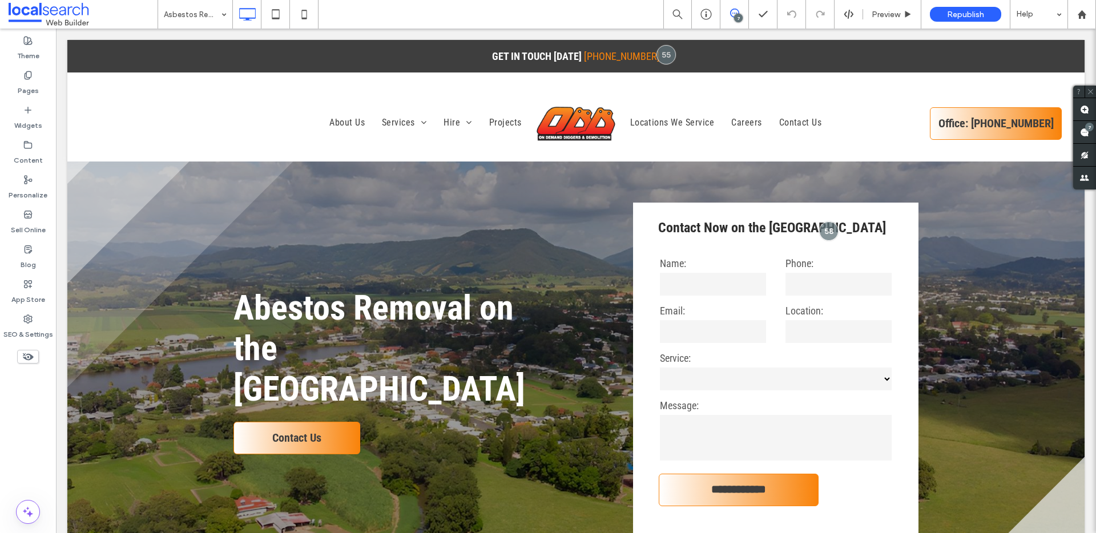
scroll to position [0, 0]
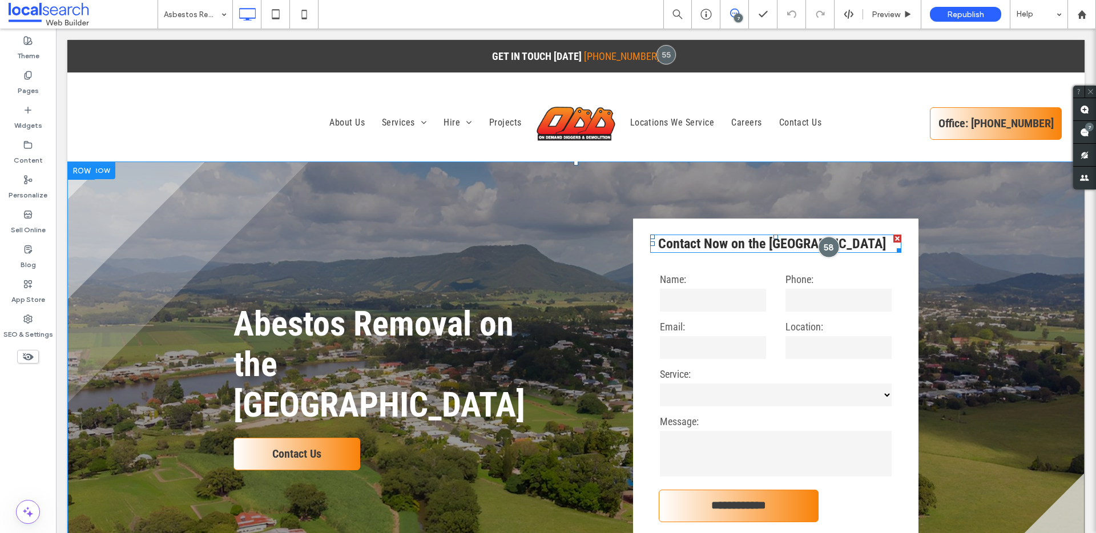
click at [823, 250] on div at bounding box center [829, 246] width 21 height 21
click at [823, 247] on div at bounding box center [829, 246] width 21 height 21
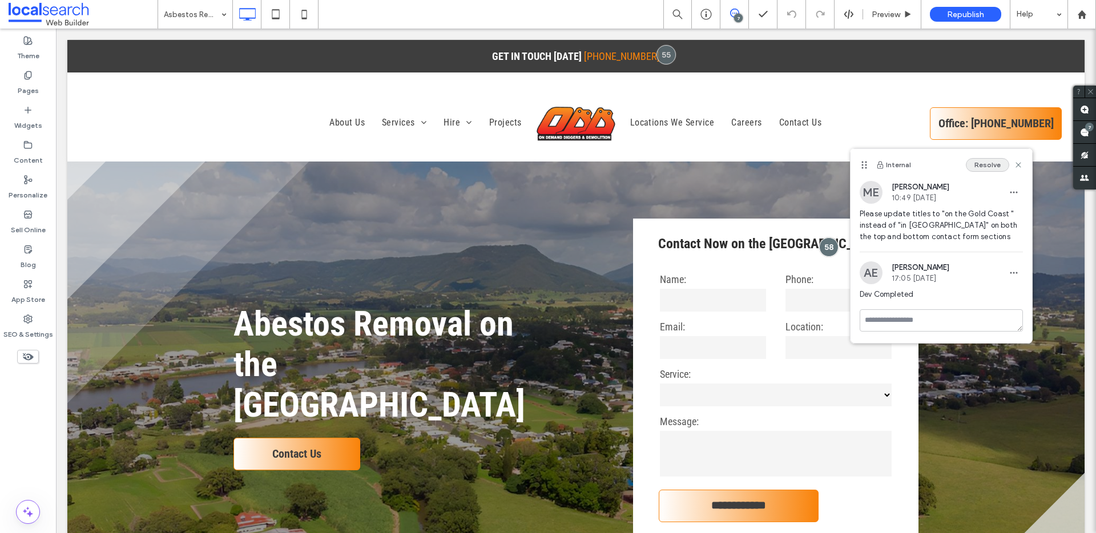
click at [998, 168] on button "Resolve" at bounding box center [987, 165] width 43 height 14
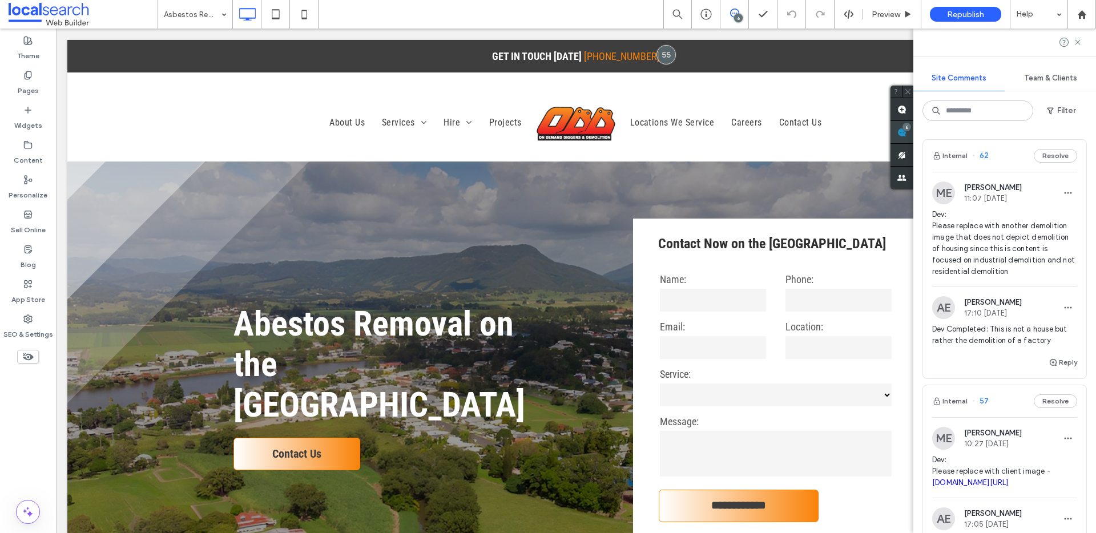
click at [911, 126] on div "6" at bounding box center [907, 127] width 9 height 9
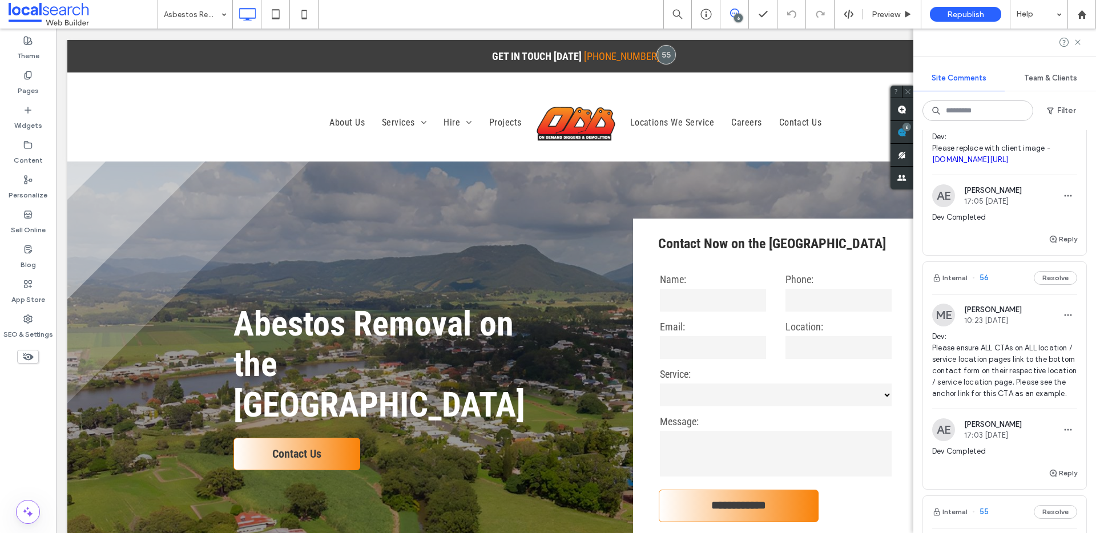
scroll to position [196, 0]
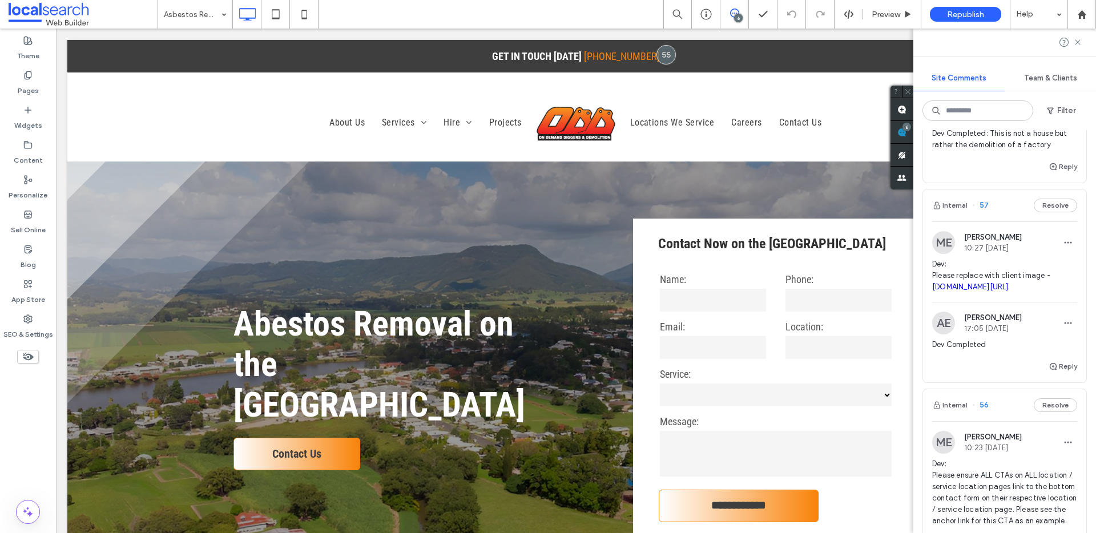
click at [984, 204] on span "57" at bounding box center [980, 205] width 17 height 11
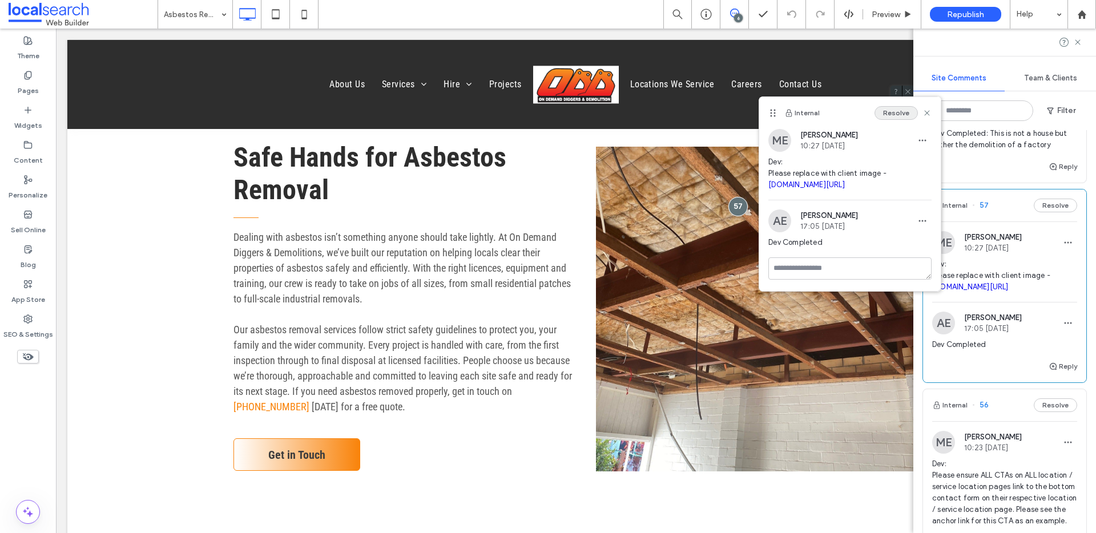
click at [899, 115] on button "Resolve" at bounding box center [896, 113] width 43 height 14
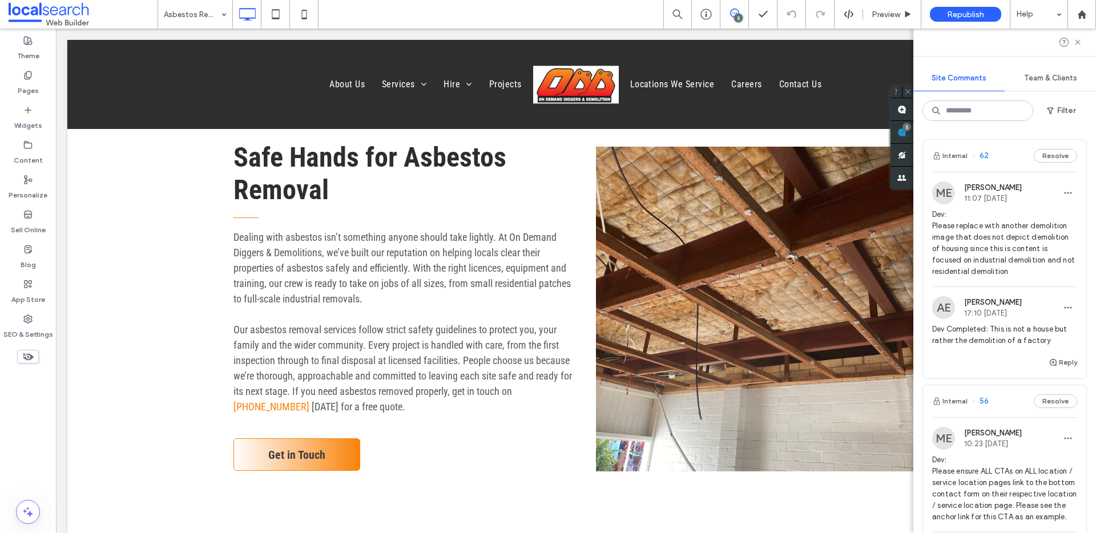
click at [986, 154] on span "62" at bounding box center [980, 155] width 17 height 11
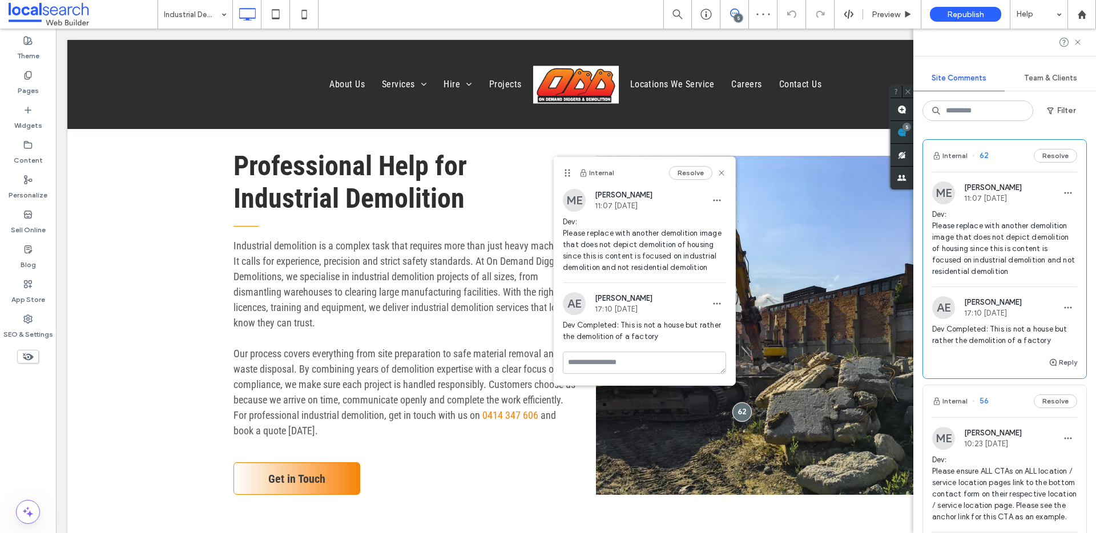
drag, startPoint x: 780, startPoint y: 295, endPoint x: 571, endPoint y: 170, distance: 243.2
click at [571, 170] on icon at bounding box center [567, 172] width 9 height 9
click at [682, 176] on button "Resolve" at bounding box center [690, 173] width 43 height 14
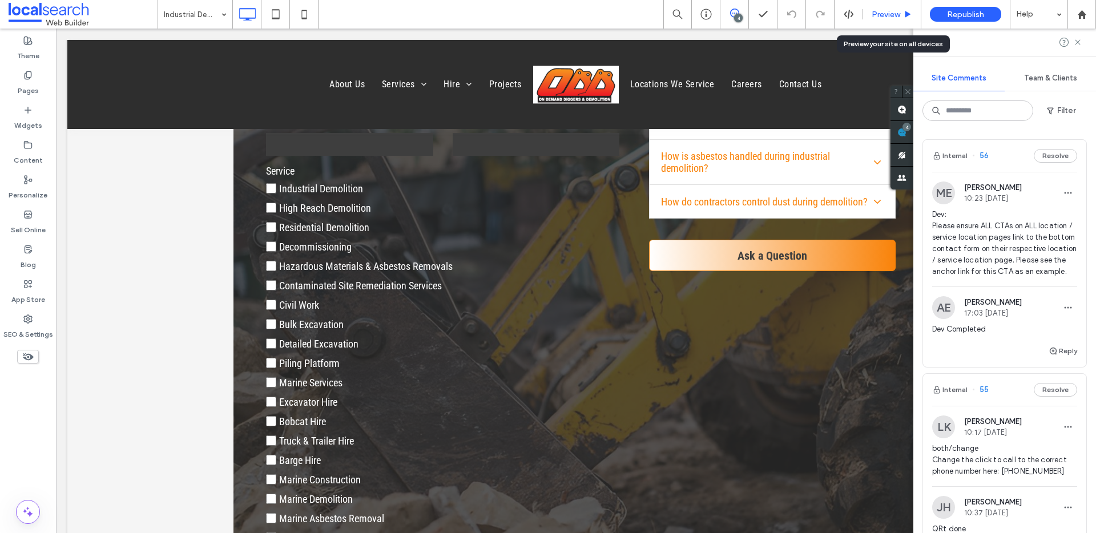
click at [884, 25] on div "Preview" at bounding box center [892, 14] width 58 height 29
click at [882, 19] on div "Preview" at bounding box center [892, 14] width 58 height 29
click at [896, 15] on span "Preview" at bounding box center [886, 15] width 29 height 10
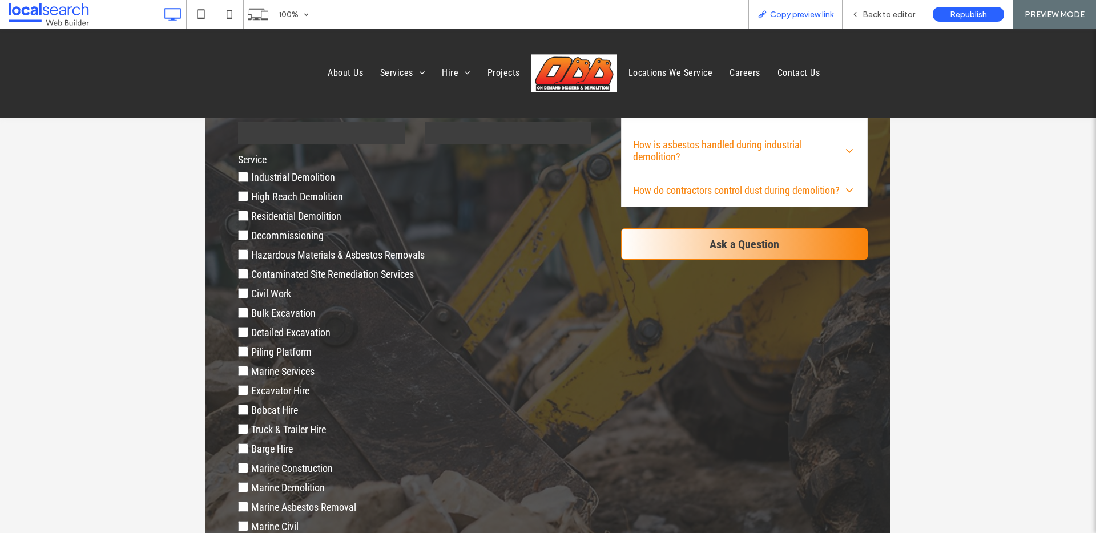
click at [818, 16] on span "Copy preview link" at bounding box center [801, 15] width 63 height 10
click at [891, 12] on span "Back to editor" at bounding box center [889, 15] width 53 height 10
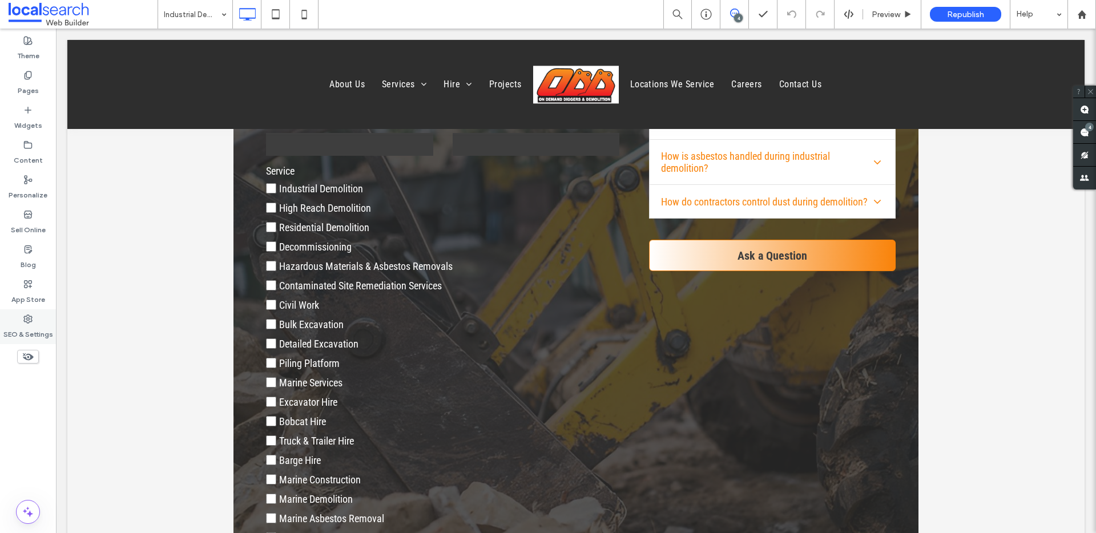
click at [23, 320] on icon at bounding box center [27, 319] width 9 height 9
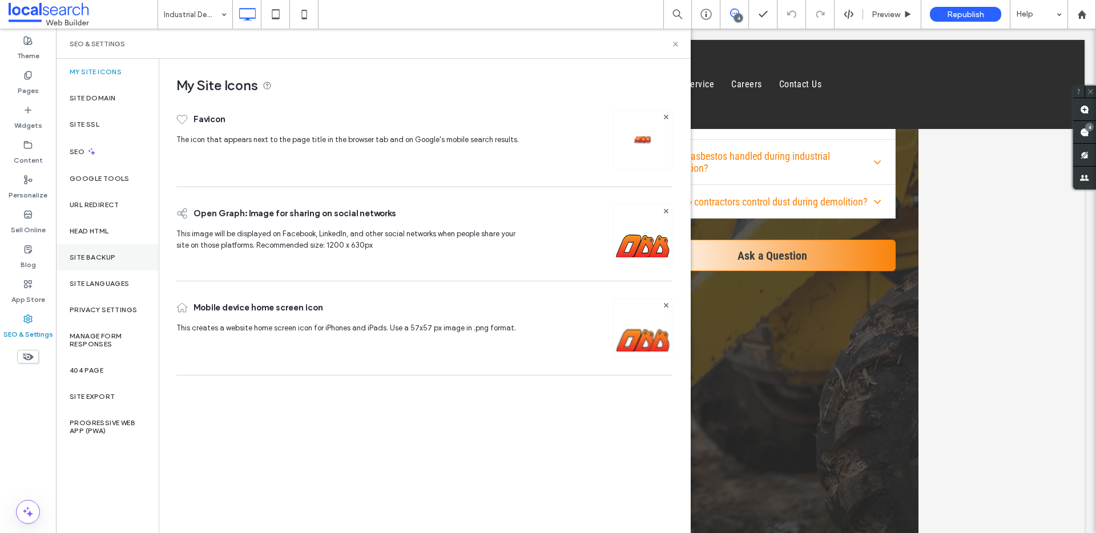
click at [96, 260] on label "Site Backup" at bounding box center [93, 258] width 46 height 8
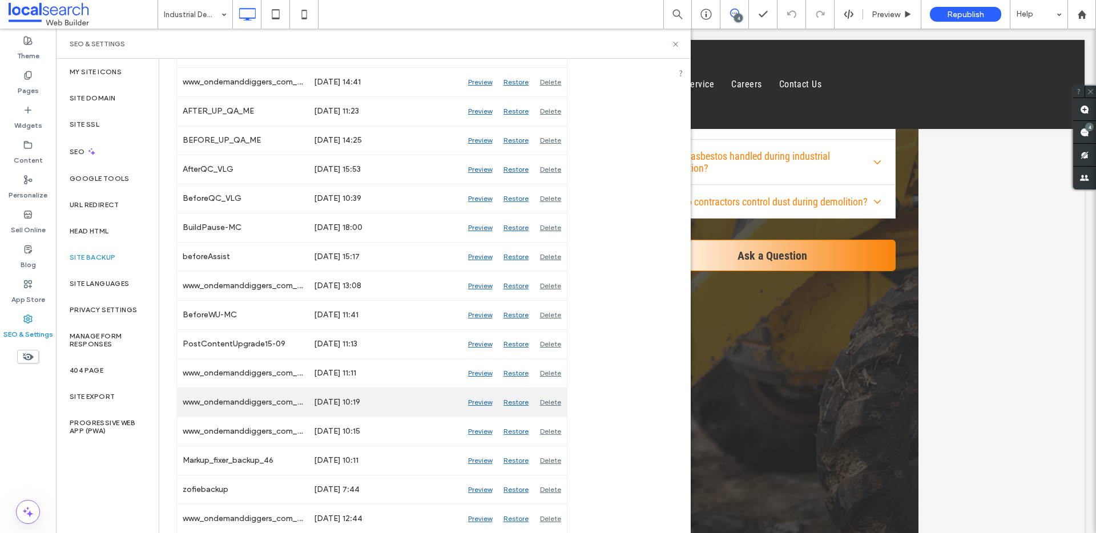
scroll to position [827, 0]
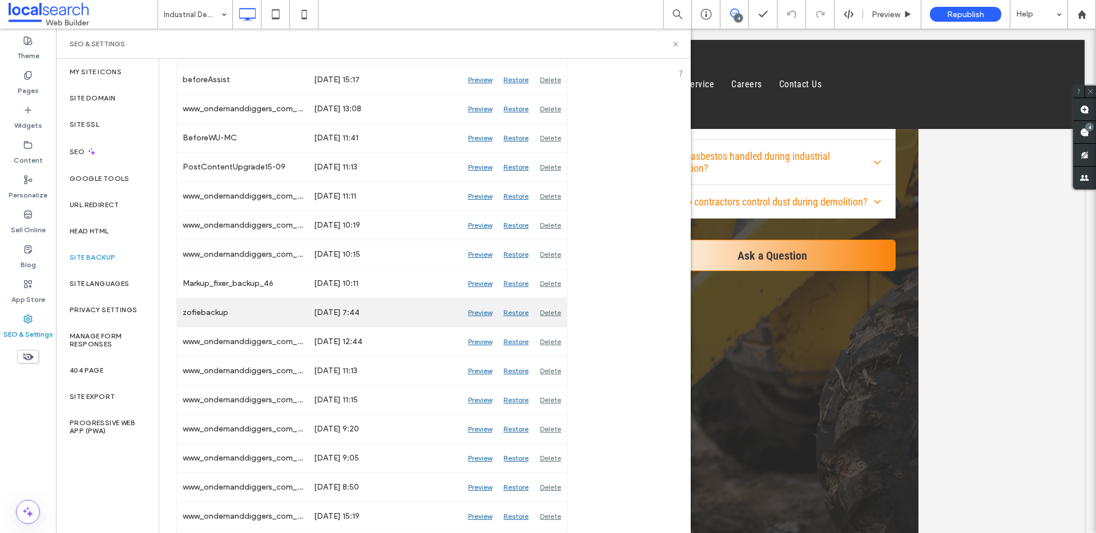
click at [470, 313] on div "Preview" at bounding box center [479, 313] width 35 height 29
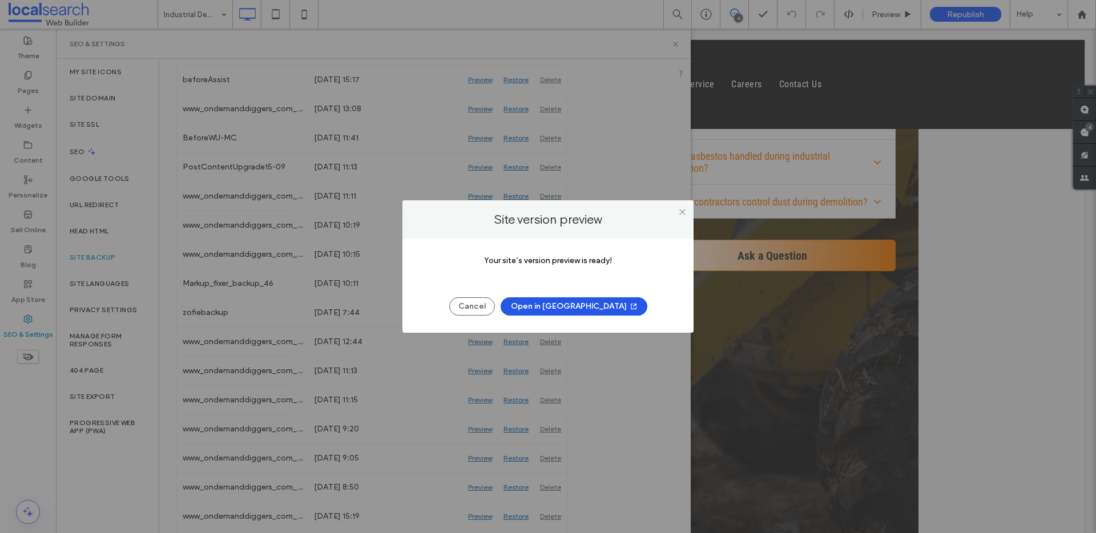
click at [569, 299] on button "Open in New Tab" at bounding box center [574, 306] width 147 height 18
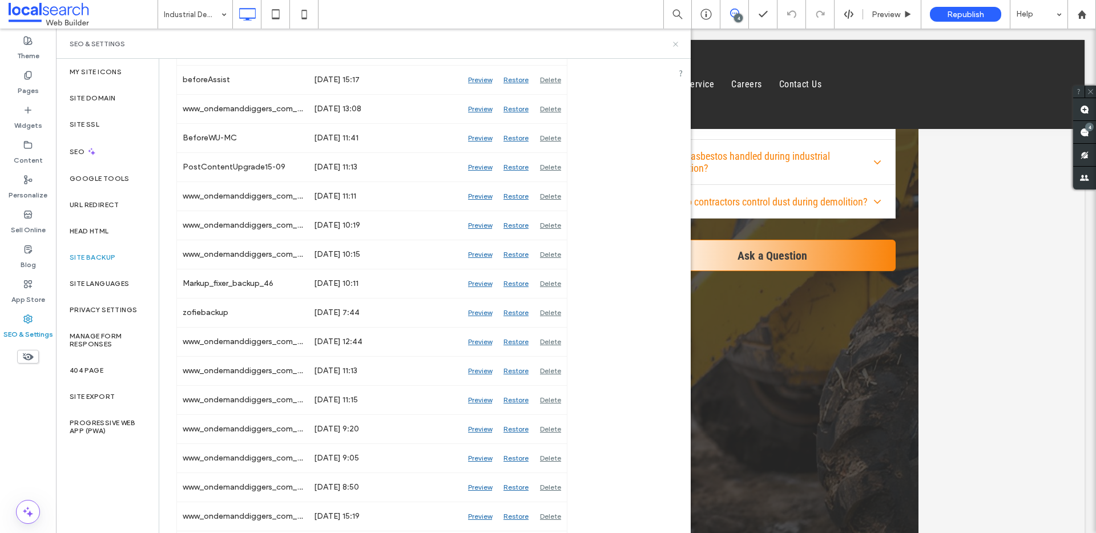
click at [675, 44] on use at bounding box center [675, 44] width 5 height 5
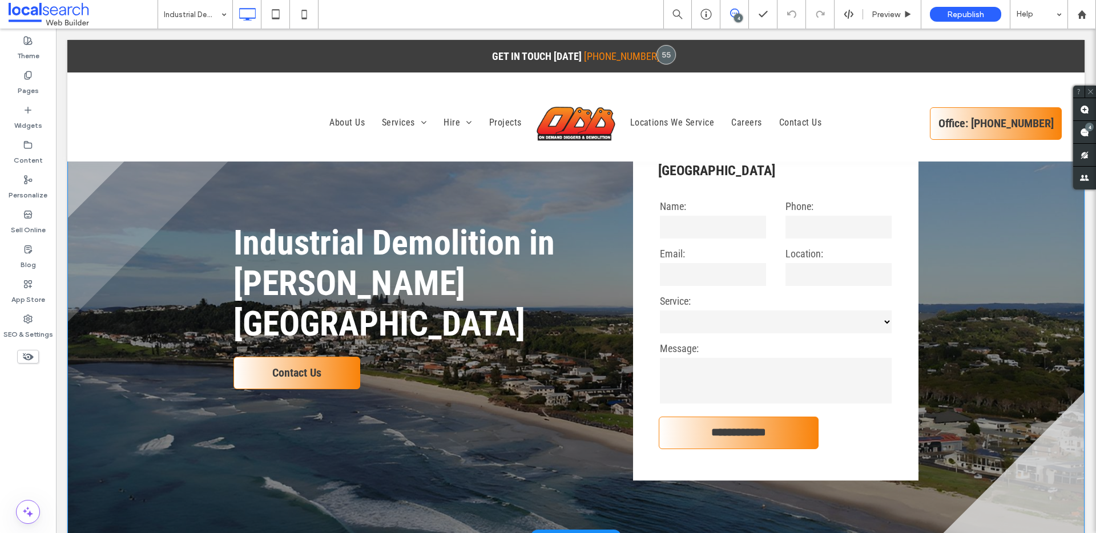
scroll to position [0, 0]
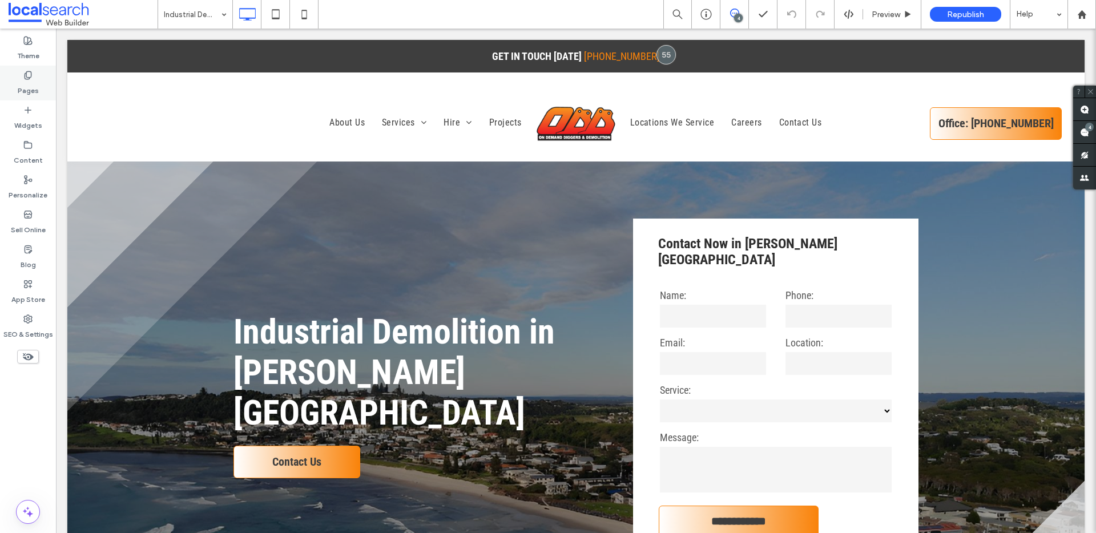
click at [19, 82] on label "Pages" at bounding box center [28, 88] width 21 height 16
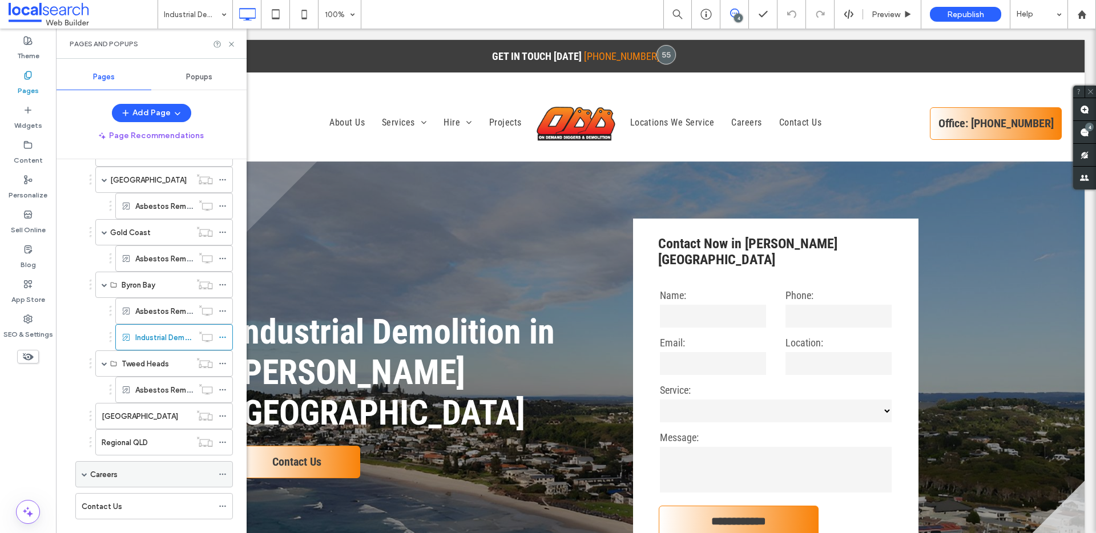
scroll to position [222, 0]
click at [103, 478] on label "Careers" at bounding box center [103, 477] width 27 height 20
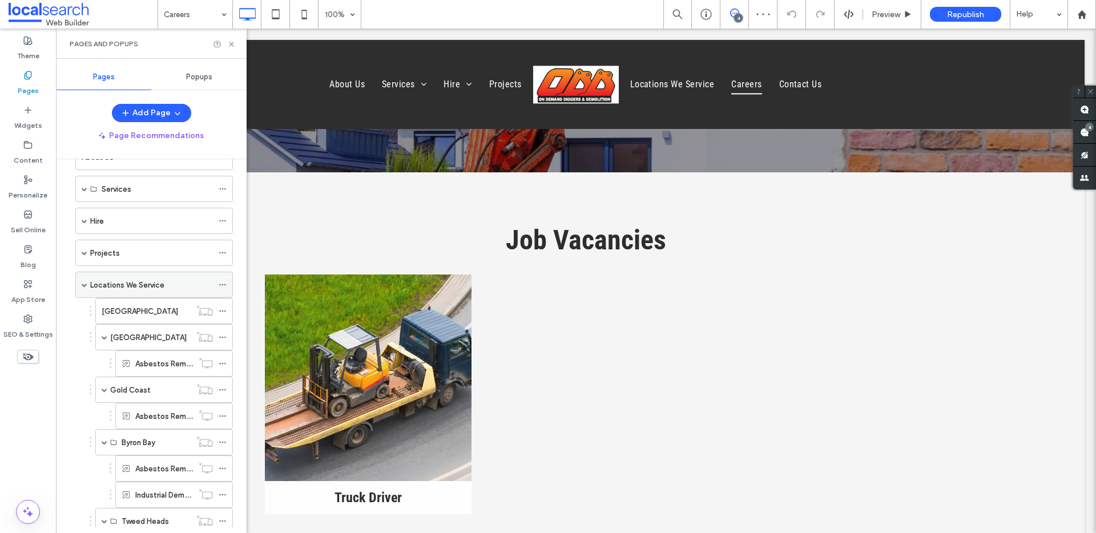
click at [139, 290] on label "Locations We Service" at bounding box center [127, 285] width 74 height 20
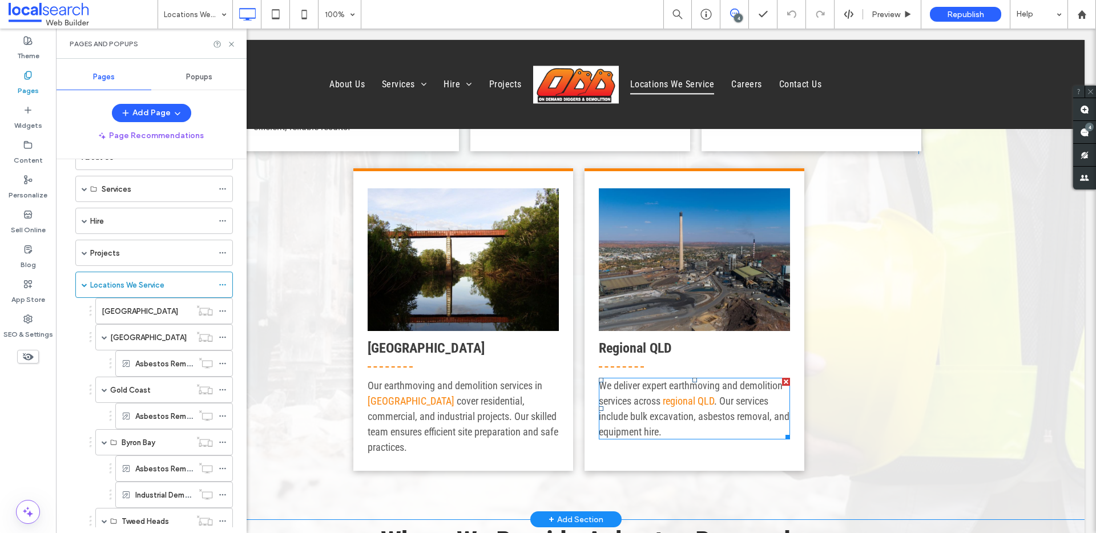
scroll to position [615, 0]
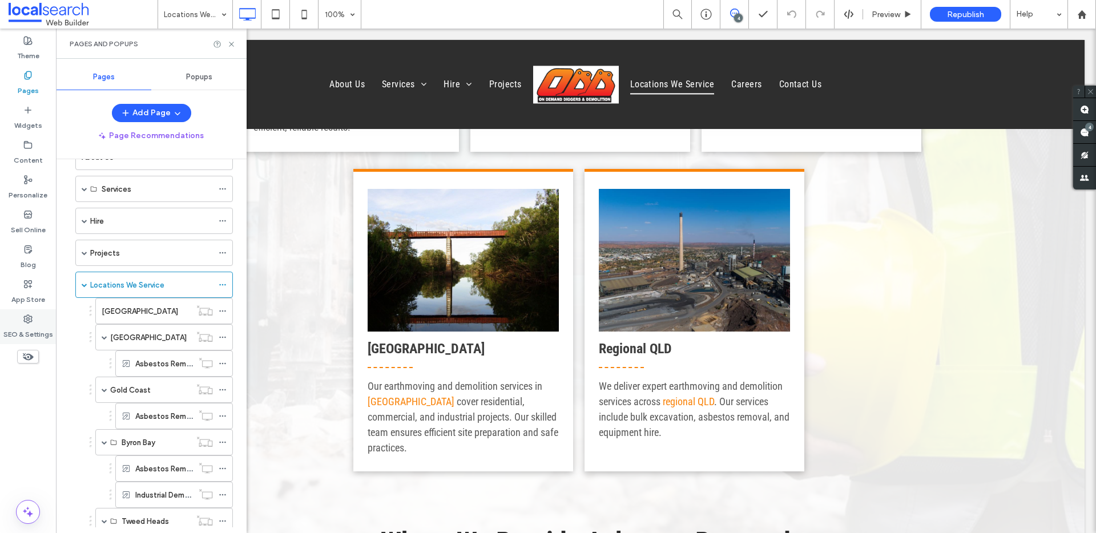
click at [25, 322] on icon at bounding box center [27, 319] width 9 height 9
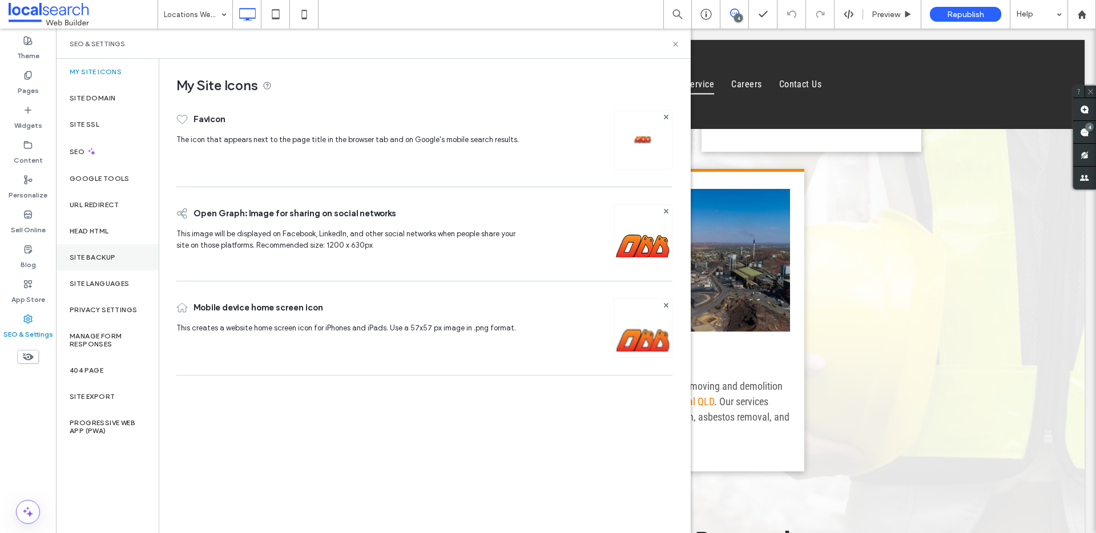
click at [95, 259] on label "Site Backup" at bounding box center [93, 258] width 46 height 8
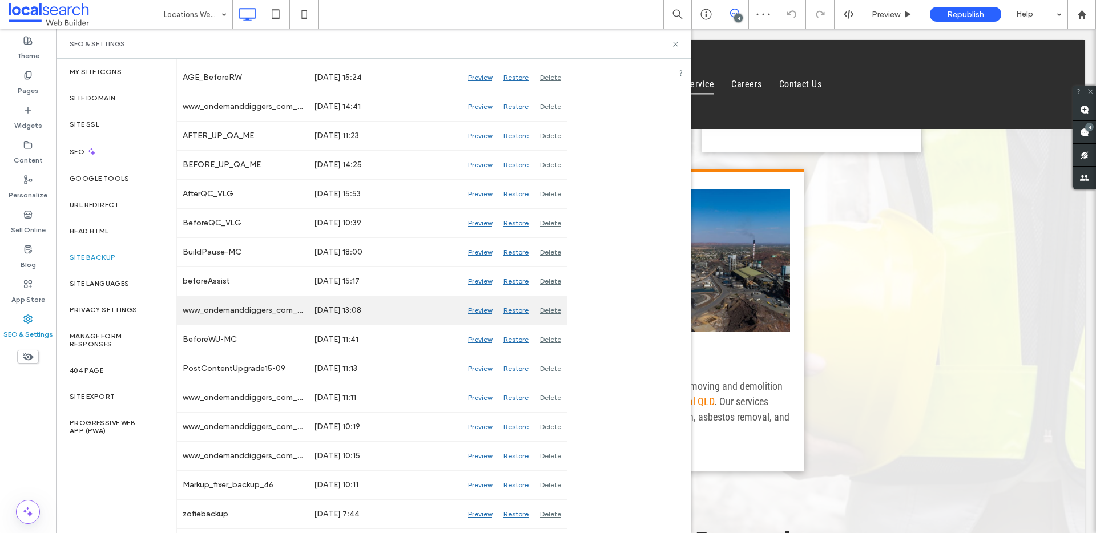
scroll to position [643, 0]
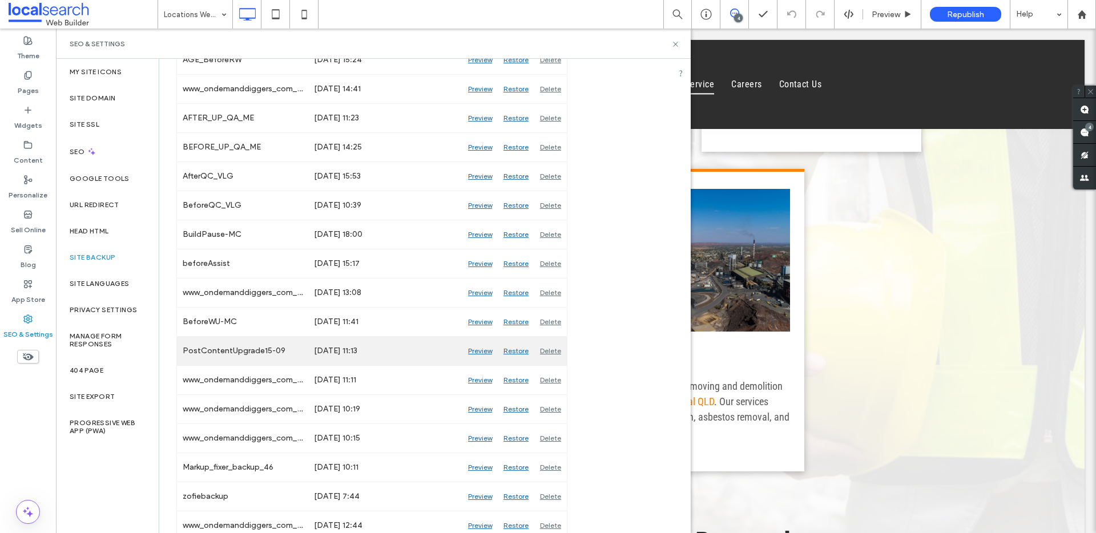
click at [478, 352] on div "Preview" at bounding box center [479, 351] width 35 height 29
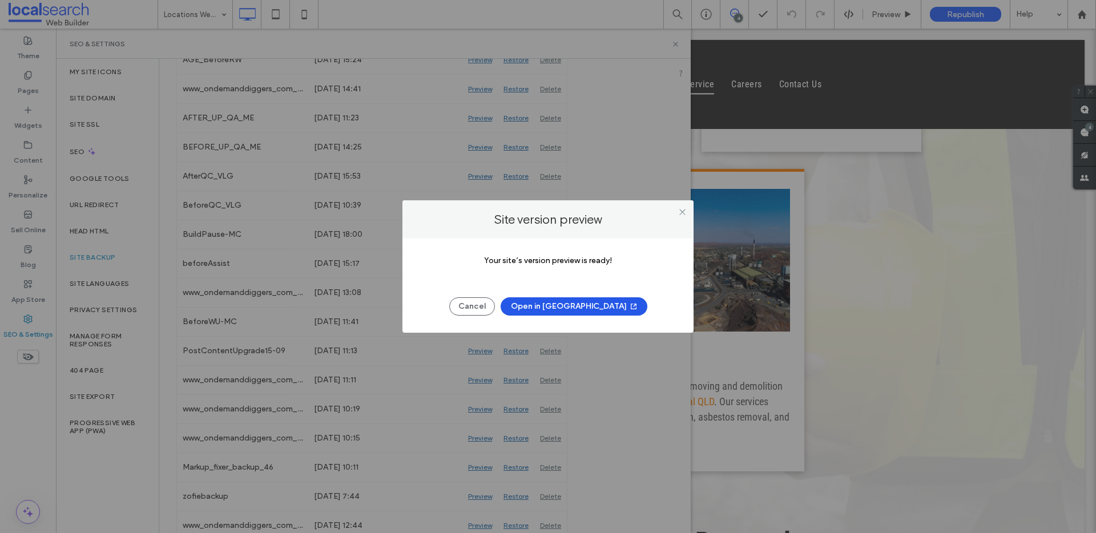
click at [564, 306] on button "Open in New Tab" at bounding box center [574, 306] width 147 height 18
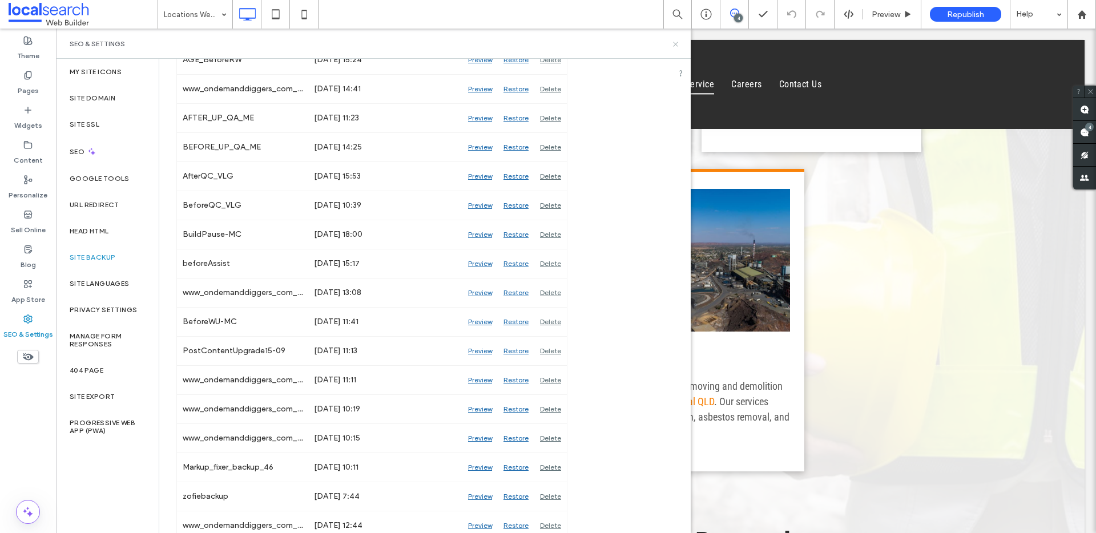
click at [674, 46] on icon at bounding box center [675, 44] width 9 height 9
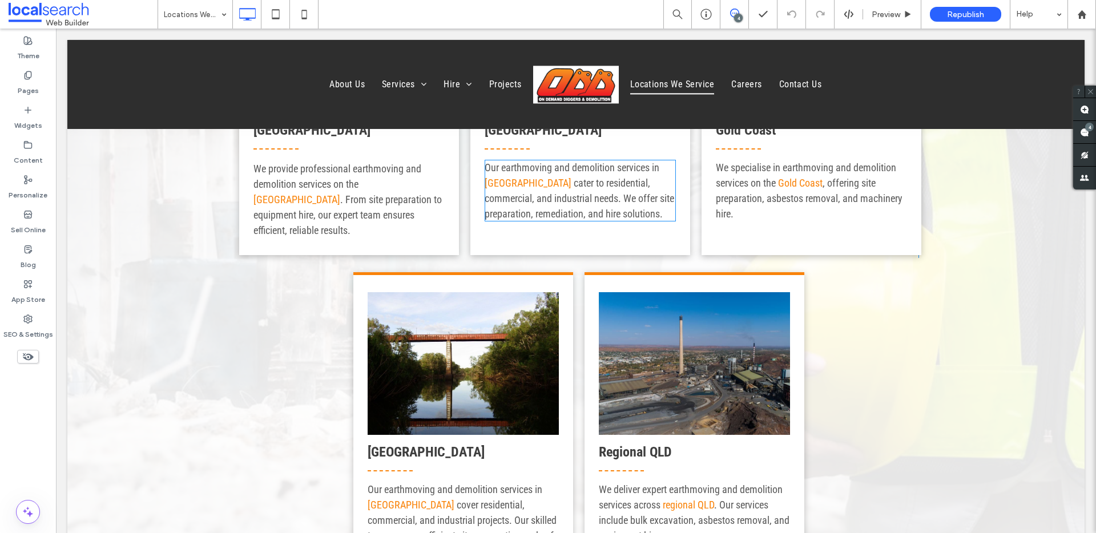
scroll to position [452, 0]
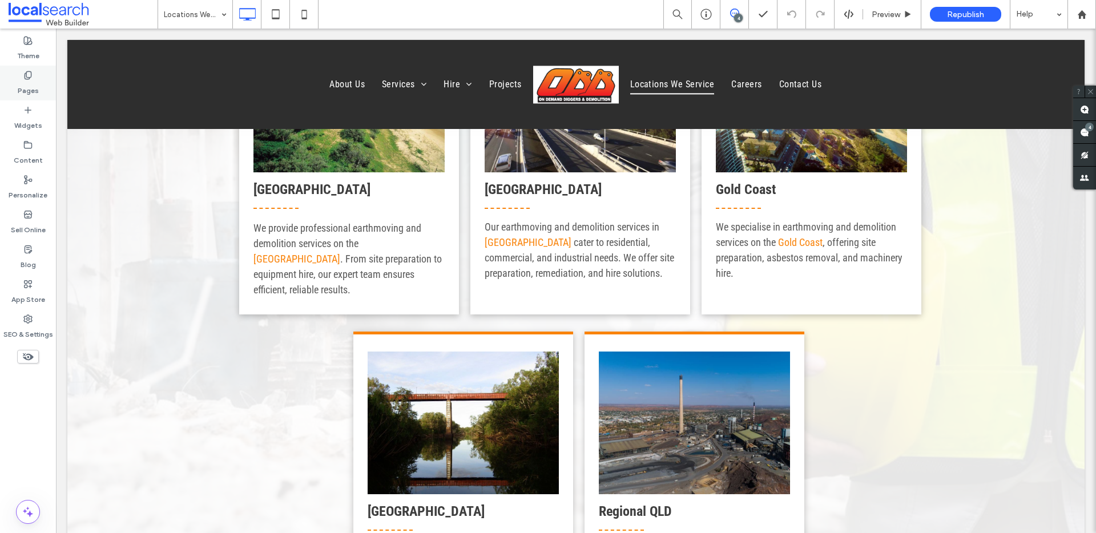
click at [34, 85] on label "Pages" at bounding box center [28, 88] width 21 height 16
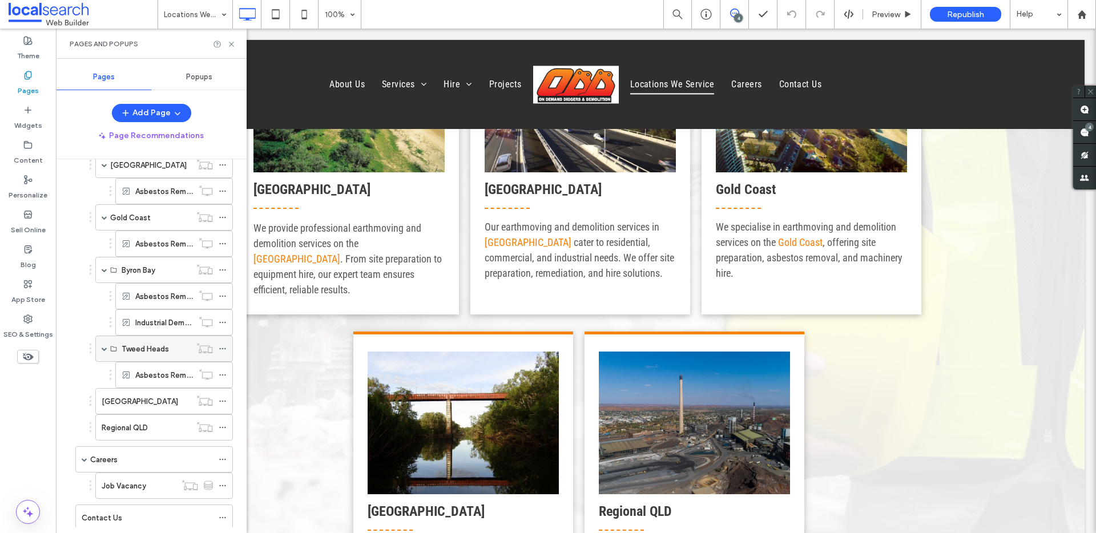
scroll to position [271, 0]
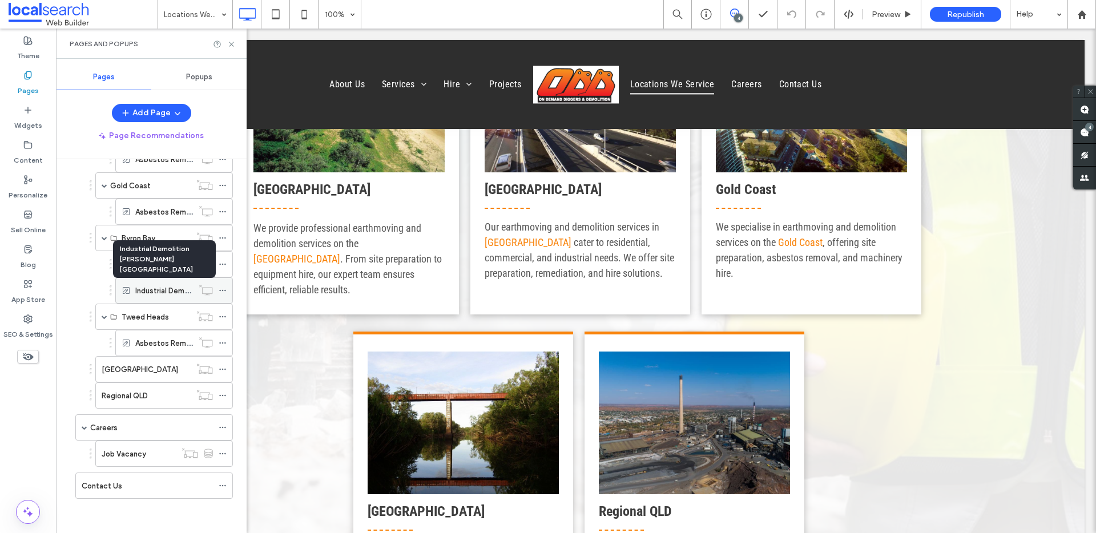
click at [158, 290] on label "Industrial Demolition Byron Bay" at bounding box center [238, 291] width 207 height 20
click at [234, 44] on icon at bounding box center [231, 44] width 9 height 9
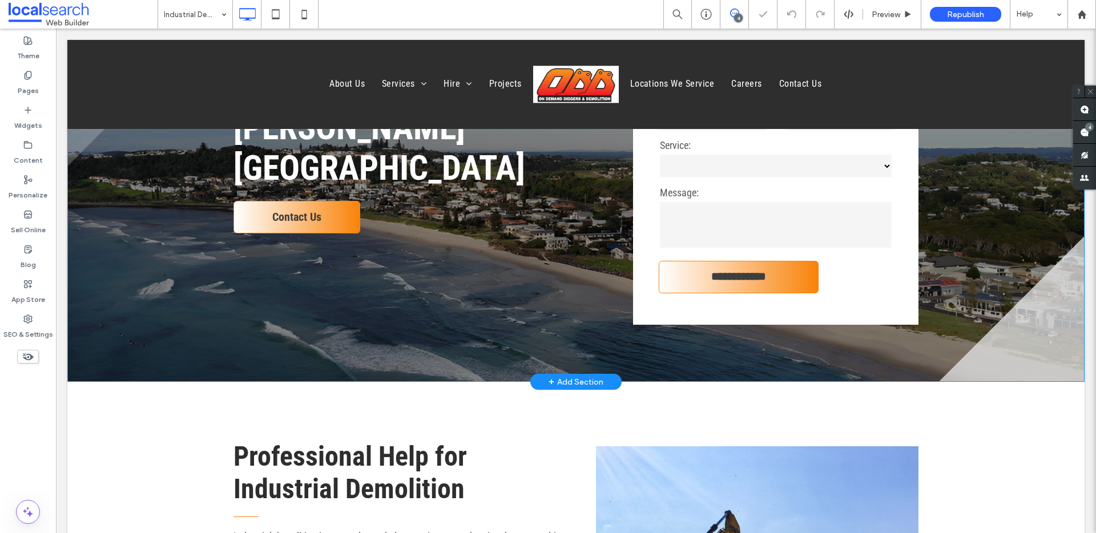
click at [120, 293] on div "**********" at bounding box center [575, 149] width 1017 height 465
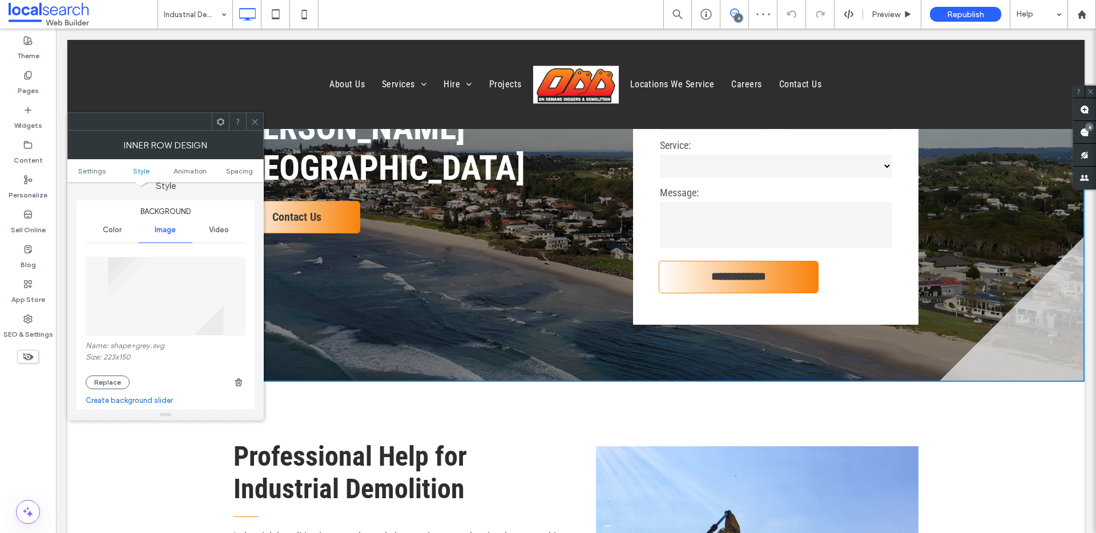
scroll to position [217, 0]
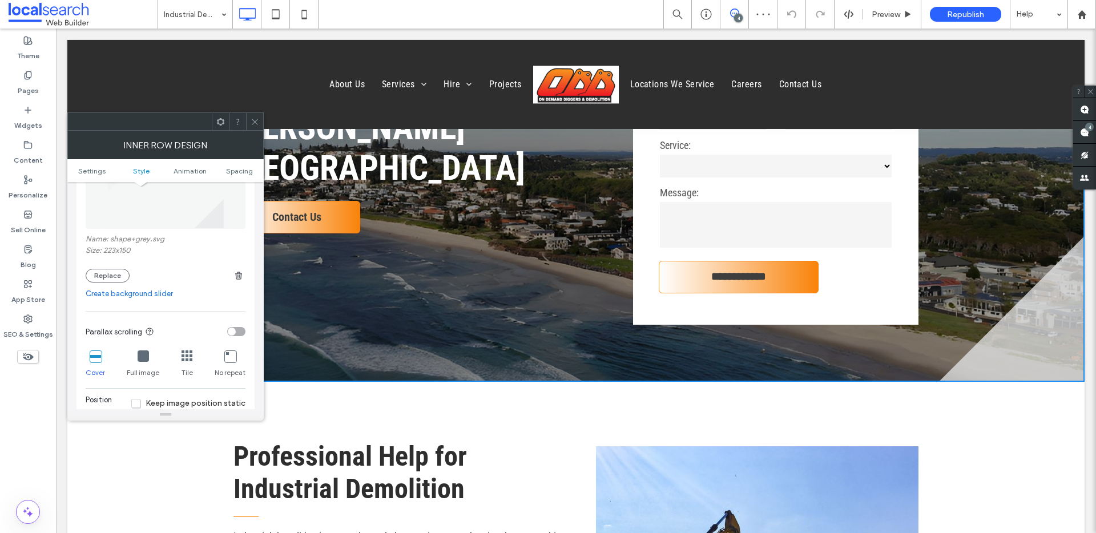
click at [254, 118] on icon at bounding box center [255, 122] width 9 height 9
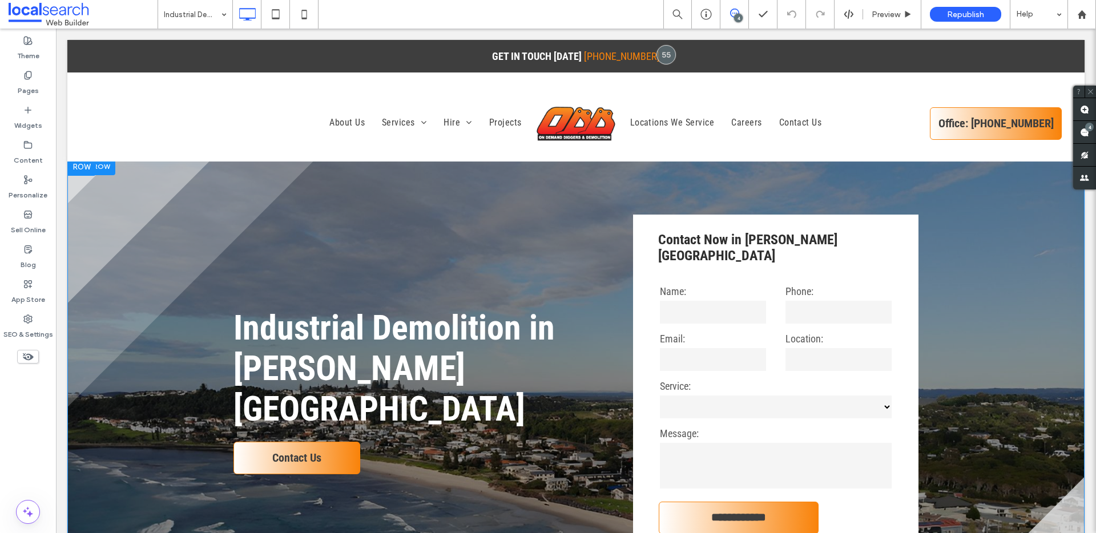
scroll to position [0, 0]
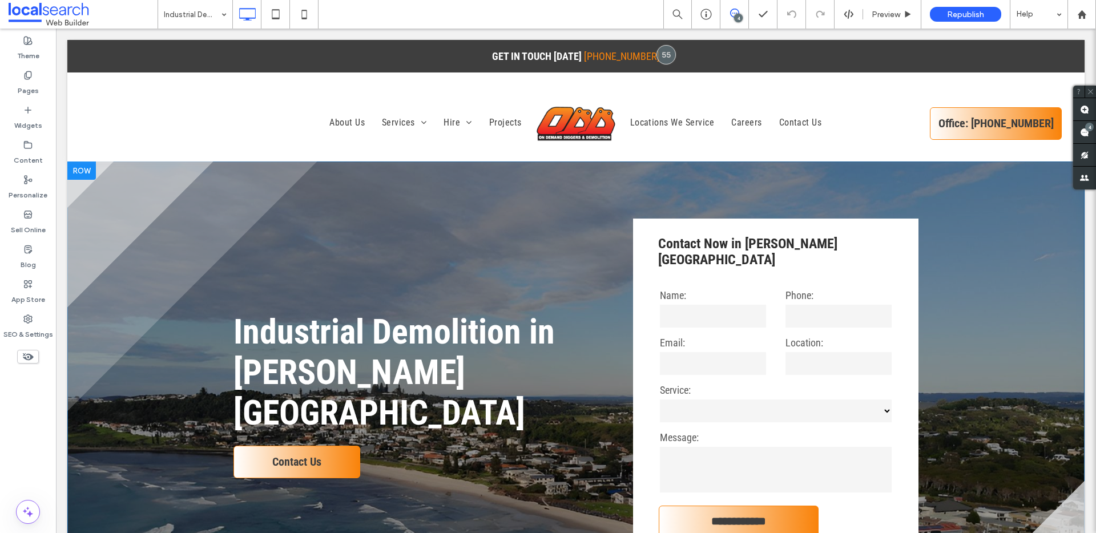
click at [87, 165] on div at bounding box center [81, 171] width 29 height 18
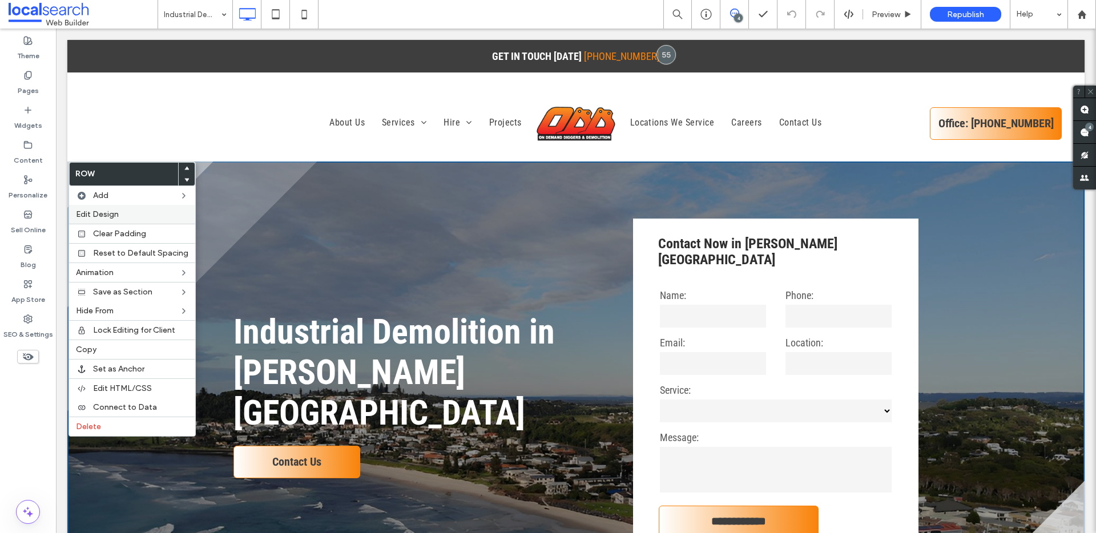
click at [122, 213] on label "Edit Design" at bounding box center [132, 215] width 112 height 10
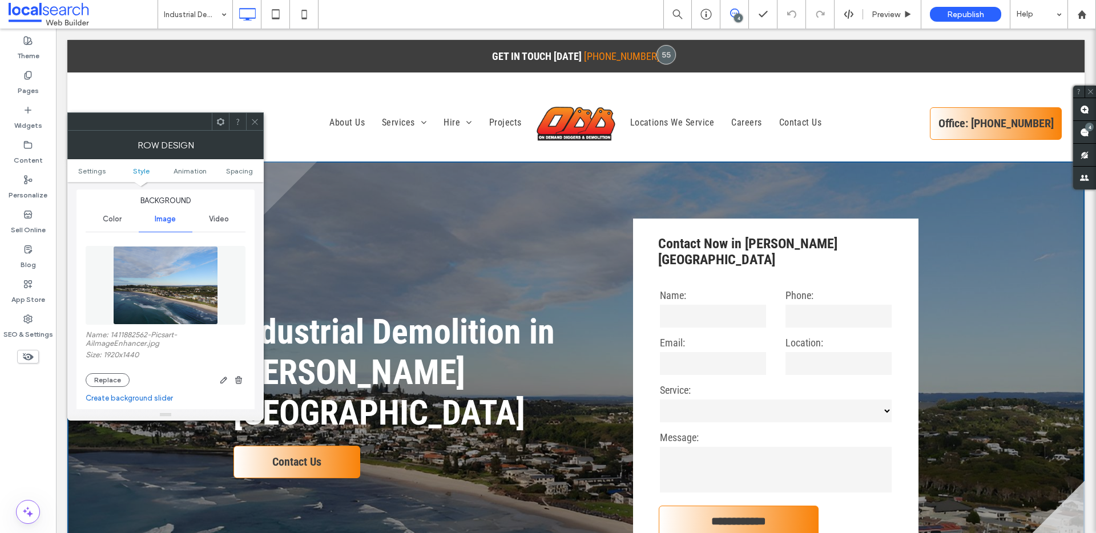
scroll to position [241, 0]
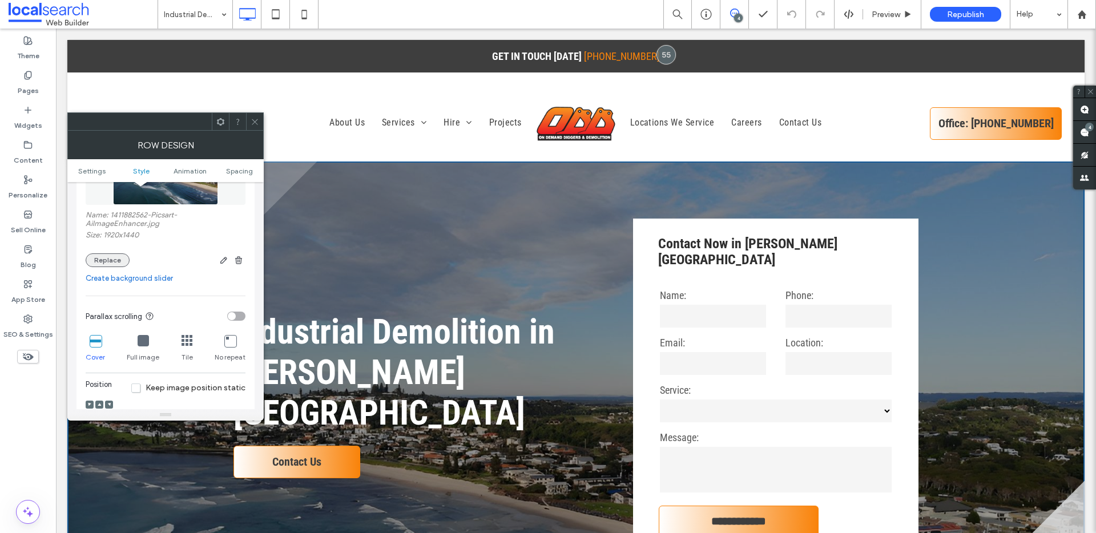
click at [116, 258] on button "Replace" at bounding box center [108, 261] width 44 height 14
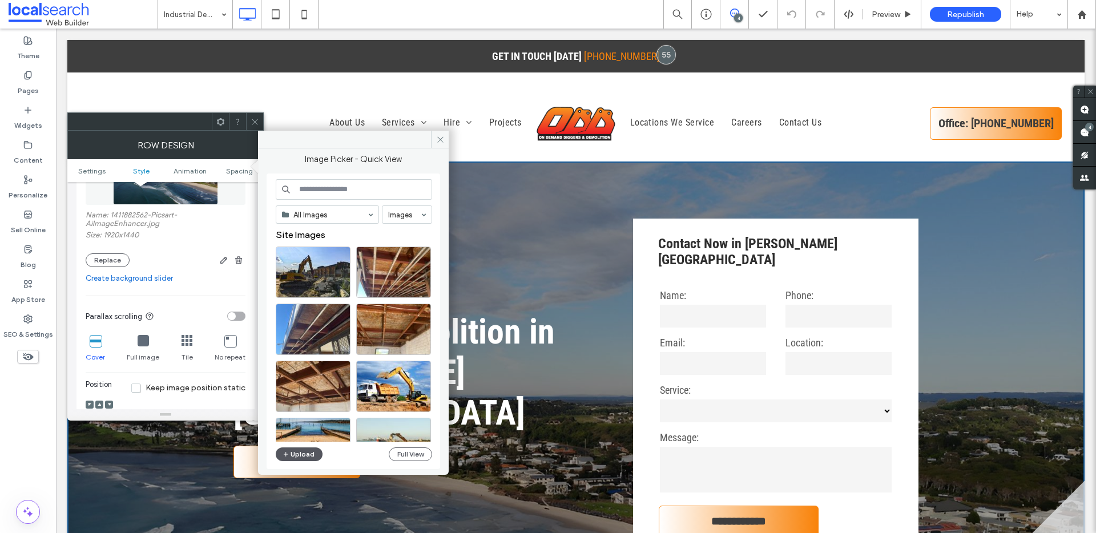
click at [298, 454] on button "Upload" at bounding box center [299, 455] width 47 height 14
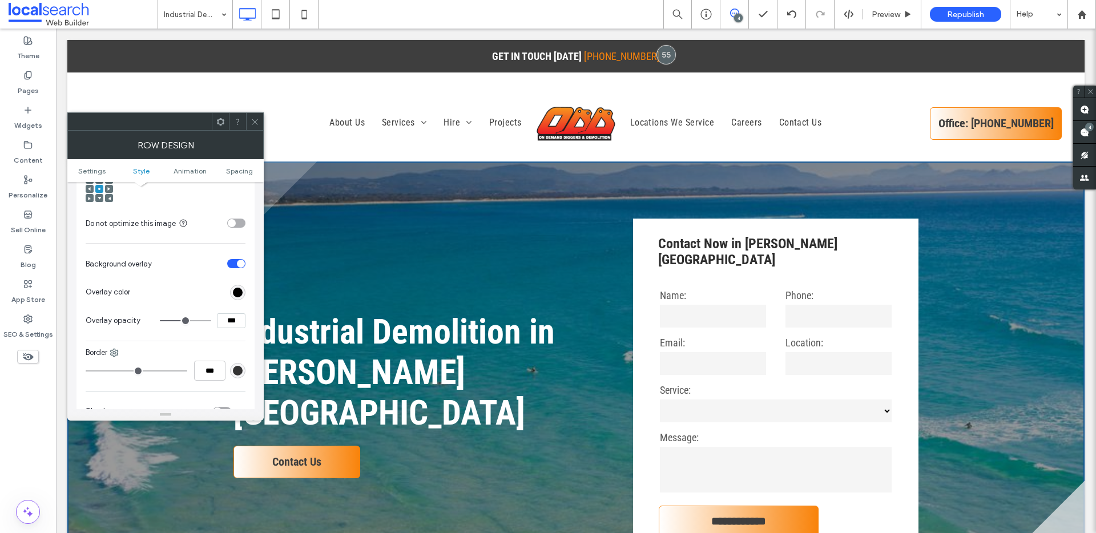
scroll to position [685, 0]
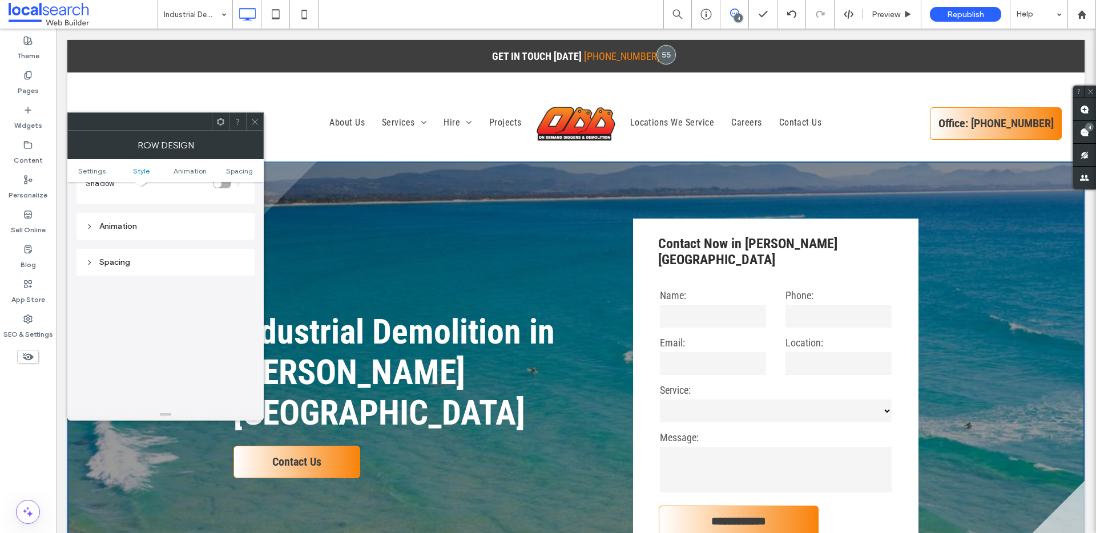
click at [256, 120] on use at bounding box center [255, 122] width 6 height 6
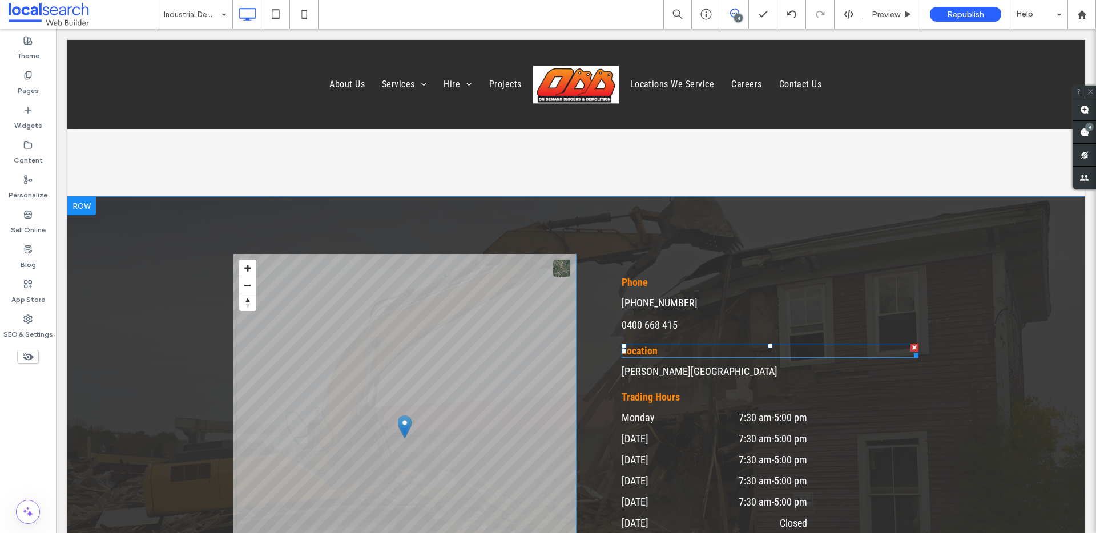
scroll to position [2269, 0]
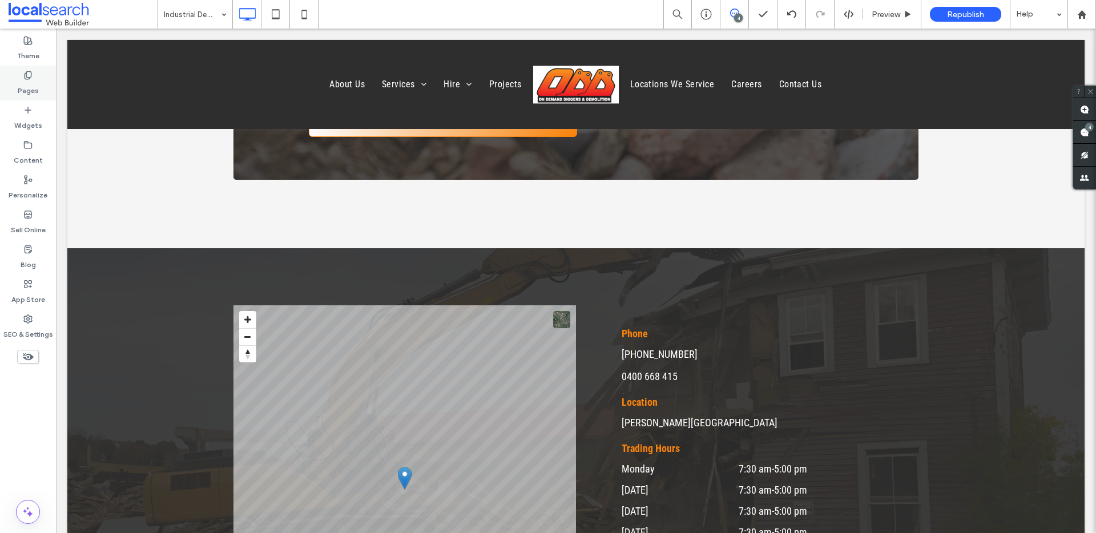
click at [29, 77] on use at bounding box center [28, 74] width 6 height 7
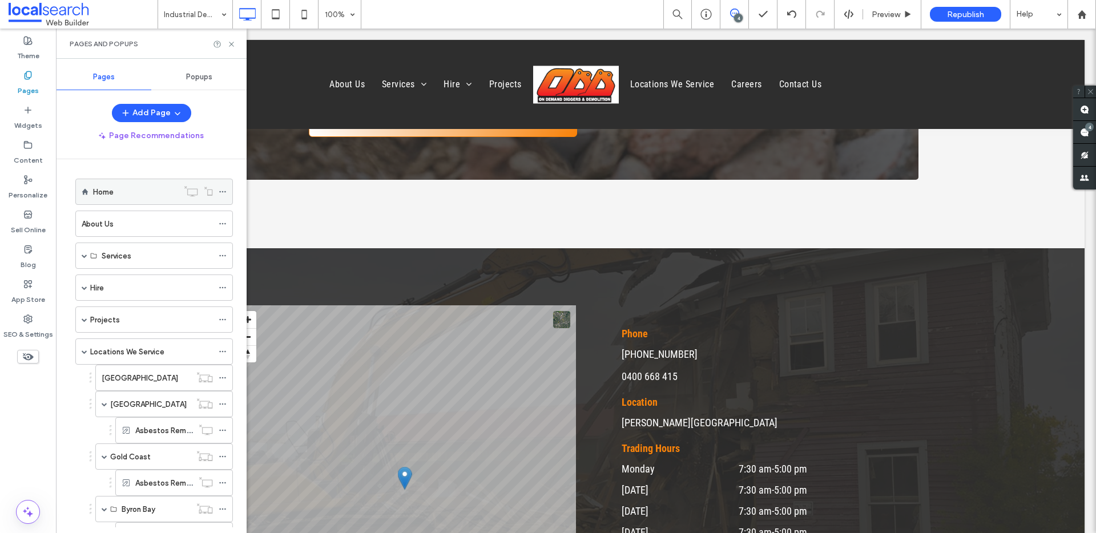
click at [140, 189] on div "Home" at bounding box center [135, 192] width 85 height 12
click at [232, 44] on icon at bounding box center [231, 44] width 9 height 9
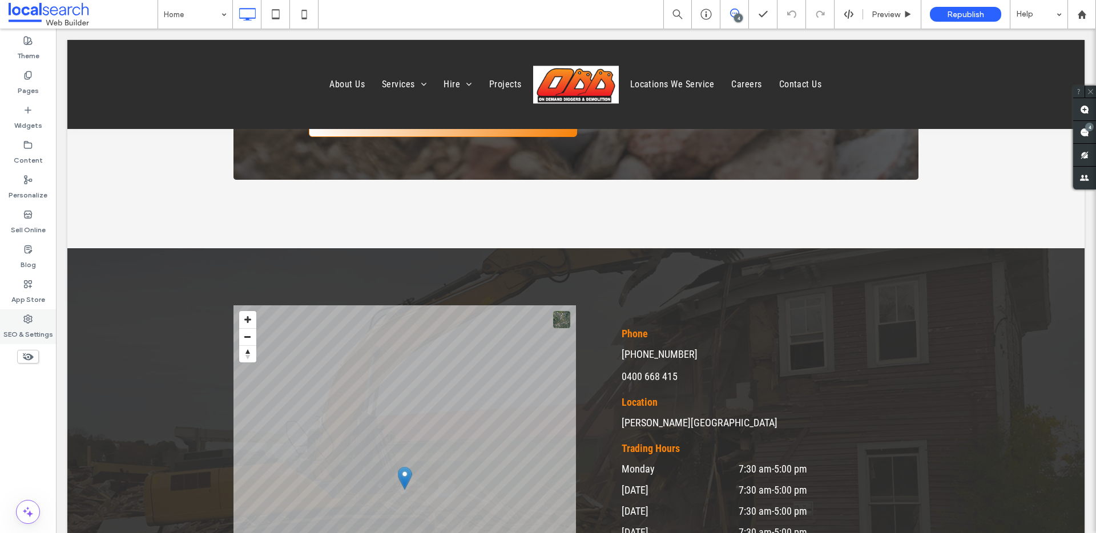
click at [15, 323] on div "SEO & Settings" at bounding box center [28, 326] width 56 height 35
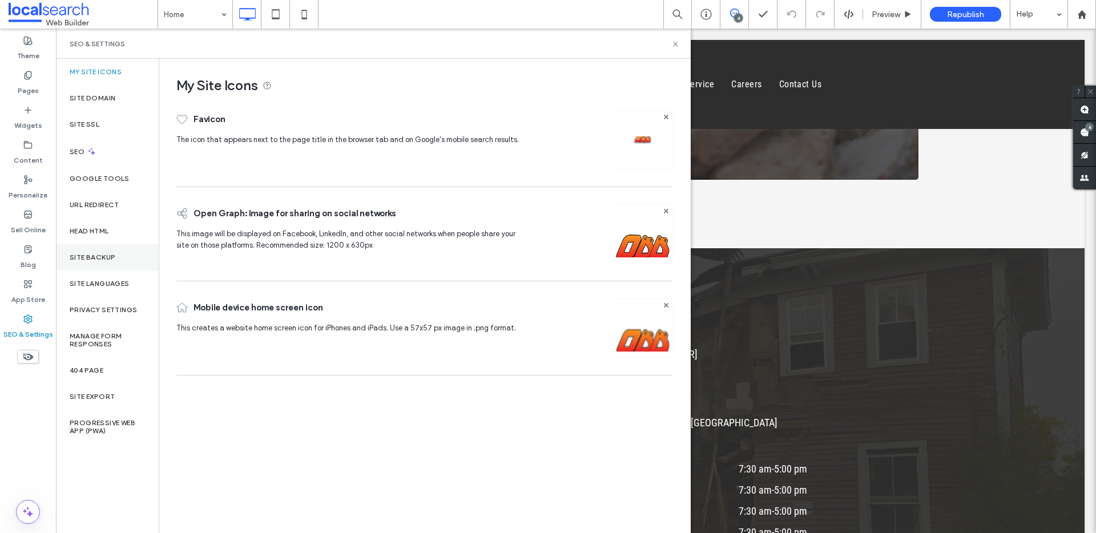
click at [108, 258] on label "Site Backup" at bounding box center [93, 258] width 46 height 8
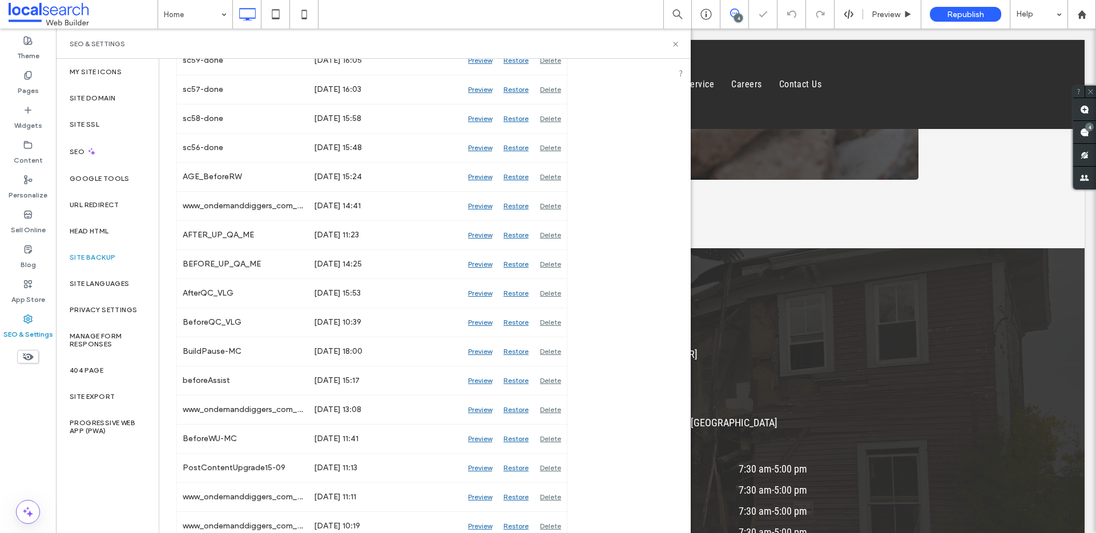
scroll to position [611, 0]
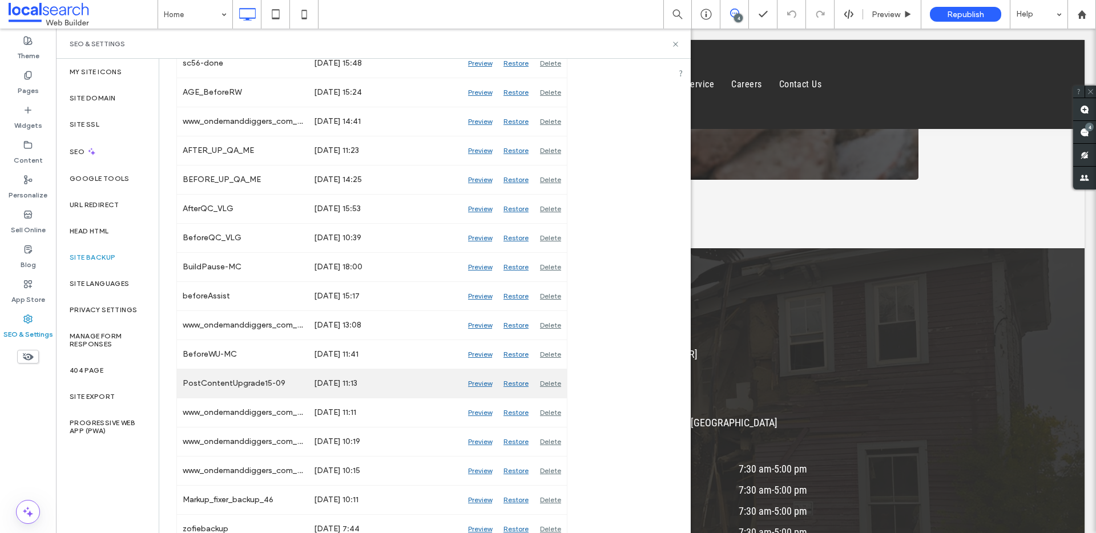
click at [479, 385] on div "Preview" at bounding box center [479, 383] width 35 height 29
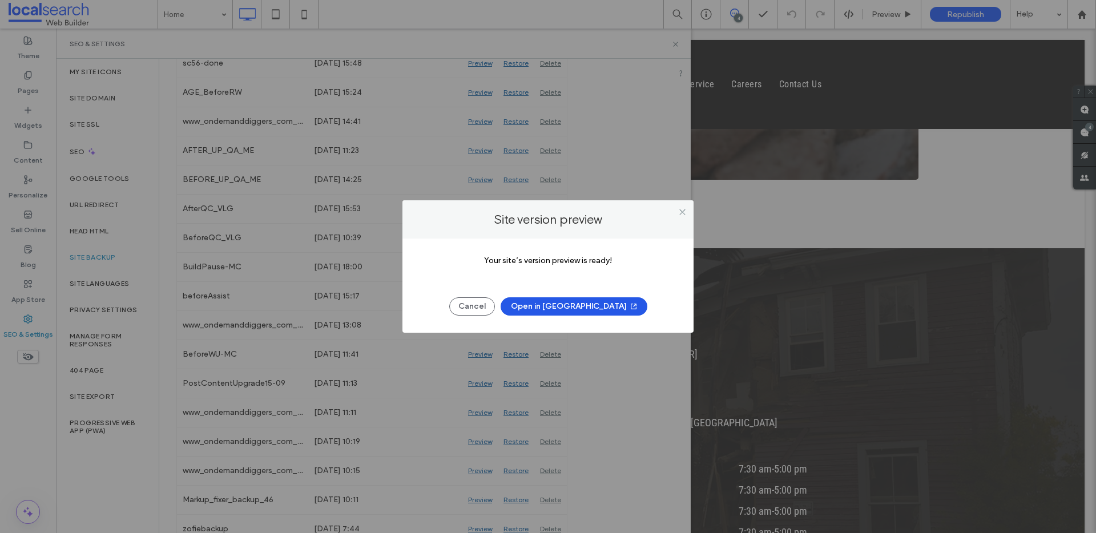
click at [552, 306] on button "Open in [GEOGRAPHIC_DATA]" at bounding box center [574, 306] width 147 height 18
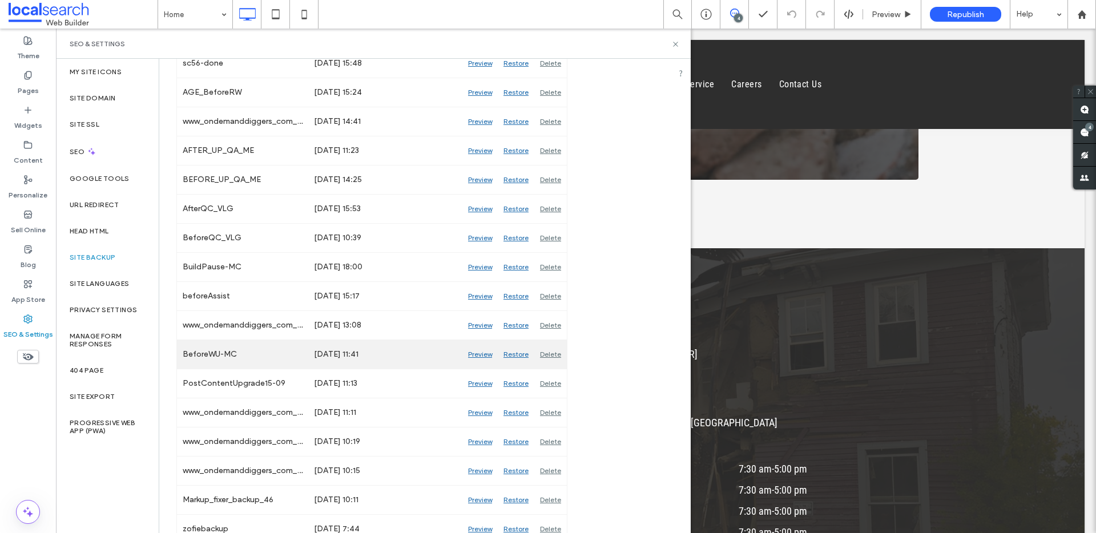
scroll to position [837, 0]
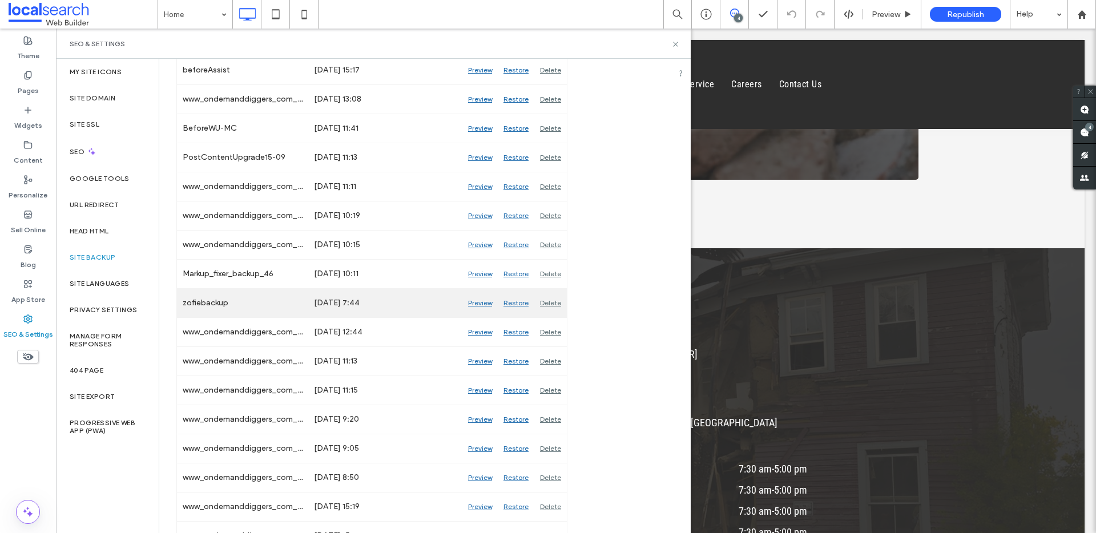
click at [482, 302] on div "Preview" at bounding box center [479, 303] width 35 height 29
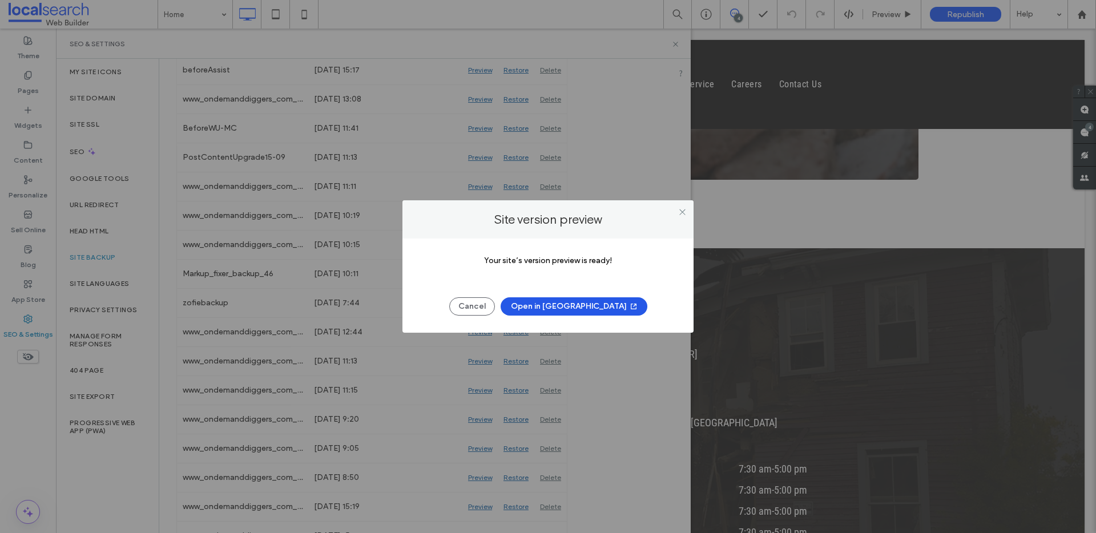
click at [582, 306] on button "Open in [GEOGRAPHIC_DATA]" at bounding box center [574, 306] width 147 height 18
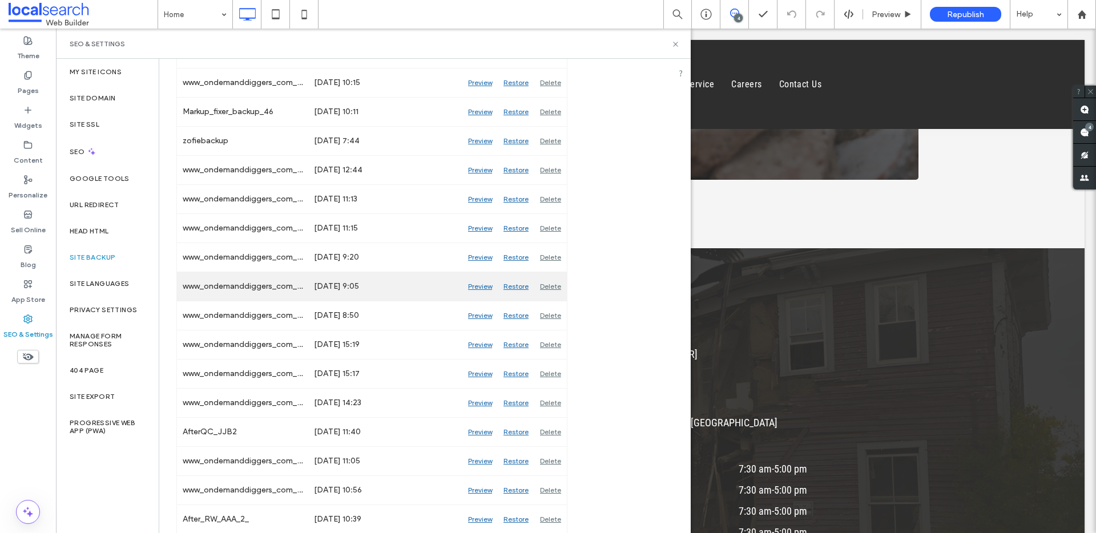
scroll to position [1004, 0]
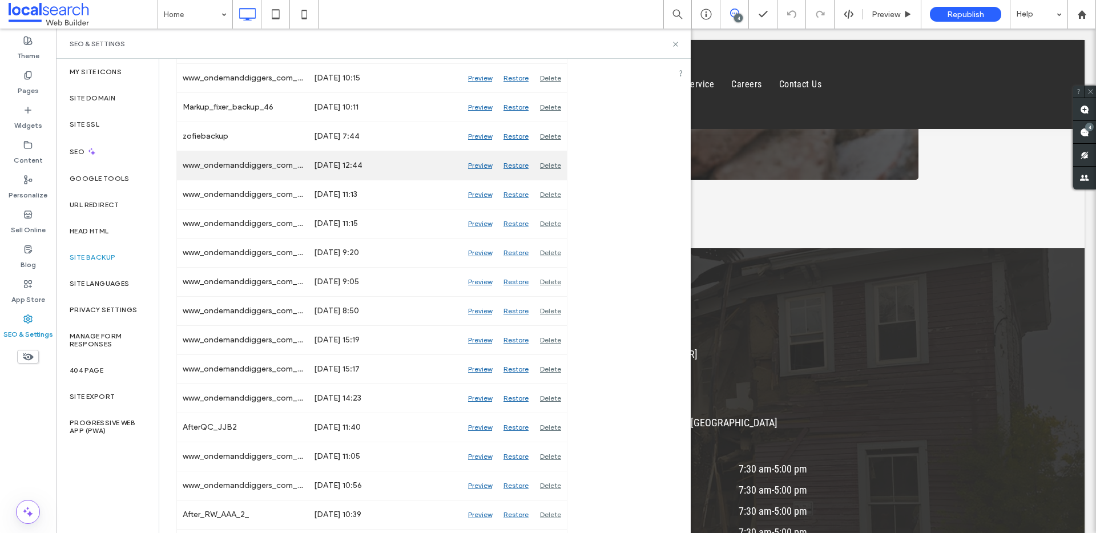
click at [481, 166] on div "Preview" at bounding box center [479, 165] width 35 height 29
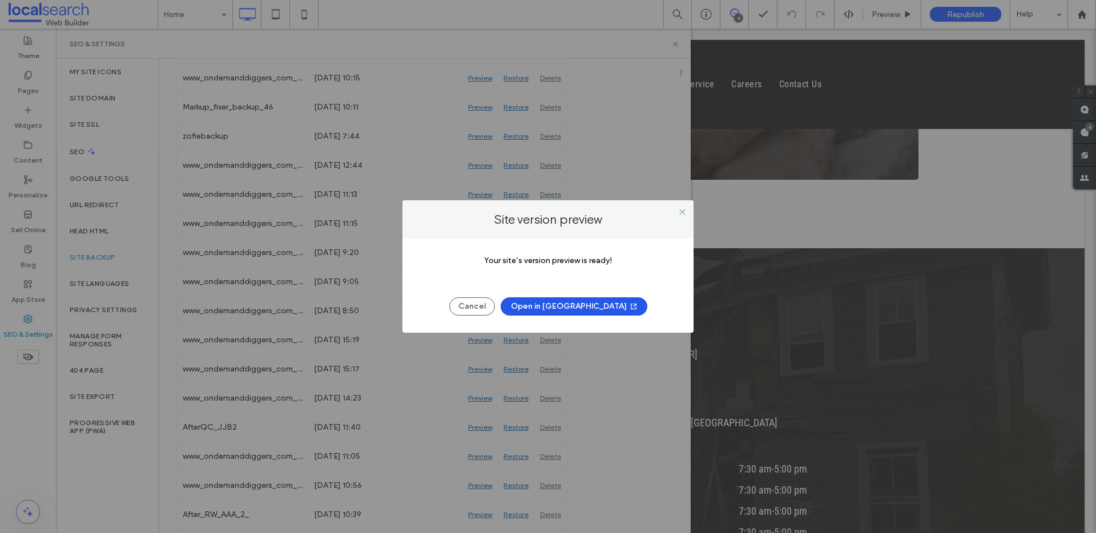
click at [564, 310] on button "Open in [GEOGRAPHIC_DATA]" at bounding box center [574, 306] width 147 height 18
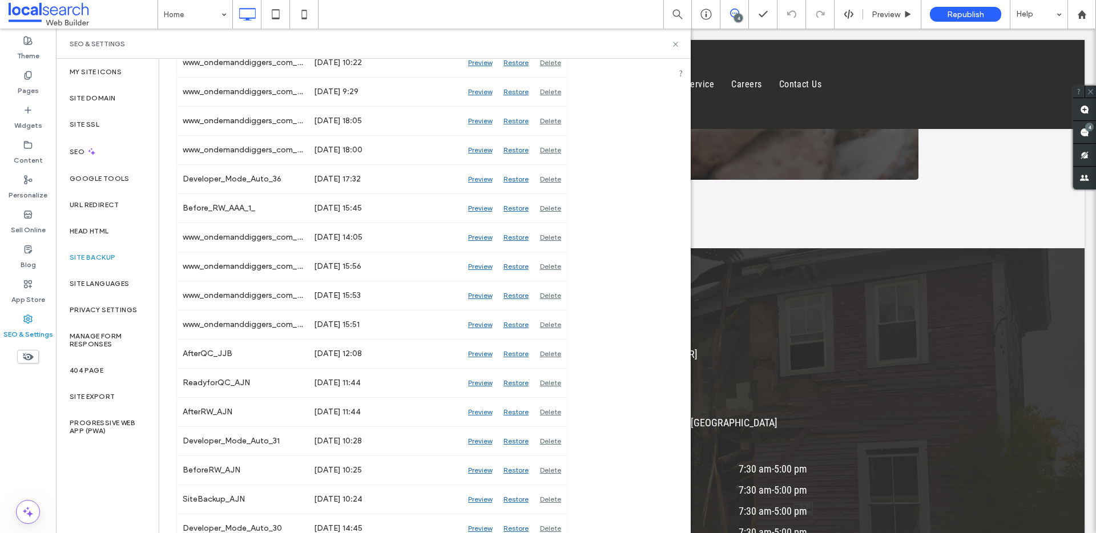
scroll to position [1511, 0]
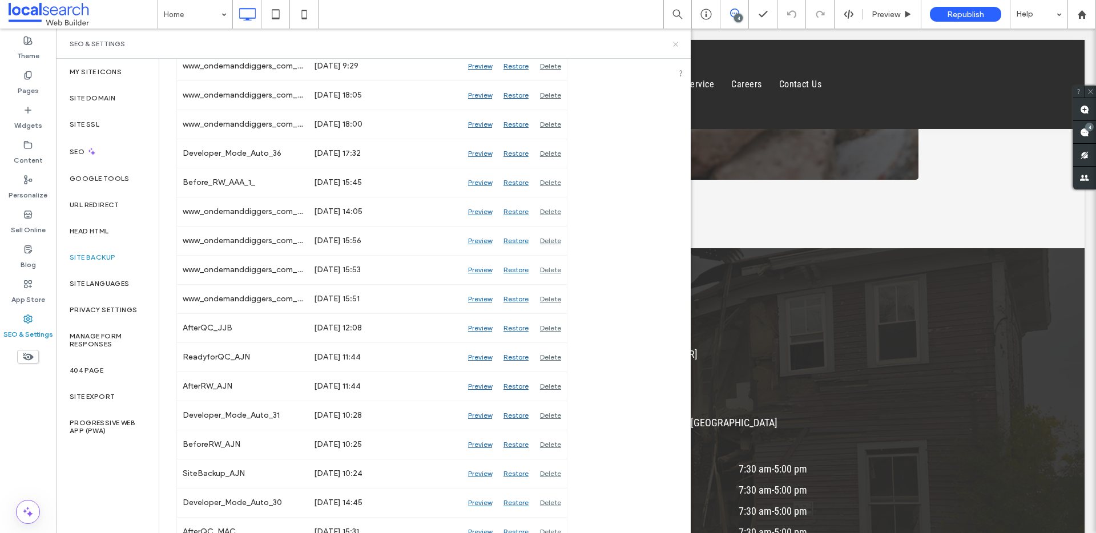
click at [674, 42] on use at bounding box center [675, 44] width 5 height 5
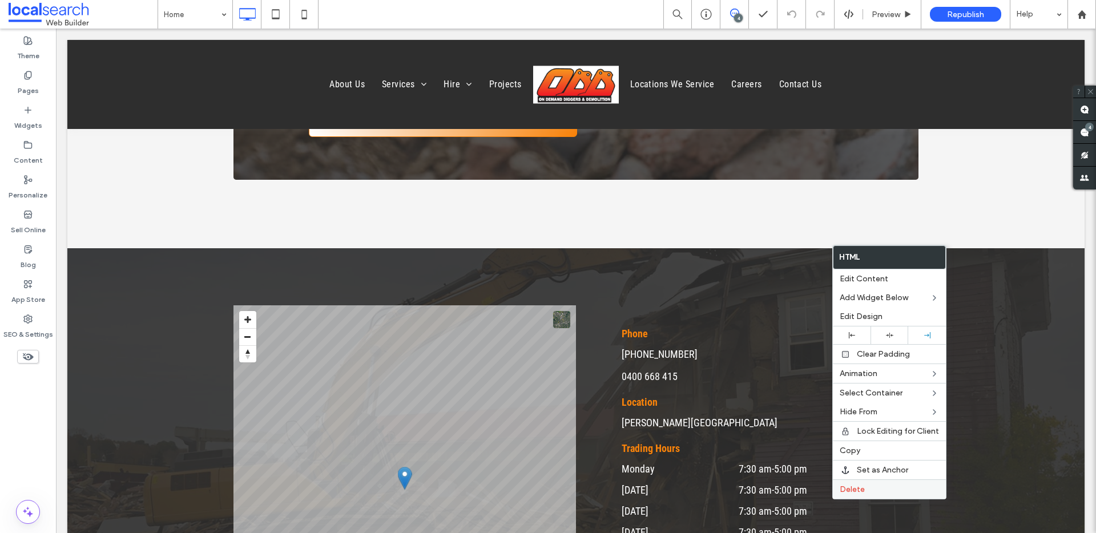
click at [858, 489] on span "Delete" at bounding box center [852, 490] width 25 height 10
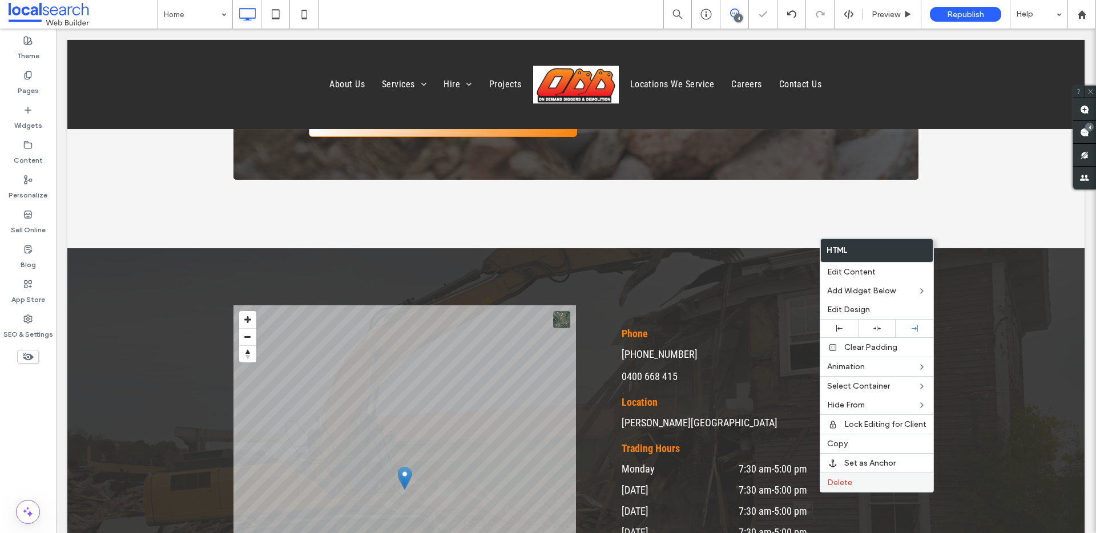
click at [863, 482] on label "Delete" at bounding box center [876, 483] width 99 height 10
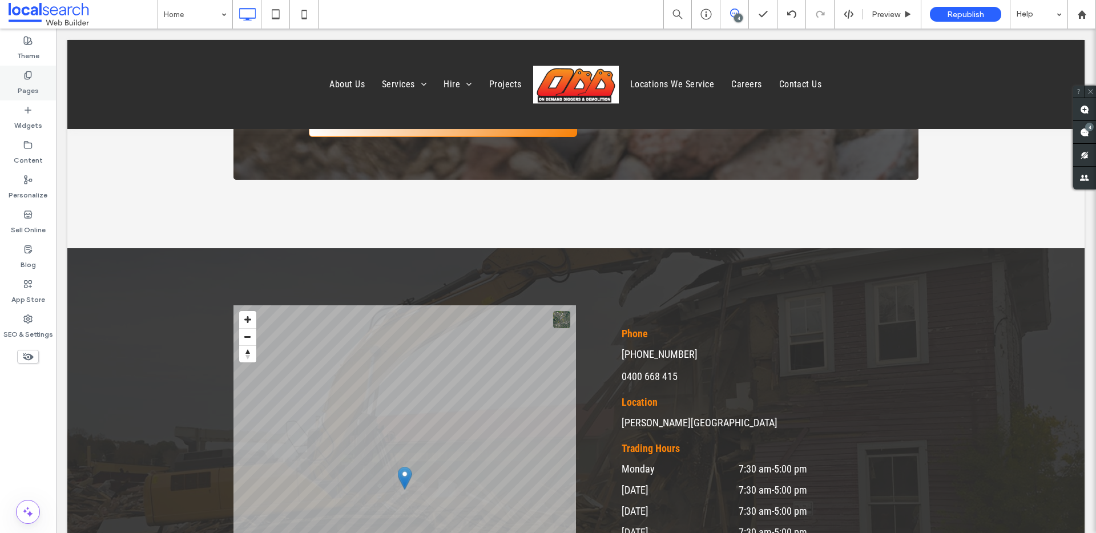
click at [29, 81] on label "Pages" at bounding box center [28, 88] width 21 height 16
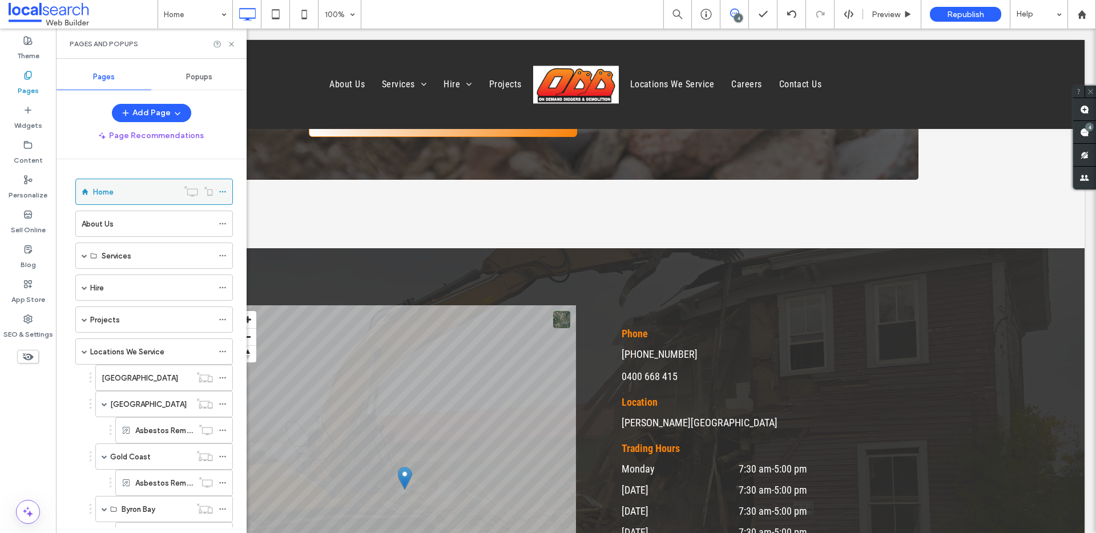
click at [224, 188] on icon at bounding box center [223, 192] width 8 height 8
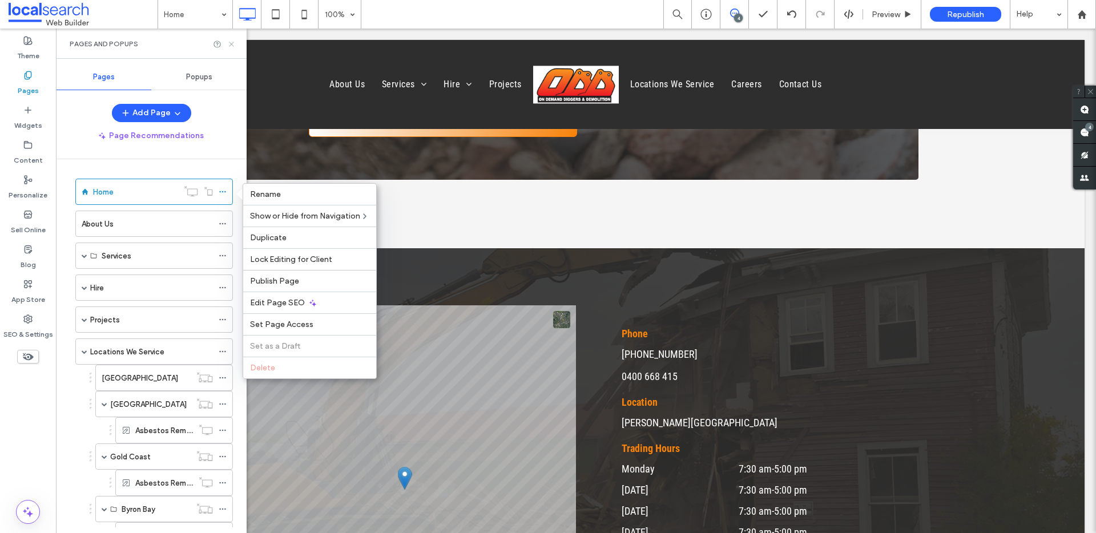
click at [234, 44] on icon at bounding box center [231, 44] width 9 height 9
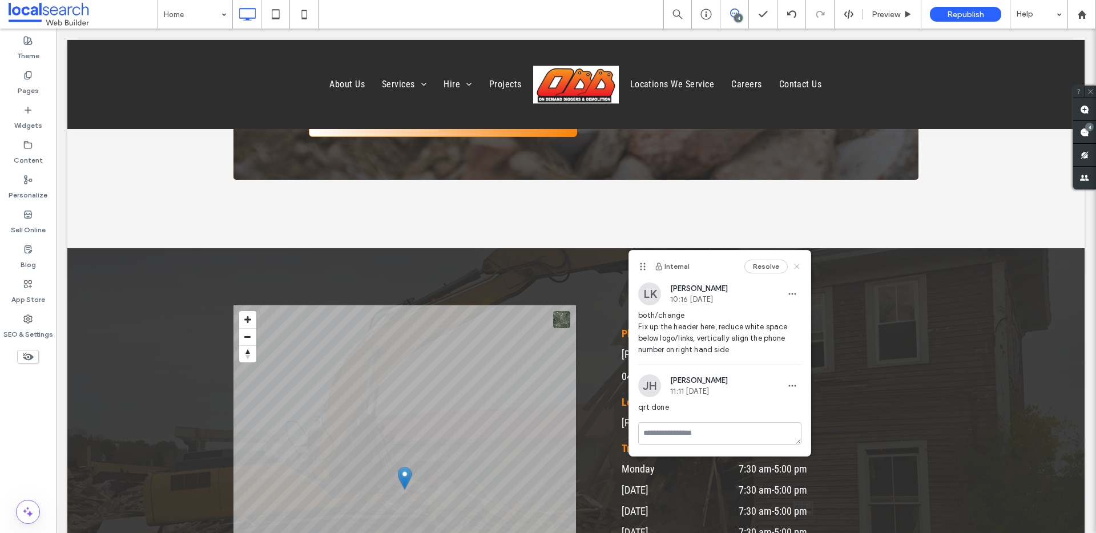
click at [796, 265] on use at bounding box center [797, 266] width 5 height 5
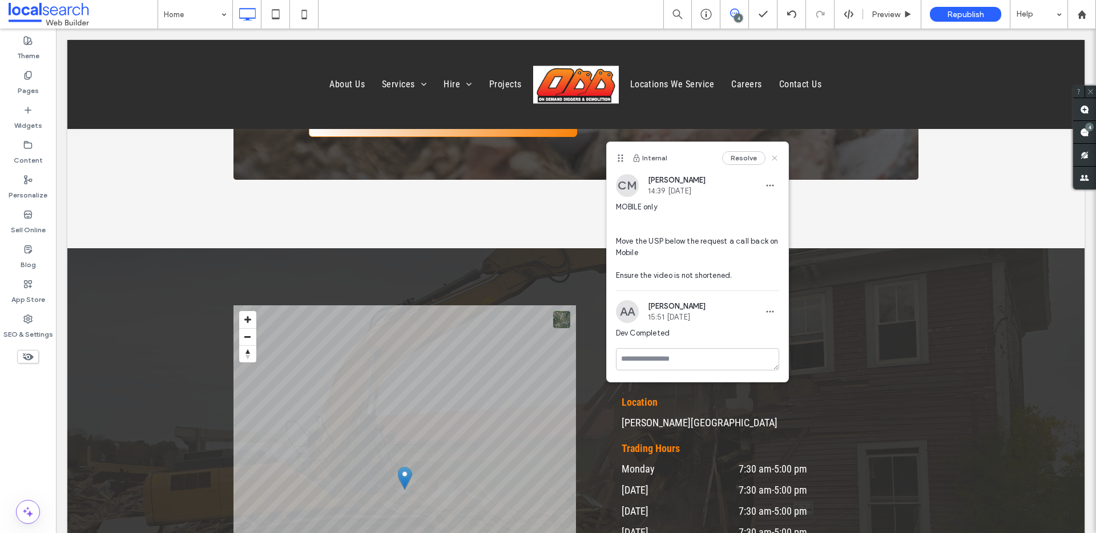
click at [774, 158] on use at bounding box center [774, 158] width 5 height 5
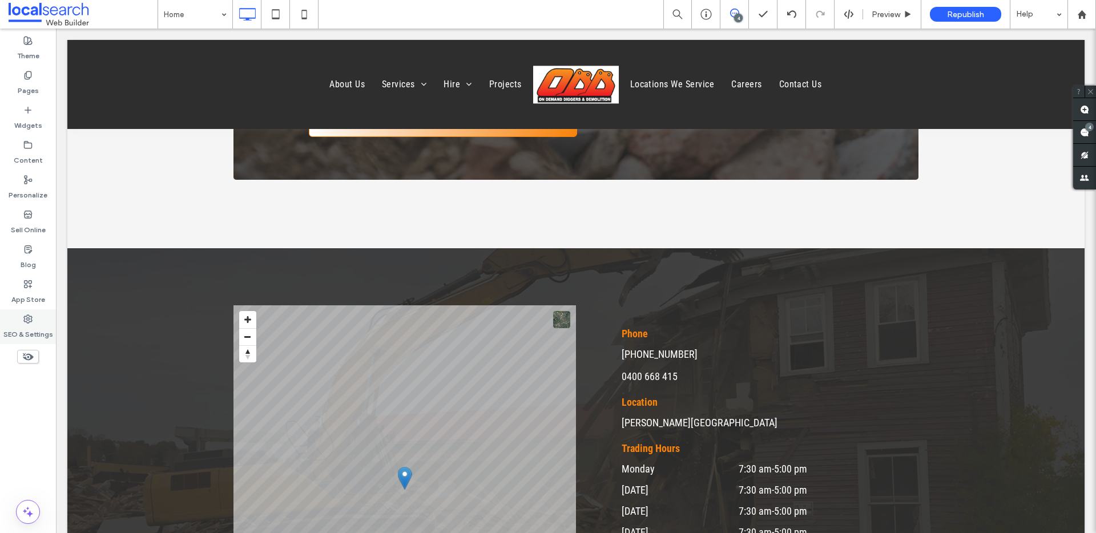
click at [39, 320] on div "SEO & Settings" at bounding box center [28, 326] width 56 height 35
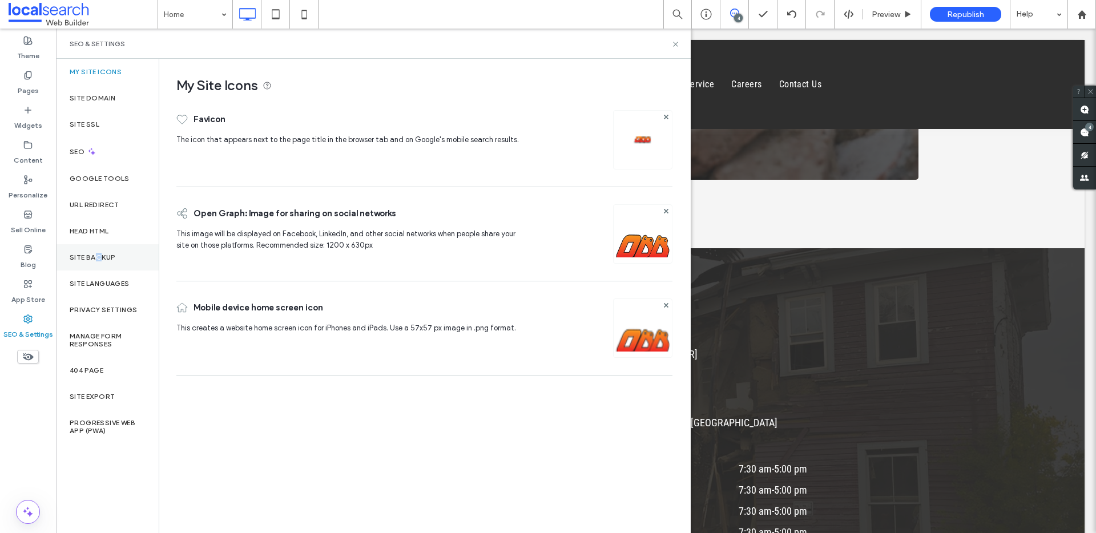
click at [98, 256] on label "Site Backup" at bounding box center [93, 258] width 46 height 8
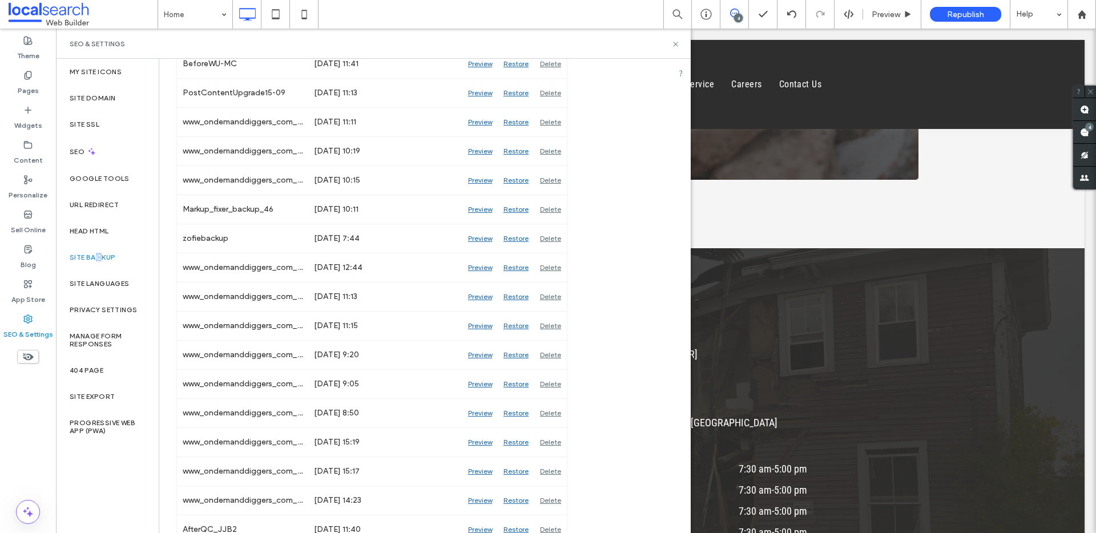
scroll to position [904, 0]
click at [484, 235] on div "Preview" at bounding box center [479, 236] width 35 height 29
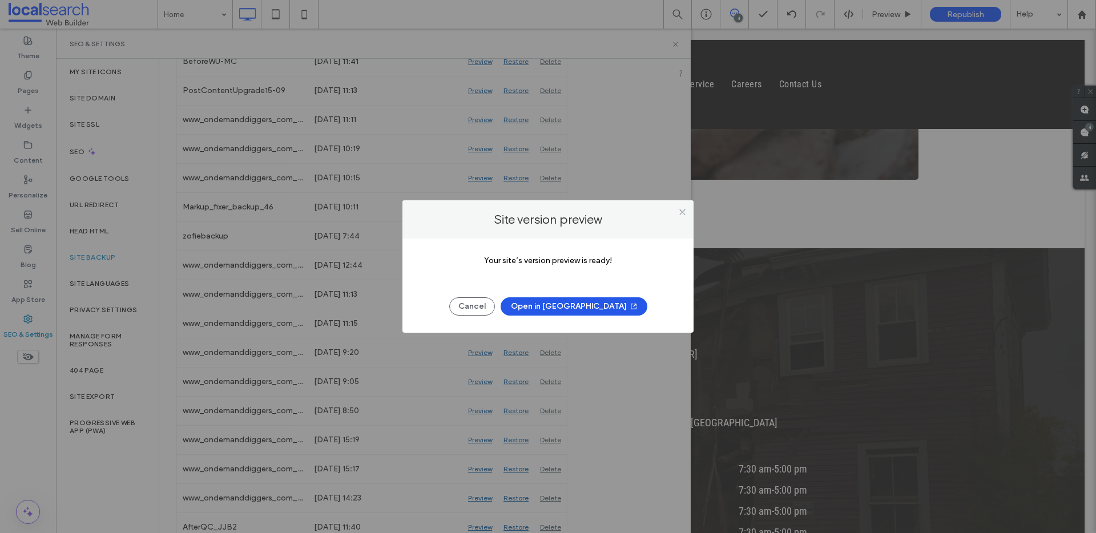
click at [573, 303] on button "Open in [GEOGRAPHIC_DATA]" at bounding box center [574, 306] width 147 height 18
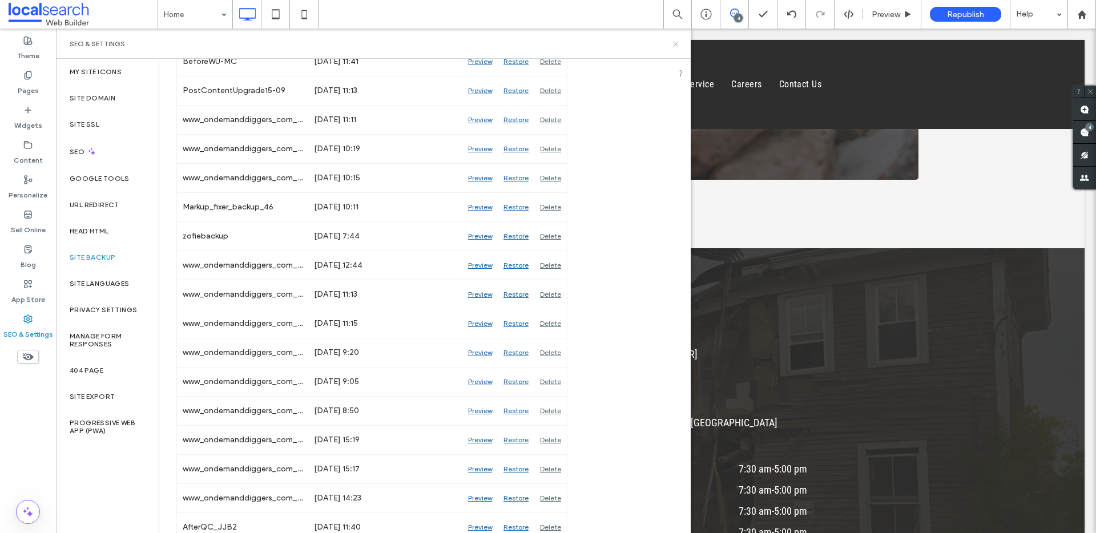
click at [677, 43] on icon at bounding box center [675, 44] width 9 height 9
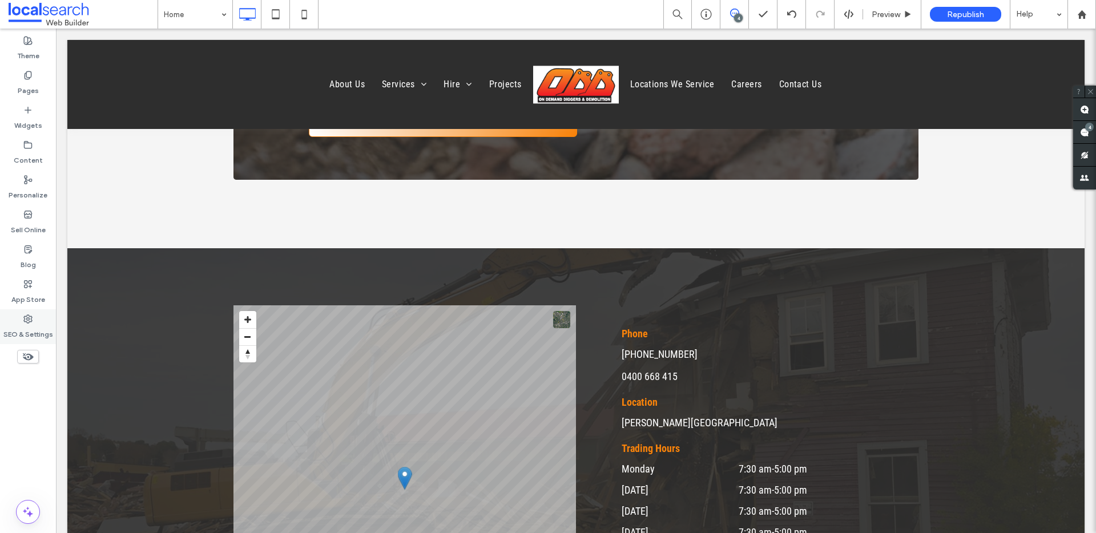
click at [41, 326] on label "SEO & Settings" at bounding box center [28, 332] width 50 height 16
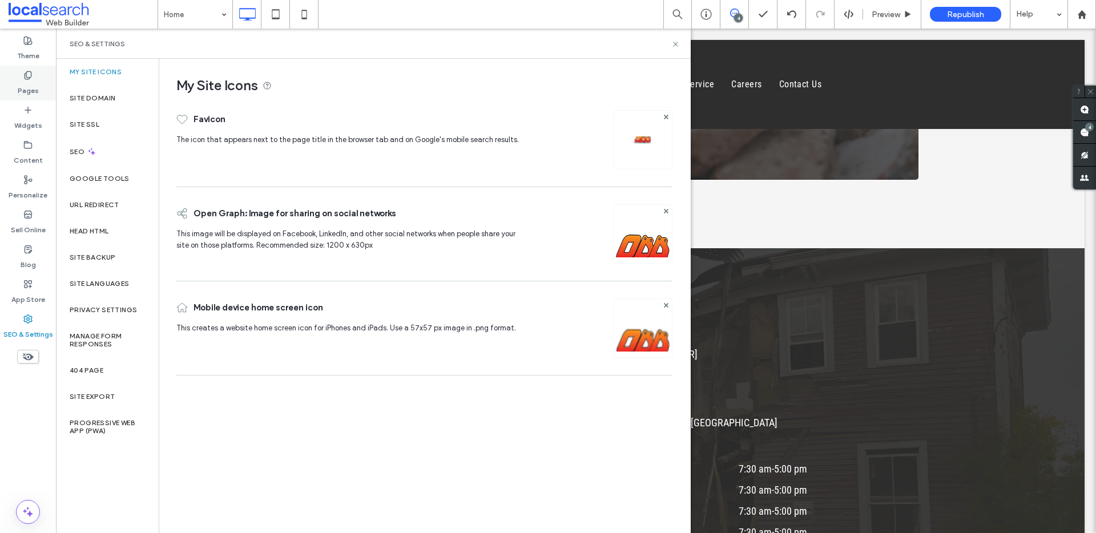
click at [25, 90] on label "Pages" at bounding box center [28, 88] width 21 height 16
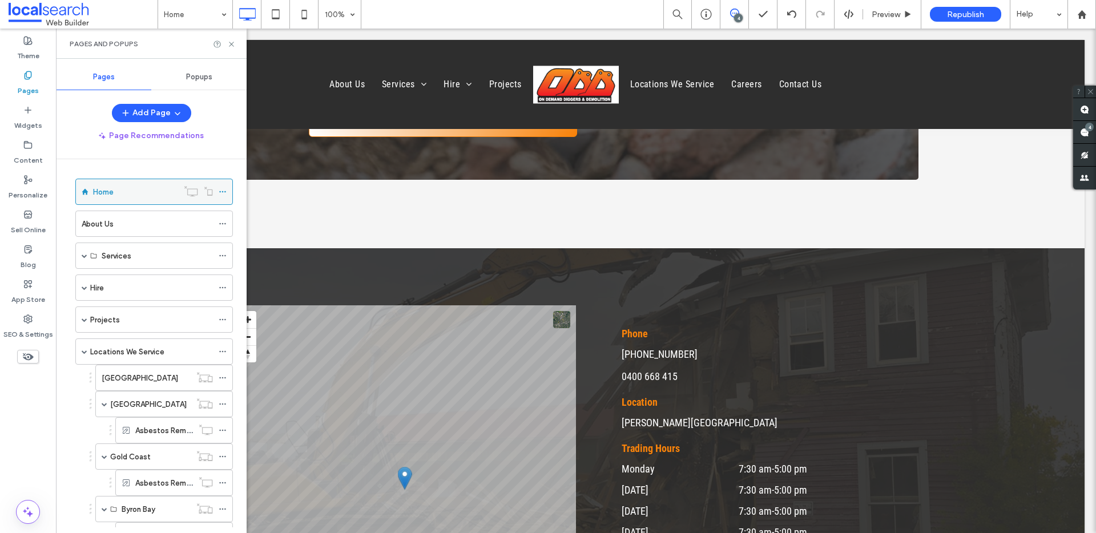
click at [223, 192] on icon at bounding box center [223, 192] width 8 height 8
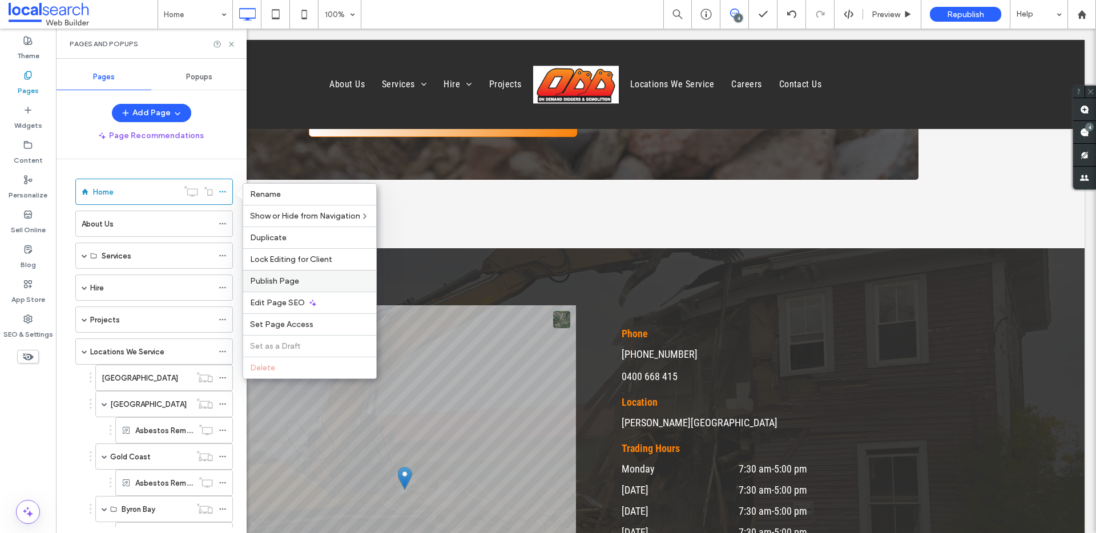
click at [278, 282] on span "Publish Page" at bounding box center [274, 281] width 49 height 10
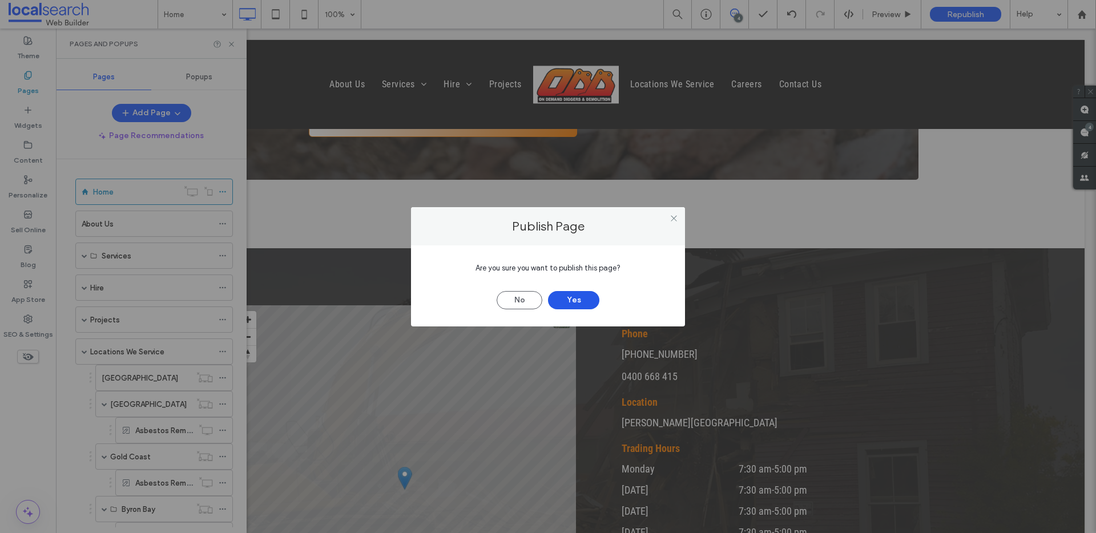
click at [574, 302] on button "Yes" at bounding box center [573, 300] width 51 height 18
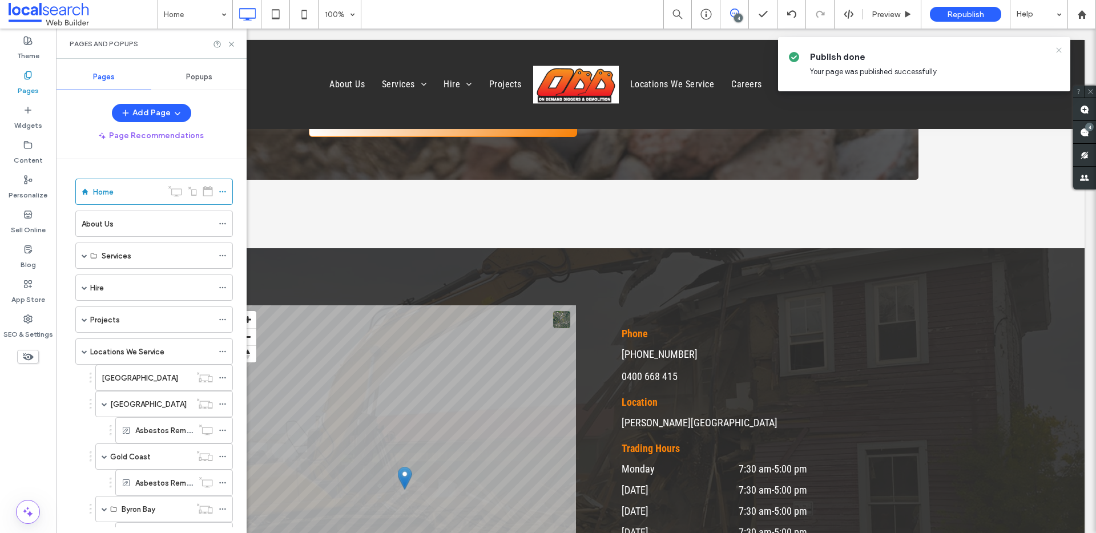
click at [1056, 49] on icon at bounding box center [1059, 50] width 9 height 9
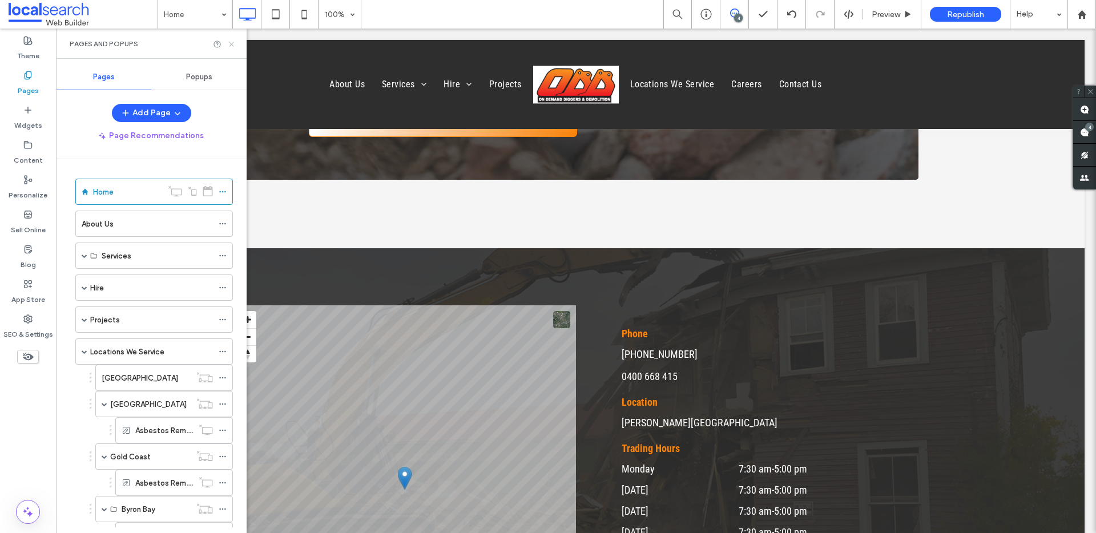
click at [232, 42] on use at bounding box center [231, 44] width 5 height 5
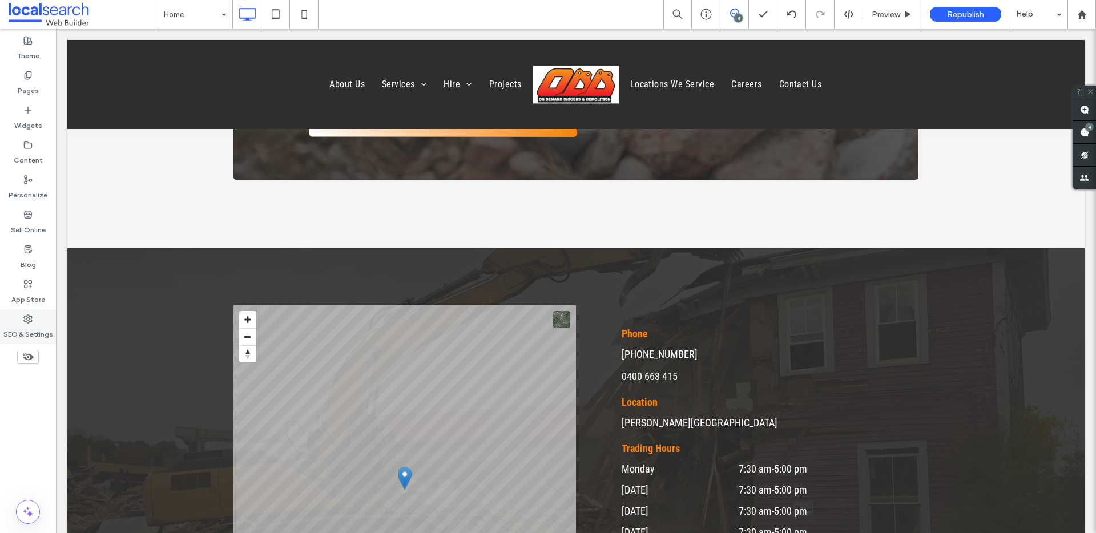
click at [27, 321] on icon at bounding box center [27, 319] width 9 height 9
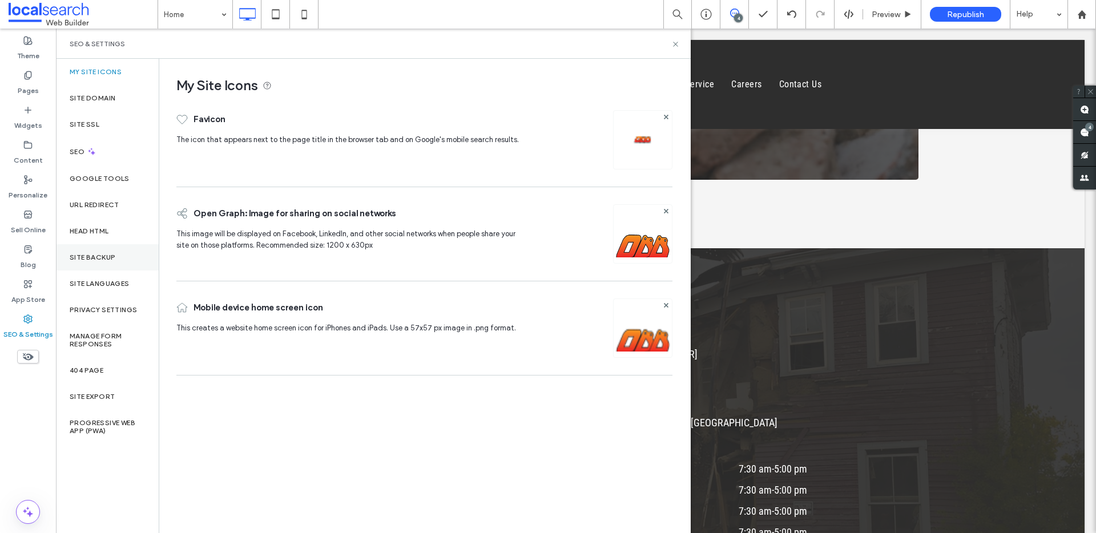
click at [111, 254] on label "Site Backup" at bounding box center [93, 258] width 46 height 8
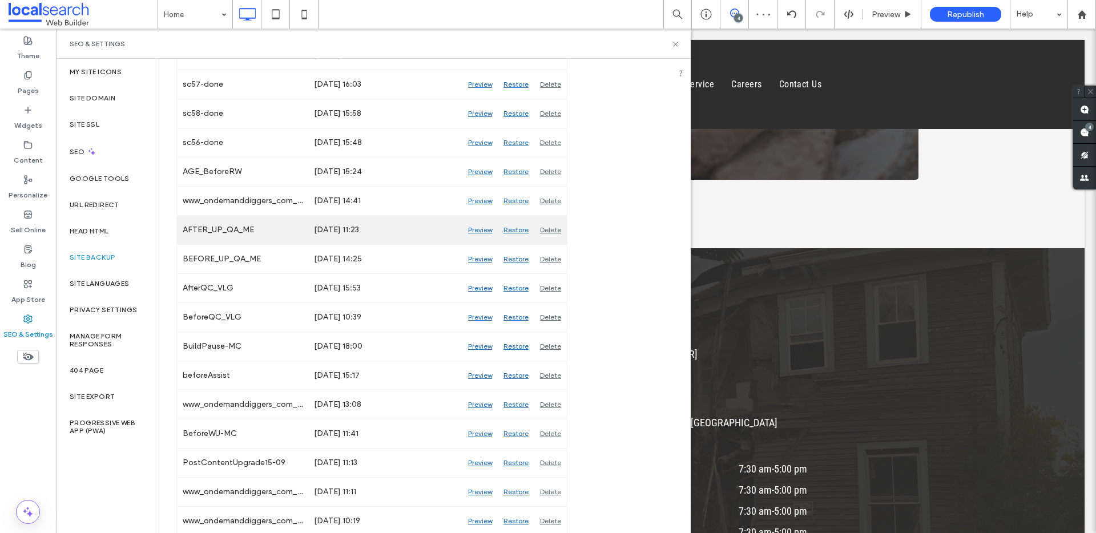
scroll to position [649, 0]
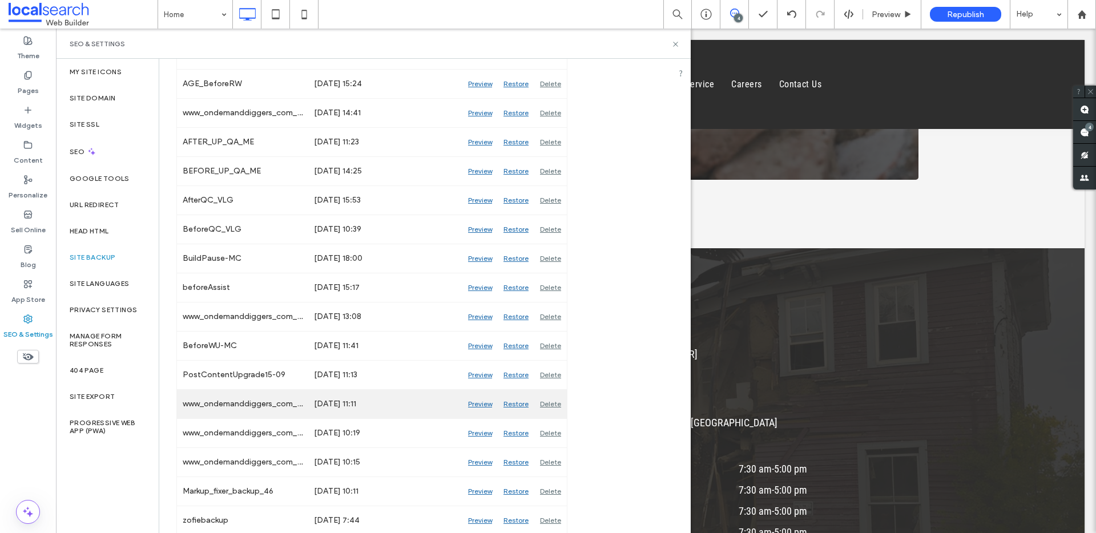
click at [482, 404] on div "Preview" at bounding box center [479, 404] width 35 height 29
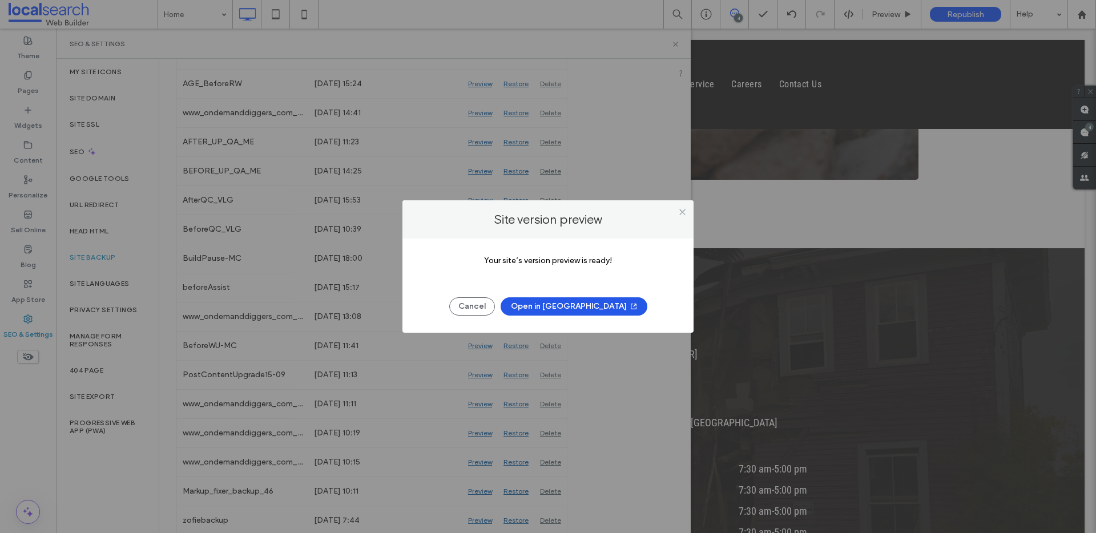
click at [568, 305] on button "Open in [GEOGRAPHIC_DATA]" at bounding box center [574, 306] width 147 height 18
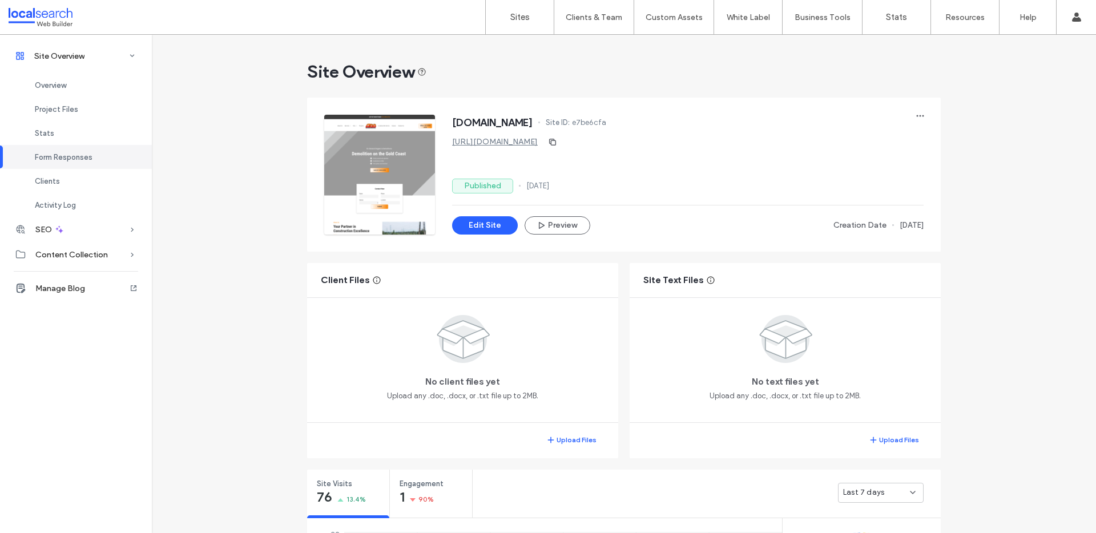
scroll to position [924, 0]
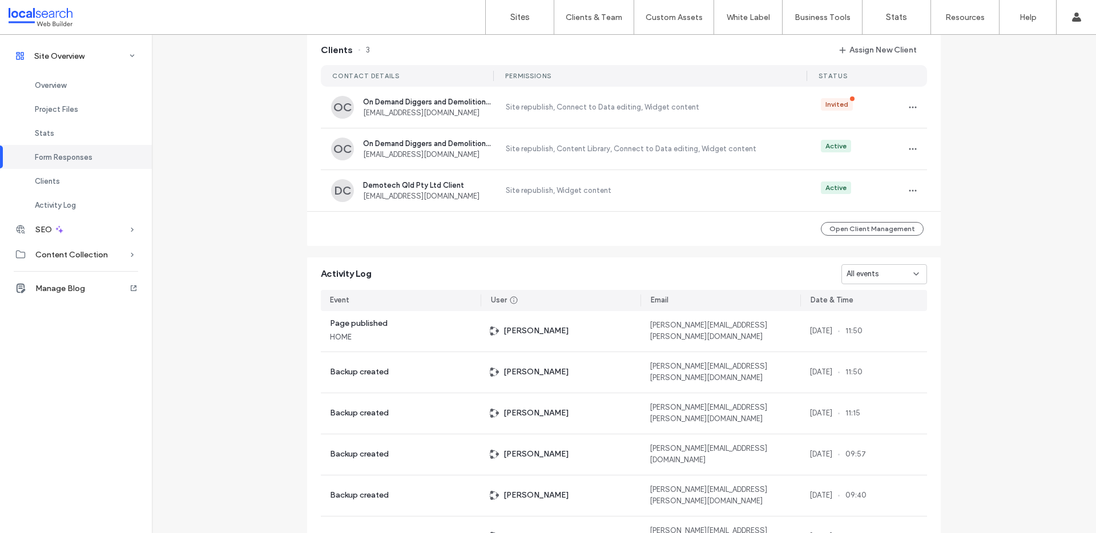
click at [912, 279] on icon at bounding box center [916, 273] width 9 height 9
click at [902, 318] on div "Page published" at bounding box center [880, 321] width 85 height 20
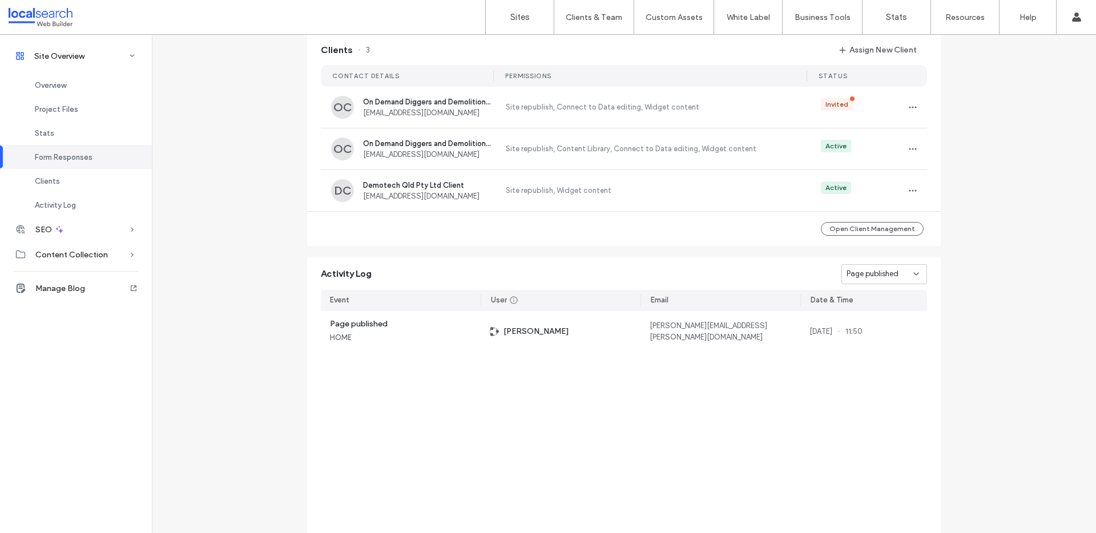
click at [914, 276] on icon at bounding box center [916, 273] width 9 height 9
click at [891, 365] on div "Site published" at bounding box center [880, 361] width 85 height 20
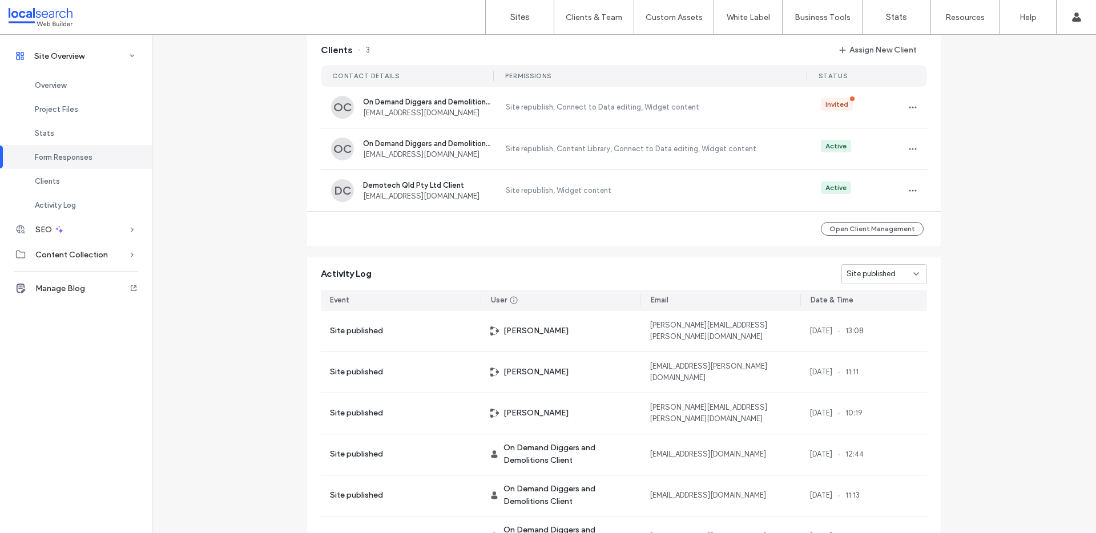
click at [916, 277] on icon at bounding box center [916, 273] width 9 height 9
click at [901, 301] on div "All events" at bounding box center [880, 301] width 85 height 20
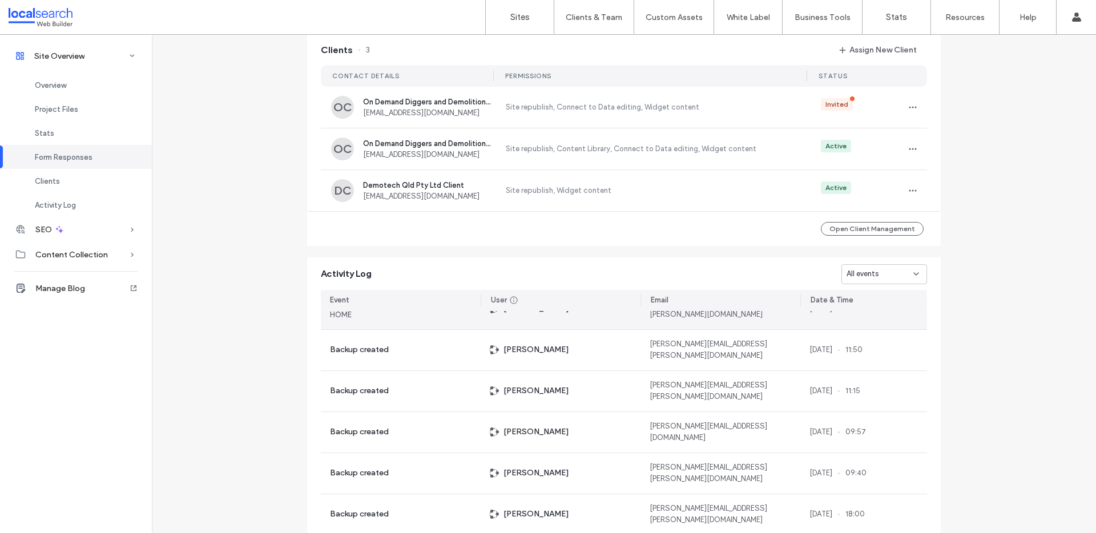
scroll to position [0, 0]
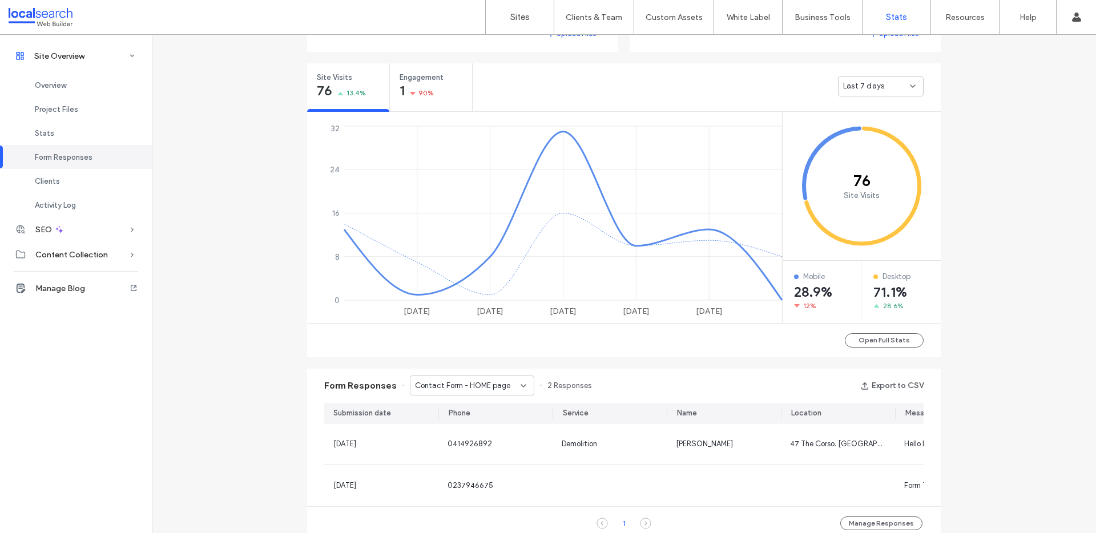
scroll to position [202, 0]
